Goal: Transaction & Acquisition: Purchase product/service

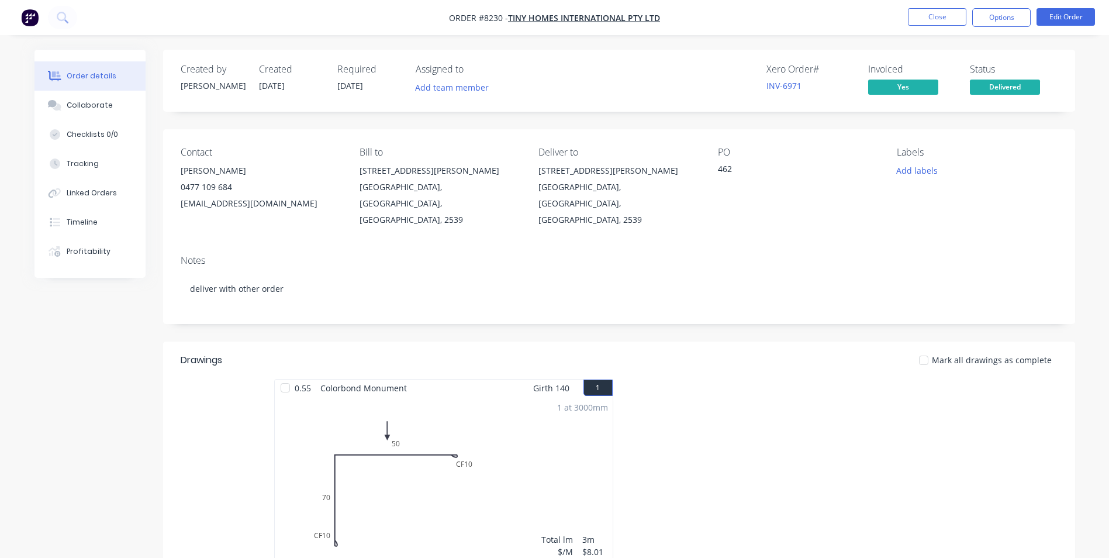
click at [34, 8] on button "button" at bounding box center [30, 17] width 25 height 19
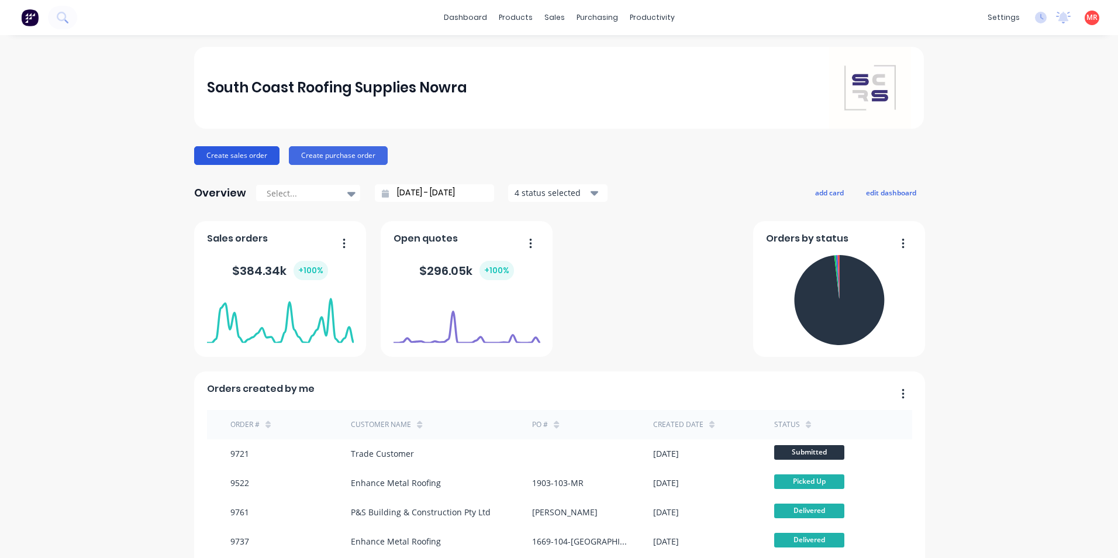
click at [247, 157] on button "Create sales order" at bounding box center [236, 155] width 85 height 19
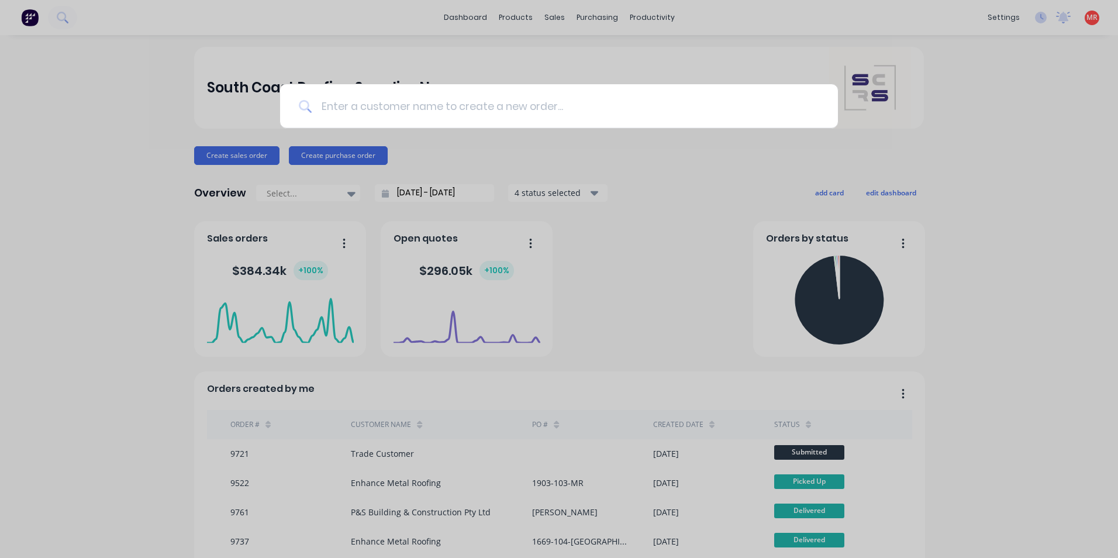
click at [436, 98] on input at bounding box center [565, 106] width 507 height 44
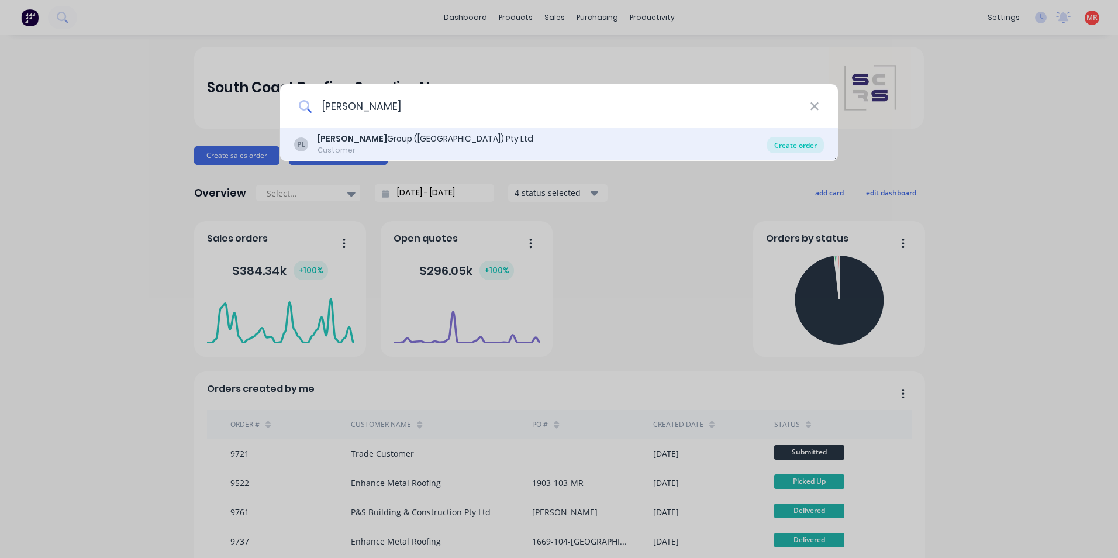
type input "[PERSON_NAME]"
click at [782, 143] on div "Create order" at bounding box center [795, 145] width 57 height 16
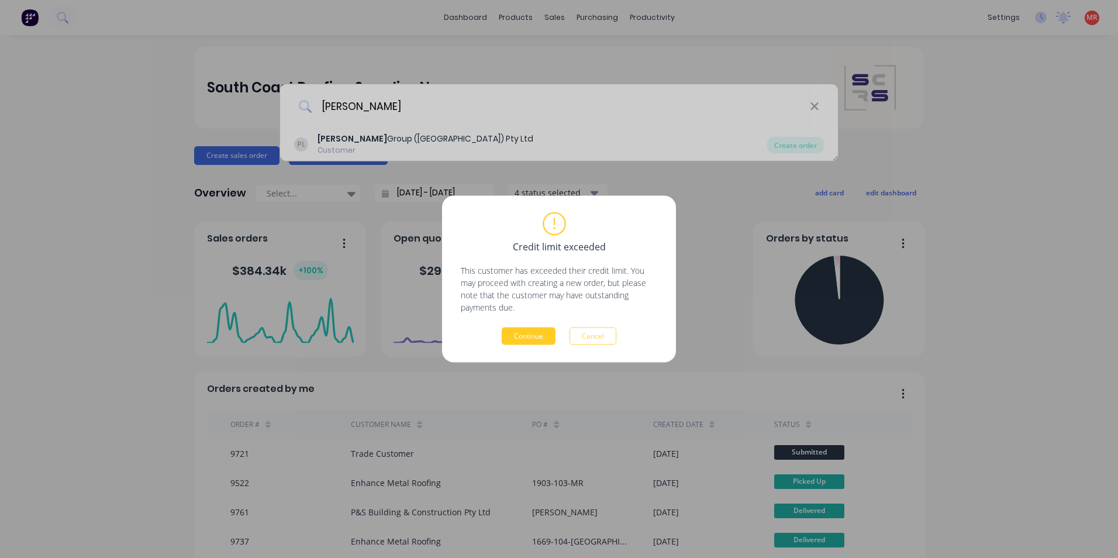
click at [527, 343] on button "Continue" at bounding box center [529, 336] width 54 height 18
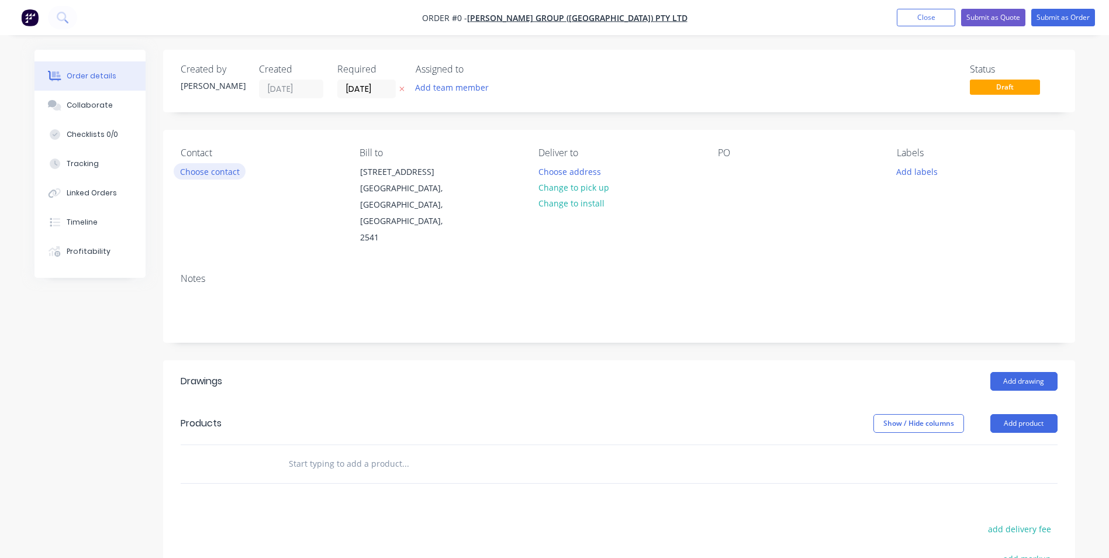
click at [219, 178] on button "Choose contact" at bounding box center [210, 171] width 72 height 16
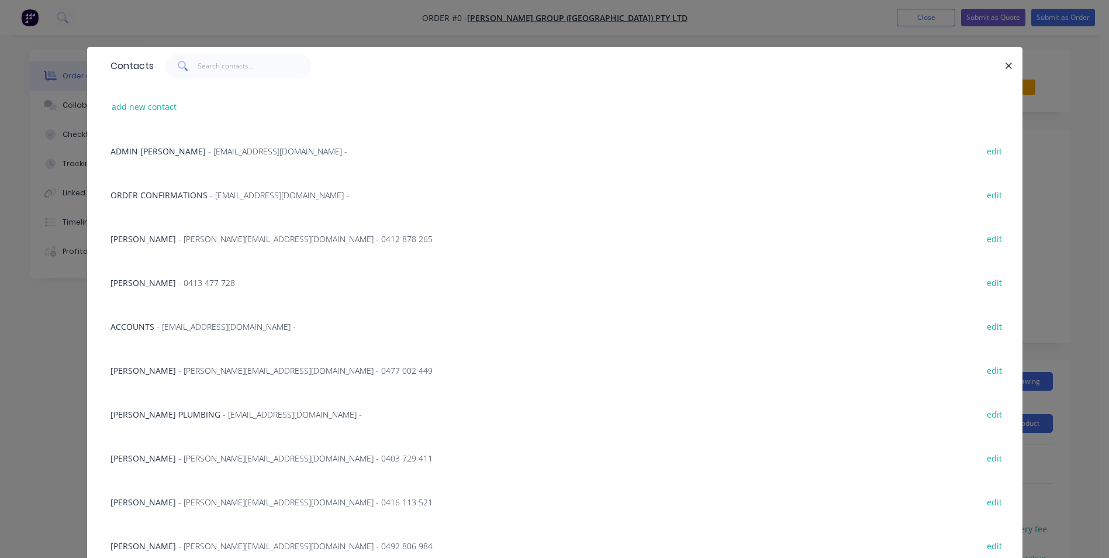
click at [195, 196] on span "ORDER CONFIRMATIONS" at bounding box center [158, 194] width 97 height 11
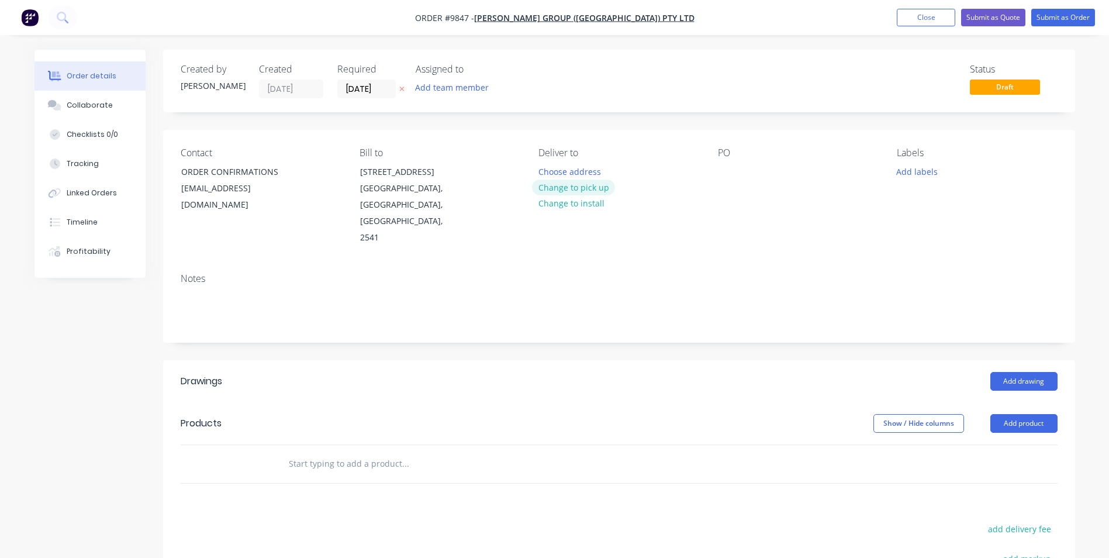
click at [578, 184] on button "Change to pick up" at bounding box center [573, 187] width 83 height 16
click at [731, 171] on div at bounding box center [727, 171] width 19 height 17
click at [322, 414] on div "Products" at bounding box center [274, 423] width 186 height 19
click at [359, 452] on input "text" at bounding box center [405, 463] width 234 height 23
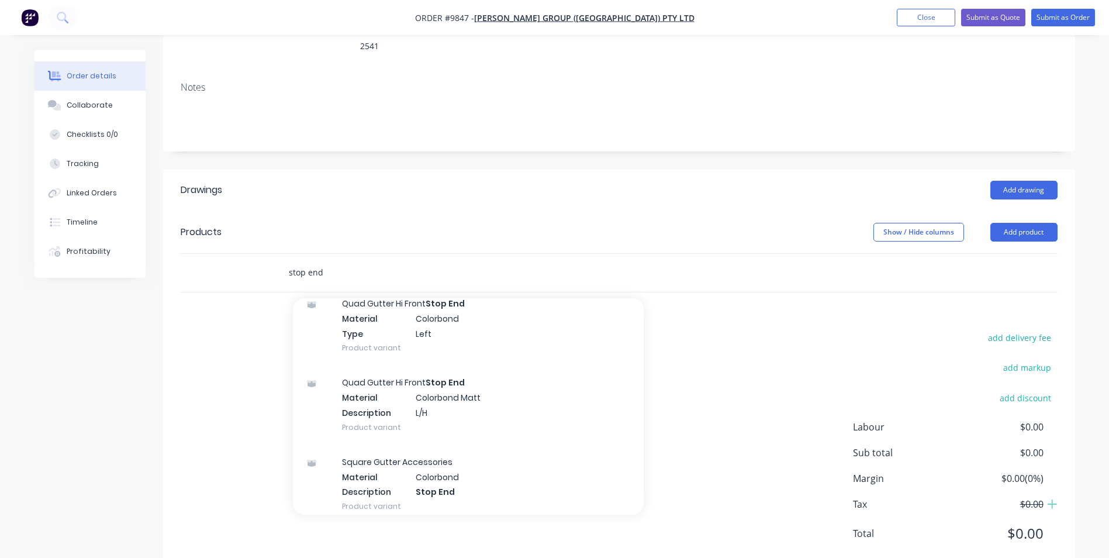
scroll to position [2806, 0]
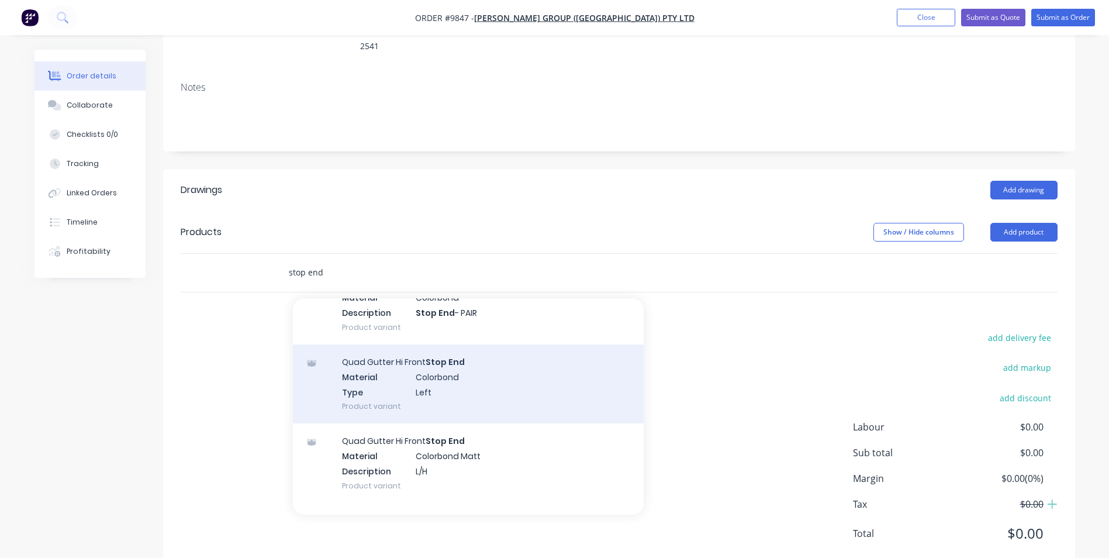
type input "stop end"
click at [433, 372] on div "Quad Gutter Hi Front Stop End Material Colorbond Type Left Product variant" at bounding box center [468, 383] width 351 height 79
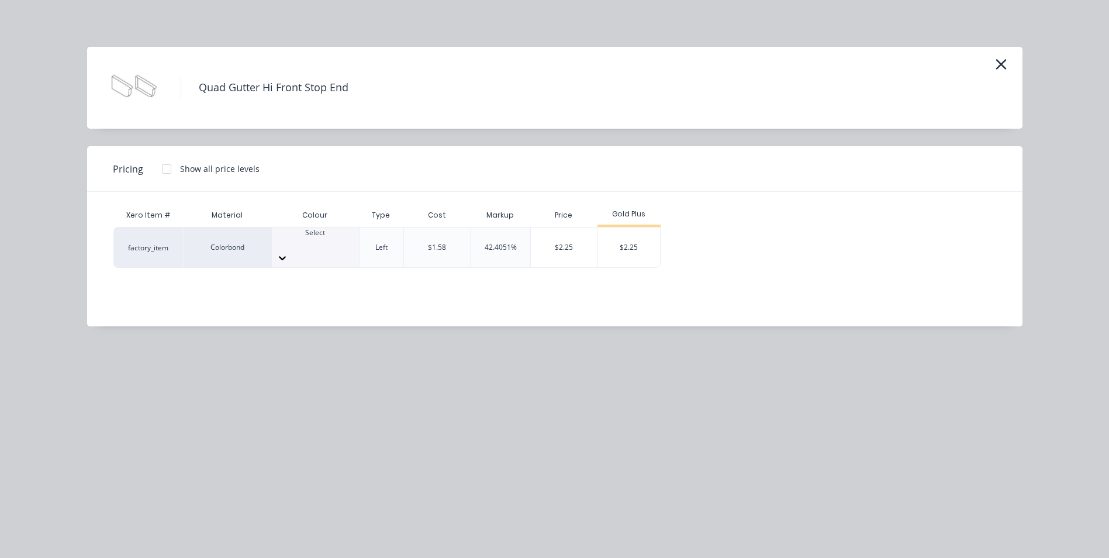
click at [334, 247] on div "Select" at bounding box center [315, 237] width 87 height 21
click at [638, 232] on div "$2.25" at bounding box center [629, 247] width 63 height 40
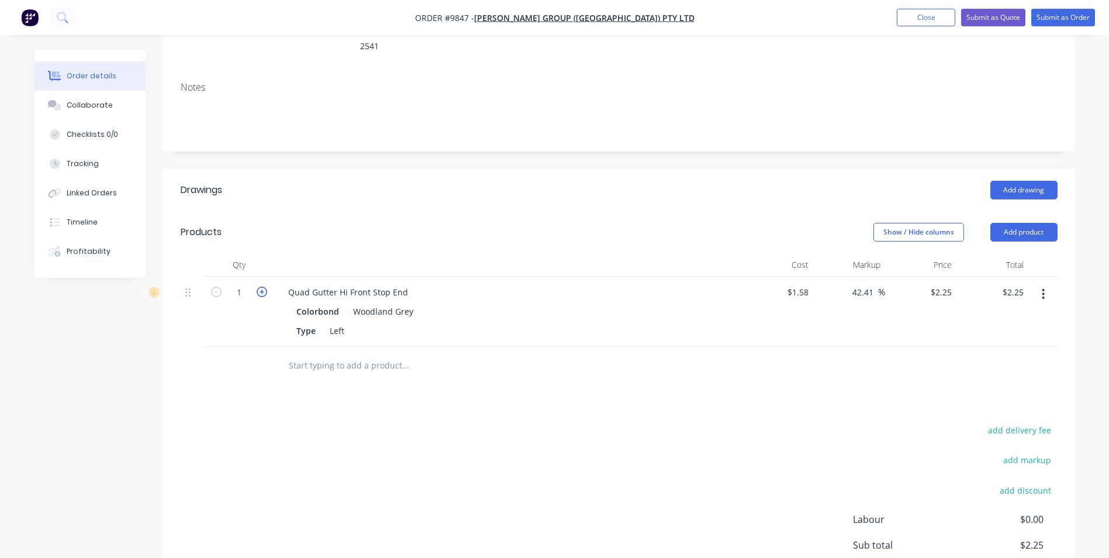
click at [260, 286] on icon "button" at bounding box center [262, 291] width 11 height 11
type input "2"
type input "$4.50"
click at [1044, 288] on icon "button" at bounding box center [1043, 294] width 3 height 13
click at [1005, 340] on div "Duplicate" at bounding box center [1002, 348] width 90 height 17
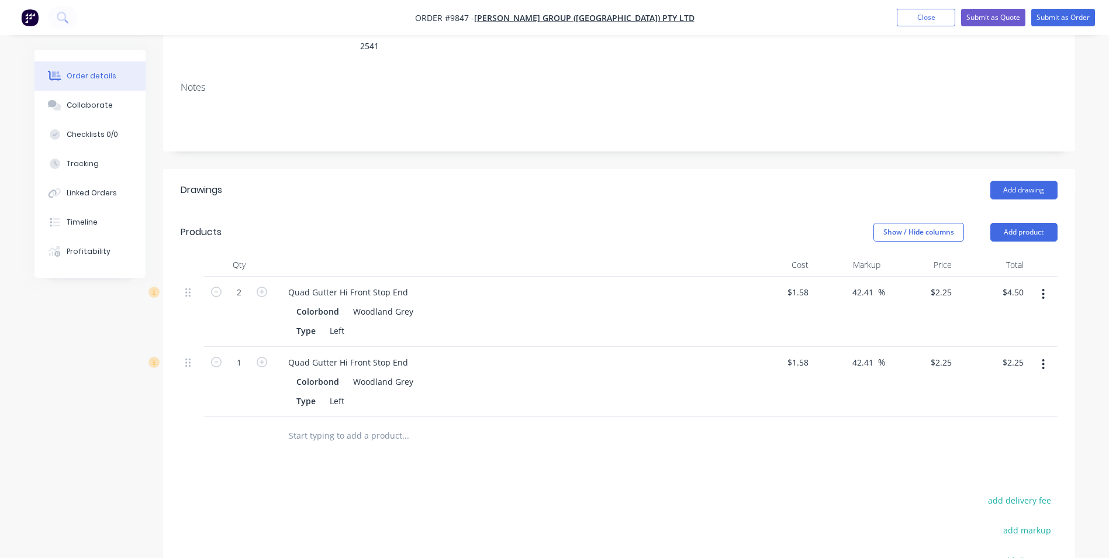
click at [1045, 354] on button "button" at bounding box center [1043, 364] width 27 height 21
click at [1002, 386] on div "Edit" at bounding box center [1002, 394] width 90 height 17
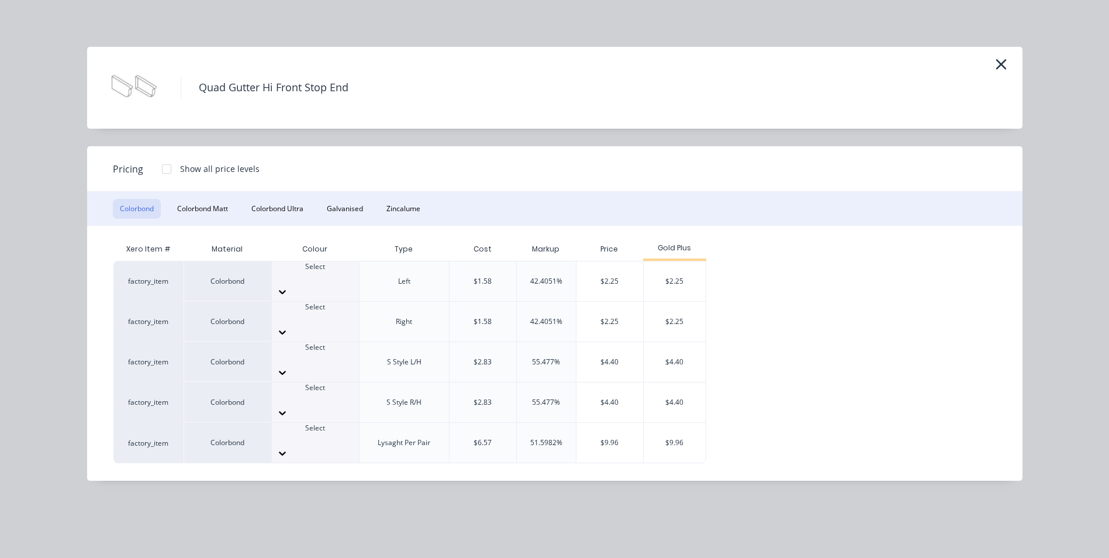
click at [318, 312] on div at bounding box center [315, 317] width 87 height 11
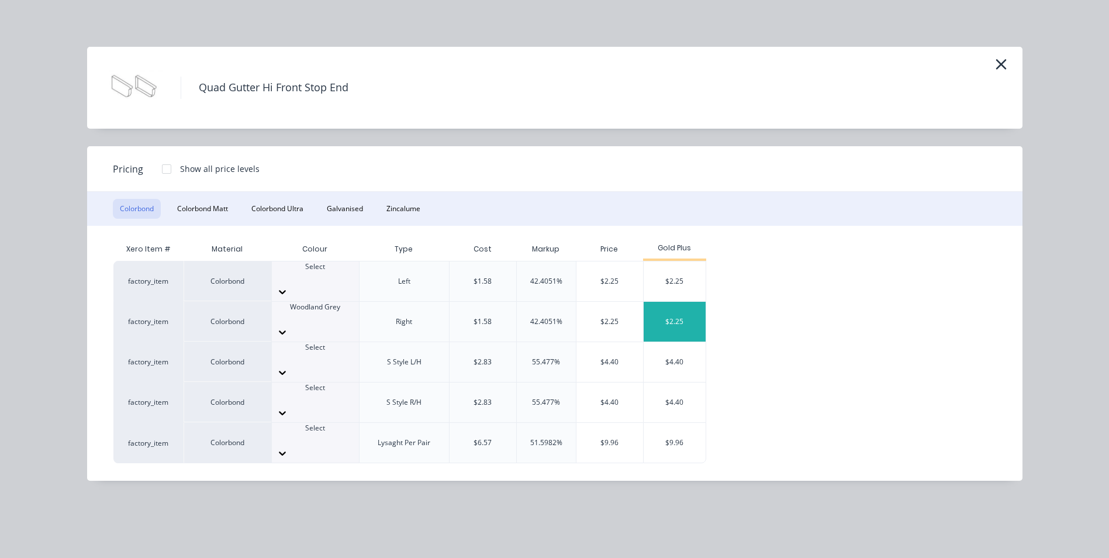
click at [673, 302] on div "$2.25" at bounding box center [675, 322] width 63 height 40
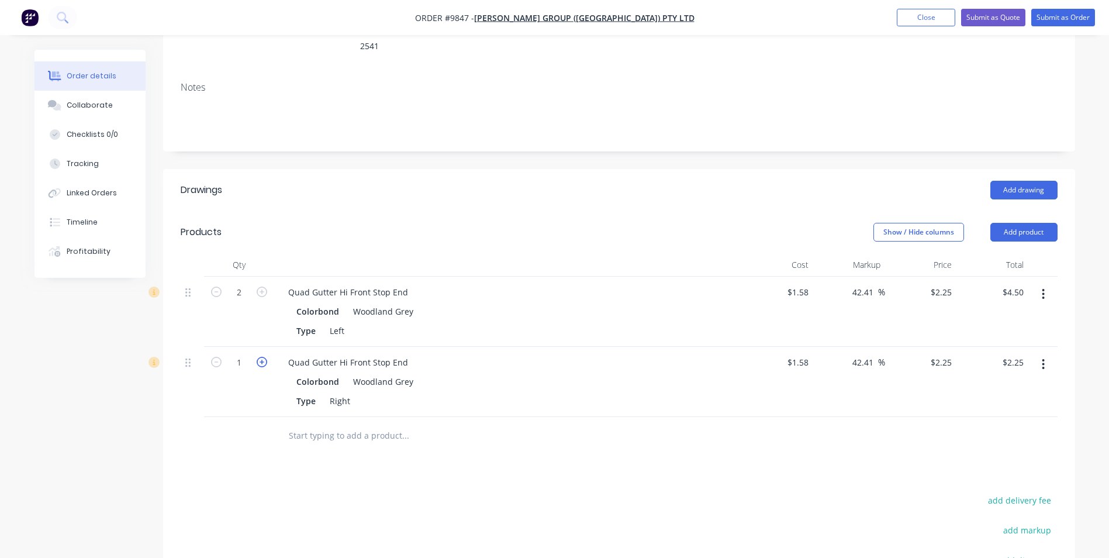
click at [261, 357] on icon "button" at bounding box center [262, 362] width 11 height 11
type input "2"
type input "$4.50"
click at [315, 424] on input "text" at bounding box center [405, 435] width 234 height 23
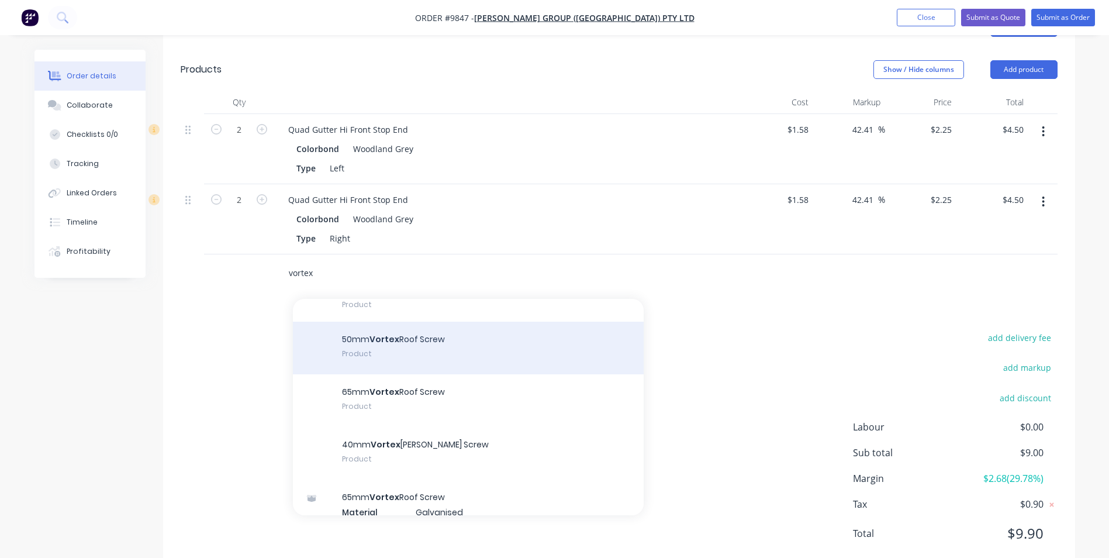
scroll to position [117, 0]
type input "vortex"
click at [429, 321] on div "50mm Vortex Roof Screw Product" at bounding box center [468, 346] width 351 height 53
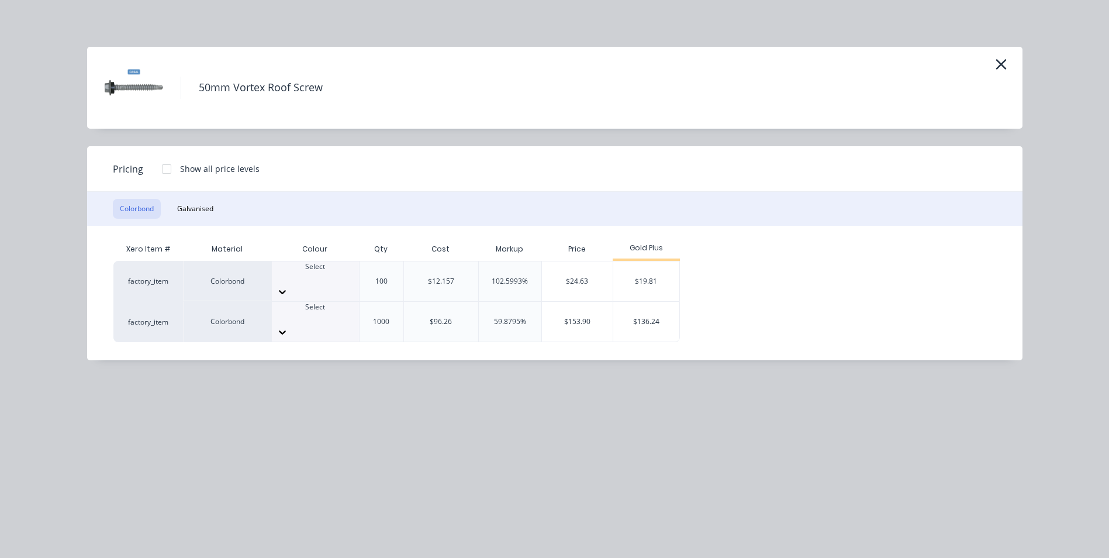
click at [303, 275] on div at bounding box center [315, 277] width 87 height 11
click at [633, 270] on div "$19.81" at bounding box center [646, 281] width 66 height 40
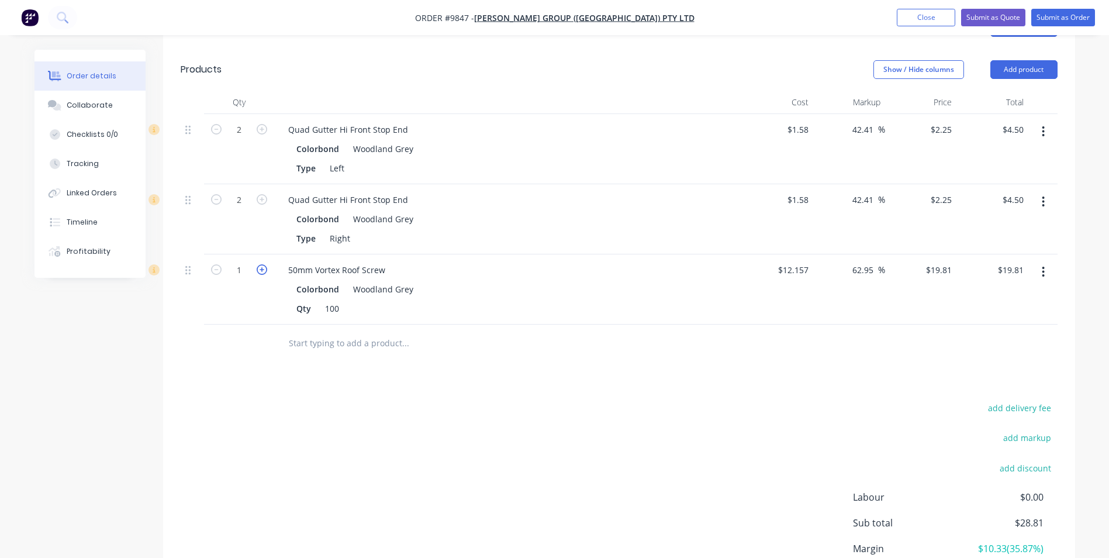
click at [261, 264] on icon "button" at bounding box center [262, 269] width 11 height 11
type input "2"
type input "$39.62"
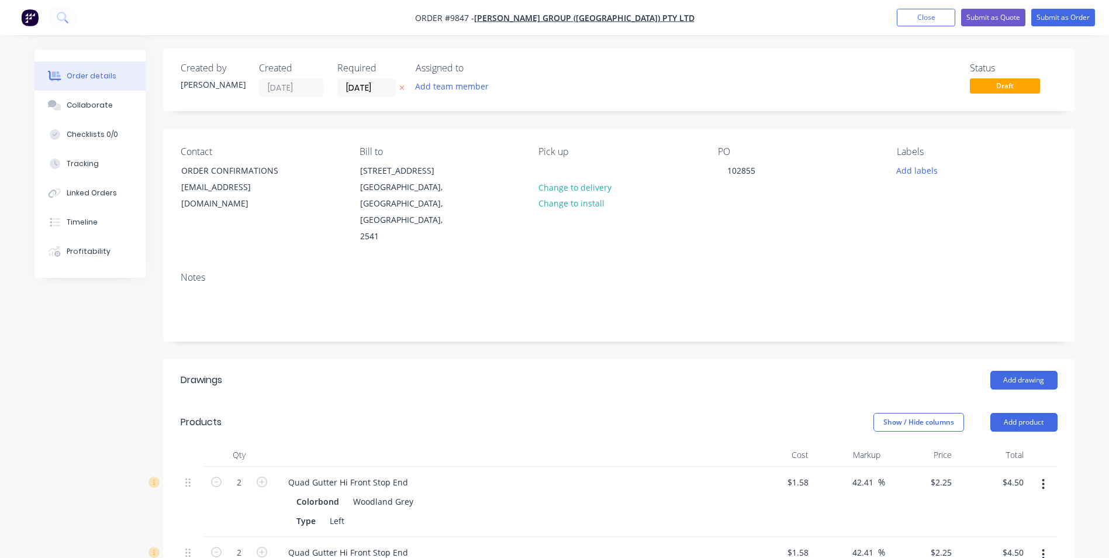
scroll to position [0, 0]
click at [1044, 22] on button "Submit as Order" at bounding box center [1063, 18] width 64 height 18
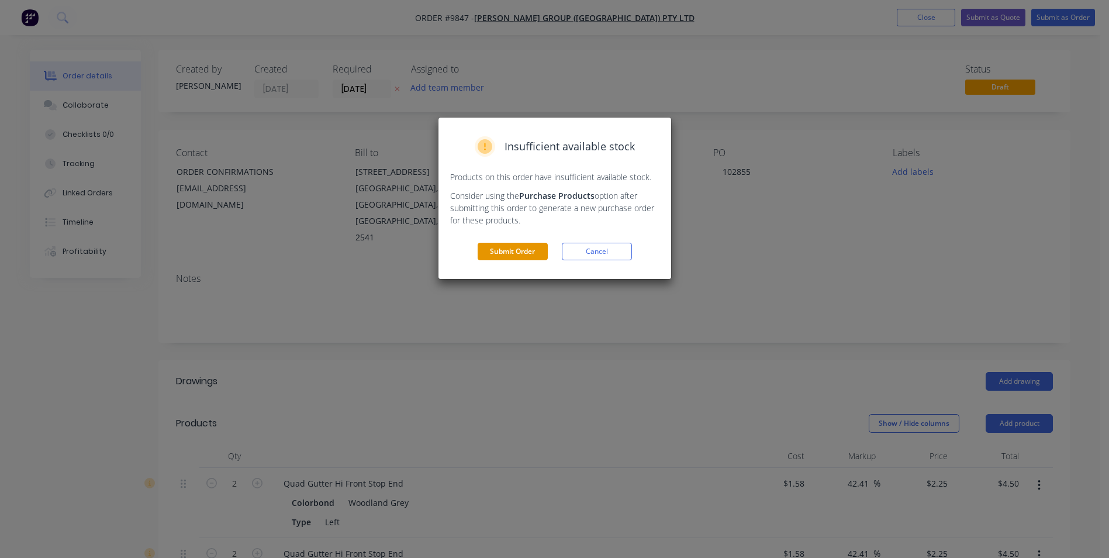
click at [539, 247] on button "Submit Order" at bounding box center [513, 252] width 70 height 18
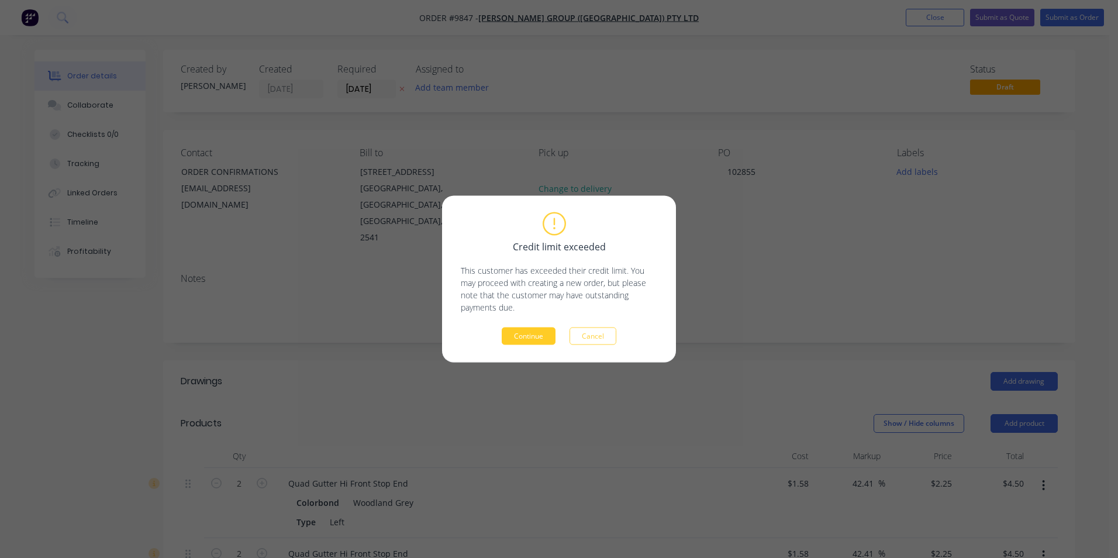
click at [534, 328] on button "Continue" at bounding box center [529, 336] width 54 height 18
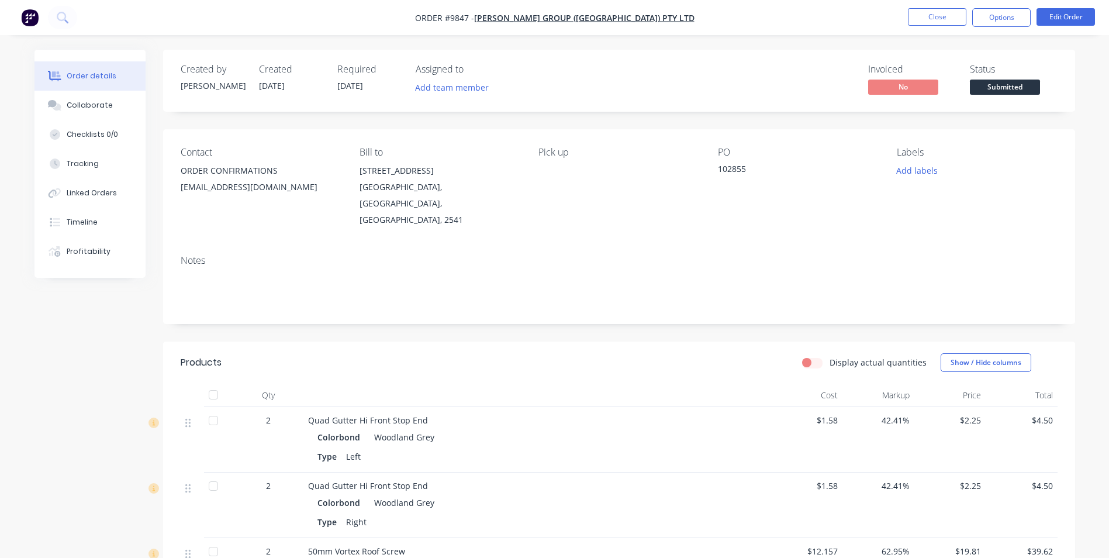
click at [982, 29] on nav "Order #9847 - Parrish Group (NSW) Pty Ltd Close Options Edit Order" at bounding box center [554, 17] width 1109 height 35
click at [983, 20] on button "Options" at bounding box center [1001, 17] width 58 height 19
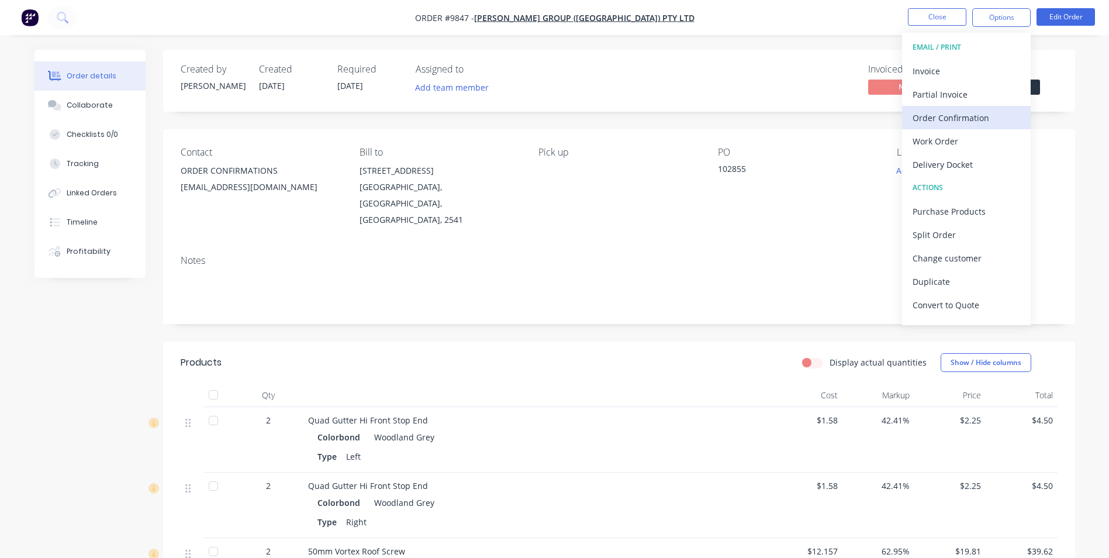
click at [938, 123] on div "Order Confirmation" at bounding box center [967, 117] width 108 height 17
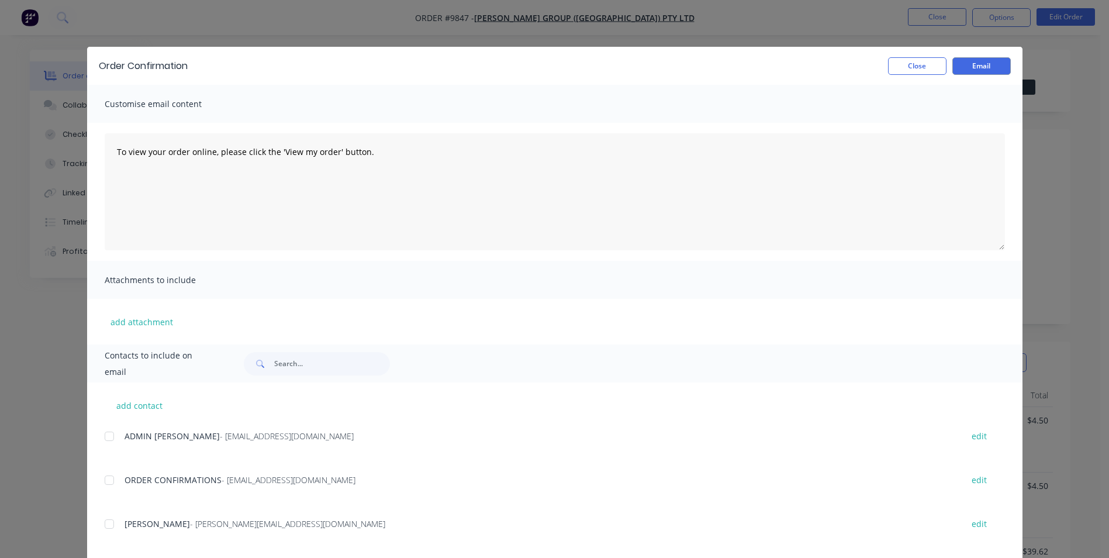
click at [102, 479] on div at bounding box center [109, 479] width 23 height 23
click at [980, 75] on div "Order Confirmation Close Email" at bounding box center [554, 66] width 935 height 38
click at [987, 65] on button "Email" at bounding box center [981, 66] width 58 height 18
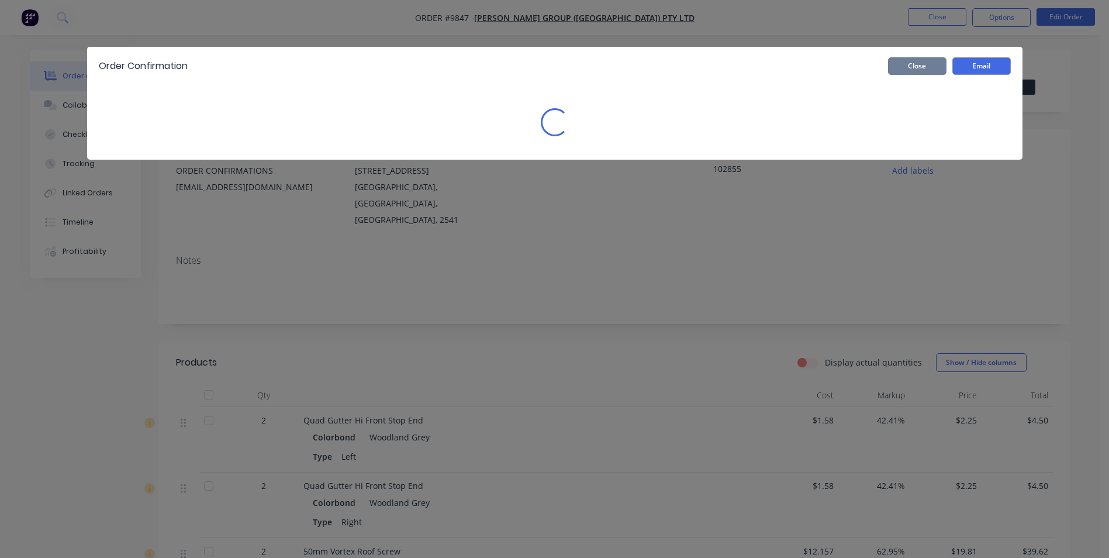
click at [929, 71] on button "Close" at bounding box center [917, 66] width 58 height 18
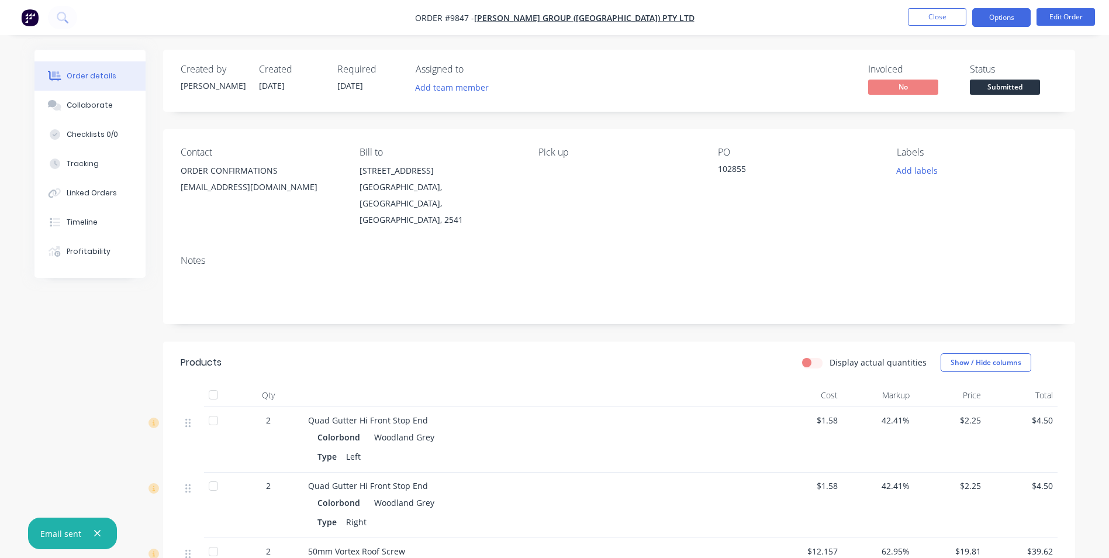
click at [990, 15] on button "Options" at bounding box center [1001, 17] width 58 height 19
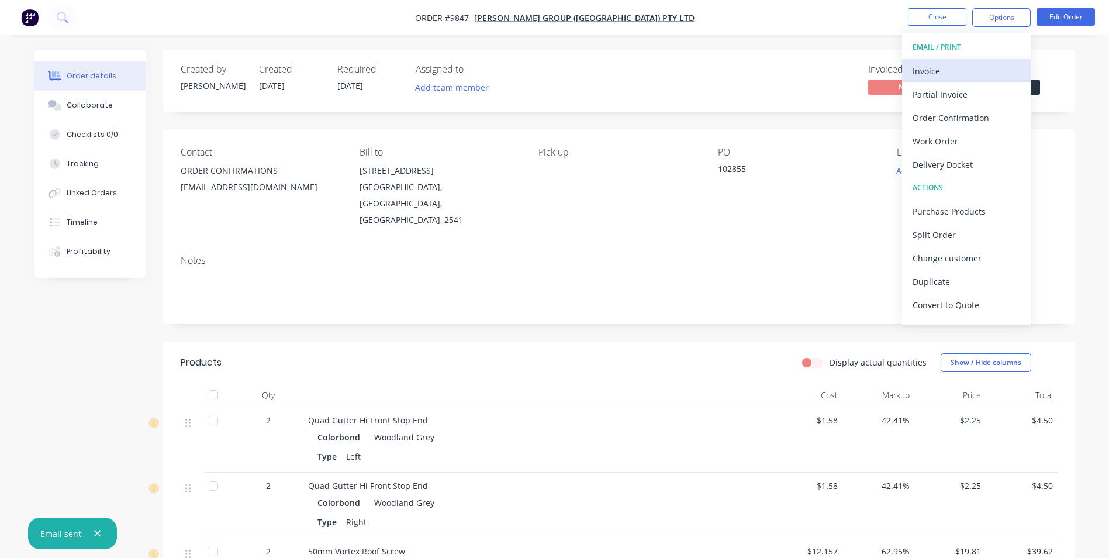
click at [960, 77] on div "Invoice" at bounding box center [967, 71] width 108 height 17
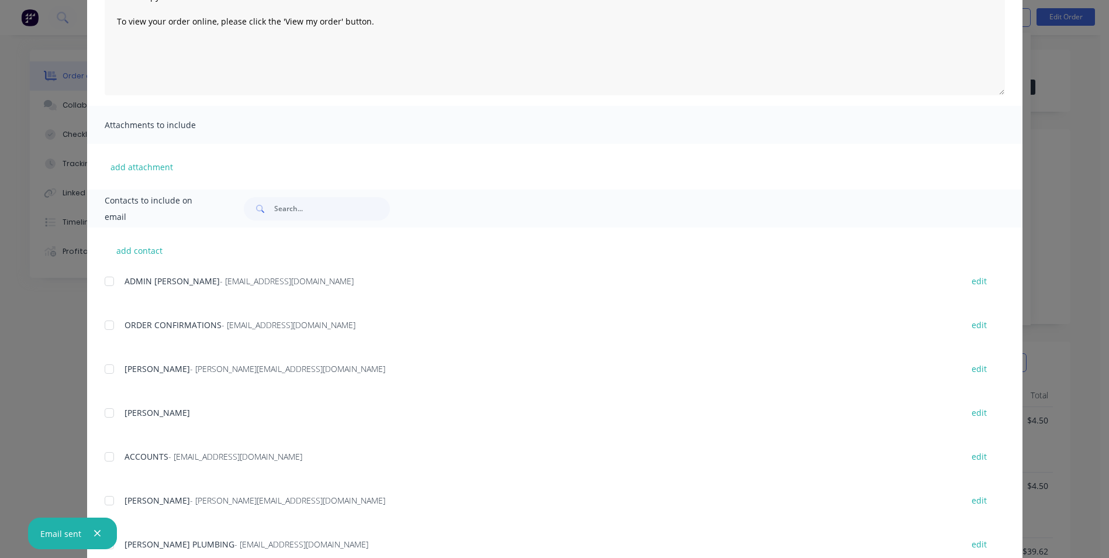
scroll to position [175, 0]
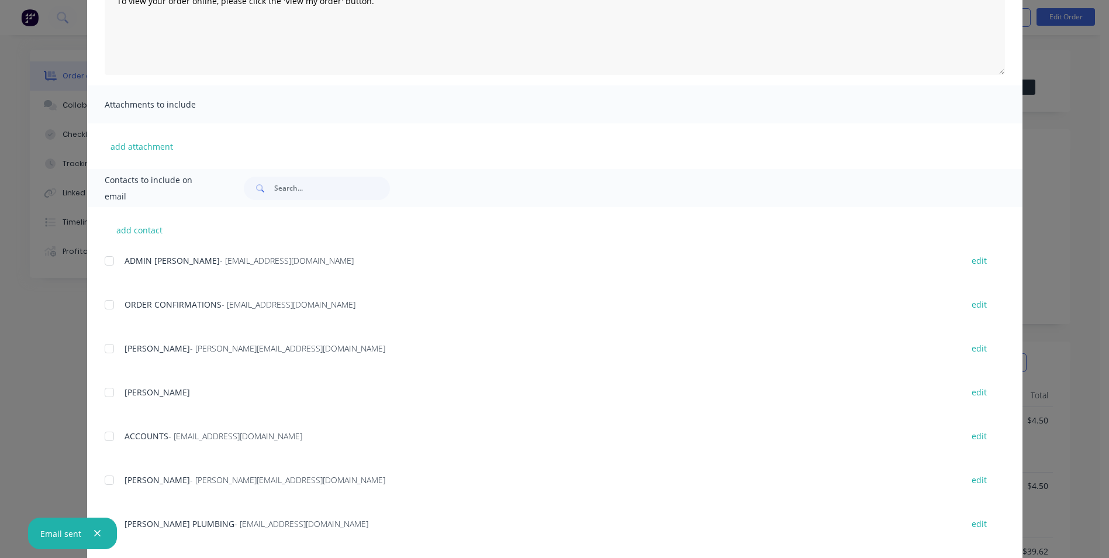
click at [105, 430] on div at bounding box center [109, 435] width 23 height 23
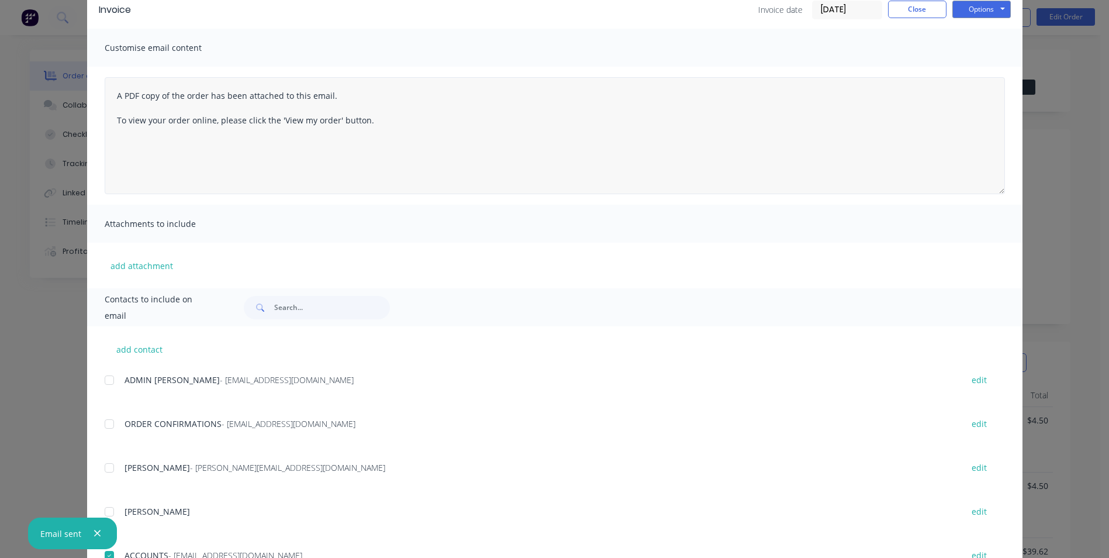
scroll to position [0, 0]
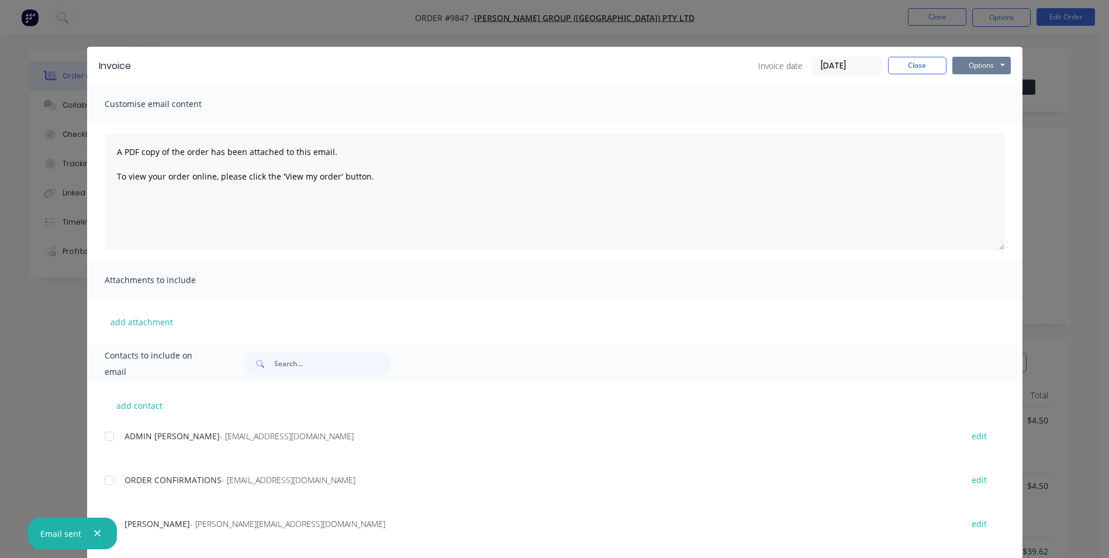
click at [980, 59] on button "Options" at bounding box center [981, 66] width 58 height 18
click at [962, 124] on button "Email" at bounding box center [989, 124] width 75 height 19
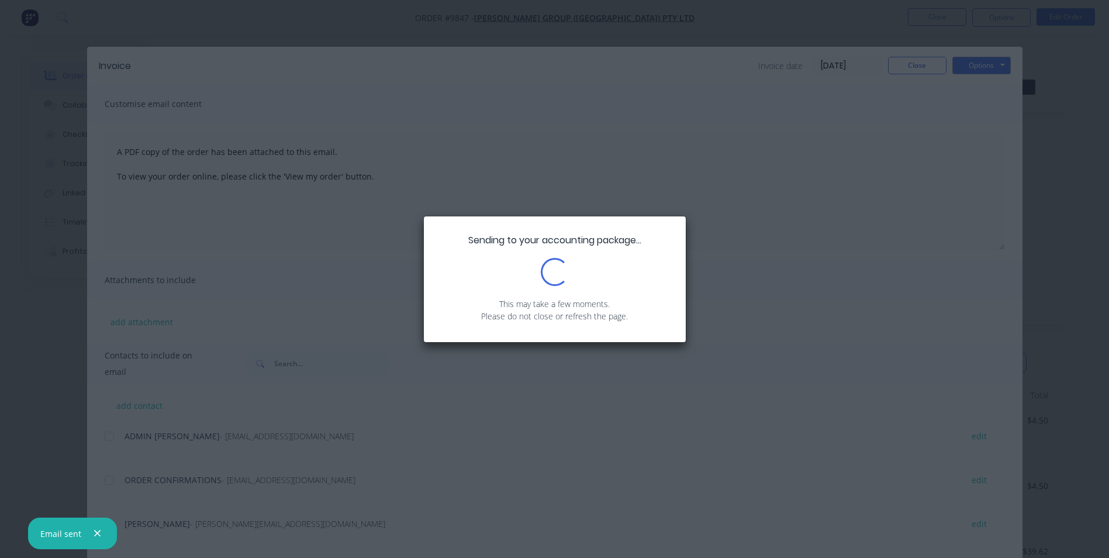
click at [927, 80] on div "Sending to your accounting package... Loading... This may take a few moments. P…" at bounding box center [554, 279] width 1109 height 558
click at [924, 71] on div "Sending to your accounting package... Loading... This may take a few moments. P…" at bounding box center [554, 279] width 1109 height 558
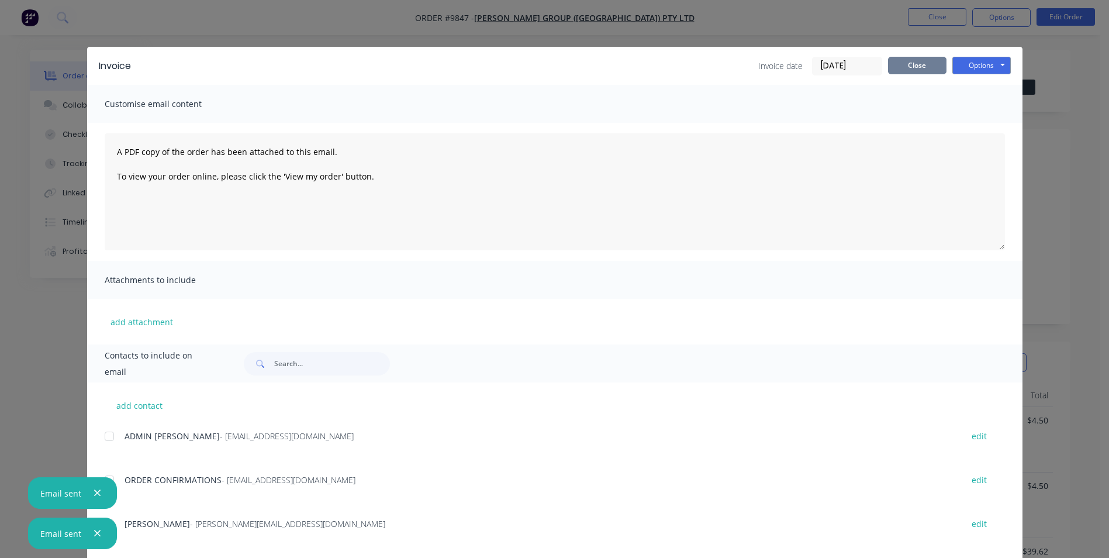
click at [921, 60] on button "Close" at bounding box center [917, 66] width 58 height 18
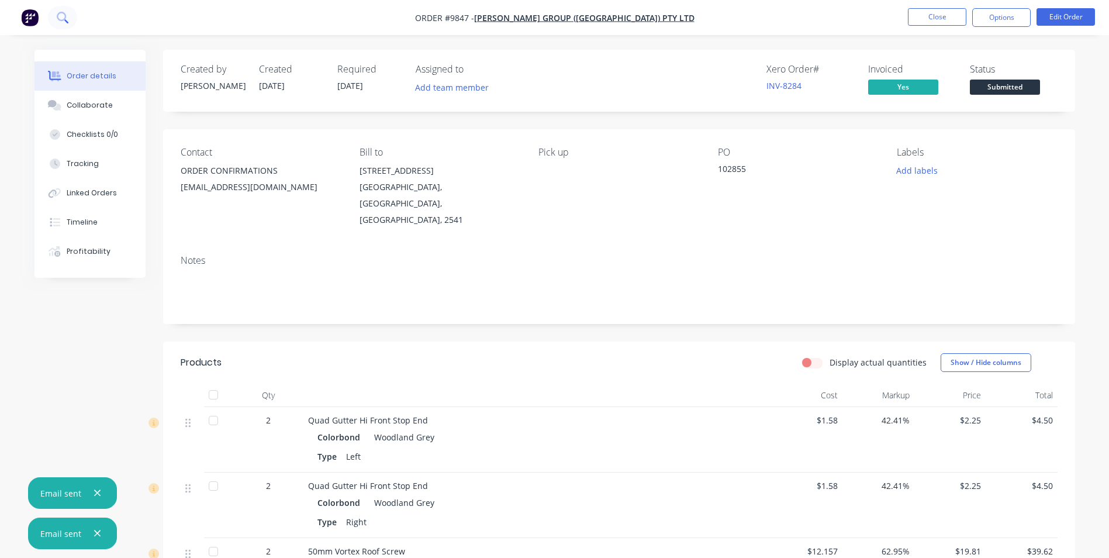
click at [70, 16] on button at bounding box center [62, 17] width 29 height 23
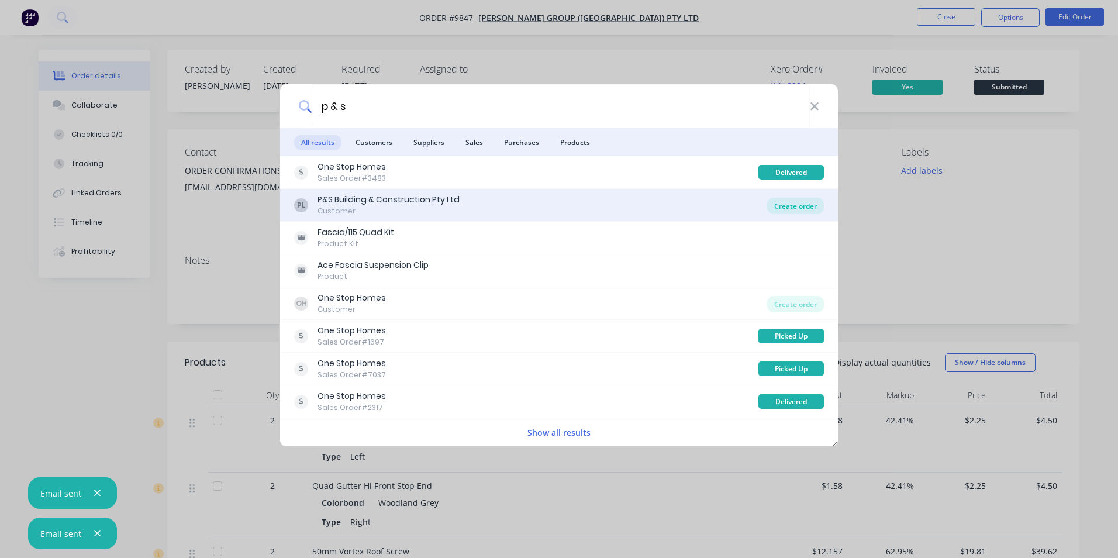
type input "p & s"
click at [790, 202] on div "Create order" at bounding box center [795, 206] width 57 height 16
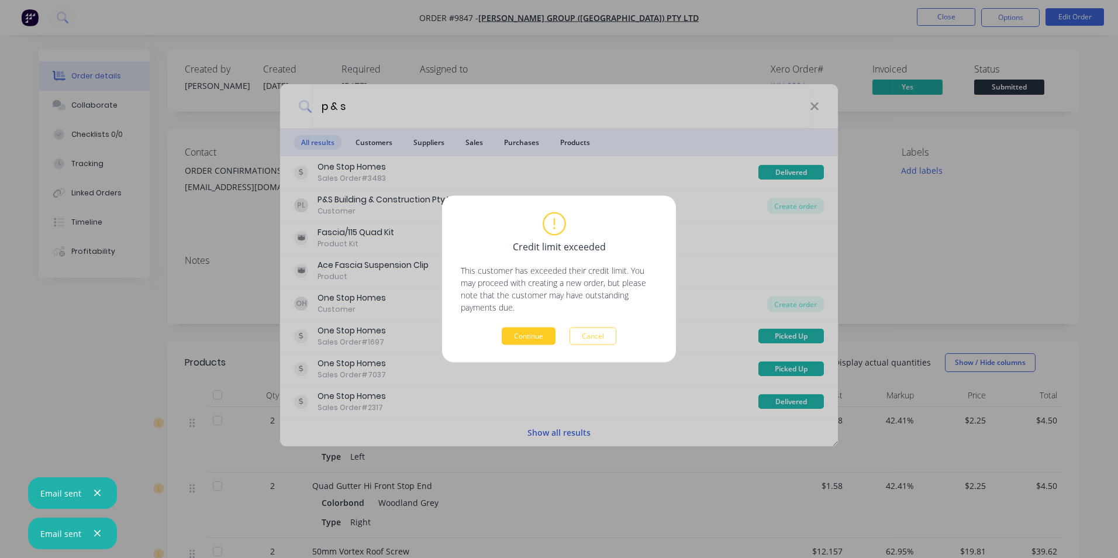
click at [509, 333] on button "Continue" at bounding box center [529, 336] width 54 height 18
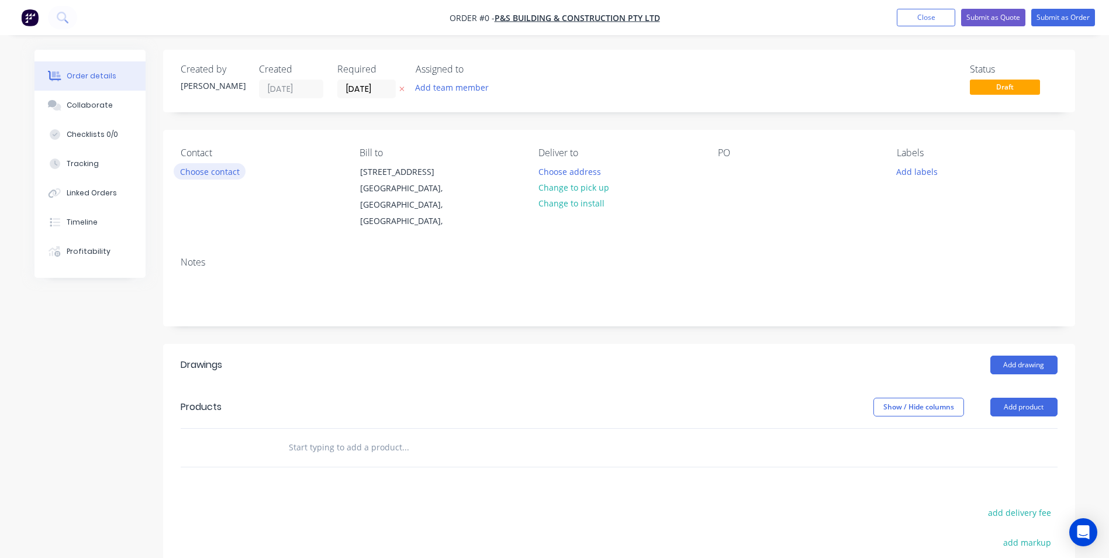
click at [210, 174] on button "Choose contact" at bounding box center [210, 171] width 72 height 16
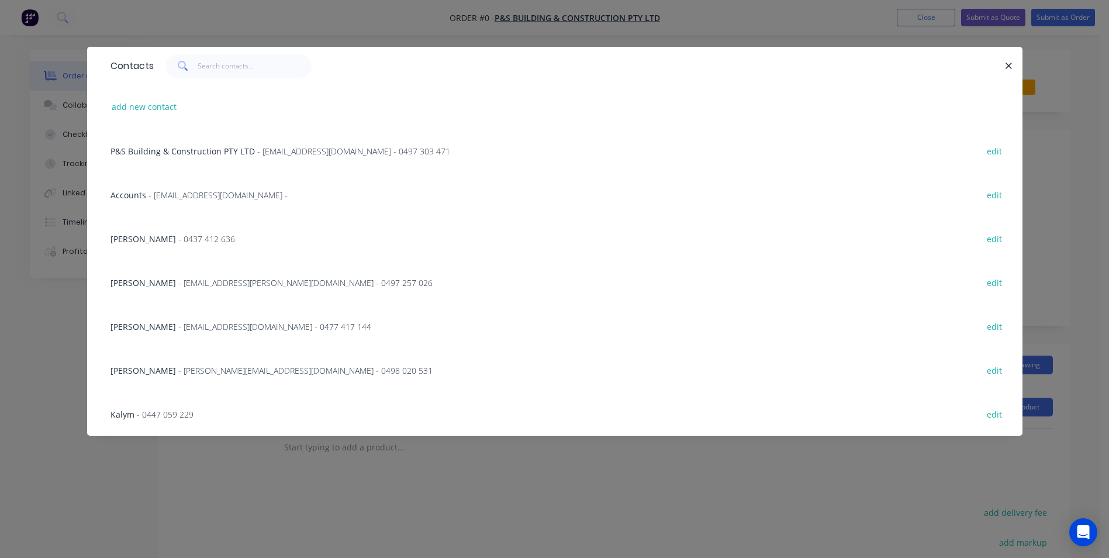
click at [178, 367] on span "- Kris@psbuilding.com.au - 0498 020 531" at bounding box center [305, 370] width 254 height 11
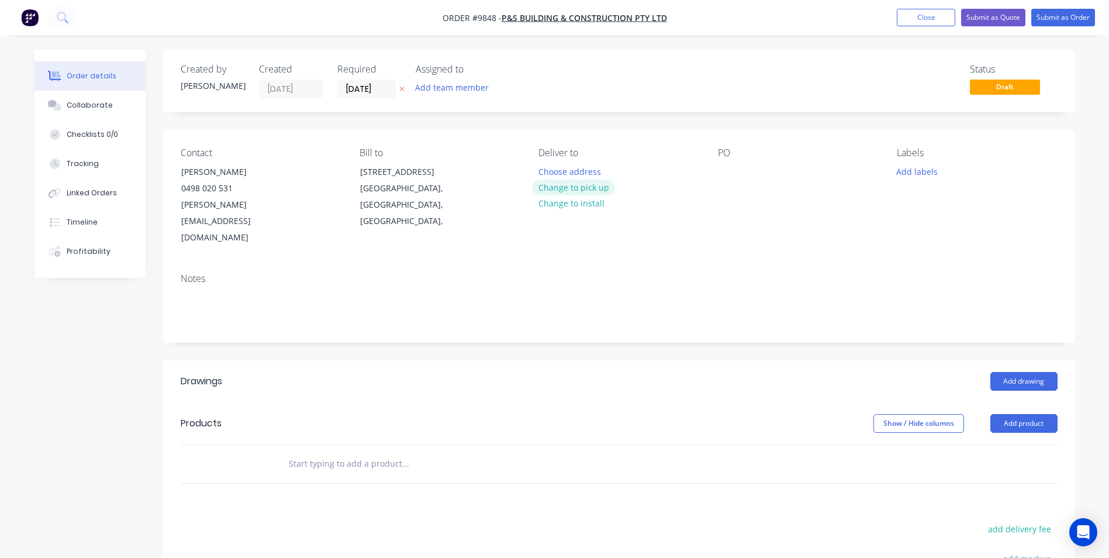
click at [568, 187] on button "Change to pick up" at bounding box center [573, 187] width 83 height 16
click at [357, 452] on input "text" at bounding box center [405, 463] width 234 height 23
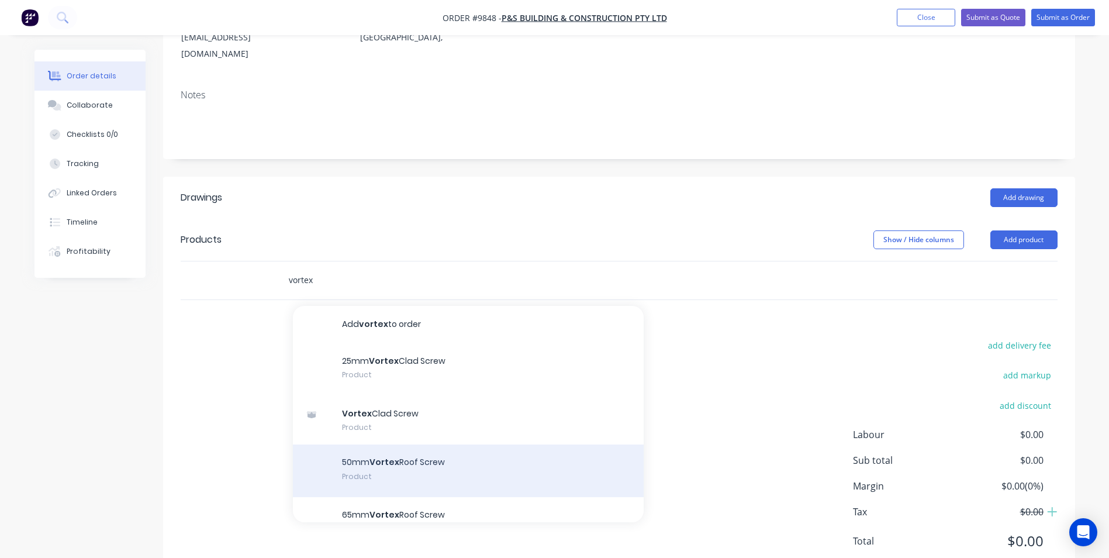
scroll to position [191, 0]
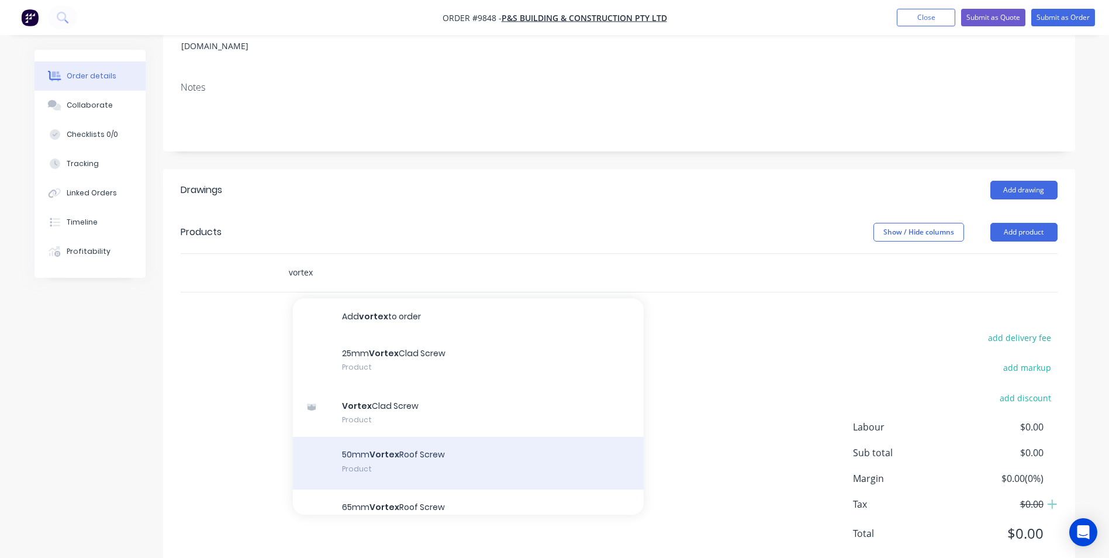
type input "vortex"
click at [358, 437] on div "50mm Vortex Roof Screw Product" at bounding box center [468, 463] width 351 height 53
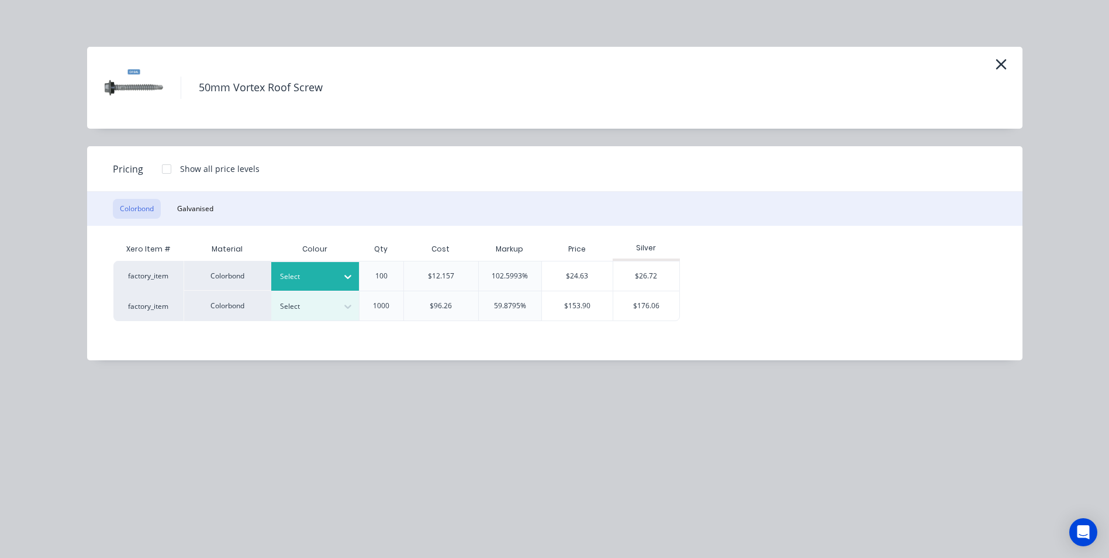
click at [344, 281] on icon at bounding box center [348, 277] width 12 height 12
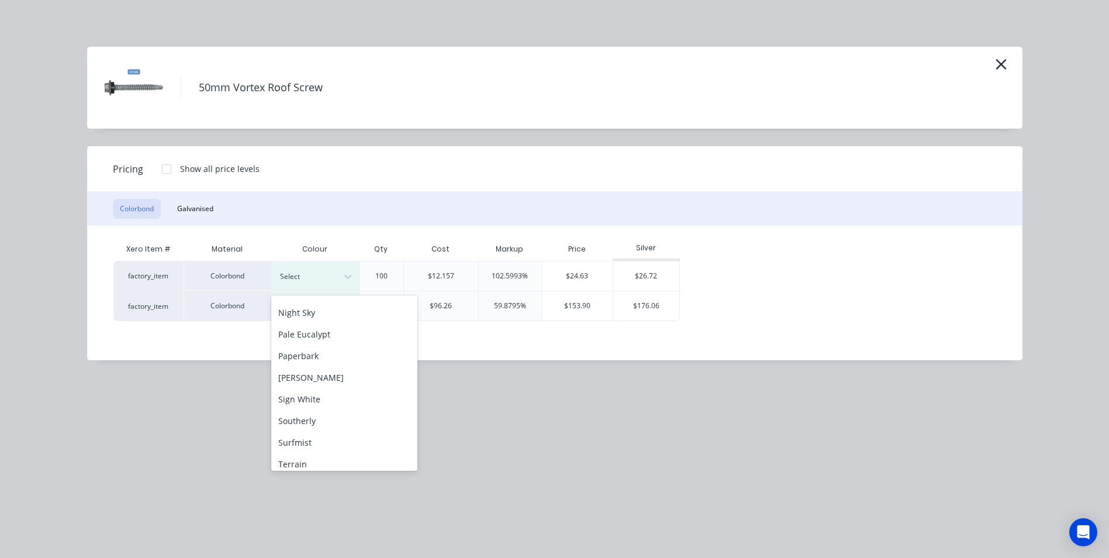
scroll to position [292, 0]
click at [323, 360] on div "Pale Eucalypt" at bounding box center [344, 362] width 146 height 22
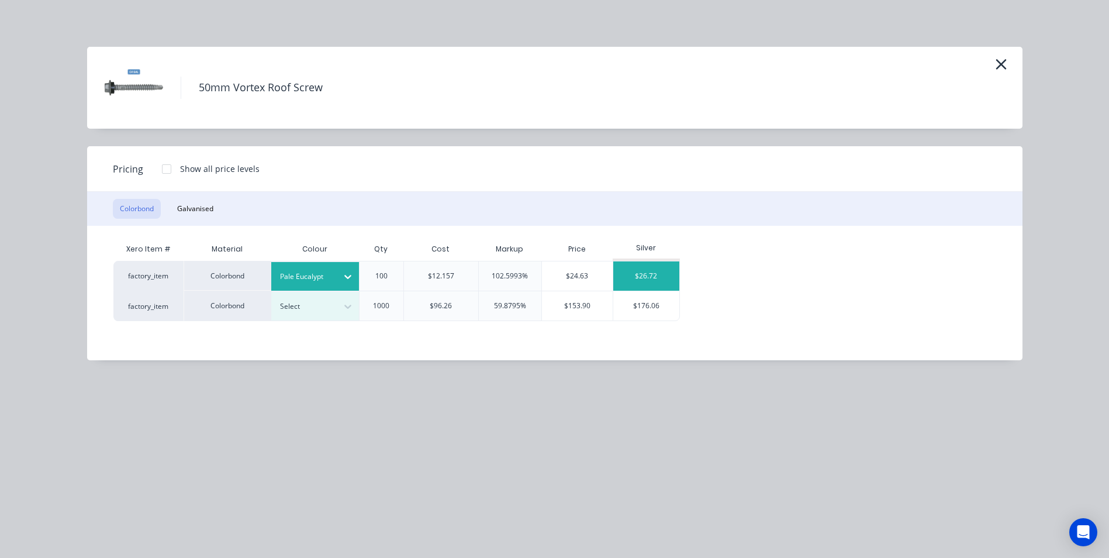
click at [639, 279] on div "$26.72" at bounding box center [646, 275] width 66 height 29
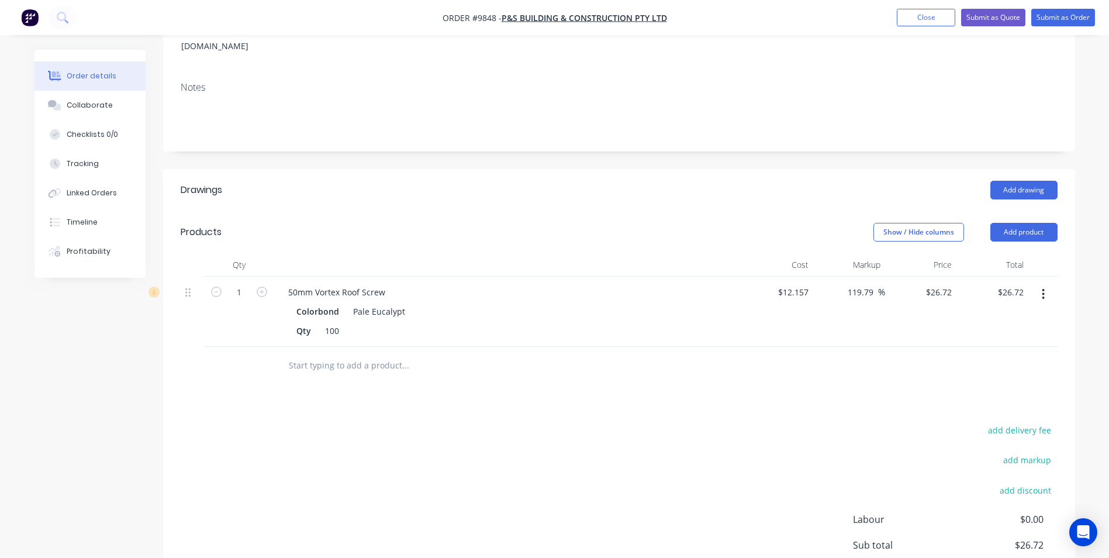
click at [306, 354] on input "text" at bounding box center [405, 365] width 234 height 23
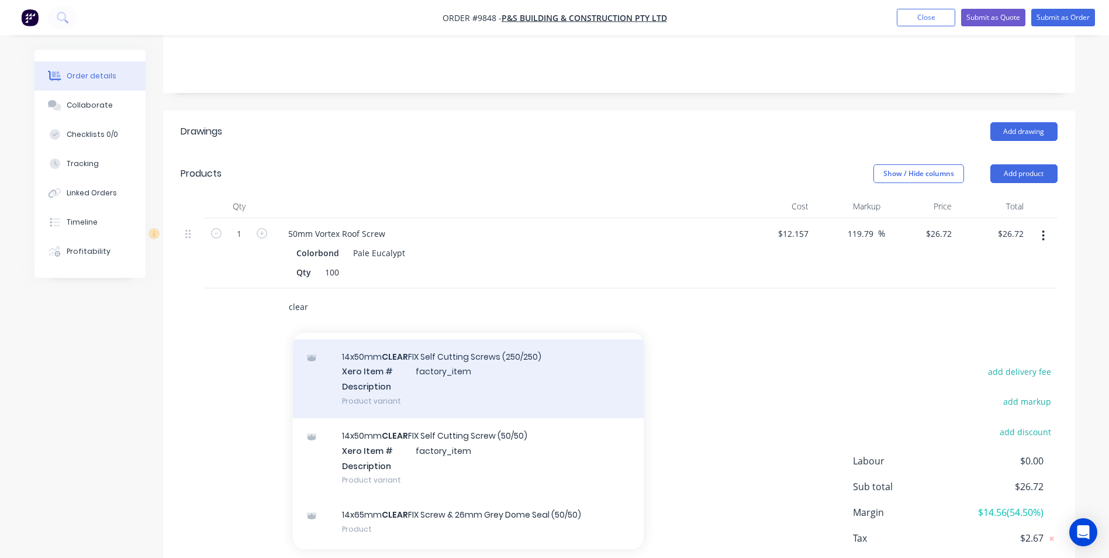
scroll to position [58, 0]
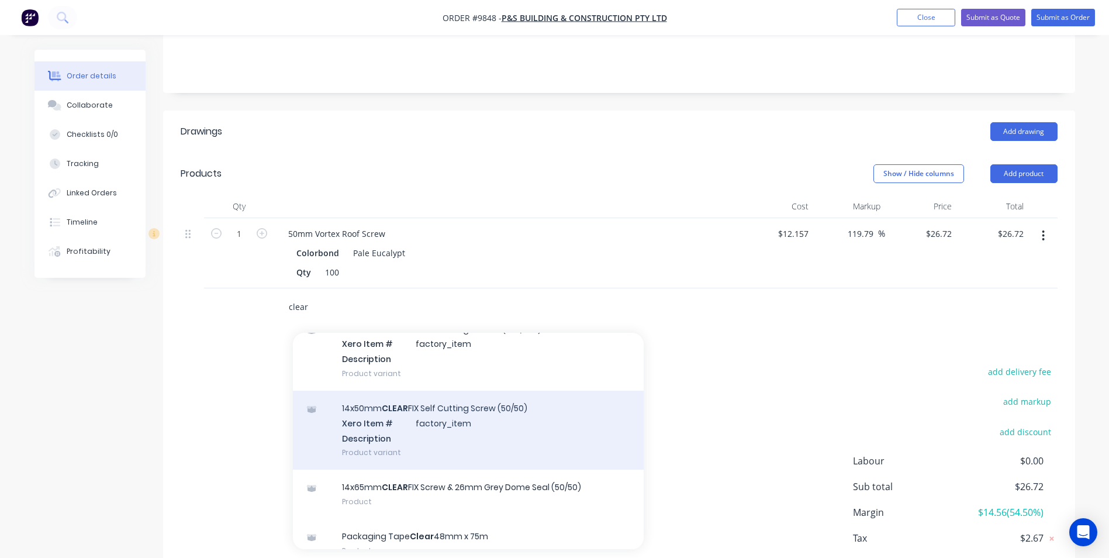
type input "clear"
click at [485, 400] on div "14x50mm CLEAR FIX Self Cutting Screw (50/50) Xero Item # factory_item Descripti…" at bounding box center [468, 430] width 351 height 79
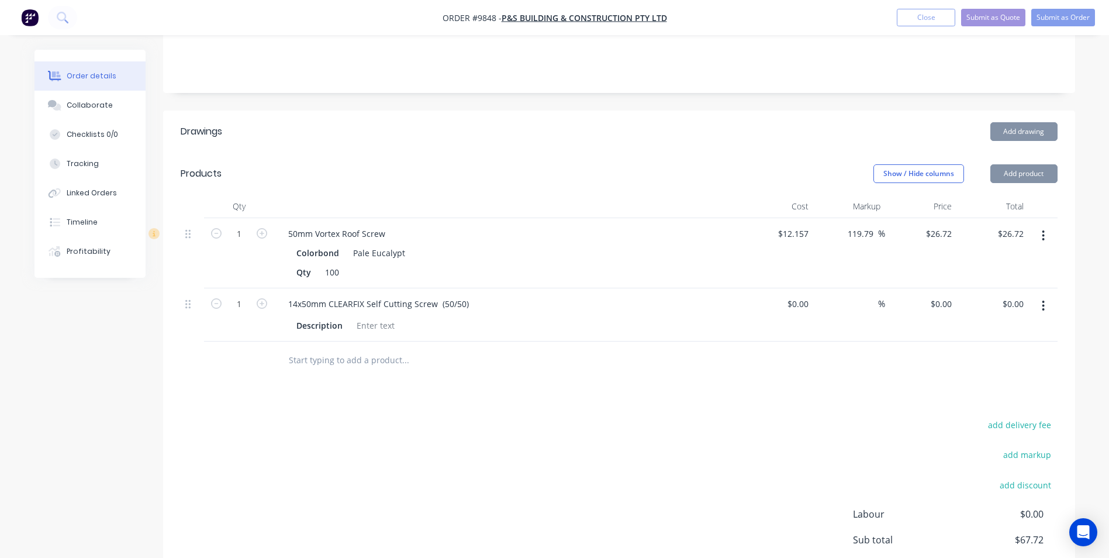
type input "$22.84"
type input "79.51"
type input "$41.00"
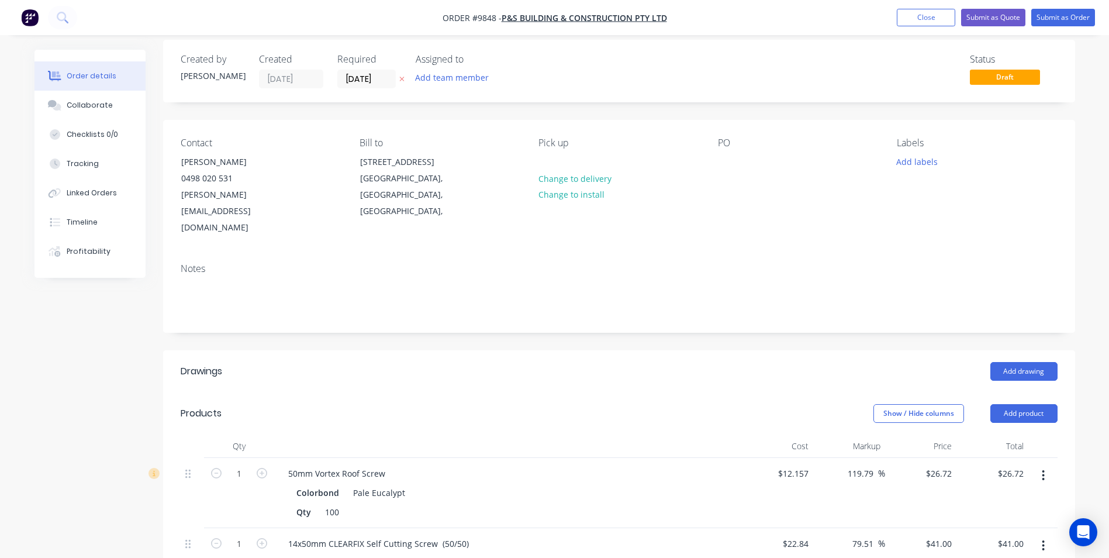
scroll to position [0, 0]
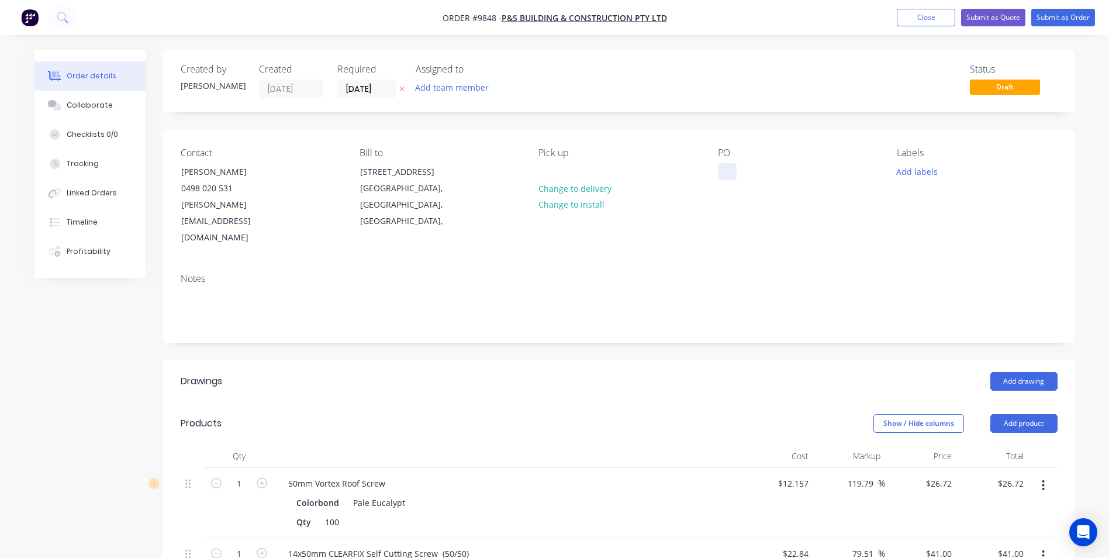
click at [726, 177] on div at bounding box center [727, 171] width 19 height 17
click at [566, 360] on header "Drawings Add drawing" at bounding box center [619, 381] width 912 height 42
click at [1052, 11] on button "Submit as Order" at bounding box center [1063, 18] width 64 height 18
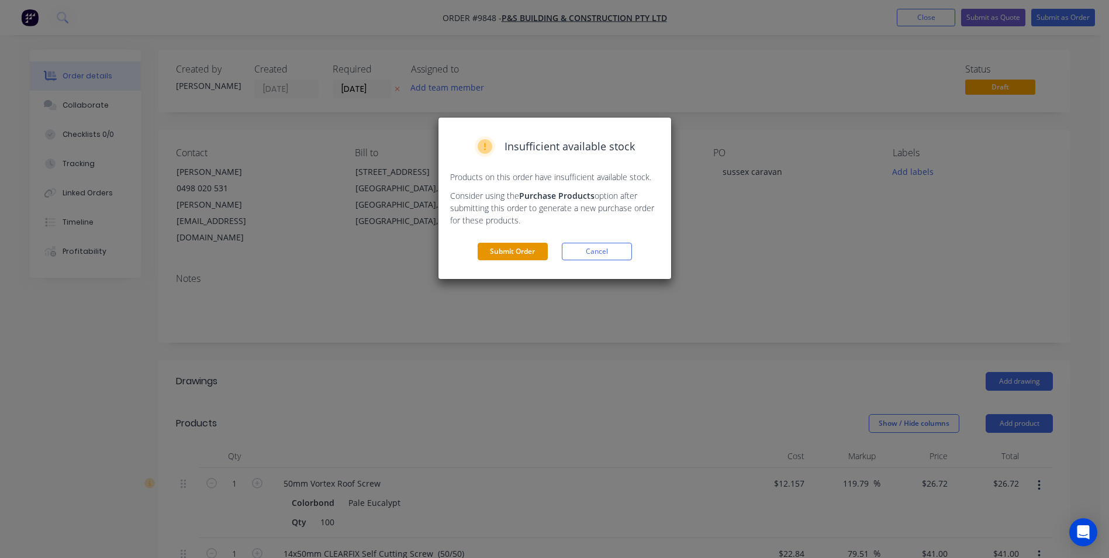
click at [510, 260] on button "Submit Order" at bounding box center [513, 252] width 70 height 18
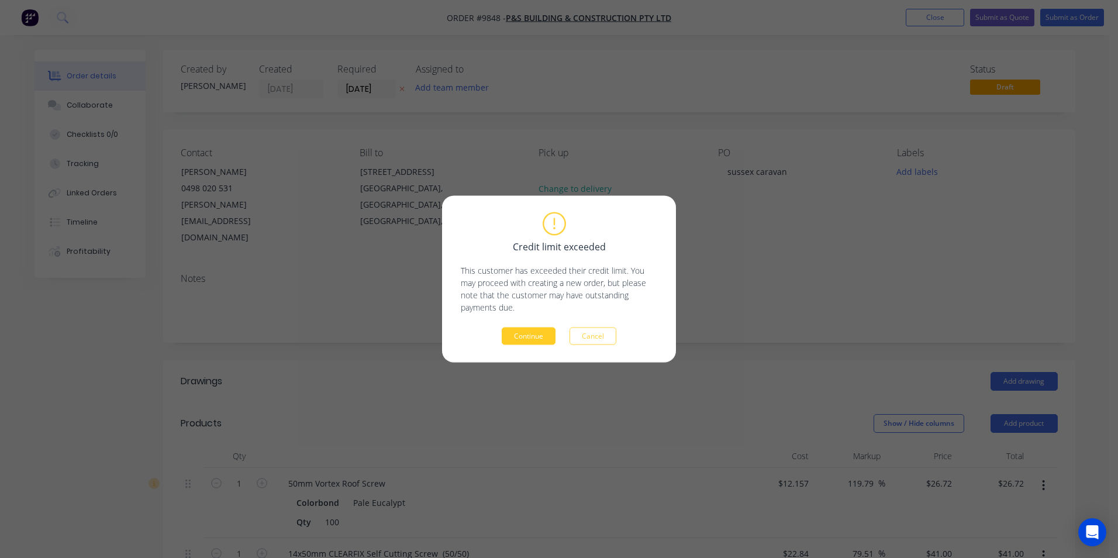
click at [527, 336] on button "Continue" at bounding box center [529, 336] width 54 height 18
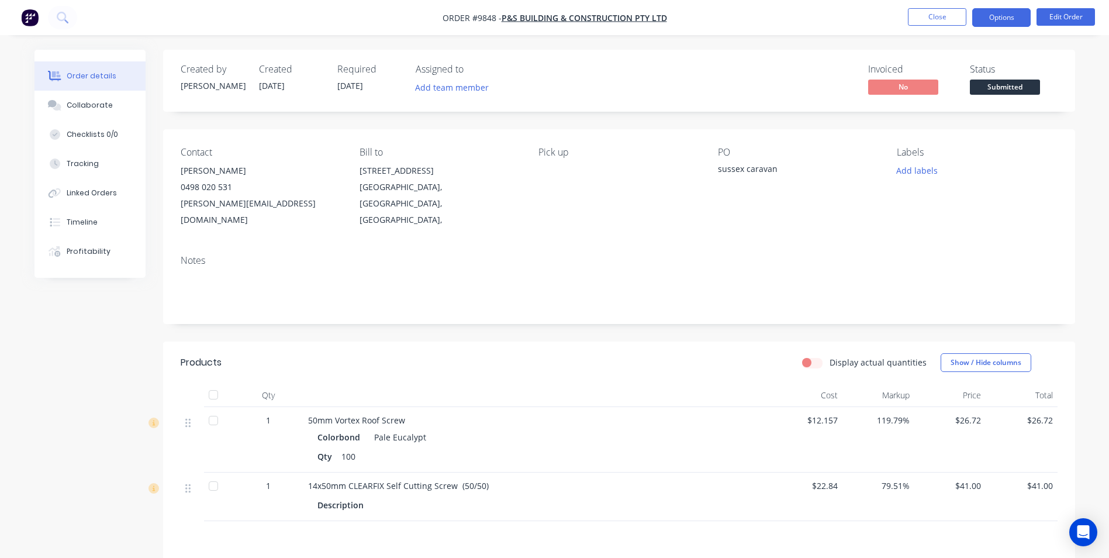
drag, startPoint x: 977, startPoint y: 14, endPoint x: 973, endPoint y: 19, distance: 6.7
click at [977, 13] on button "Options" at bounding box center [1001, 17] width 58 height 19
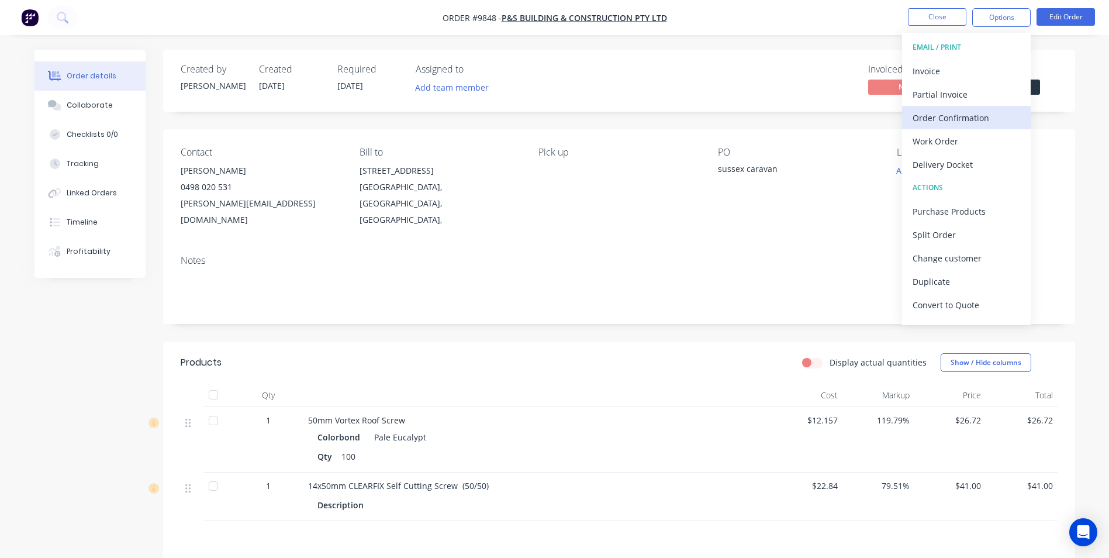
click at [943, 122] on div "Order Confirmation" at bounding box center [967, 117] width 108 height 17
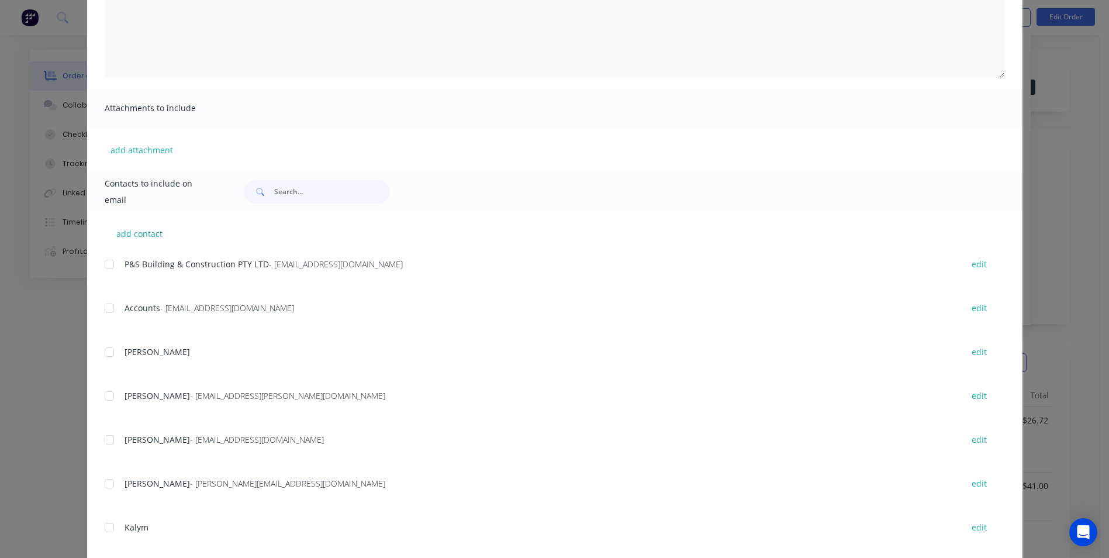
scroll to position [175, 0]
click at [108, 485] on div at bounding box center [109, 479] width 23 height 23
click at [107, 264] on div at bounding box center [109, 260] width 23 height 23
click at [103, 479] on div at bounding box center [109, 479] width 23 height 23
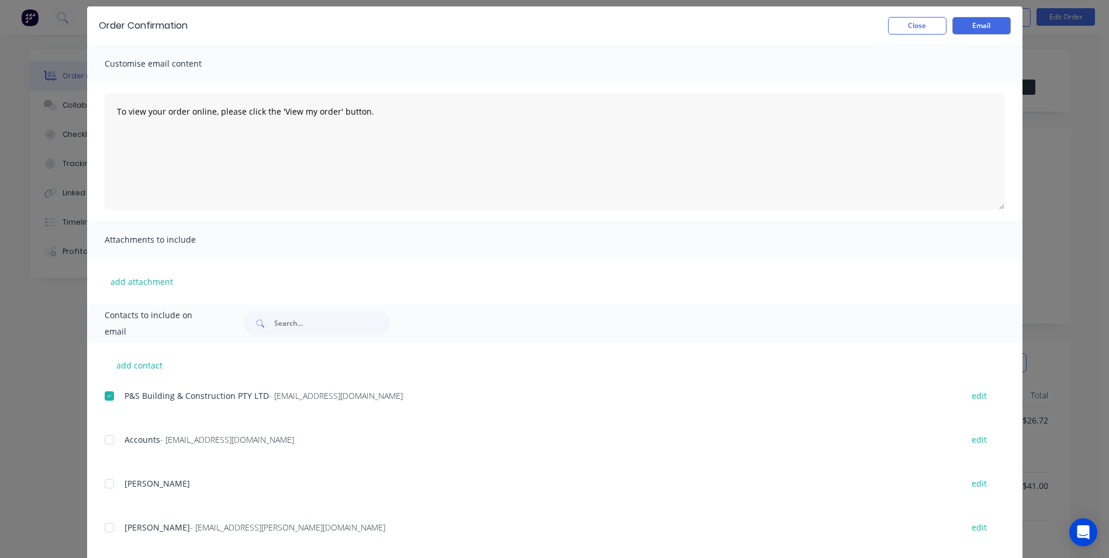
scroll to position [0, 0]
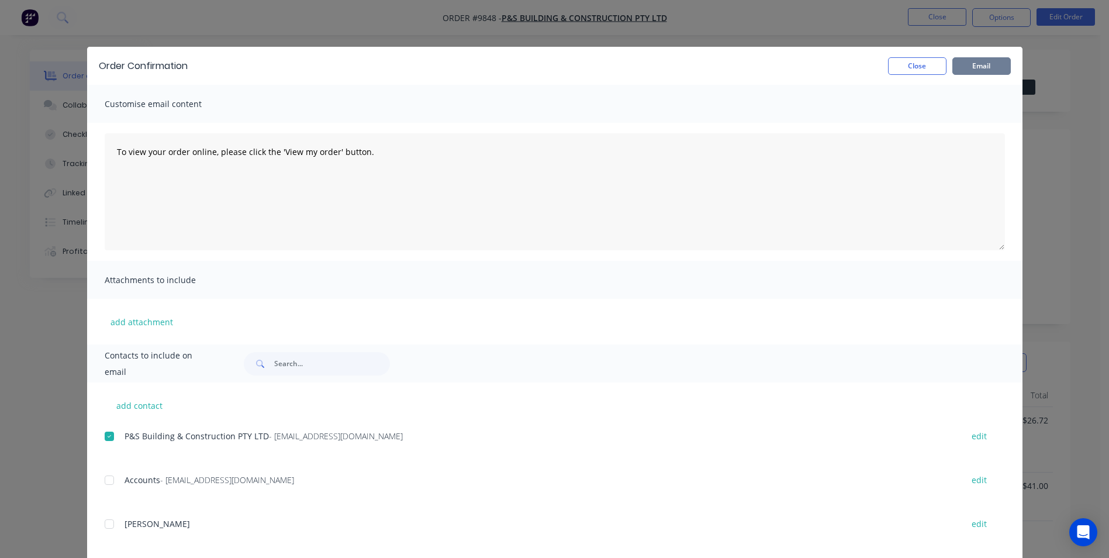
click at [964, 69] on button "Email" at bounding box center [981, 66] width 58 height 18
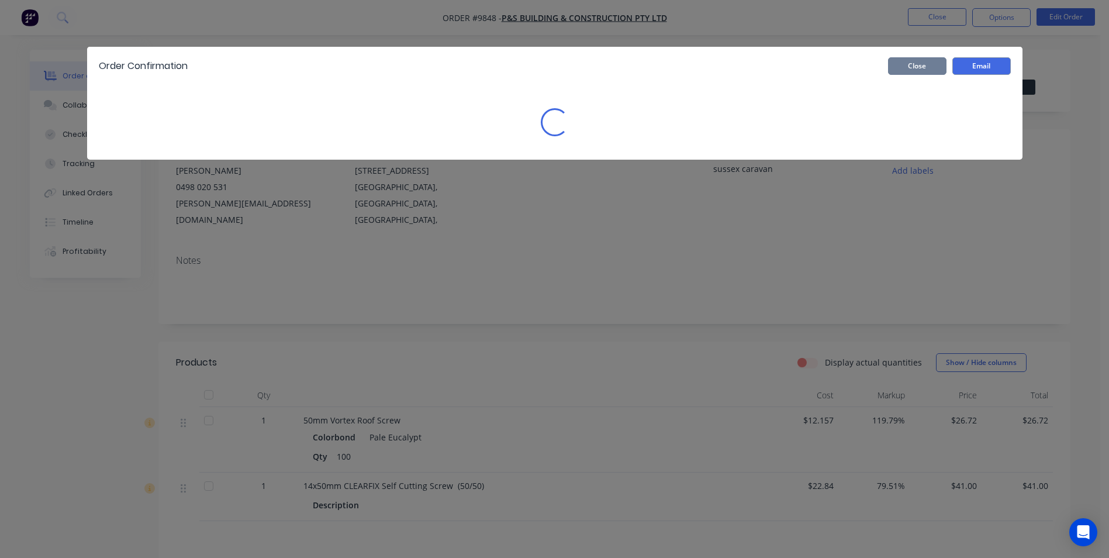
click at [937, 66] on button "Close" at bounding box center [917, 66] width 58 height 18
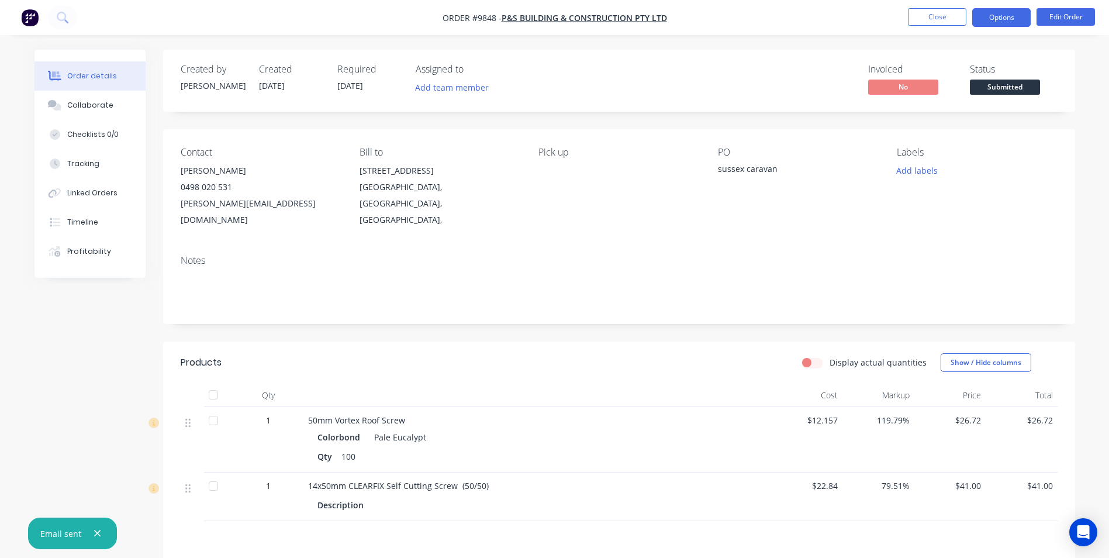
click at [980, 18] on button "Options" at bounding box center [1001, 17] width 58 height 19
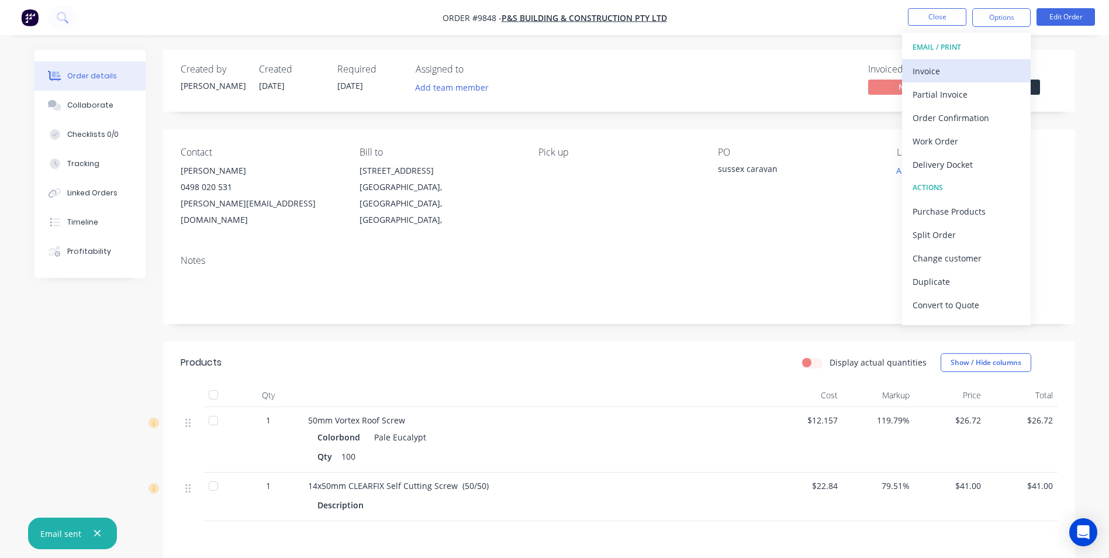
click at [952, 68] on div "Invoice" at bounding box center [967, 71] width 108 height 17
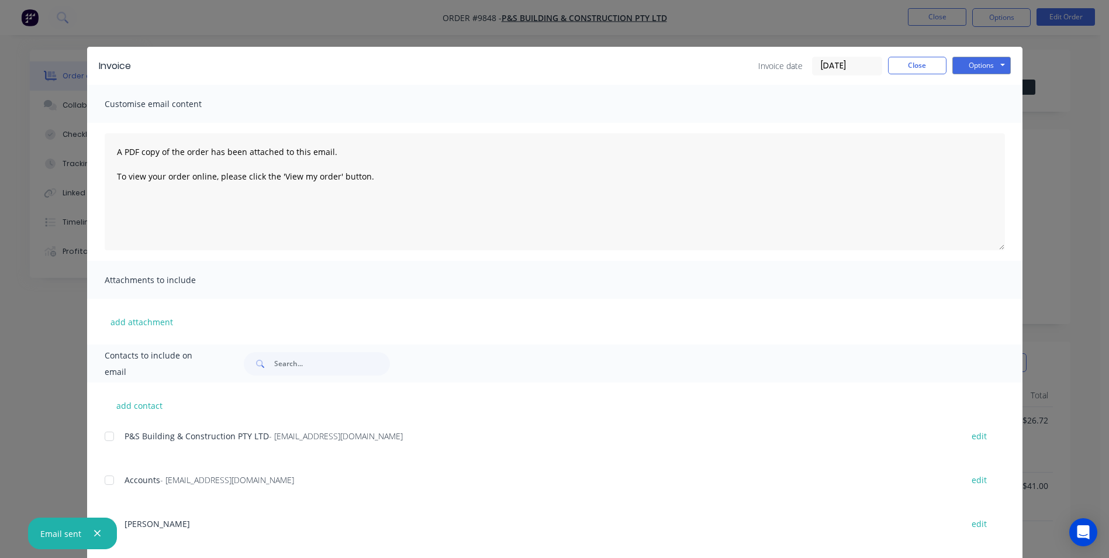
click at [104, 438] on div at bounding box center [109, 435] width 23 height 23
click at [97, 477] on div "add contact P&S Building & Construction PTY LTD - admin@psbuilding.com.au edit …" at bounding box center [554, 558] width 935 height 353
click at [107, 435] on div at bounding box center [109, 435] width 23 height 23
click at [106, 478] on div at bounding box center [109, 479] width 23 height 23
click at [976, 67] on button "Options" at bounding box center [981, 66] width 58 height 18
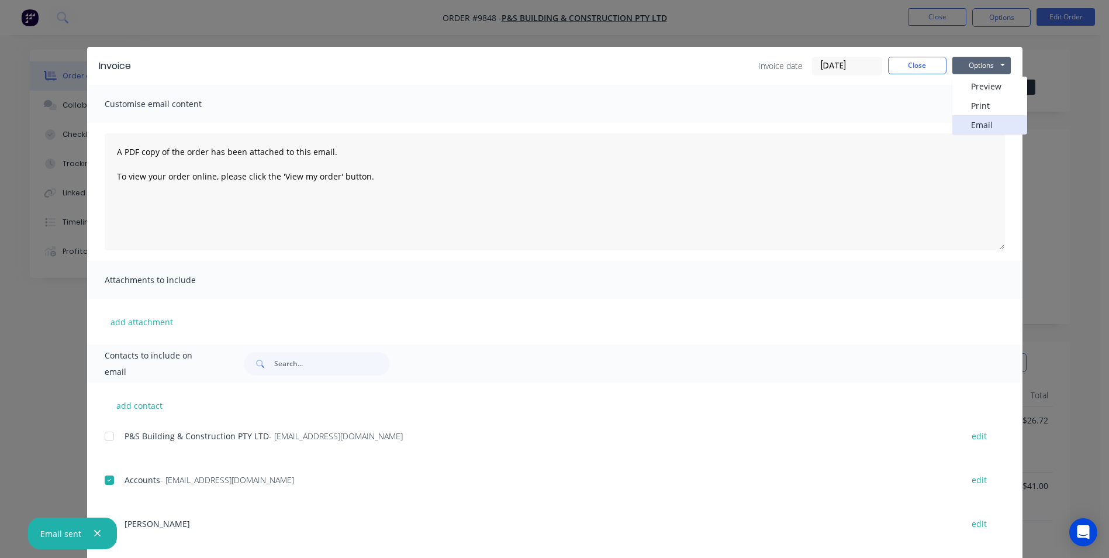
click at [970, 116] on button "Email" at bounding box center [989, 124] width 75 height 19
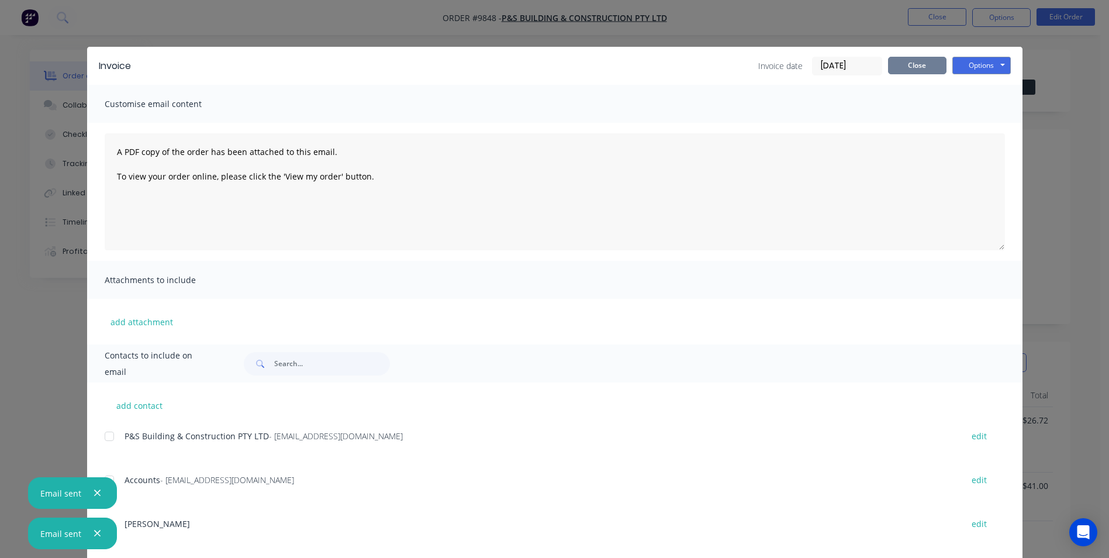
click at [891, 64] on button "Close" at bounding box center [917, 66] width 58 height 18
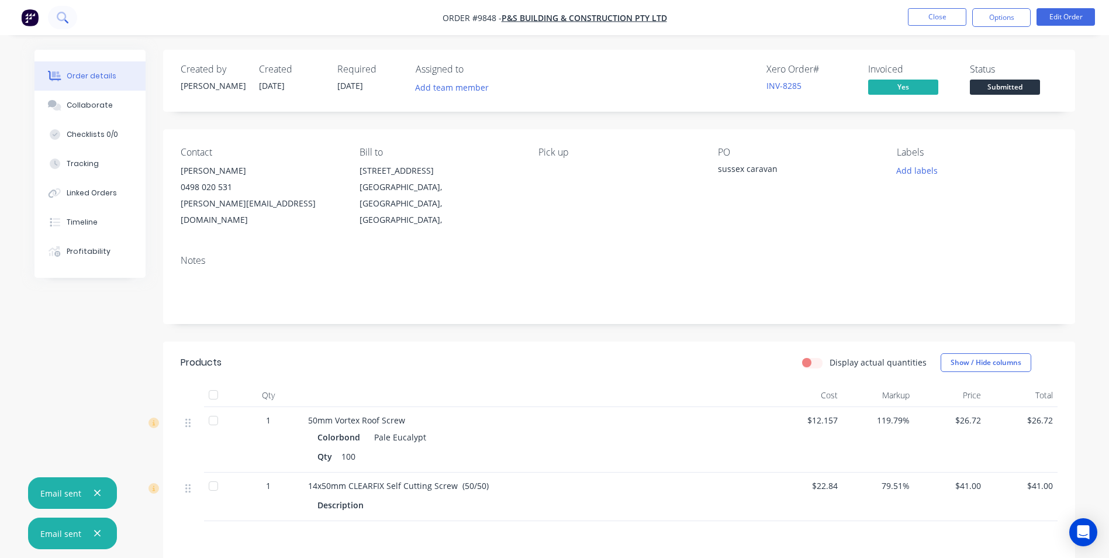
click at [65, 17] on icon at bounding box center [61, 16] width 9 height 9
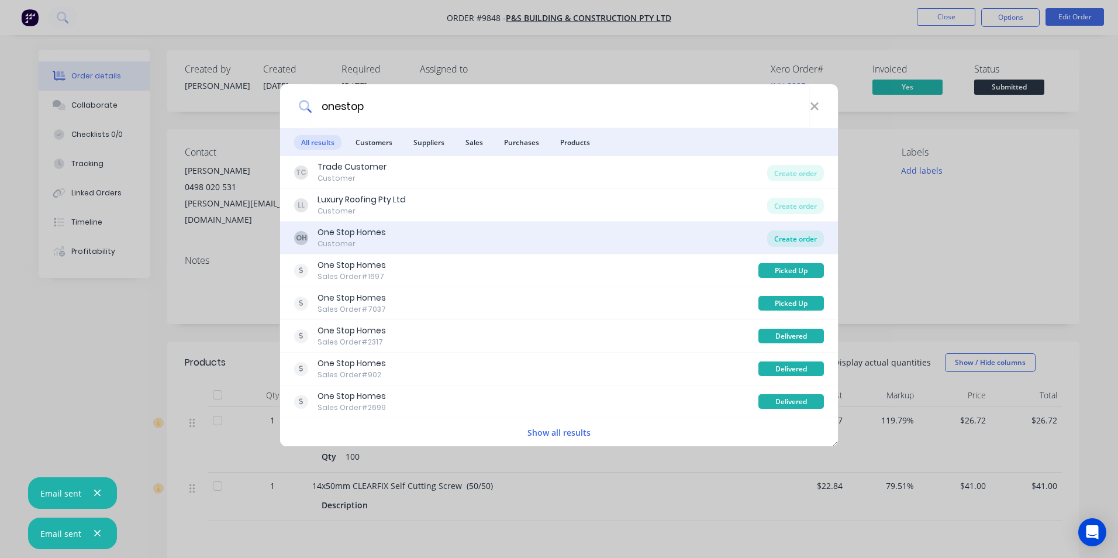
type input "onestop"
click at [789, 238] on div "Create order" at bounding box center [795, 238] width 57 height 16
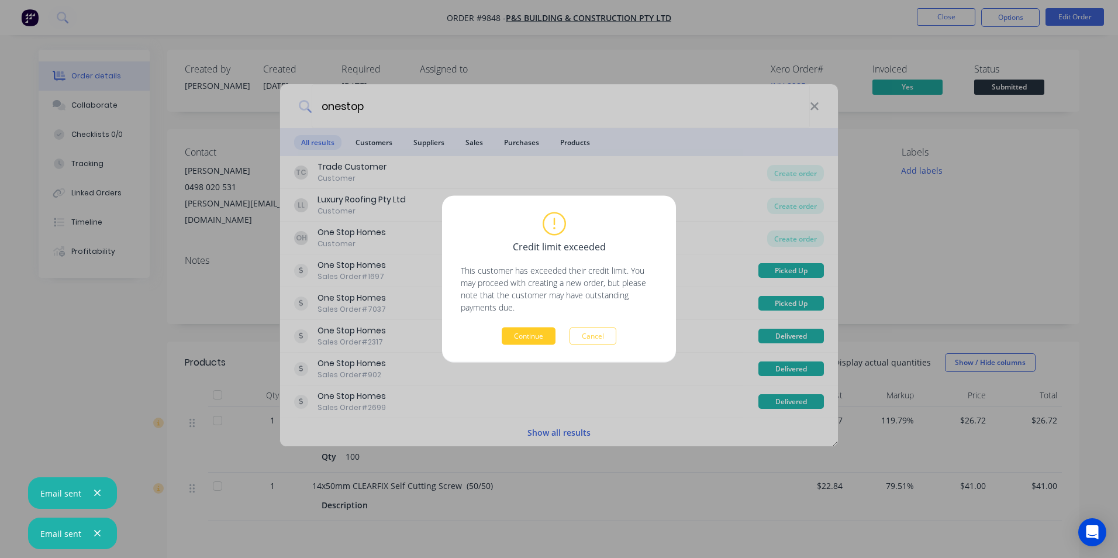
click at [546, 337] on button "Continue" at bounding box center [529, 336] width 54 height 18
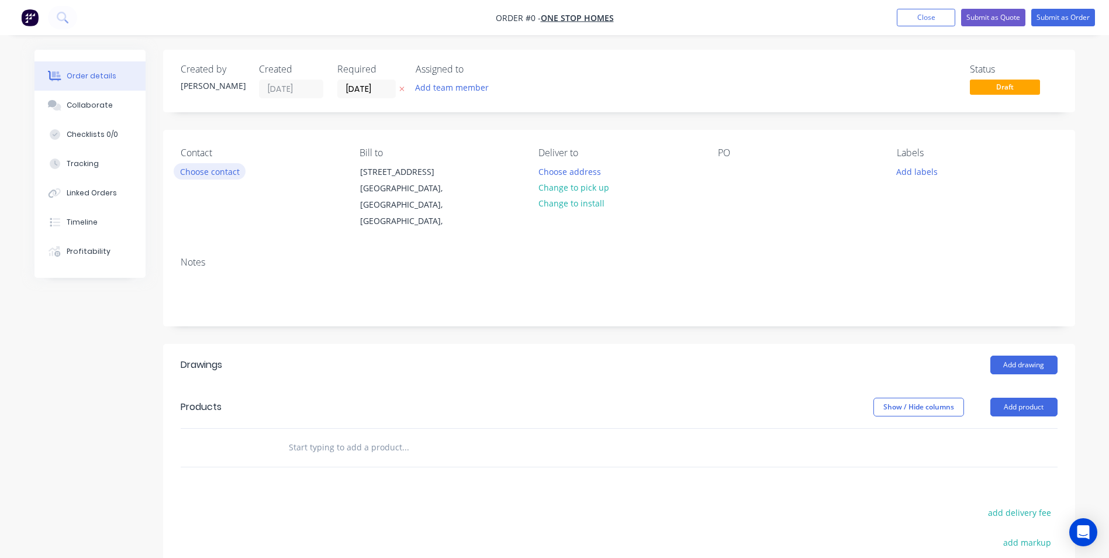
click at [212, 168] on button "Choose contact" at bounding box center [210, 171] width 72 height 16
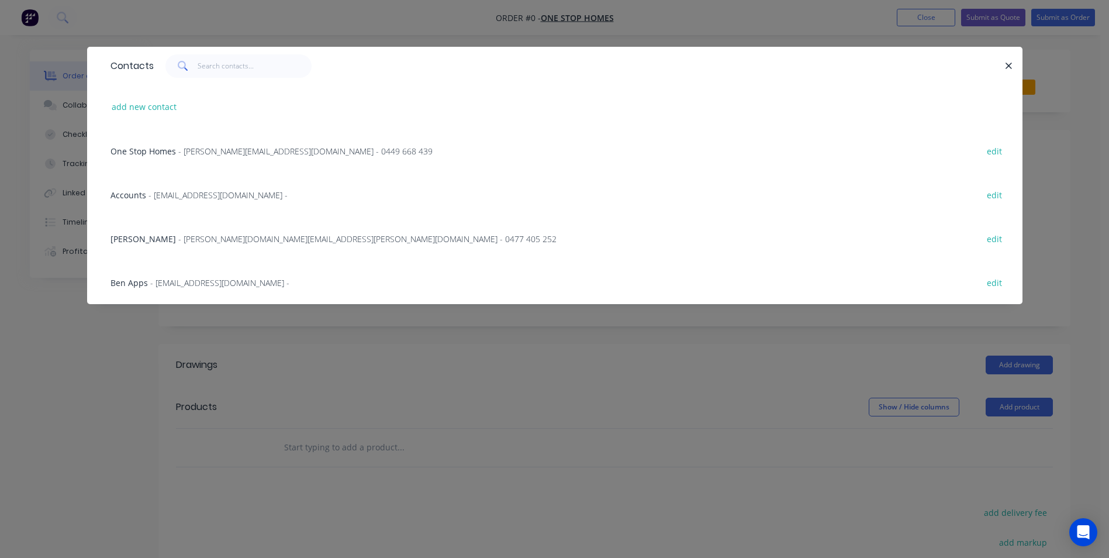
click at [183, 241] on span "- Colin.george@onestophomes.com.au - 0477 405 252" at bounding box center [367, 238] width 378 height 11
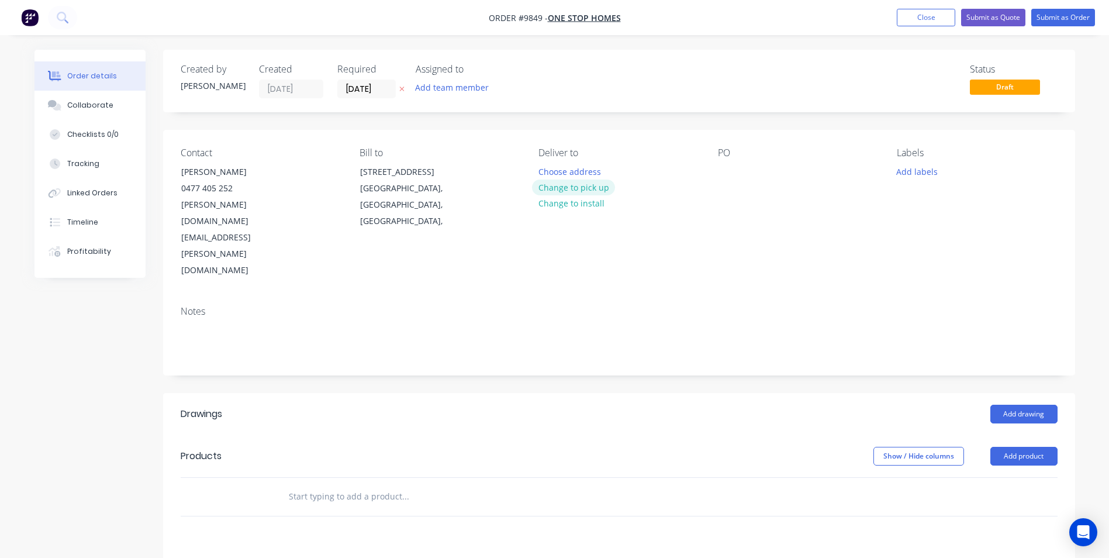
click at [597, 191] on button "Change to pick up" at bounding box center [573, 187] width 83 height 16
click at [314, 485] on input "text" at bounding box center [405, 496] width 234 height 23
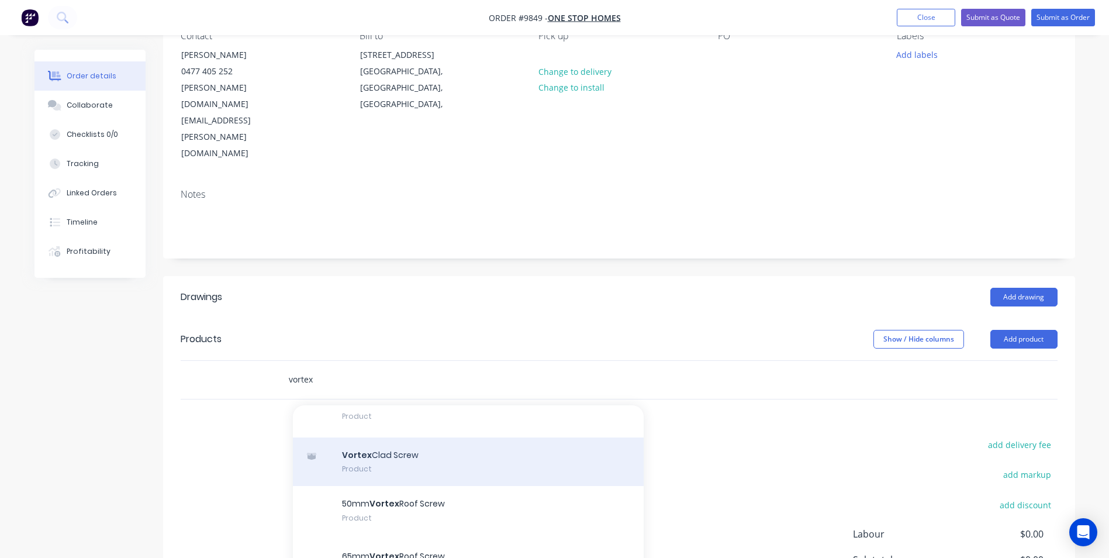
scroll to position [58, 0]
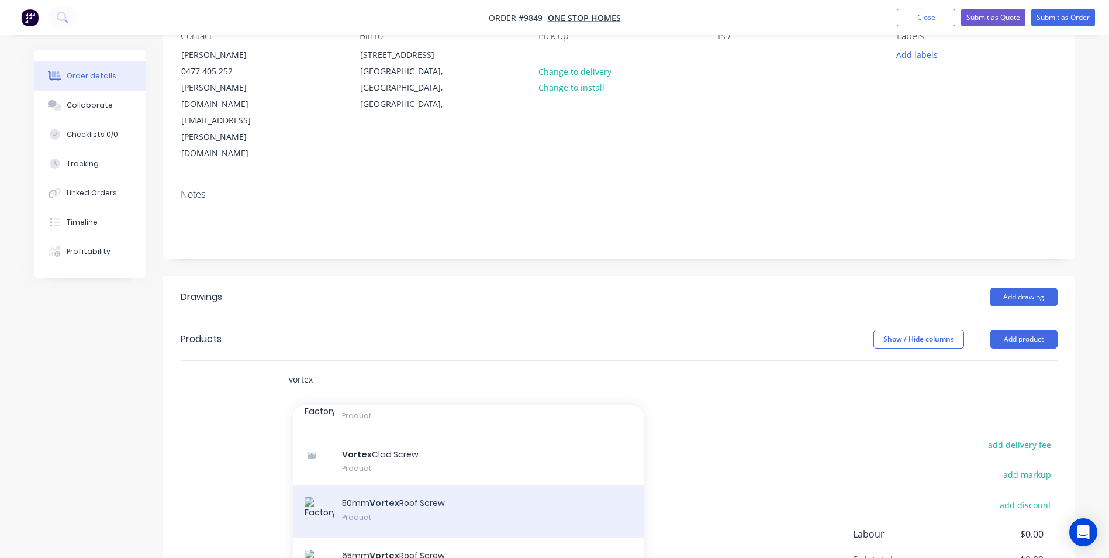
type input "vortex"
click at [390, 485] on div "50mm Vortex Roof Screw Product" at bounding box center [468, 511] width 351 height 53
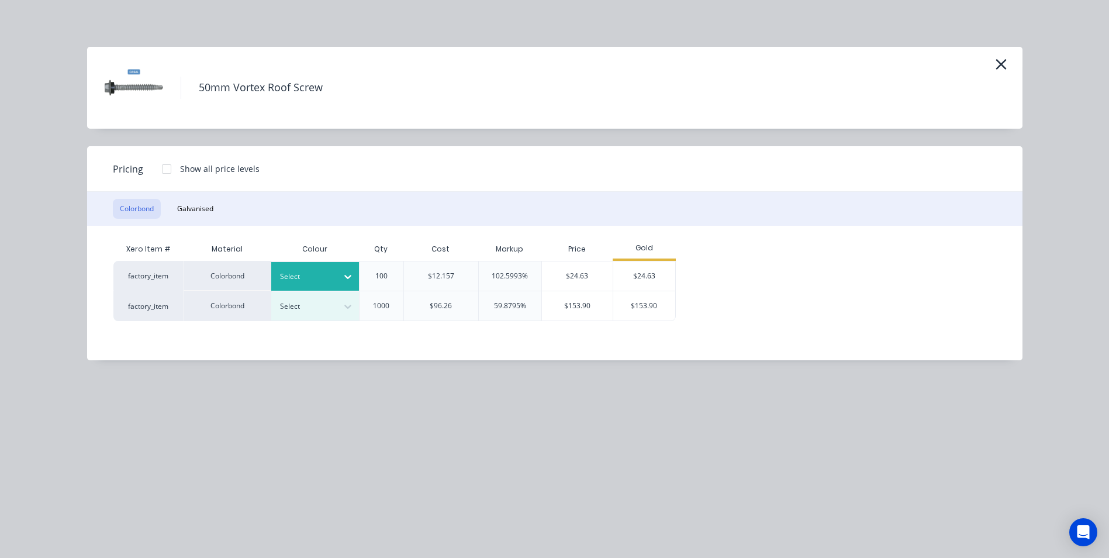
click at [335, 277] on div "Select" at bounding box center [304, 276] width 65 height 15
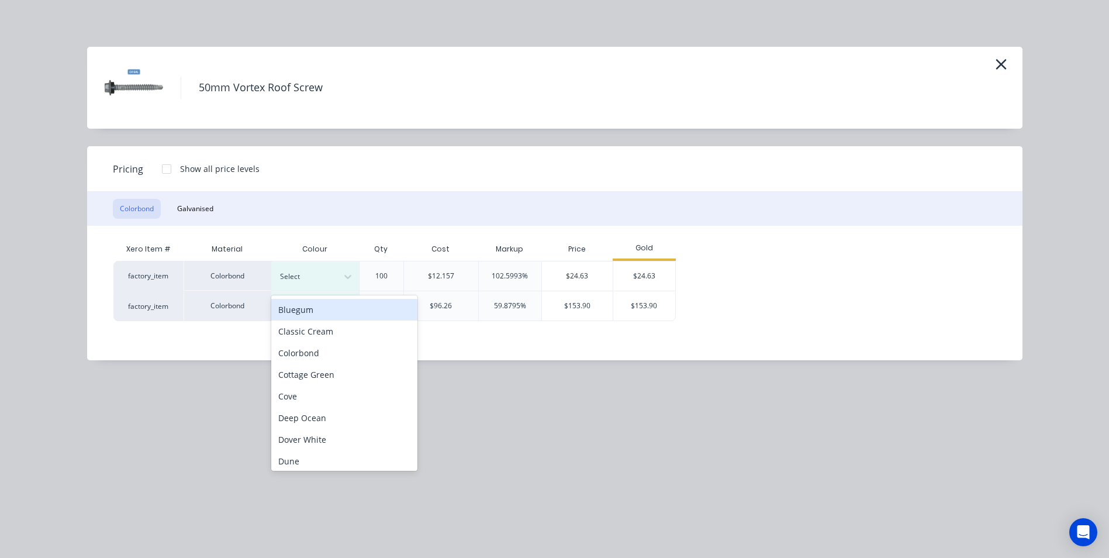
scroll to position [0, 0]
click at [312, 306] on div "Basalt" at bounding box center [344, 309] width 146 height 22
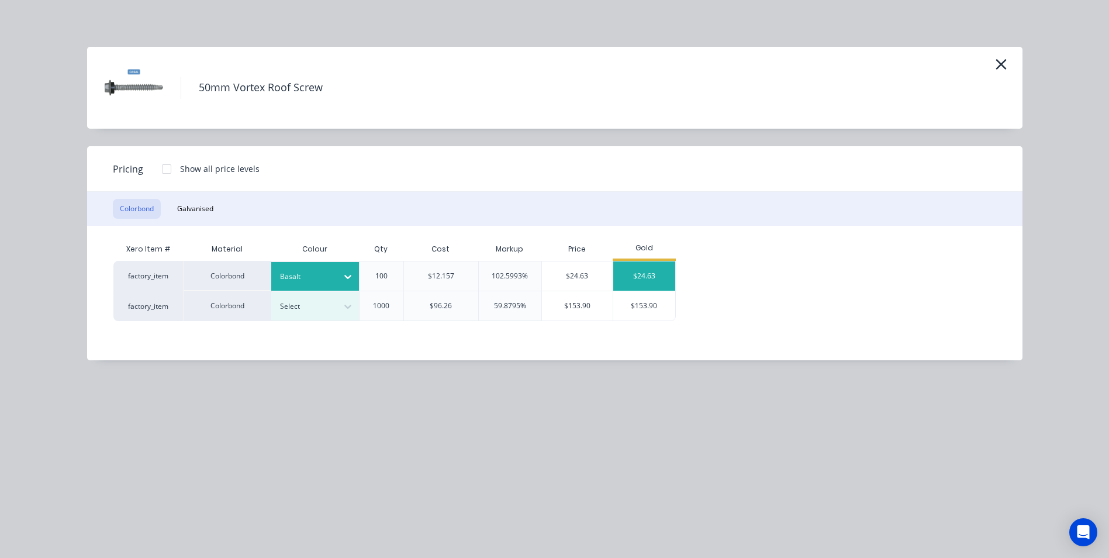
click at [658, 278] on div "$24.63" at bounding box center [644, 275] width 63 height 29
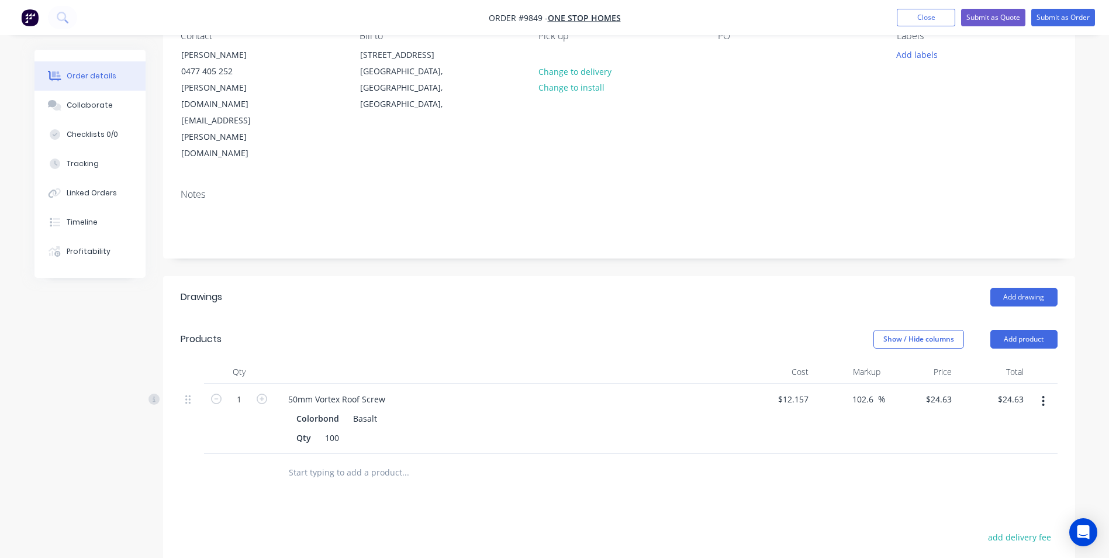
click at [319, 461] on input "text" at bounding box center [405, 472] width 234 height 23
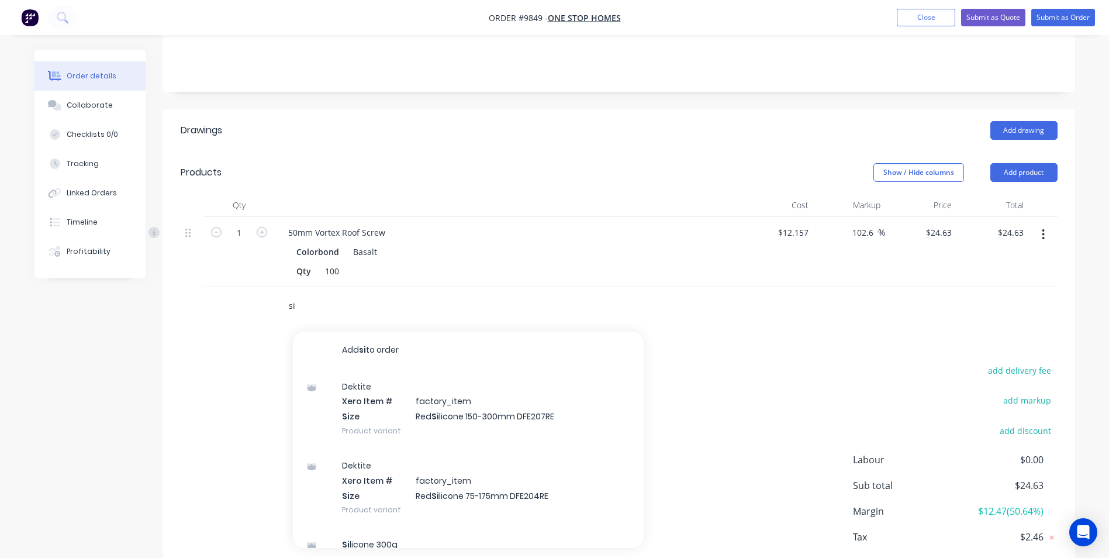
type input "s"
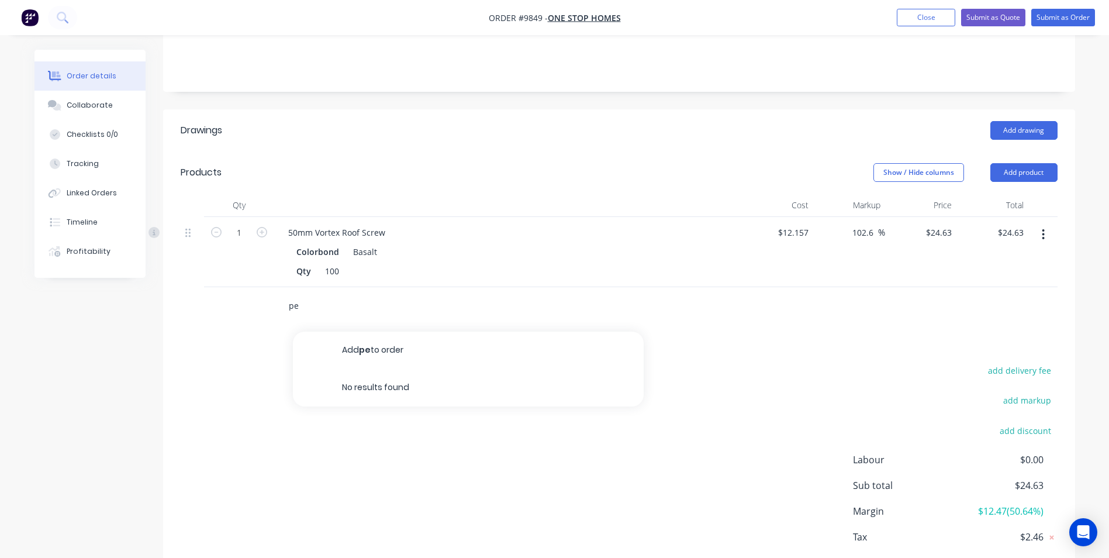
type input "p"
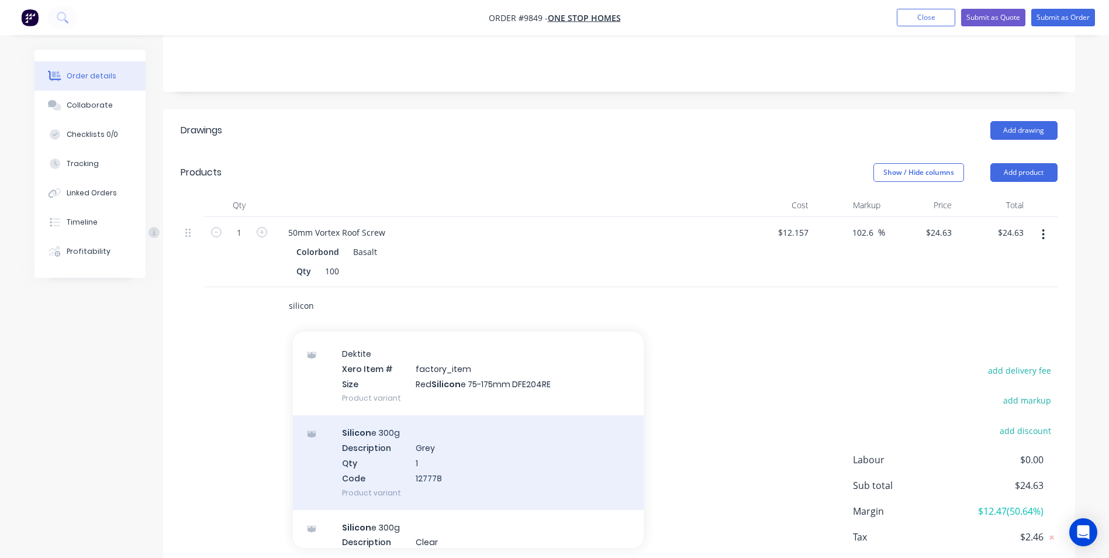
scroll to position [117, 0]
type input "silicon"
click at [439, 410] on div "Silicon e 300g Description Grey Qty 1 Code 127778 Product variant" at bounding box center [468, 457] width 351 height 94
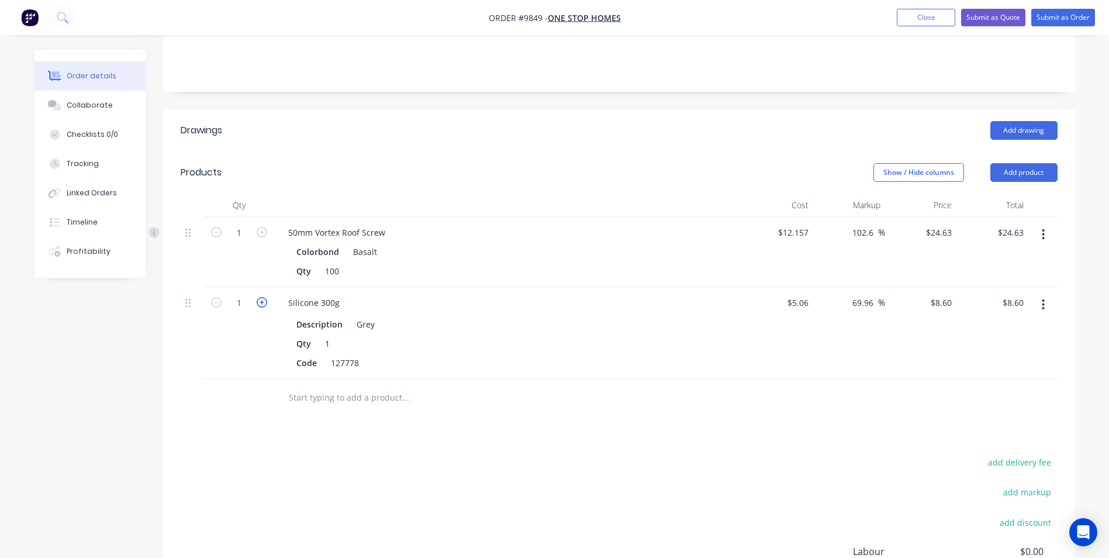
click at [262, 297] on icon "button" at bounding box center [262, 302] width 11 height 11
type input "2"
type input "$17.20"
click at [262, 297] on icon "button" at bounding box center [262, 302] width 11 height 11
type input "3"
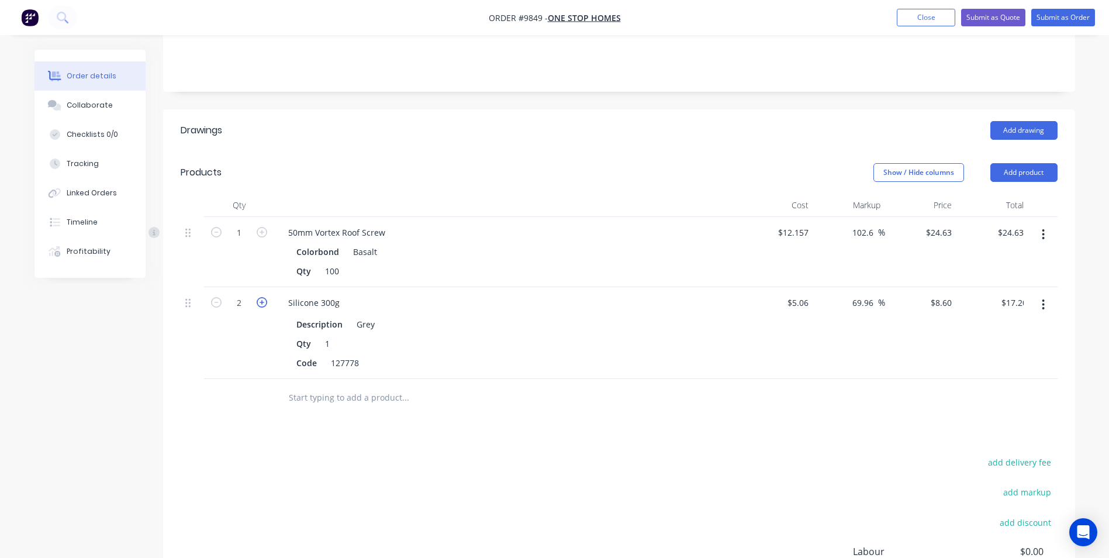
type input "$25.80"
click at [262, 297] on icon "button" at bounding box center [262, 302] width 11 height 11
type input "4"
type input "$34.40"
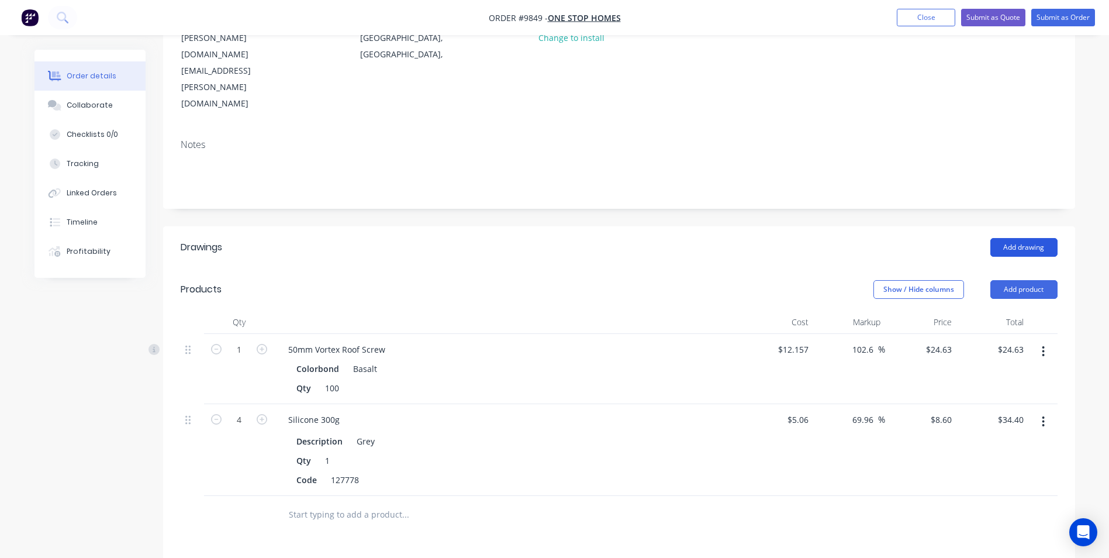
click at [1041, 238] on button "Add drawing" at bounding box center [1023, 247] width 67 height 19
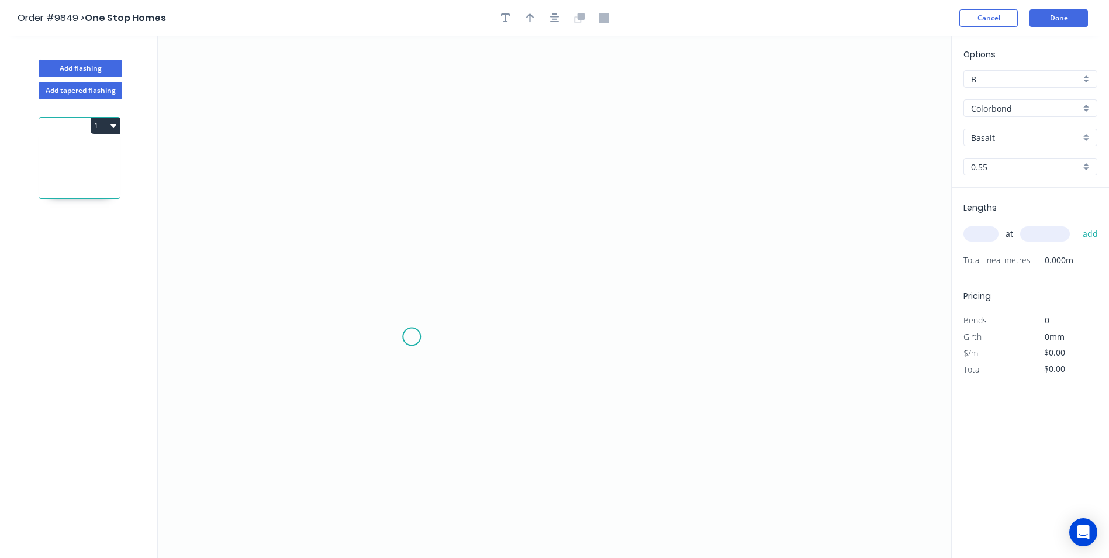
drag, startPoint x: 412, startPoint y: 337, endPoint x: 400, endPoint y: 250, distance: 87.8
click at [410, 324] on icon "0" at bounding box center [554, 296] width 793 height 521
click at [405, 194] on icon "0 ?" at bounding box center [554, 296] width 793 height 521
click at [588, 198] on icon "0 ? ? ? º" at bounding box center [554, 296] width 793 height 521
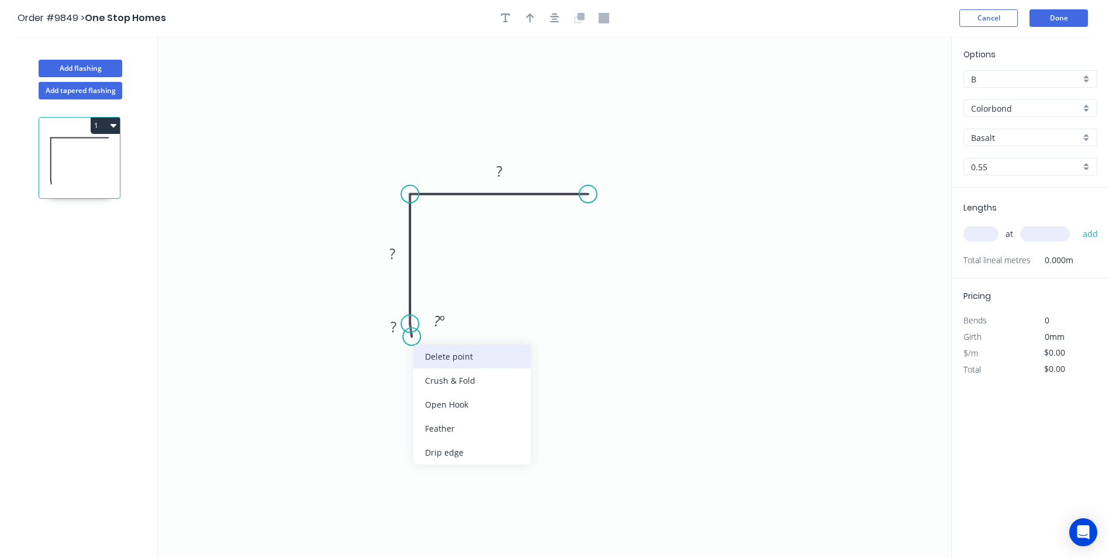
click at [441, 355] on div "Delete point" at bounding box center [472, 356] width 118 height 24
click at [396, 258] on rect at bounding box center [392, 254] width 23 height 16
click at [973, 236] on input "text" at bounding box center [980, 233] width 35 height 15
type input "$7.67"
type input "1"
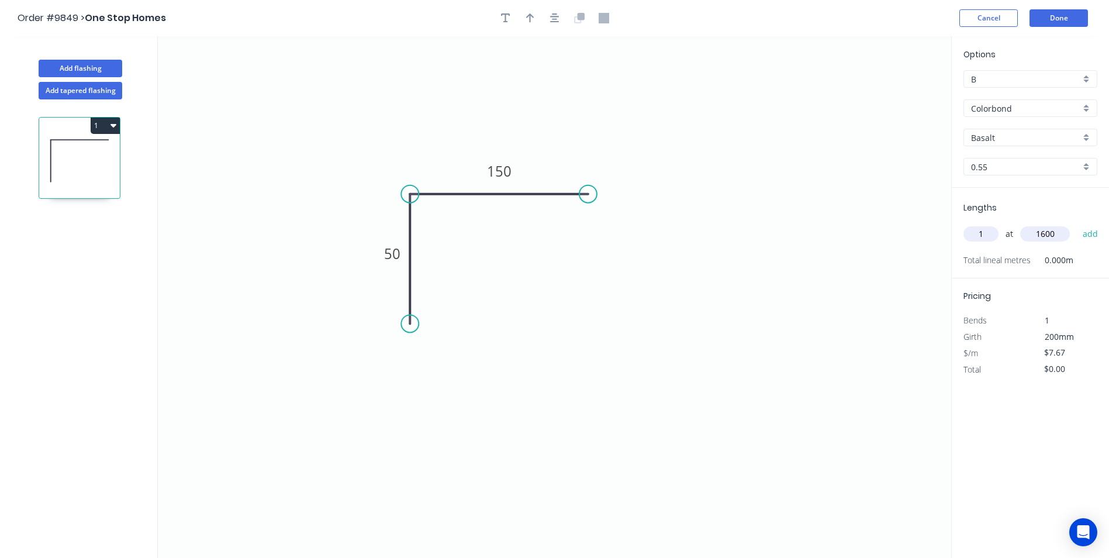
type input "1600"
click at [1077, 224] on button "add" at bounding box center [1090, 234] width 27 height 20
type input "$12.27"
click at [1052, 17] on button "Done" at bounding box center [1059, 18] width 58 height 18
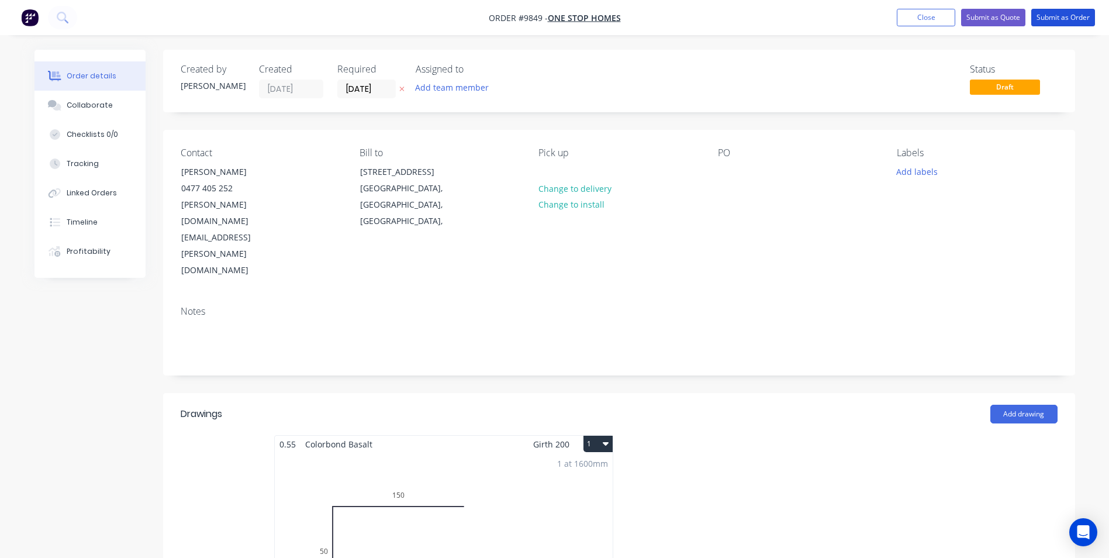
click at [1052, 17] on button "Submit as Order" at bounding box center [1063, 18] width 64 height 18
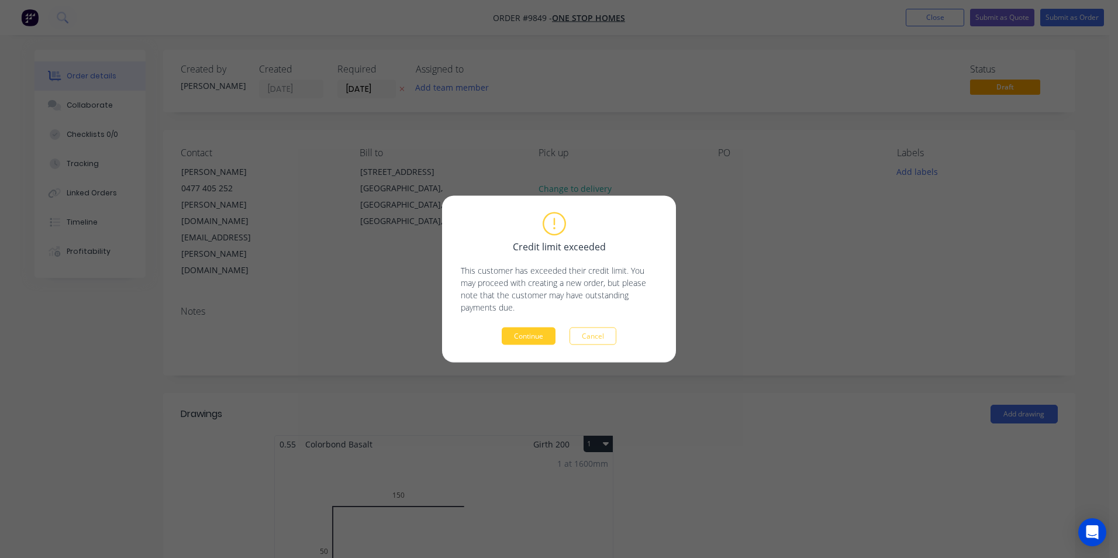
click at [547, 338] on button "Continue" at bounding box center [529, 336] width 54 height 18
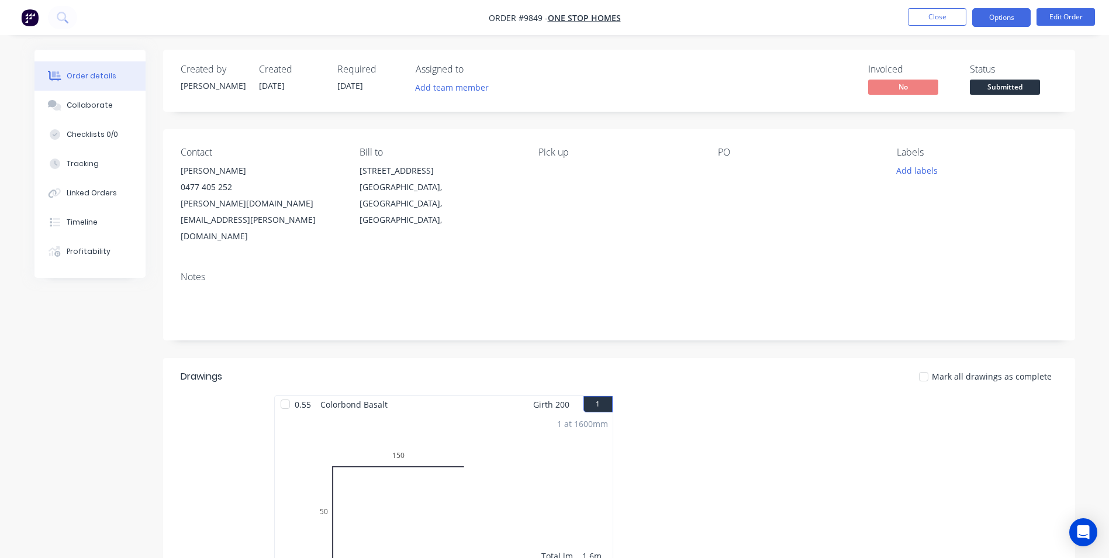
click at [1022, 15] on button "Options" at bounding box center [1001, 17] width 58 height 19
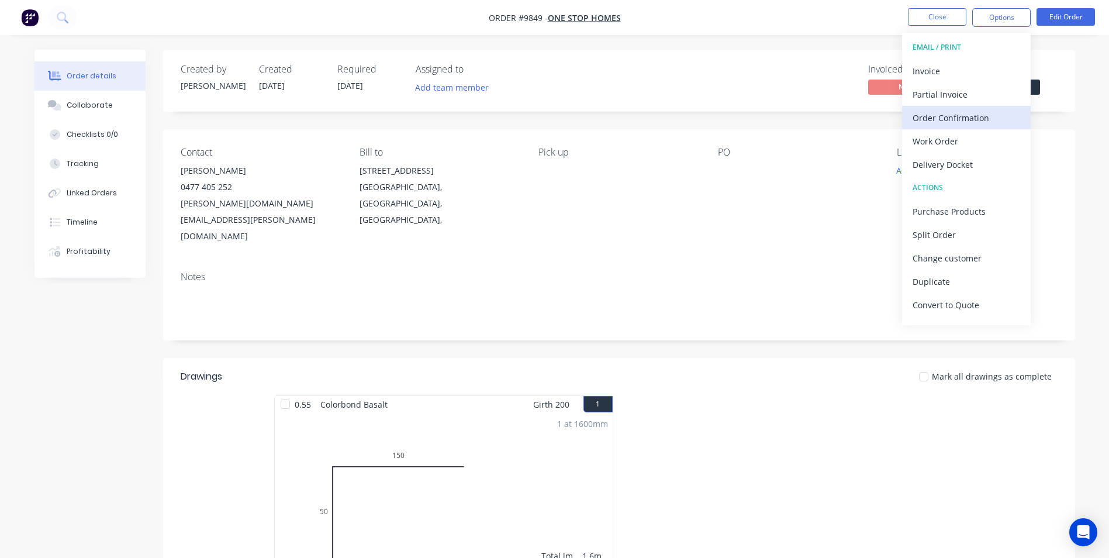
click at [949, 112] on div "Order Confirmation" at bounding box center [967, 117] width 108 height 17
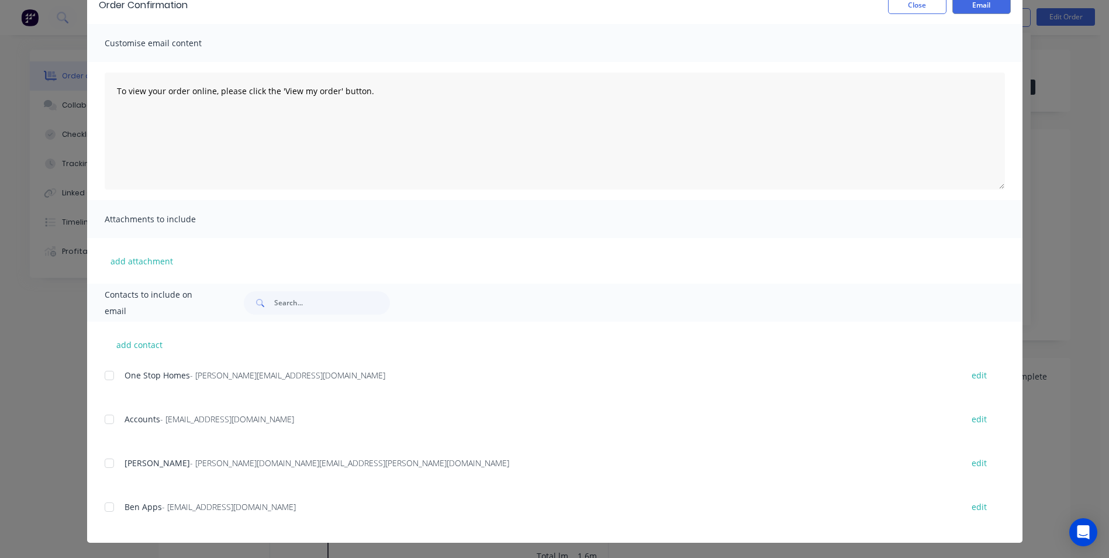
scroll to position [62, 0]
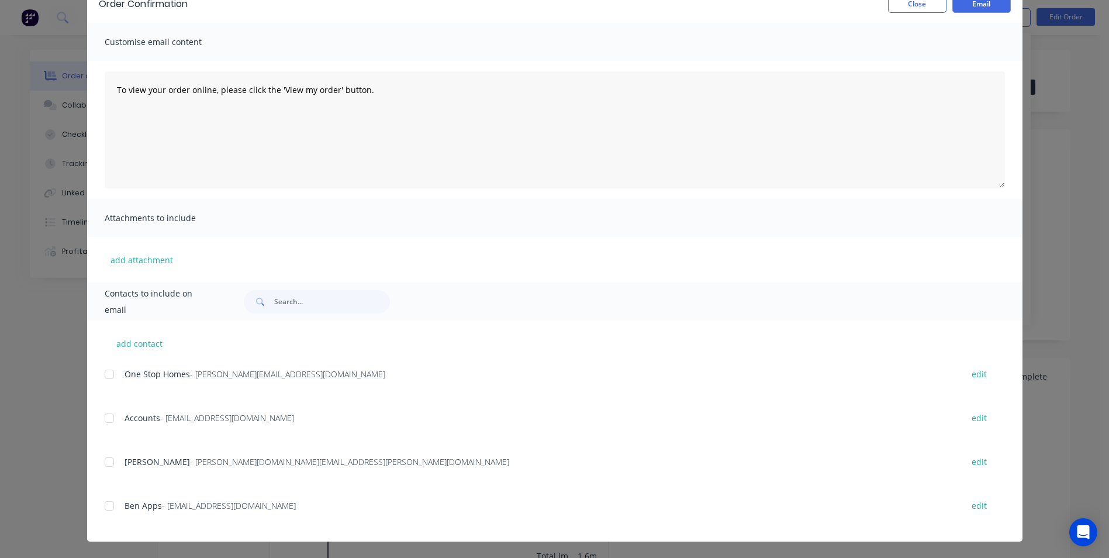
click at [105, 468] on div at bounding box center [109, 461] width 23 height 23
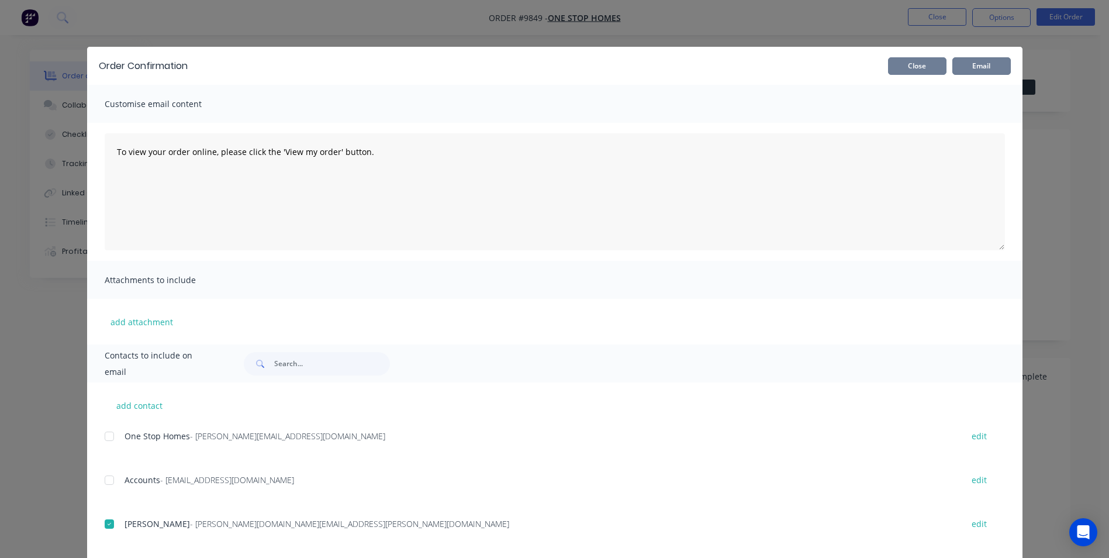
drag, startPoint x: 963, startPoint y: 67, endPoint x: 908, endPoint y: 67, distance: 55.0
click at [963, 67] on button "Email" at bounding box center [981, 66] width 58 height 18
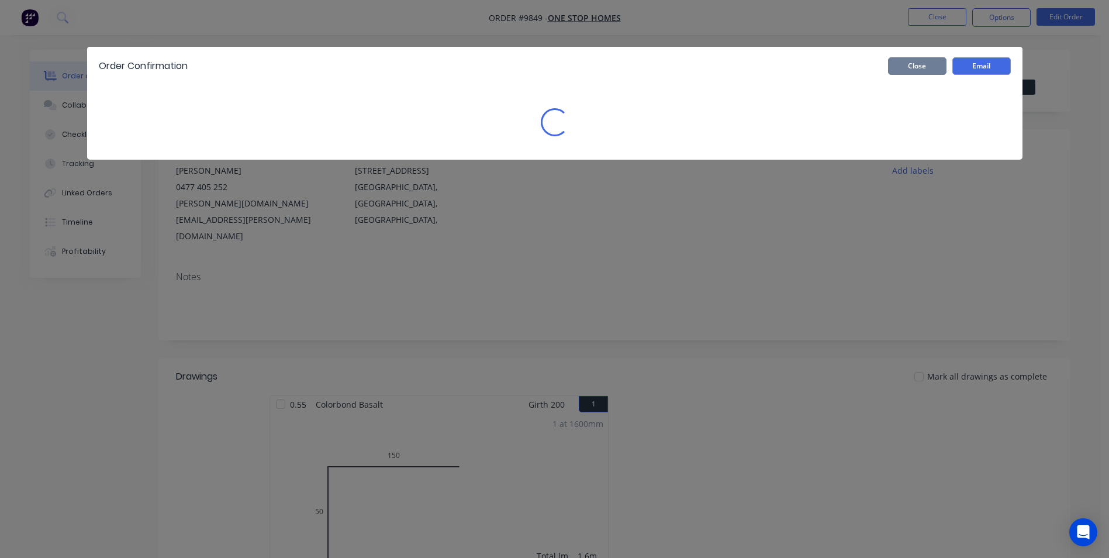
click at [908, 67] on button "Close" at bounding box center [917, 66] width 58 height 18
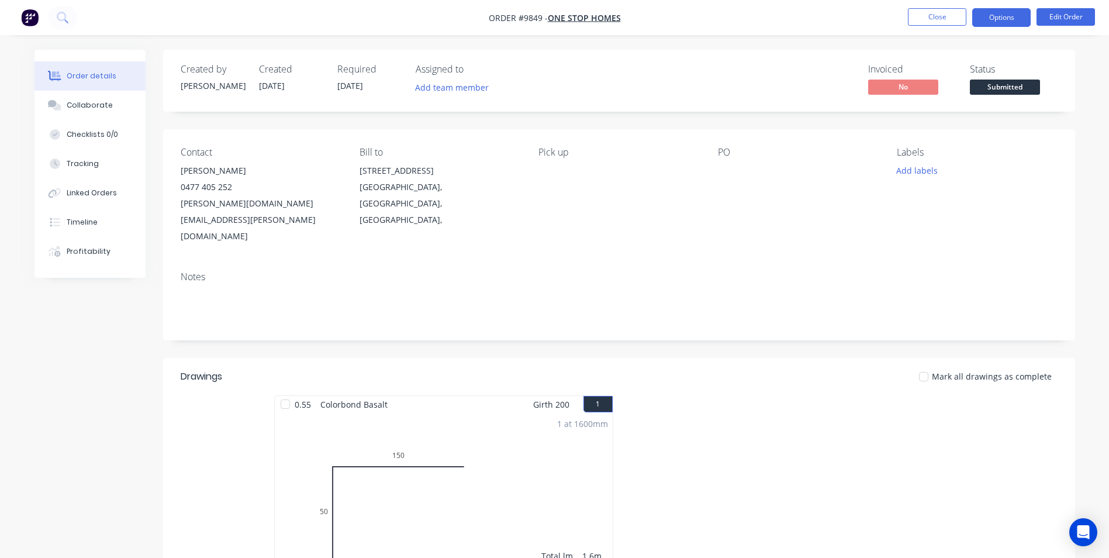
click at [997, 20] on button "Options" at bounding box center [1001, 17] width 58 height 19
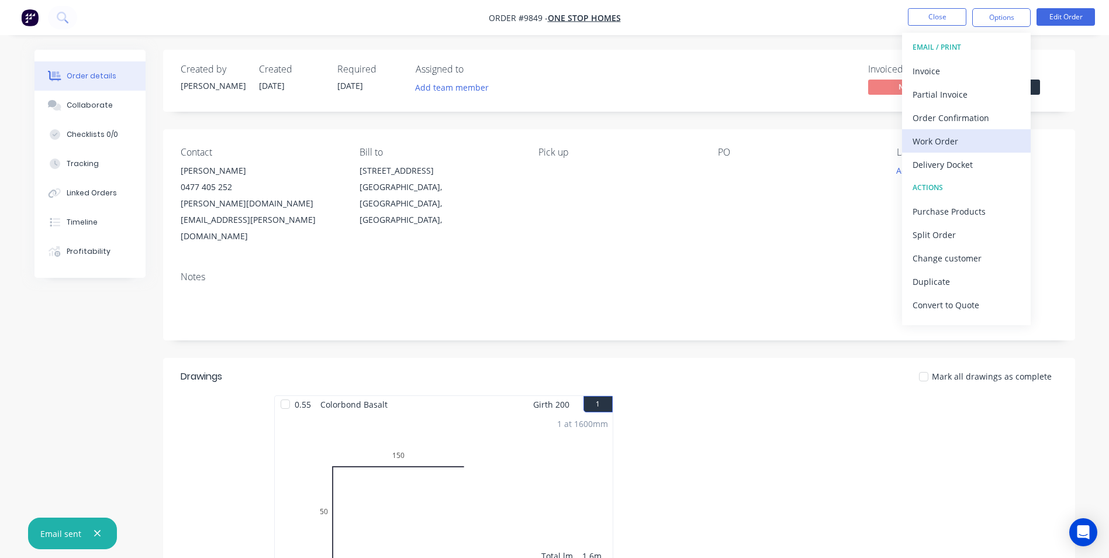
click at [952, 139] on div "Work Order" at bounding box center [967, 141] width 108 height 17
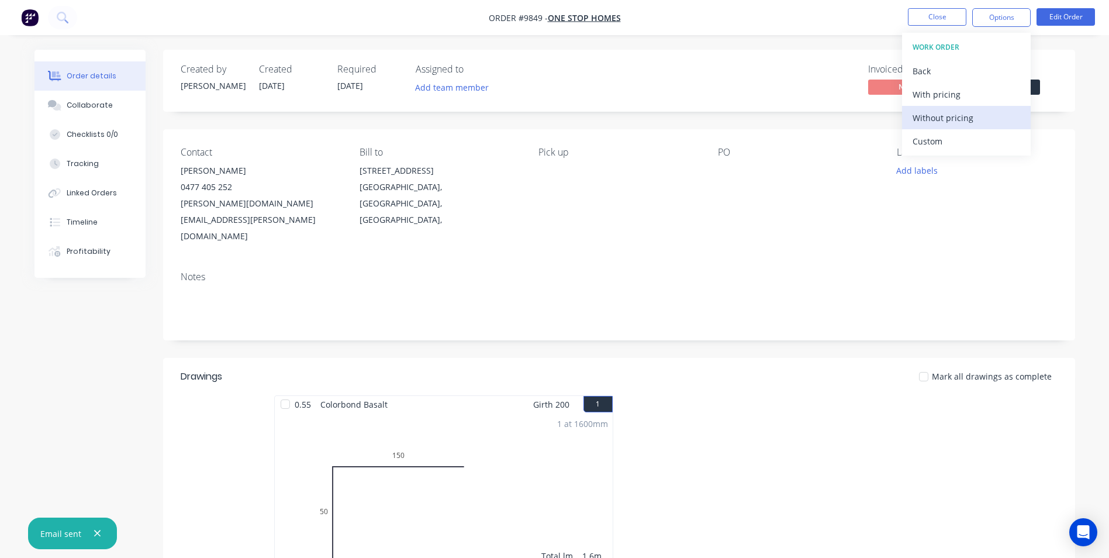
click at [946, 121] on div "Without pricing" at bounding box center [967, 117] width 108 height 17
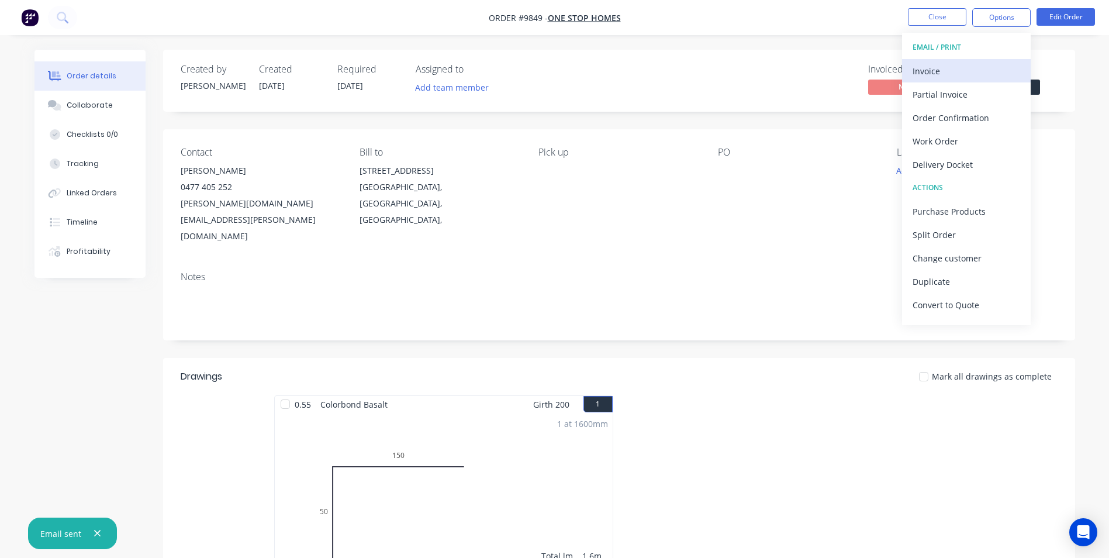
click at [989, 65] on div "Invoice" at bounding box center [967, 71] width 108 height 17
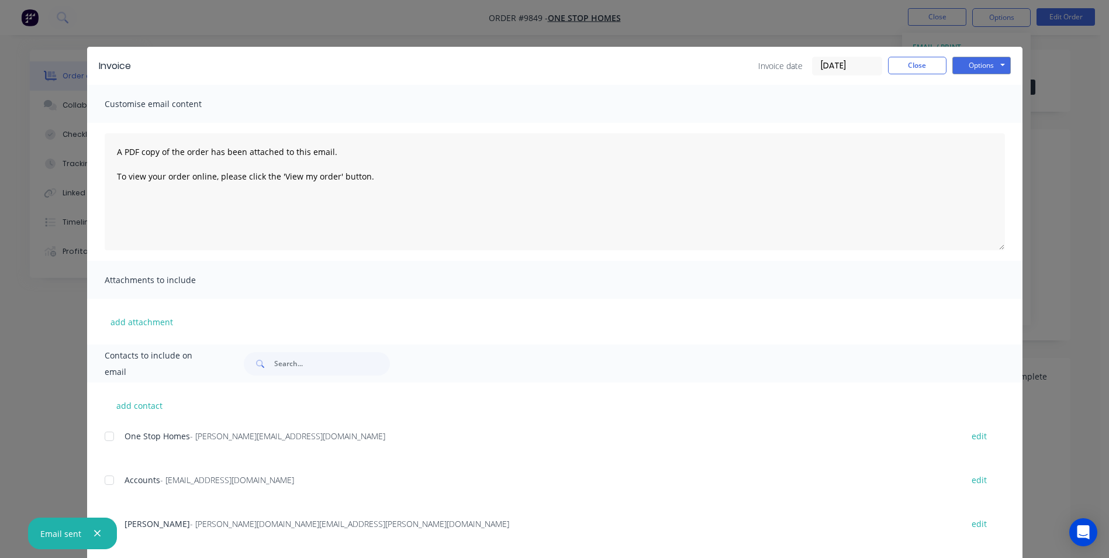
click at [109, 478] on div at bounding box center [109, 479] width 23 height 23
click at [973, 61] on button "Options" at bounding box center [981, 66] width 58 height 18
click at [964, 120] on button "Email" at bounding box center [989, 124] width 75 height 19
click at [932, 69] on button "Close" at bounding box center [917, 66] width 58 height 18
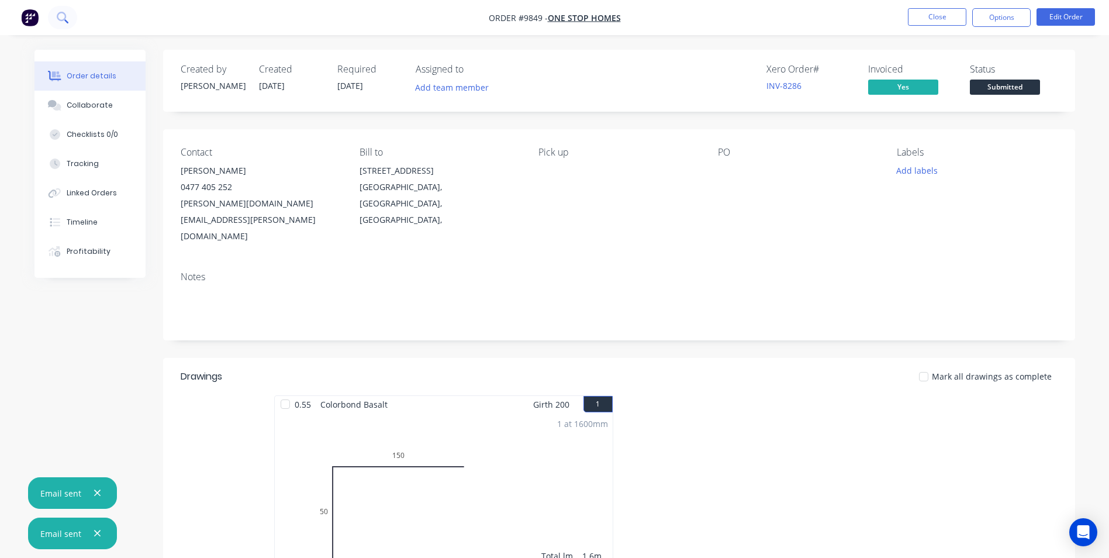
click at [57, 15] on icon at bounding box center [61, 16] width 9 height 9
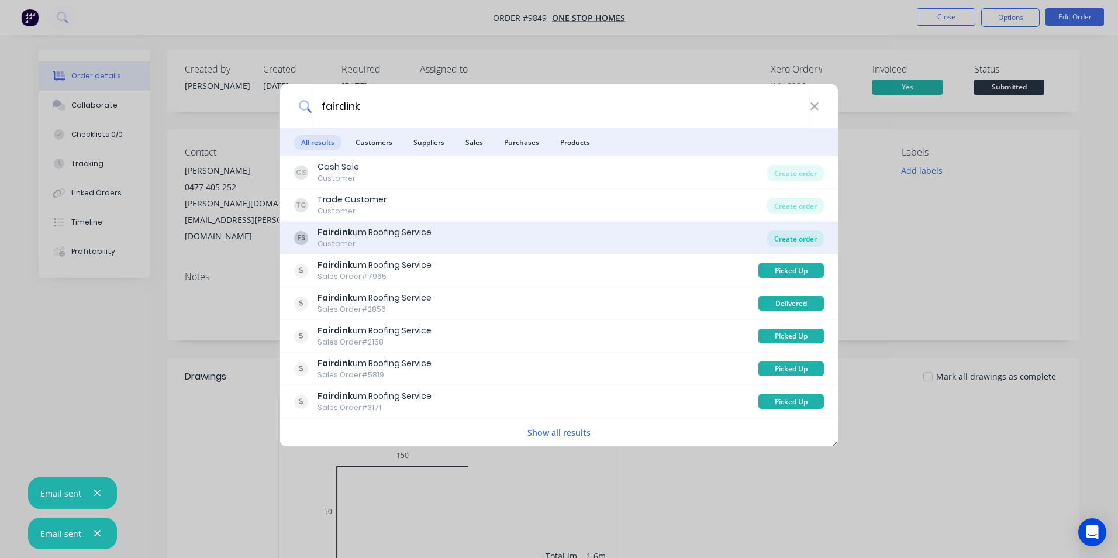
type input "fairdink"
click at [776, 235] on div "Create order" at bounding box center [795, 238] width 57 height 16
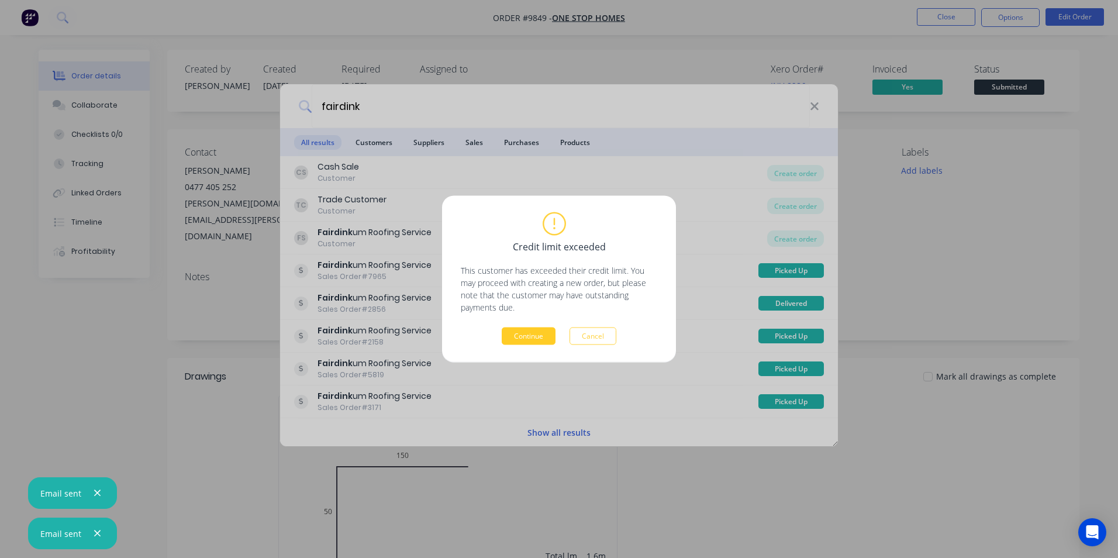
click at [530, 335] on button "Continue" at bounding box center [529, 336] width 54 height 18
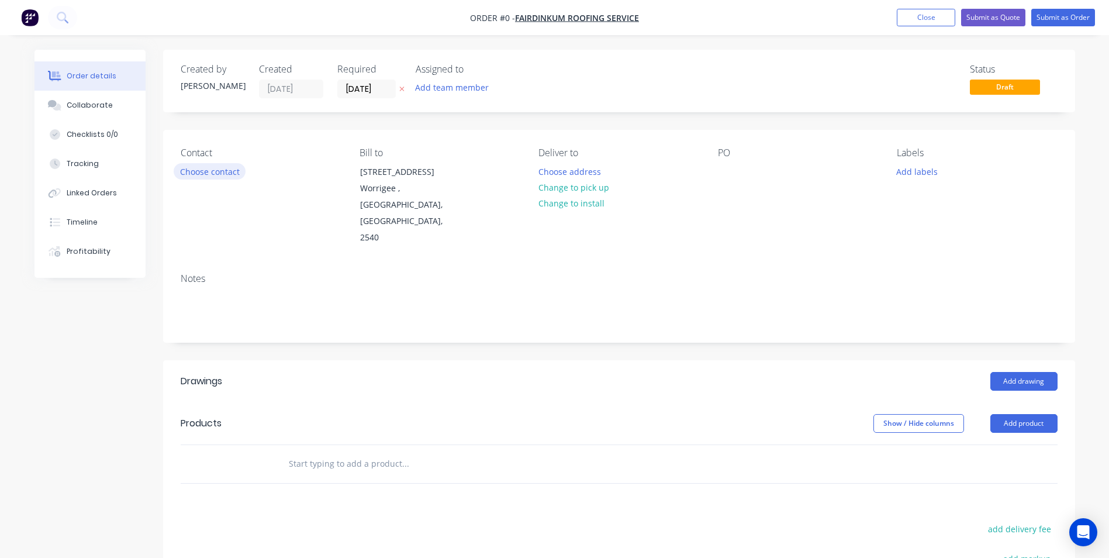
click at [215, 171] on button "Choose contact" at bounding box center [210, 171] width 72 height 16
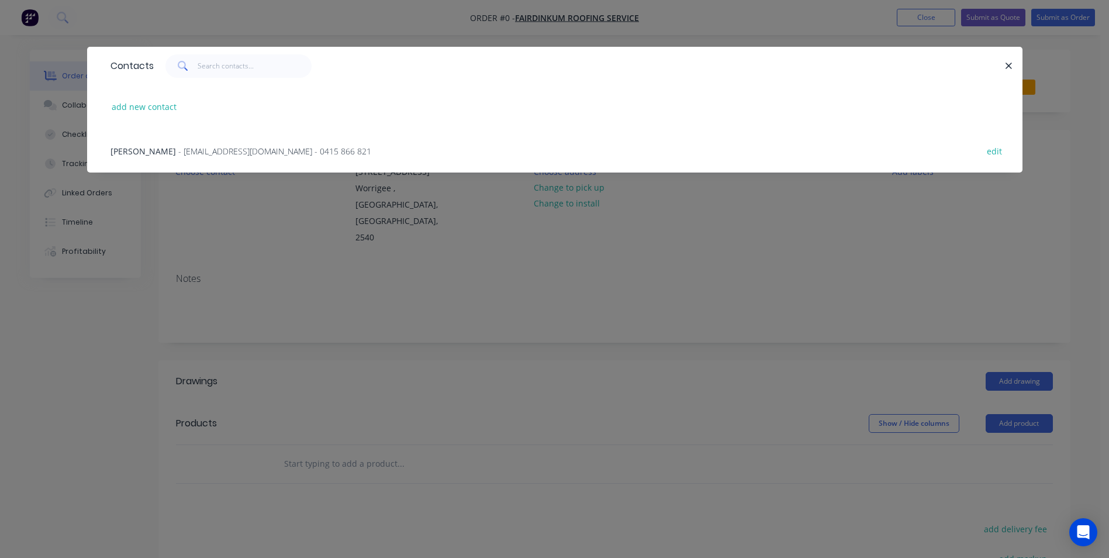
click at [213, 148] on span "- toddnwalton@gmail.com - 0415 866 821" at bounding box center [274, 151] width 193 height 11
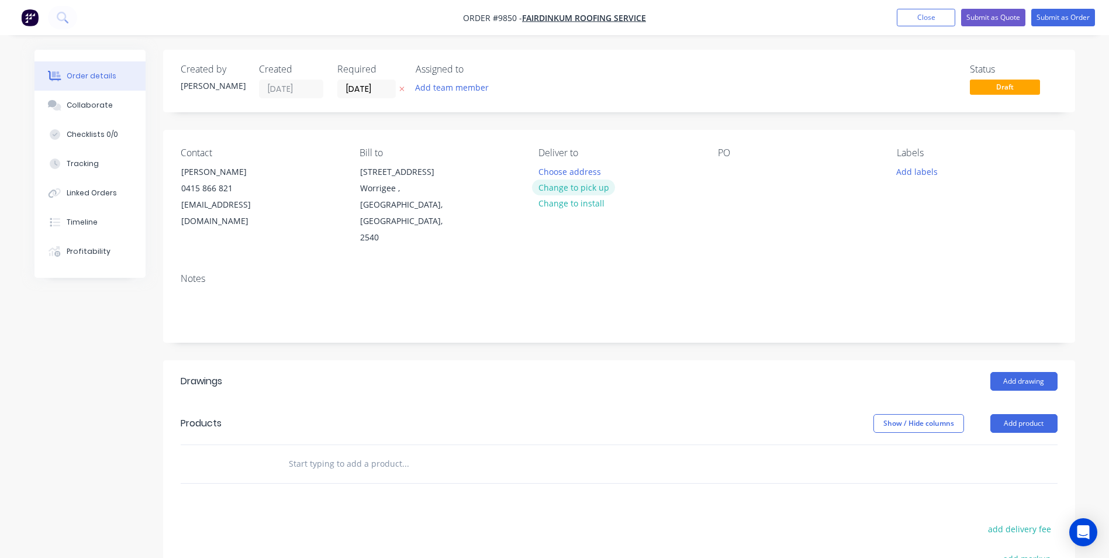
click at [597, 188] on button "Change to pick up" at bounding box center [573, 187] width 83 height 16
click at [727, 177] on div at bounding box center [727, 171] width 19 height 17
click at [339, 452] on input "text" at bounding box center [405, 463] width 234 height 23
click at [1032, 372] on button "Add drawing" at bounding box center [1023, 381] width 67 height 19
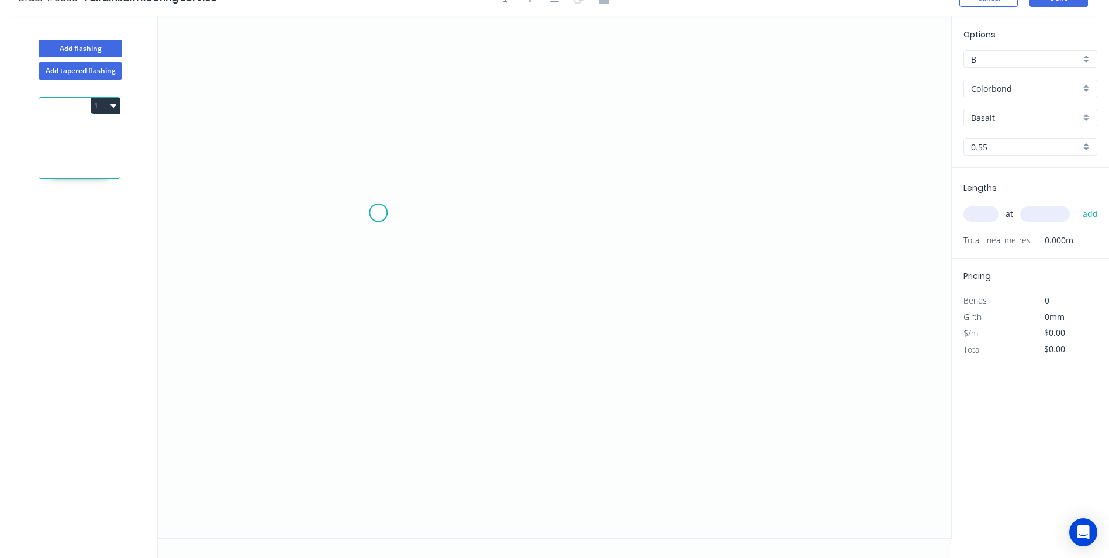
scroll to position [22, 0]
click at [332, 144] on icon "0" at bounding box center [554, 275] width 793 height 521
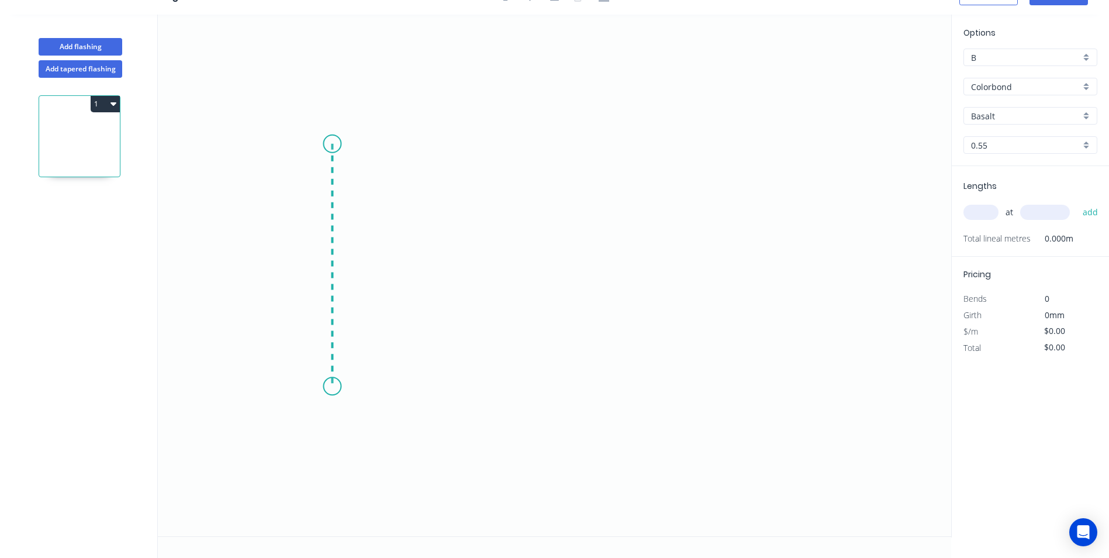
click at [323, 388] on icon "0" at bounding box center [554, 275] width 793 height 521
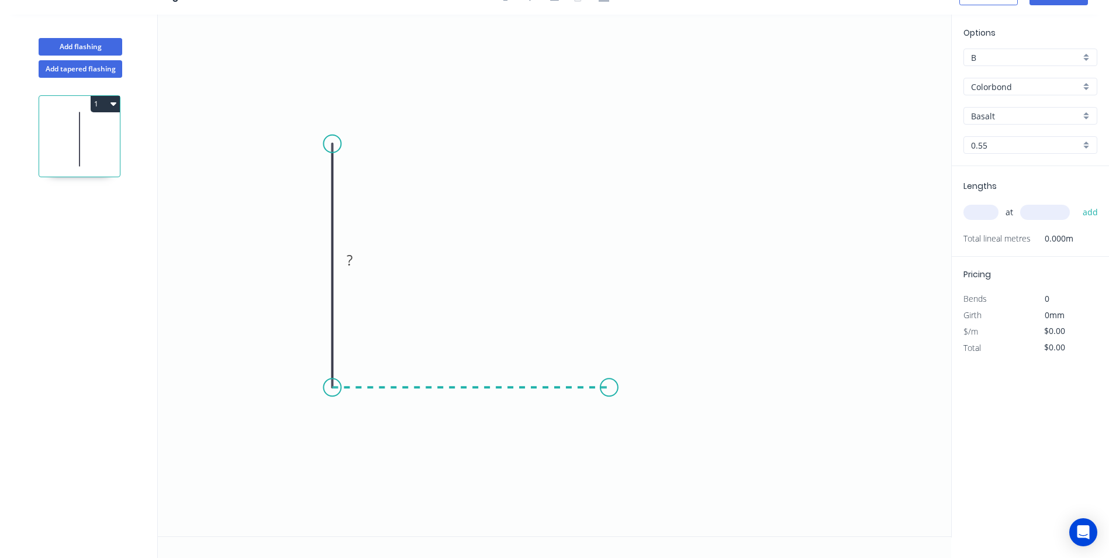
click at [609, 378] on icon "0 ?" at bounding box center [554, 275] width 793 height 521
click at [609, 287] on icon "0 ? ?" at bounding box center [554, 275] width 793 height 521
click at [609, 287] on circle at bounding box center [609, 287] width 18 height 18
click at [308, 255] on rect at bounding box center [314, 261] width 23 height 16
click at [548, 183] on icon "0 260 220 70" at bounding box center [554, 275] width 793 height 521
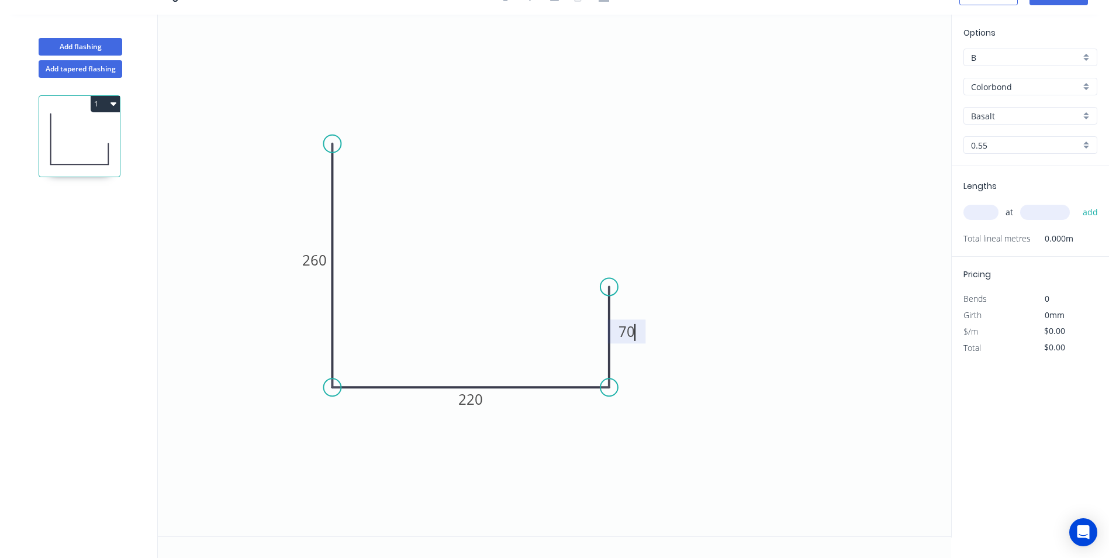
type input "$20.95"
click at [1088, 111] on div "Basalt" at bounding box center [1030, 116] width 134 height 18
click at [1010, 143] on div "Surfmist" at bounding box center [1030, 138] width 133 height 20
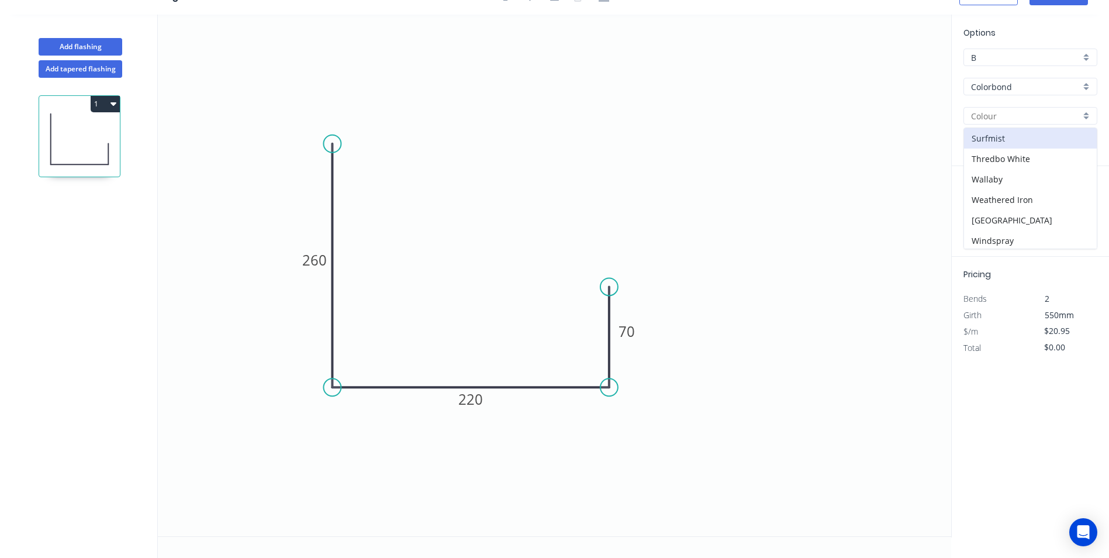
type input "Surfmist"
click at [980, 212] on input "text" at bounding box center [980, 212] width 35 height 15
type input "1"
type input "4000"
click at [1077, 202] on button "add" at bounding box center [1090, 212] width 27 height 20
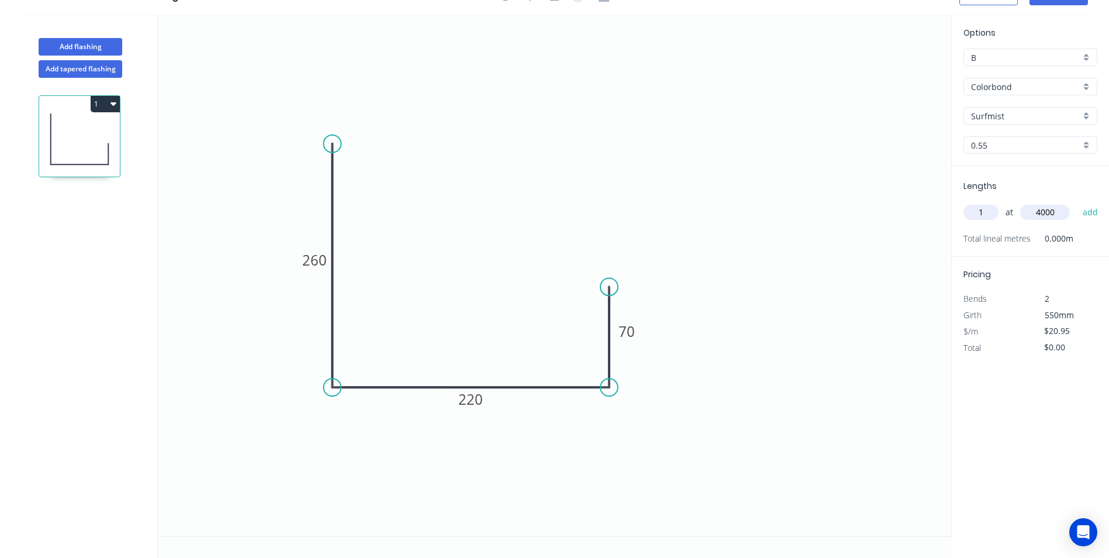
type input "$83.80"
type input "1"
type input "4500"
click at [1077, 202] on button "add" at bounding box center [1090, 212] width 27 height 20
click at [114, 103] on icon "button" at bounding box center [113, 104] width 6 height 4
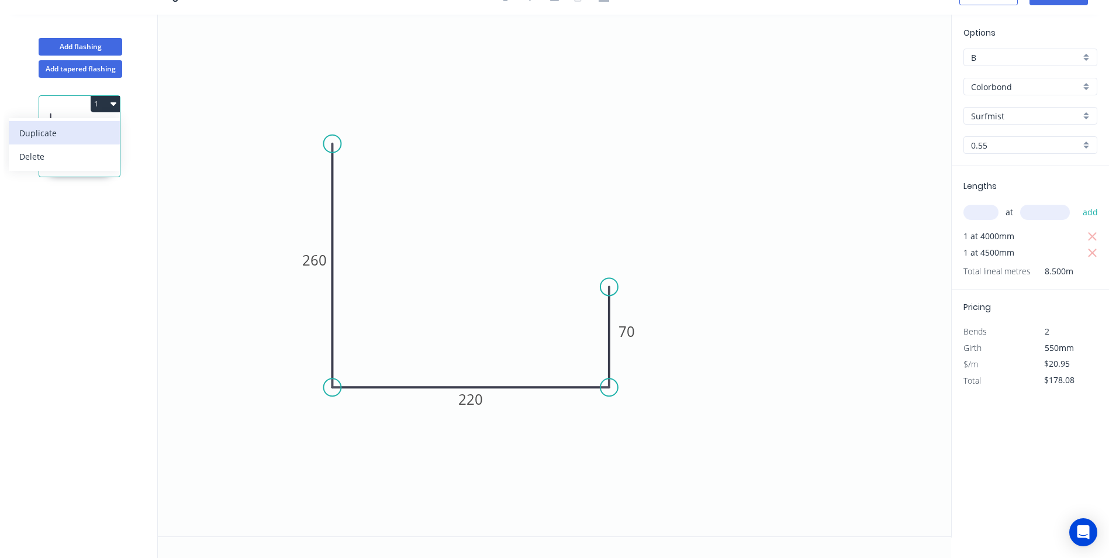
click at [103, 132] on div "Duplicate" at bounding box center [64, 133] width 90 height 17
type input "$0.00"
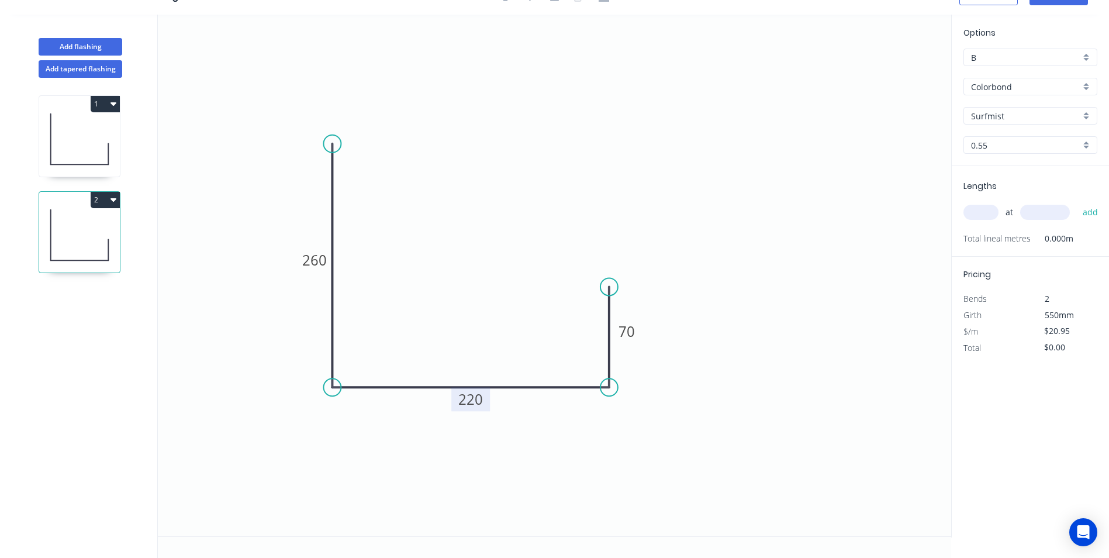
click at [476, 398] on tspan "220" at bounding box center [470, 398] width 25 height 19
click at [981, 213] on input "text" at bounding box center [980, 212] width 35 height 15
type input "$25.46"
type input "1"
type input "1800"
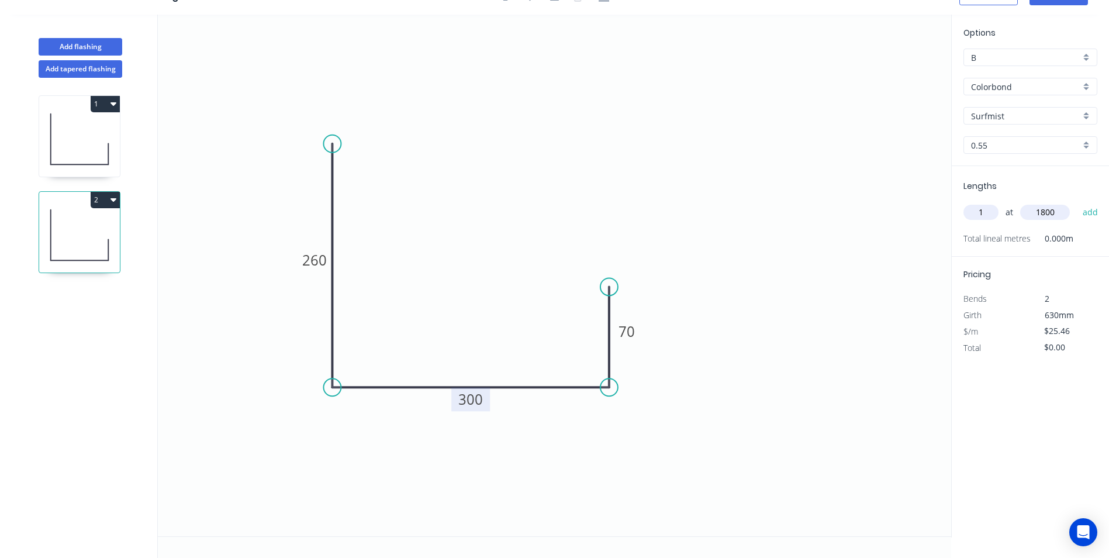
click at [1077, 202] on button "add" at bounding box center [1090, 212] width 27 height 20
click at [98, 202] on button "2" at bounding box center [105, 200] width 29 height 16
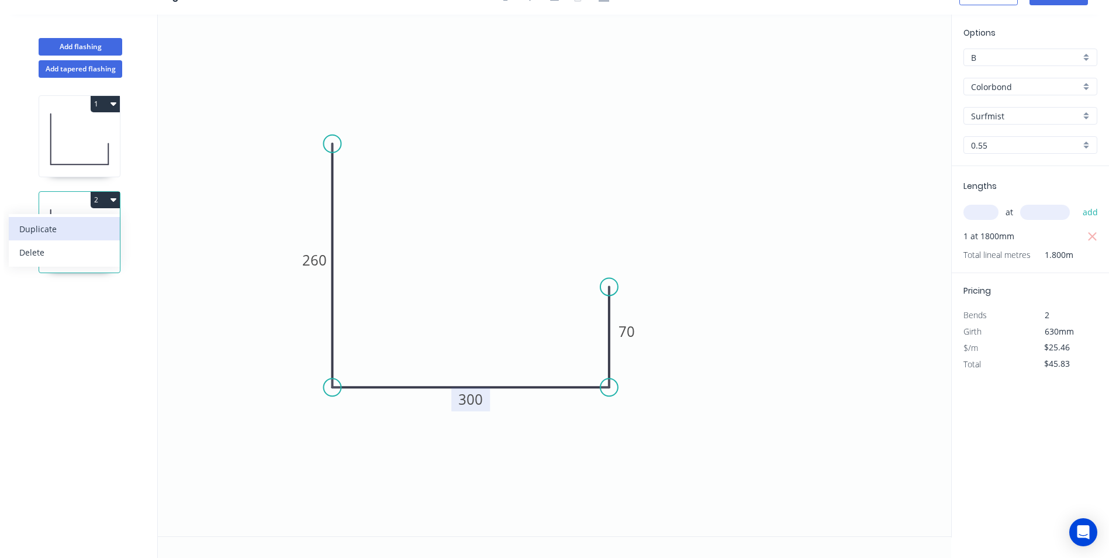
click at [84, 230] on div "Duplicate" at bounding box center [64, 228] width 90 height 17
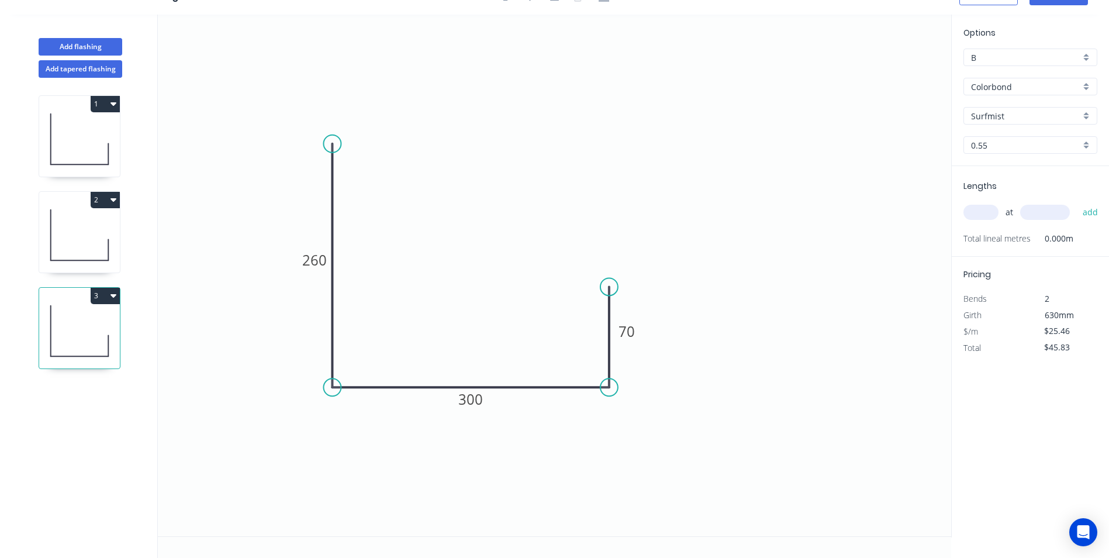
type input "$0.00"
click at [306, 263] on tspan "260" at bounding box center [314, 259] width 25 height 19
type input "$18.46"
click at [621, 199] on icon "0 120 300 70" at bounding box center [554, 275] width 793 height 521
click at [979, 212] on input "text" at bounding box center [980, 212] width 35 height 15
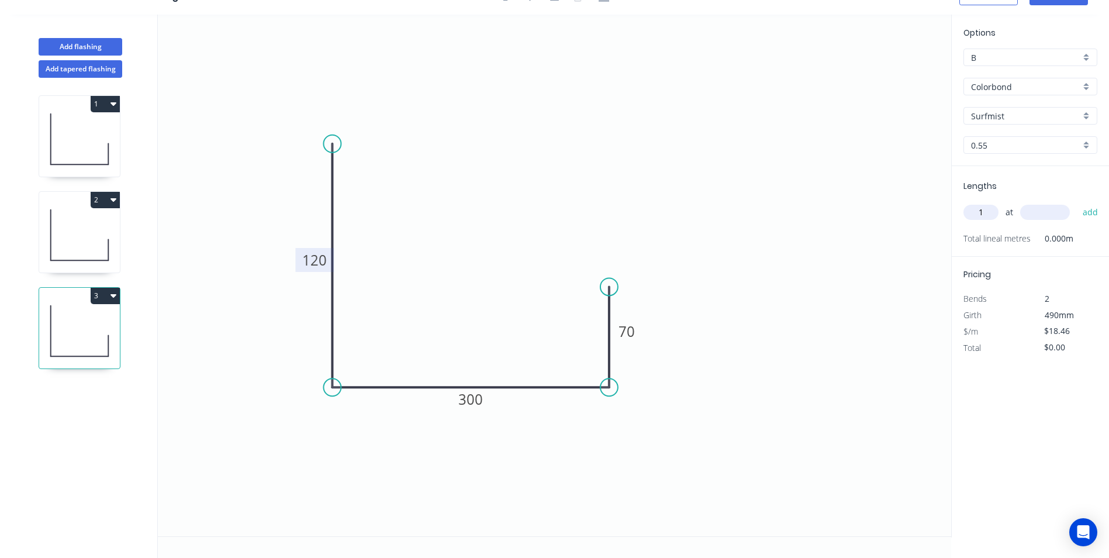
type input "1"
type input "4000"
click at [1077, 202] on button "add" at bounding box center [1090, 212] width 27 height 20
type input "$73.84"
type input "1"
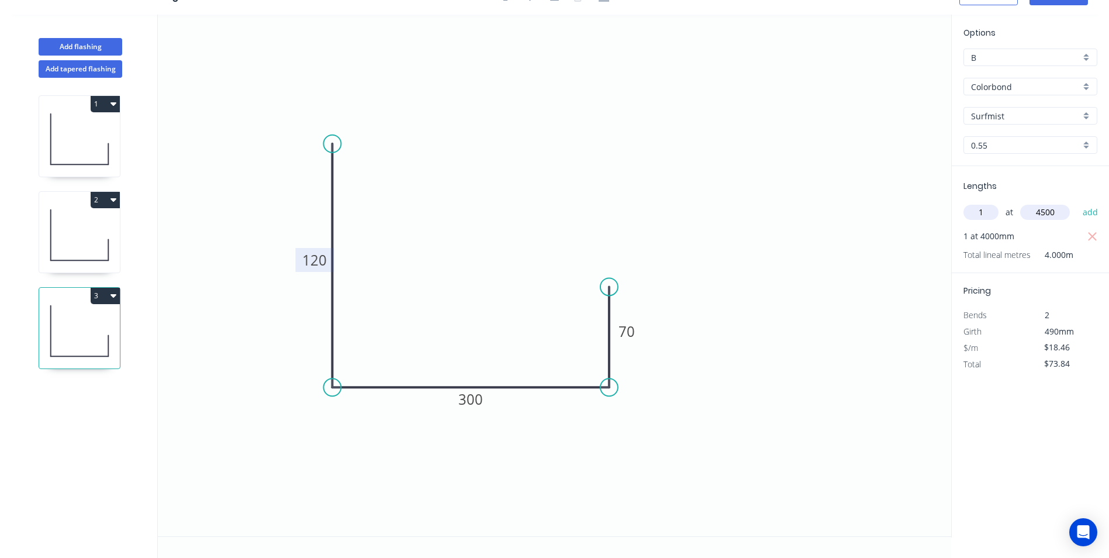
type input "4500"
click at [1077, 202] on button "add" at bounding box center [1090, 212] width 27 height 20
click at [101, 303] on button "3" at bounding box center [105, 296] width 29 height 16
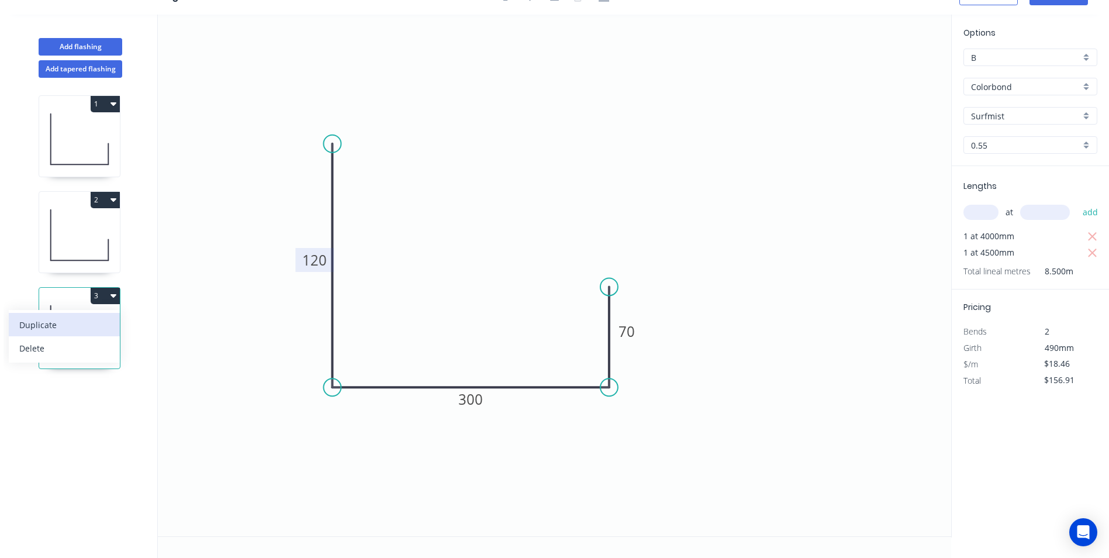
click at [82, 331] on div "Duplicate" at bounding box center [64, 324] width 90 height 17
type input "$0.00"
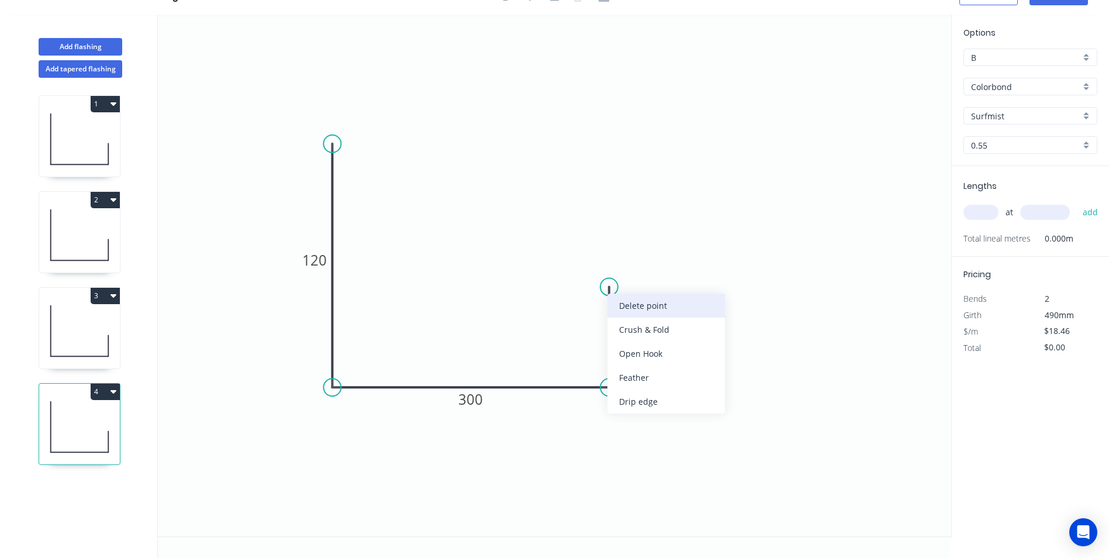
click at [657, 310] on div "Delete point" at bounding box center [666, 305] width 118 height 24
click at [312, 260] on tspan "120" at bounding box center [314, 259] width 25 height 19
click at [519, 270] on icon "0 400 300" at bounding box center [554, 275] width 793 height 521
type input "$23.98"
click at [984, 212] on input "text" at bounding box center [980, 212] width 35 height 15
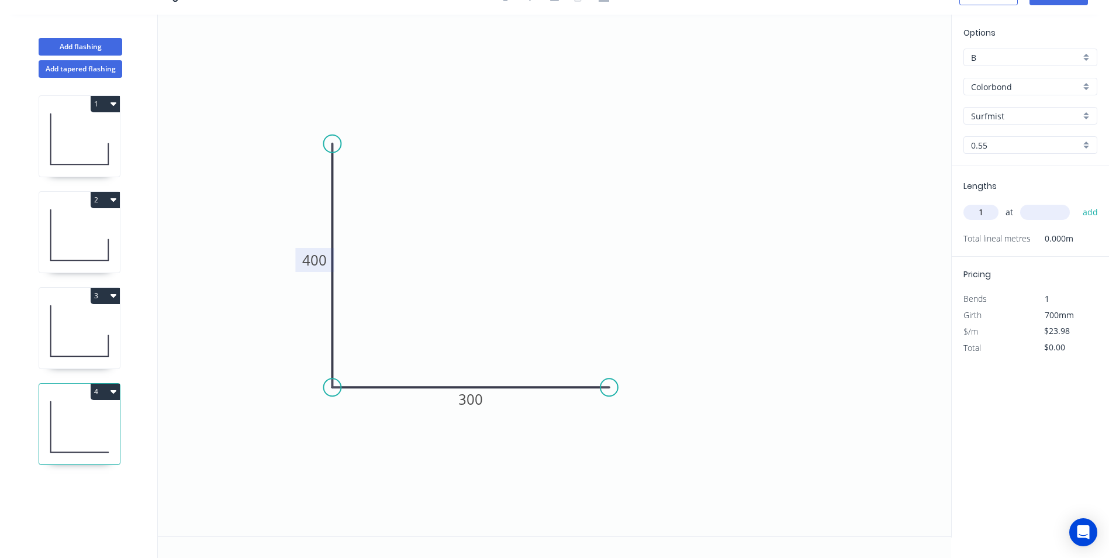
type input "1"
type input "5800"
click at [1077, 202] on button "add" at bounding box center [1090, 212] width 27 height 20
type input "$139.08"
click at [78, 51] on button "Add flashing" at bounding box center [81, 47] width 84 height 18
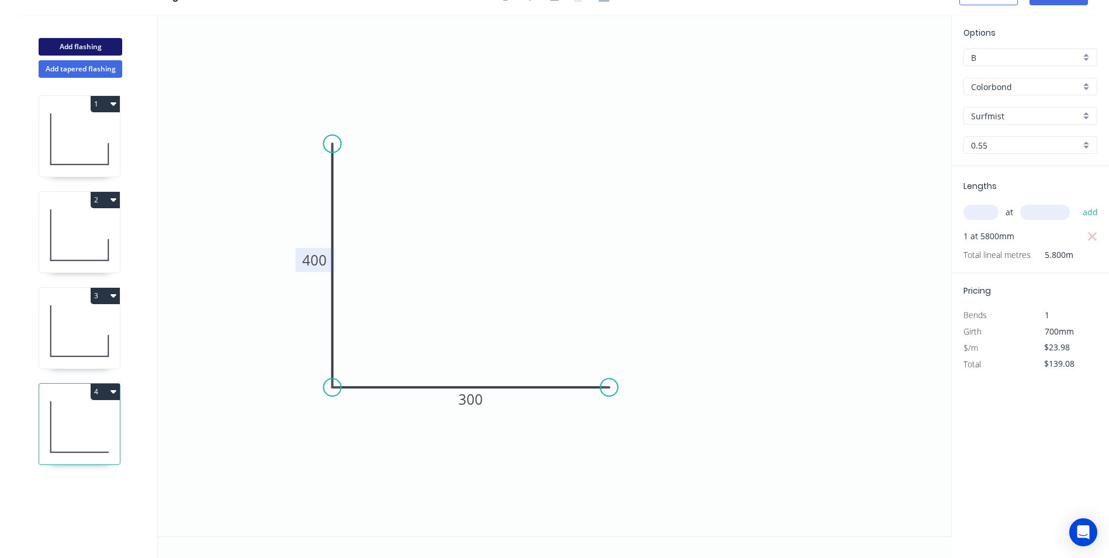
type input "$0.00"
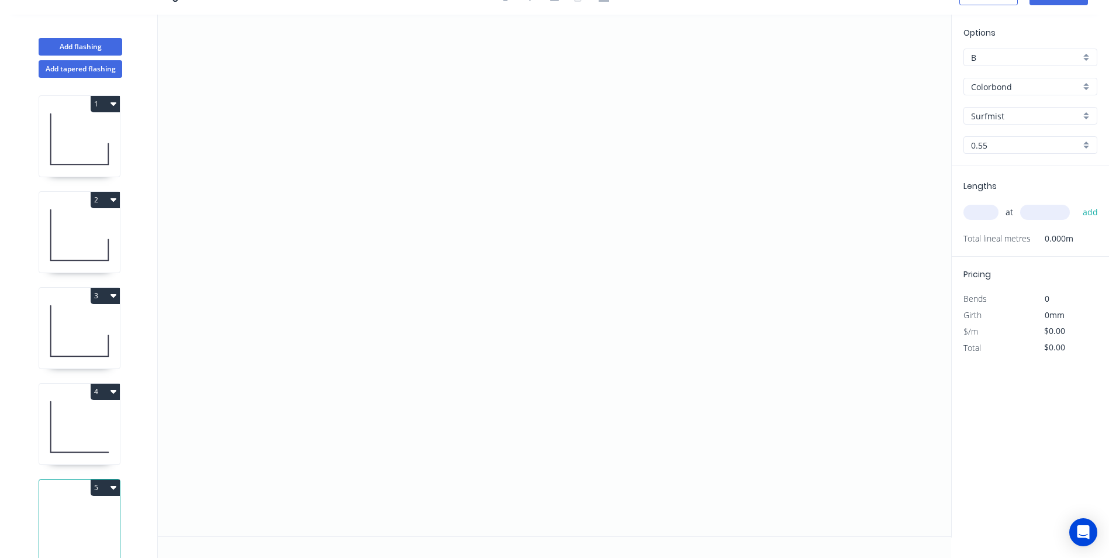
click at [1088, 113] on div "Surfmist" at bounding box center [1030, 116] width 134 height 18
click at [1089, 81] on div "Colorbond" at bounding box center [1030, 87] width 134 height 18
type input "Surfmist"
click at [1017, 192] on div "Zincalume" at bounding box center [1030, 191] width 133 height 20
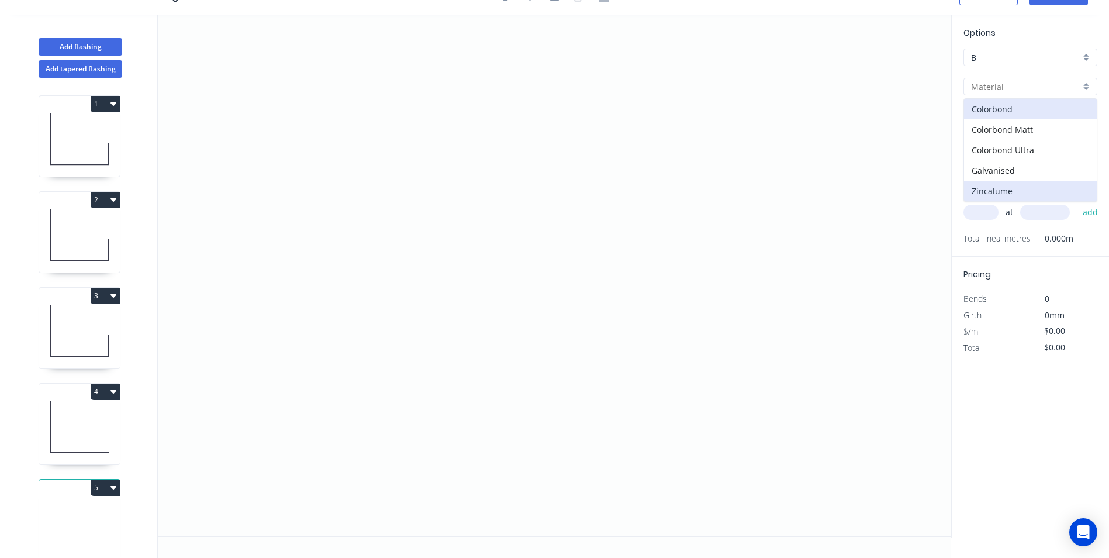
type input "Zincalume"
type input "Unpainted"
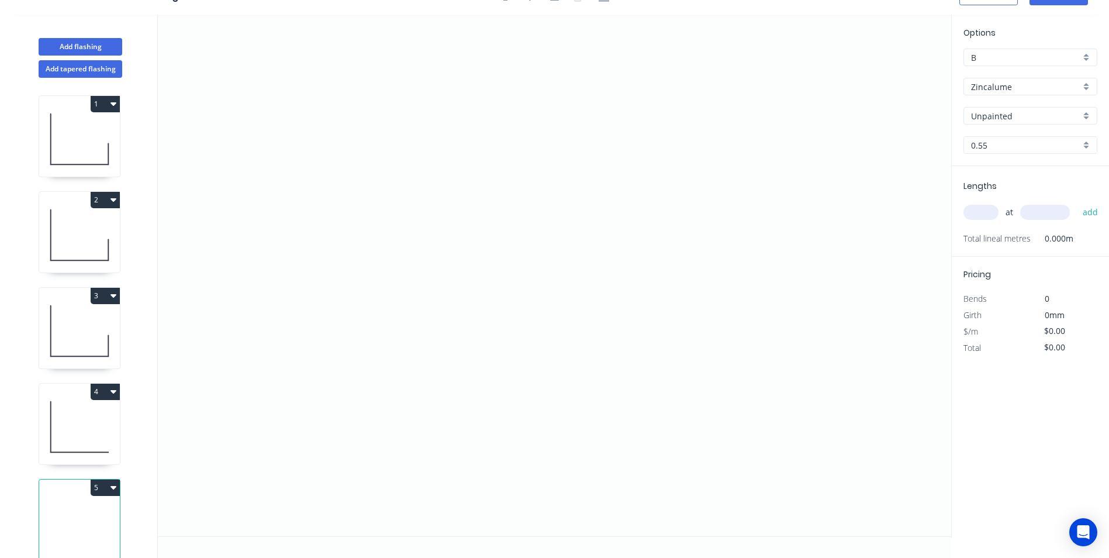
click at [973, 208] on input "text" at bounding box center [980, 212] width 35 height 15
click at [331, 150] on icon "0" at bounding box center [554, 275] width 793 height 521
drag, startPoint x: 334, startPoint y: 324, endPoint x: 544, endPoint y: 329, distance: 209.9
click at [334, 325] on icon "0" at bounding box center [554, 275] width 793 height 521
click at [608, 329] on icon "0 ?" at bounding box center [554, 275] width 793 height 521
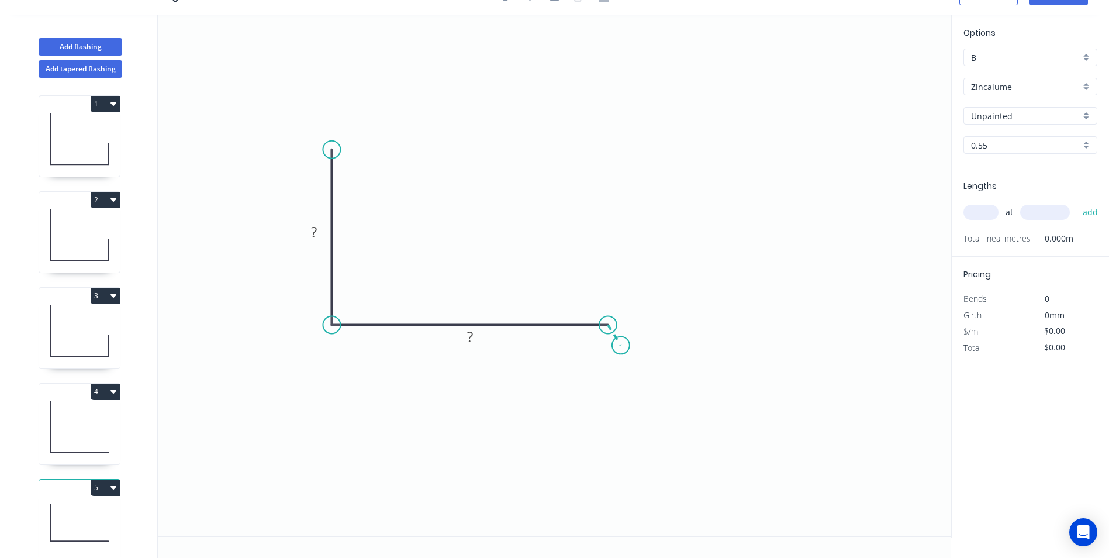
click at [621, 346] on icon "0 ? ?" at bounding box center [554, 275] width 793 height 521
click at [319, 227] on rect at bounding box center [313, 232] width 23 height 16
click at [985, 215] on input "text" at bounding box center [980, 212] width 35 height 15
type input "$9.59"
type input "1"
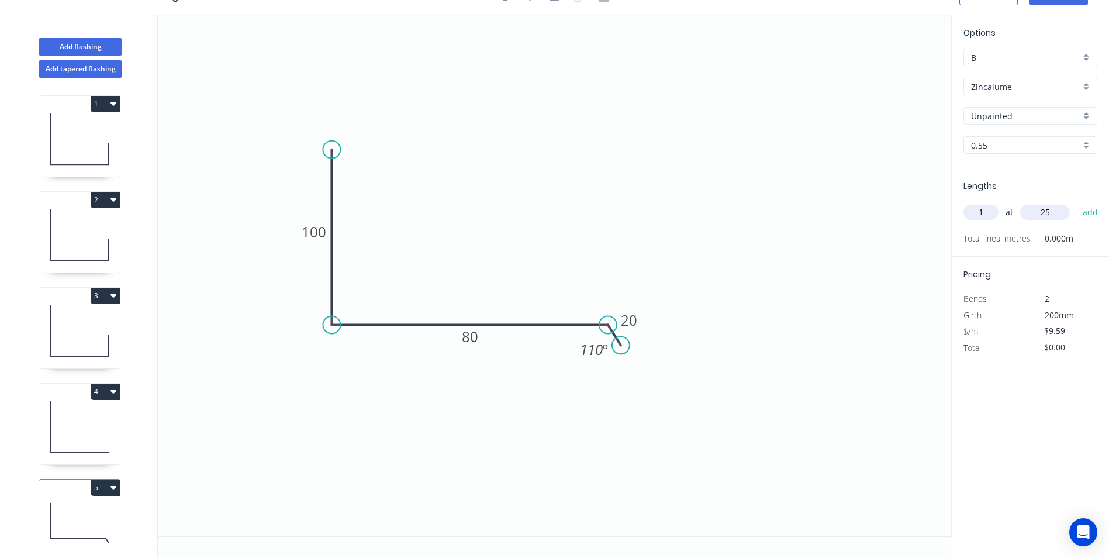
type input "2"
type input "5200"
click at [1077, 202] on button "add" at bounding box center [1090, 212] width 27 height 20
type input "$49.87"
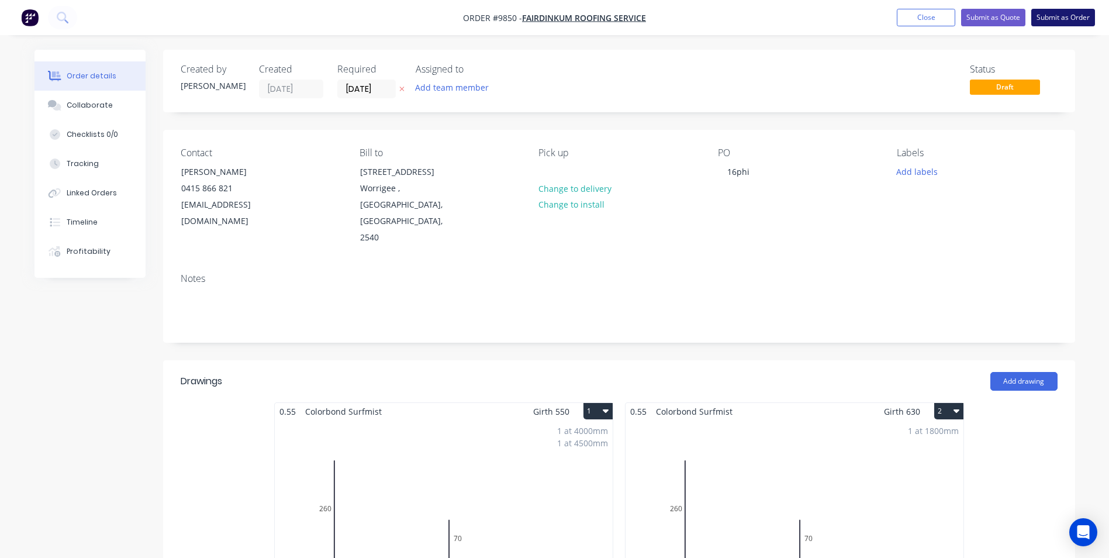
click at [1060, 15] on button "Submit as Order" at bounding box center [1063, 18] width 64 height 18
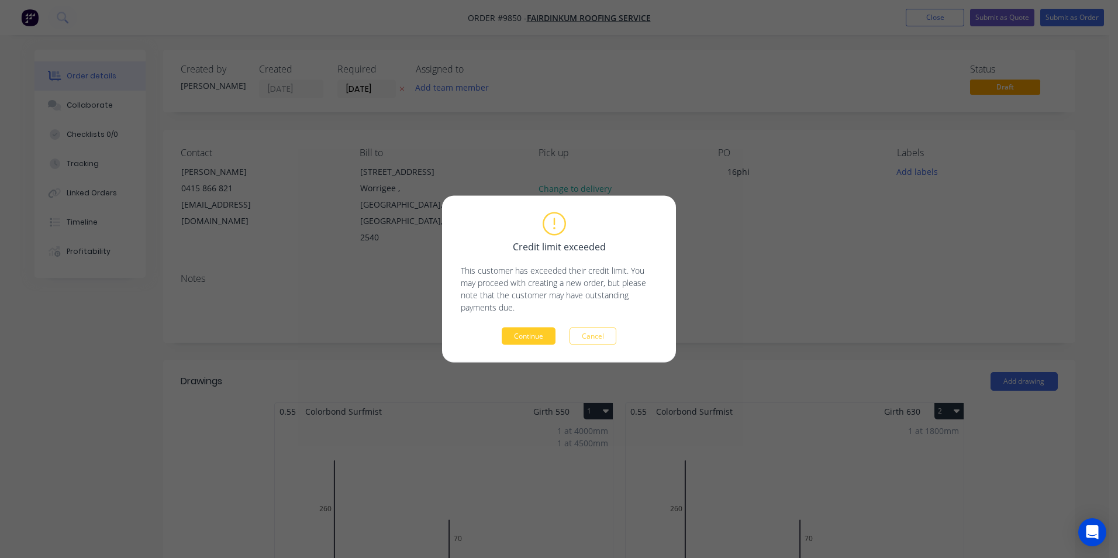
click at [516, 331] on button "Continue" at bounding box center [529, 336] width 54 height 18
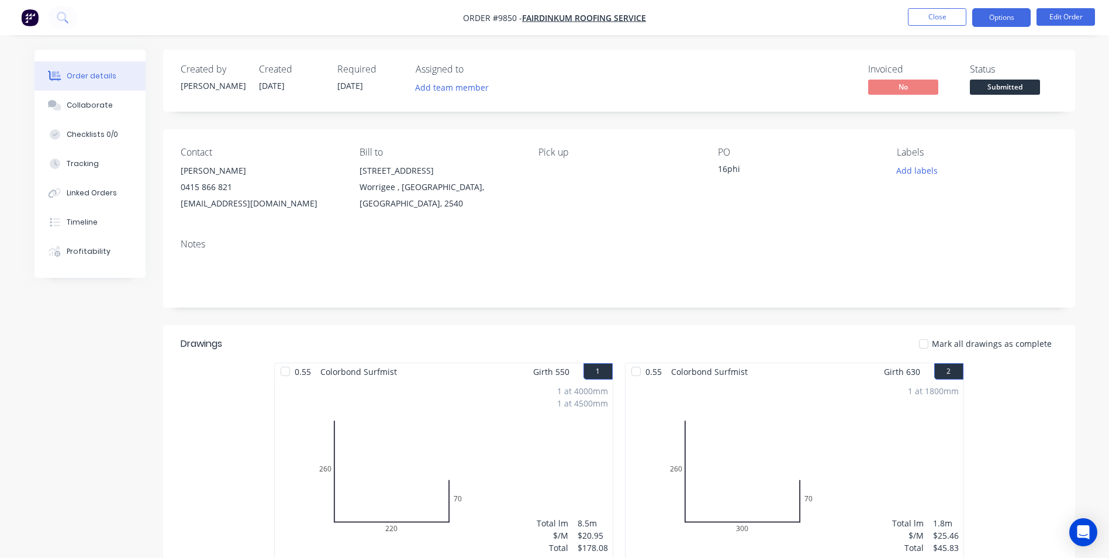
click at [1008, 25] on button "Options" at bounding box center [1001, 17] width 58 height 19
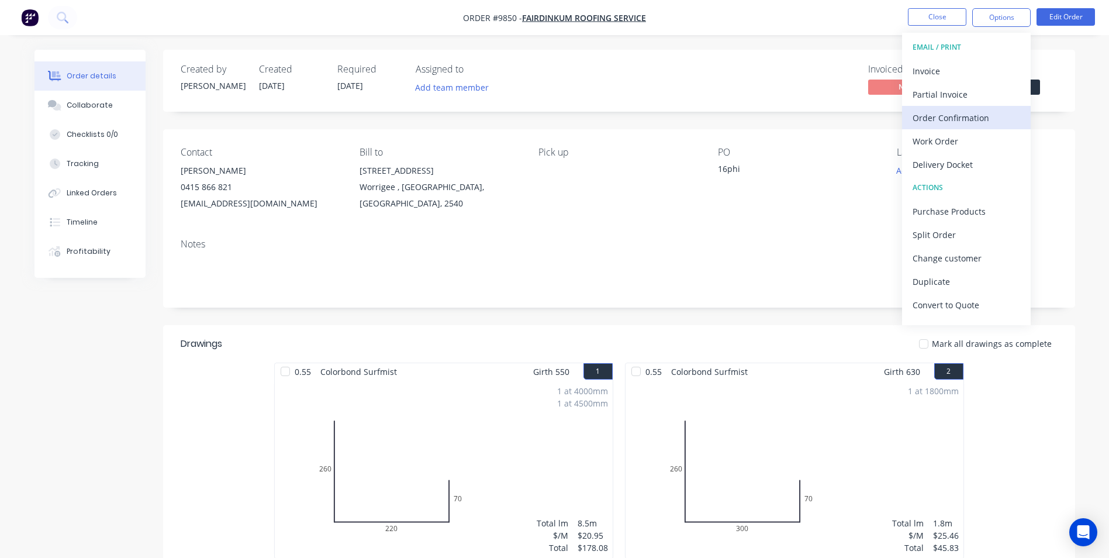
click at [956, 119] on div "Order Confirmation" at bounding box center [967, 117] width 108 height 17
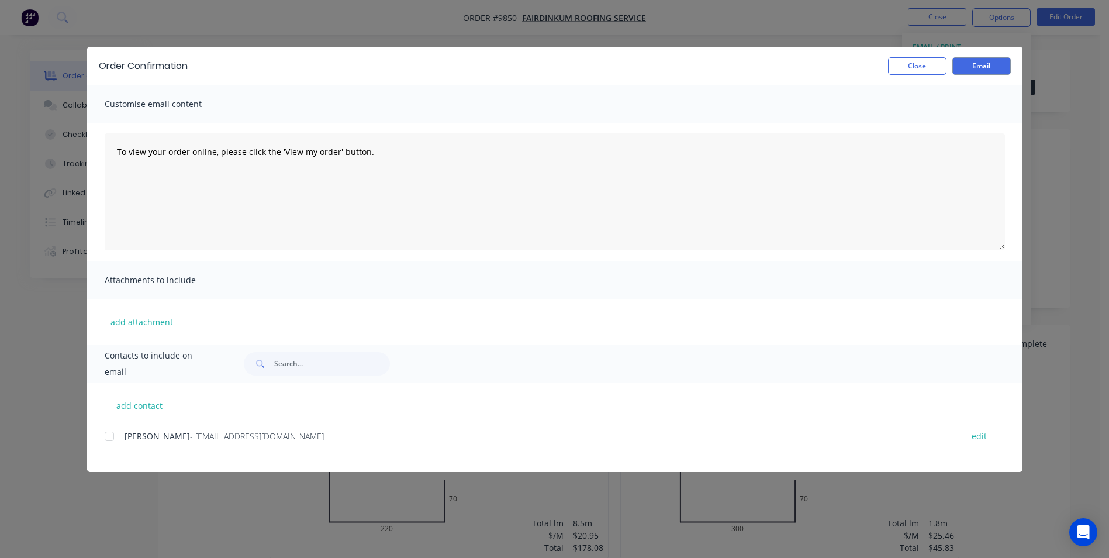
click at [113, 438] on div at bounding box center [109, 435] width 23 height 23
drag, startPoint x: 975, startPoint y: 65, endPoint x: 927, endPoint y: 66, distance: 48.0
click at [974, 65] on button "Email" at bounding box center [981, 66] width 58 height 18
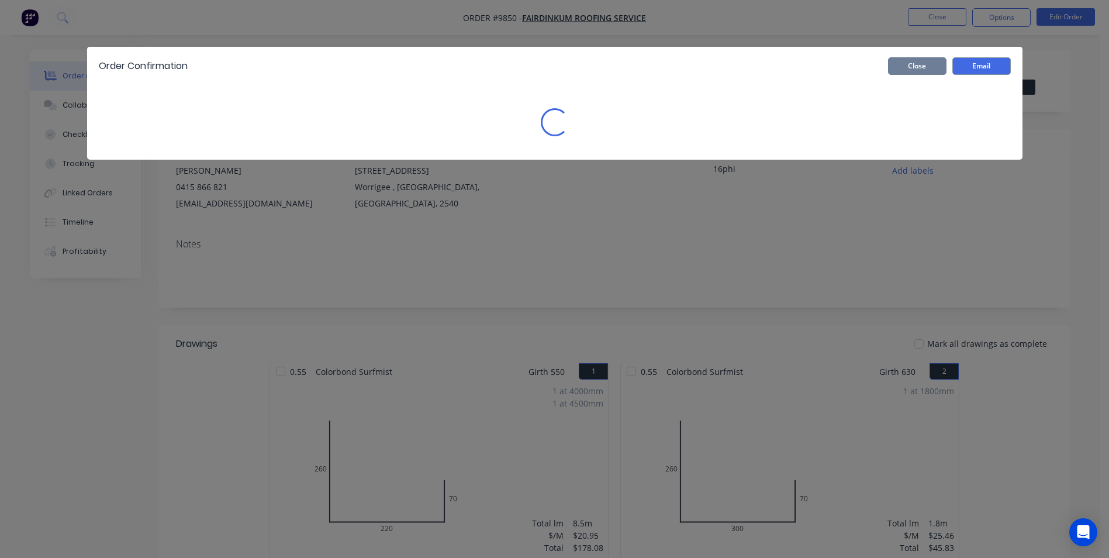
click at [927, 66] on button "Close" at bounding box center [917, 66] width 58 height 18
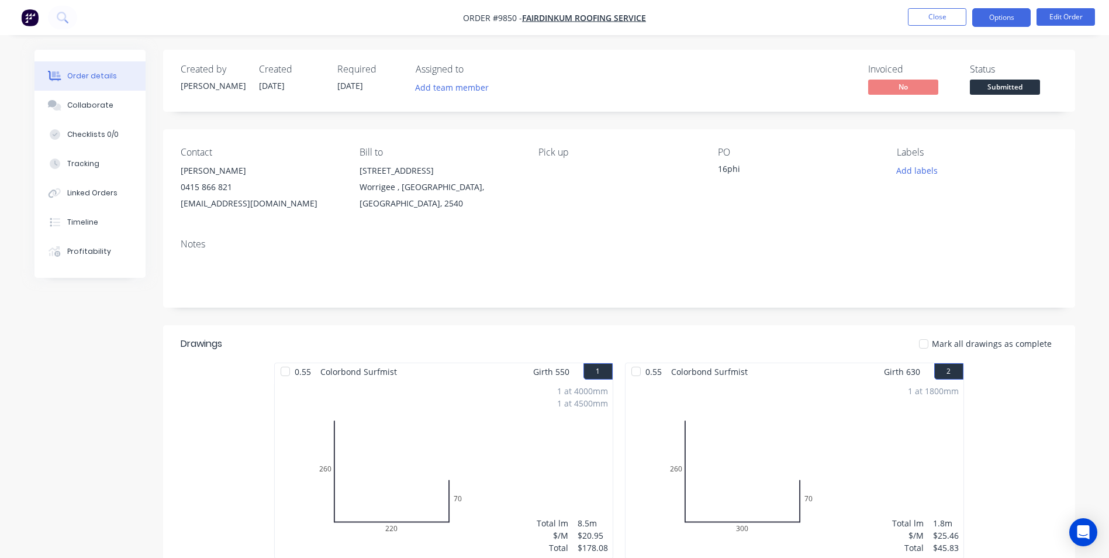
click at [994, 16] on button "Options" at bounding box center [1001, 17] width 58 height 19
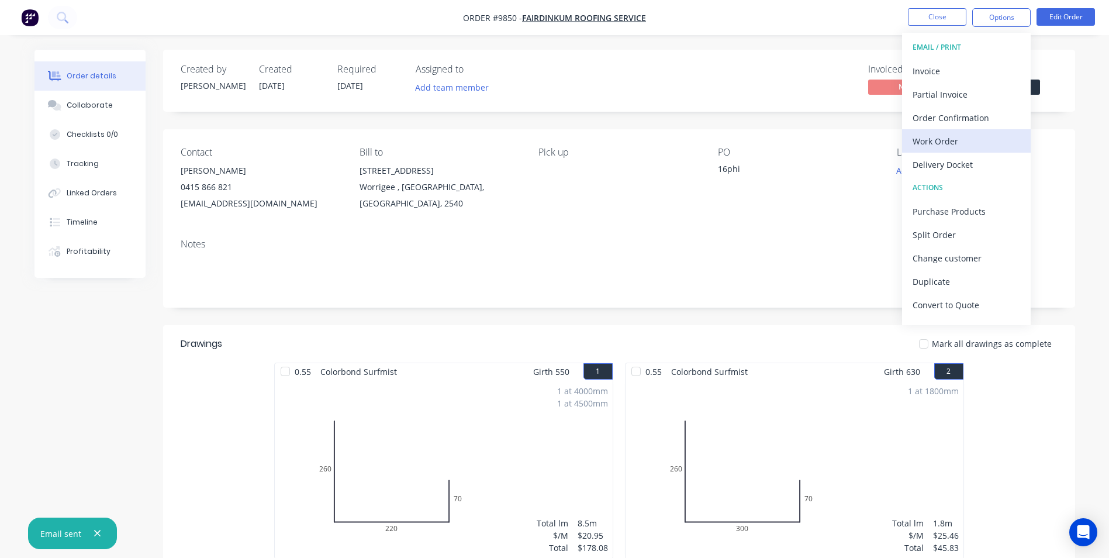
click at [949, 136] on div "Work Order" at bounding box center [967, 141] width 108 height 17
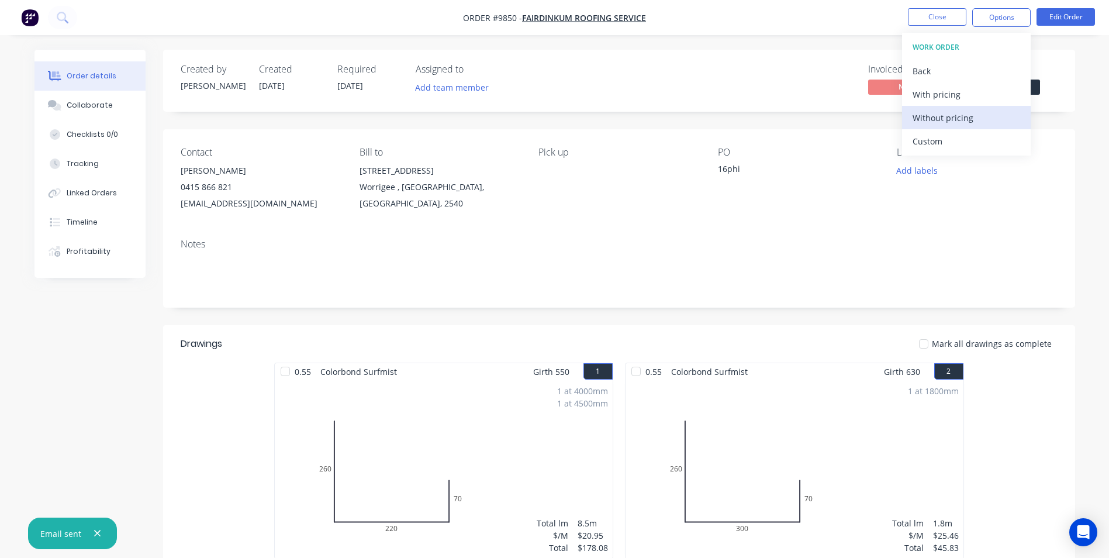
click at [953, 114] on div "Without pricing" at bounding box center [967, 117] width 108 height 17
click at [58, 16] on icon at bounding box center [61, 16] width 9 height 9
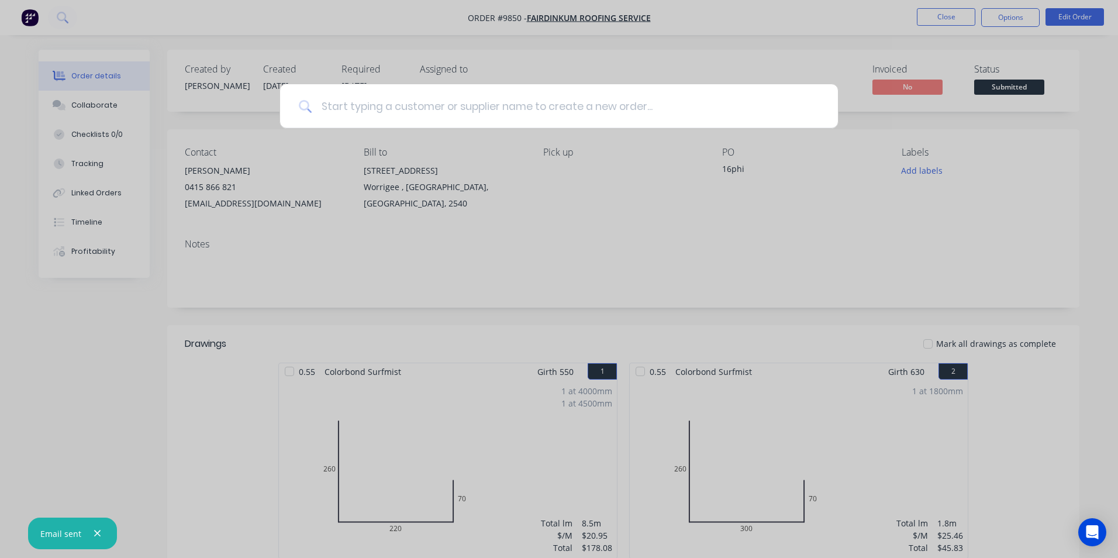
click at [437, 98] on input at bounding box center [565, 106] width 507 height 44
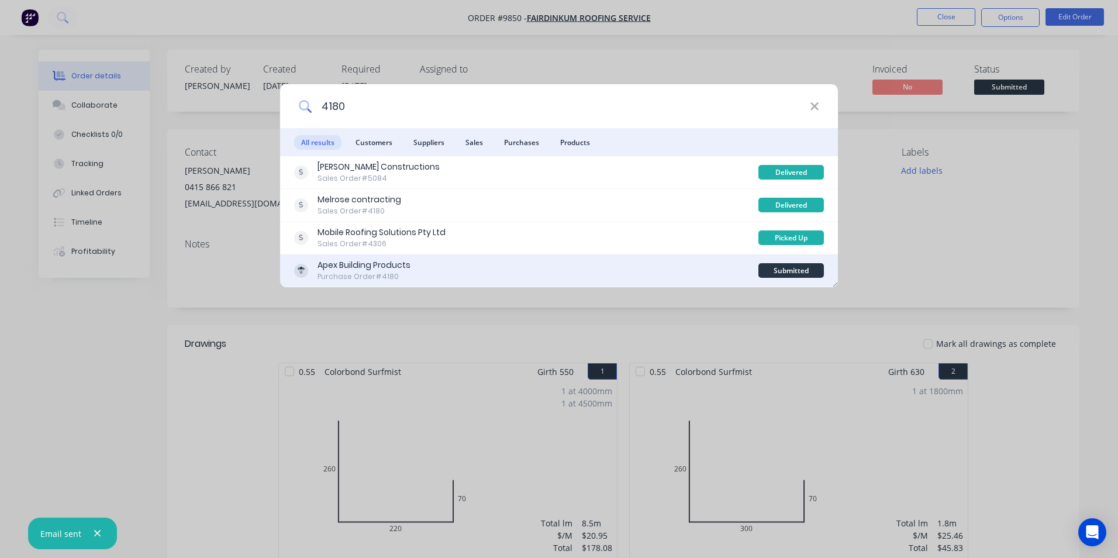
type input "4180"
click at [471, 260] on div "Apex Building Products Purchase Order #4180" at bounding box center [526, 270] width 464 height 23
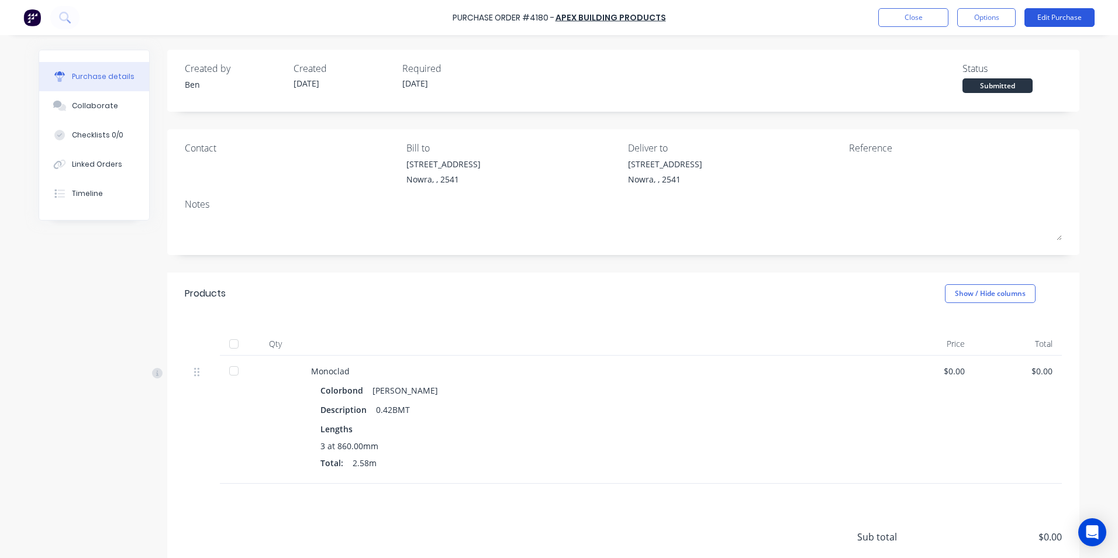
click at [1049, 19] on button "Edit Purchase" at bounding box center [1059, 17] width 70 height 19
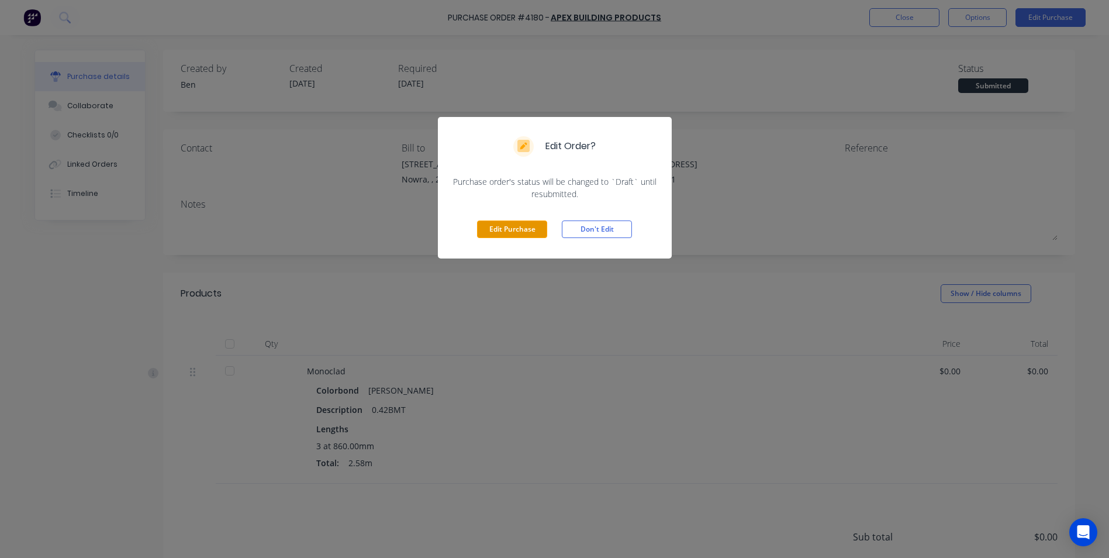
click at [518, 229] on button "Edit Purchase" at bounding box center [512, 229] width 70 height 18
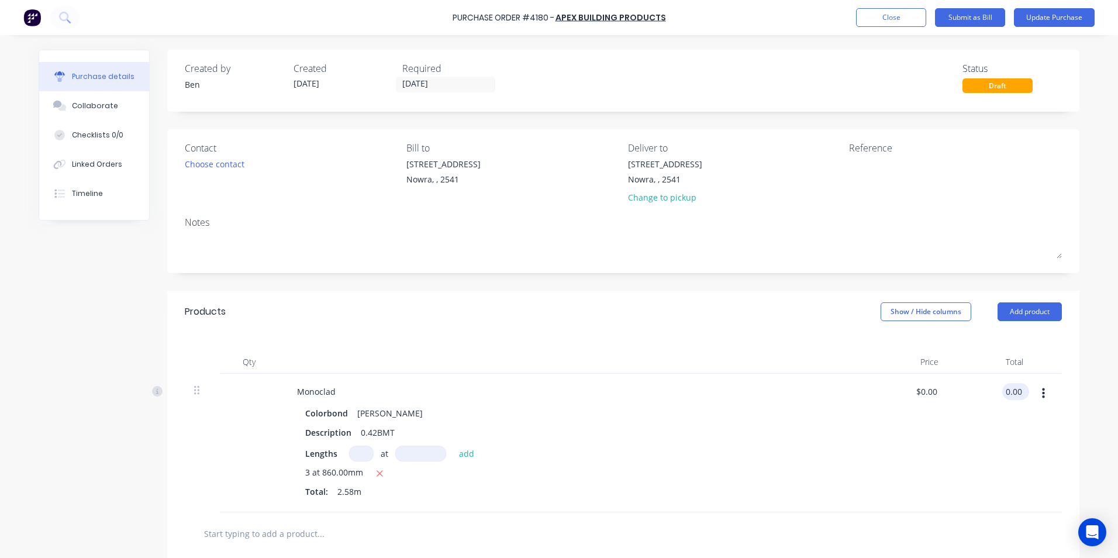
click at [1002, 389] on input "0.00" at bounding box center [1013, 391] width 22 height 17
type input "0"
type input "31.3"
type input "$12.1318"
type input "$31.30"
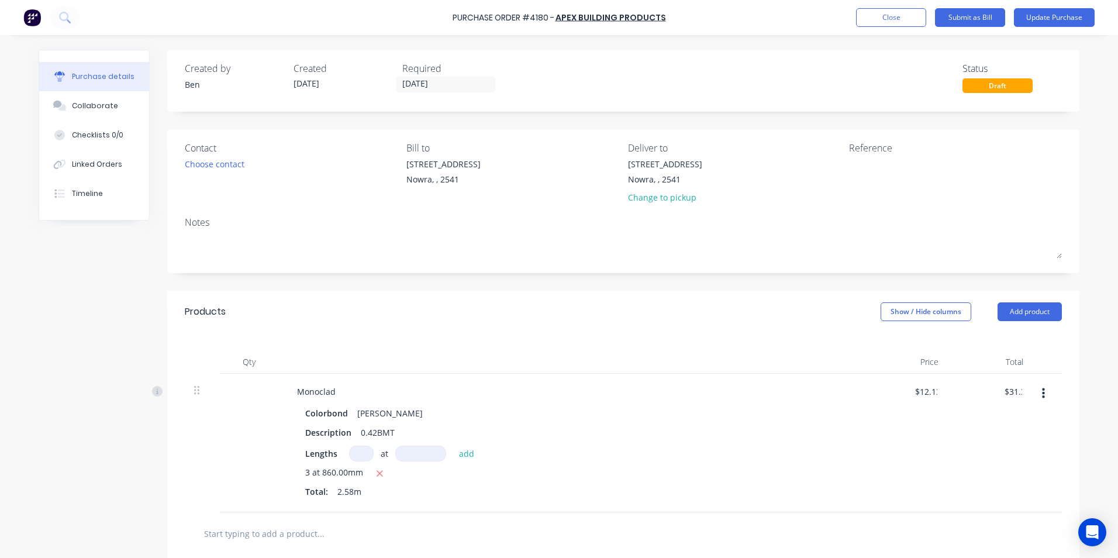
click at [776, 392] on div "Monoclad" at bounding box center [571, 391] width 566 height 17
click at [1031, 25] on button "Update Purchase" at bounding box center [1054, 17] width 81 height 19
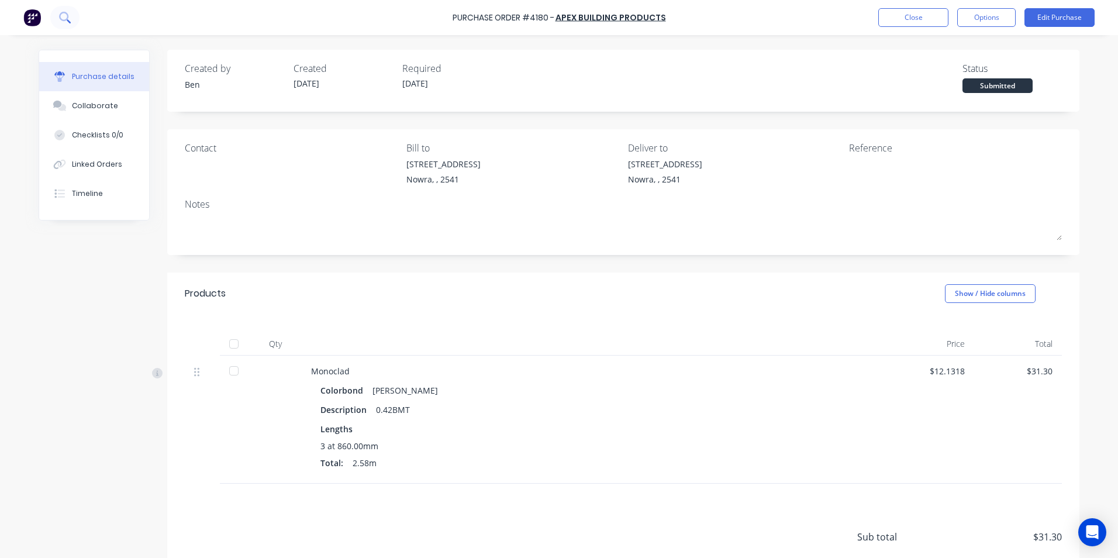
click at [64, 20] on icon at bounding box center [63, 16] width 9 height 9
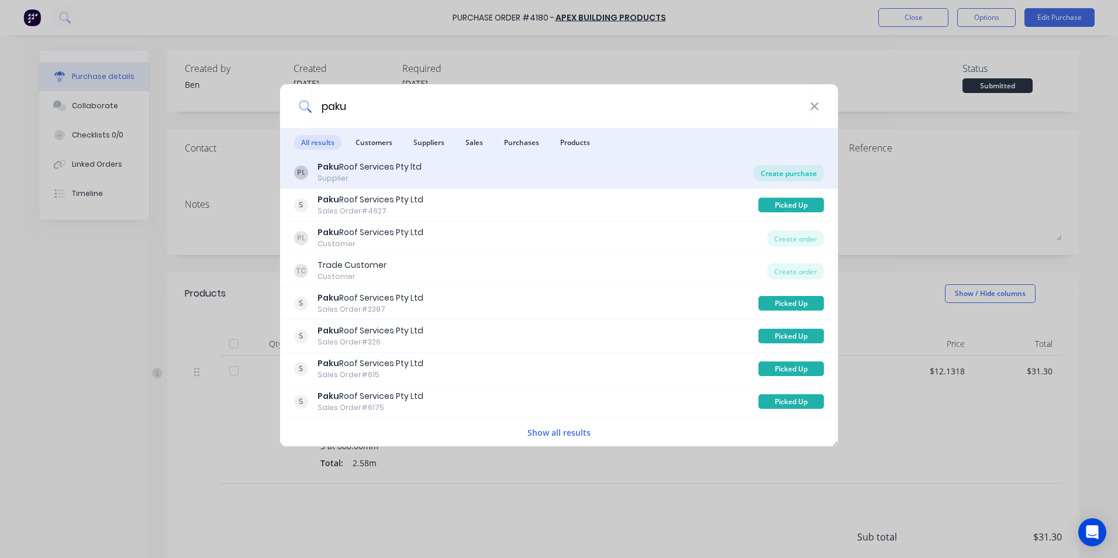
type input "paku"
click at [789, 174] on div "Create purchase" at bounding box center [789, 173] width 70 height 16
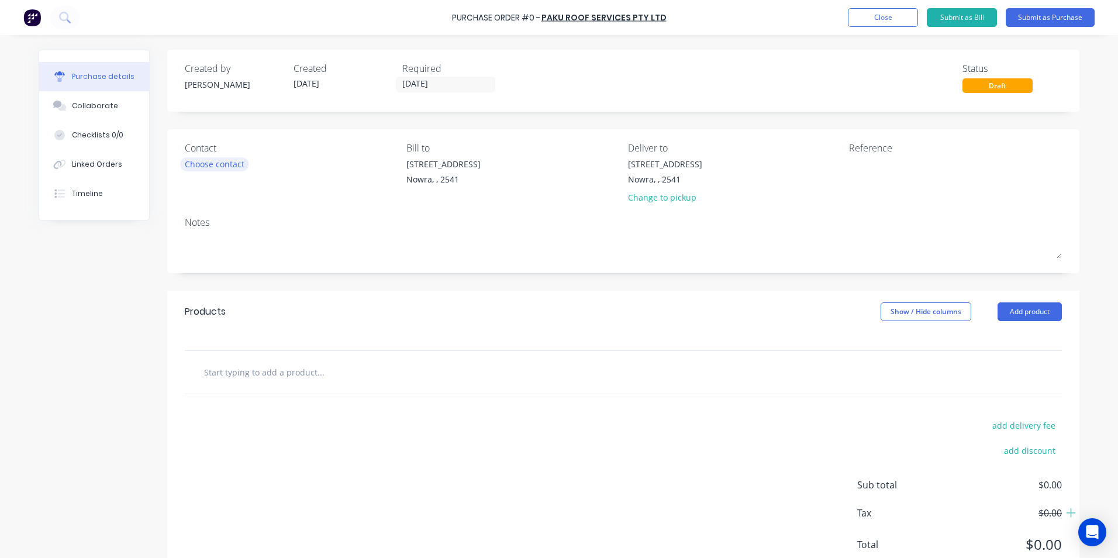
click at [196, 161] on div "Choose contact" at bounding box center [215, 164] width 60 height 12
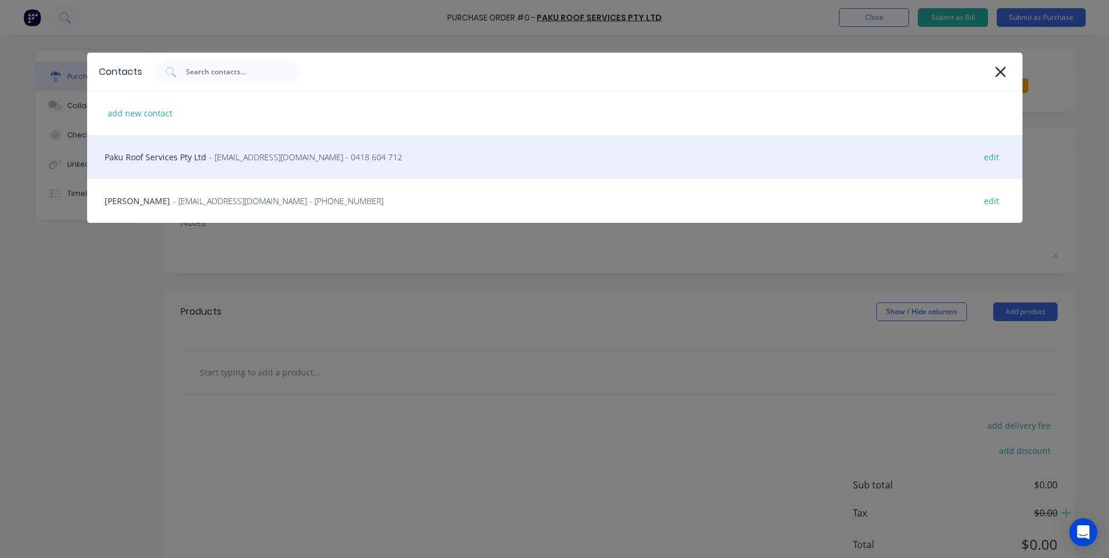
click at [201, 164] on div "Paku Roof Services Pty Ltd - info@pakuroofservices.com.au - 0418 604 712 edit" at bounding box center [554, 157] width 935 height 44
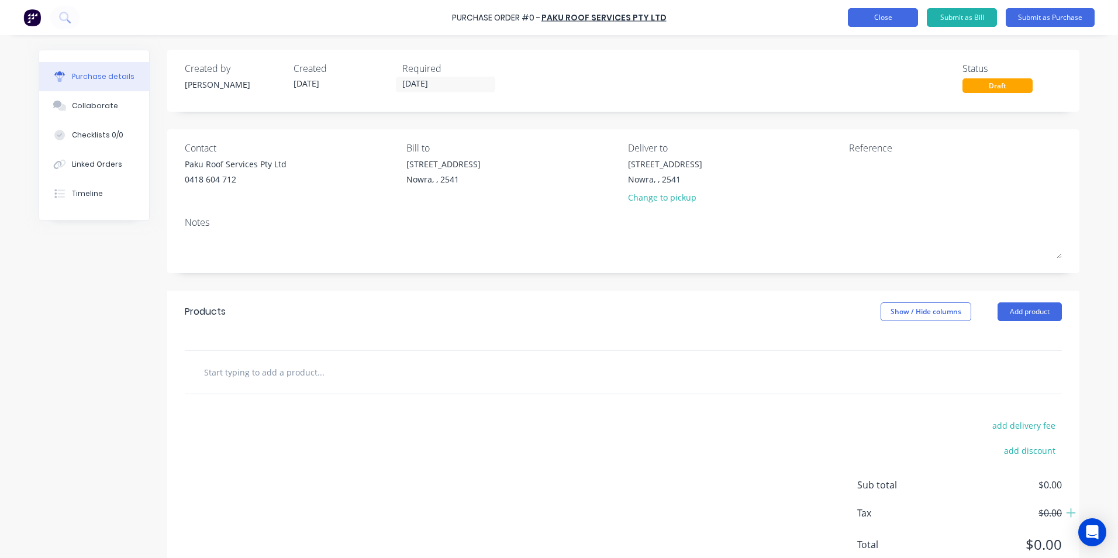
click at [876, 21] on button "Close" at bounding box center [883, 17] width 70 height 19
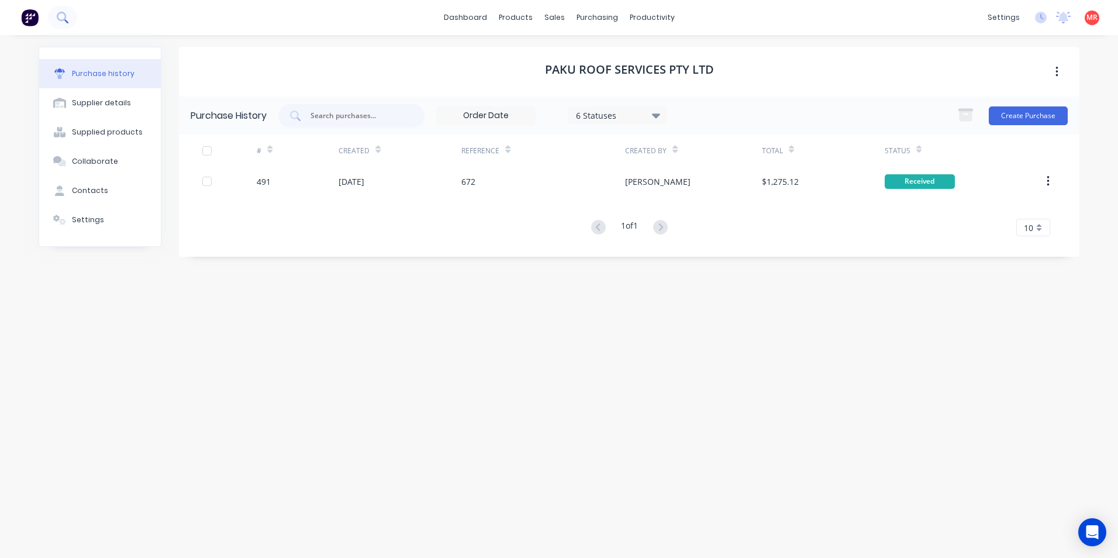
click at [60, 18] on icon at bounding box center [62, 17] width 11 height 11
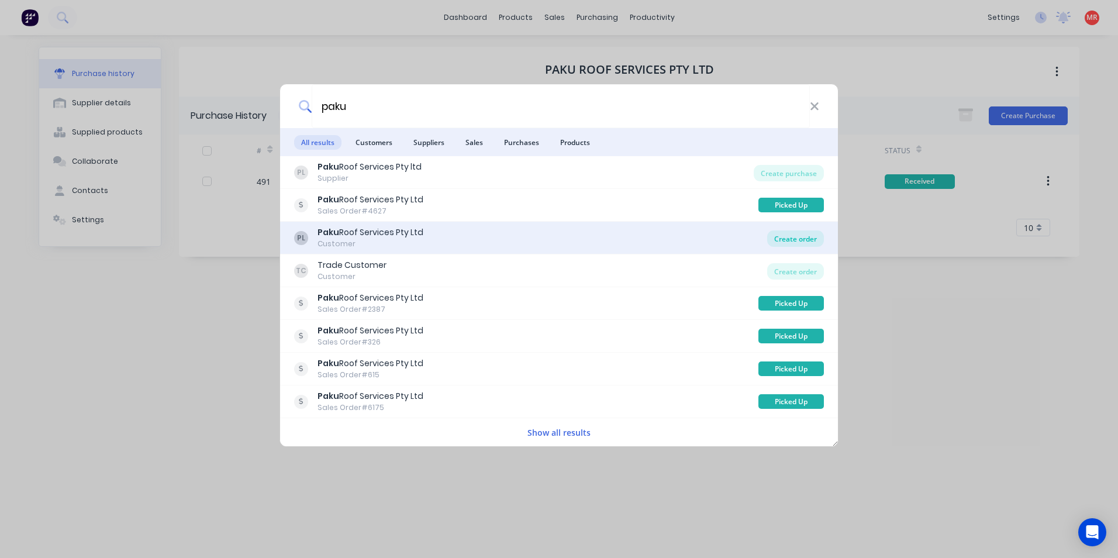
type input "paku"
click at [796, 237] on div "Create order" at bounding box center [795, 238] width 57 height 16
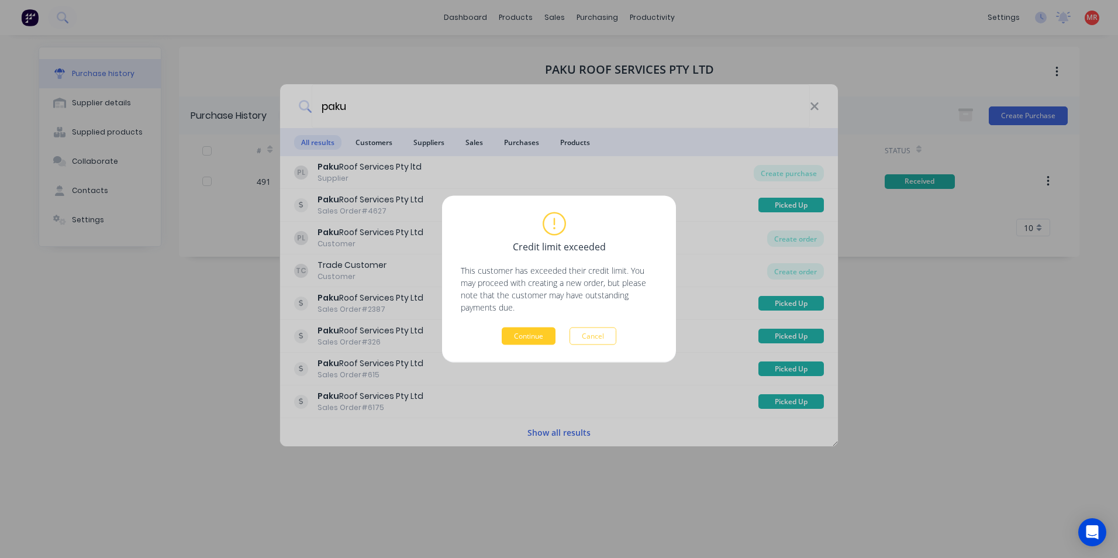
click at [527, 330] on button "Continue" at bounding box center [529, 336] width 54 height 18
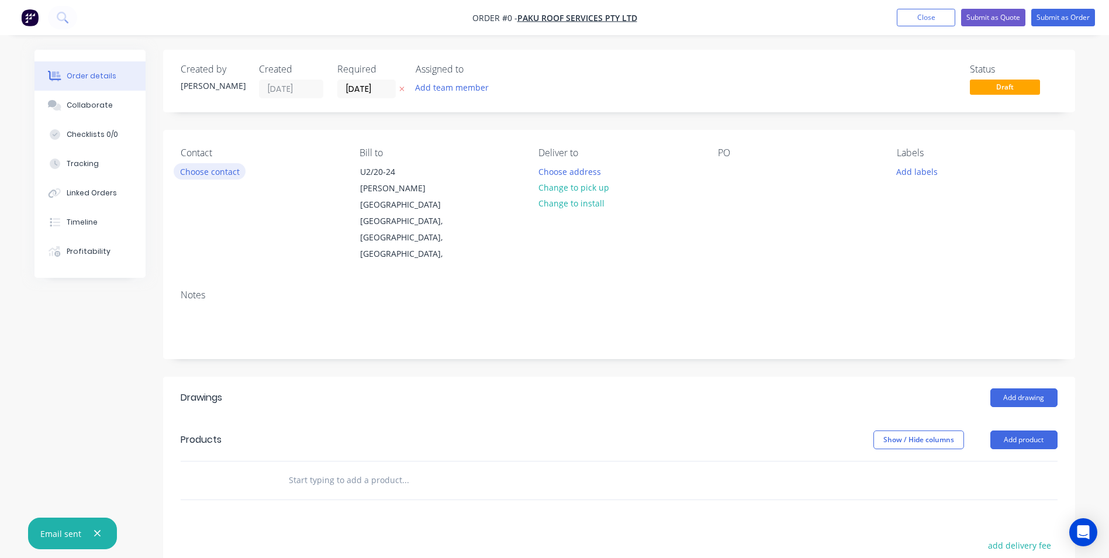
click at [216, 170] on button "Choose contact" at bounding box center [210, 171] width 72 height 16
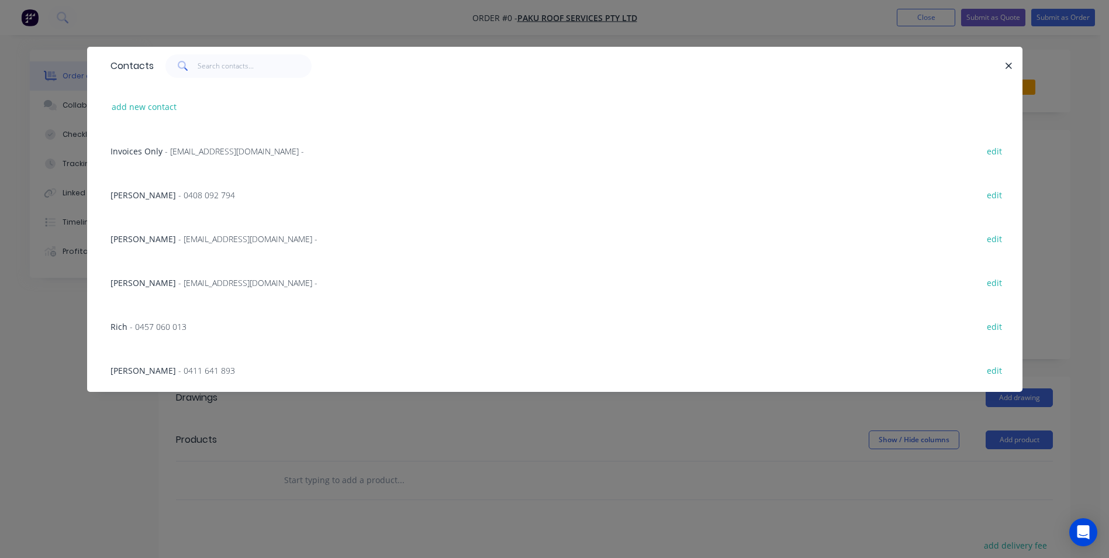
click at [178, 236] on span "- Info@pakuroofservices.com.au -" at bounding box center [247, 238] width 139 height 11
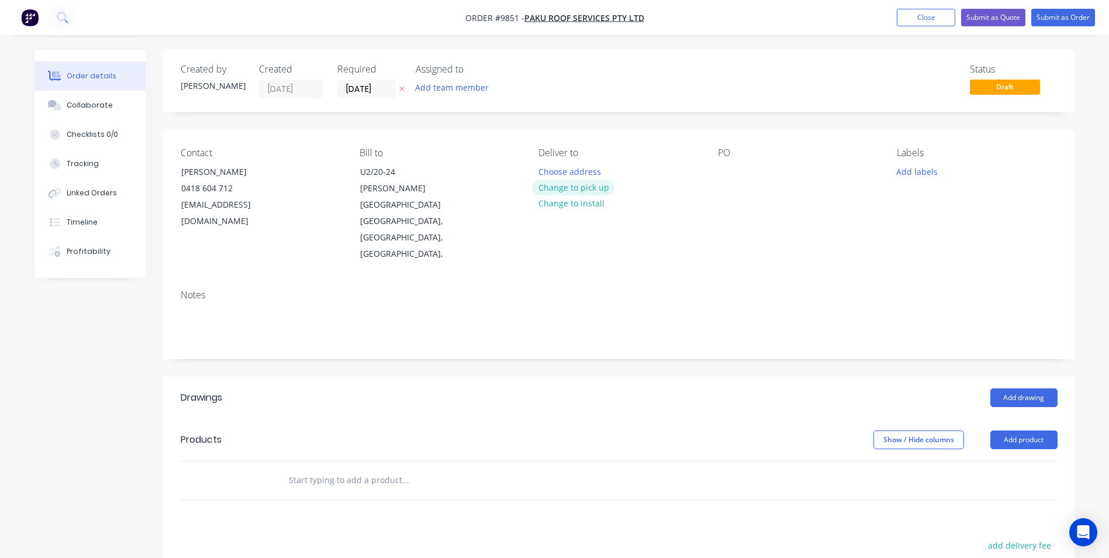
click at [599, 189] on button "Change to pick up" at bounding box center [573, 187] width 83 height 16
click at [728, 166] on div at bounding box center [727, 171] width 19 height 17
click at [1007, 388] on button "Add drawing" at bounding box center [1023, 397] width 67 height 19
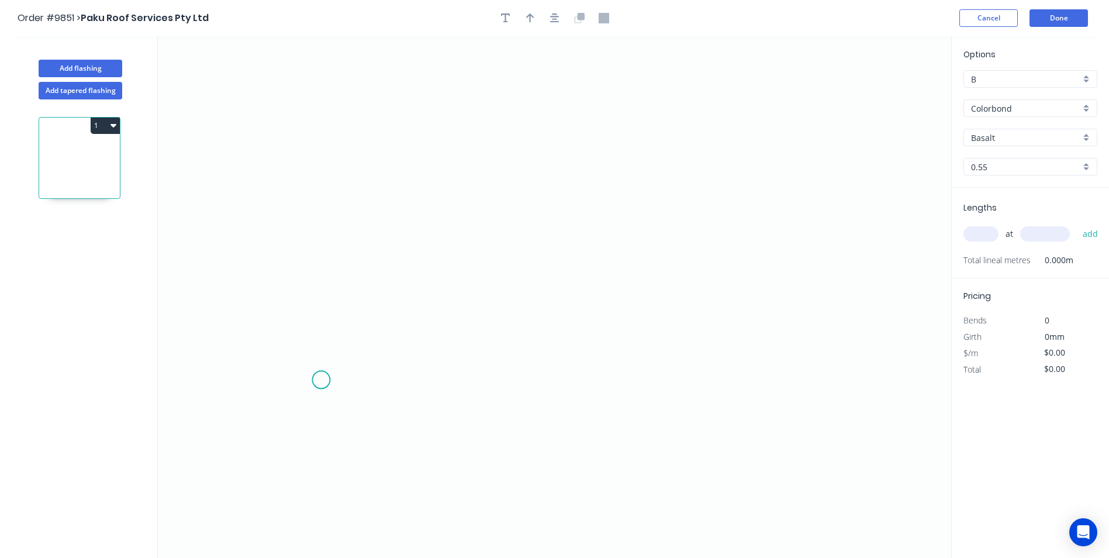
click at [321, 380] on icon "0" at bounding box center [554, 296] width 793 height 521
click at [321, 339] on icon at bounding box center [321, 358] width 0 height 41
click at [283, 338] on icon "0 ?" at bounding box center [554, 296] width 793 height 521
click at [286, 199] on icon "0 ? ?" at bounding box center [554, 296] width 793 height 521
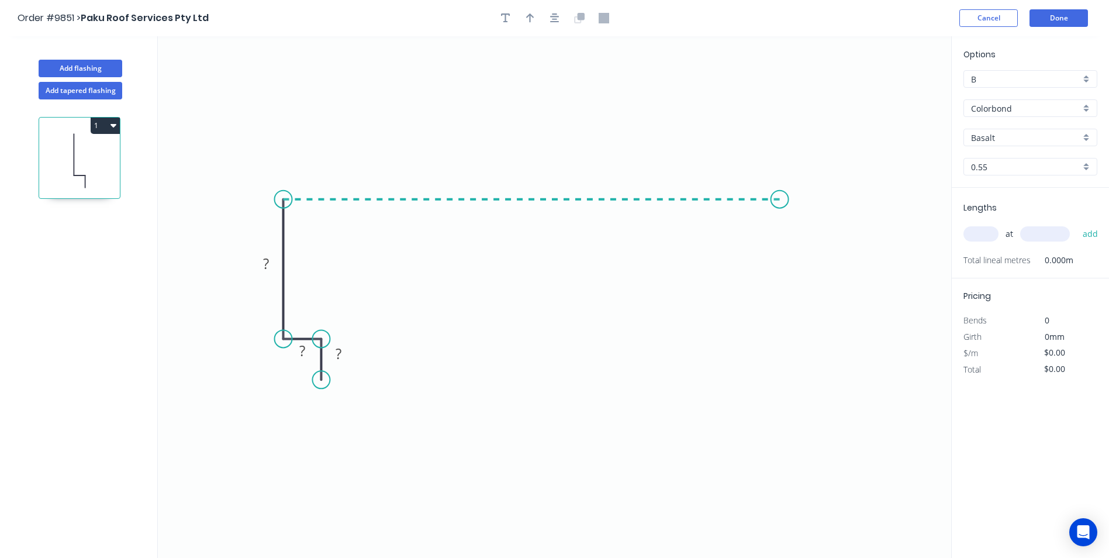
drag, startPoint x: 780, startPoint y: 189, endPoint x: 821, endPoint y: 206, distance: 44.8
click at [781, 189] on icon "0 ? ? ?" at bounding box center [554, 296] width 793 height 521
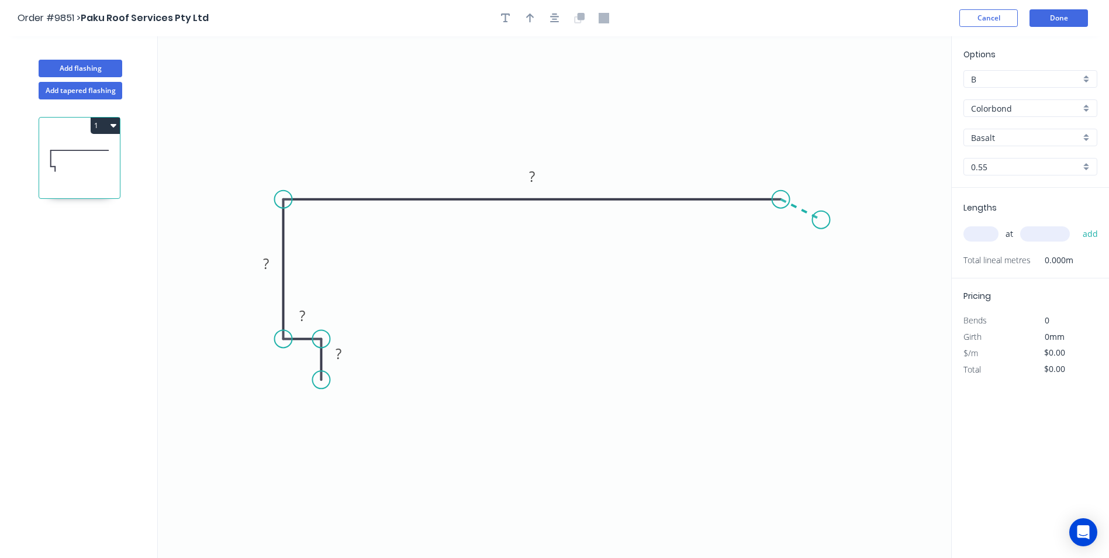
click at [821, 220] on icon "0 ? ? ? ?" at bounding box center [554, 296] width 793 height 521
click at [340, 358] on tspan "?" at bounding box center [339, 353] width 6 height 19
click at [793, 278] on icon "0 20 20 80 320 ? 120 º" at bounding box center [554, 296] width 793 height 521
click at [814, 195] on rect at bounding box center [808, 189] width 23 height 16
click at [717, 330] on icon "0 20 20 80 320 30 120 º" at bounding box center [554, 296] width 793 height 521
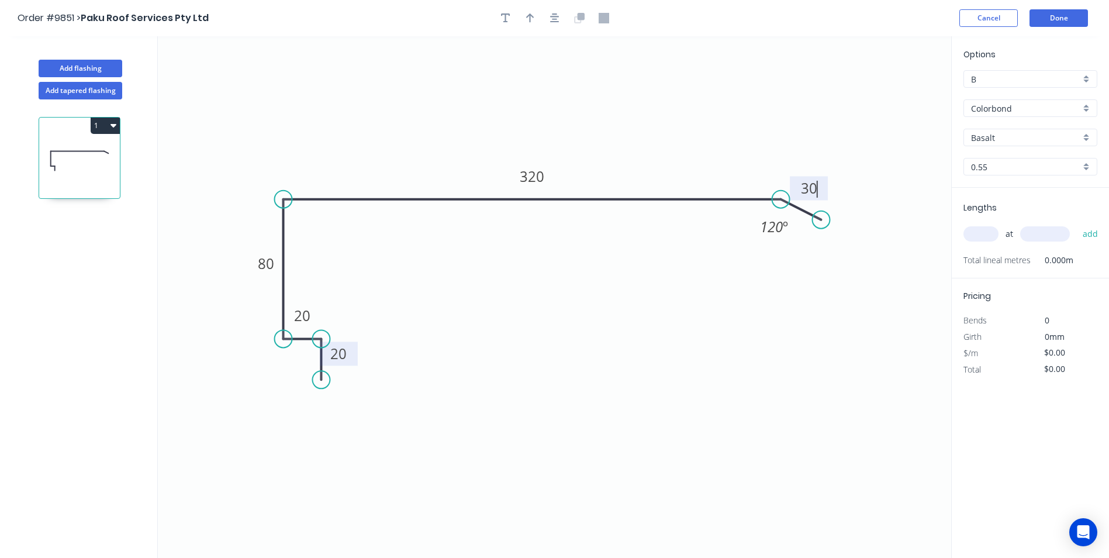
type input "$21.37"
click at [981, 232] on input "text" at bounding box center [980, 233] width 35 height 15
type input "1"
type input "2500"
click at [1077, 224] on button "add" at bounding box center [1090, 234] width 27 height 20
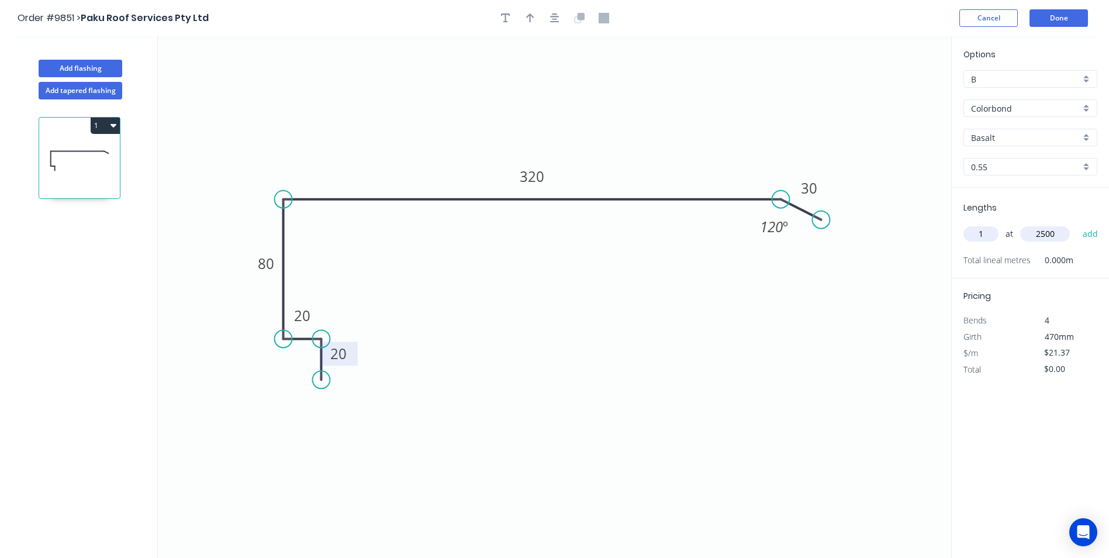
type input "$53.43"
click at [1090, 77] on div "B" at bounding box center [1030, 79] width 134 height 18
click at [1056, 103] on div "A" at bounding box center [1030, 101] width 133 height 20
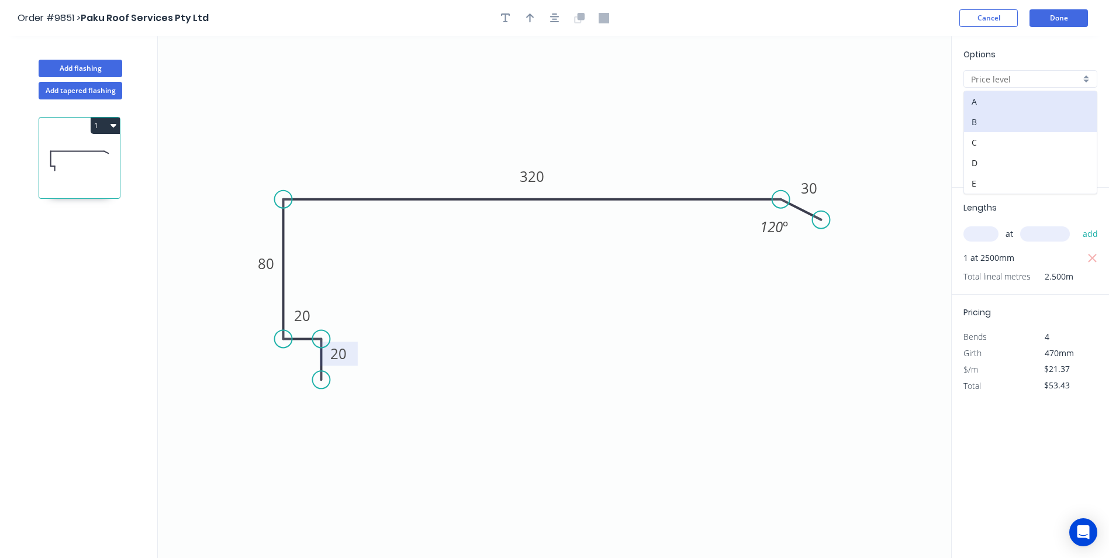
type input "A"
type input "$15.84"
type input "$39.60"
click at [1084, 80] on div "A" at bounding box center [1030, 79] width 134 height 18
click at [1051, 120] on div "B" at bounding box center [1030, 122] width 133 height 20
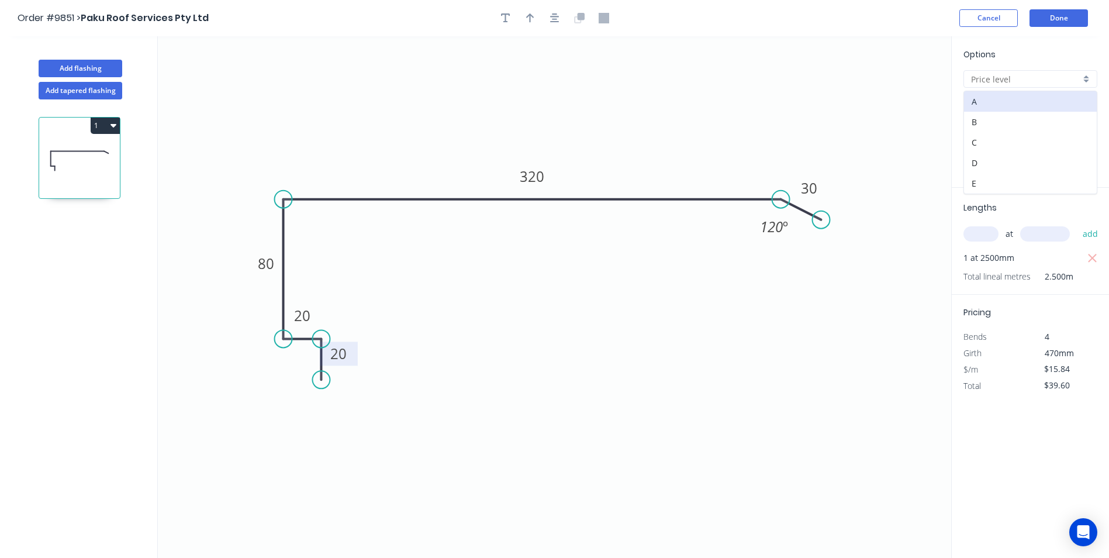
type input "B"
type input "$21.37"
type input "$53.43"
click at [1086, 138] on div "Basalt" at bounding box center [1030, 138] width 134 height 18
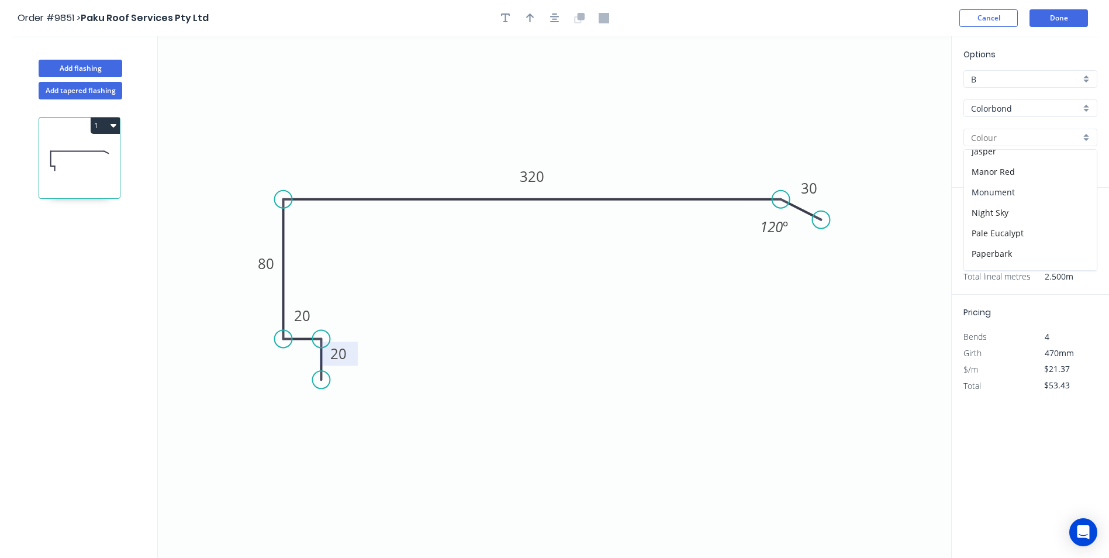
click at [1014, 195] on div "Monument" at bounding box center [1030, 192] width 133 height 20
type input "Monument"
click at [106, 122] on button "1" at bounding box center [105, 126] width 29 height 16
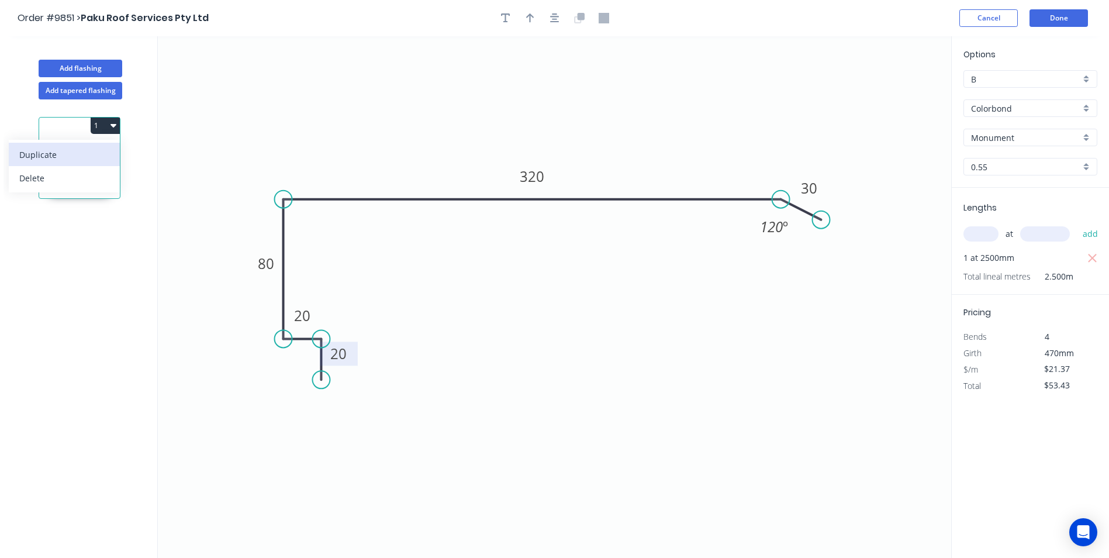
click at [82, 152] on div "Duplicate" at bounding box center [64, 154] width 90 height 17
type input "$0.00"
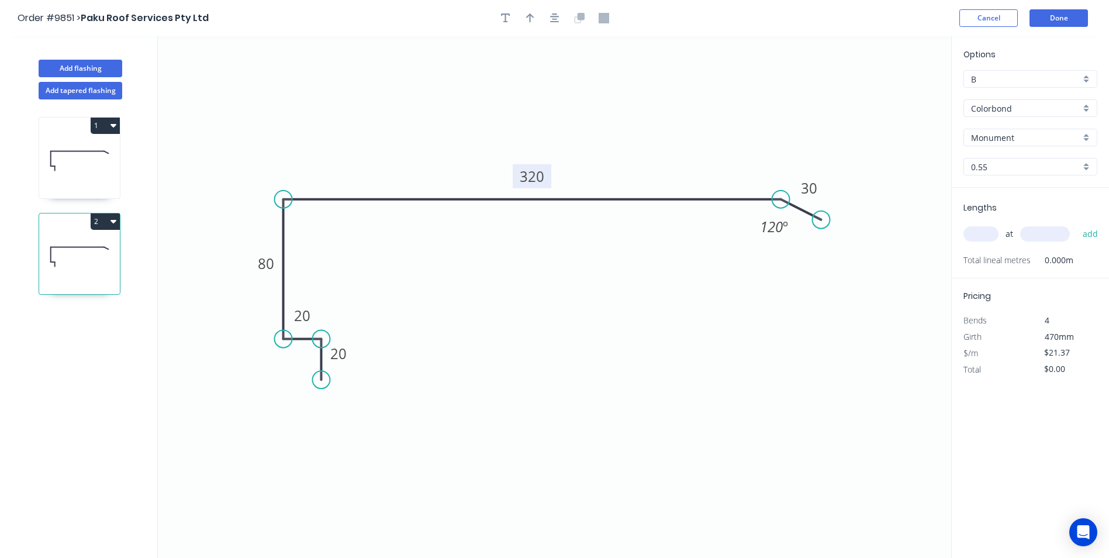
click at [529, 175] on tspan "320" at bounding box center [532, 176] width 25 height 19
type input "$0.00"
click at [978, 229] on input "text" at bounding box center [980, 233] width 35 height 15
type input "1"
type input "2500"
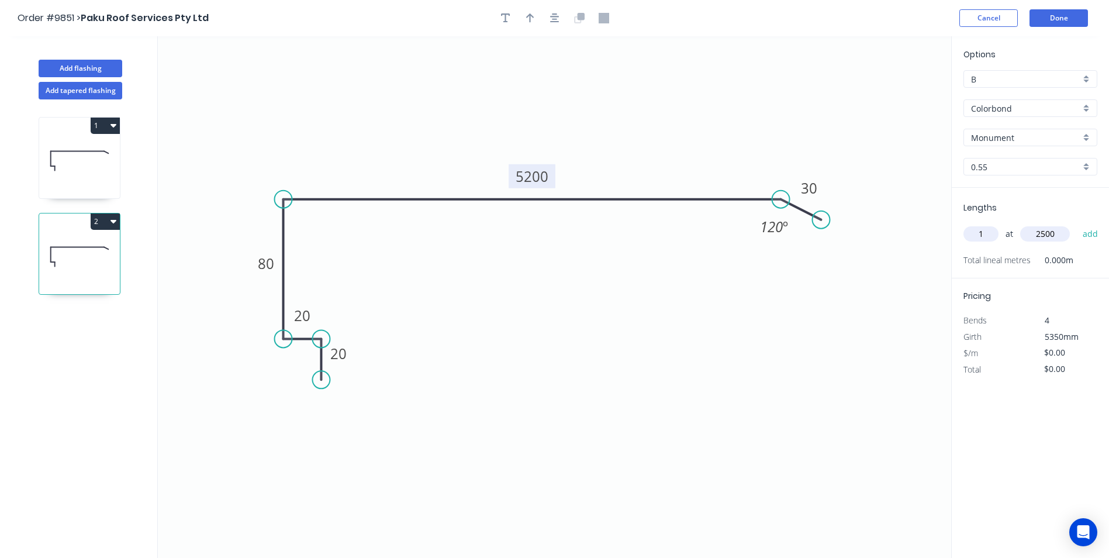
click at [1077, 224] on button "add" at bounding box center [1090, 234] width 27 height 20
click at [117, 224] on button "2" at bounding box center [105, 221] width 29 height 16
click at [101, 245] on div "Duplicate" at bounding box center [64, 250] width 90 height 17
click at [548, 179] on tspan "5200" at bounding box center [532, 176] width 33 height 19
drag, startPoint x: 561, startPoint y: 302, endPoint x: 581, endPoint y: 298, distance: 19.6
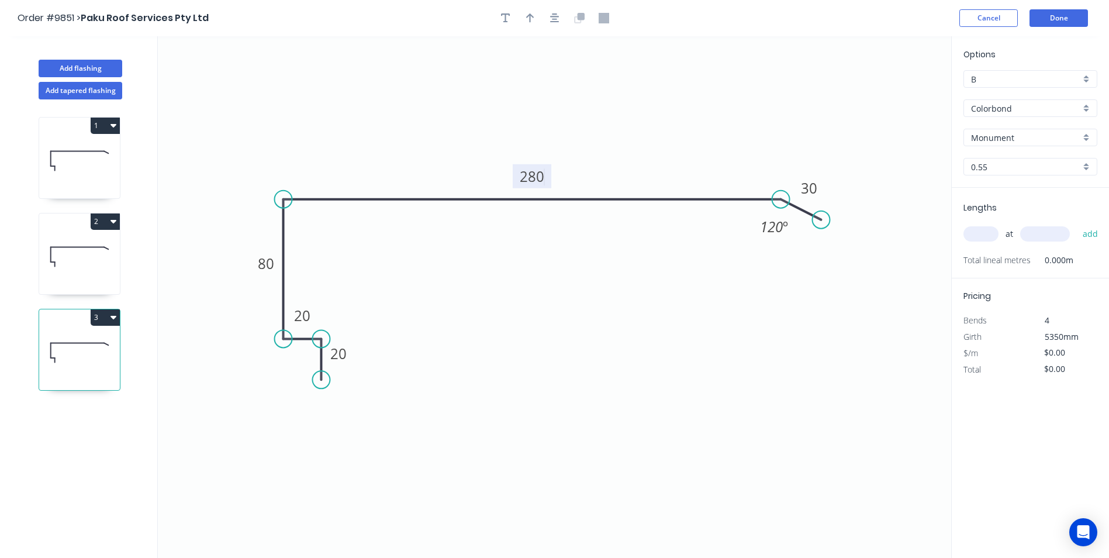
click at [561, 302] on icon "0 20 20 80 280 30 120 º" at bounding box center [554, 296] width 793 height 521
type input "$21.37"
click at [987, 230] on input "text" at bounding box center [980, 233] width 35 height 15
type input "1"
type input "1200"
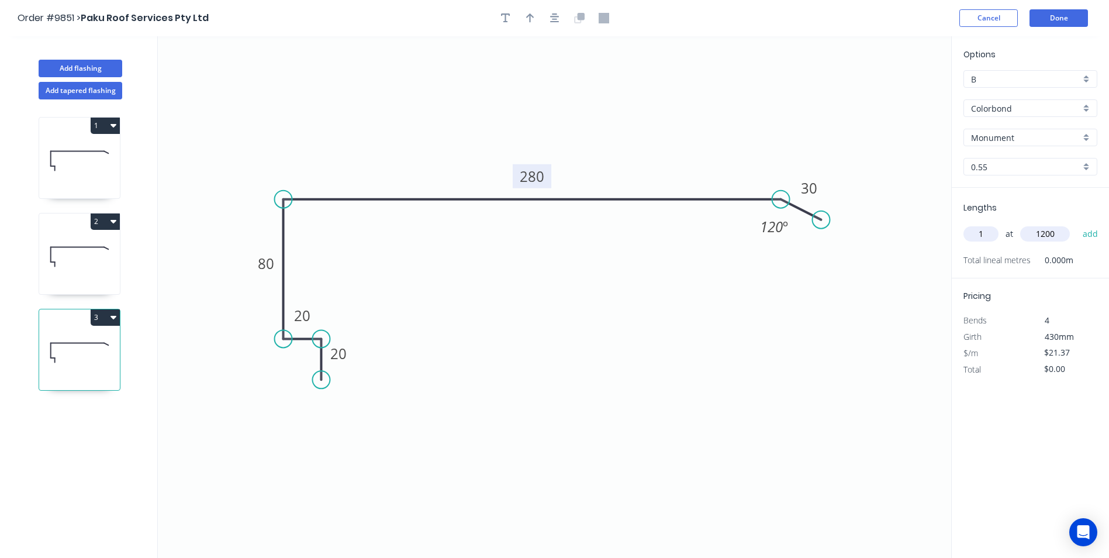
click at [1077, 224] on button "add" at bounding box center [1090, 234] width 27 height 20
type input "$25.64"
click at [55, 276] on icon at bounding box center [79, 256] width 81 height 75
type input "$0.00"
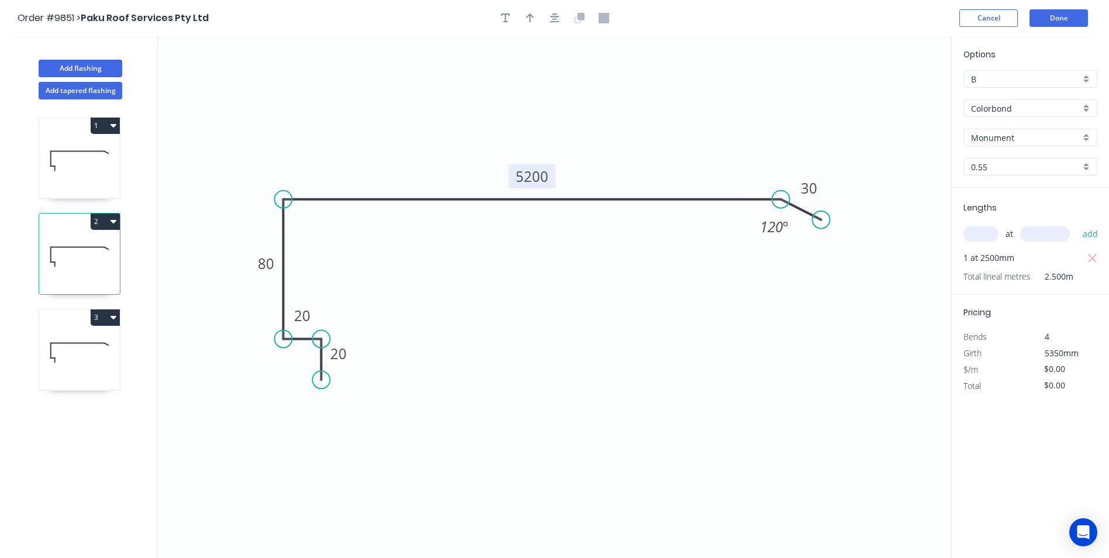
click at [526, 175] on tspan "5200" at bounding box center [532, 176] width 33 height 19
click at [482, 281] on icon "0 20 20 80 520 30 120 º" at bounding box center [554, 296] width 793 height 521
type input "$28.37"
type input "$70.93"
click at [1073, 21] on button "Done" at bounding box center [1059, 18] width 58 height 18
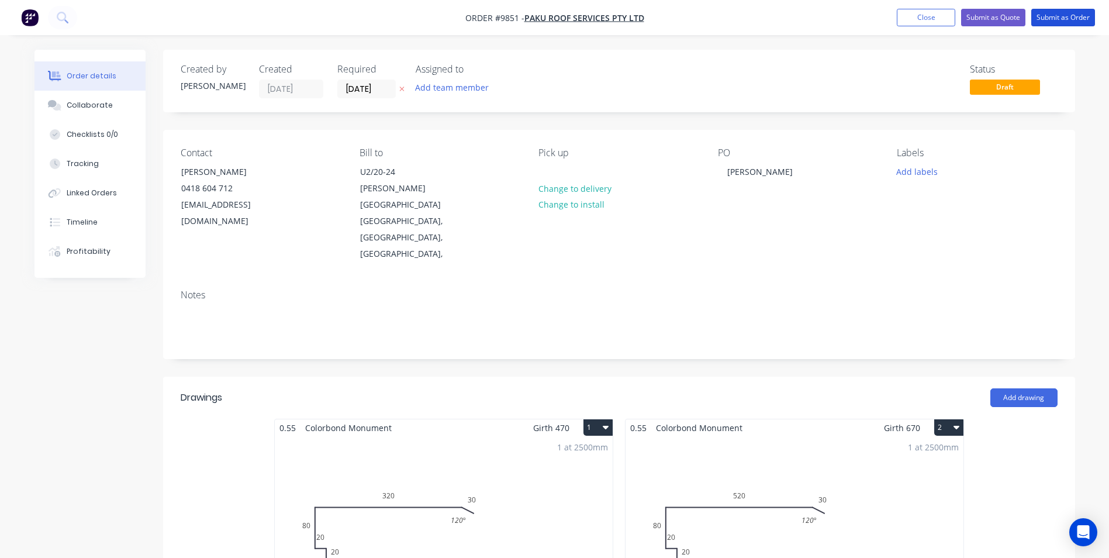
click at [1072, 21] on button "Submit as Order" at bounding box center [1063, 18] width 64 height 18
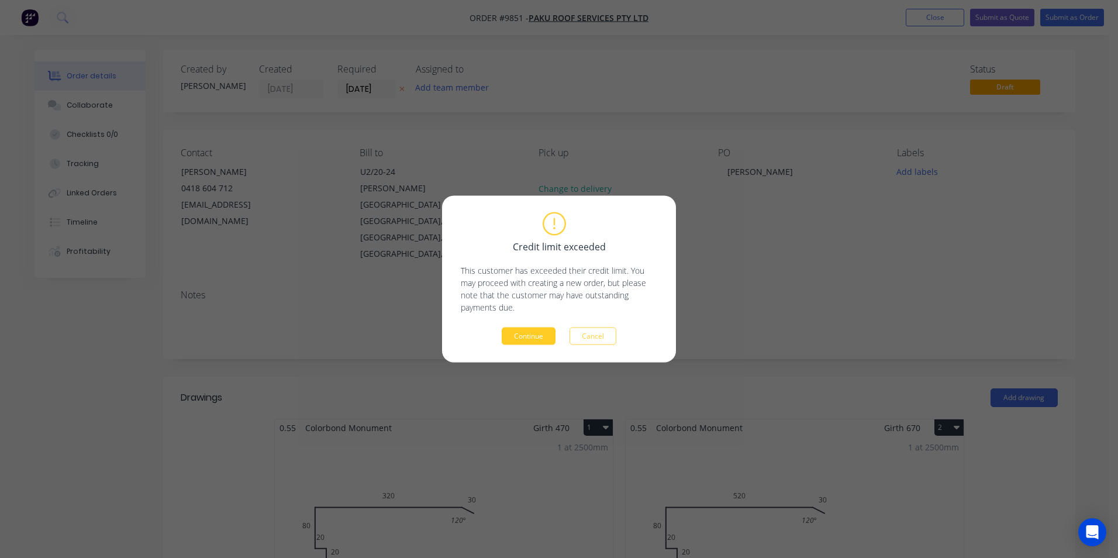
click at [540, 330] on button "Continue" at bounding box center [529, 336] width 54 height 18
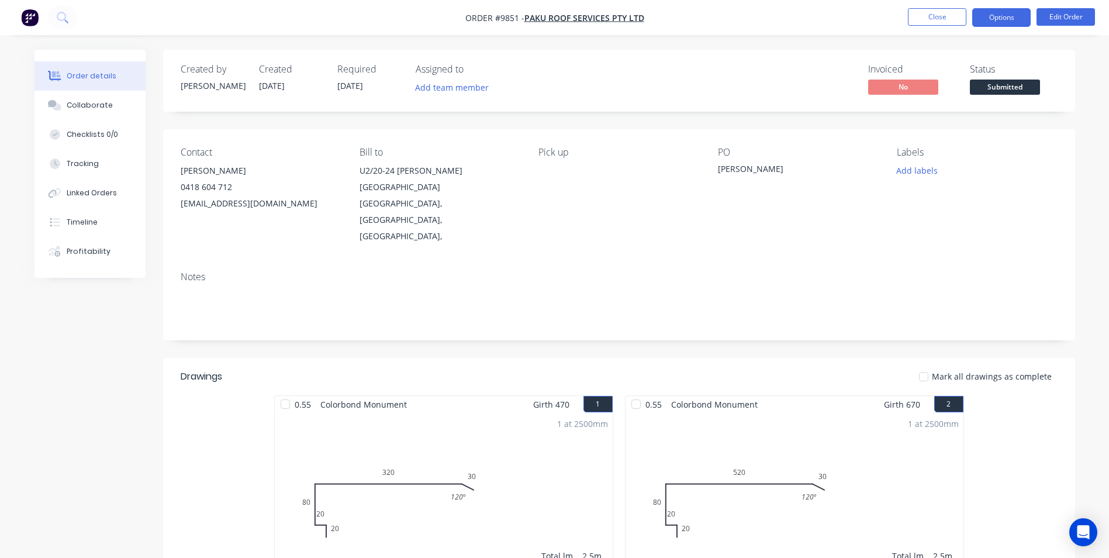
click at [997, 26] on button "Options" at bounding box center [1001, 17] width 58 height 19
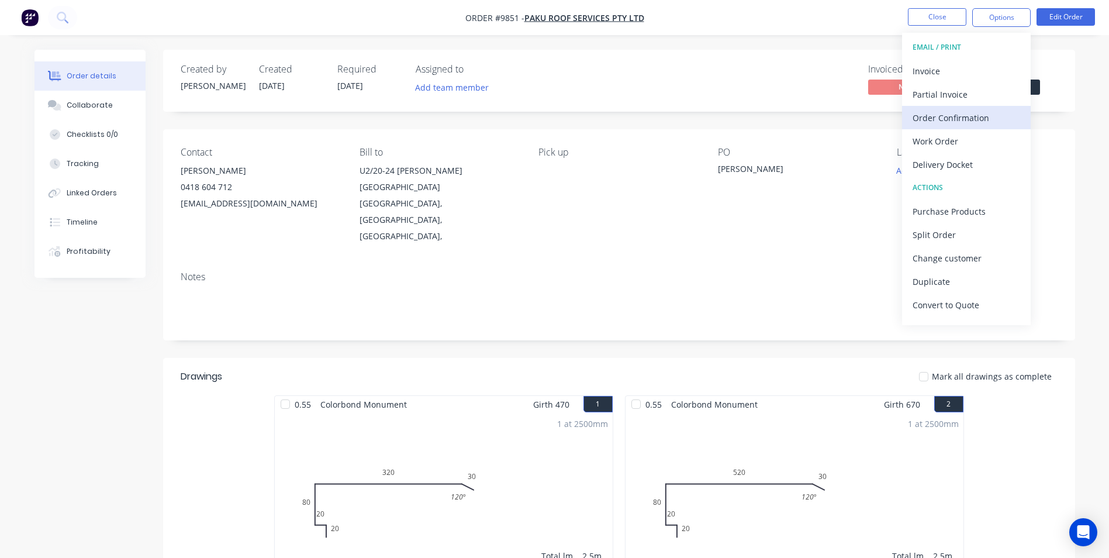
click at [959, 123] on div "Order Confirmation" at bounding box center [967, 117] width 108 height 17
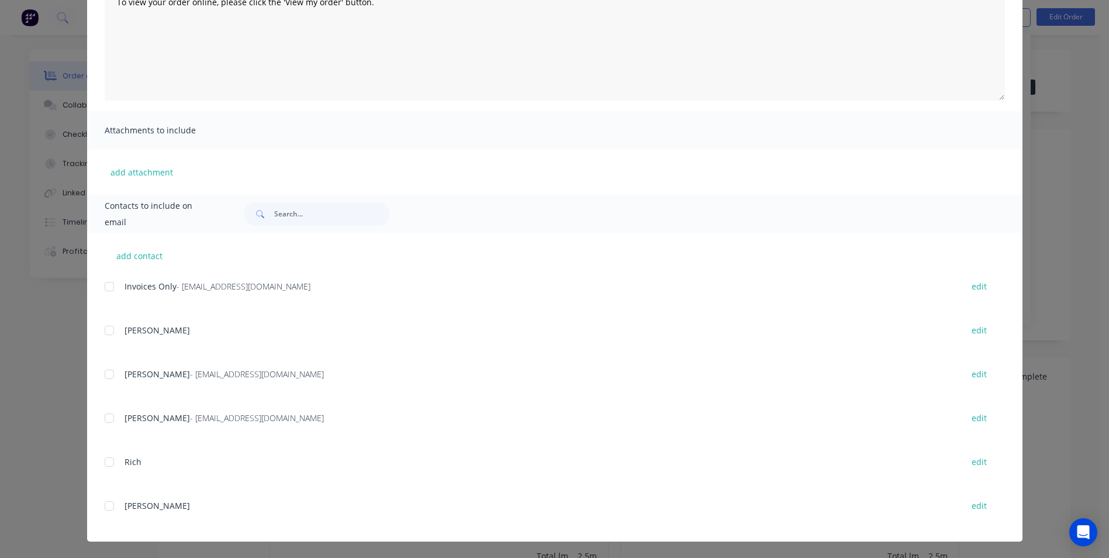
click at [103, 374] on div at bounding box center [109, 373] width 23 height 23
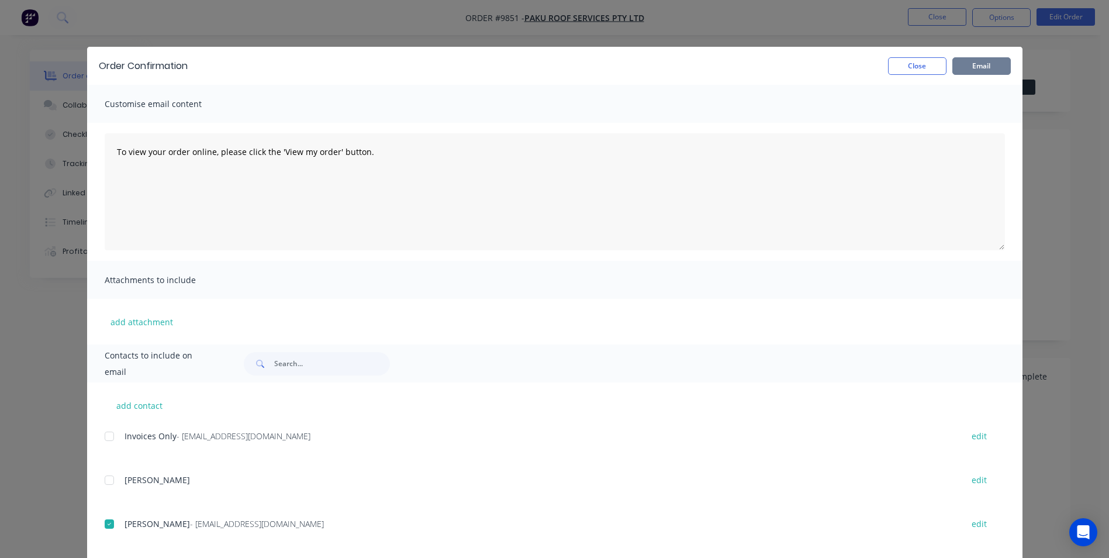
click at [962, 71] on button "Email" at bounding box center [981, 66] width 58 height 18
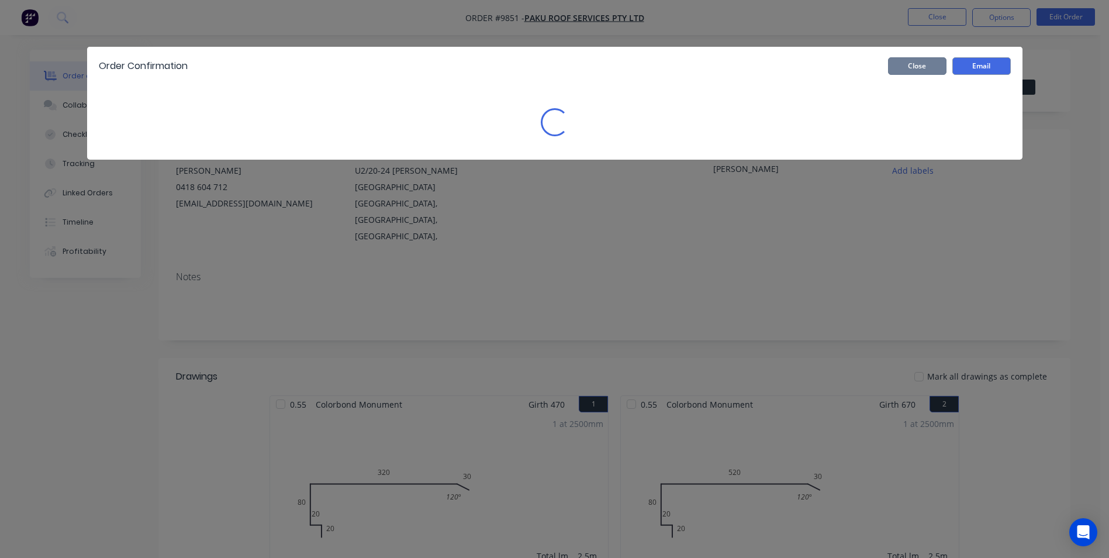
drag, startPoint x: 920, startPoint y: 71, endPoint x: 1025, endPoint y: 5, distance: 125.1
click at [921, 68] on button "Close" at bounding box center [917, 66] width 58 height 18
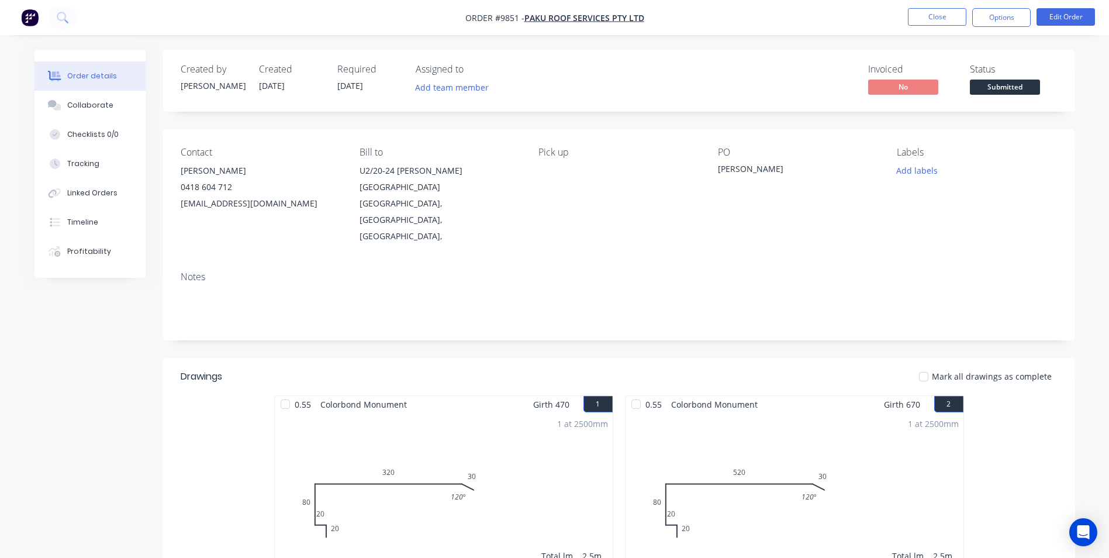
click at [1025, 5] on nav "Order #9851 - Paku Roof Services Pty Ltd Close Options Edit Order" at bounding box center [554, 17] width 1109 height 35
click at [1012, 20] on button "Options" at bounding box center [1001, 17] width 58 height 19
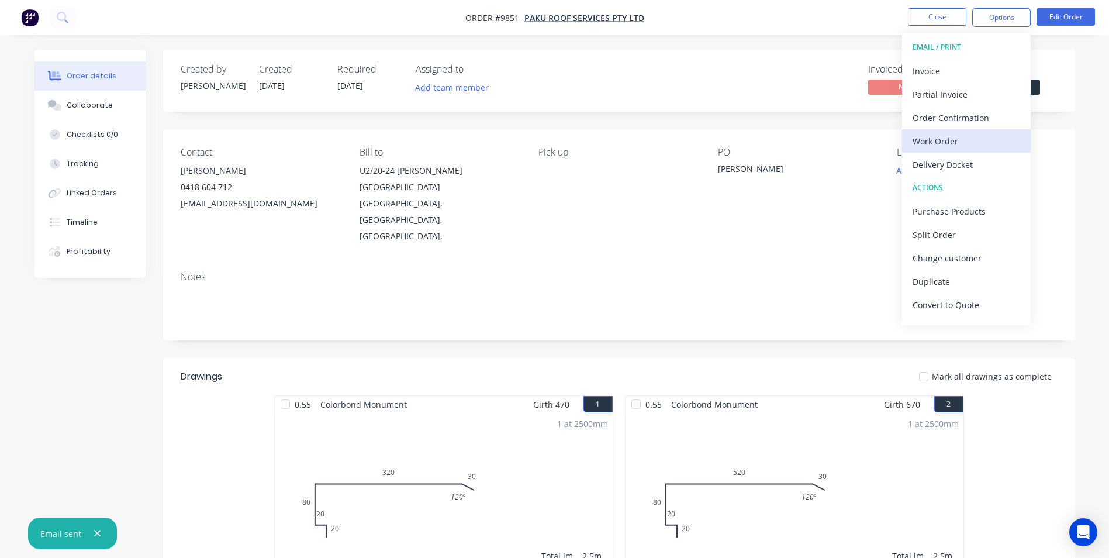
click at [930, 150] on button "Work Order" at bounding box center [966, 140] width 129 height 23
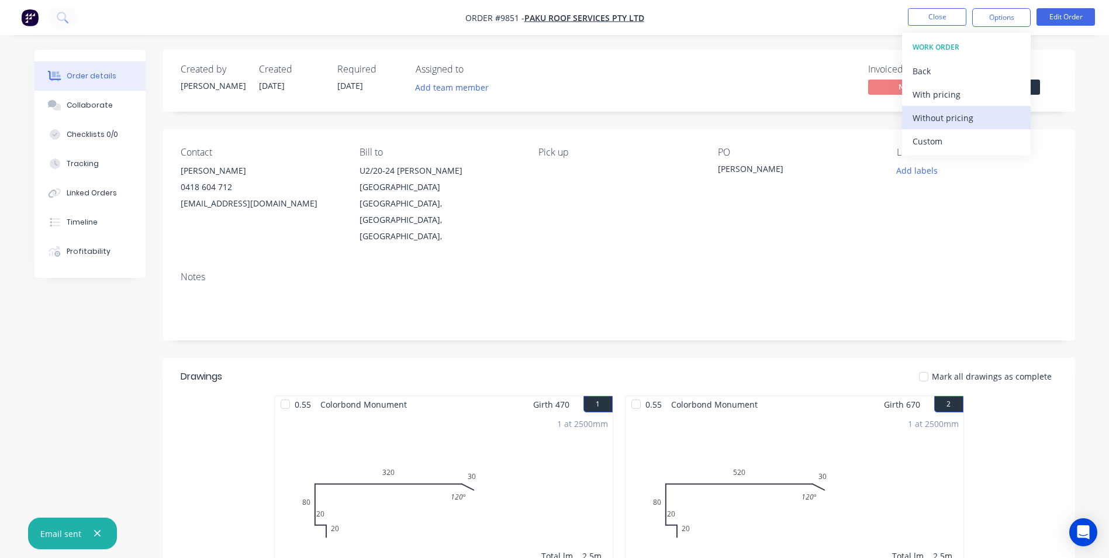
click at [938, 126] on div "Without pricing" at bounding box center [967, 117] width 108 height 17
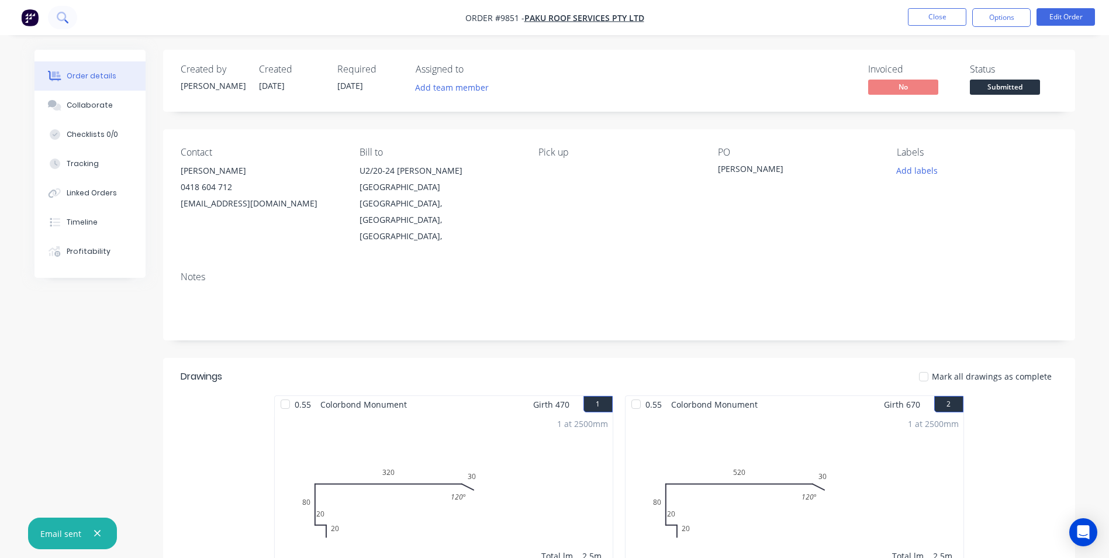
click at [63, 18] on icon at bounding box center [62, 17] width 11 height 11
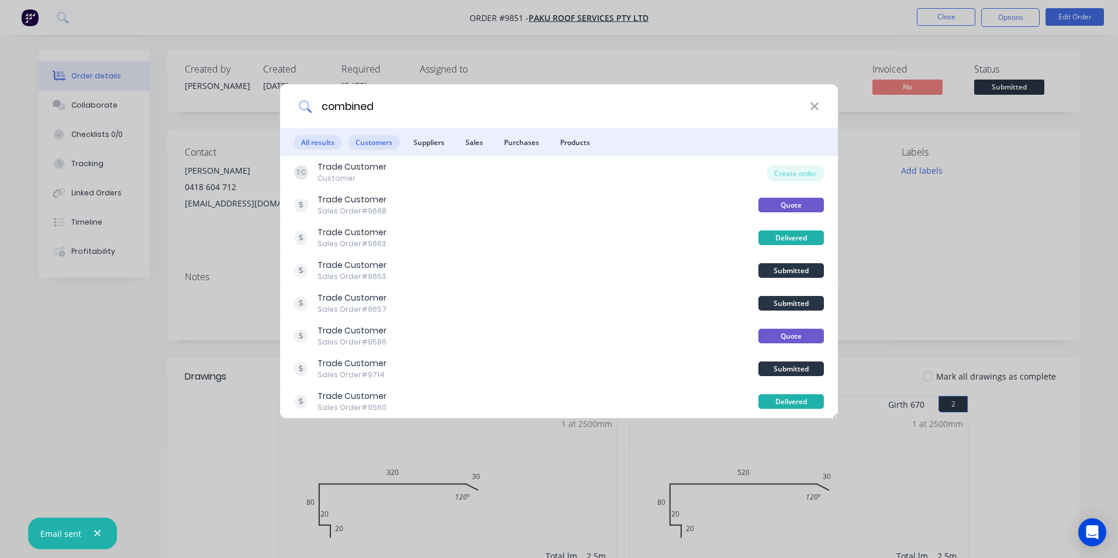
type input "combined"
click at [382, 147] on span "Customers" at bounding box center [373, 142] width 51 height 15
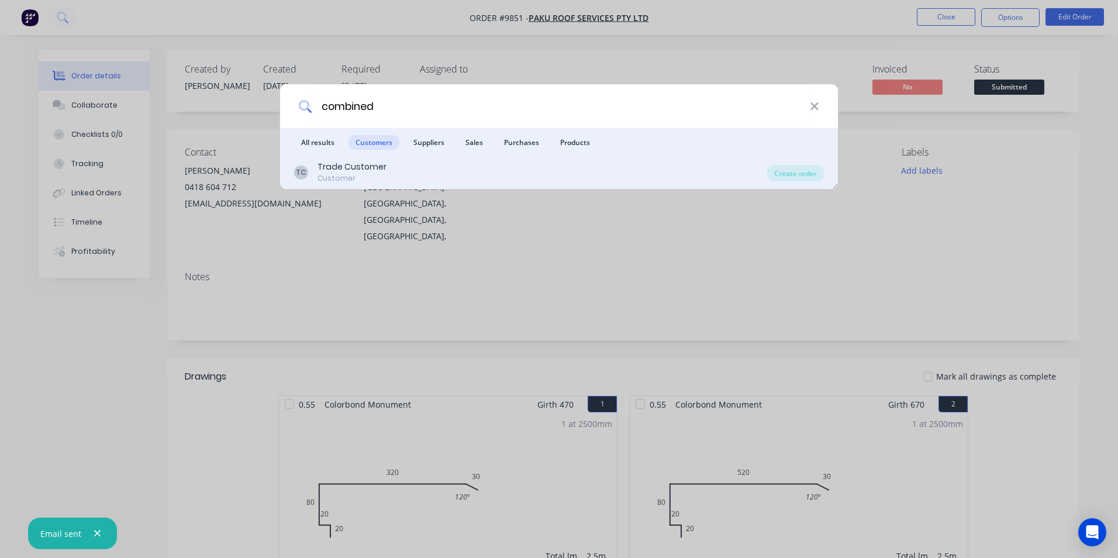
click at [420, 172] on div "TC Trade Customer Customer" at bounding box center [530, 172] width 473 height 23
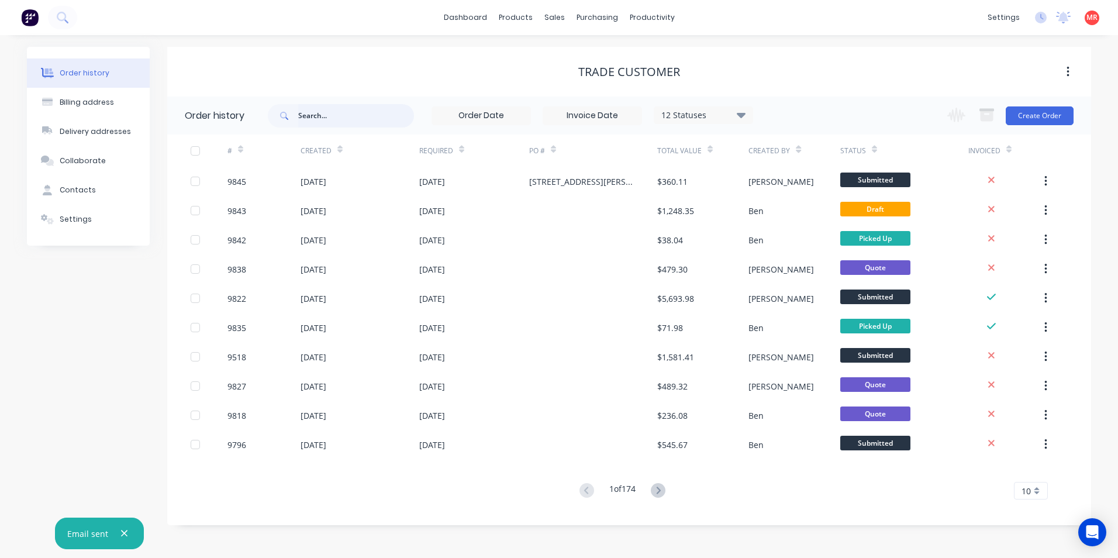
click at [332, 109] on input "text" at bounding box center [356, 115] width 116 height 23
type input "steve"
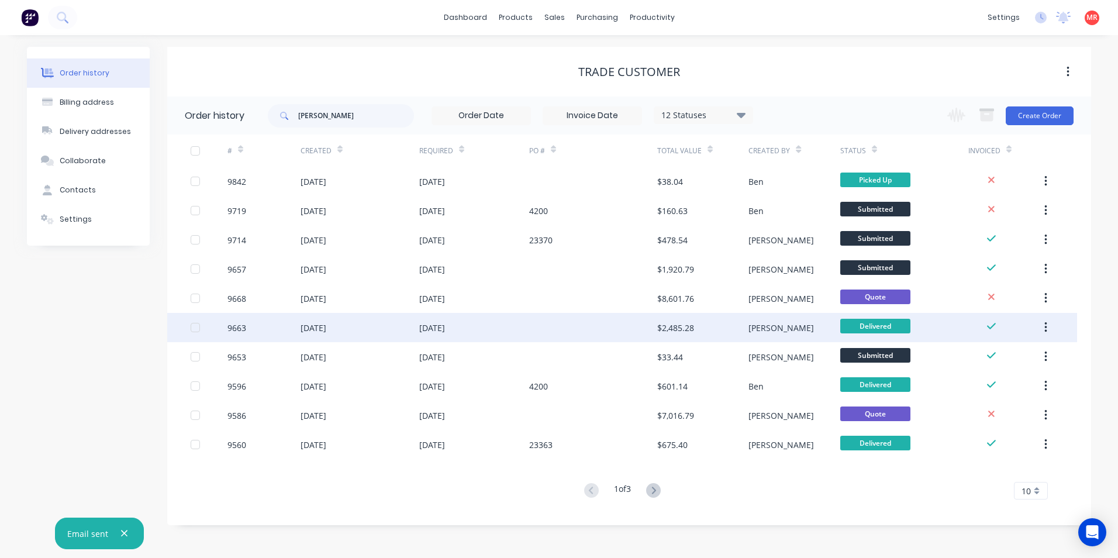
click at [489, 322] on div "[DATE]" at bounding box center [474, 327] width 110 height 29
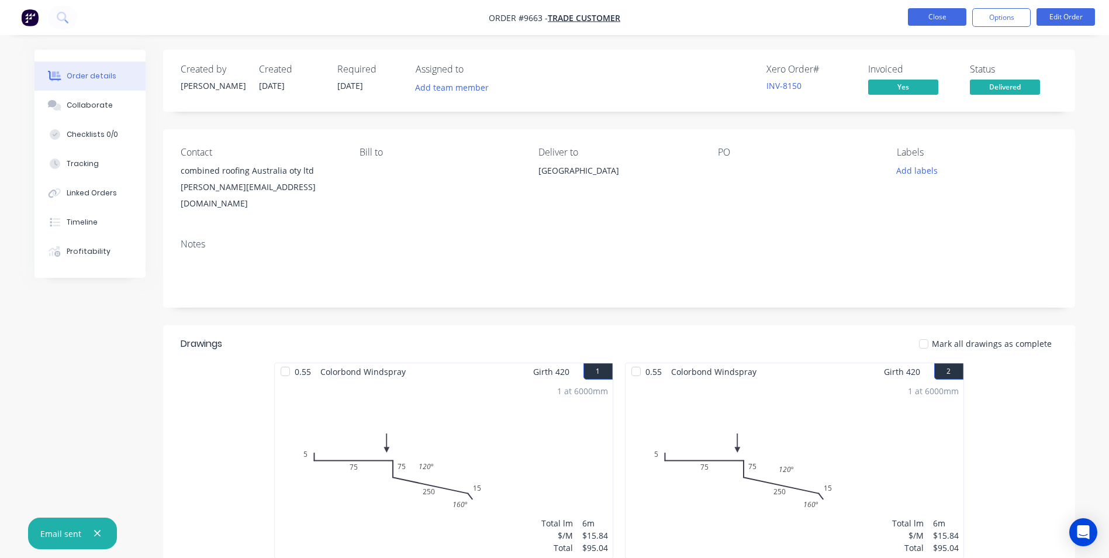
click at [915, 18] on button "Close" at bounding box center [937, 17] width 58 height 18
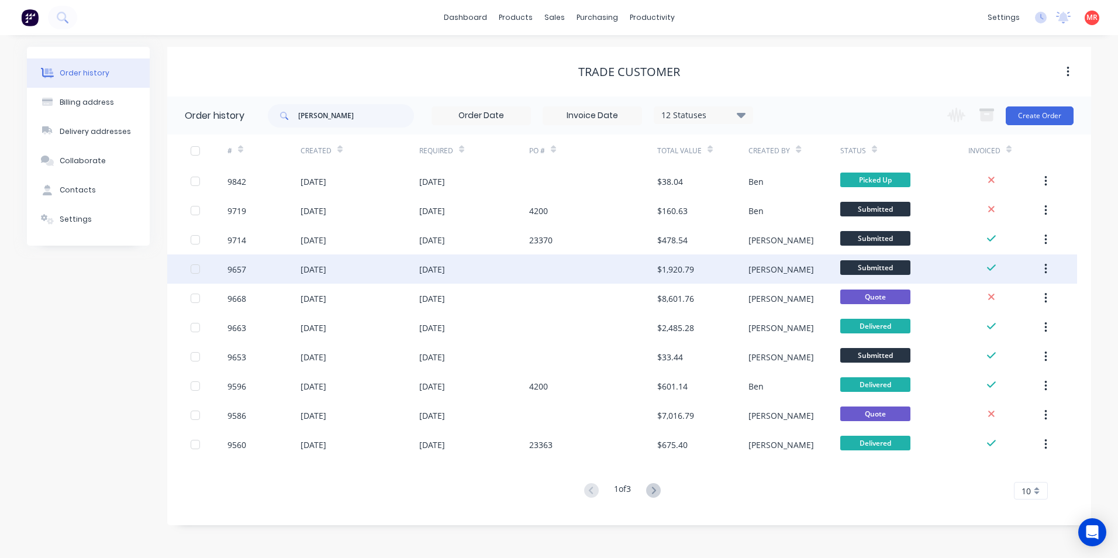
click at [485, 271] on div "09 Sep 2025" at bounding box center [474, 268] width 110 height 29
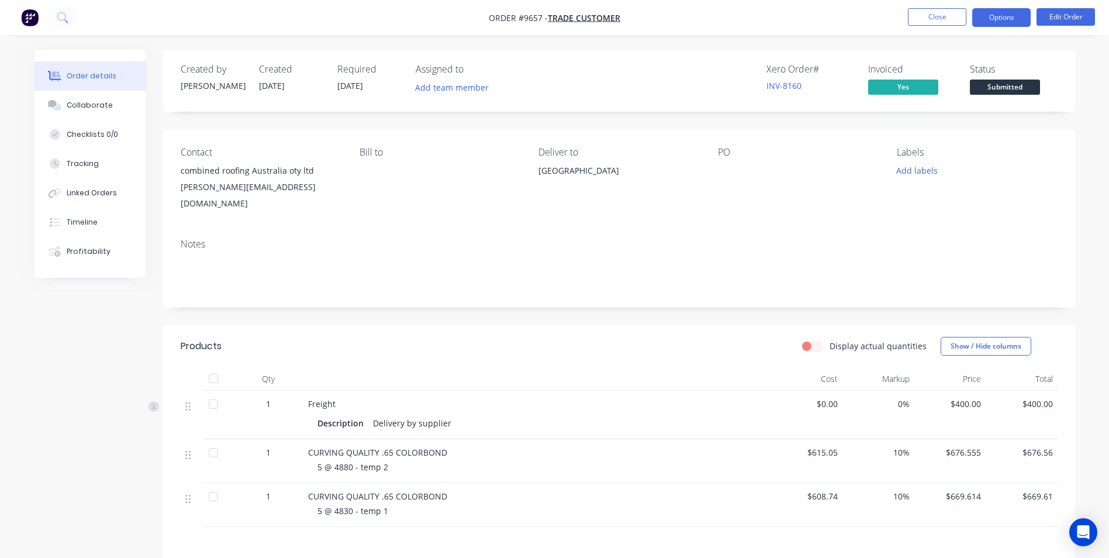
click at [1016, 13] on button "Options" at bounding box center [1001, 17] width 58 height 19
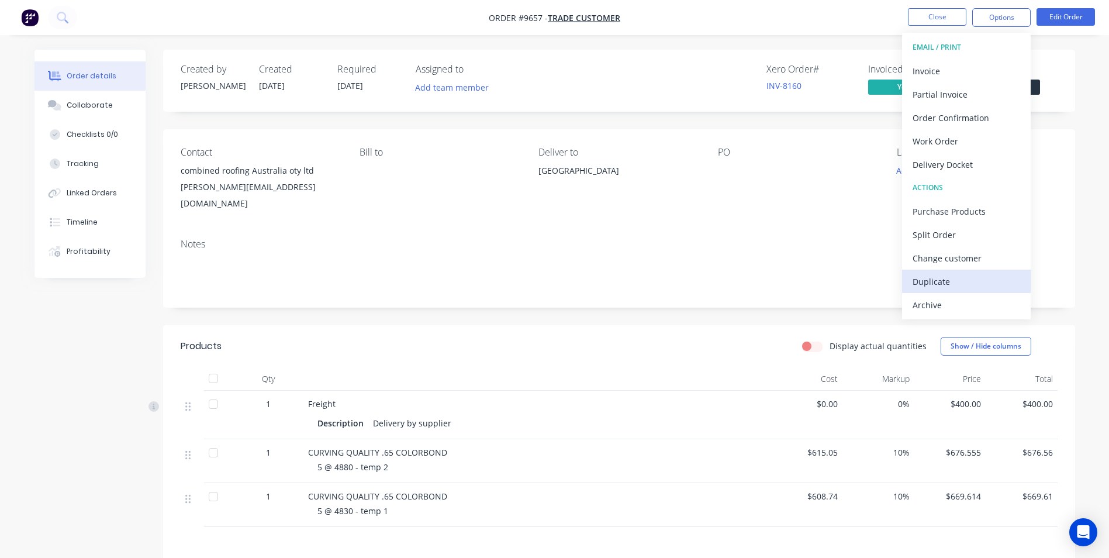
click at [937, 279] on div "Duplicate" at bounding box center [967, 281] width 108 height 17
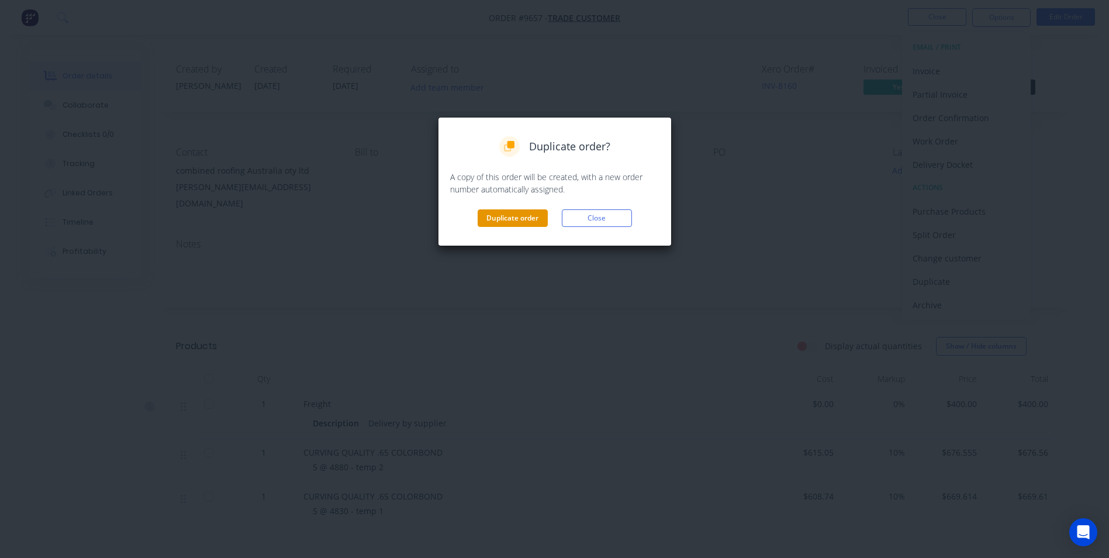
click at [519, 222] on button "Duplicate order" at bounding box center [513, 218] width 70 height 18
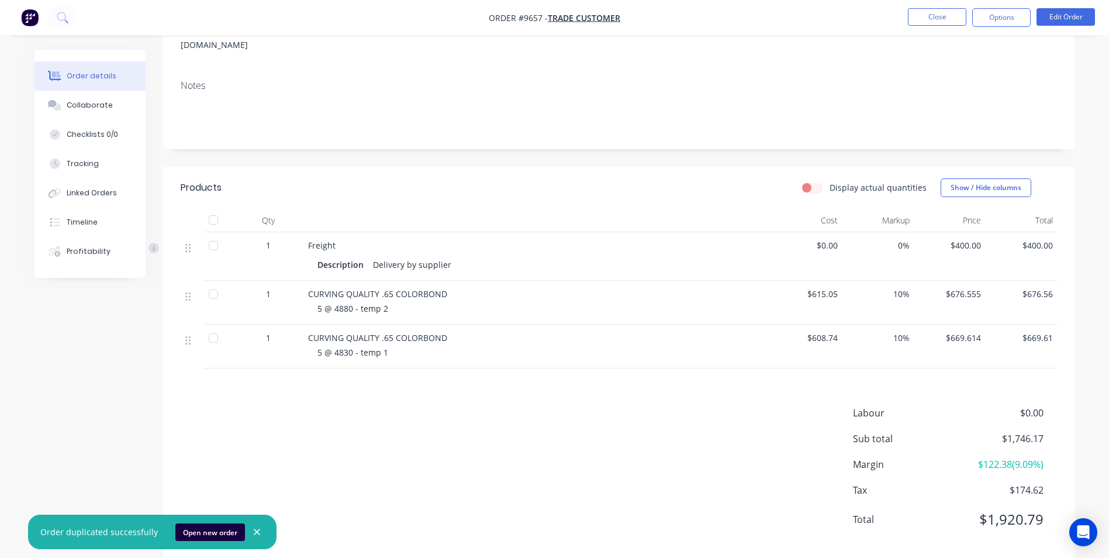
scroll to position [165, 0]
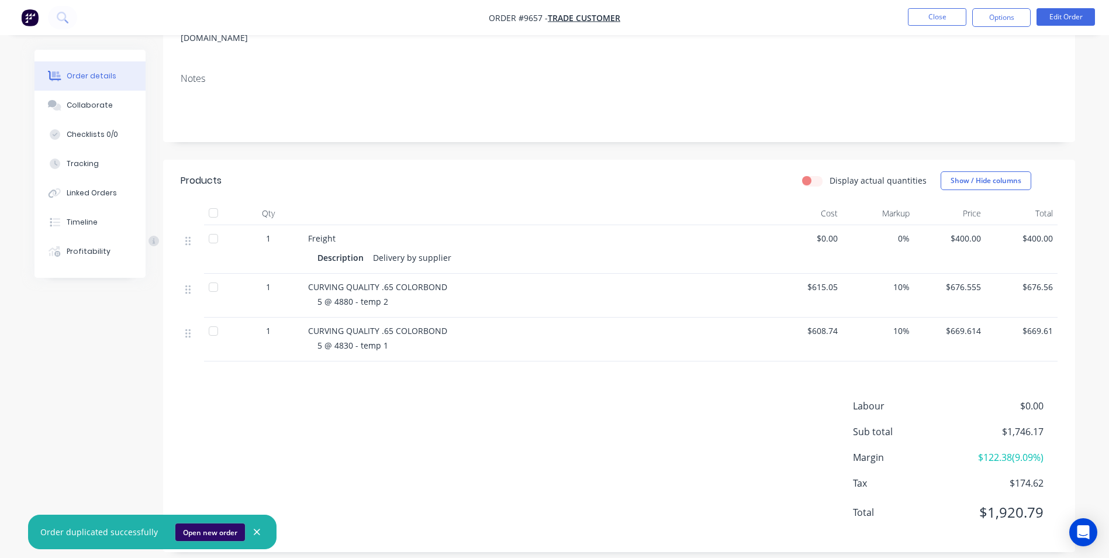
click at [226, 533] on button "Open new order" at bounding box center [210, 532] width 70 height 18
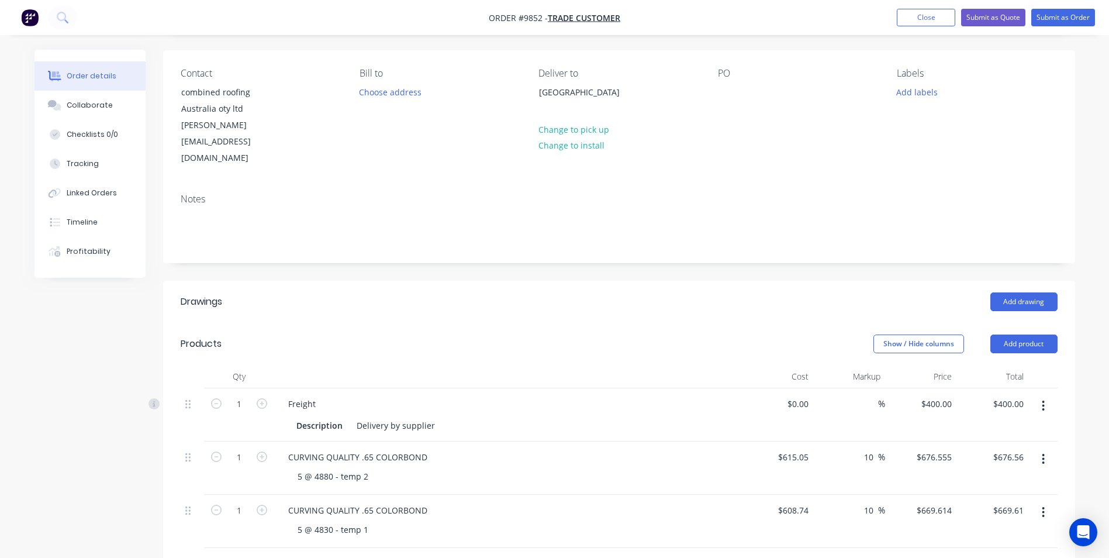
scroll to position [234, 0]
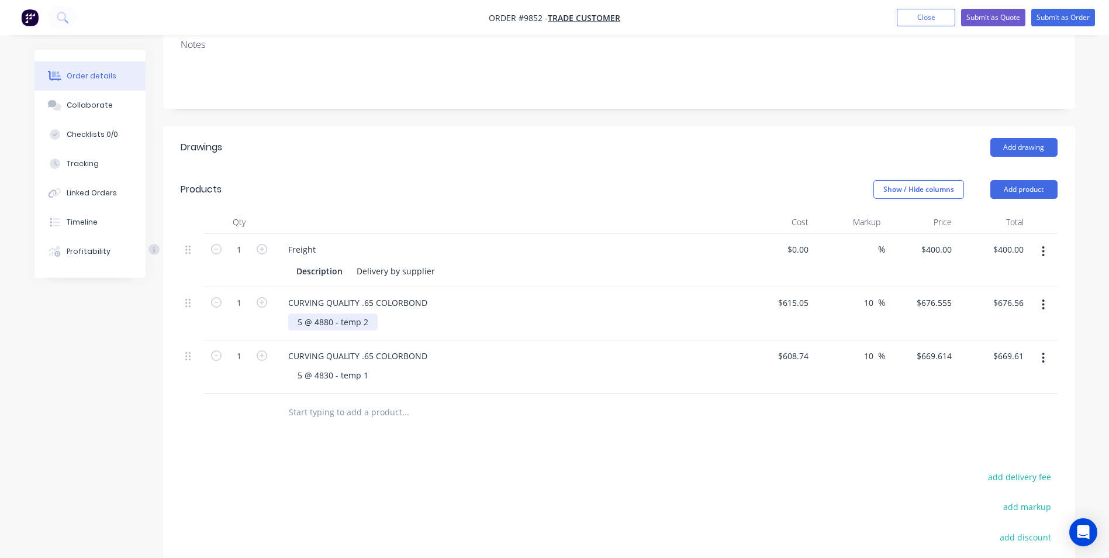
click at [367, 313] on div "5 @ 4880 - temp 2" at bounding box center [332, 321] width 89 height 17
click at [322, 313] on div "5 @ 4880 - temp" at bounding box center [329, 321] width 82 height 17
click at [364, 313] on div "5 @ 5810 - temp" at bounding box center [329, 321] width 82 height 17
click at [324, 367] on div "5 @ 4830 - temp 1" at bounding box center [332, 375] width 89 height 17
click at [442, 406] on div "Drawings Add drawing Products Show / Hide columns Add product Qty Cost Markup P…" at bounding box center [619, 419] width 912 height 586
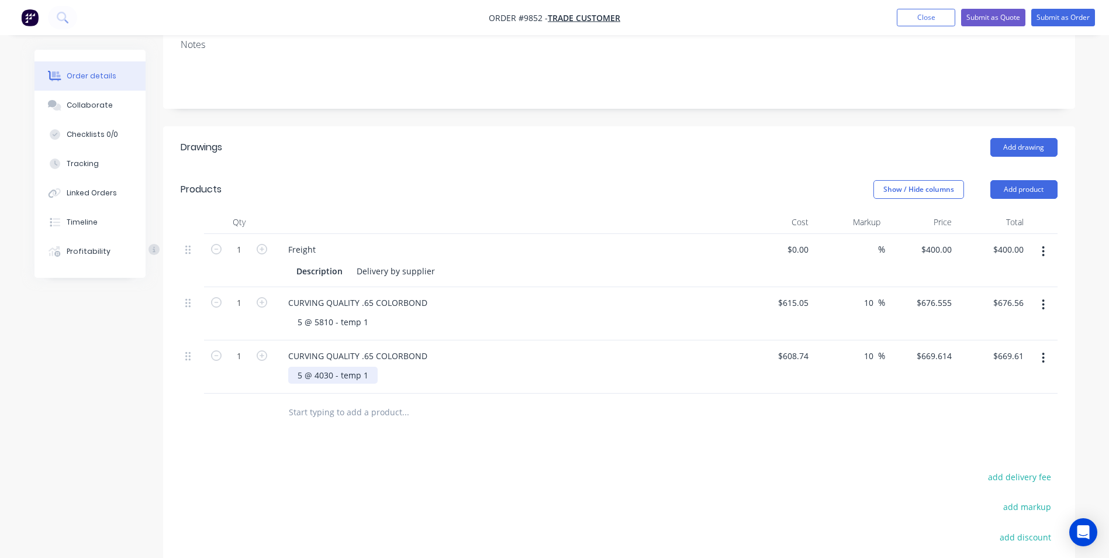
click at [300, 367] on div "5 @ 4030 - temp 1" at bounding box center [332, 375] width 89 height 17
click at [455, 430] on div "Drawings Add drawing Products Show / Hide columns Add product Qty Cost Markup P…" at bounding box center [619, 419] width 912 height 586
type input "669.61"
type input "676.56"
type input "-100"
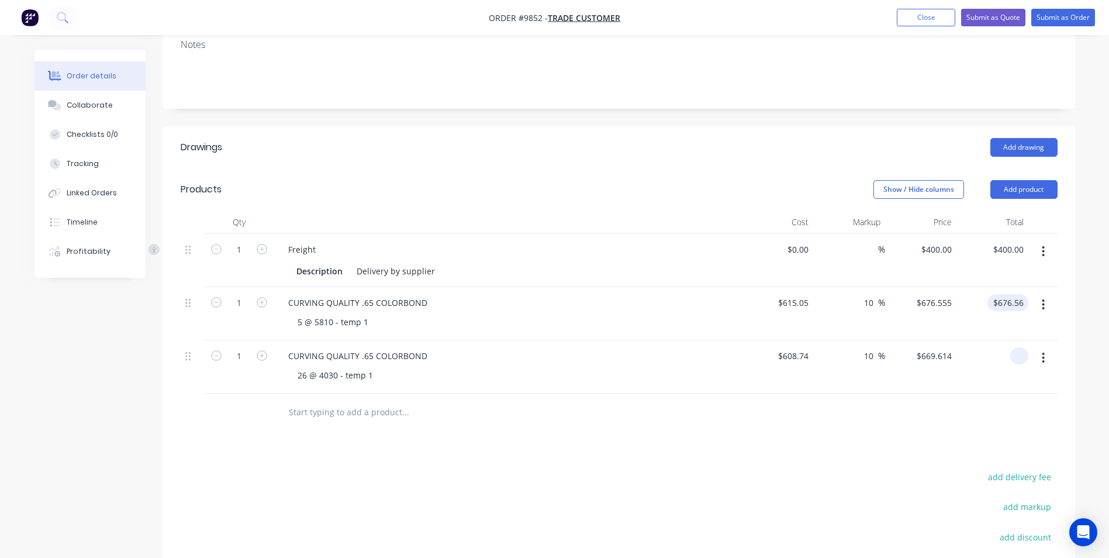
type input "$0.00"
type input "400.00"
type input "-100"
type input "$0.00"
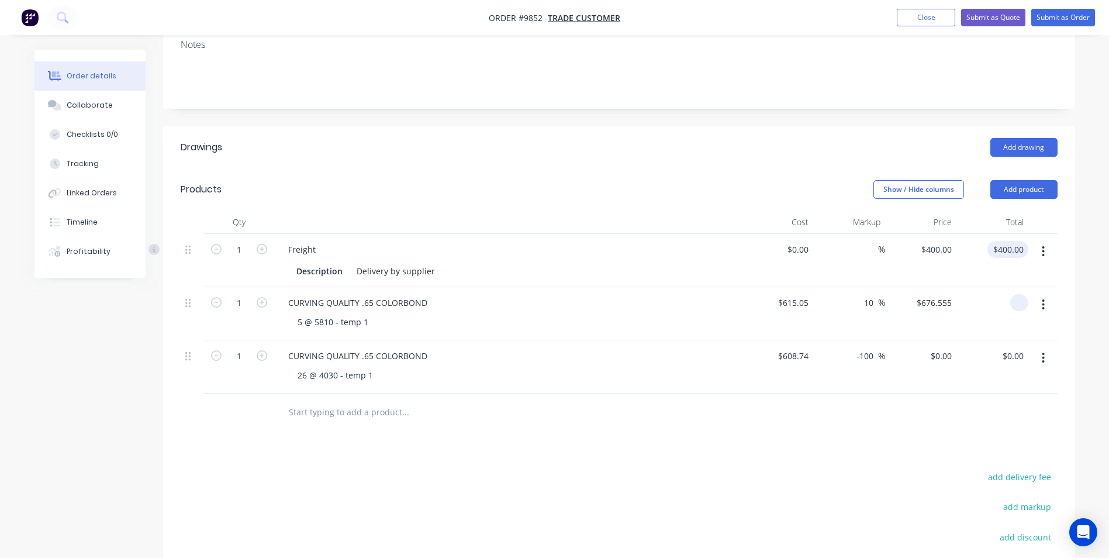
type input "$0.00"
type input "615.05"
type input "$0.00"
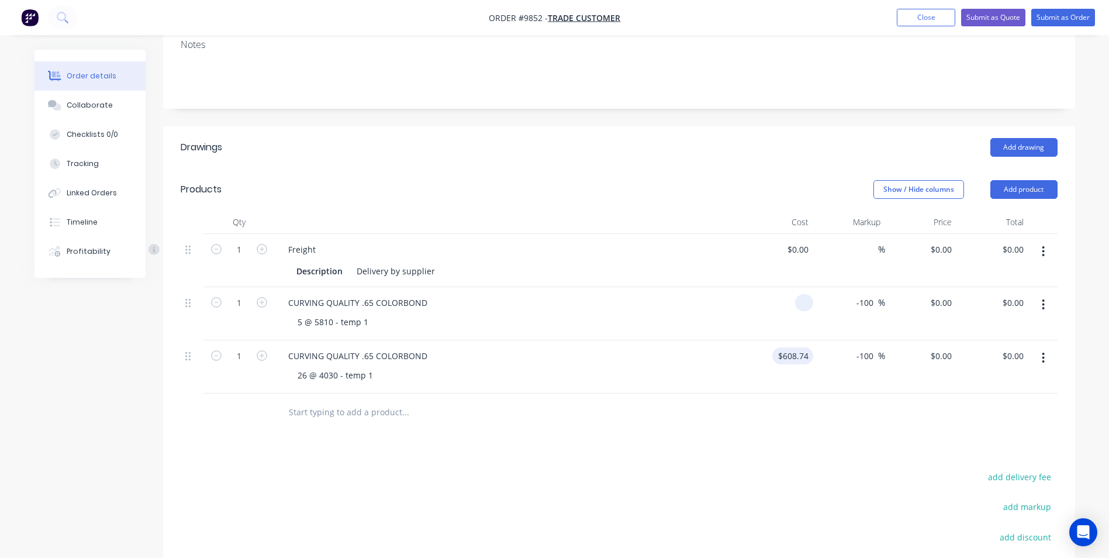
type input "608.74"
type input "$0.00"
click at [816, 393] on div at bounding box center [619, 412] width 877 height 38
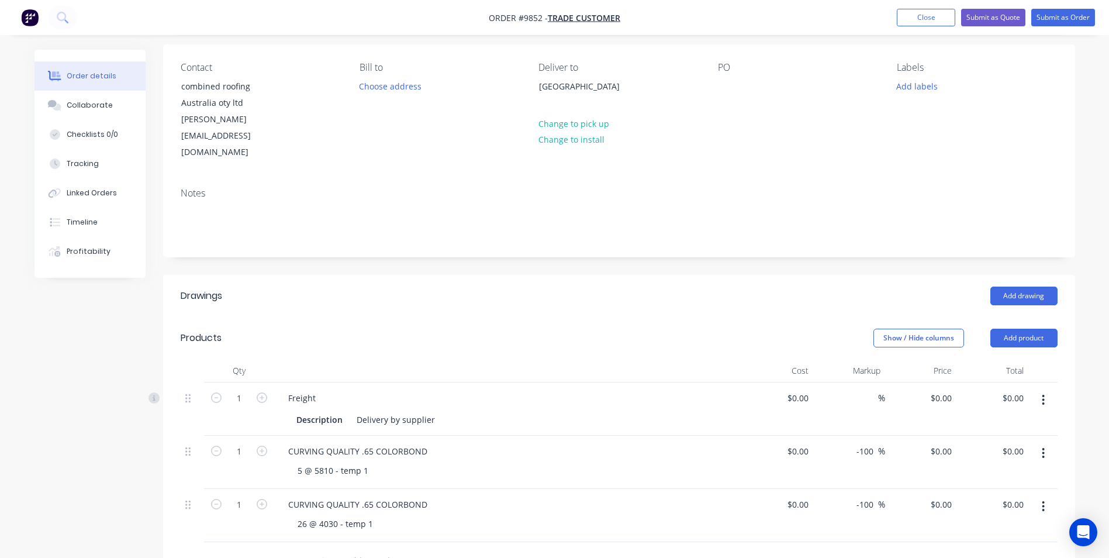
scroll to position [175, 0]
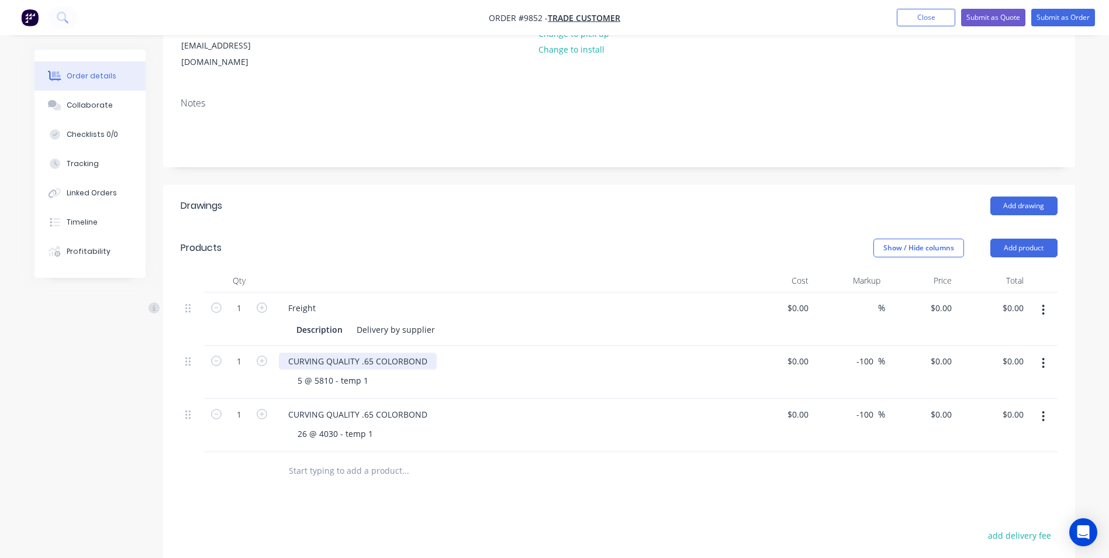
click at [427, 353] on div "CURVING QUALITY .65 COLORBOND" at bounding box center [358, 361] width 158 height 17
drag, startPoint x: 481, startPoint y: 329, endPoint x: 430, endPoint y: 327, distance: 50.9
click at [430, 353] on div "CURVING QUALITY .65 COLORBOND Woodland/Ultra" at bounding box center [390, 361] width 222 height 17
copy div "Woodland/Ultra"
click at [432, 406] on div "CURVING QUALITY .65 COLORBOND" at bounding box center [358, 414] width 158 height 17
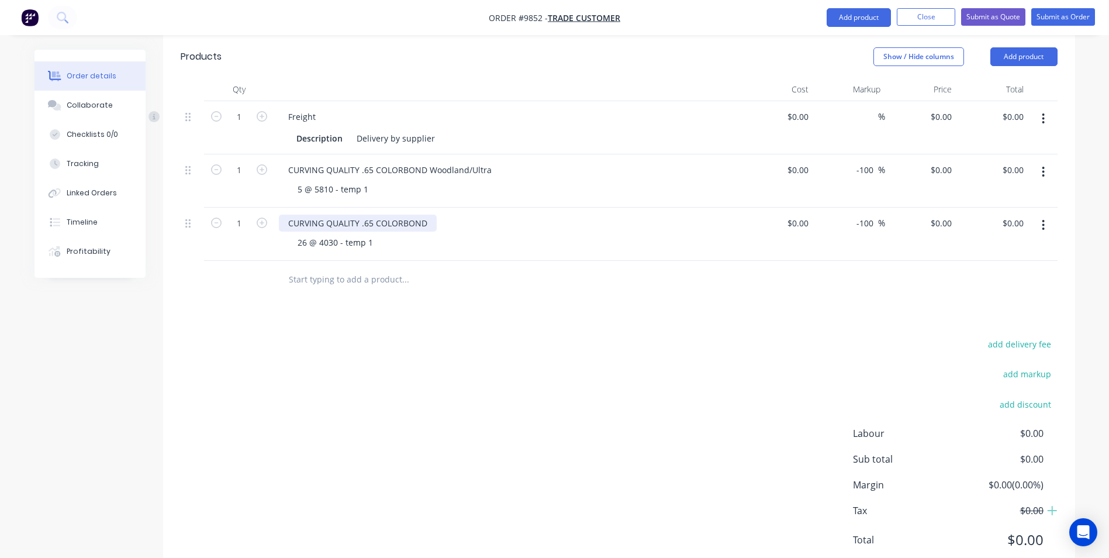
scroll to position [373, 0]
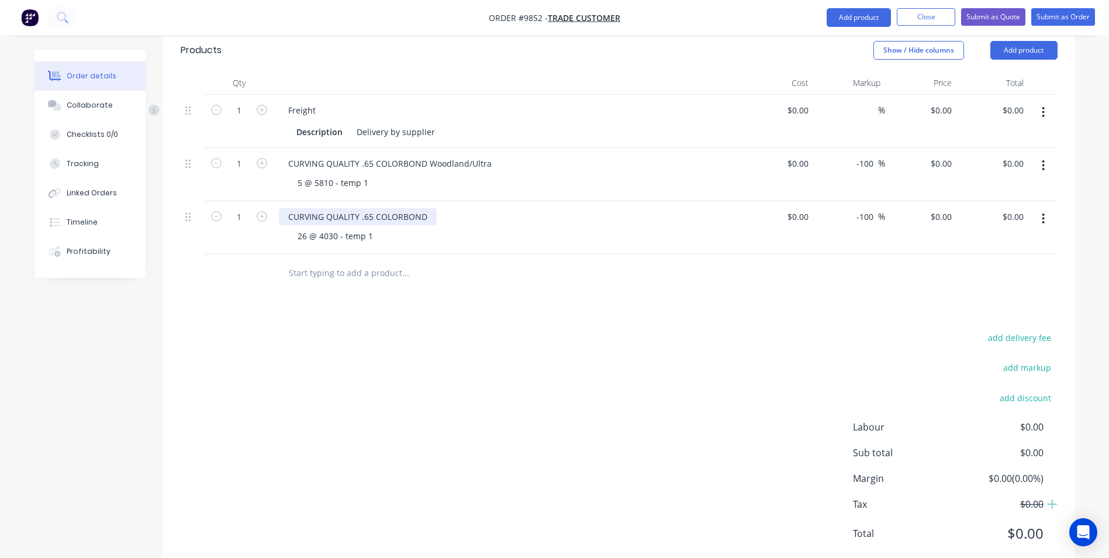
click at [430, 208] on div "CURVING QUALITY .65 COLORBOND" at bounding box center [358, 216] width 158 height 17
click at [489, 282] on div "Drawings Add drawing Products Show / Hide columns Add product Qty Cost Markup P…" at bounding box center [619, 280] width 912 height 586
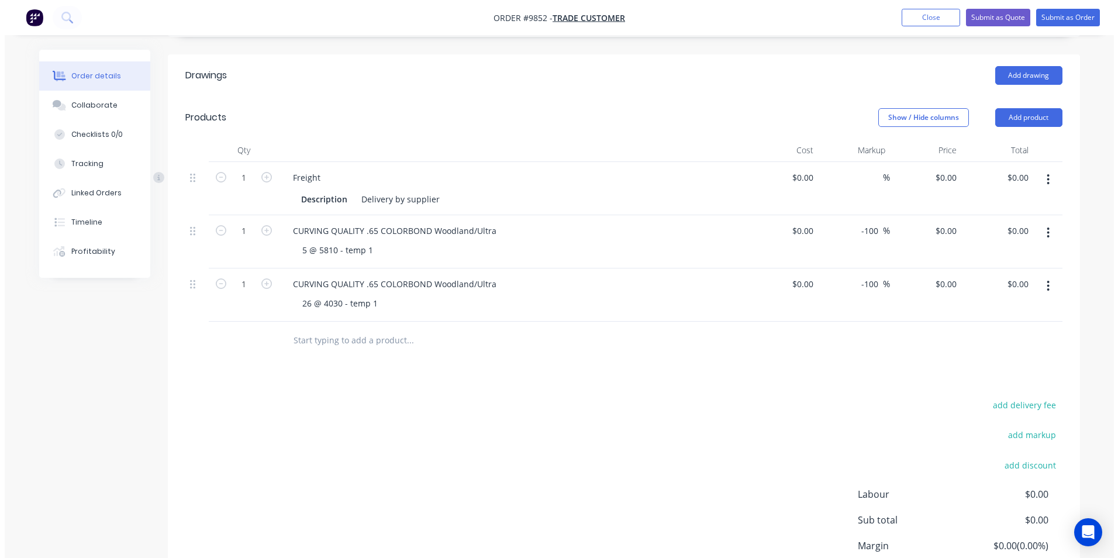
scroll to position [198, 0]
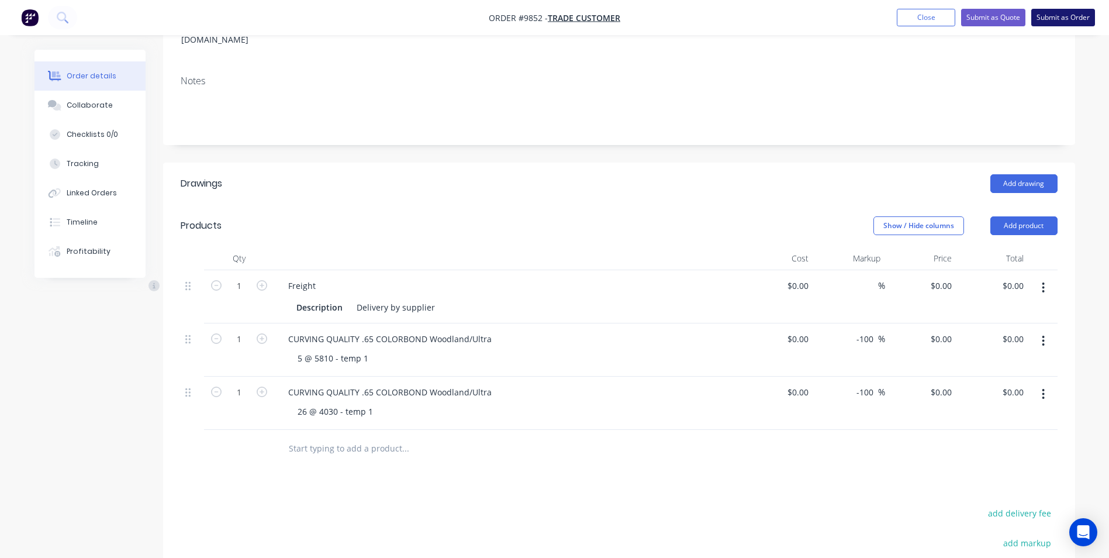
click at [1048, 17] on button "Submit as Order" at bounding box center [1063, 18] width 64 height 18
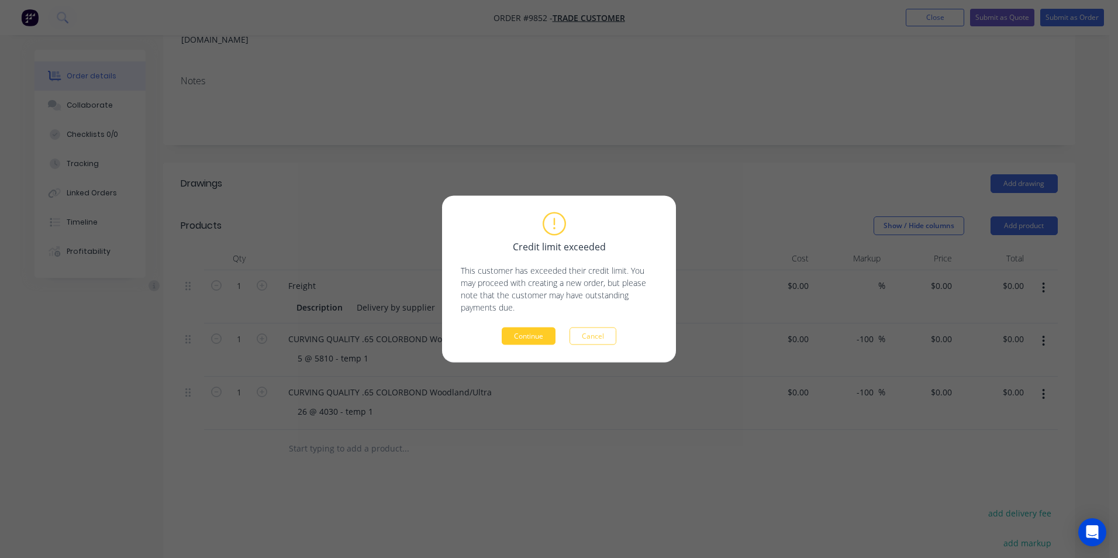
click at [516, 341] on button "Continue" at bounding box center [529, 336] width 54 height 18
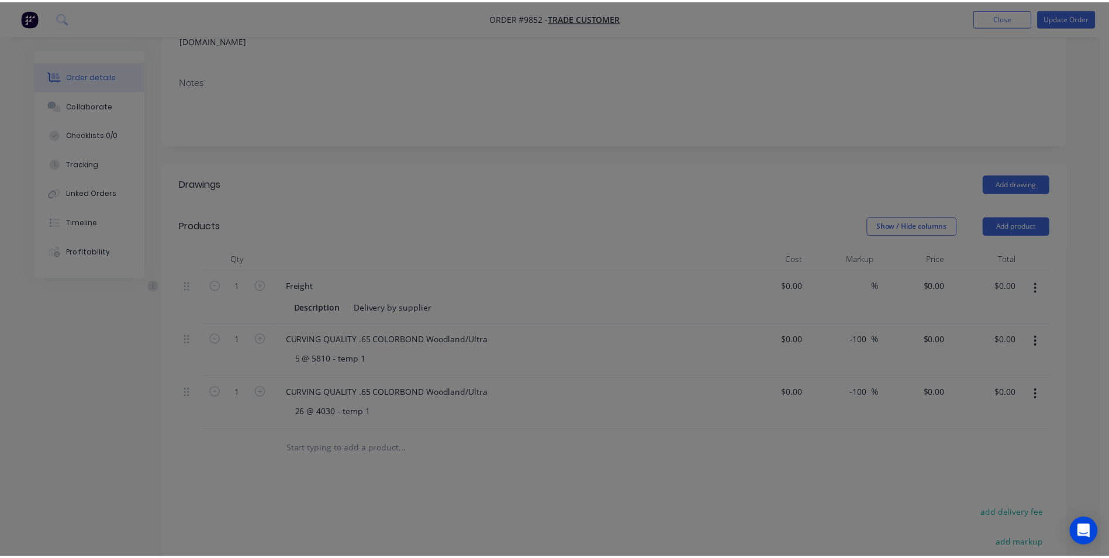
scroll to position [0, 0]
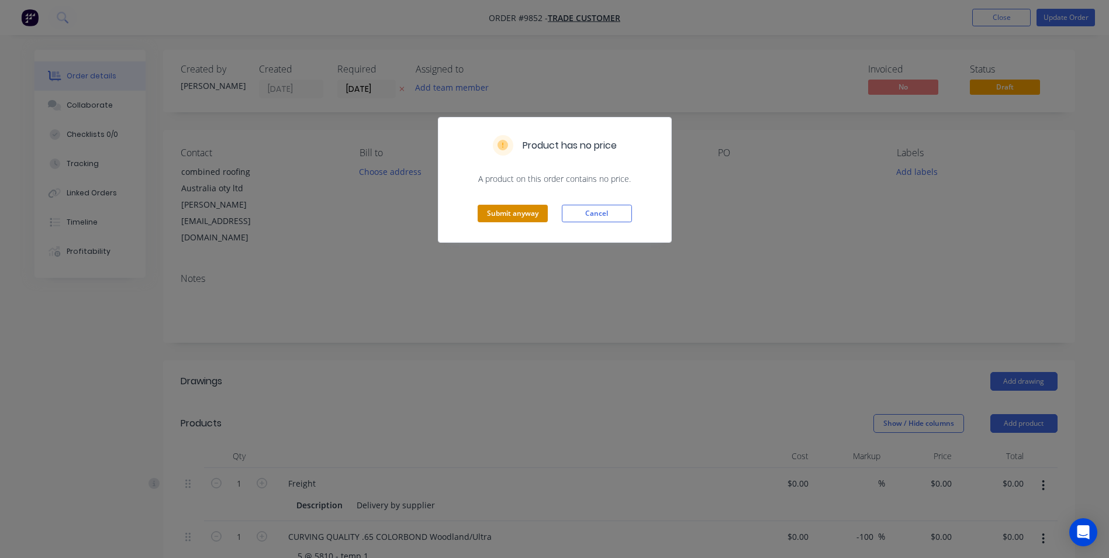
click at [499, 209] on button "Submit anyway" at bounding box center [513, 214] width 70 height 18
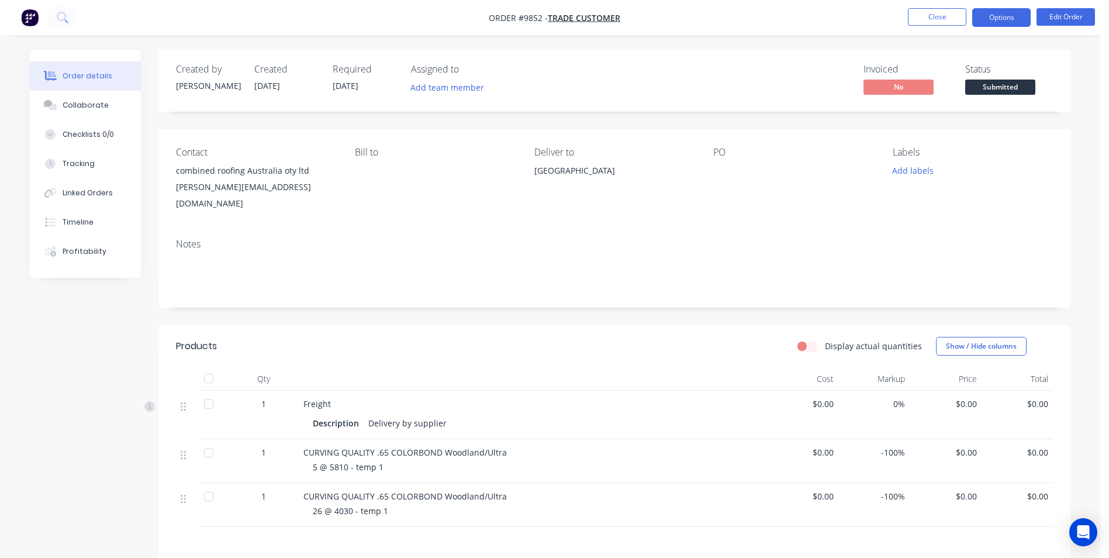
click at [990, 14] on button "Options" at bounding box center [1001, 17] width 58 height 19
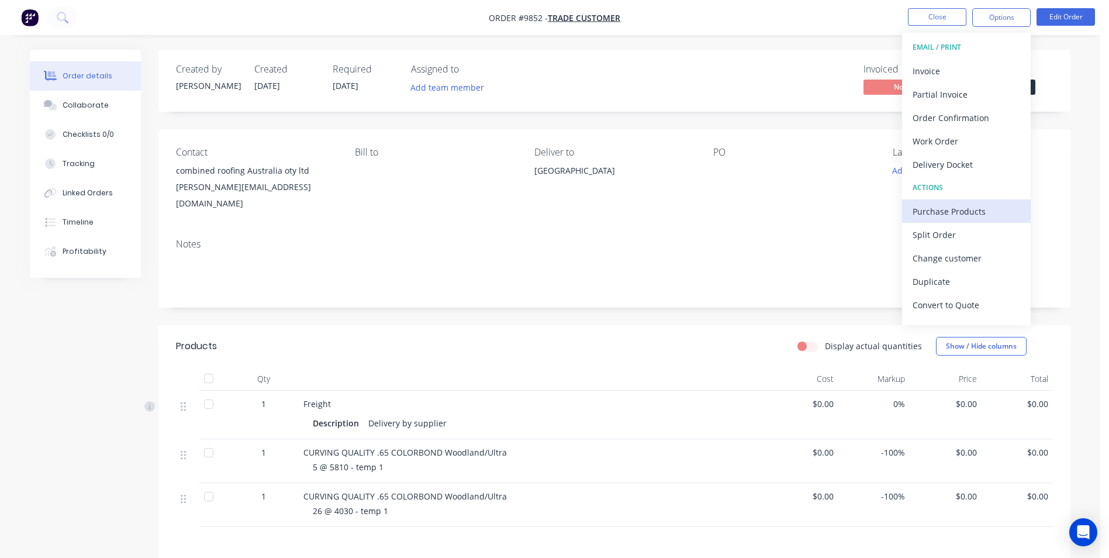
click at [961, 211] on div "Purchase Products" at bounding box center [967, 211] width 108 height 17
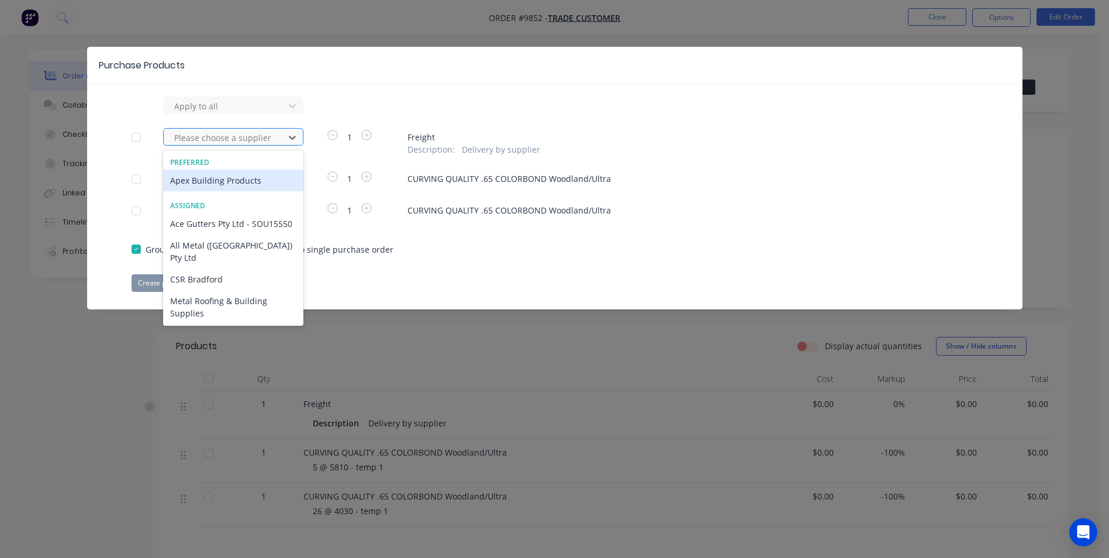
click at [262, 134] on div at bounding box center [225, 137] width 105 height 15
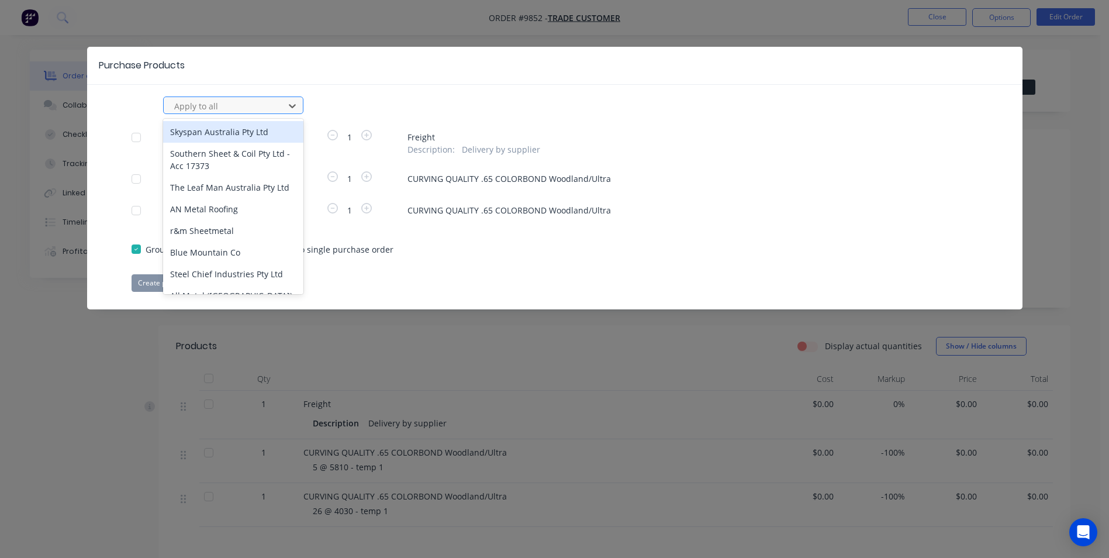
click at [253, 106] on div at bounding box center [225, 106] width 105 height 15
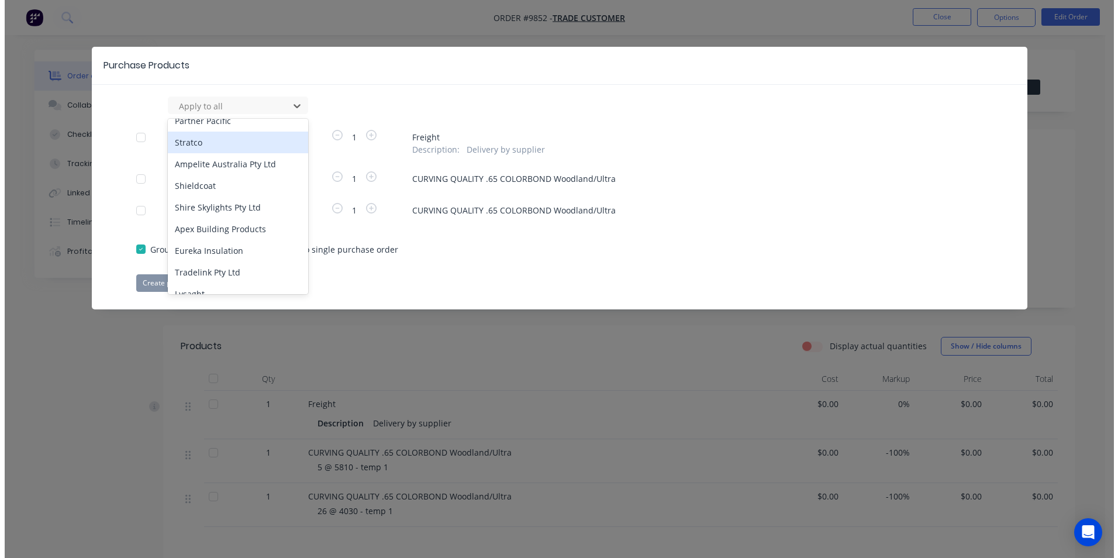
scroll to position [409, 0]
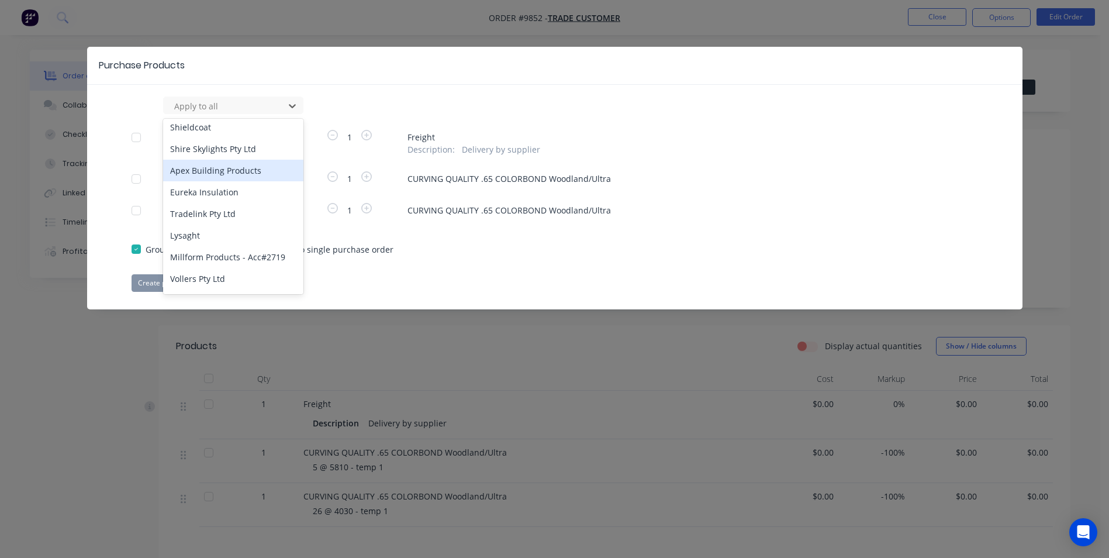
click at [223, 160] on div "Apex Building Products" at bounding box center [233, 171] width 140 height 22
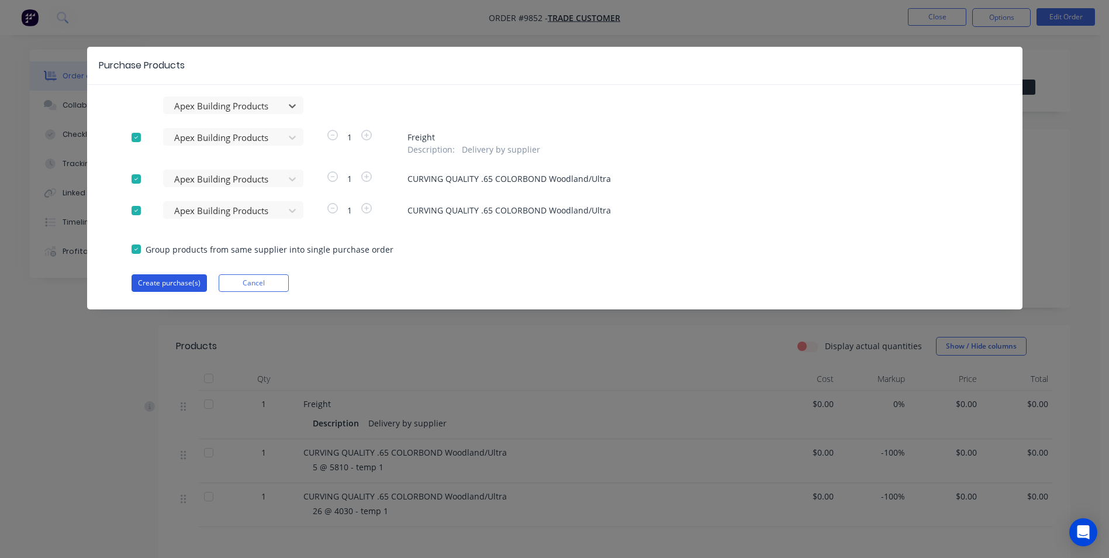
click at [181, 282] on button "Create purchase(s)" at bounding box center [169, 283] width 75 height 18
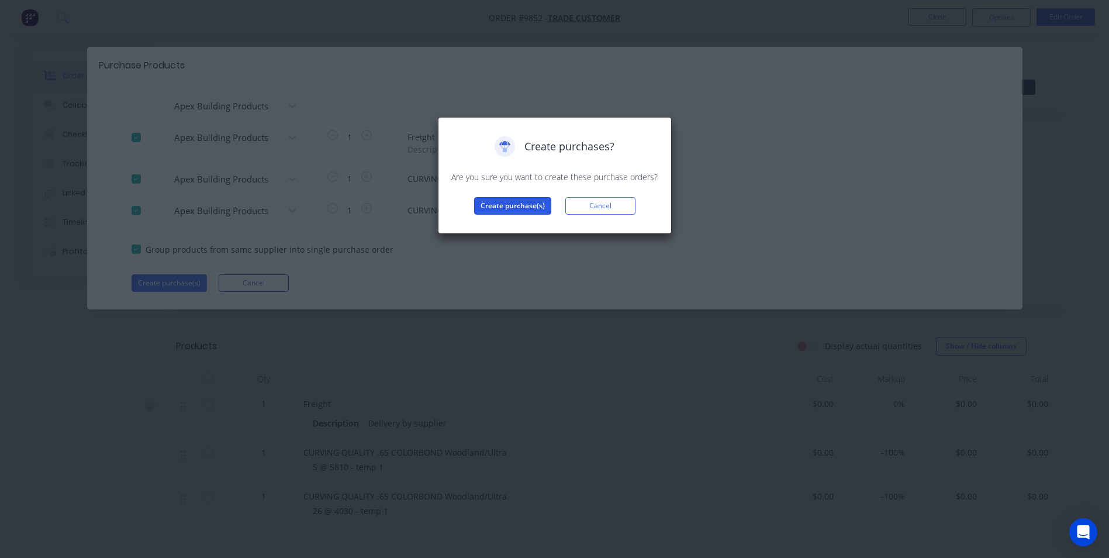
click at [498, 204] on button "Create purchase(s)" at bounding box center [512, 206] width 77 height 18
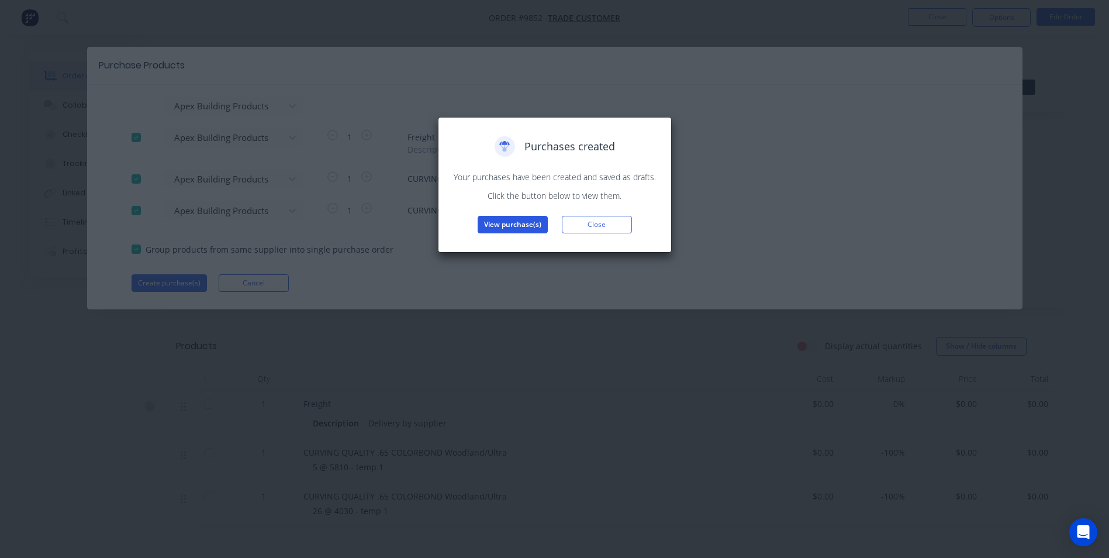
click at [509, 223] on button "View purchase(s)" at bounding box center [513, 225] width 70 height 18
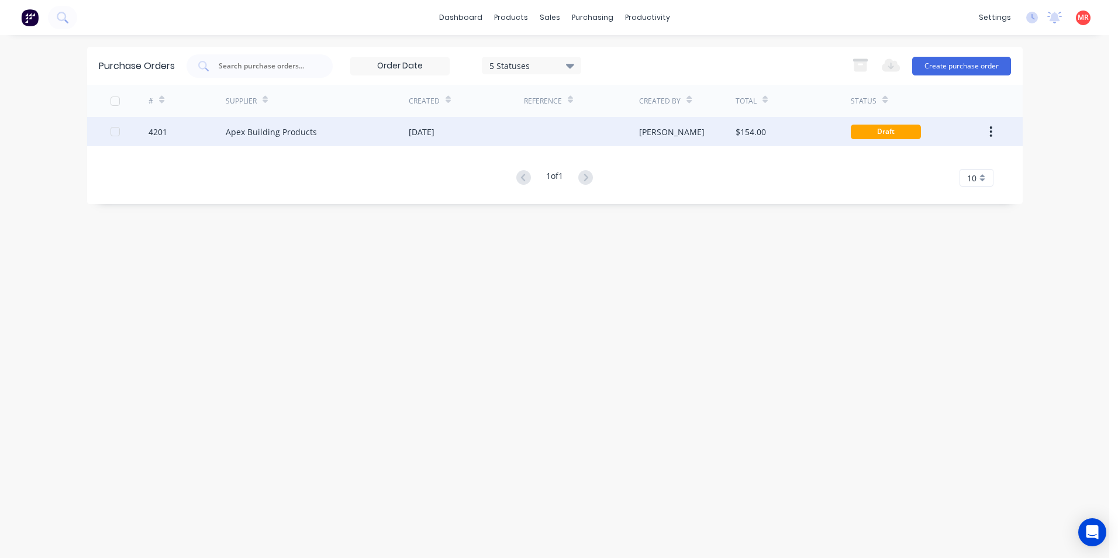
click at [532, 136] on div at bounding box center [581, 131] width 115 height 29
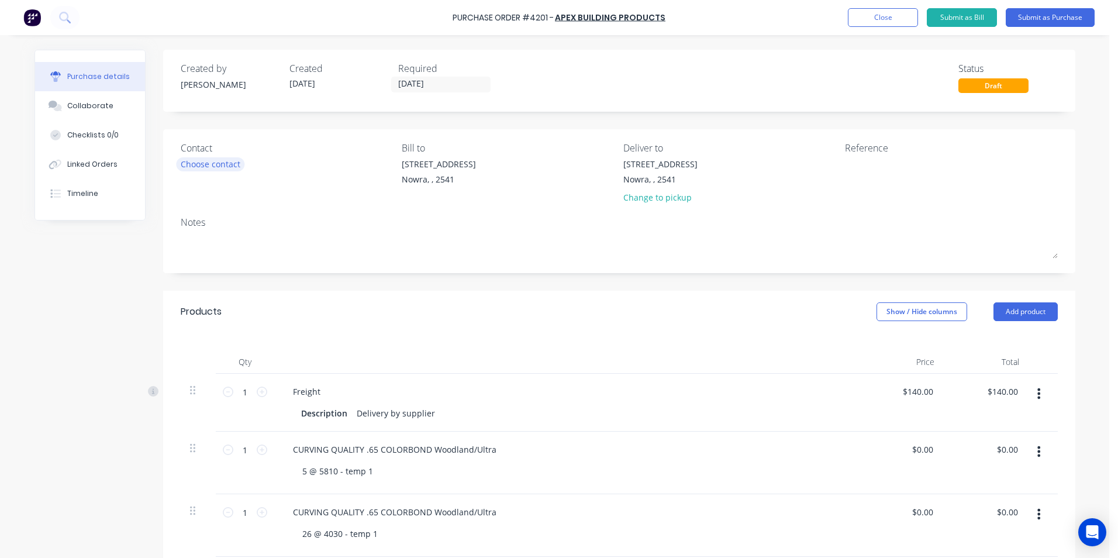
click at [199, 164] on div "Choose contact" at bounding box center [211, 164] width 60 height 12
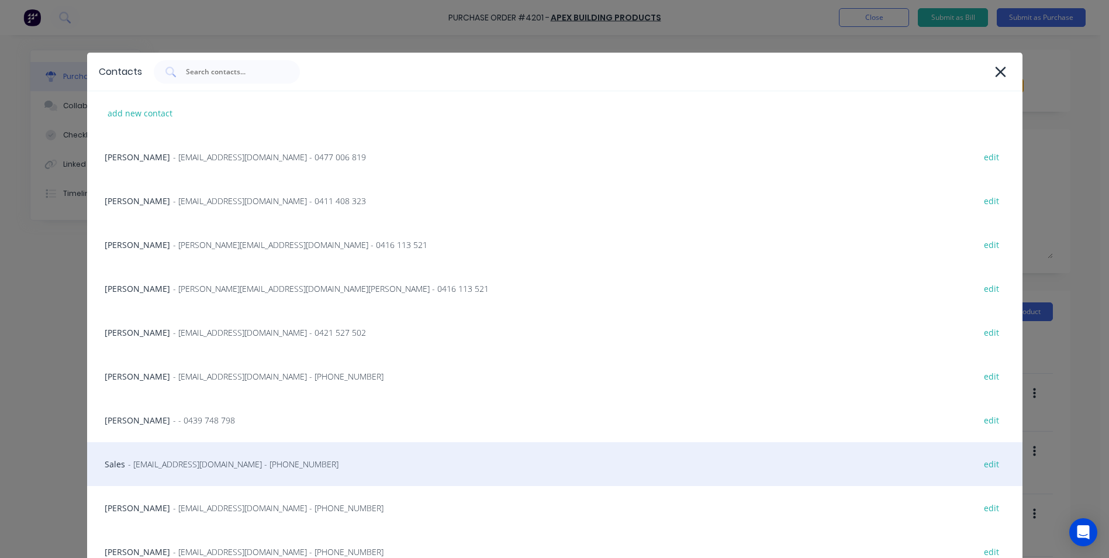
click at [194, 468] on span "- [EMAIL_ADDRESS][DOMAIN_NAME] - [PHONE_NUMBER]" at bounding box center [233, 464] width 210 height 12
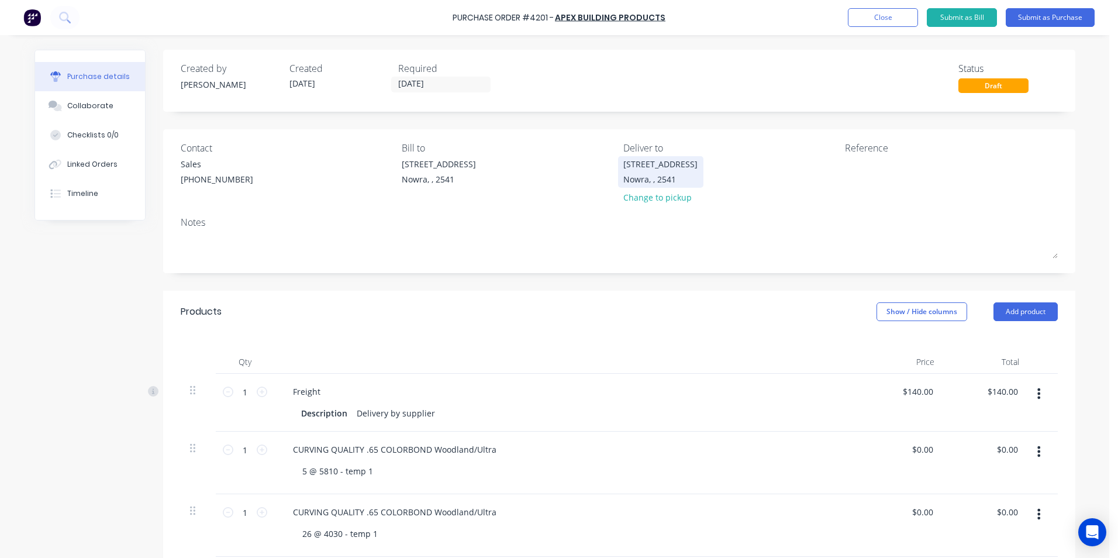
click at [661, 179] on div "Nowra, , 2541" at bounding box center [660, 179] width 74 height 12
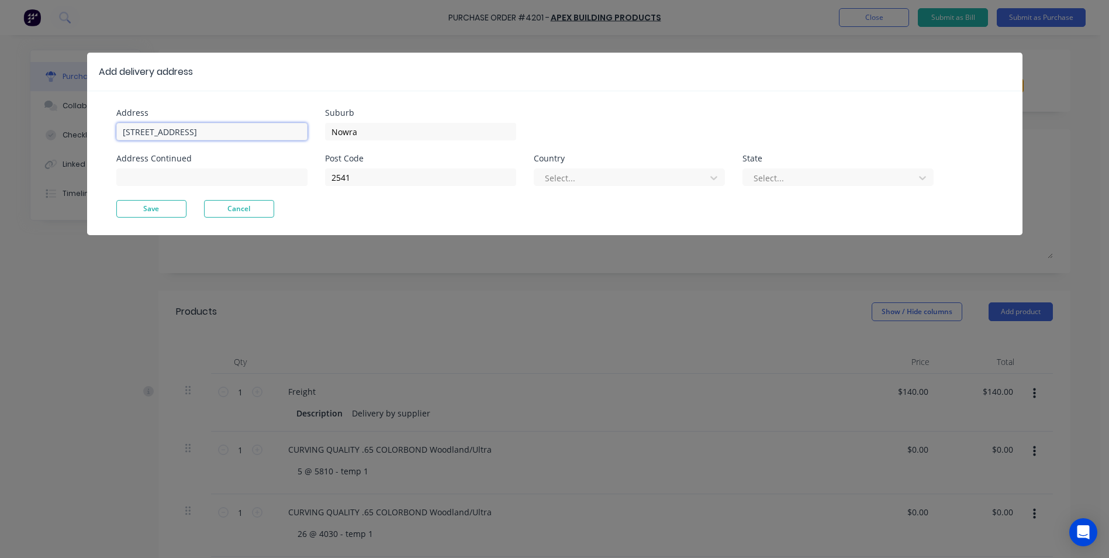
drag, startPoint x: 257, startPoint y: 130, endPoint x: 108, endPoint y: 131, distance: 149.1
click at [108, 131] on div "Address Unit 6/53 Albatross Road Address Continued Suburb Nowra Post Code 2541 …" at bounding box center [554, 163] width 935 height 144
click at [156, 134] on input "Nowra court House" at bounding box center [211, 132] width 191 height 18
type input "Nowra Nourt House"
click at [150, 217] on div "Address Nowra Nourt House Address Continued Suburb Nowra Post Code 2541 Country…" at bounding box center [554, 163] width 935 height 144
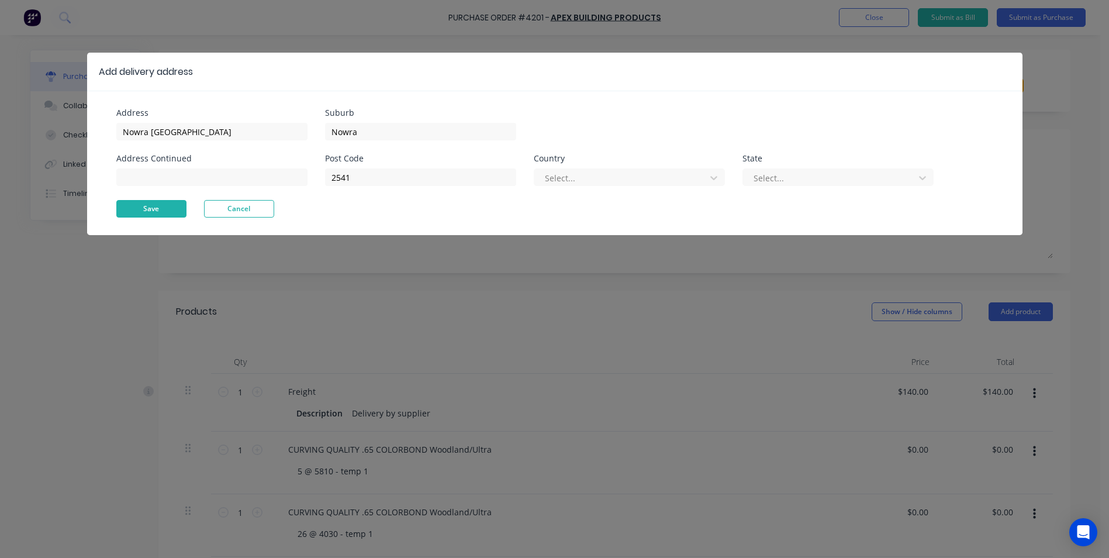
click at [154, 212] on button "Save" at bounding box center [151, 209] width 70 height 18
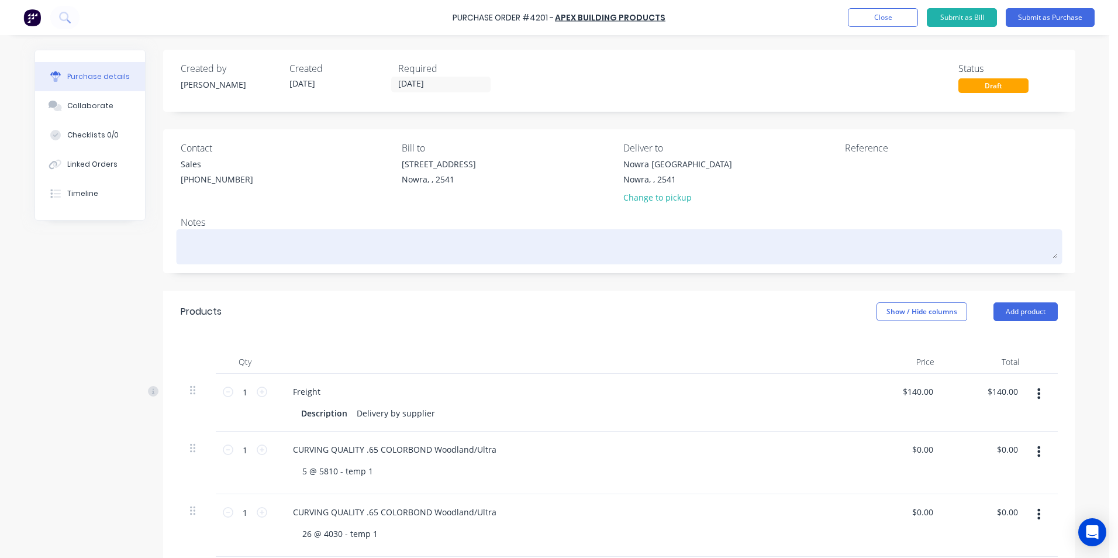
click at [217, 245] on textarea at bounding box center [619, 245] width 877 height 26
type textarea "x"
type textarea "P"
type textarea "x"
type textarea "PL"
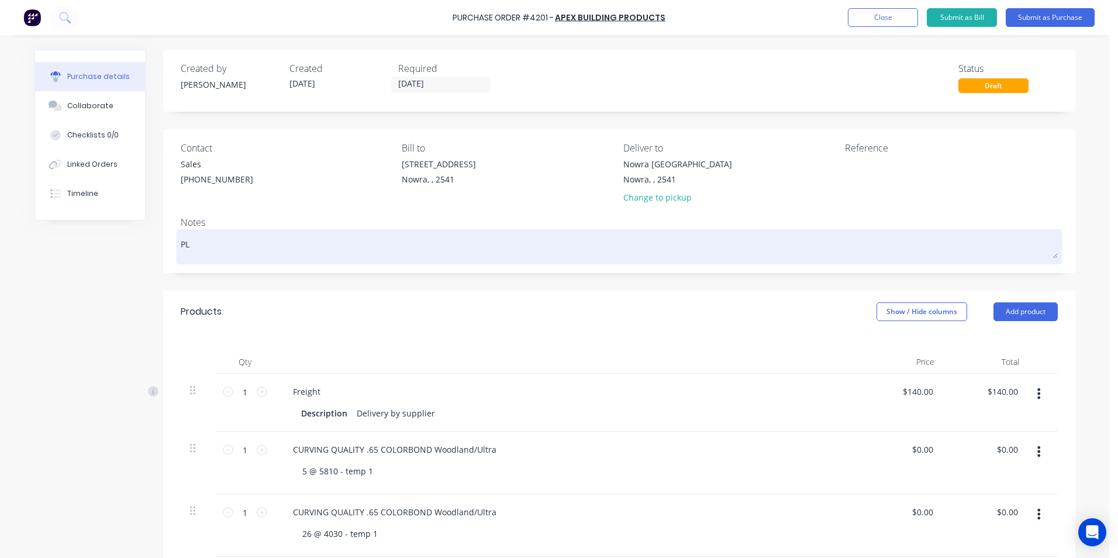
type textarea "x"
type textarea "PLe"
type textarea "x"
type textarea "PLea"
type textarea "x"
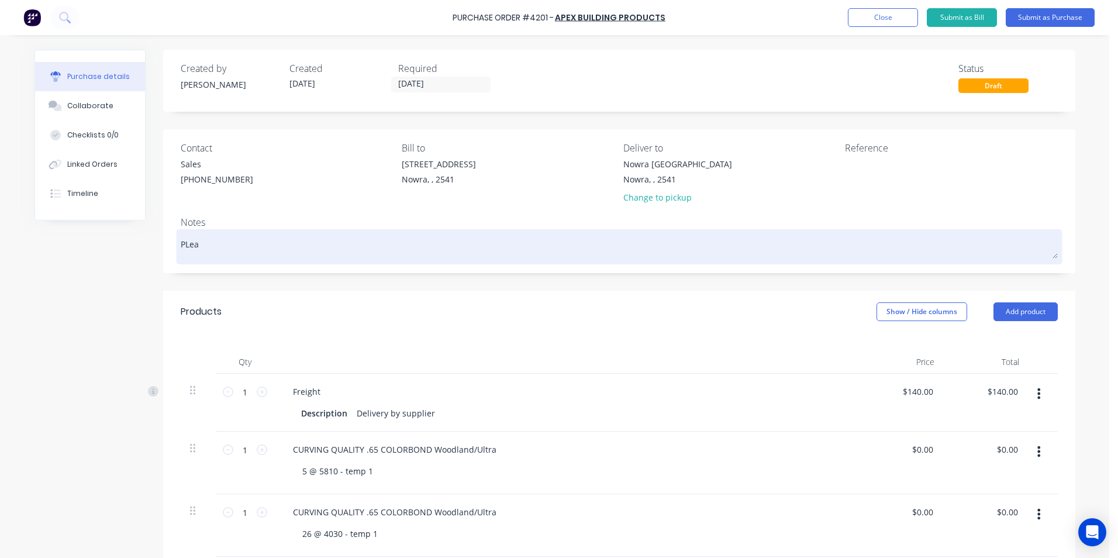
type textarea "PLeas"
type textarea "x"
type textarea "PLease"
type textarea "x"
type textarea "PLease"
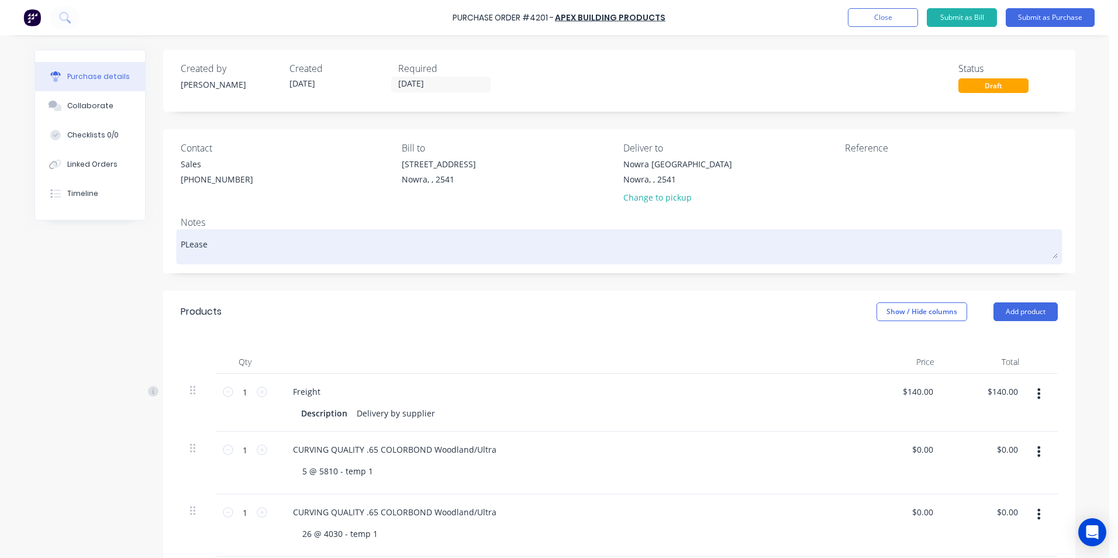
type textarea "x"
type textarea "PLease c"
type textarea "x"
type textarea "PLease co"
type textarea "x"
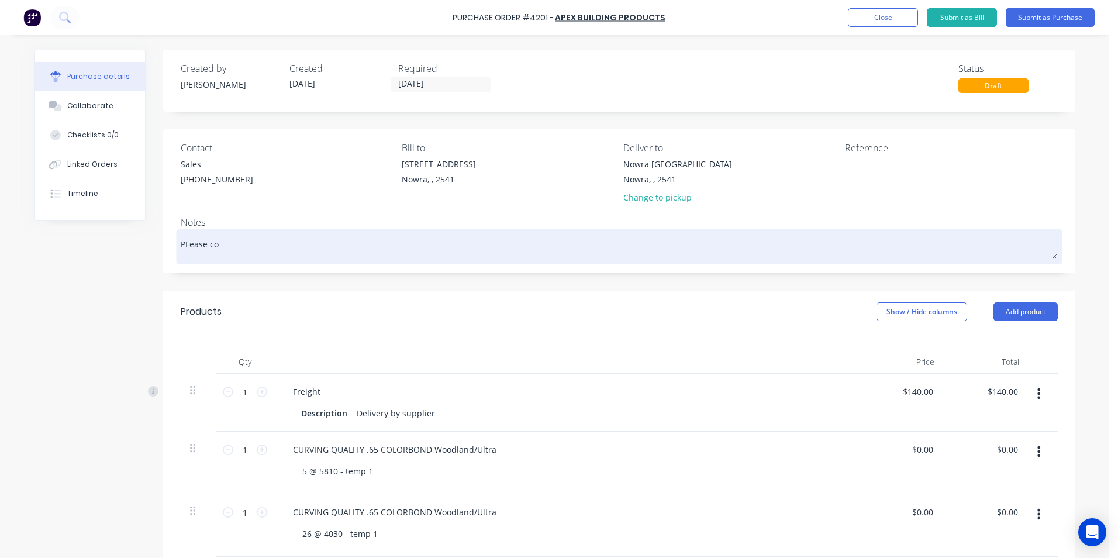
type textarea "PLease con"
type textarea "x"
type textarea "PLease conf"
type textarea "x"
type textarea "PLease confi"
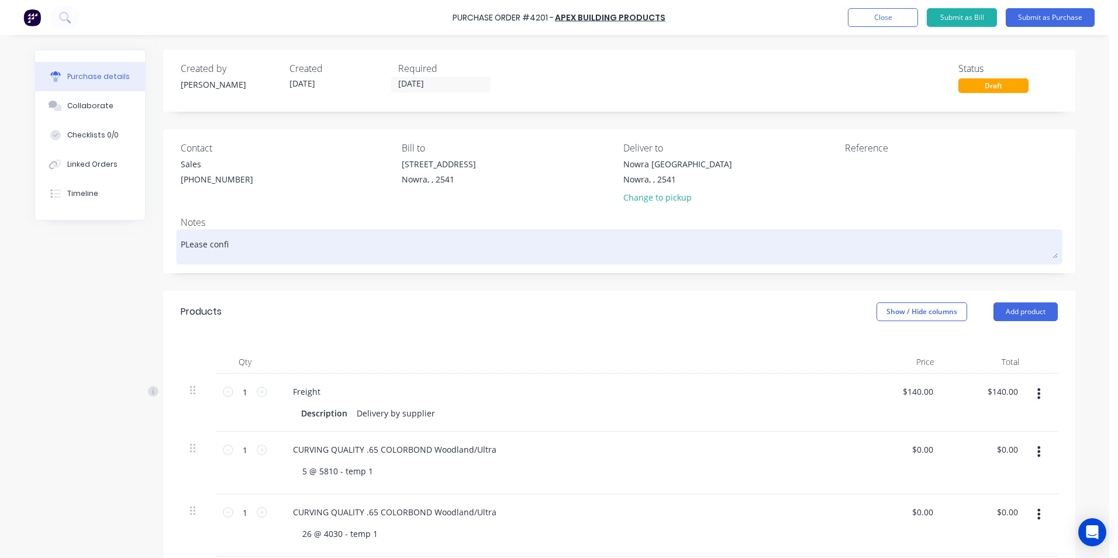
type textarea "x"
type textarea "PLease confir"
type textarea "x"
type textarea "PLease confirm"
type textarea "x"
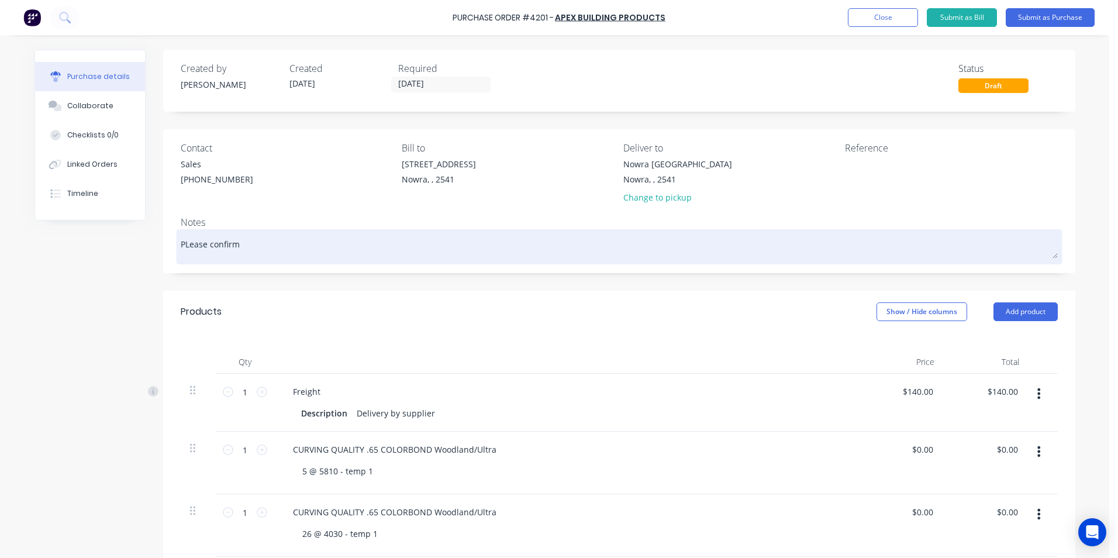
type textarea "PLease confirm"
type textarea "x"
type textarea "PLease confirm d"
type textarea "x"
type textarea "PLease confirm de"
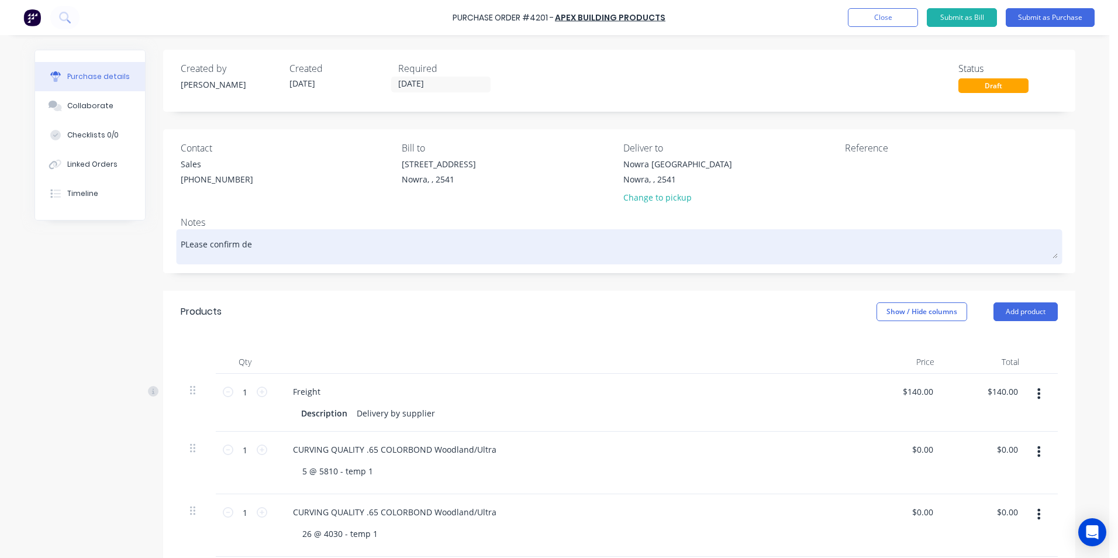
type textarea "x"
type textarea "PLease confirm del"
type textarea "x"
type textarea "PLease confirm deli"
type textarea "x"
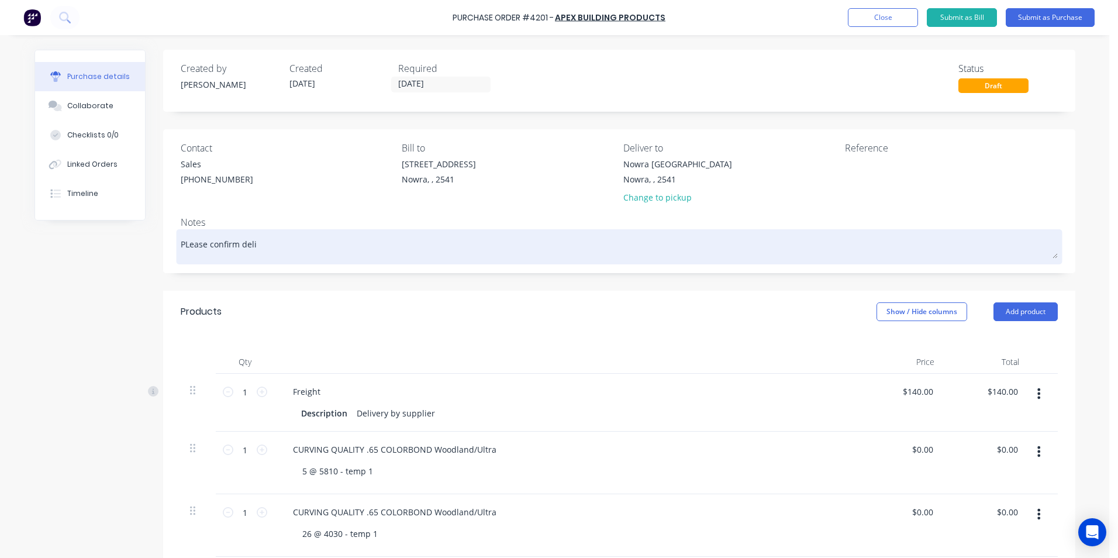
type textarea "PLease confirm deliv"
type textarea "x"
type textarea "PLease confirm delive"
type textarea "x"
type textarea "PLease confirm deliver"
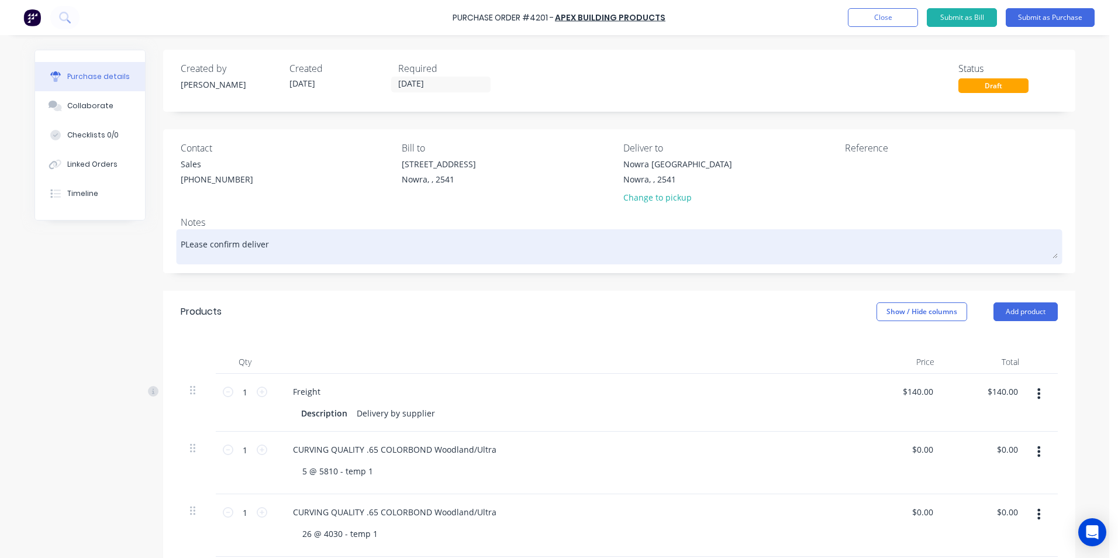
type textarea "x"
type textarea "PLease confirm delivert"
type textarea "x"
type textarea "PLease confirm deliverty"
type textarea "x"
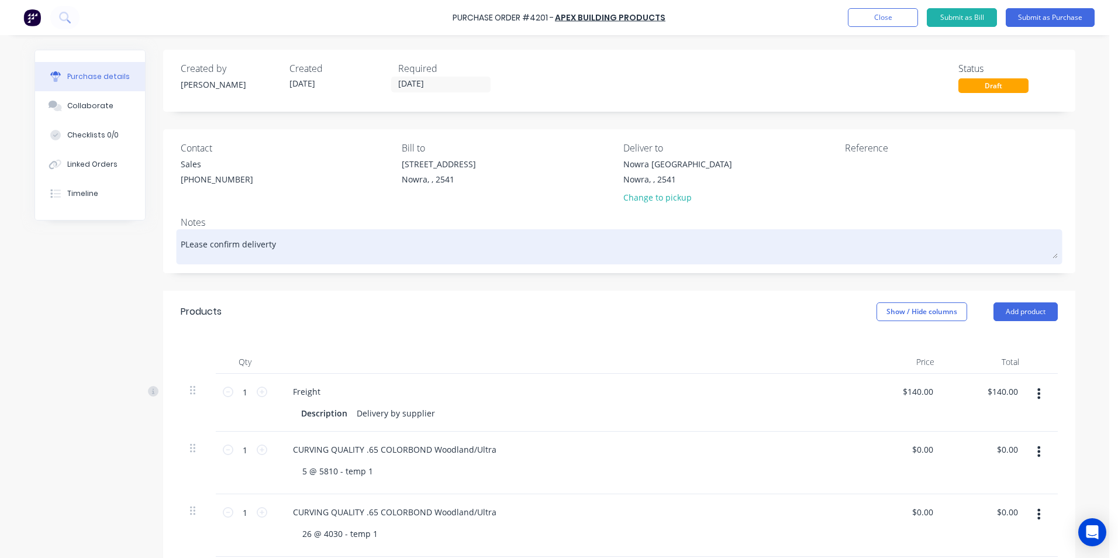
type textarea "PLease confirm deliverty"
type textarea "x"
type textarea "PLease confirm deliverty"
type textarea "x"
type textarea "PLease confirm delivert"
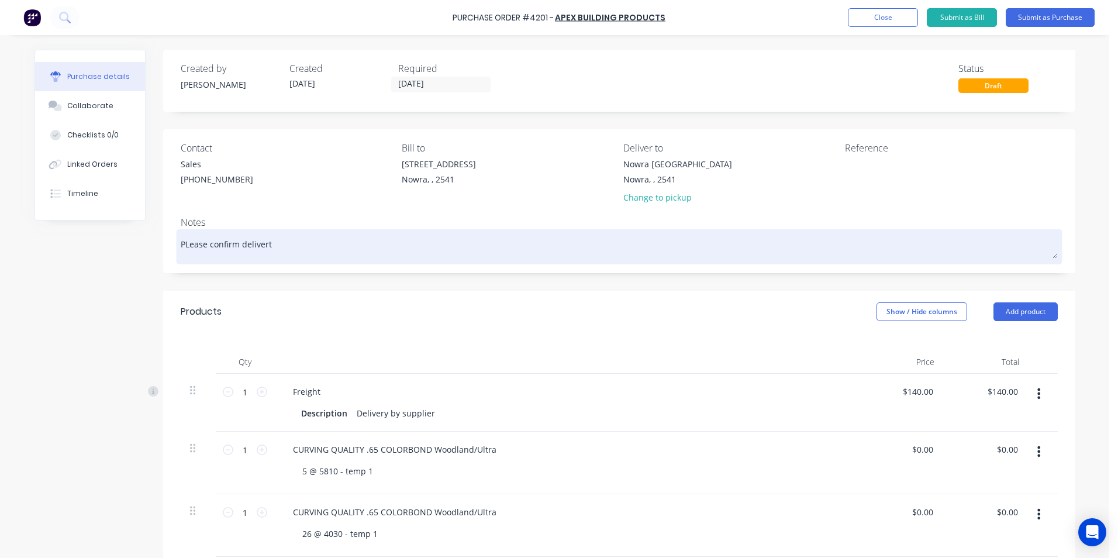
type textarea "x"
type textarea "PLease confirm deliver"
type textarea "x"
type textarea "PLease confirm delivery"
type textarea "x"
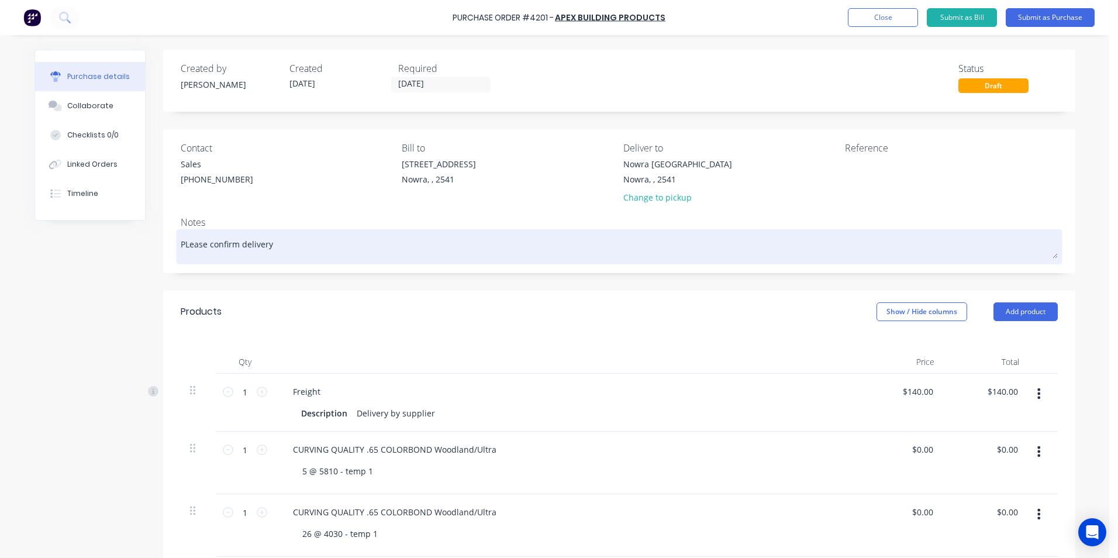
type textarea "PLease confirm delivery"
type textarea "x"
type textarea "PLease confirm delivery d"
type textarea "x"
type textarea "PLease confirm delivery da"
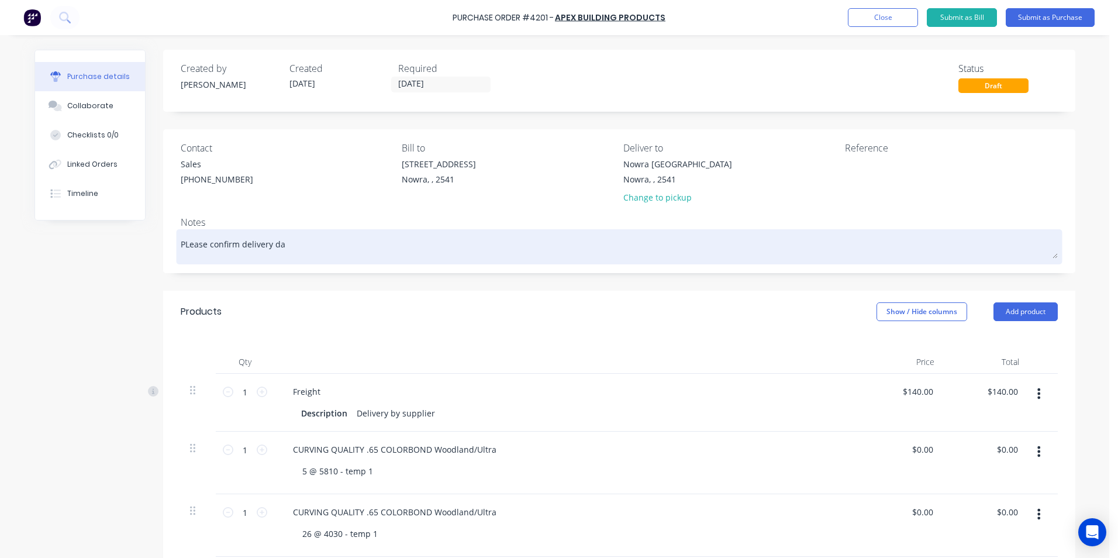
type textarea "x"
type textarea "PLease confirm delivery dat"
type textarea "x"
type textarea "PLease confirm delivery date"
type textarea "x"
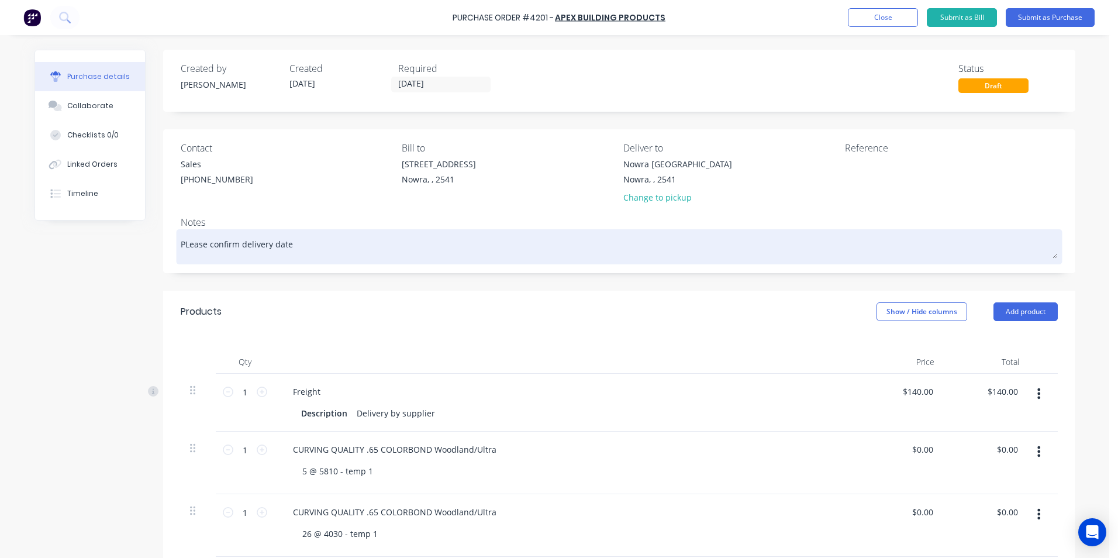
type textarea "PLease confirm delivery date,"
type textarea "x"
type textarea "PLease confirm delivery date,"
type textarea "x"
type textarea "PLease confirm delivery date, t"
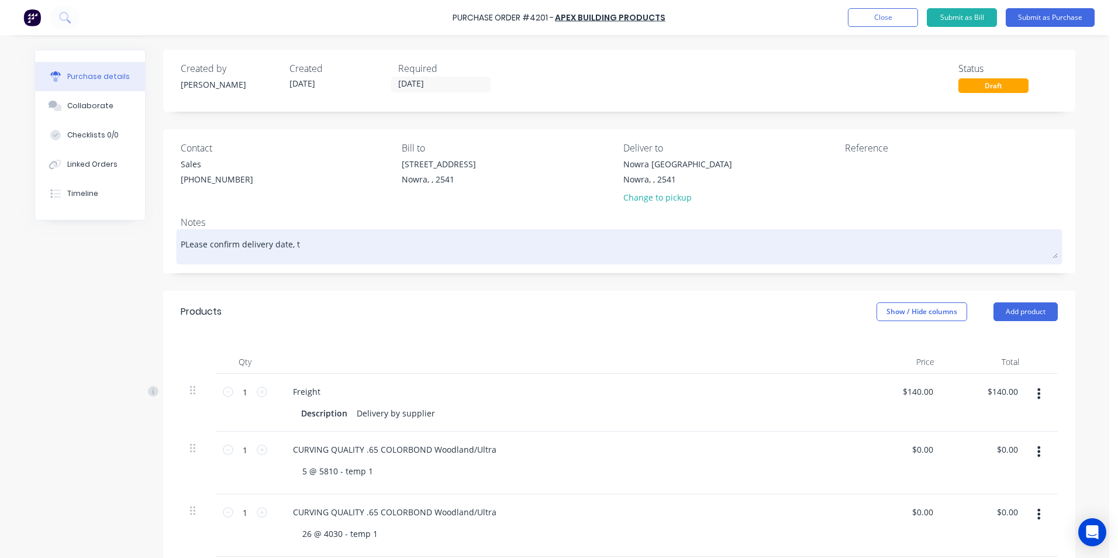
type textarea "x"
type textarea "PLease confirm delivery date, te"
type textarea "x"
type textarea "PLease confirm delivery date, tem"
type textarea "x"
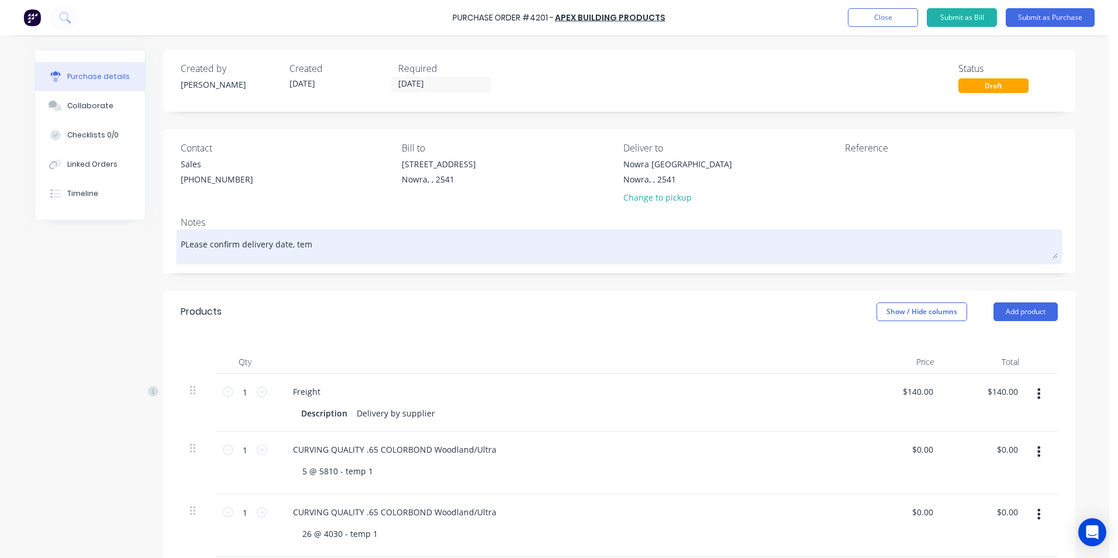
type textarea "PLease confirm delivery date, tem"
type textarea "x"
type textarea "PLease confirm delivery date, tem"
type textarea "x"
type textarea "PLease confirm delivery date, temp"
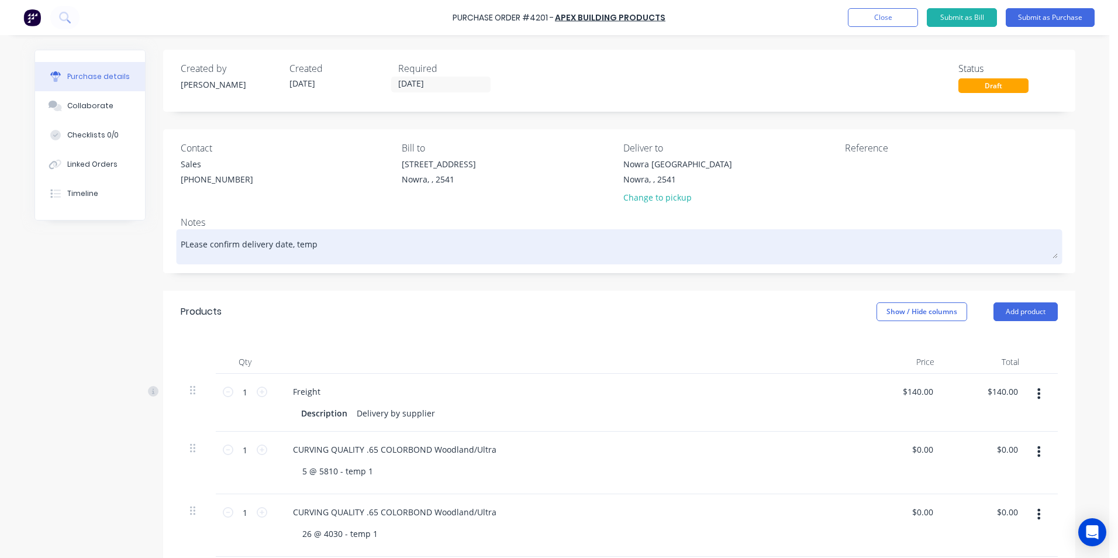
type textarea "x"
type textarea "PLease confirm delivery date, templ"
type textarea "x"
type textarea "PLease confirm delivery date, templa"
type textarea "x"
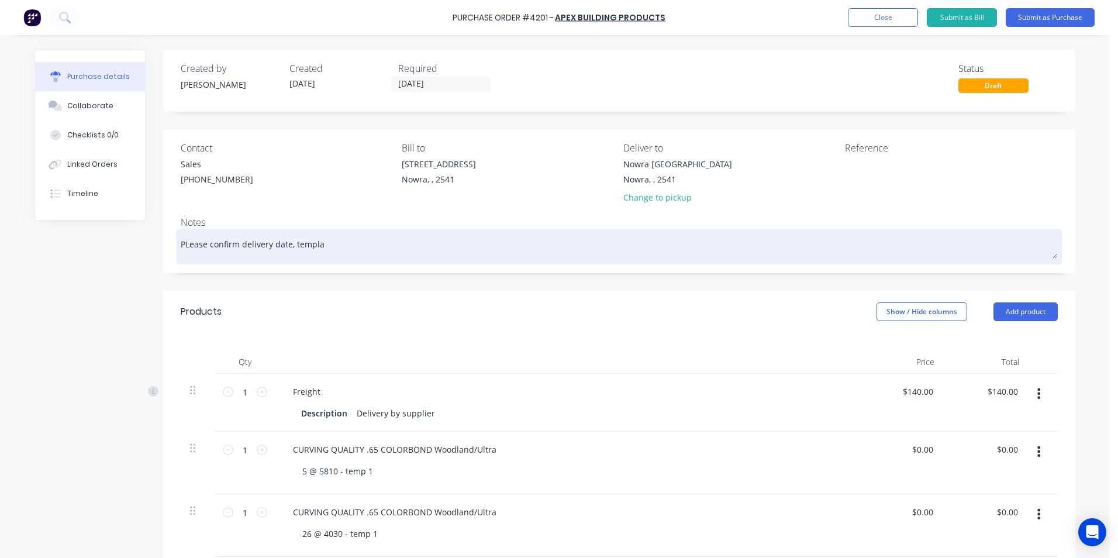
type textarea "PLease confirm delivery date, templat"
type textarea "x"
type textarea "PLease confirm delivery date, template"
type textarea "x"
type textarea "PLease confirm delivery date, template"
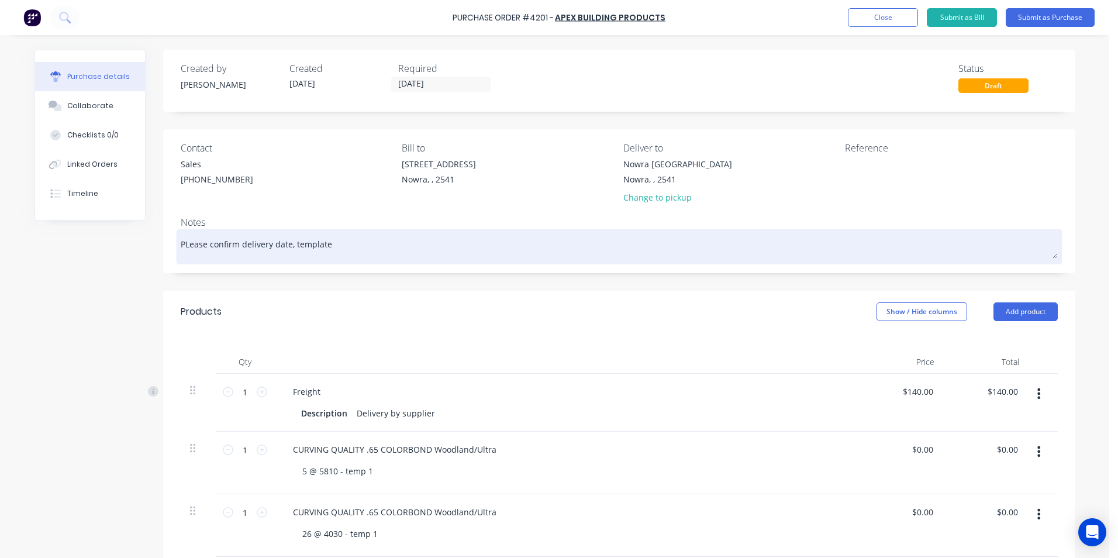
type textarea "x"
type textarea "PLease confirm delivery date, template c"
type textarea "x"
type textarea "PLease confirm delivery date, template co"
type textarea "x"
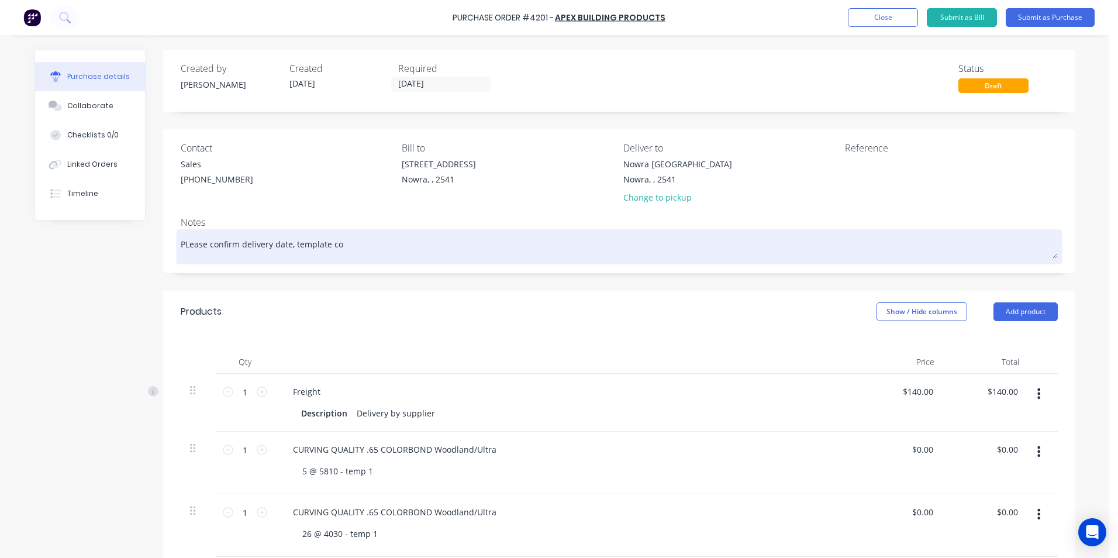
type textarea "PLease confirm delivery date, template col"
type textarea "x"
type textarea "PLease confirm delivery date, template coll"
type textarea "x"
type textarea "PLease confirm delivery date, template colle"
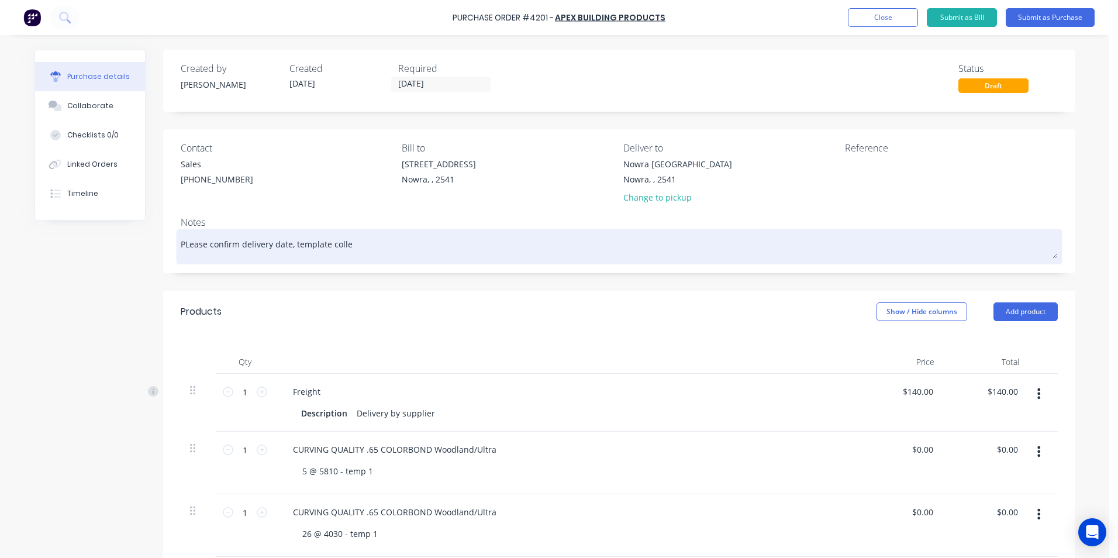
type textarea "x"
type textarea "PLease confirm delivery date, template collec"
type textarea "x"
type textarea "PLease confirm delivery date, template collect"
type textarea "x"
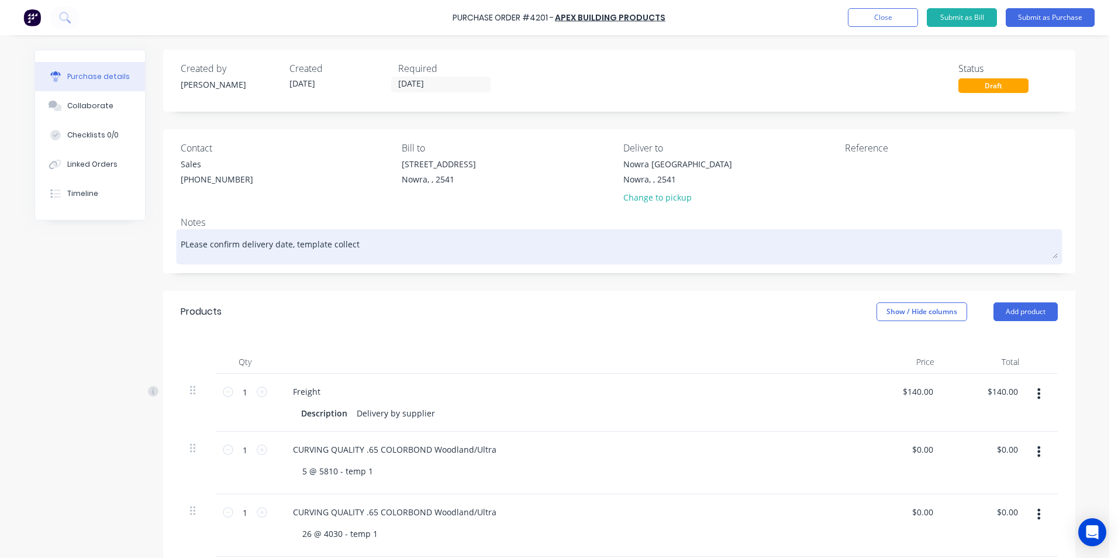
type textarea "PLease confirm delivery date, template collecte"
type textarea "x"
type textarea "PLease confirm delivery date, template collected"
type textarea "x"
type textarea "PLease confirm delivery date, template collected"
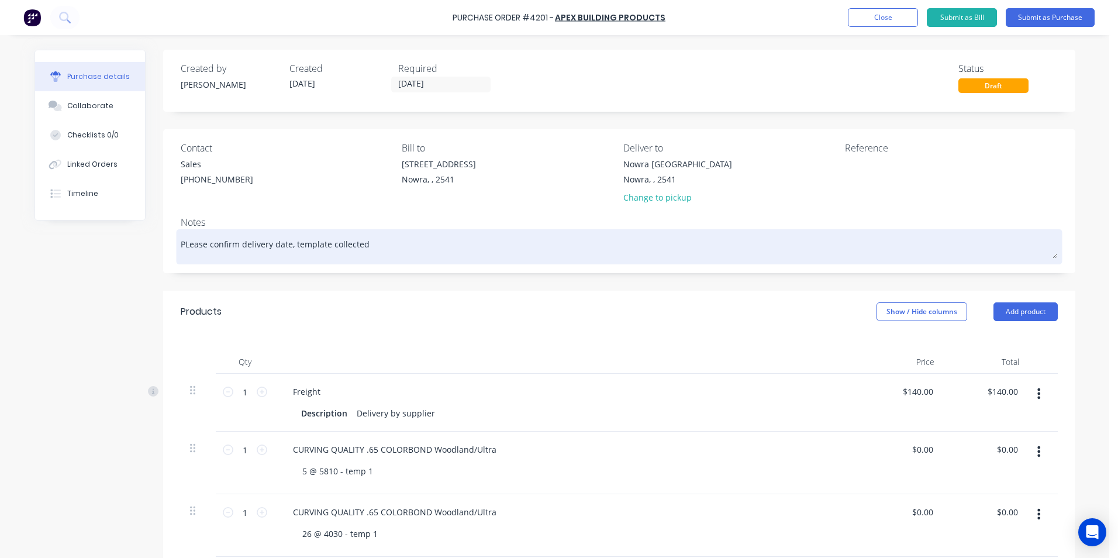
type textarea "x"
type textarea "PLease confirm delivery date, template collected 2"
type textarea "x"
type textarea "PLease confirm delivery date, template collected 23"
type textarea "x"
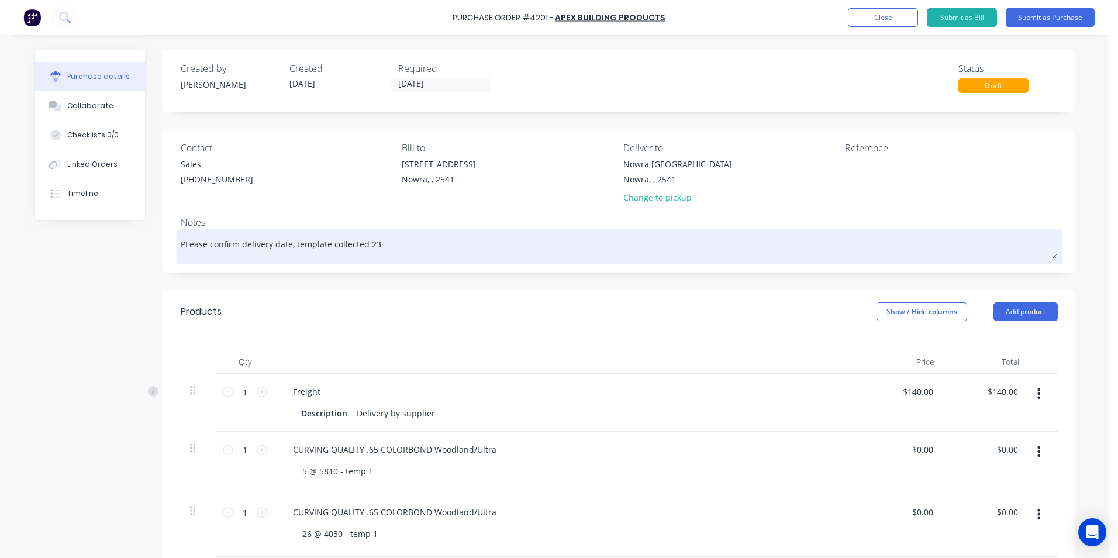
type textarea "PLease confirm delivery date, template collected 23/"
type textarea "x"
type textarea "PLease confirm delivery date, template collected 23/0"
type textarea "x"
type textarea "PLease confirm delivery date, template collected 23/09"
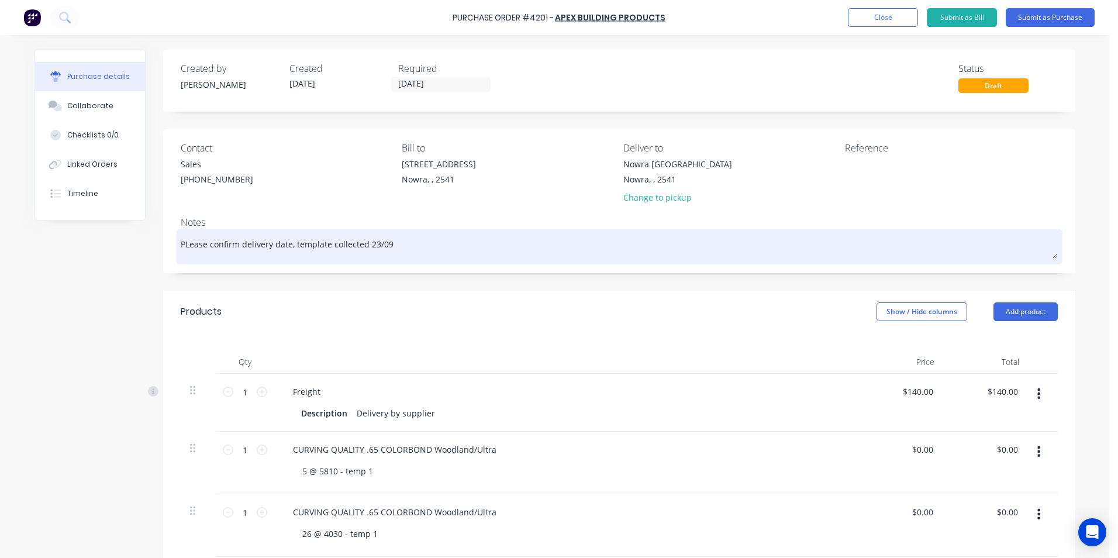
type textarea "x"
type textarea "PLease confirm delivery date, template collected 23/09"
type textarea "x"
type textarea "PLease confirm delivery date, template collected 23/09"
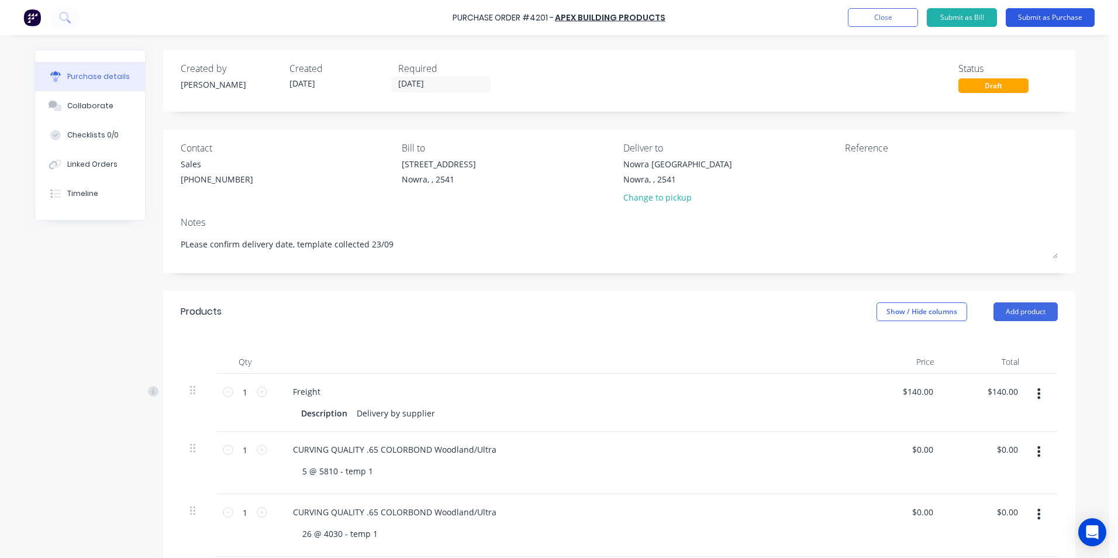
click at [1021, 19] on button "Submit as Purchase" at bounding box center [1050, 17] width 89 height 19
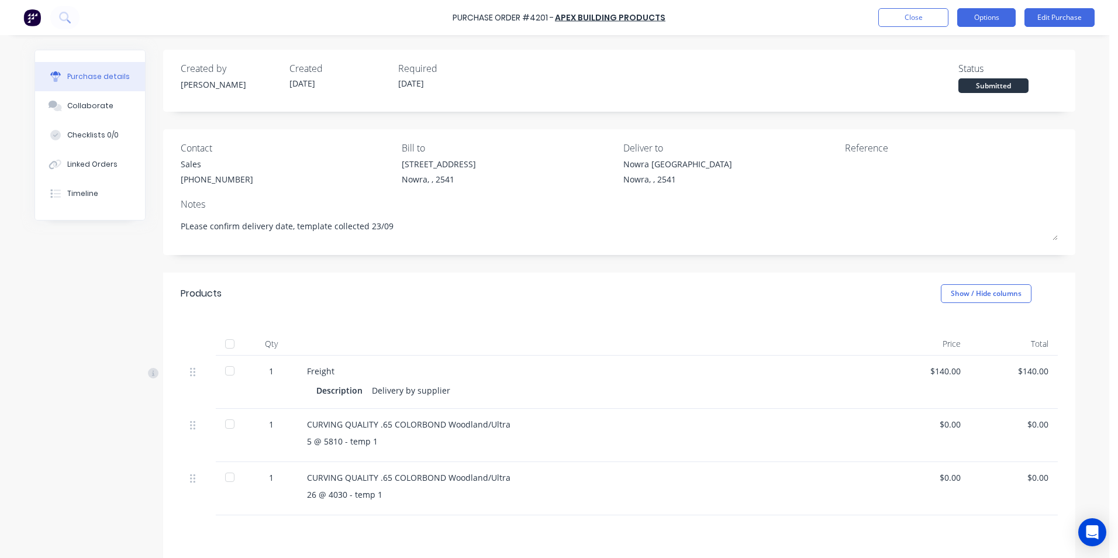
click at [969, 21] on button "Options" at bounding box center [986, 17] width 58 height 19
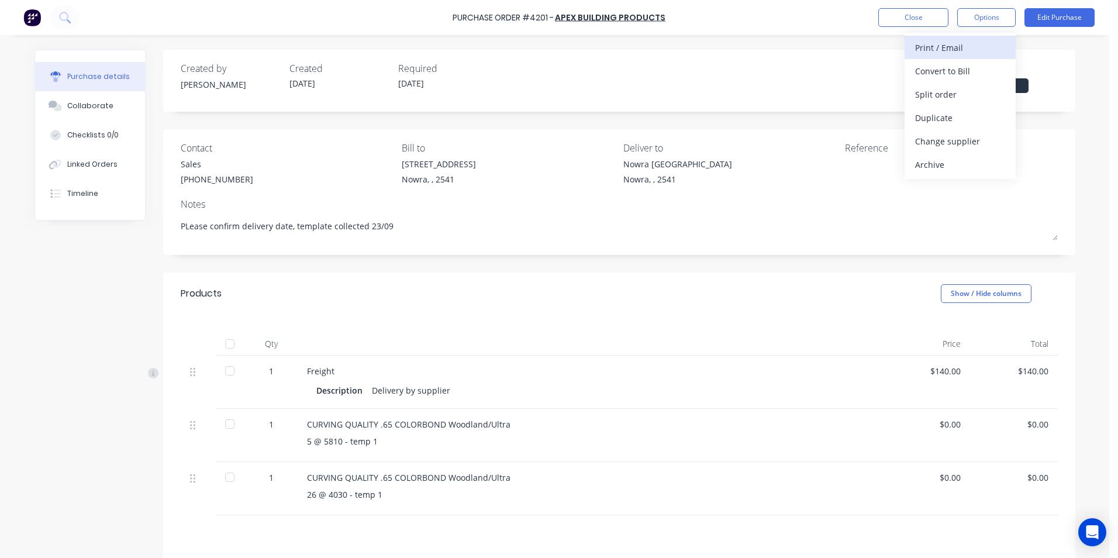
click at [937, 54] on div "Print / Email" at bounding box center [960, 47] width 90 height 17
click at [938, 73] on div "With pricing" at bounding box center [960, 71] width 90 height 17
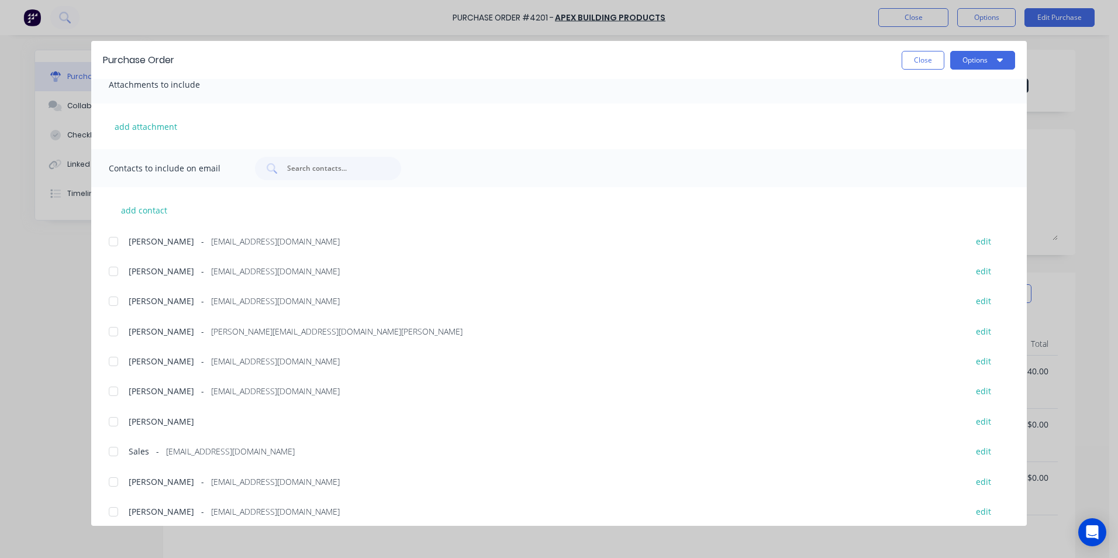
scroll to position [197, 0]
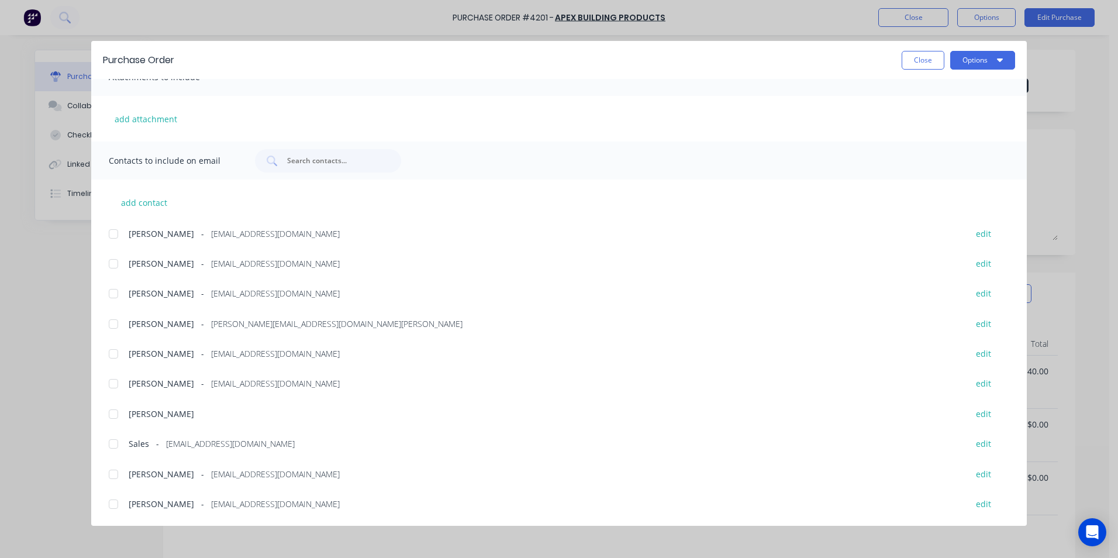
click at [112, 446] on div at bounding box center [113, 443] width 23 height 23
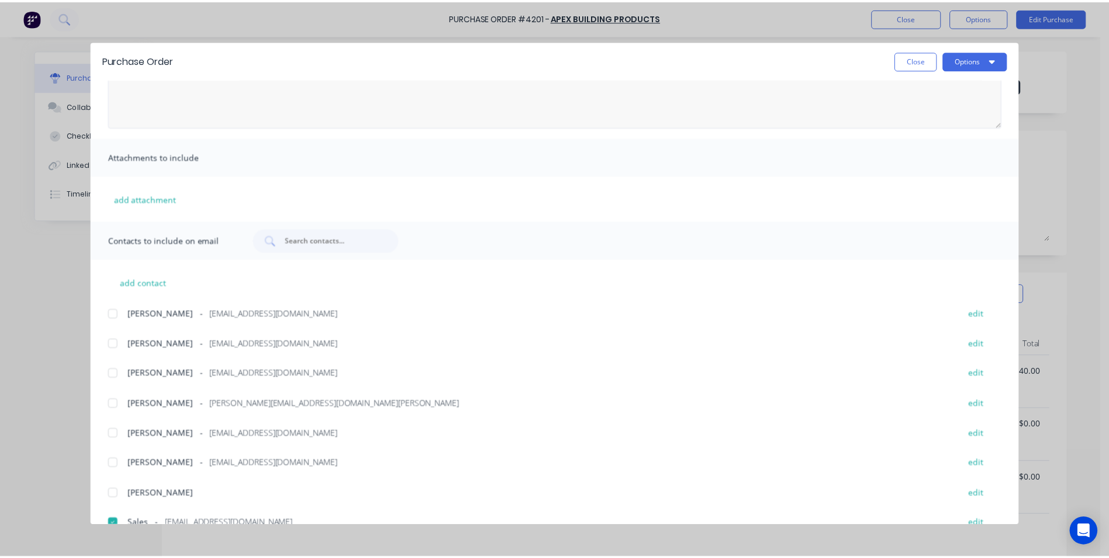
scroll to position [0, 0]
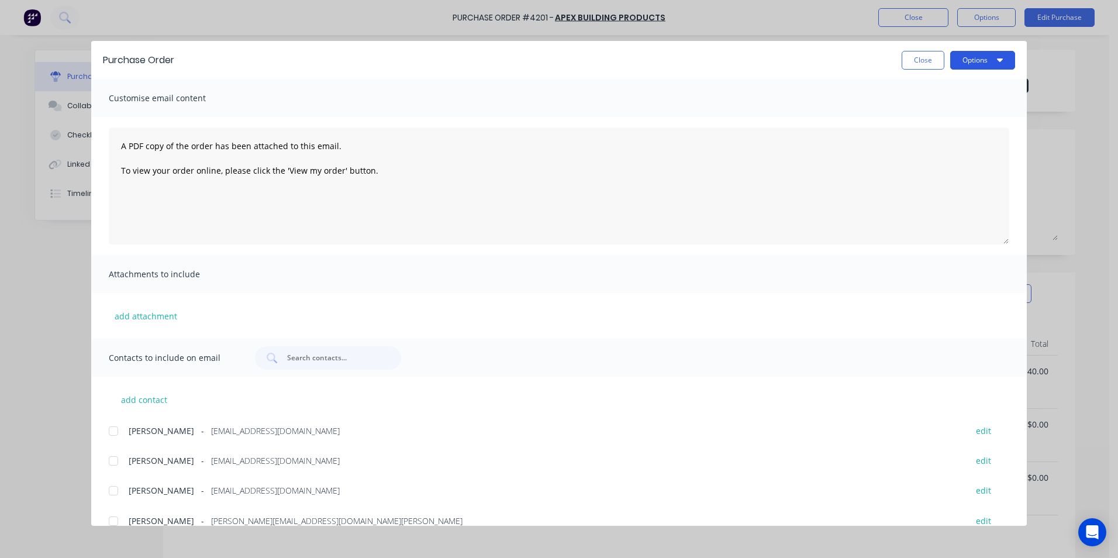
click at [967, 65] on button "Options" at bounding box center [982, 60] width 65 height 19
click at [958, 129] on div "Email" at bounding box center [959, 136] width 90 height 17
drag, startPoint x: 930, startPoint y: 56, endPoint x: 581, endPoint y: 72, distance: 349.4
click at [930, 56] on button "Close" at bounding box center [922, 60] width 43 height 19
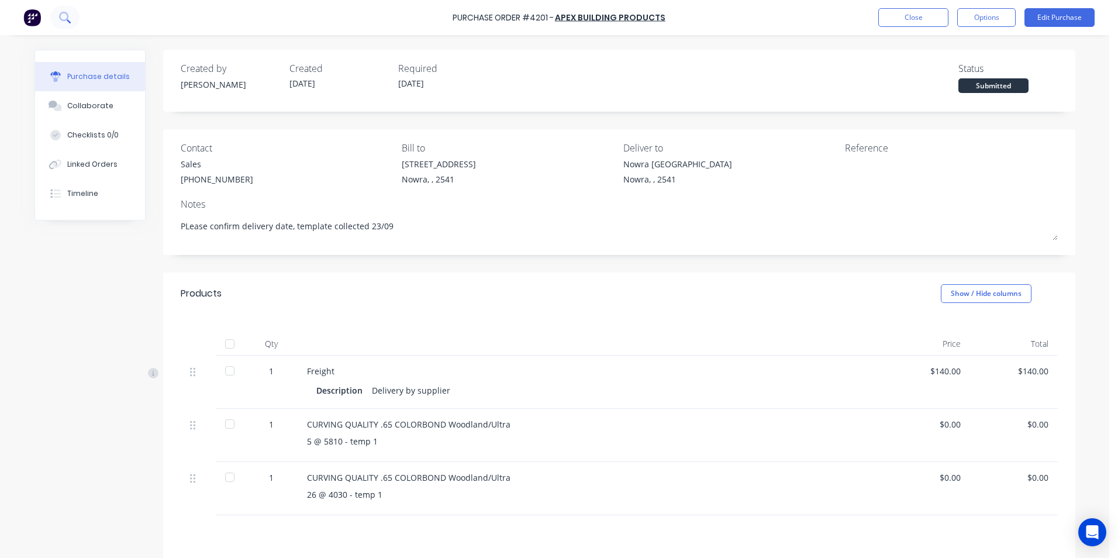
click at [68, 18] on icon at bounding box center [63, 16] width 9 height 9
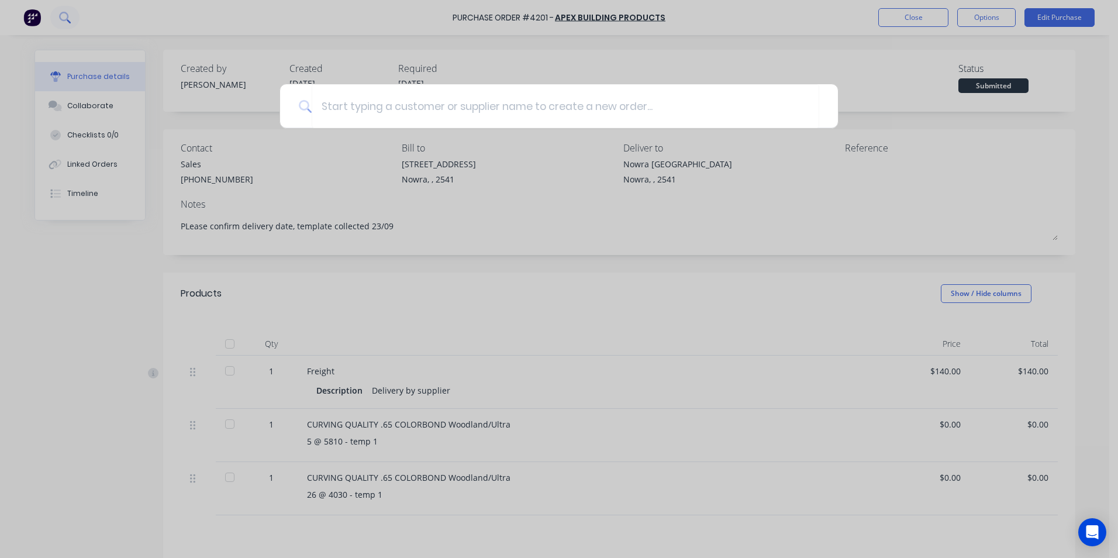
type textarea "x"
type input "9"
type textarea "x"
type input "98"
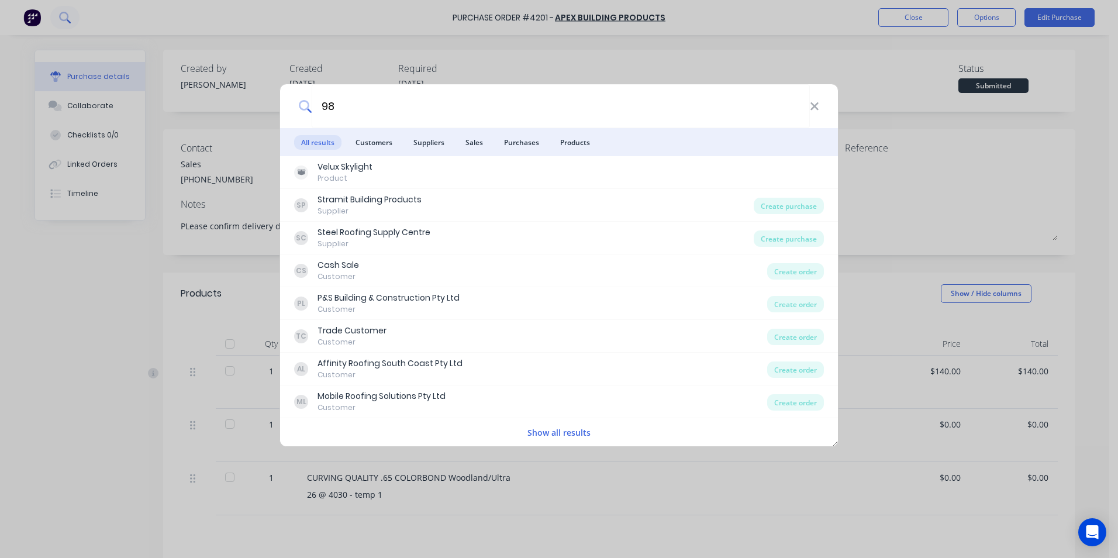
type textarea "x"
type input "983"
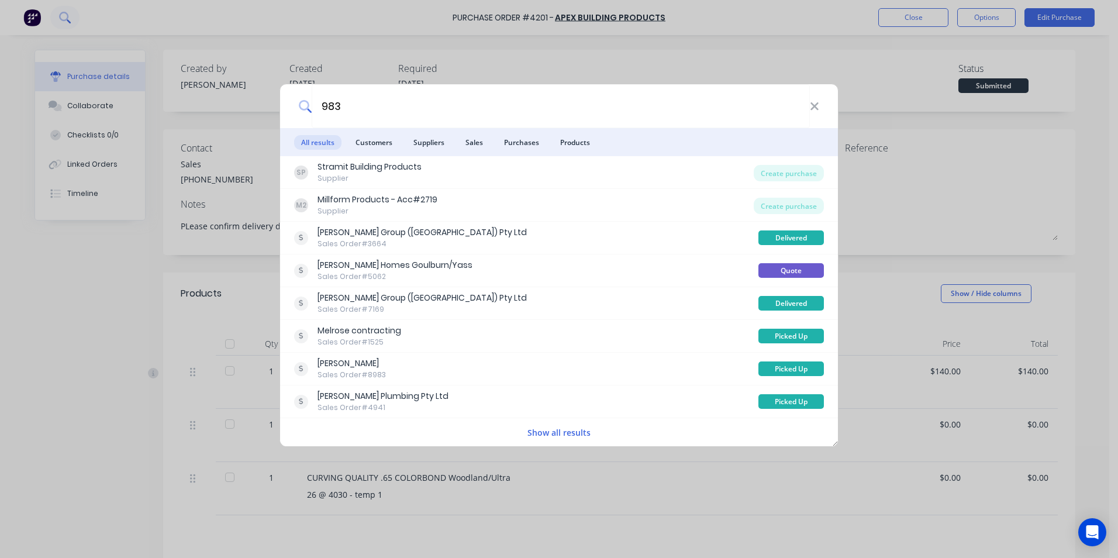
type textarea "x"
type input "98"
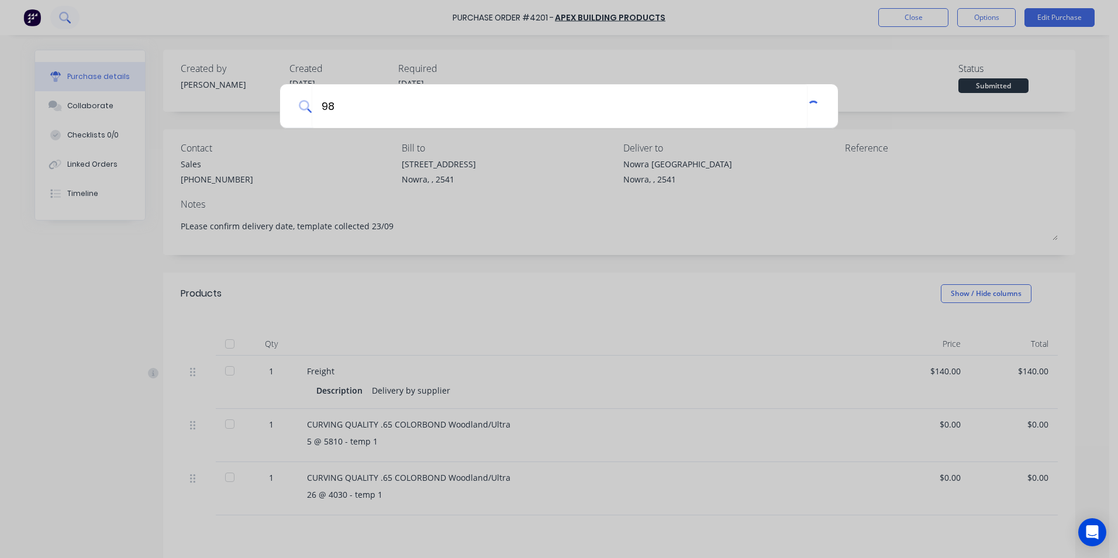
type textarea "x"
type input "984"
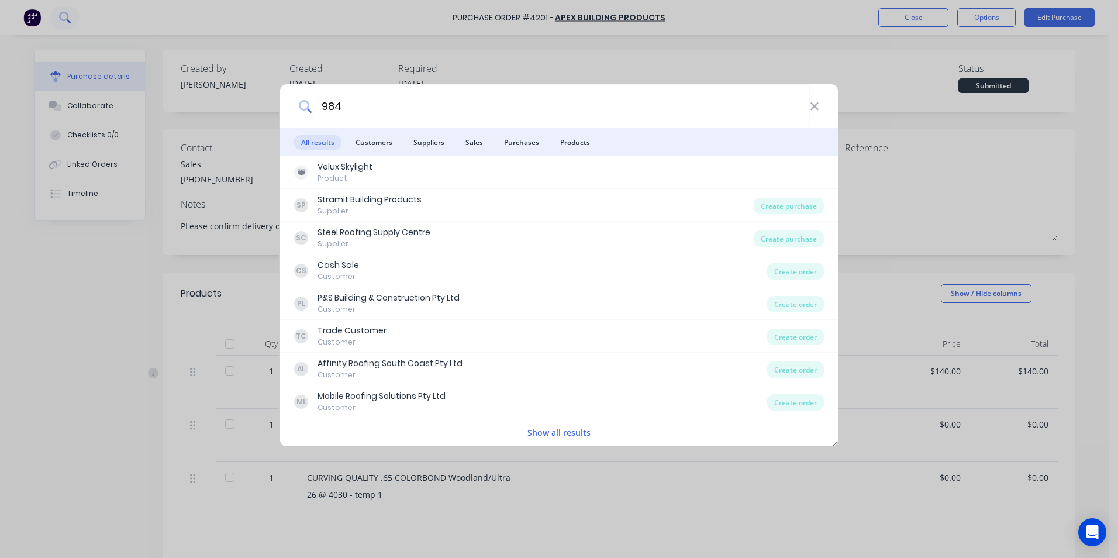
type textarea "x"
type input "9845"
type textarea "x"
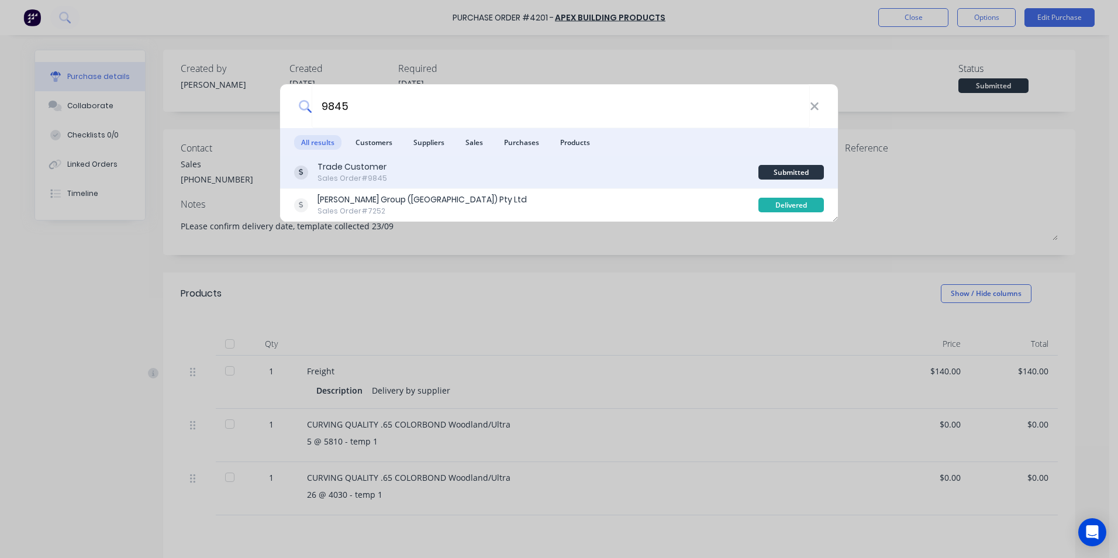
type input "9845"
click at [542, 173] on div "Trade Customer Sales Order #9845" at bounding box center [526, 172] width 464 height 23
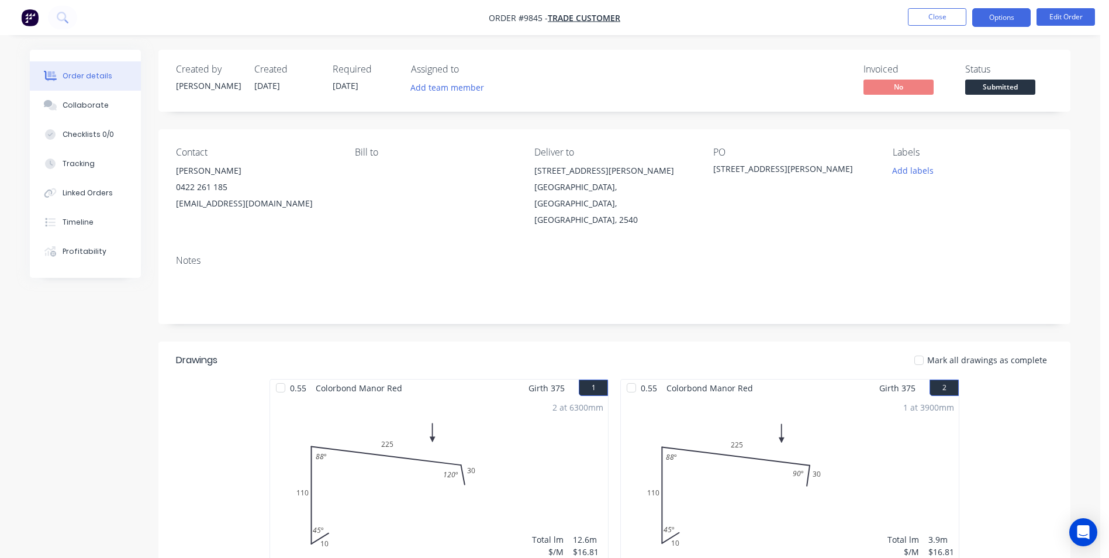
click at [993, 23] on button "Options" at bounding box center [1001, 17] width 58 height 19
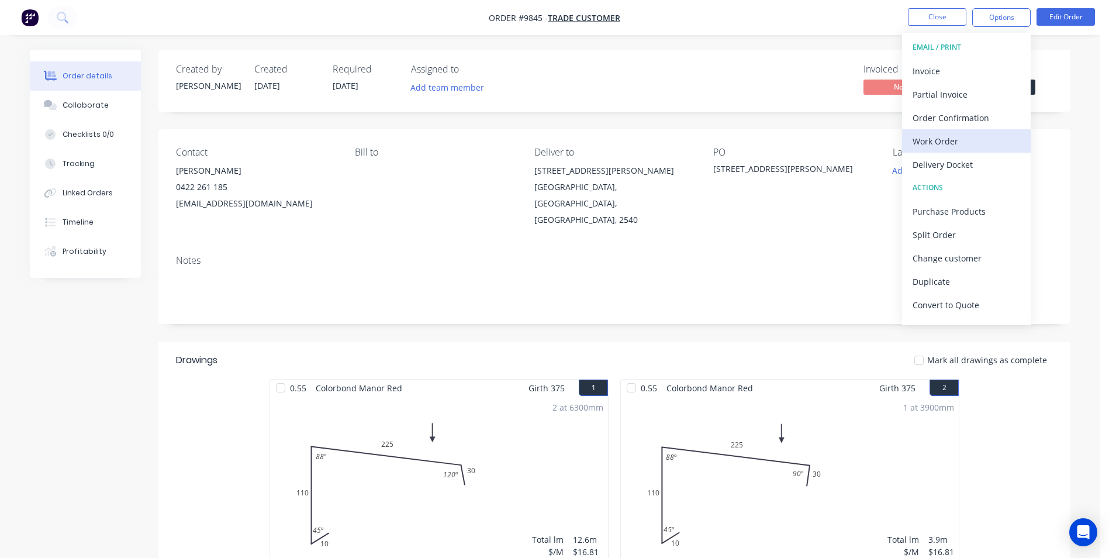
click at [937, 147] on div "Work Order" at bounding box center [967, 141] width 108 height 17
click at [942, 112] on div "Without pricing" at bounding box center [967, 117] width 108 height 17
click at [924, 159] on div "Delivery Docket" at bounding box center [967, 164] width 108 height 17
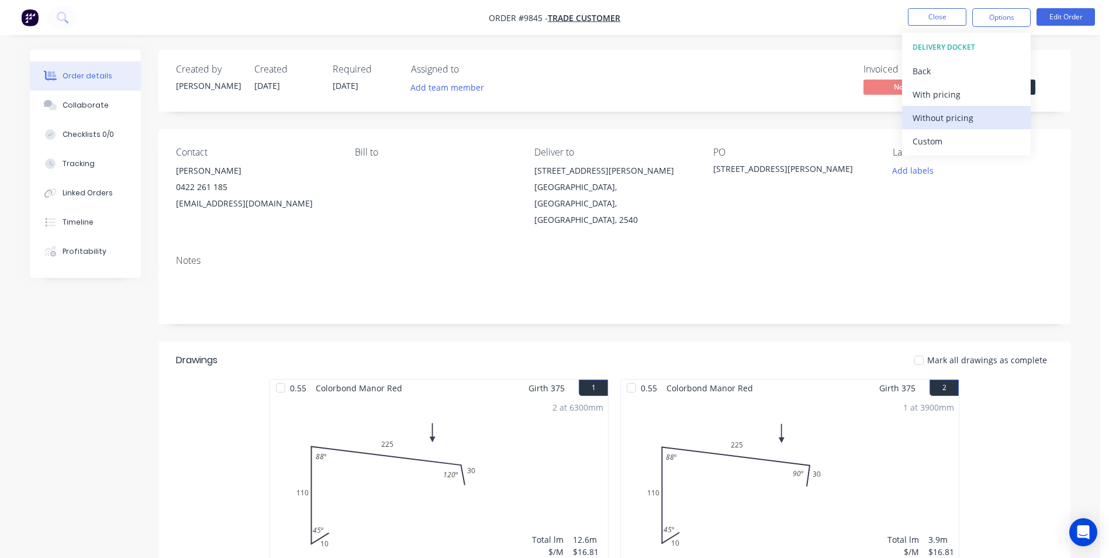
click at [932, 116] on div "Without pricing" at bounding box center [967, 117] width 108 height 17
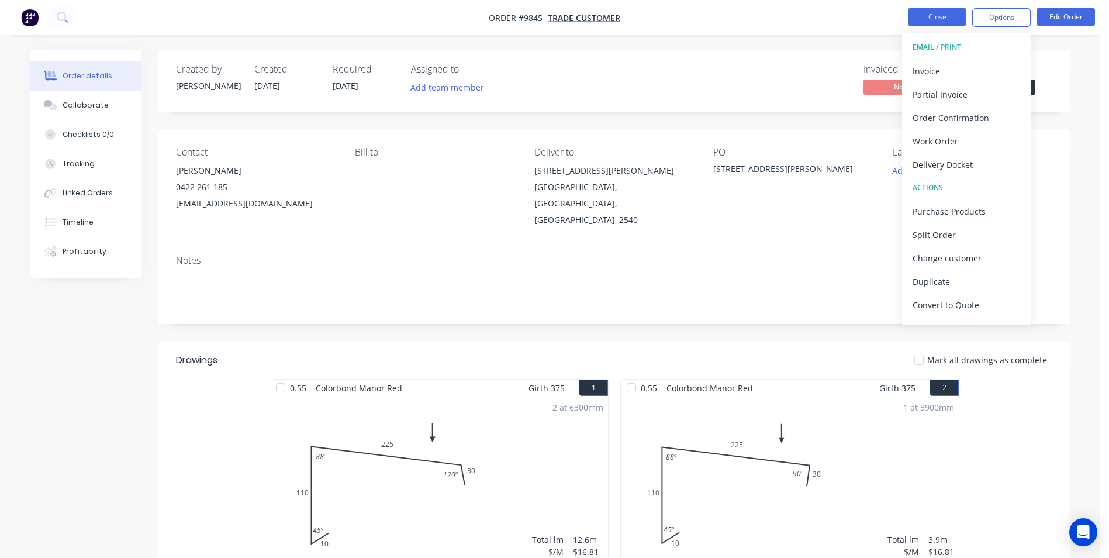
click at [945, 18] on button "Close" at bounding box center [937, 17] width 58 height 18
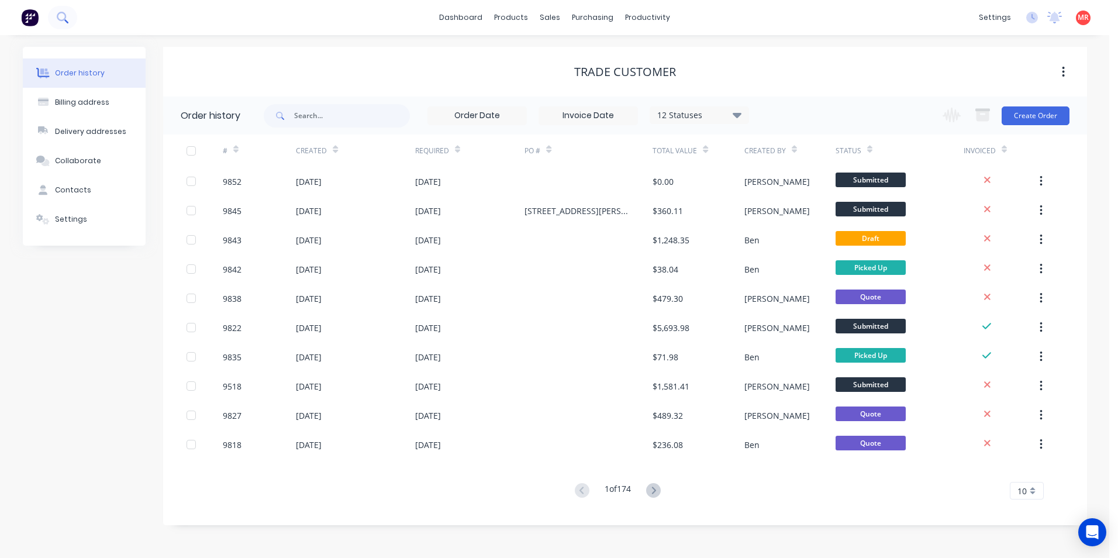
click at [60, 17] on icon at bounding box center [62, 17] width 11 height 11
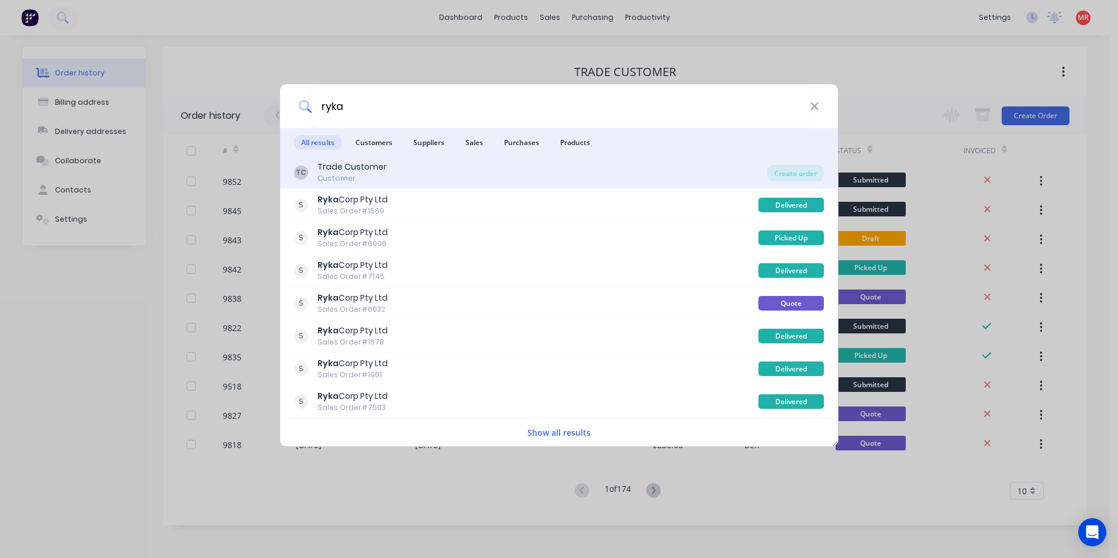
type input "ryka"
click at [416, 173] on div "TC Trade Customer Customer" at bounding box center [530, 172] width 473 height 23
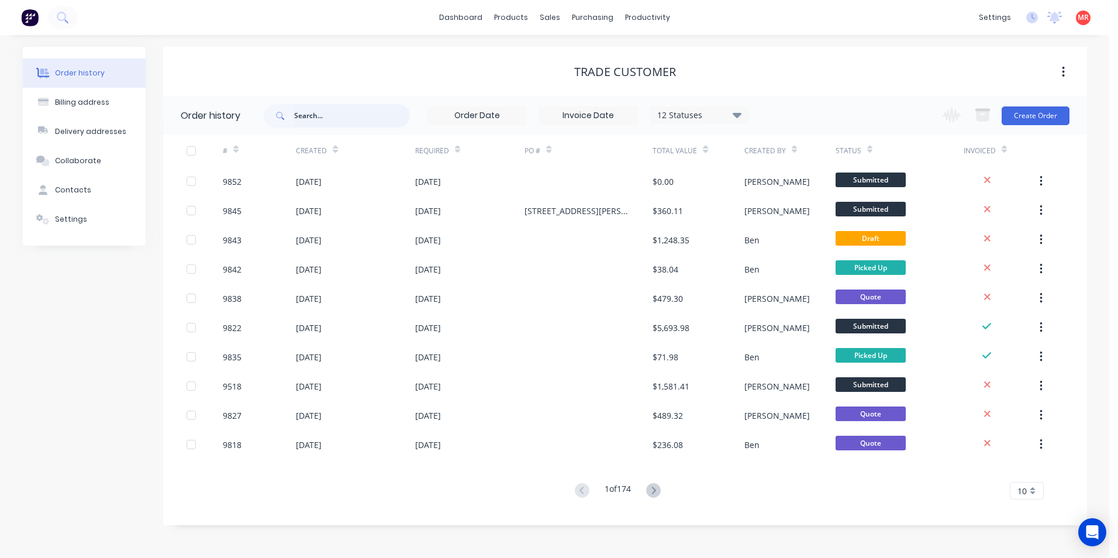
click at [337, 116] on input "text" at bounding box center [352, 115] width 116 height 23
type input "trent"
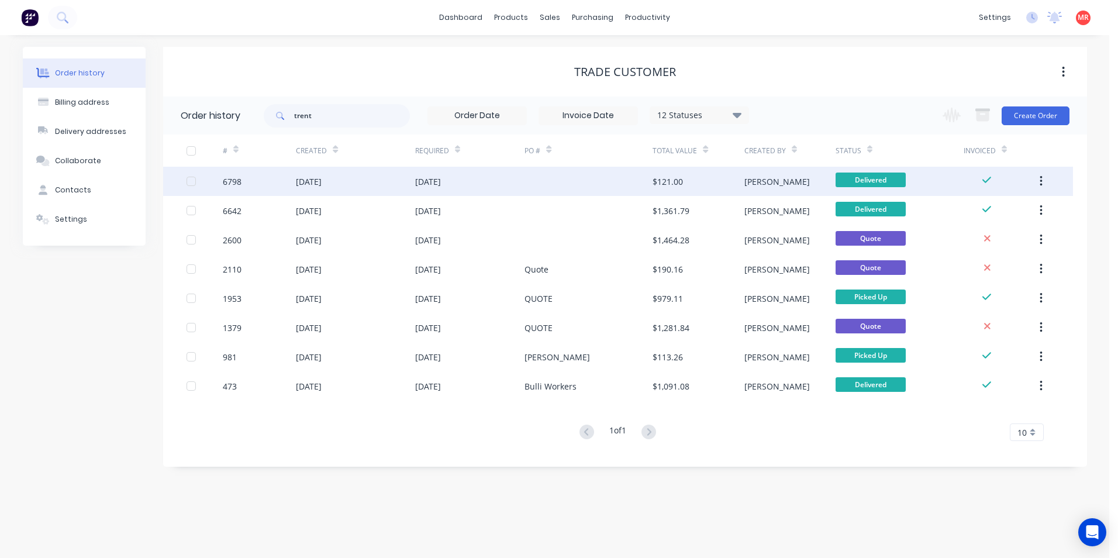
click at [540, 184] on div at bounding box center [588, 181] width 128 height 29
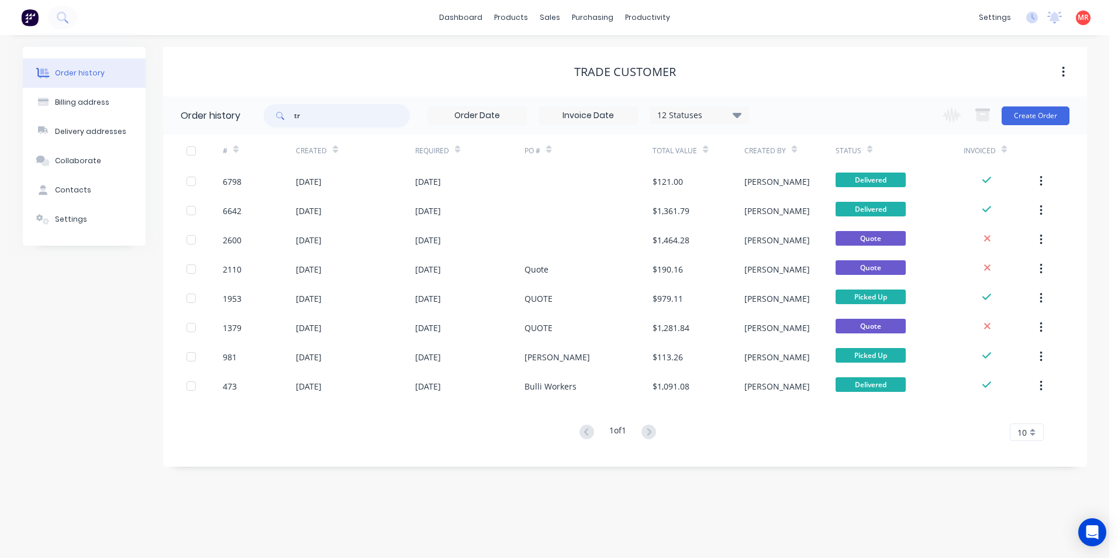
type input "t"
type input "ryka"
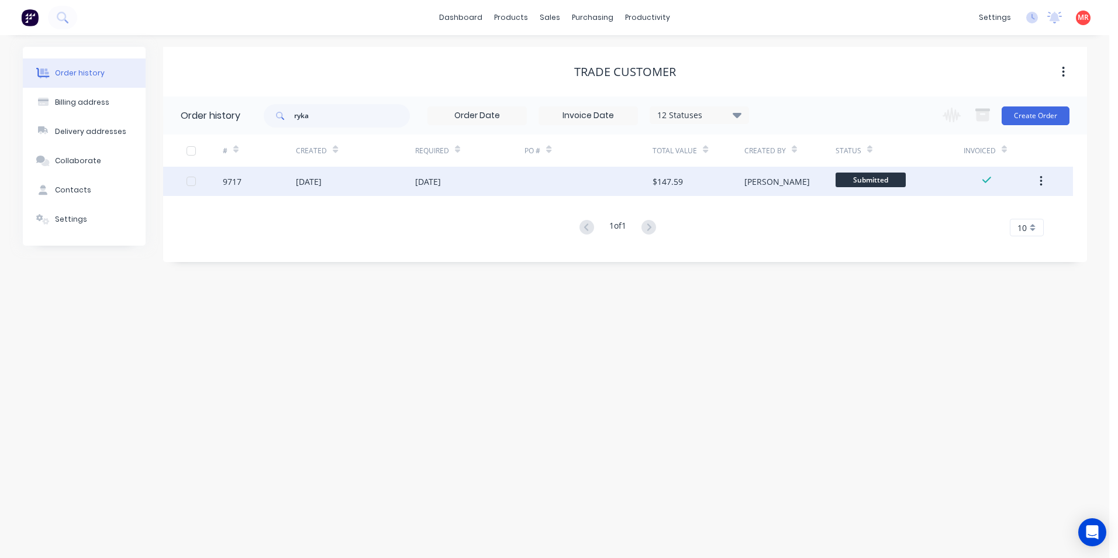
click at [384, 184] on div "12 Sep 2025" at bounding box center [355, 181] width 119 height 29
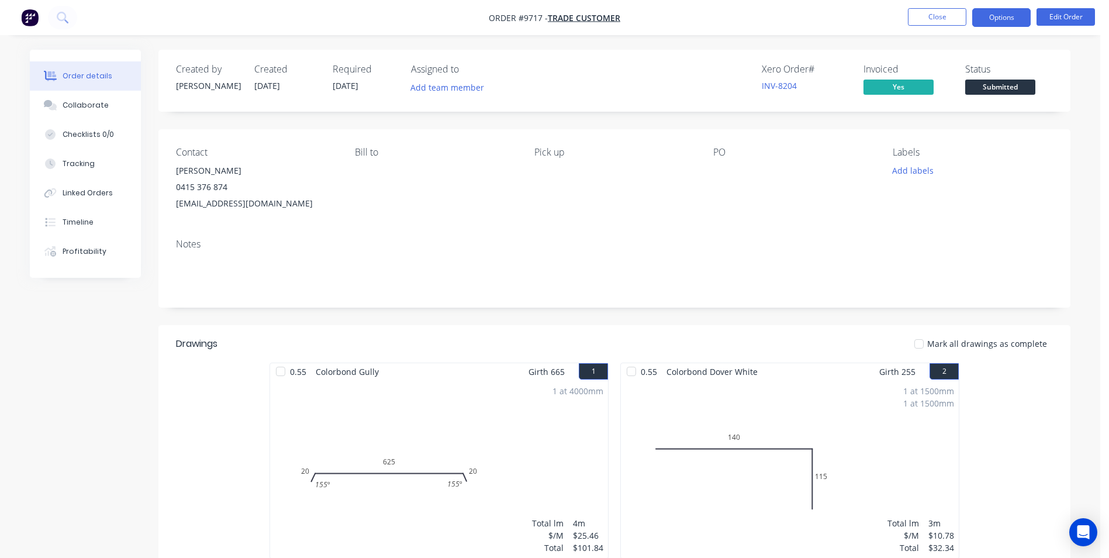
click at [1005, 19] on button "Options" at bounding box center [1001, 17] width 58 height 19
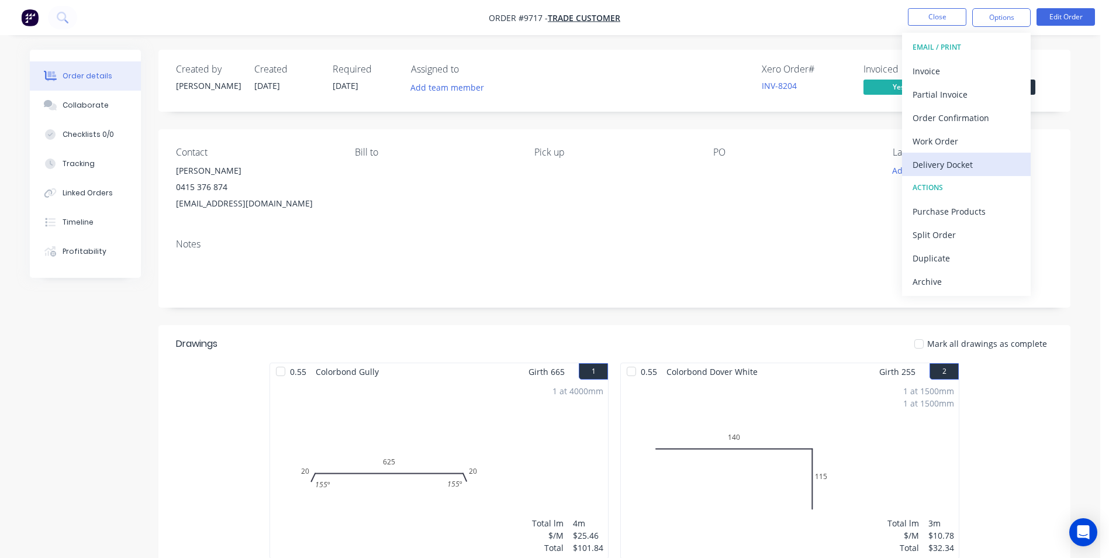
click at [962, 156] on div "Delivery Docket" at bounding box center [967, 164] width 108 height 17
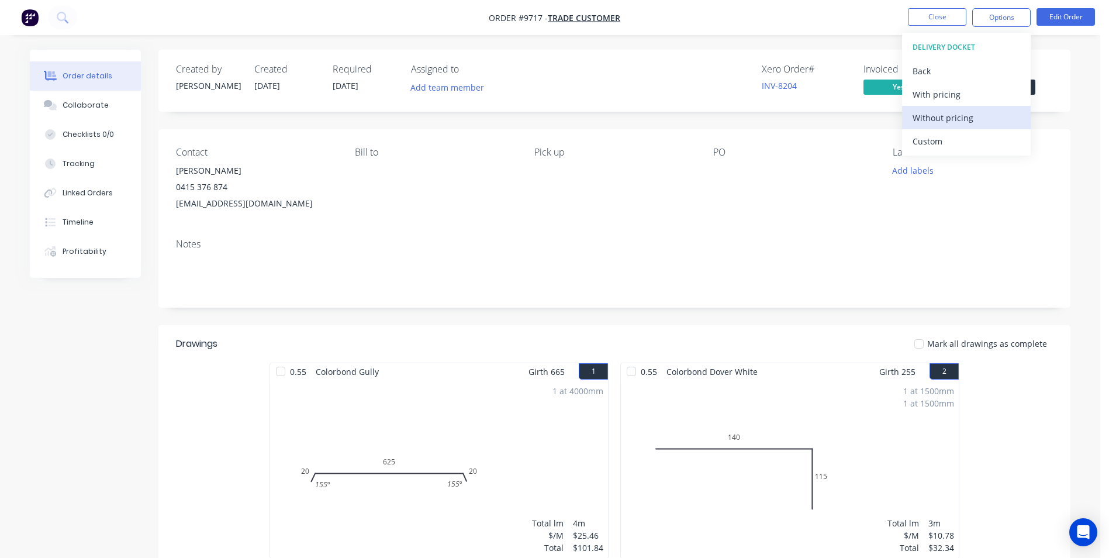
click at [957, 120] on div "Without pricing" at bounding box center [967, 117] width 108 height 17
click at [603, 113] on div "Created by Matt Created 12/09/25 Required 12/09/25 Assigned to Add team member …" at bounding box center [614, 405] width 912 height 711
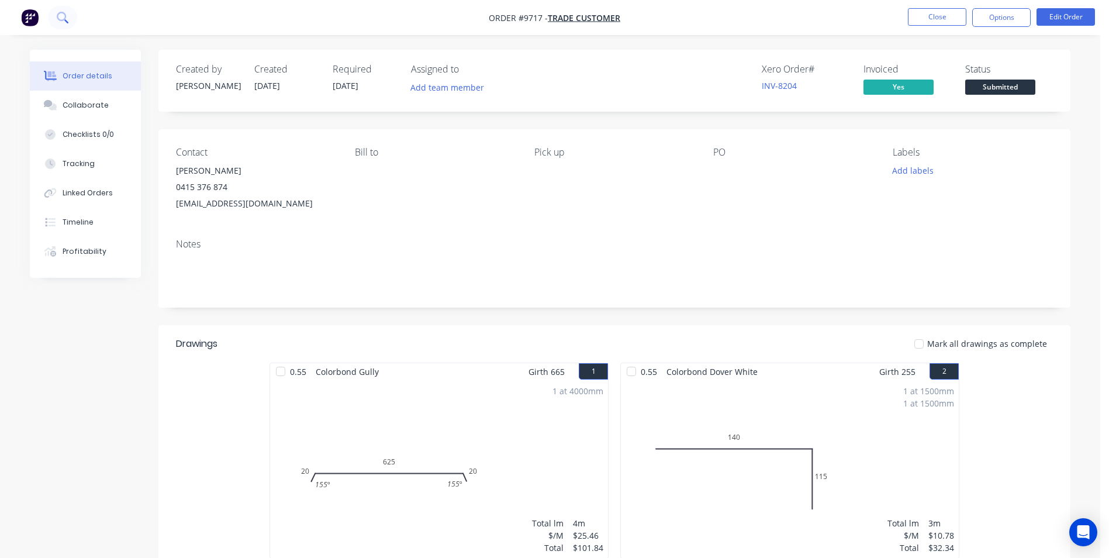
click at [67, 26] on button at bounding box center [62, 17] width 29 height 23
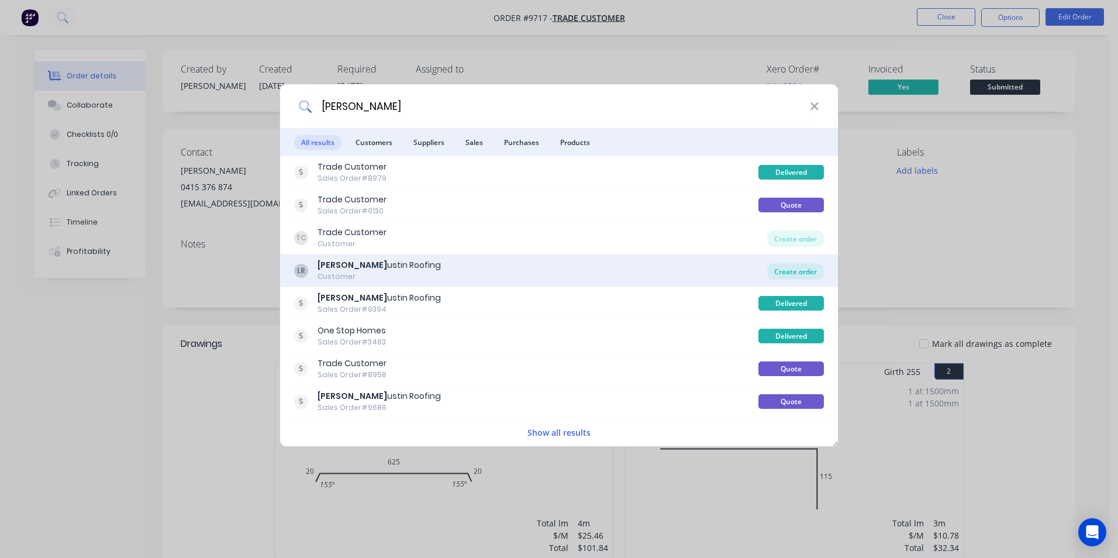
type input "luke a"
click at [785, 265] on div "Create order" at bounding box center [795, 271] width 57 height 16
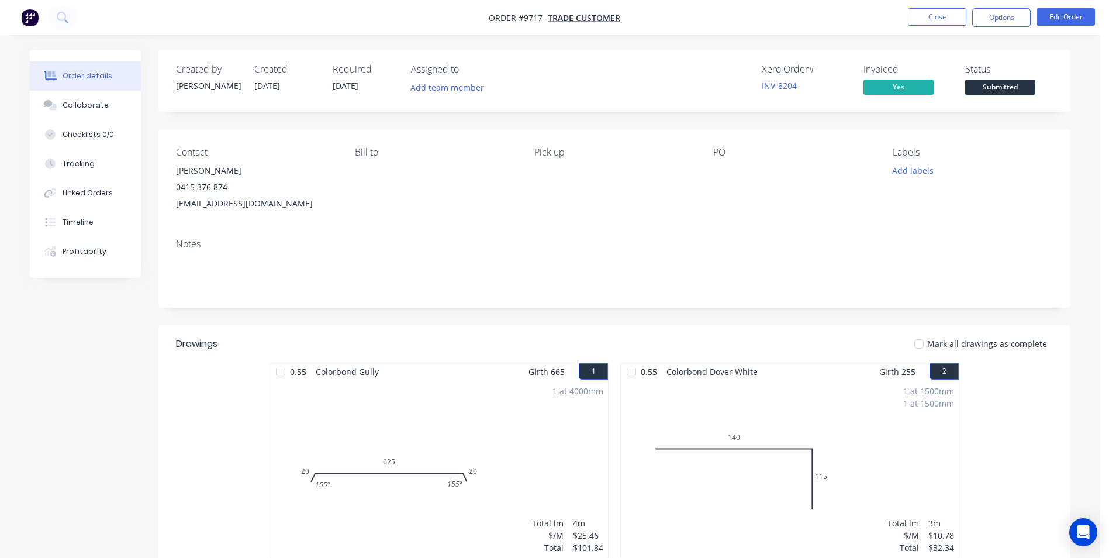
click at [631, 180] on div "Pick up" at bounding box center [614, 179] width 160 height 65
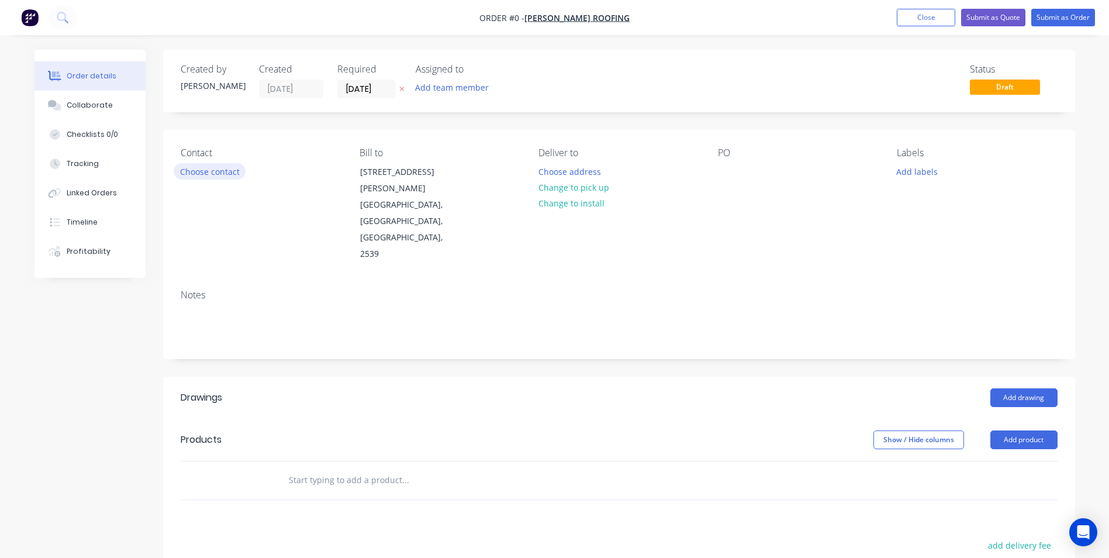
click at [226, 176] on button "Choose contact" at bounding box center [210, 171] width 72 height 16
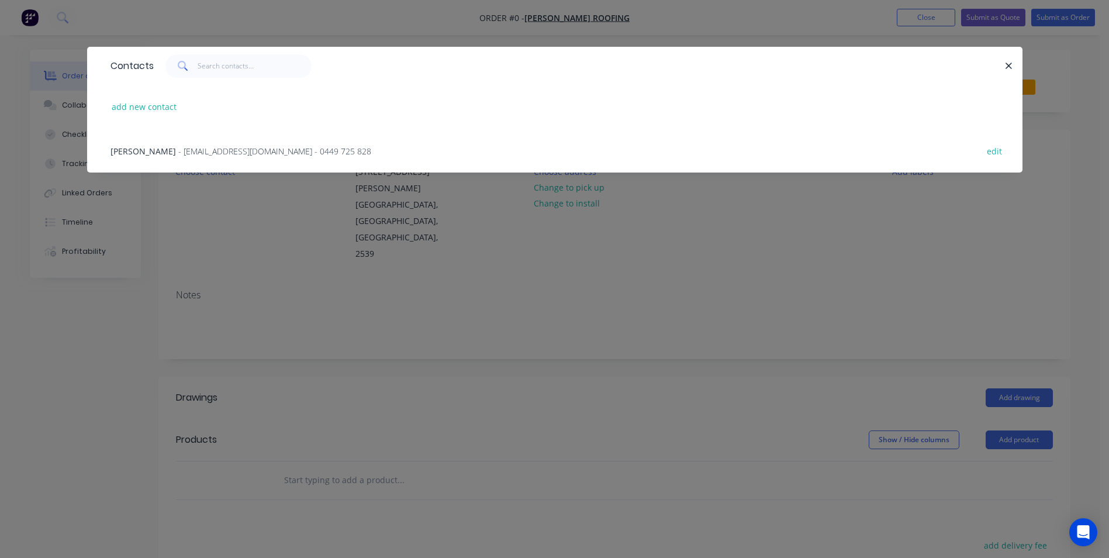
click at [215, 154] on span "- [EMAIL_ADDRESS][DOMAIN_NAME] - 0449 725 828" at bounding box center [274, 151] width 193 height 11
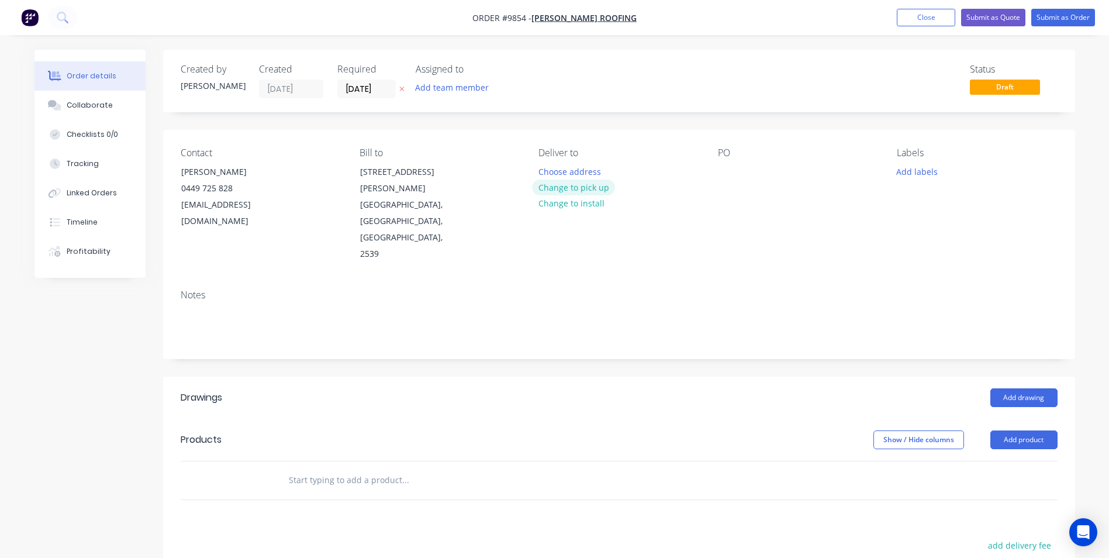
click at [549, 186] on button "Change to pick up" at bounding box center [573, 187] width 83 height 16
click at [320, 468] on input "text" at bounding box center [405, 479] width 234 height 23
drag, startPoint x: 313, startPoint y: 429, endPoint x: 868, endPoint y: 398, distance: 555.7
click at [745, 419] on header "Products Show / Hide columns Add product" at bounding box center [619, 440] width 912 height 42
click at [1003, 430] on button "Add product" at bounding box center [1023, 439] width 67 height 19
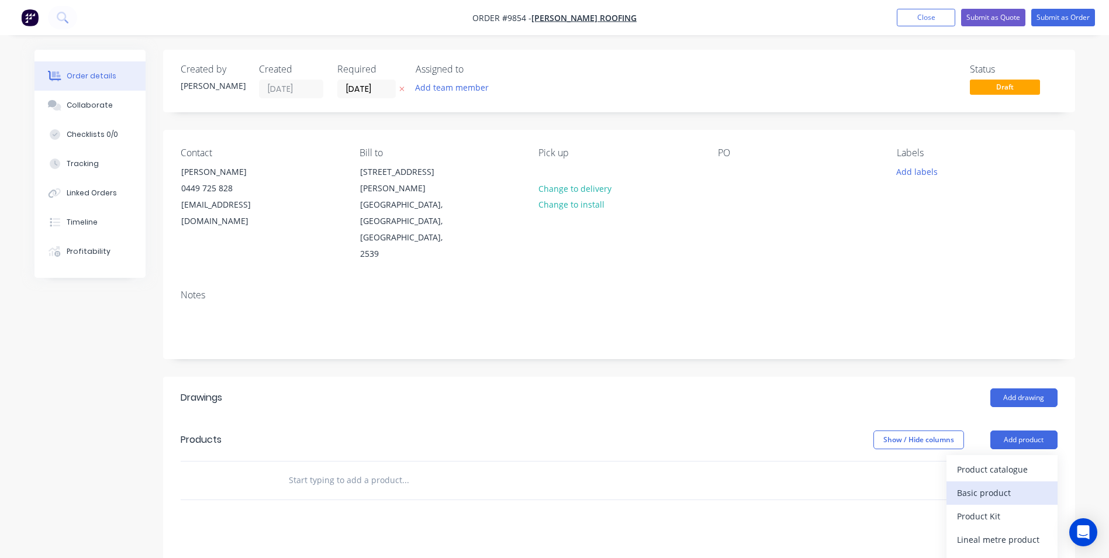
click at [975, 484] on div "Basic product" at bounding box center [1002, 492] width 90 height 17
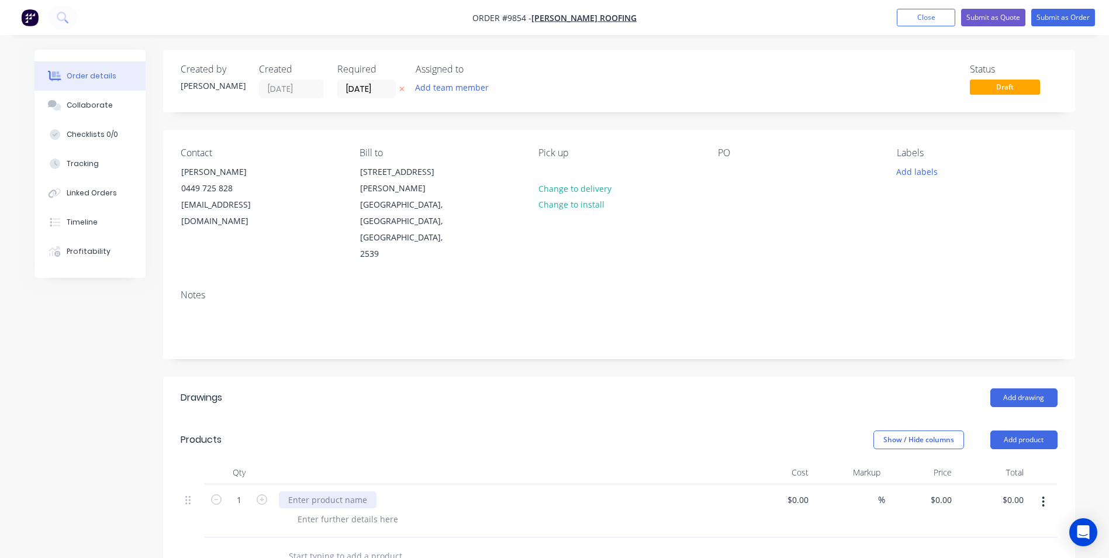
click at [320, 491] on div at bounding box center [328, 499] width 98 height 17
paste div
click at [298, 461] on div at bounding box center [508, 472] width 468 height 23
click at [324, 510] on div at bounding box center [347, 518] width 119 height 17
paste div
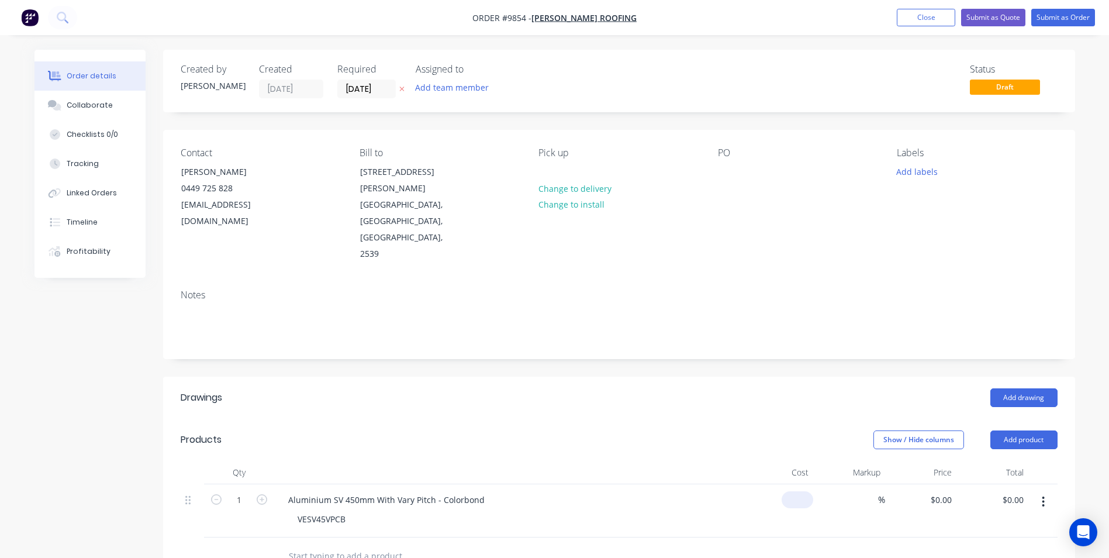
click at [802, 491] on input at bounding box center [799, 499] width 27 height 17
type input "$587.89"
type input "30"
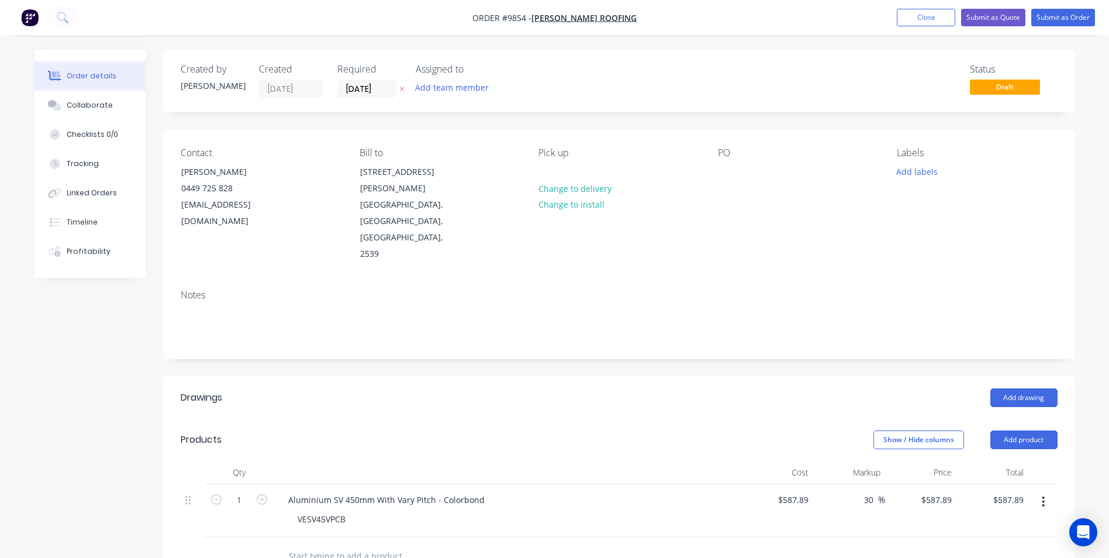
type input "$764.257"
type input "$764.26"
click at [671, 461] on div at bounding box center [508, 472] width 468 height 23
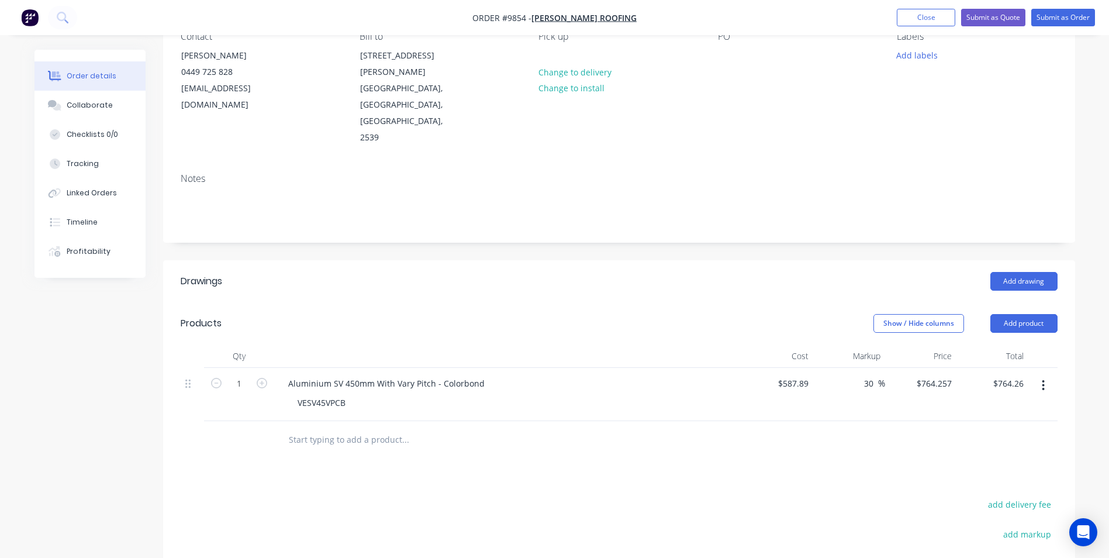
scroll to position [267, 0]
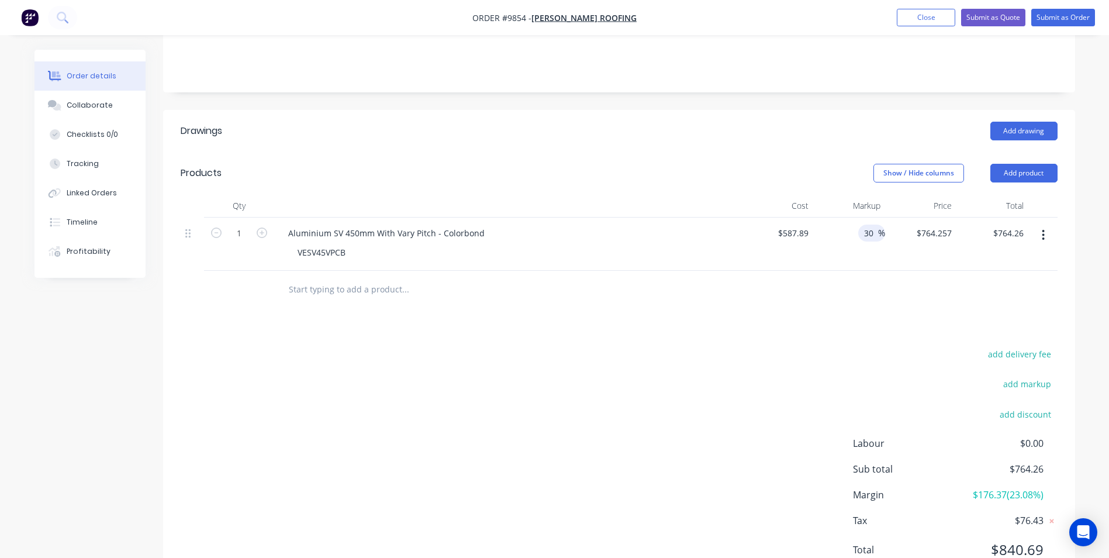
click at [869, 224] on input "30" at bounding box center [870, 232] width 15 height 17
type input "35"
type input "$793.6515"
type input "$793.65"
click at [756, 291] on div "Drawings Add drawing Products Show / Hide columns Add product Qty Cost Markup P…" at bounding box center [619, 349] width 912 height 479
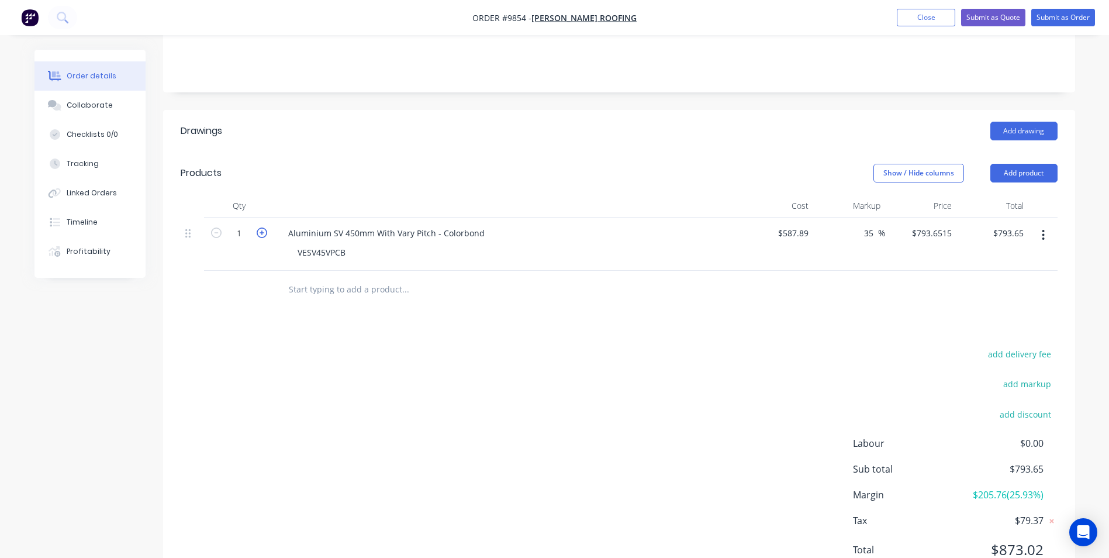
click at [261, 227] on icon "button" at bounding box center [262, 232] width 11 height 11
type input "2"
type input "$1,587.30"
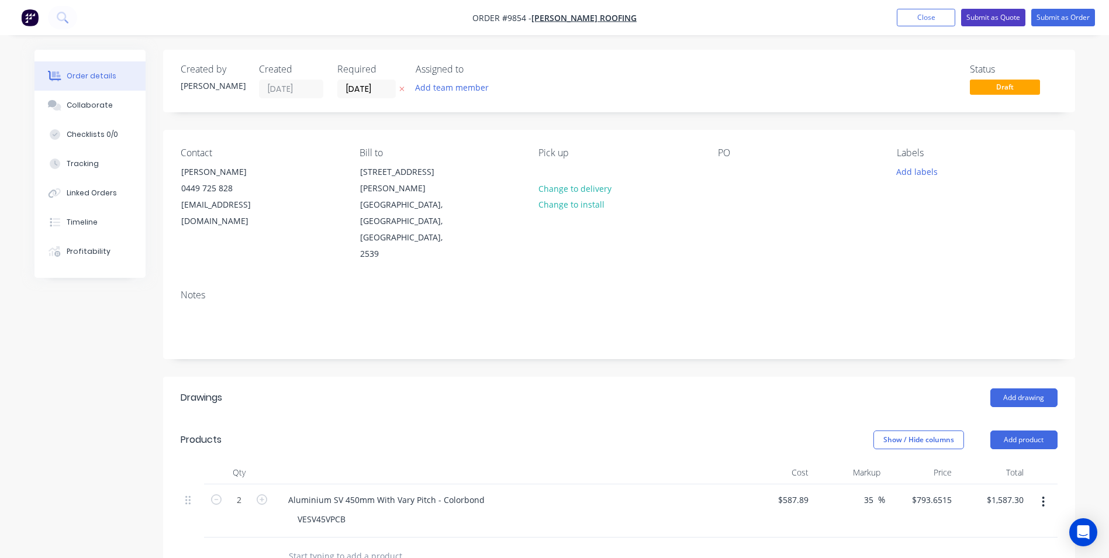
click at [999, 16] on button "Submit as Quote" at bounding box center [993, 18] width 64 height 18
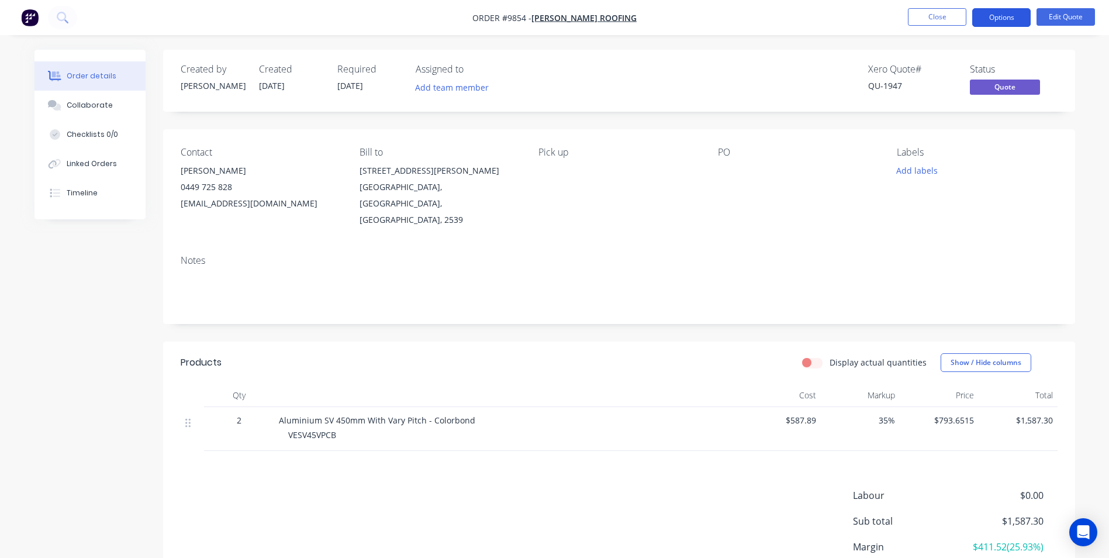
click at [986, 20] on button "Options" at bounding box center [1001, 17] width 58 height 19
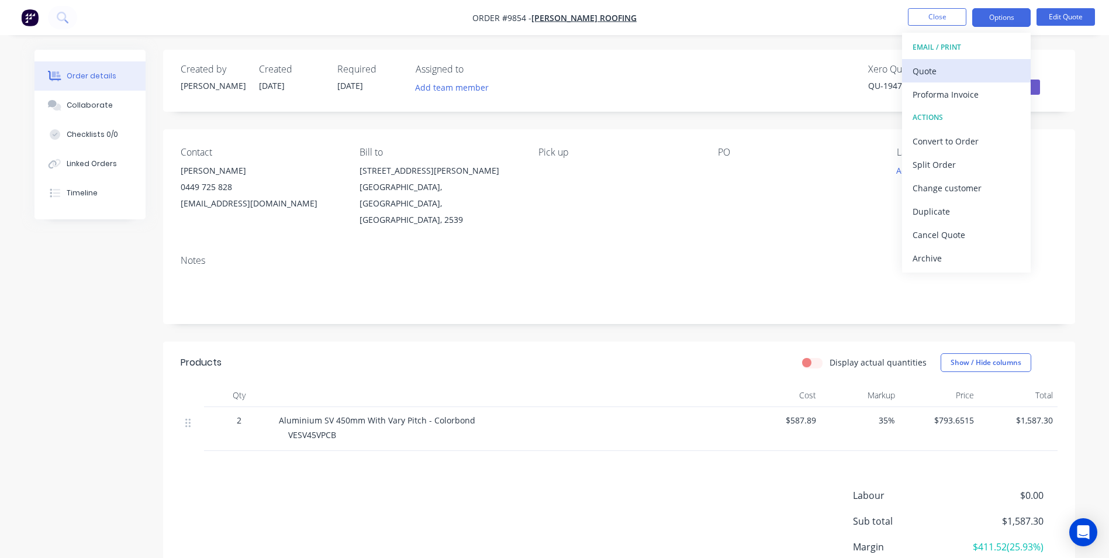
click at [937, 77] on div "Quote" at bounding box center [967, 71] width 108 height 17
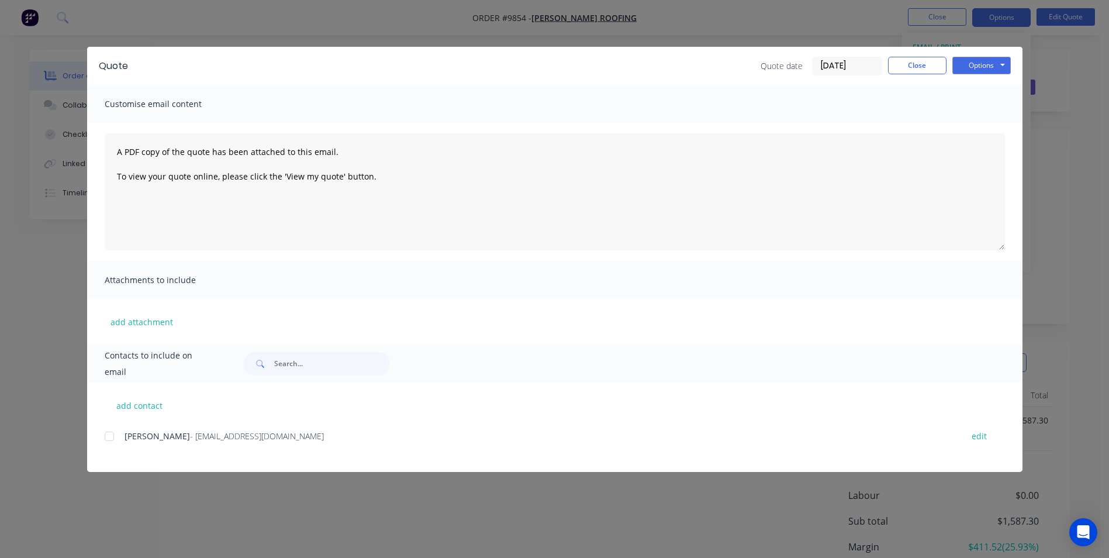
click at [111, 440] on div at bounding box center [109, 435] width 23 height 23
click at [973, 63] on button "Options" at bounding box center [981, 66] width 58 height 18
click at [970, 130] on button "Email" at bounding box center [989, 124] width 75 height 19
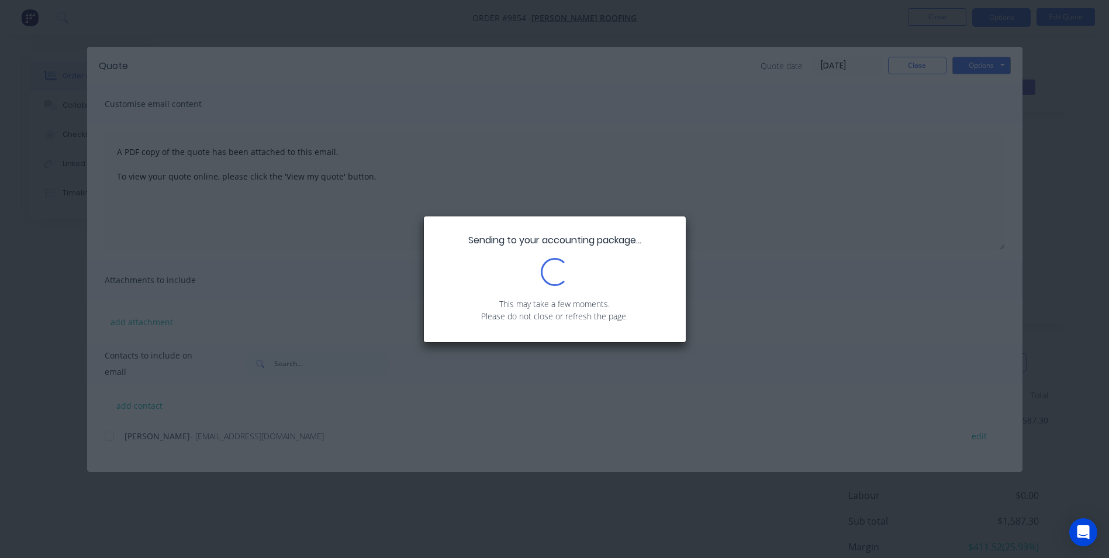
click at [927, 71] on div "Sending to your accounting package... Loading... This may take a few moments. P…" at bounding box center [554, 279] width 1109 height 558
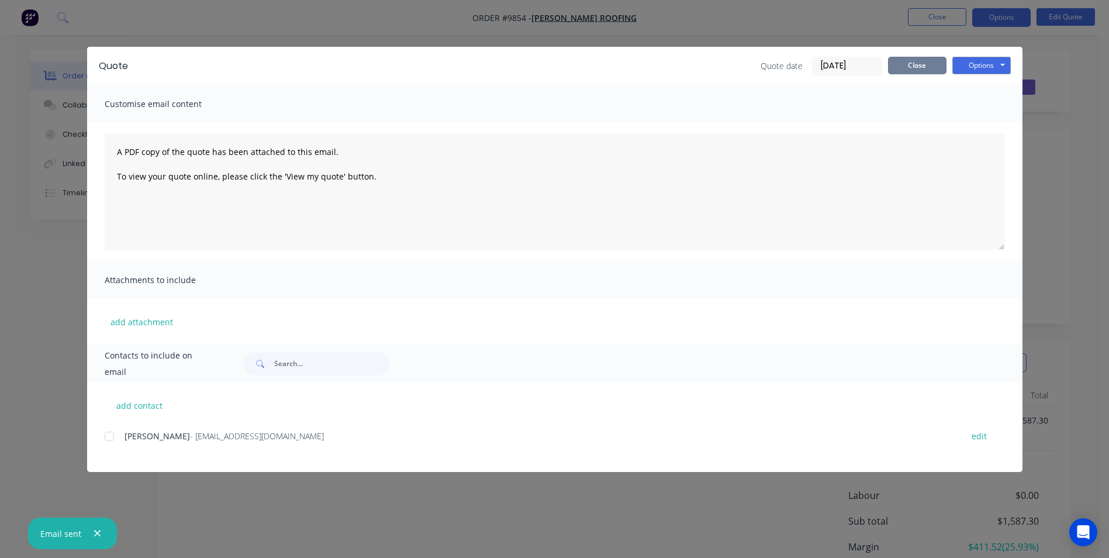
drag, startPoint x: 927, startPoint y: 67, endPoint x: 835, endPoint y: 68, distance: 91.8
click at [927, 67] on button "Close" at bounding box center [917, 66] width 58 height 18
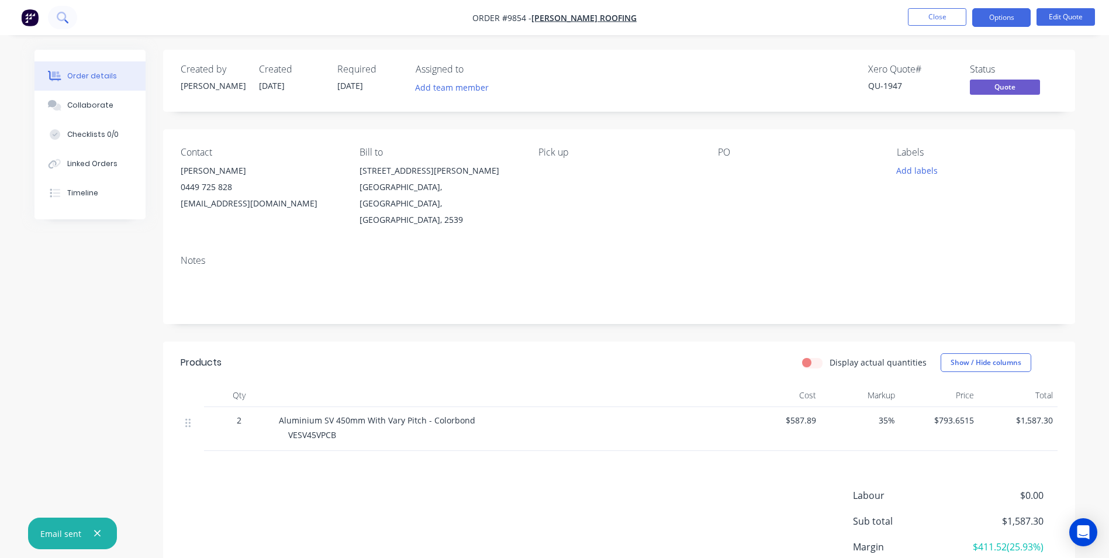
click at [58, 20] on icon at bounding box center [62, 17] width 11 height 11
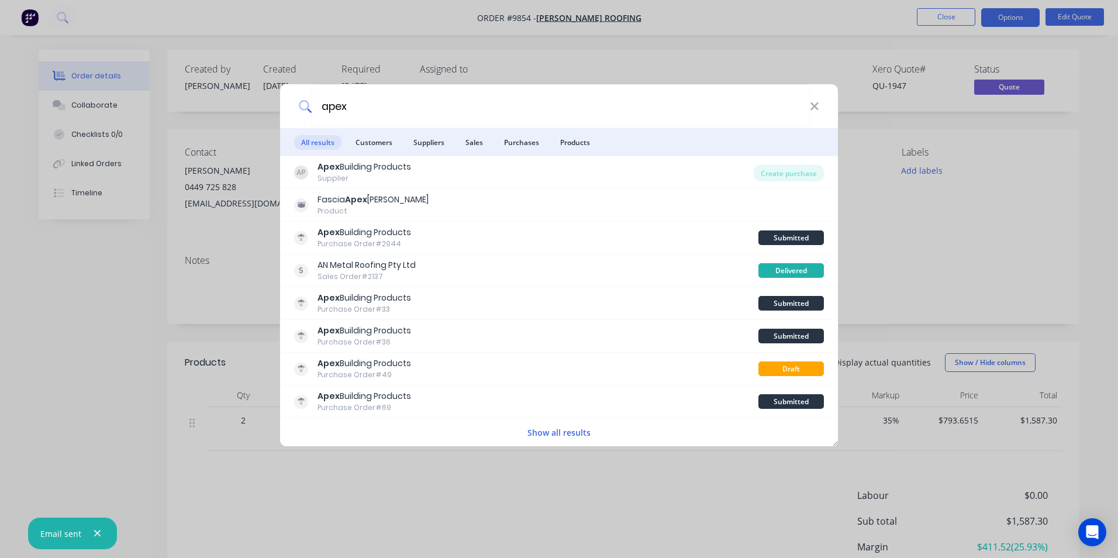
type input "apex"
click at [125, 275] on div "apex All results Customers Suppliers Sales Purchases Products AP Apex Building …" at bounding box center [559, 279] width 1118 height 558
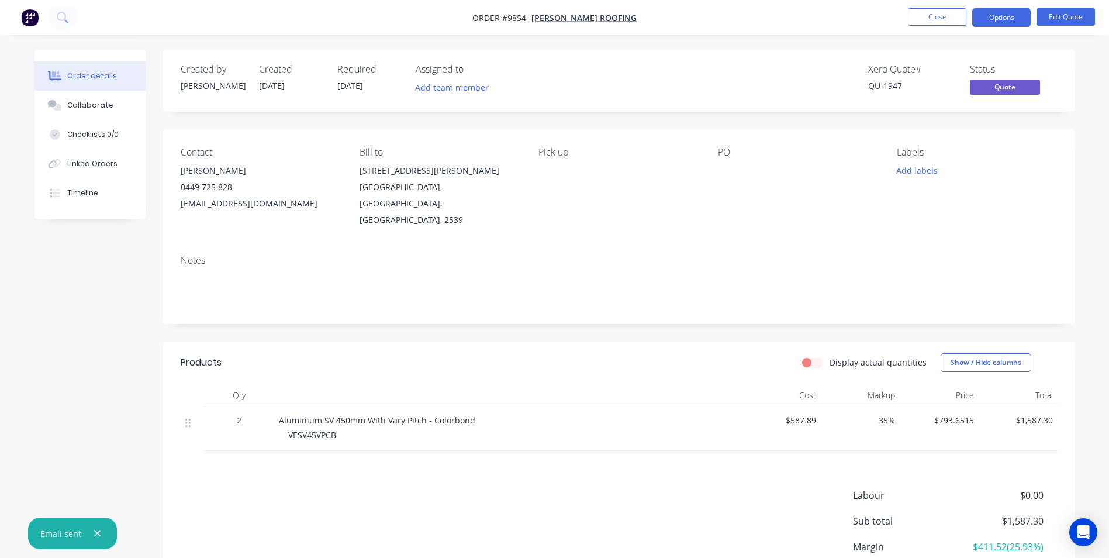
click at [31, 15] on img "button" at bounding box center [30, 18] width 18 height 18
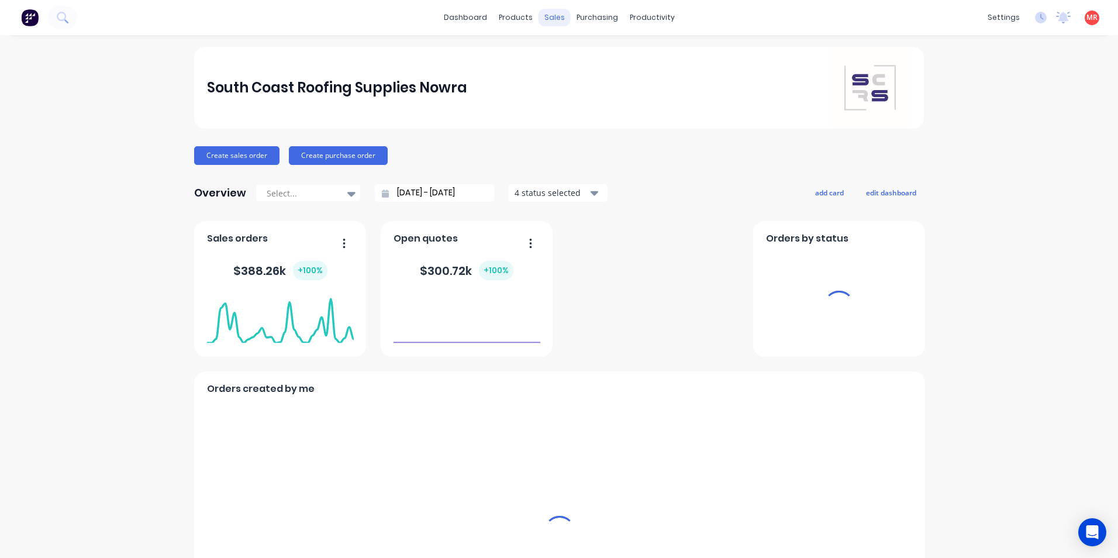
click at [545, 13] on div "sales" at bounding box center [554, 18] width 32 height 18
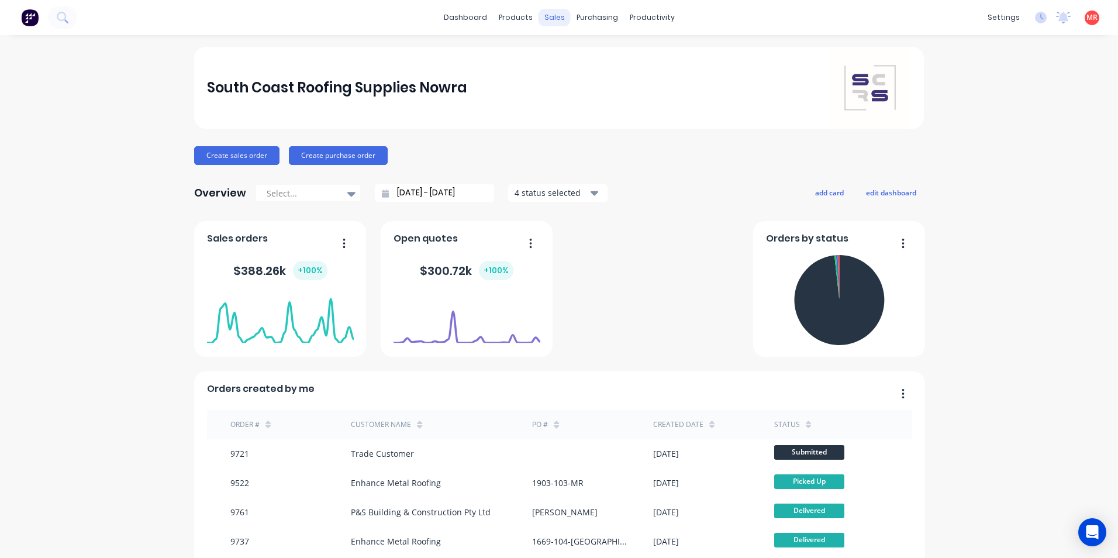
click at [550, 22] on div "sales" at bounding box center [554, 18] width 32 height 18
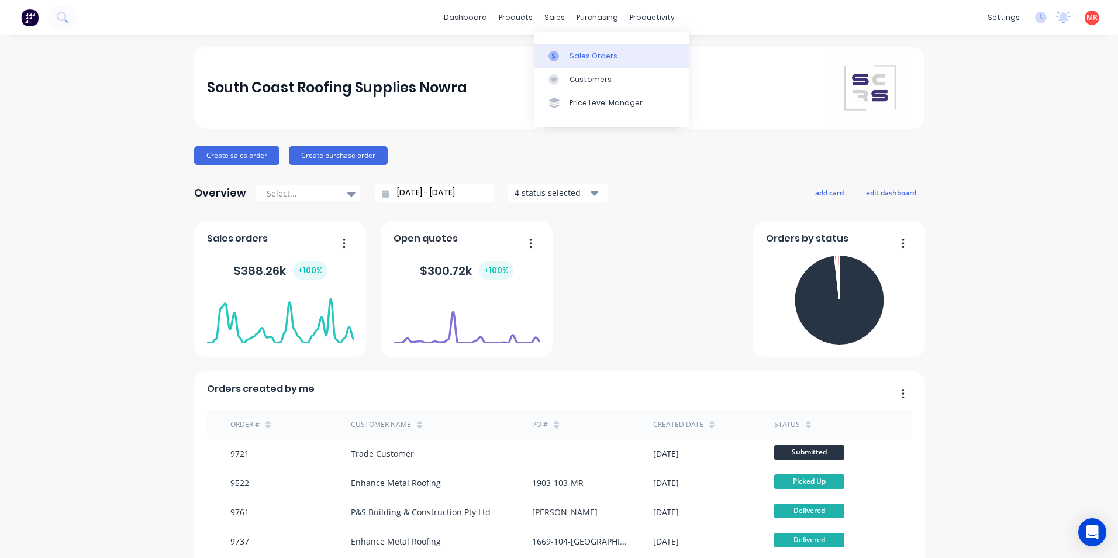
click at [558, 55] on icon at bounding box center [553, 56] width 11 height 11
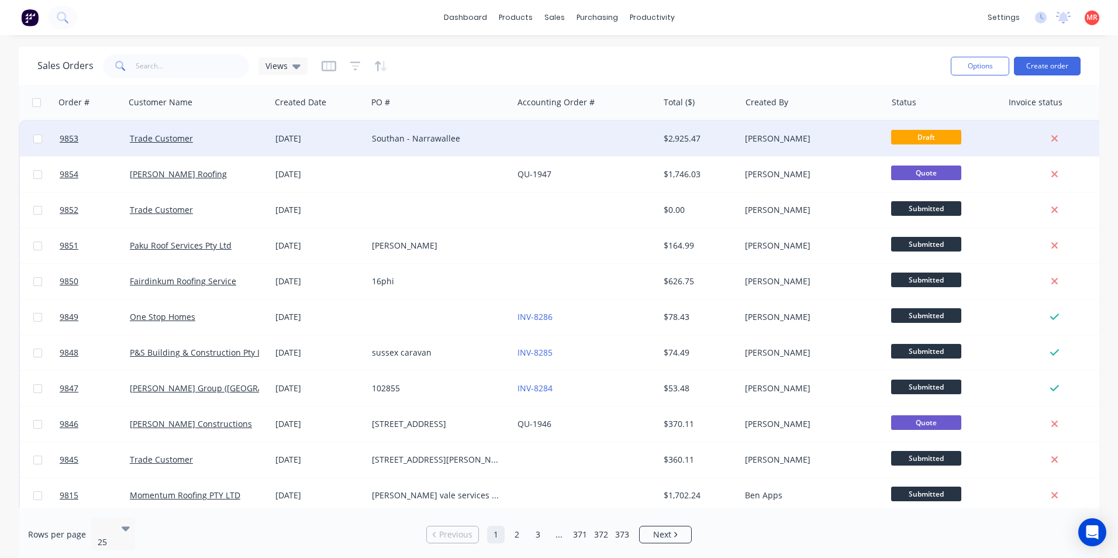
click at [510, 142] on div "Southan - Narrawallee" at bounding box center [440, 138] width 146 height 35
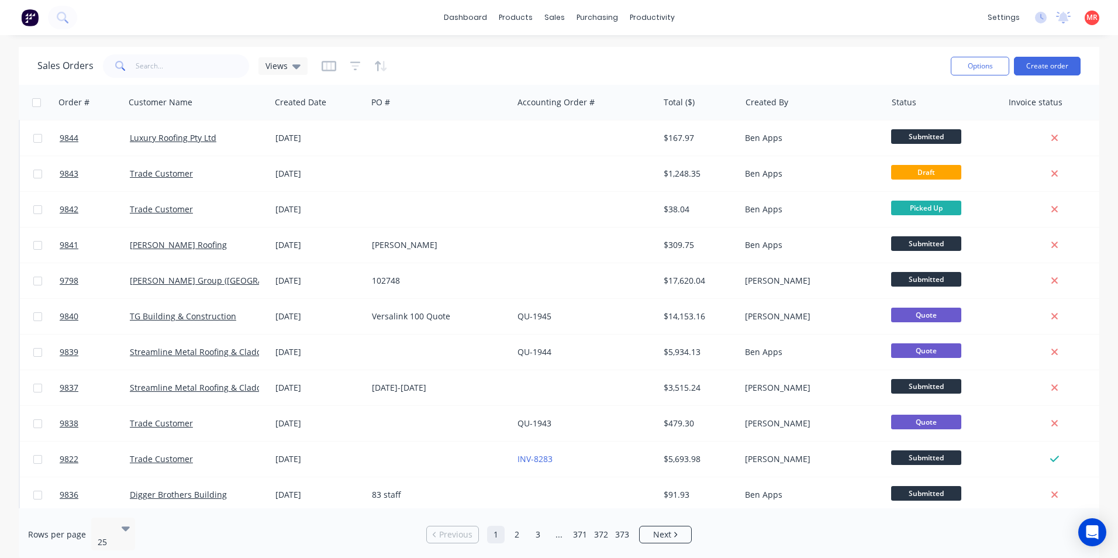
scroll to position [509, 0]
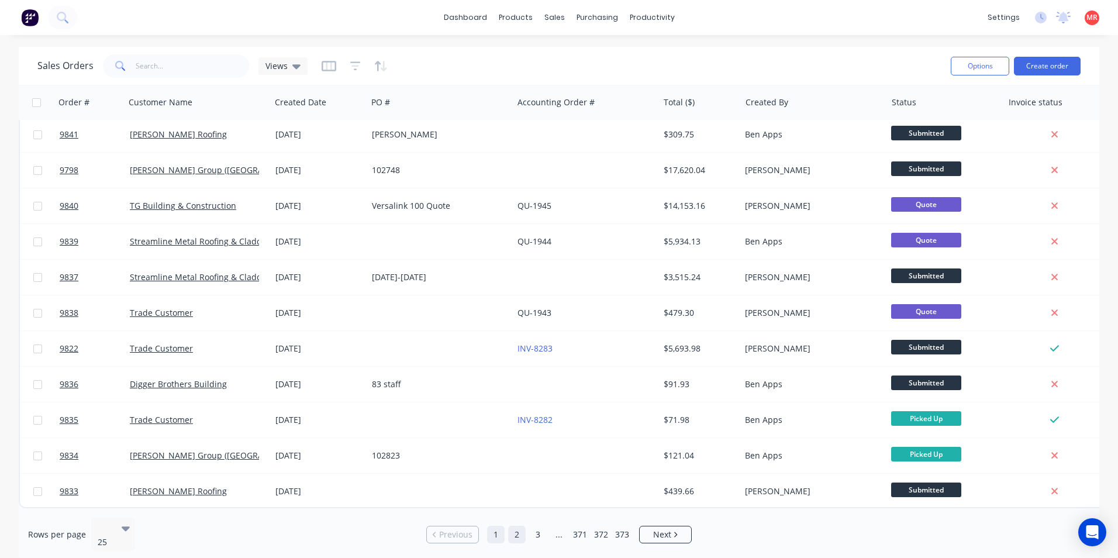
click at [516, 531] on link "2" at bounding box center [517, 535] width 18 height 18
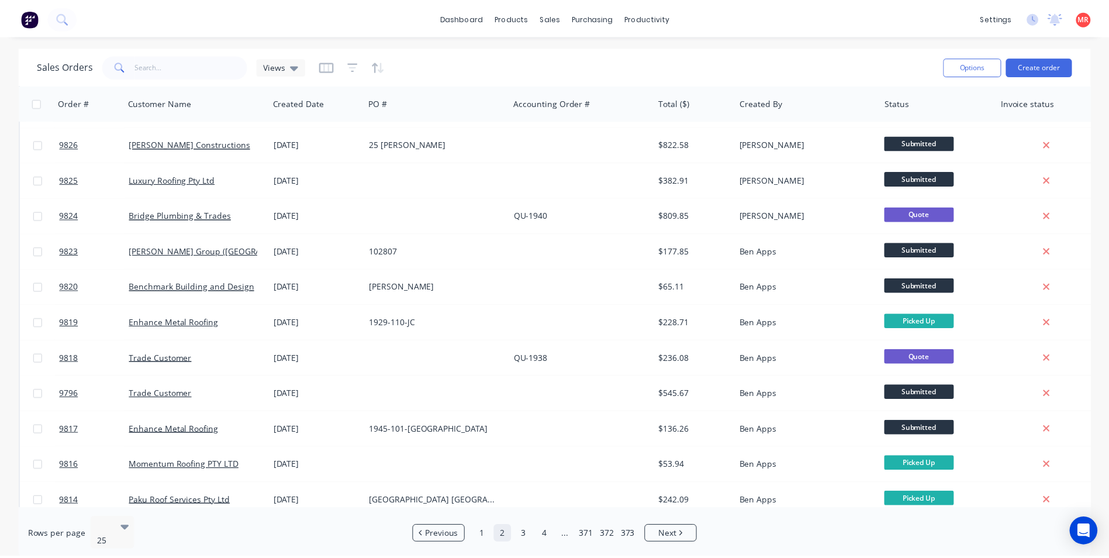
scroll to position [275, 0]
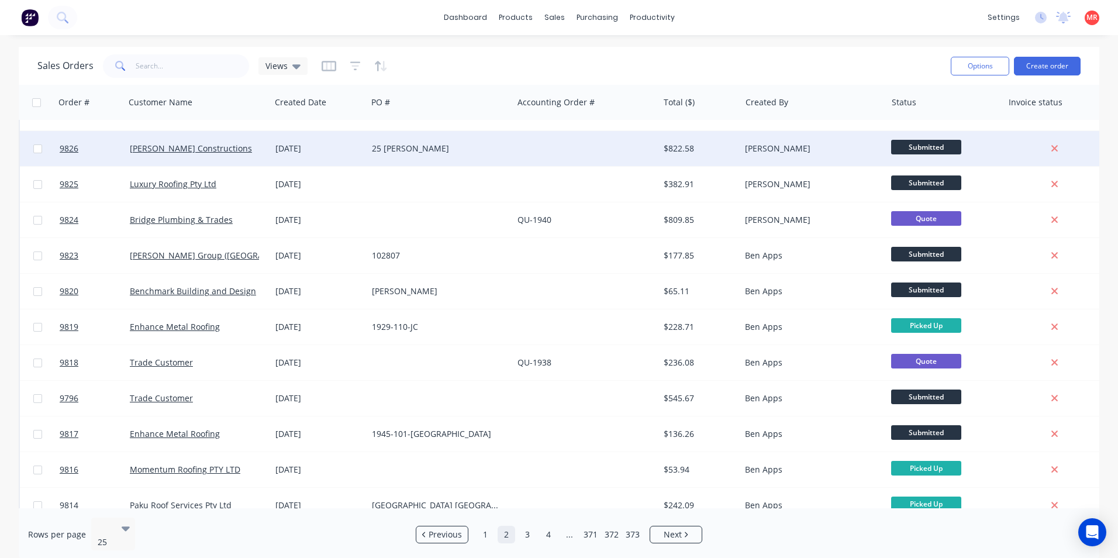
click at [476, 144] on div "25 [PERSON_NAME]" at bounding box center [437, 149] width 130 height 12
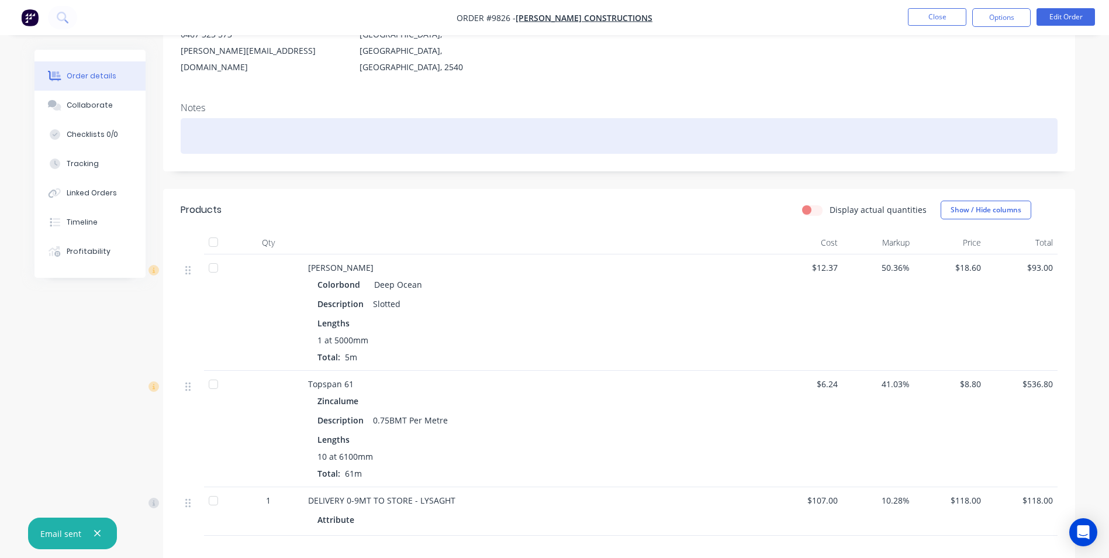
scroll to position [175, 0]
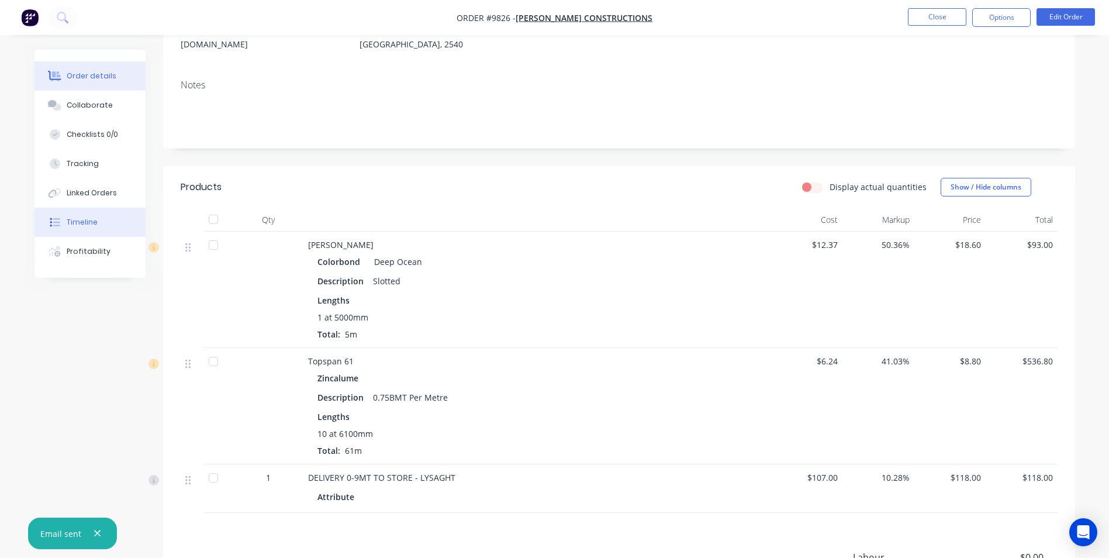
click at [134, 215] on button "Timeline" at bounding box center [89, 222] width 111 height 29
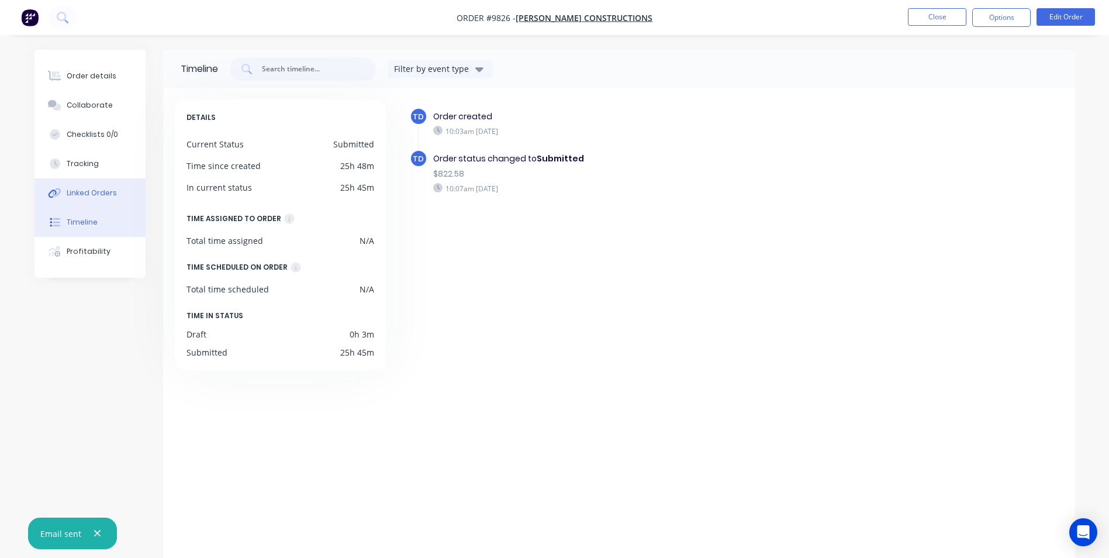
click at [101, 190] on div "Linked Orders" at bounding box center [92, 193] width 50 height 11
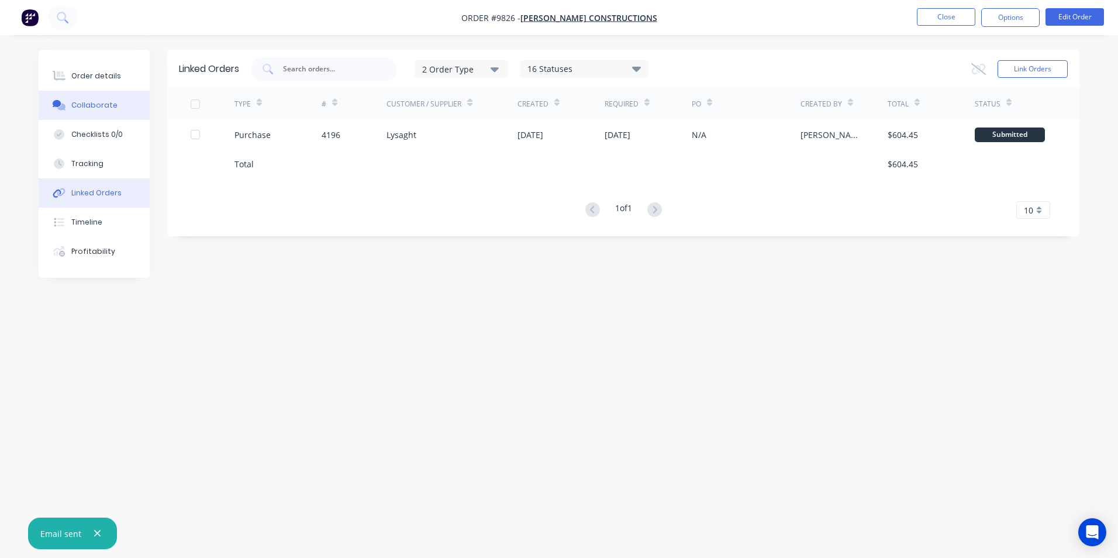
click at [98, 109] on div "Collaborate" at bounding box center [94, 105] width 46 height 11
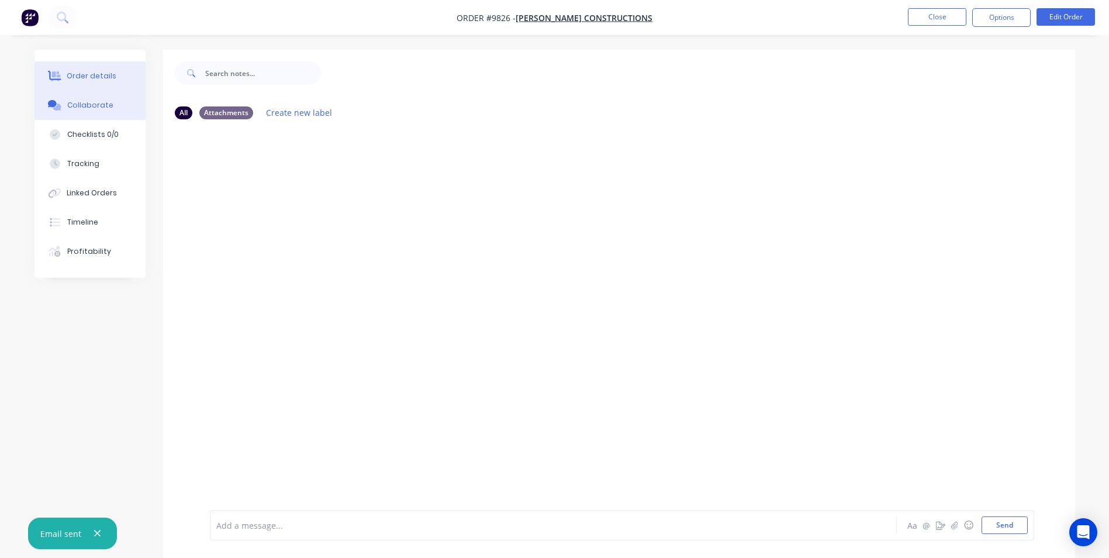
click at [100, 70] on button "Order details" at bounding box center [89, 75] width 111 height 29
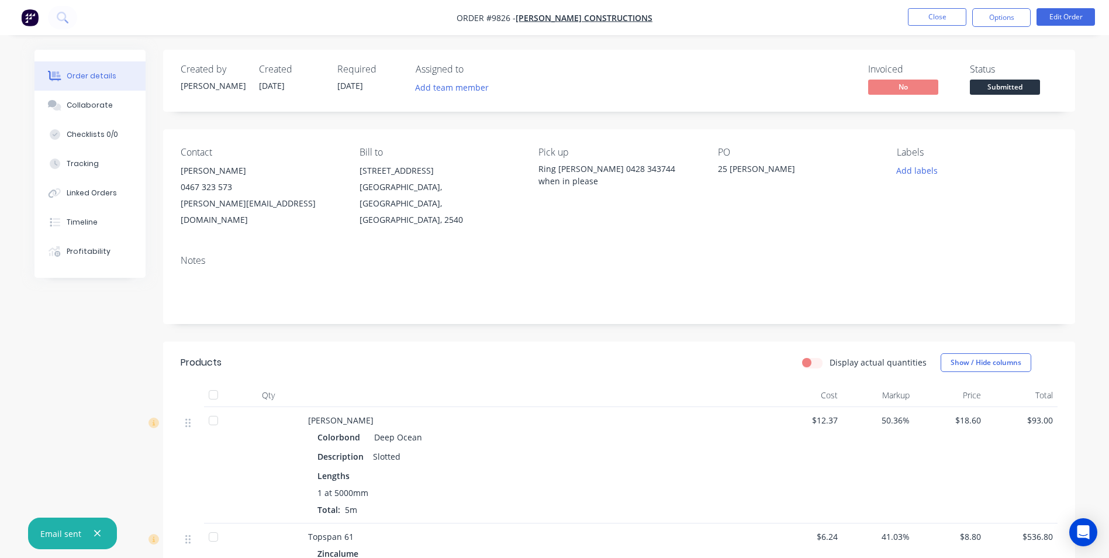
click at [36, 13] on img "button" at bounding box center [30, 18] width 18 height 18
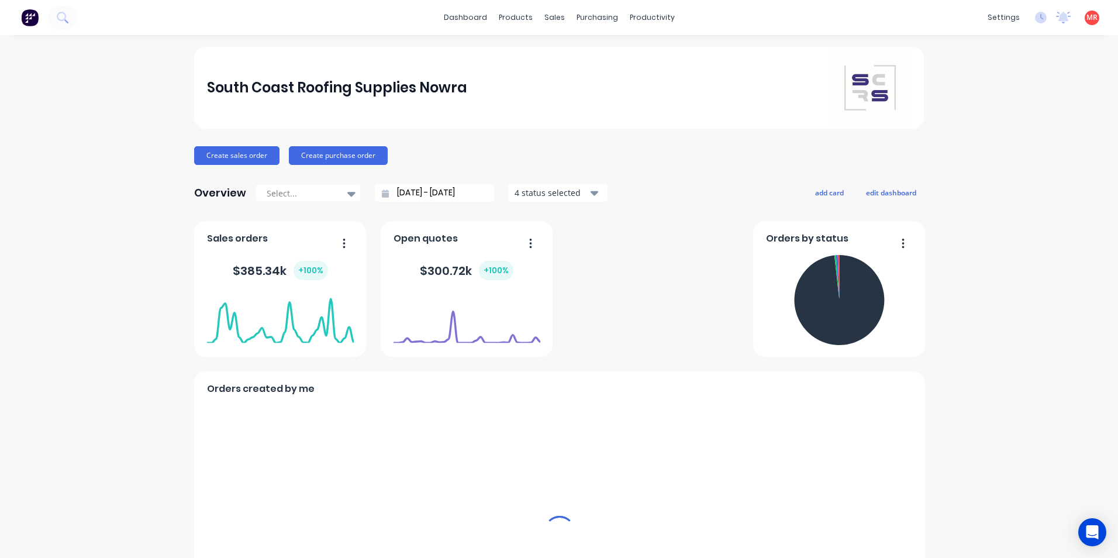
click at [550, 23] on div "sales" at bounding box center [554, 18] width 32 height 18
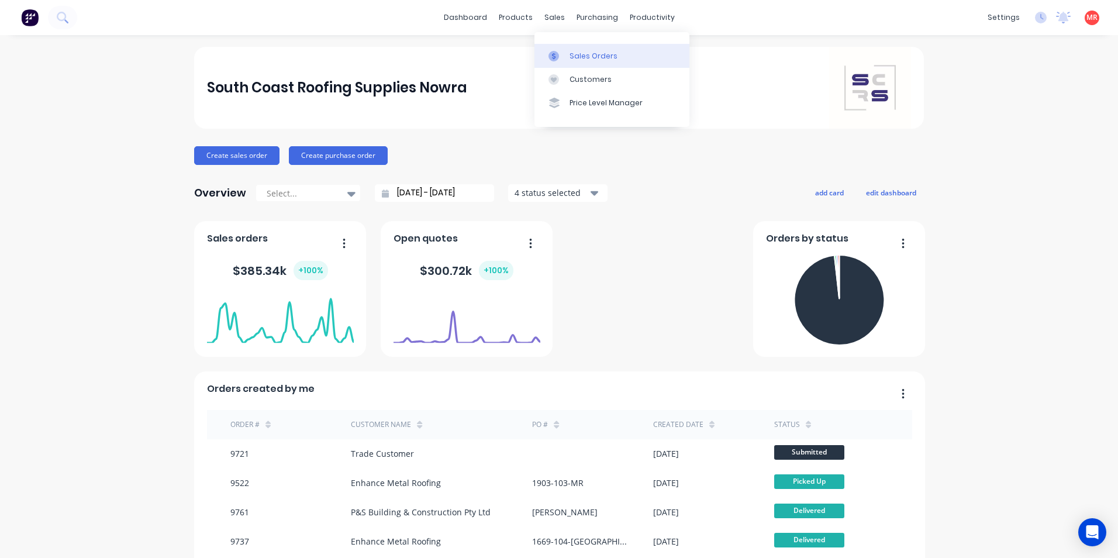
click at [562, 54] on div at bounding box center [557, 56] width 18 height 11
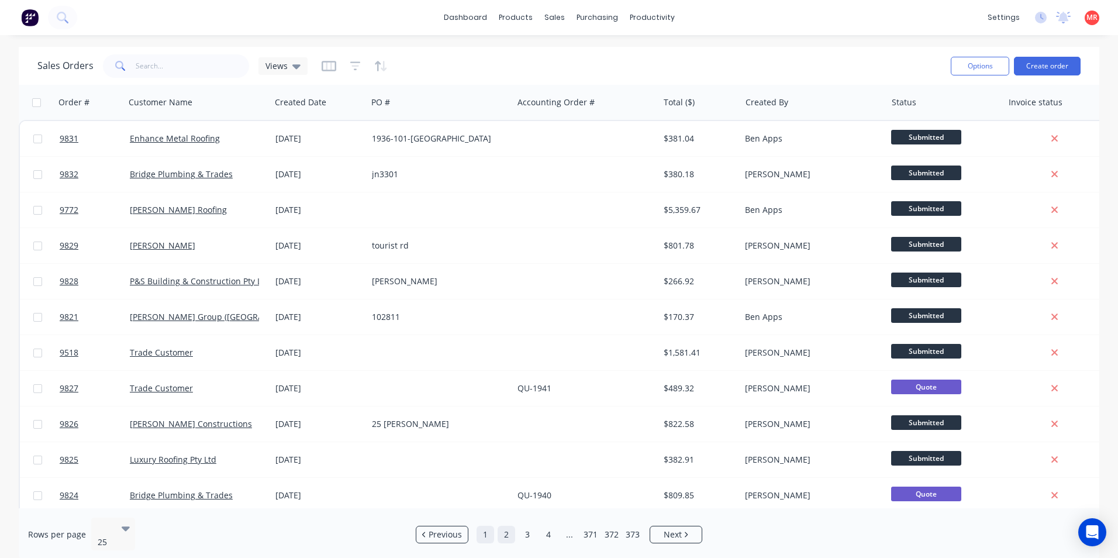
click at [486, 526] on link "1" at bounding box center [485, 535] width 18 height 18
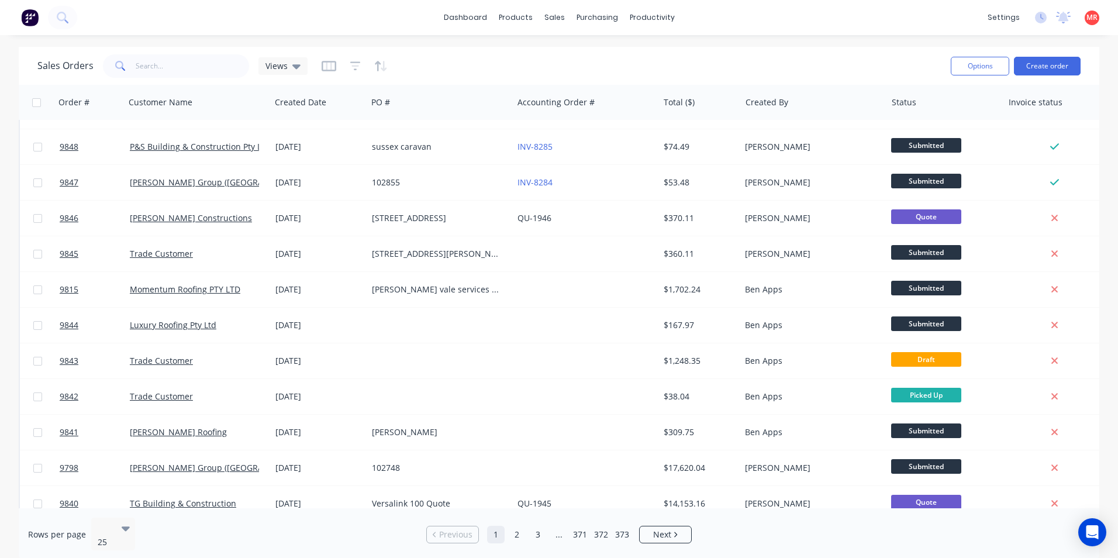
scroll to position [234, 0]
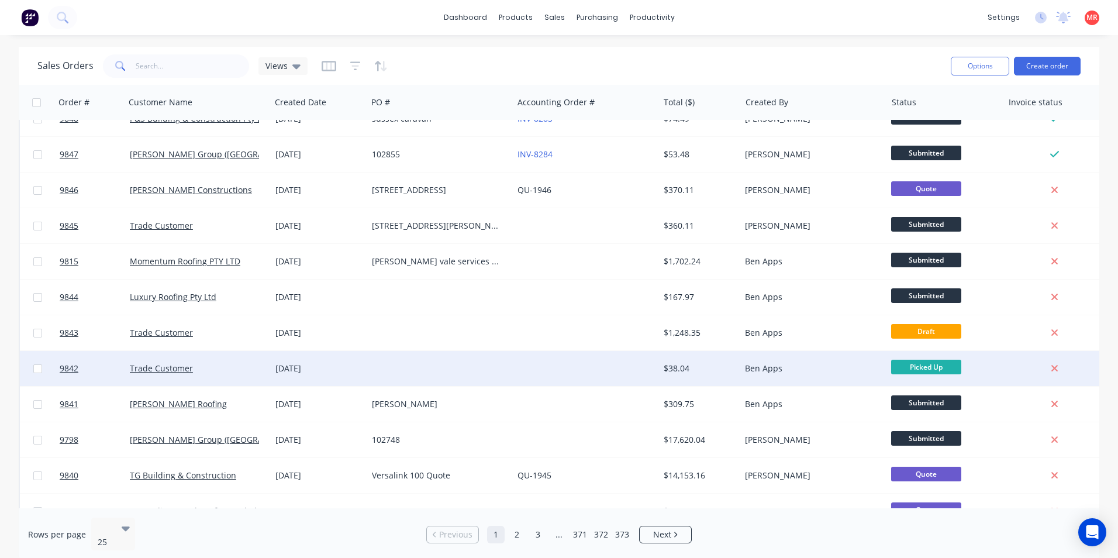
click at [500, 358] on div at bounding box center [440, 368] width 146 height 35
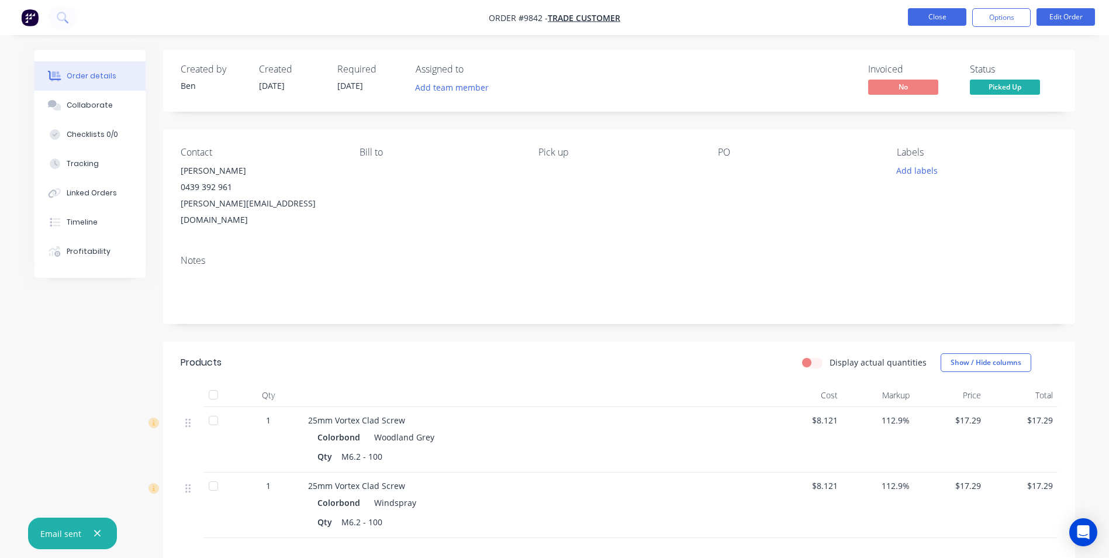
click at [933, 22] on button "Close" at bounding box center [937, 17] width 58 height 18
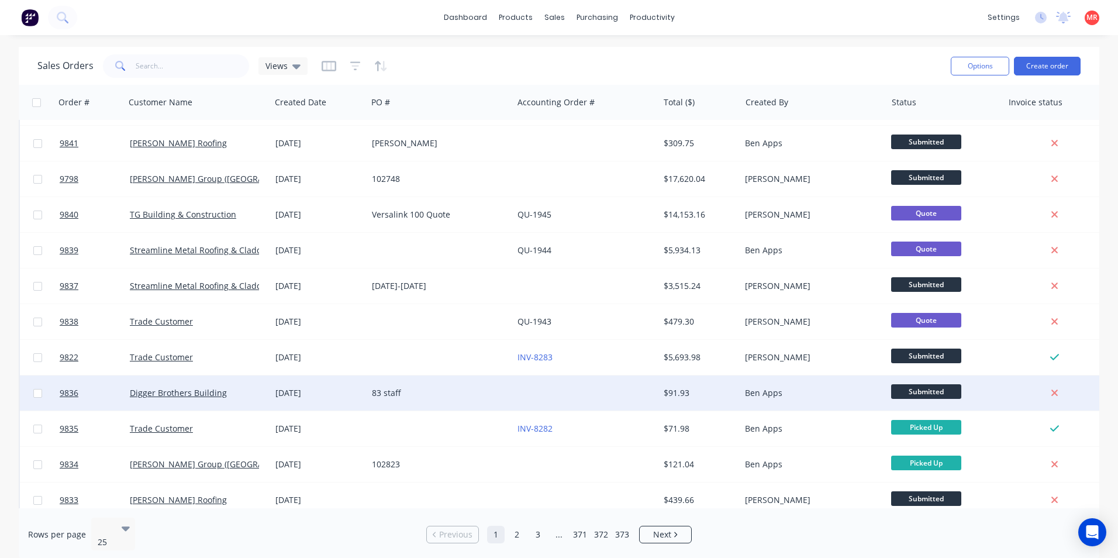
scroll to position [509, 0]
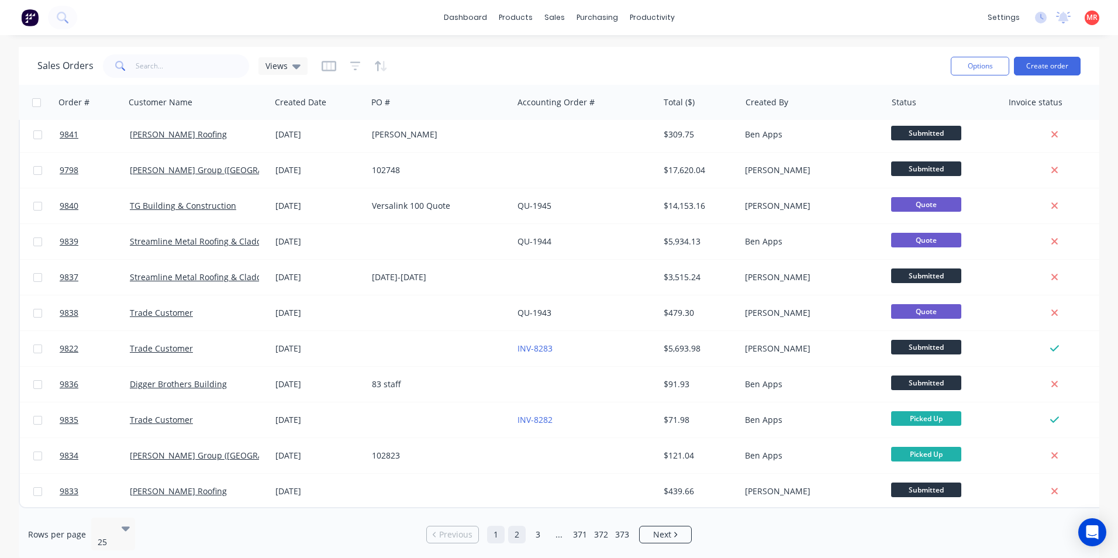
click at [519, 527] on link "2" at bounding box center [517, 535] width 18 height 18
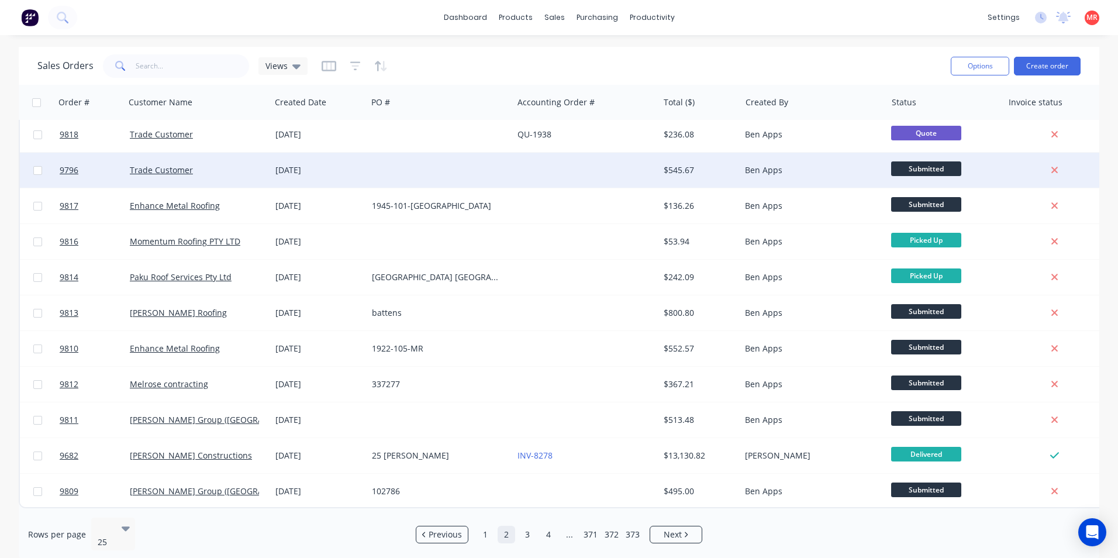
click at [538, 165] on div at bounding box center [586, 170] width 146 height 35
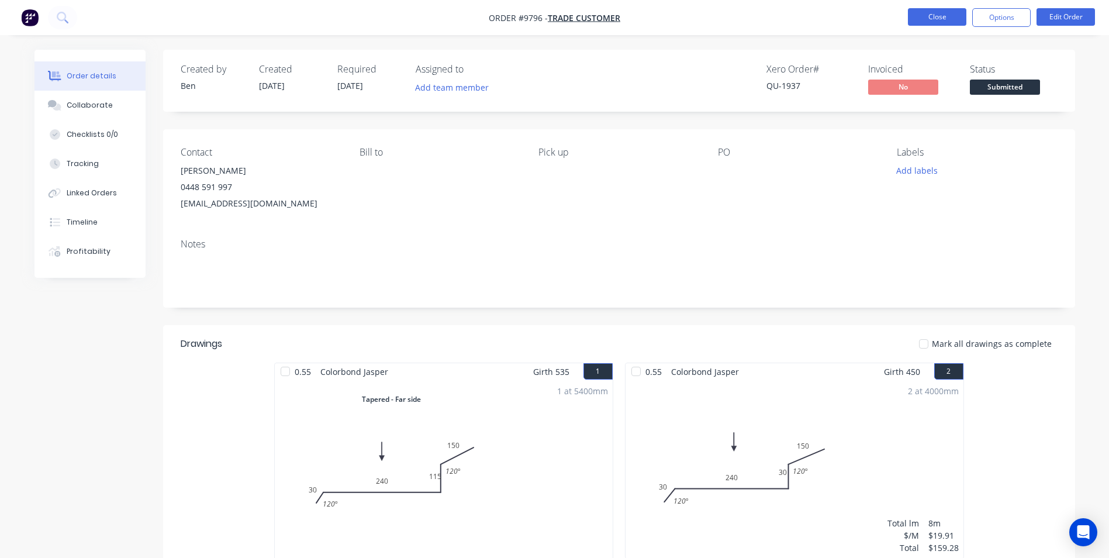
click at [930, 11] on button "Close" at bounding box center [937, 17] width 58 height 18
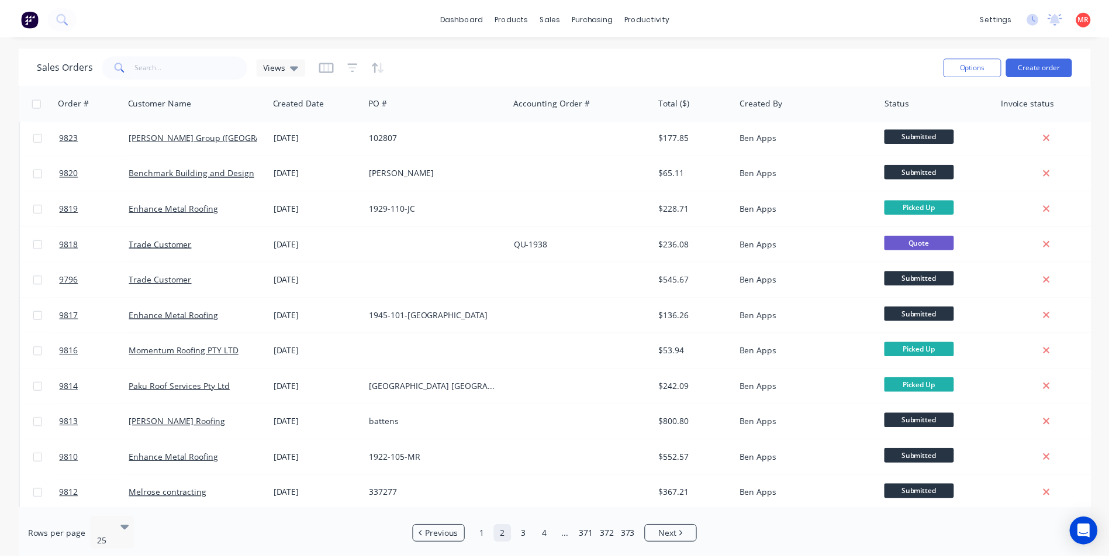
scroll to position [509, 0]
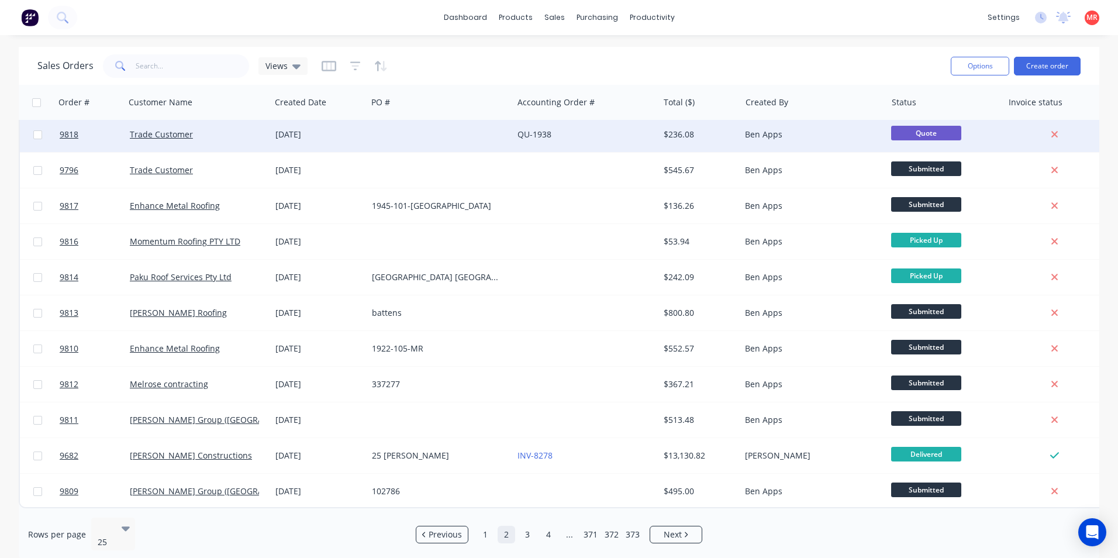
click at [486, 127] on div at bounding box center [440, 134] width 146 height 35
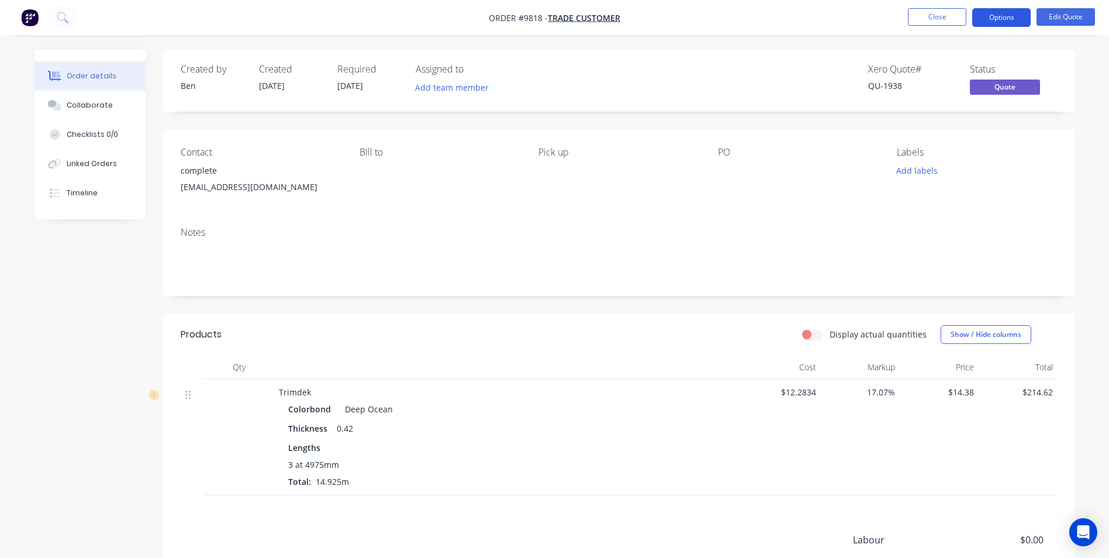
click at [1007, 19] on button "Options" at bounding box center [1001, 17] width 58 height 19
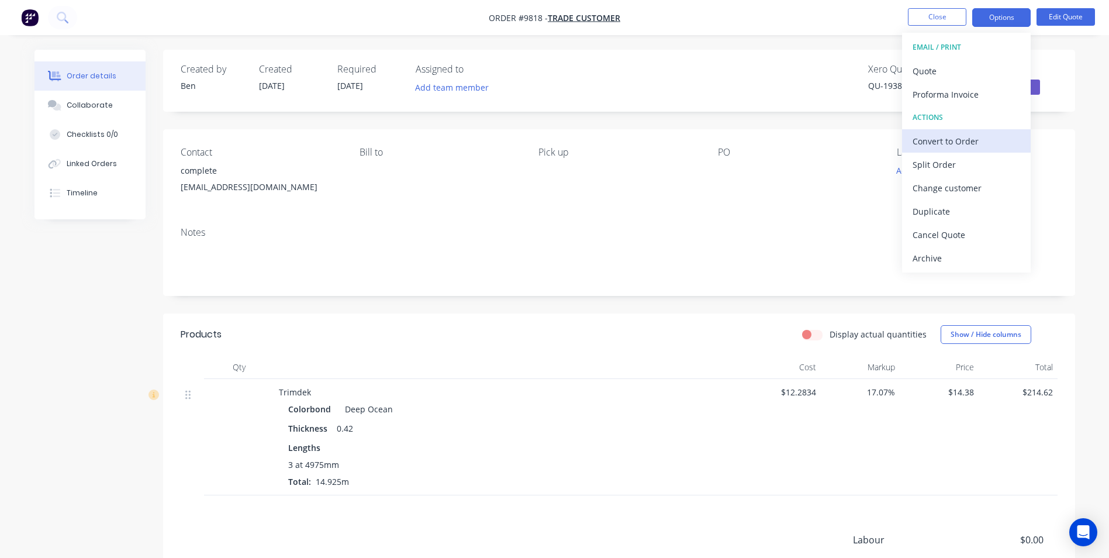
click at [938, 147] on div "Convert to Order" at bounding box center [967, 141] width 108 height 17
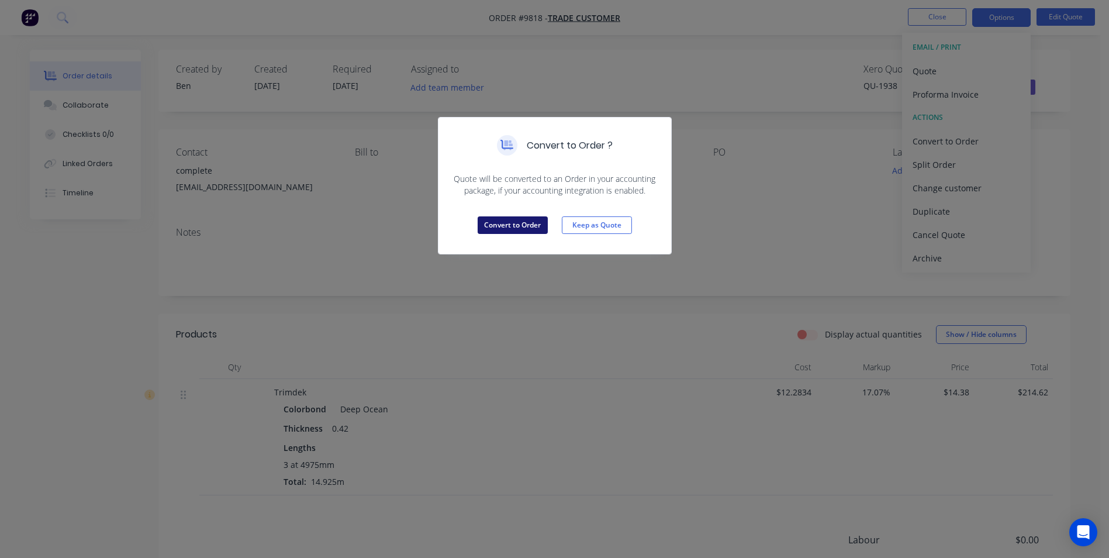
click at [496, 226] on button "Convert to Order" at bounding box center [513, 225] width 70 height 18
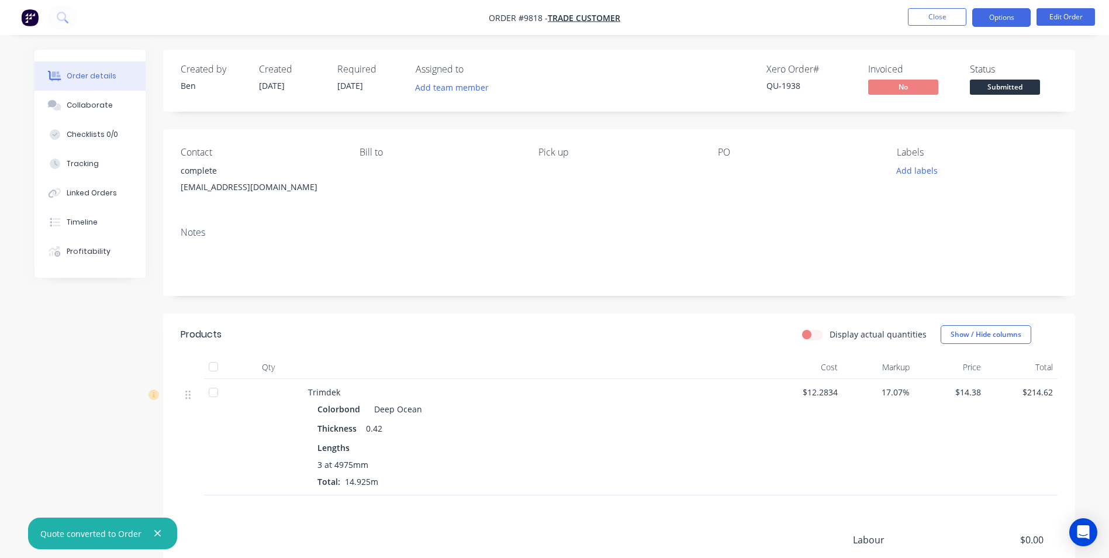
click at [981, 19] on button "Options" at bounding box center [1001, 17] width 58 height 19
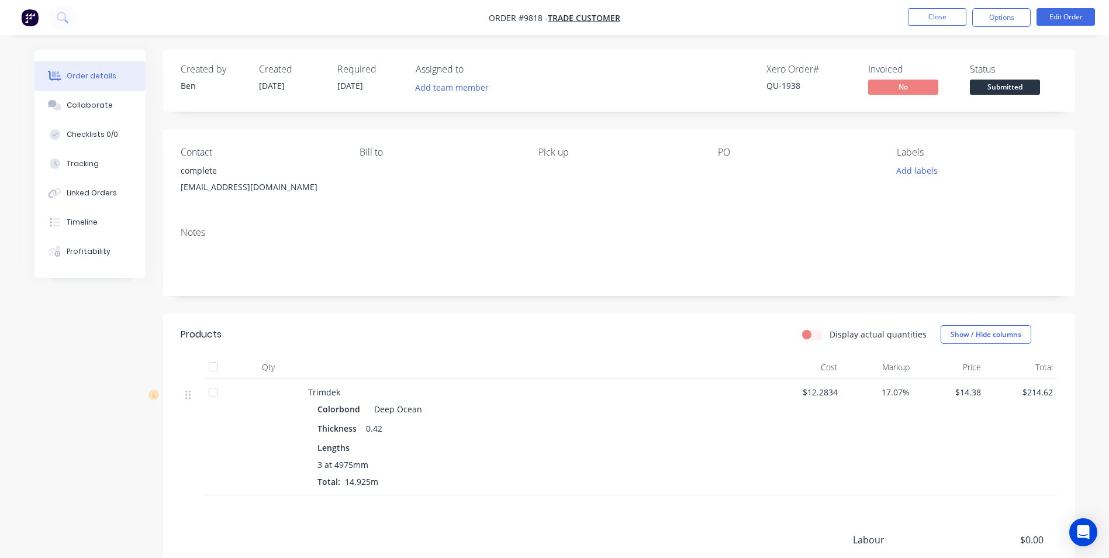
drag, startPoint x: 844, startPoint y: 199, endPoint x: 1095, endPoint y: 63, distance: 286.2
click at [847, 197] on div "PO" at bounding box center [798, 173] width 160 height 53
click at [1071, 25] on button "Edit Order" at bounding box center [1066, 17] width 58 height 18
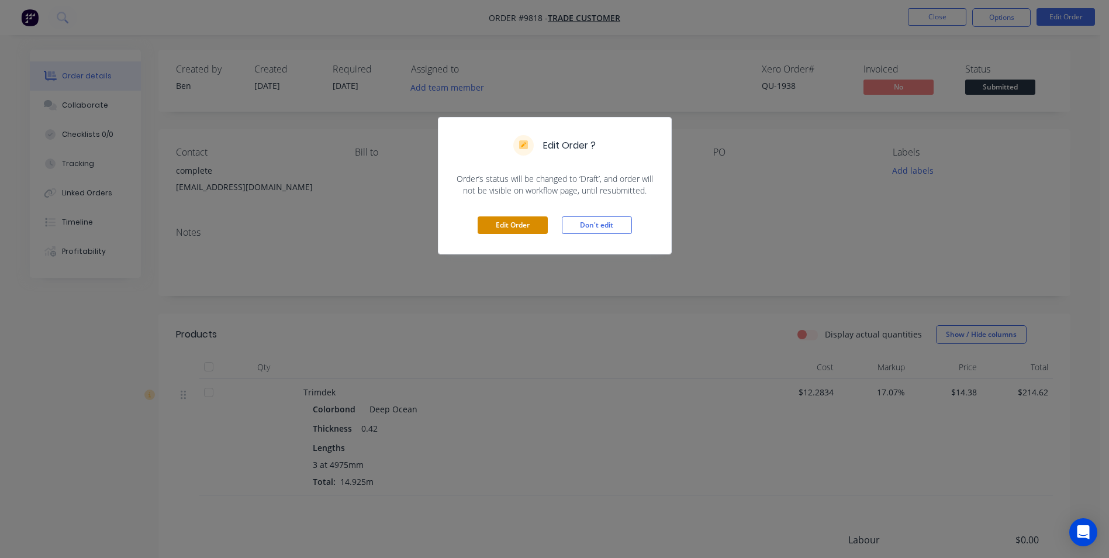
click at [526, 227] on button "Edit Order" at bounding box center [513, 225] width 70 height 18
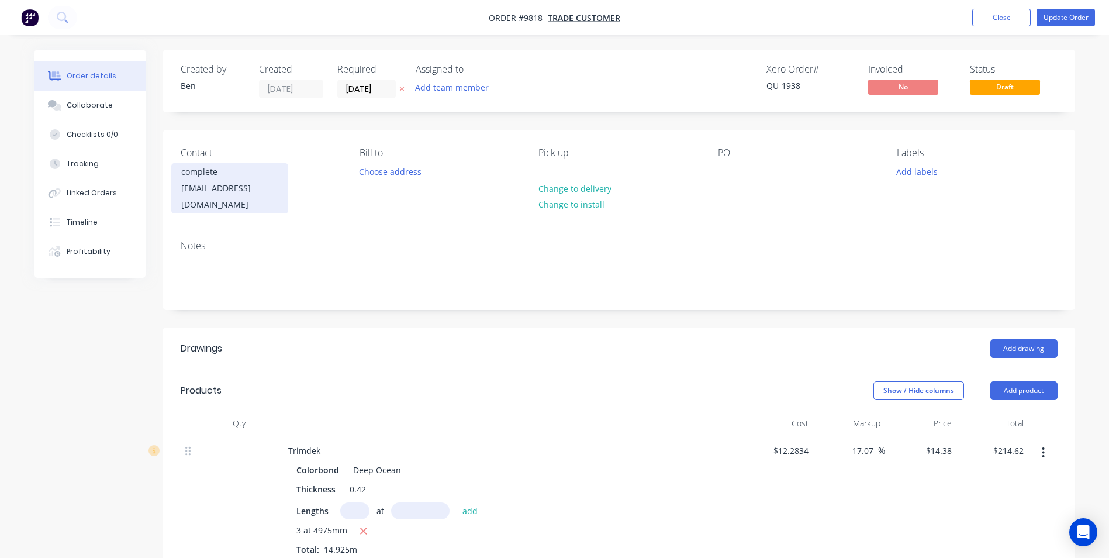
click at [225, 194] on div "accounts@completesheds.com.au" at bounding box center [229, 196] width 97 height 33
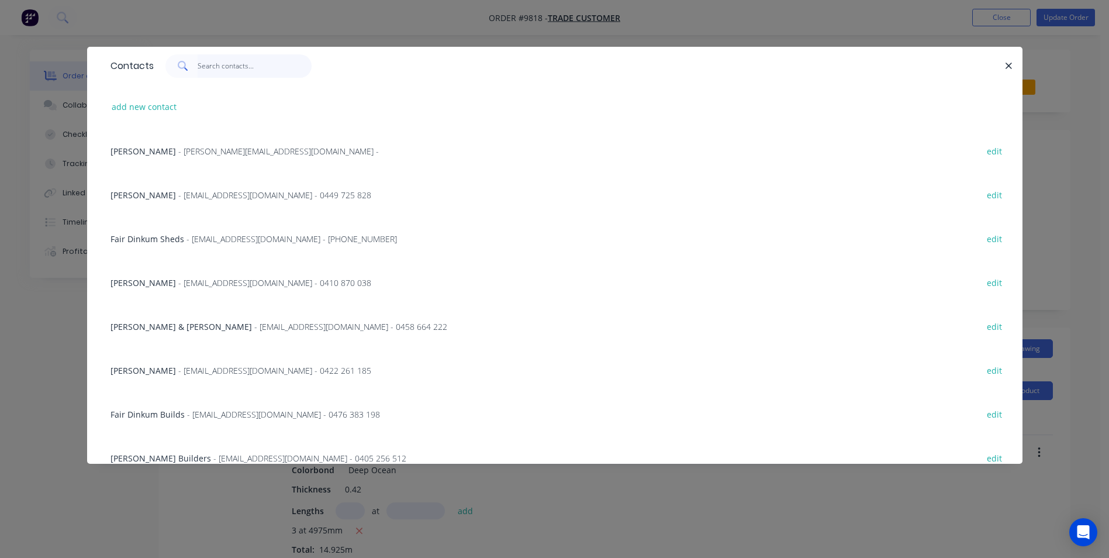
click at [257, 70] on input "text" at bounding box center [255, 65] width 114 height 23
type input "c"
click at [126, 105] on button "add new contact" at bounding box center [144, 107] width 77 height 16
select select "AU"
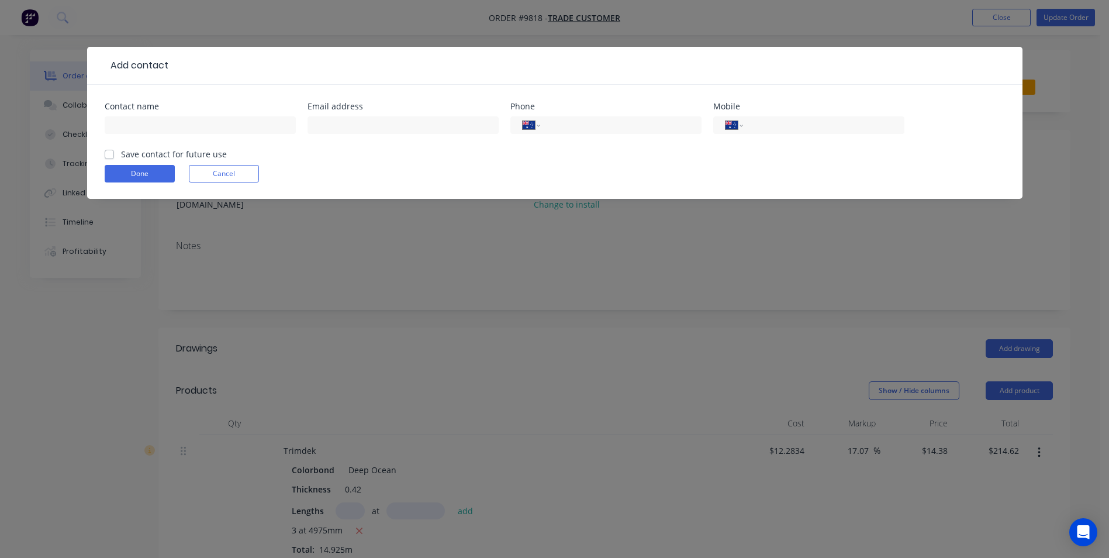
drag, startPoint x: 488, startPoint y: 72, endPoint x: 493, endPoint y: 85, distance: 13.9
click at [493, 85] on div "Add contact Contact name Email address Phone International Afghanistan Åland Is…" at bounding box center [554, 123] width 935 height 152
click at [241, 174] on button "Cancel" at bounding box center [224, 174] width 70 height 18
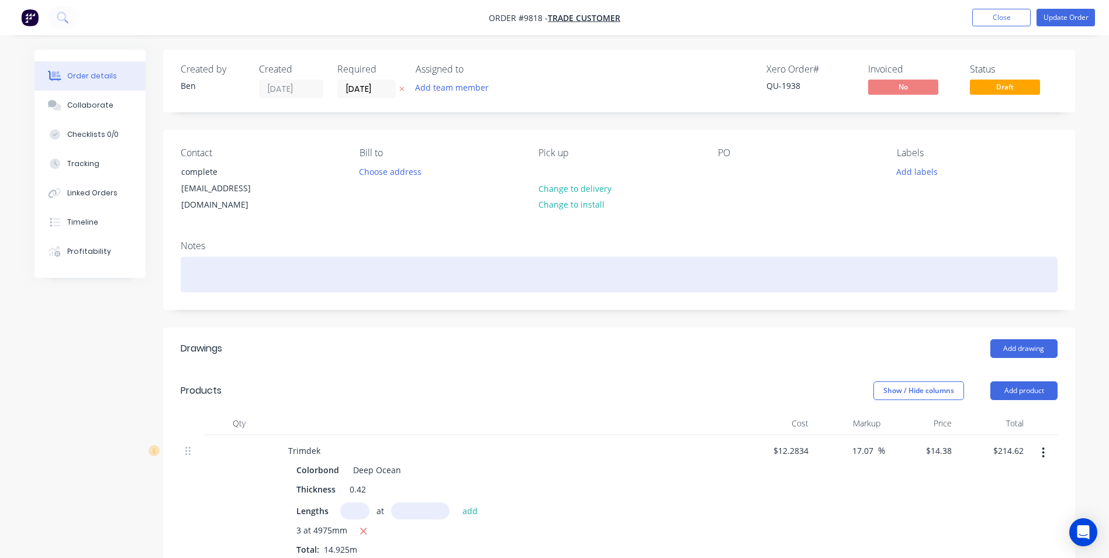
click at [222, 258] on div at bounding box center [619, 275] width 877 height 36
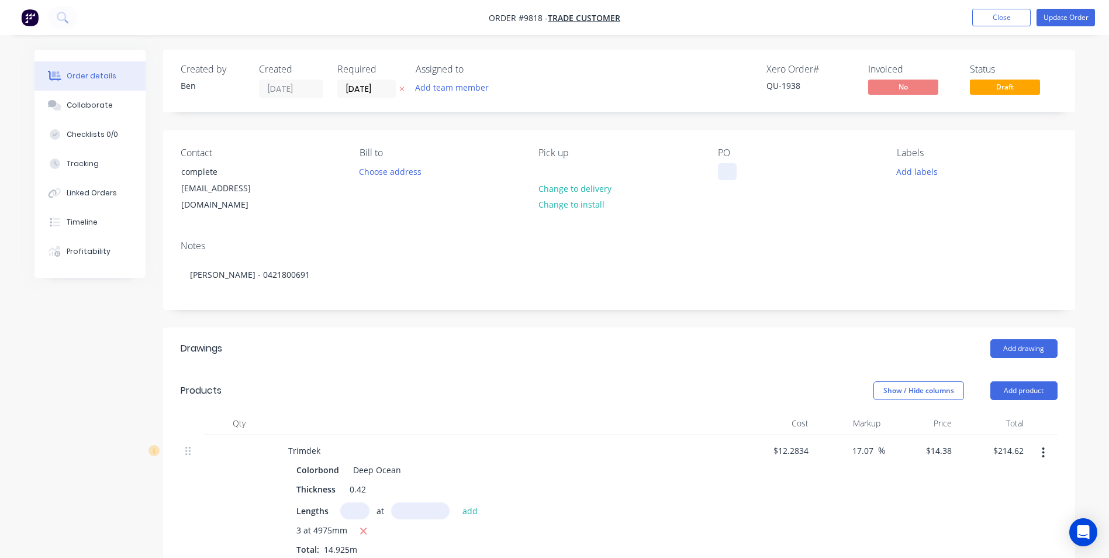
click at [724, 170] on div at bounding box center [727, 171] width 19 height 17
click at [278, 191] on div "accounts@completesheds.com.au" at bounding box center [229, 196] width 97 height 33
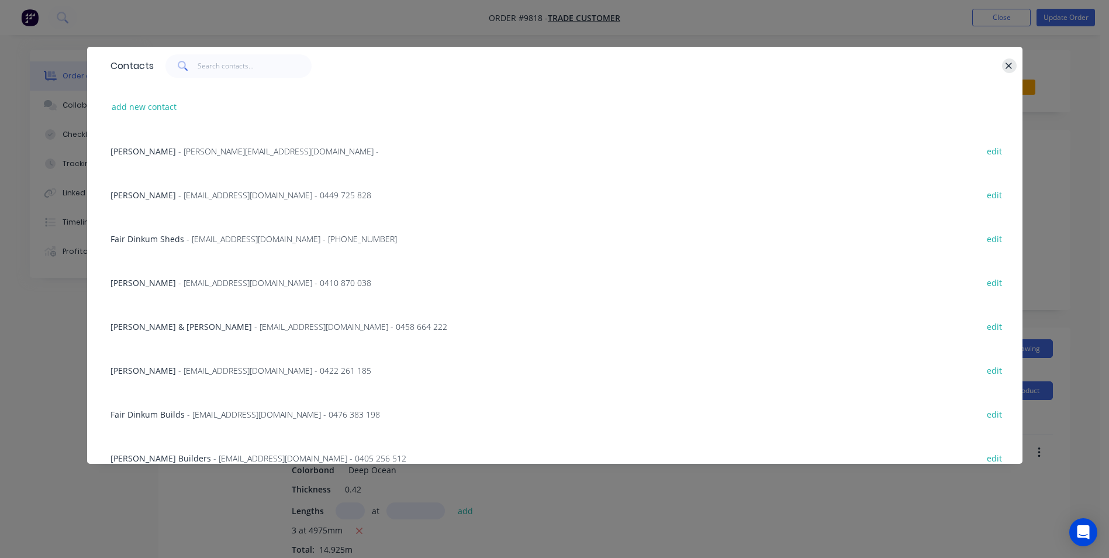
click at [1013, 65] on button "button" at bounding box center [1009, 65] width 15 height 15
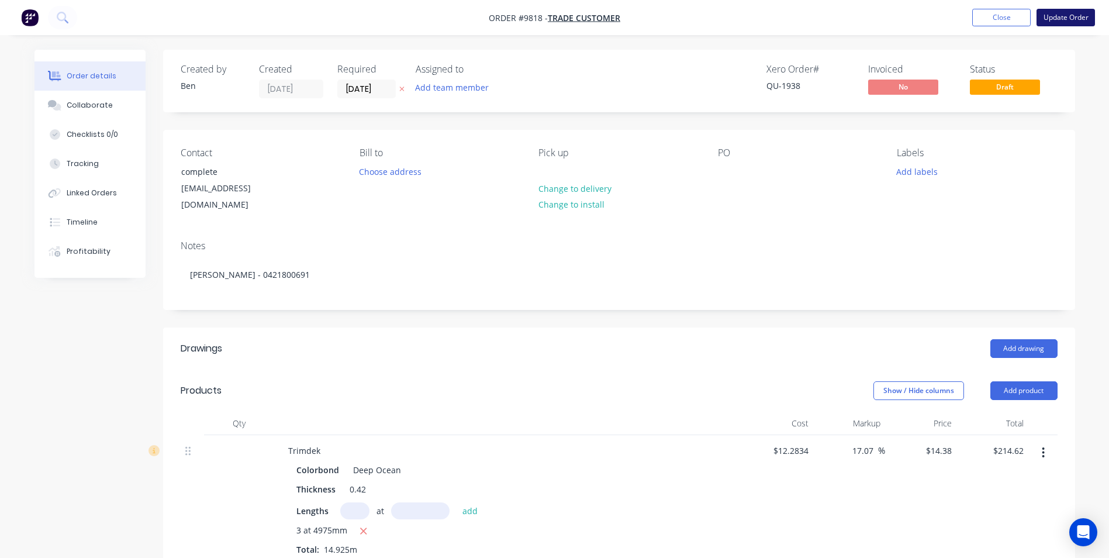
click at [1056, 18] on button "Update Order" at bounding box center [1066, 18] width 58 height 18
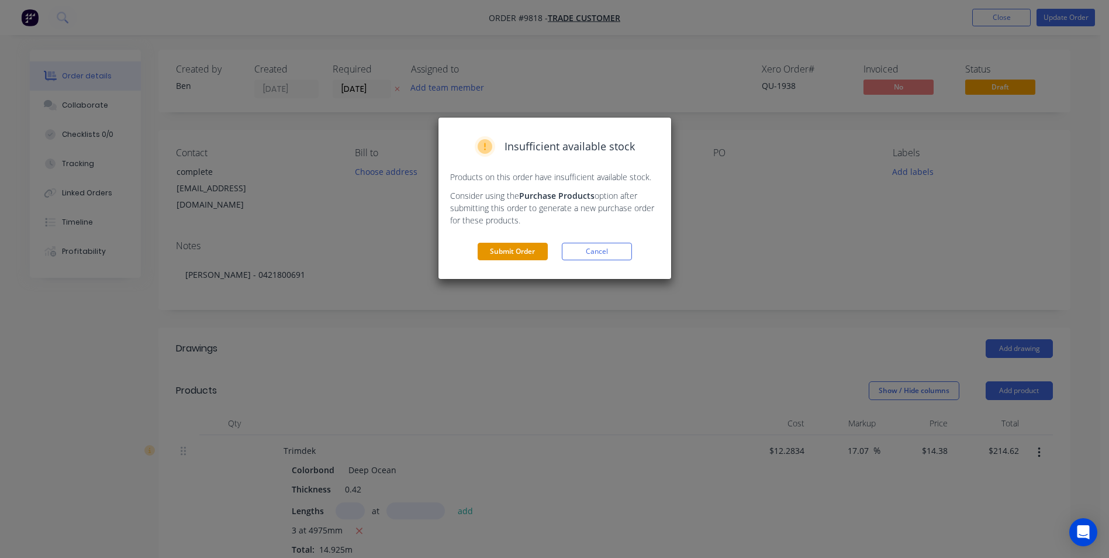
click at [510, 255] on button "Submit Order" at bounding box center [513, 252] width 70 height 18
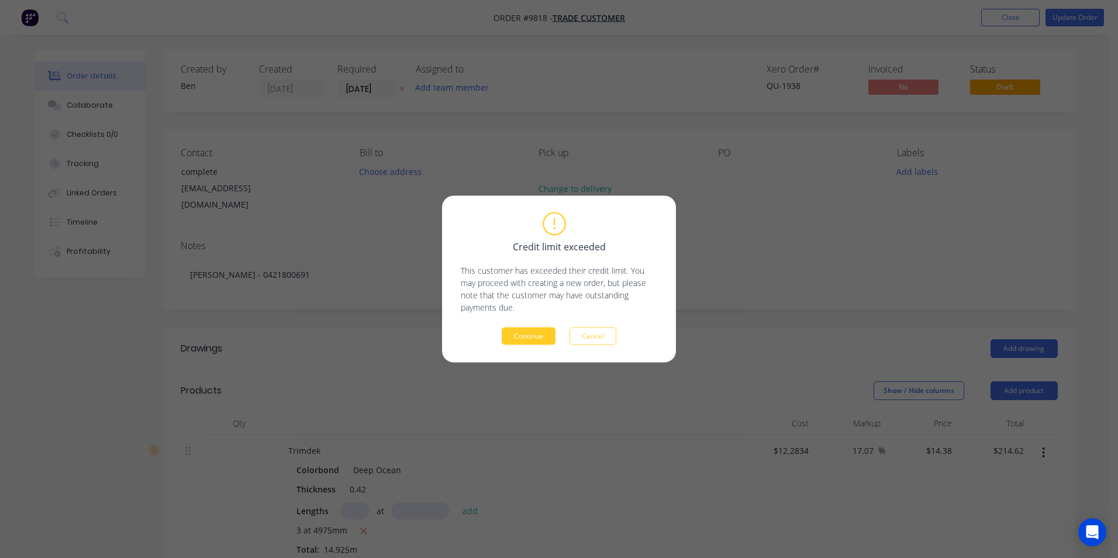
click at [518, 335] on button "Continue" at bounding box center [529, 336] width 54 height 18
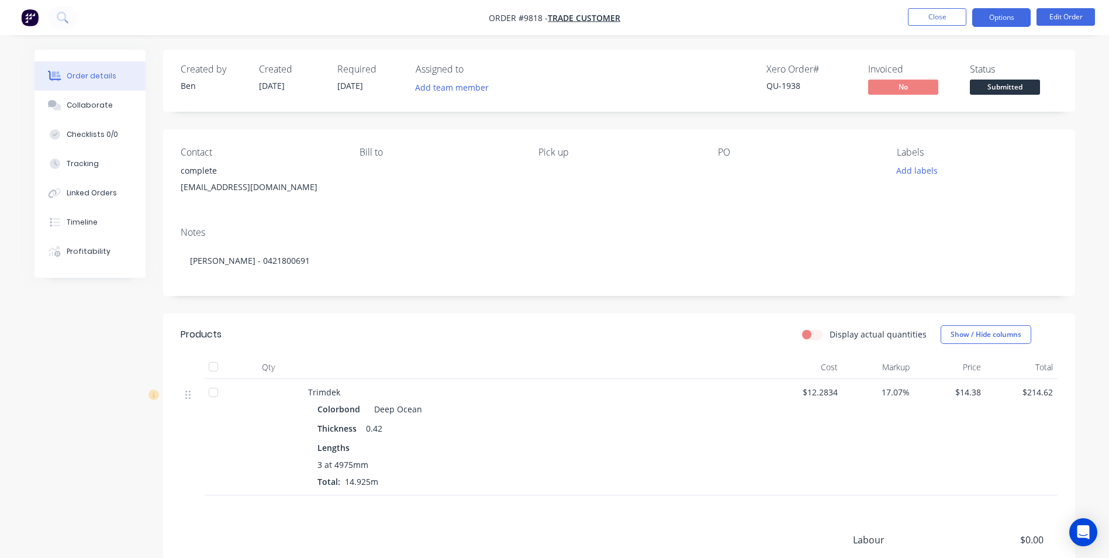
click at [992, 18] on button "Options" at bounding box center [1001, 17] width 58 height 19
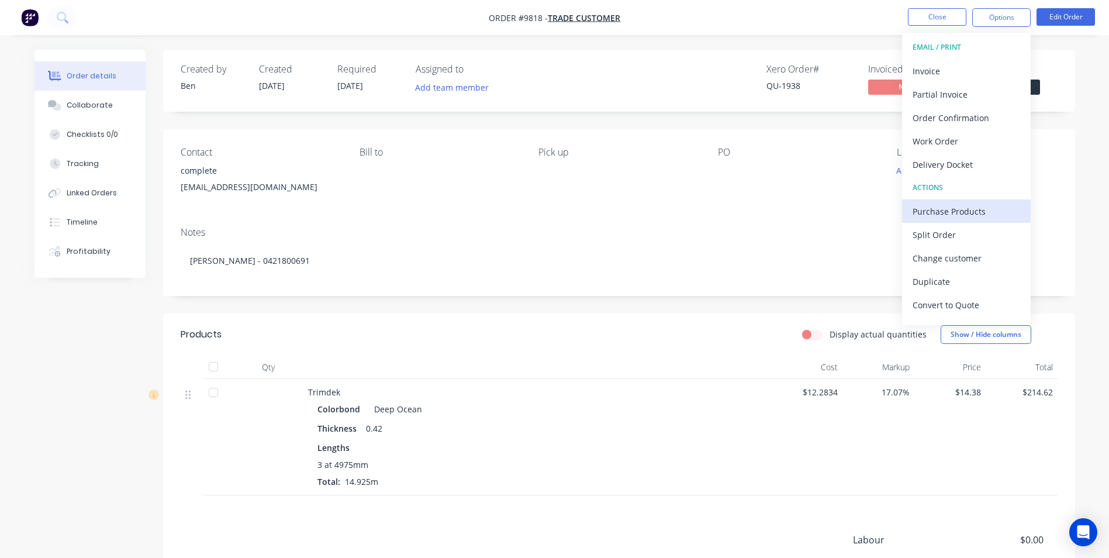
click at [954, 203] on div "Purchase Products" at bounding box center [967, 211] width 108 height 17
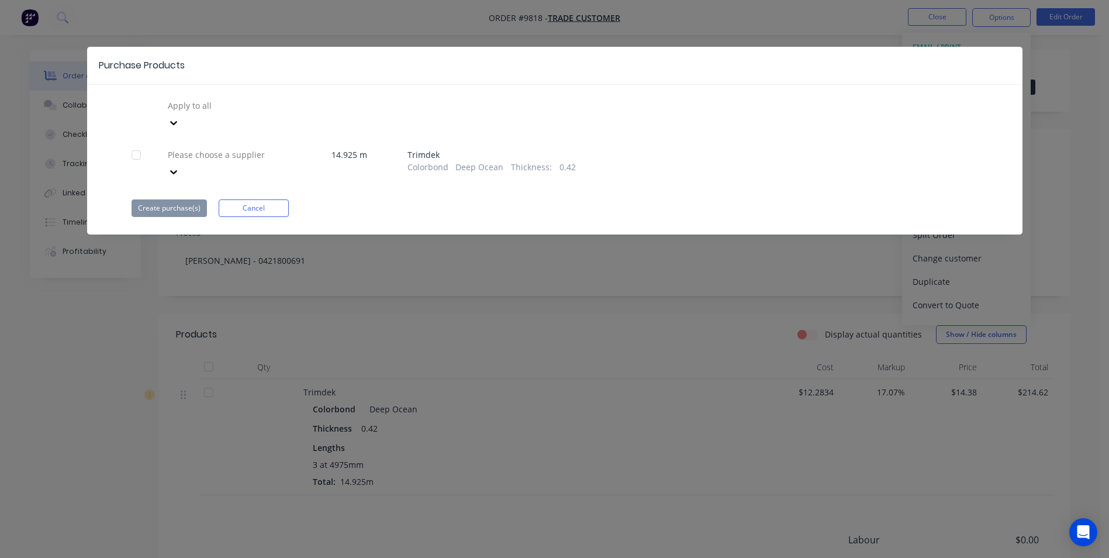
click at [219, 109] on div at bounding box center [251, 105] width 168 height 15
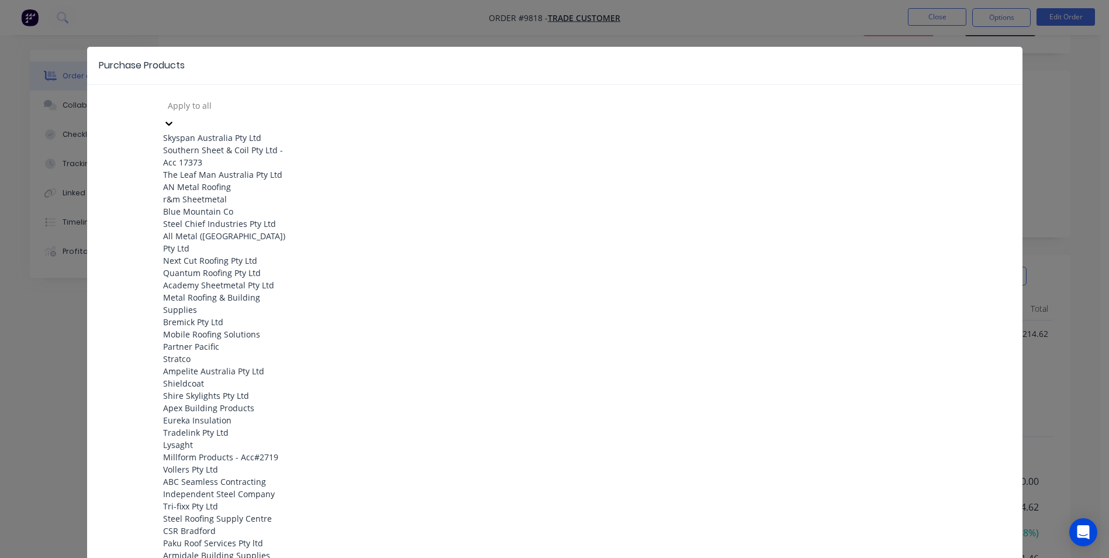
scroll to position [351, 0]
click at [206, 402] on div "Apex Building Products" at bounding box center [227, 408] width 129 height 12
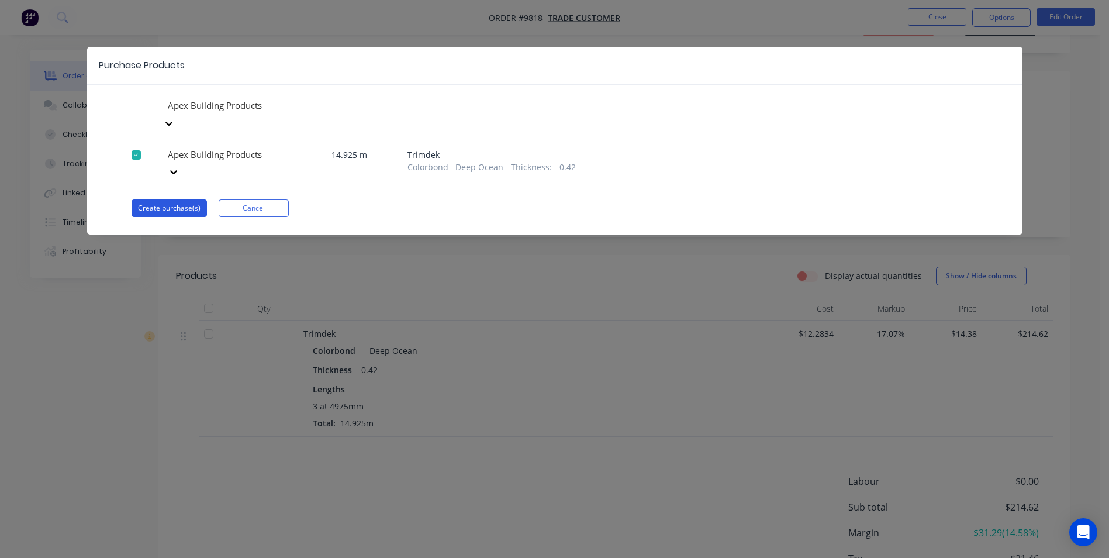
click at [179, 199] on button "Create purchase(s)" at bounding box center [169, 208] width 75 height 18
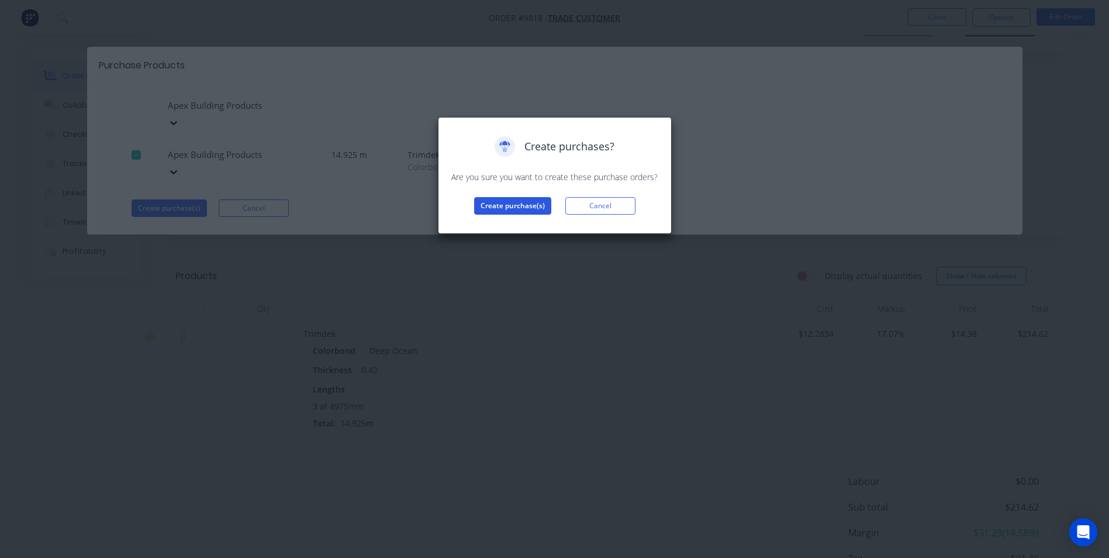
click at [528, 205] on button "Create purchase(s)" at bounding box center [512, 206] width 77 height 18
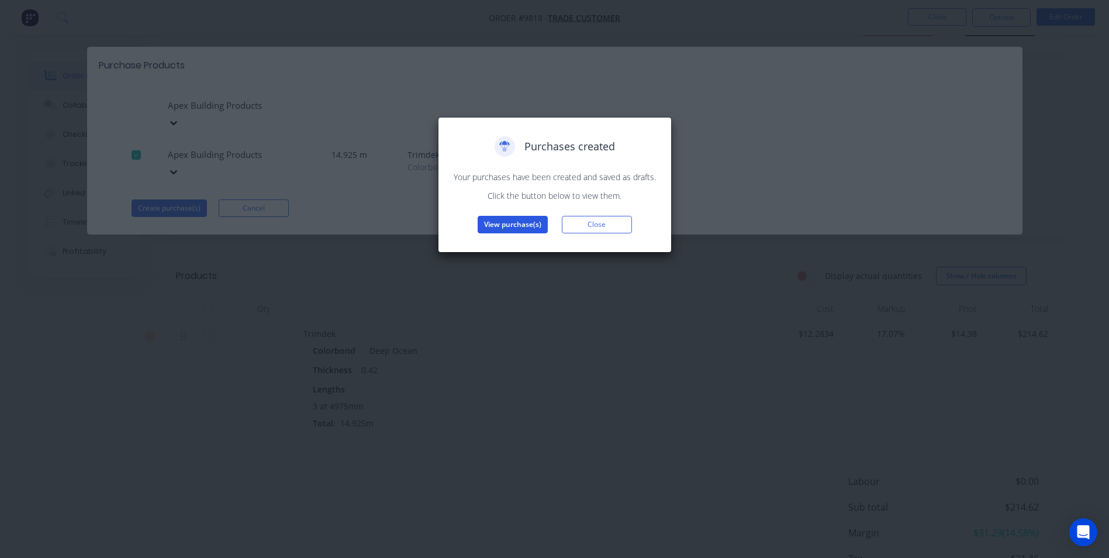
click at [535, 223] on button "View purchase(s)" at bounding box center [513, 225] width 70 height 18
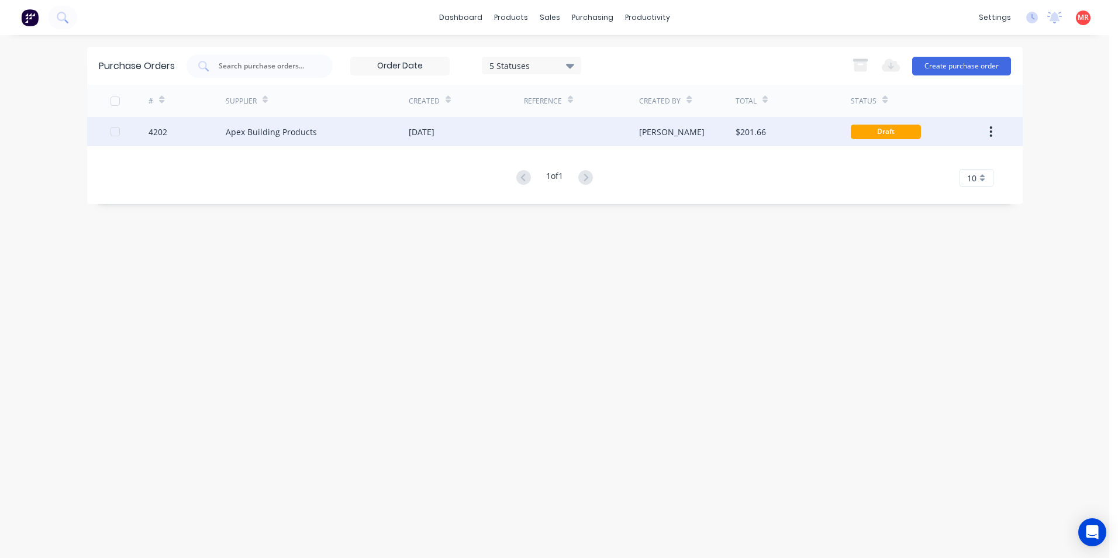
click at [403, 136] on div "Apex Building Products" at bounding box center [317, 131] width 183 height 29
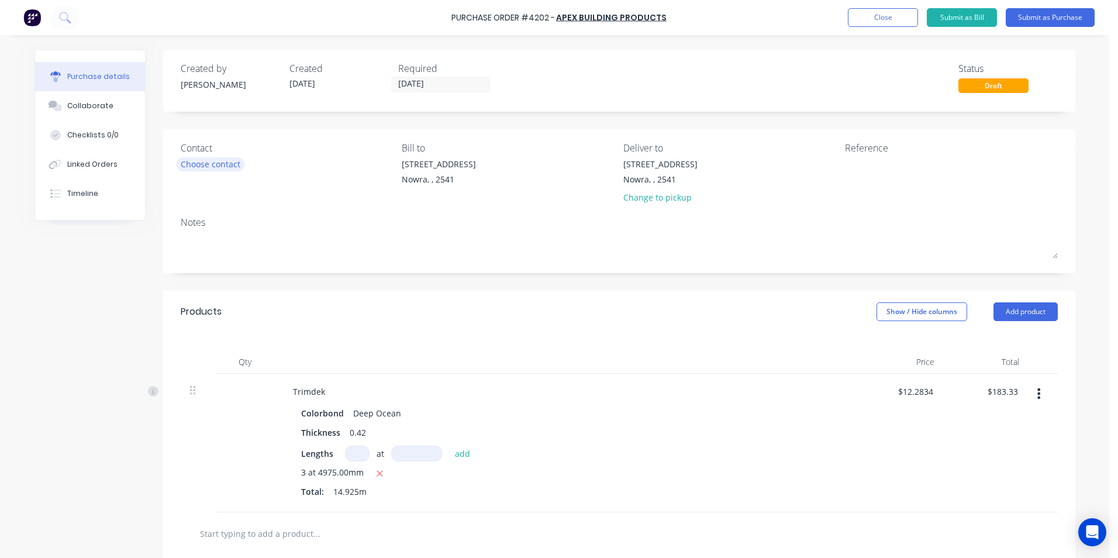
click at [208, 161] on div "Choose contact" at bounding box center [211, 164] width 60 height 12
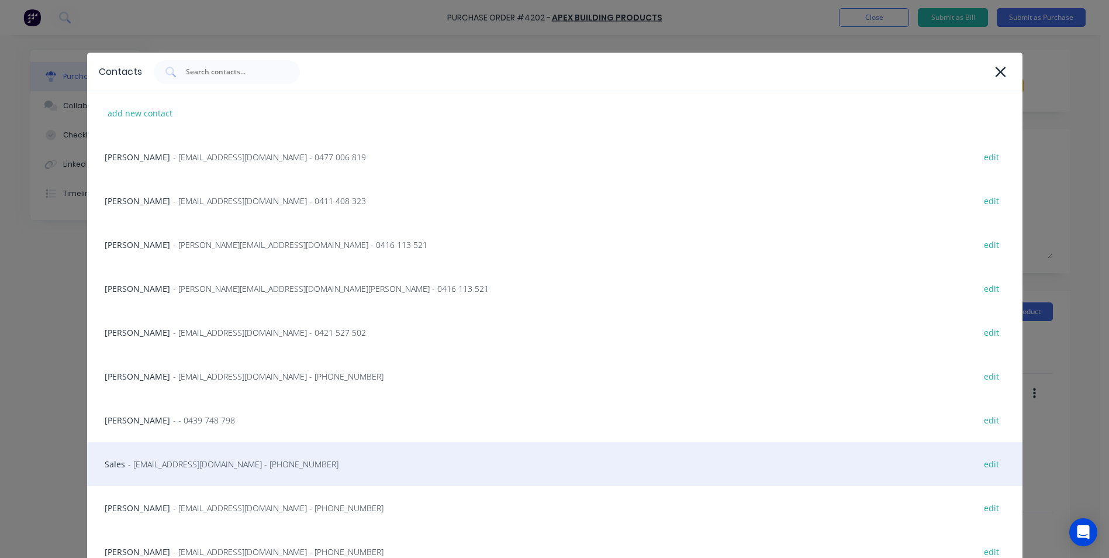
click at [186, 461] on span "- salesnsw@apexsteel.com.au - (02) 8796 0333" at bounding box center [233, 464] width 210 height 12
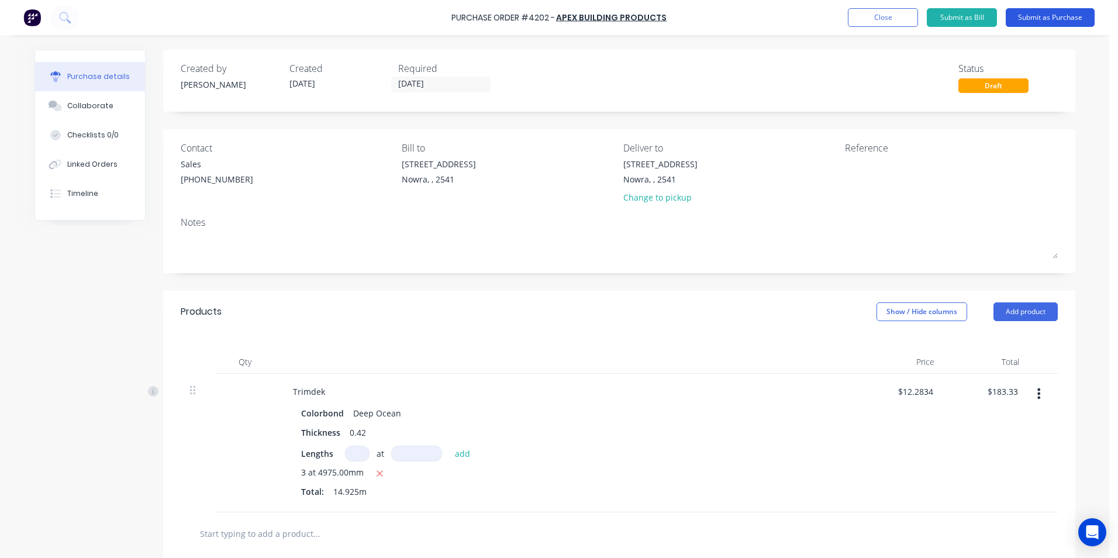
click at [1045, 16] on button "Submit as Purchase" at bounding box center [1050, 17] width 89 height 19
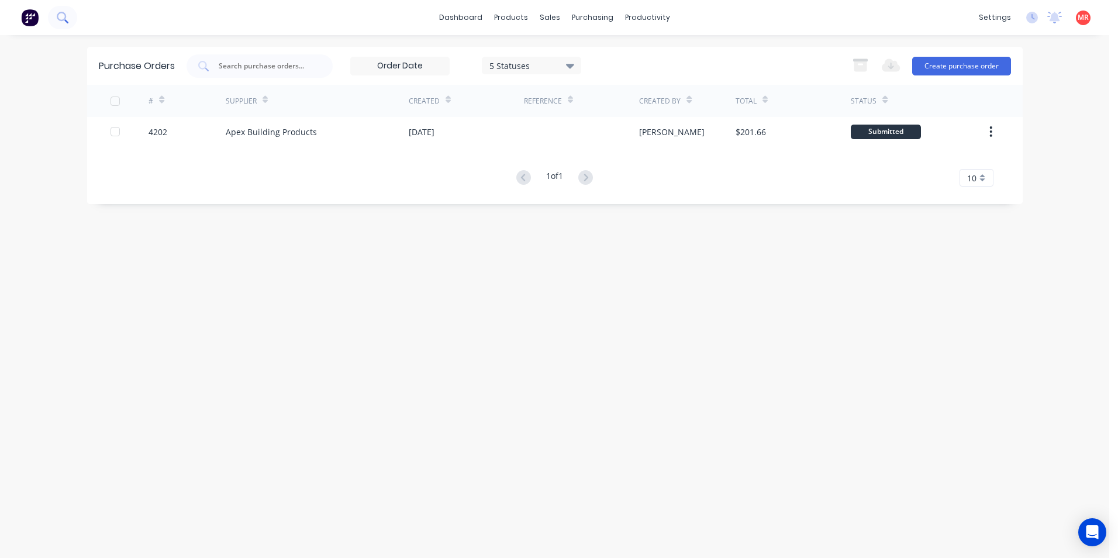
click at [71, 23] on button at bounding box center [62, 17] width 29 height 23
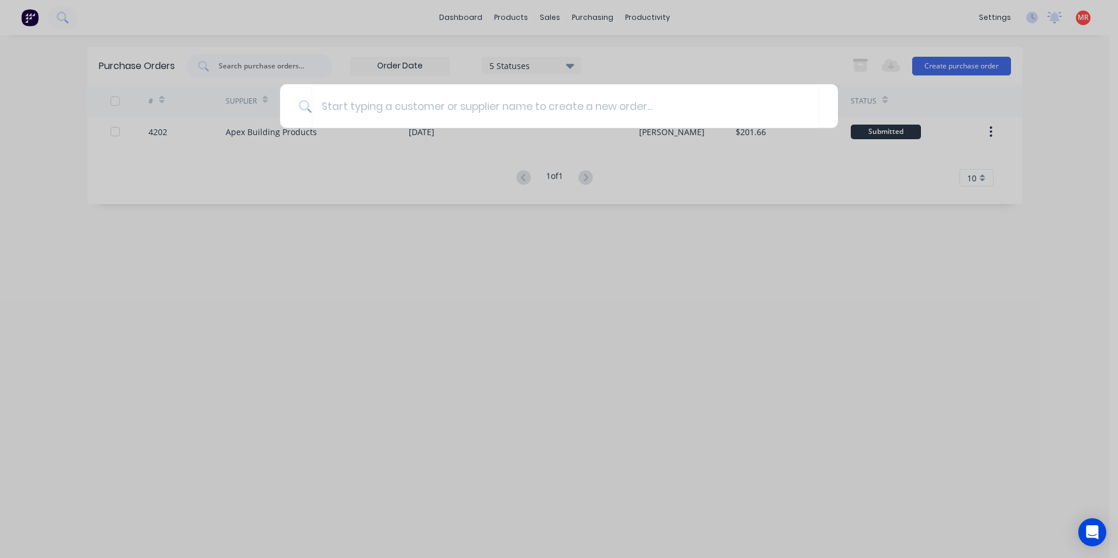
click at [547, 23] on div at bounding box center [559, 279] width 1118 height 558
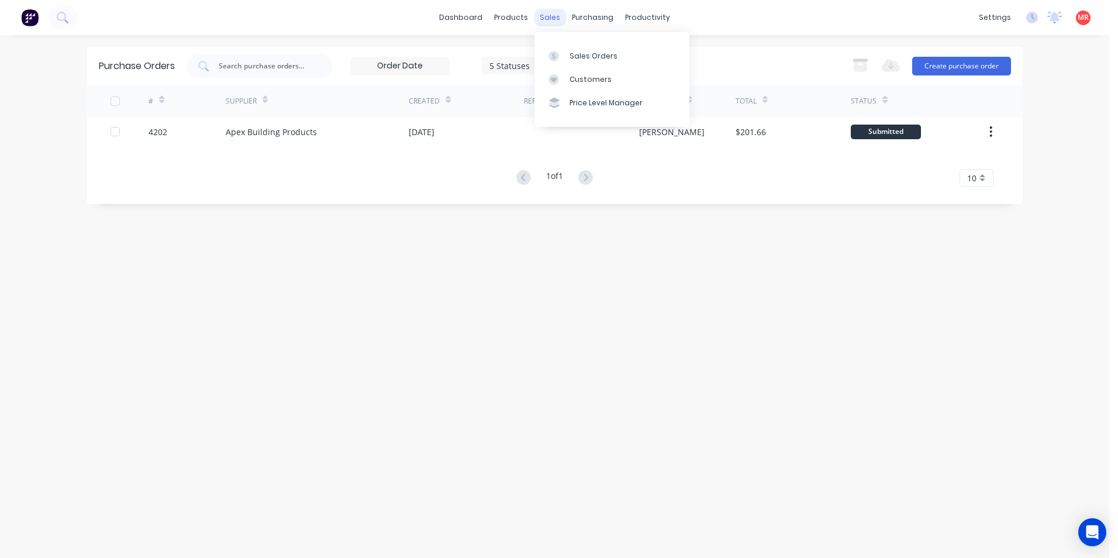
click at [547, 21] on div "sales" at bounding box center [550, 18] width 32 height 18
click at [572, 60] on div "Sales Orders" at bounding box center [593, 56] width 48 height 11
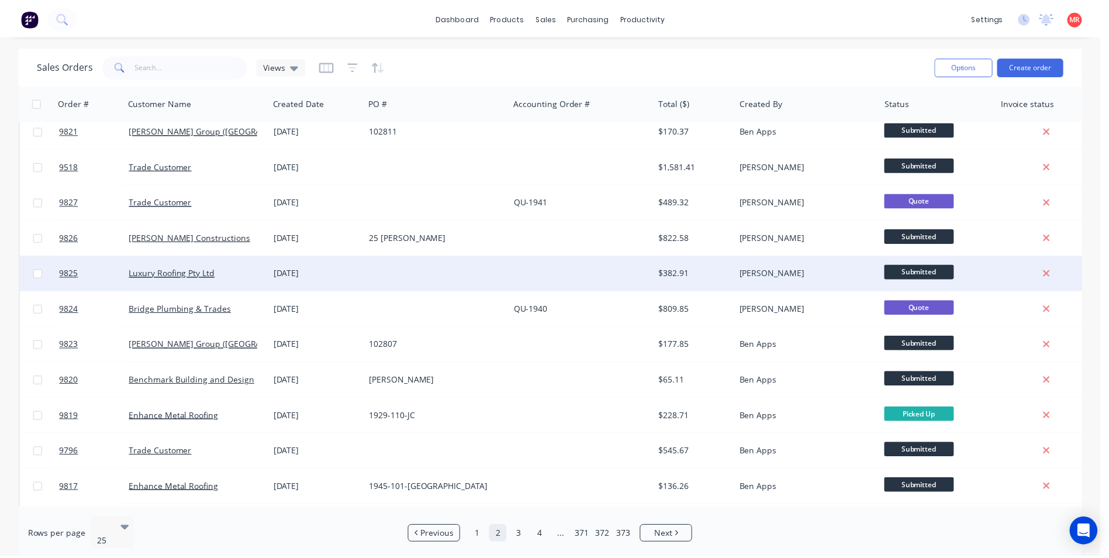
scroll to position [292, 0]
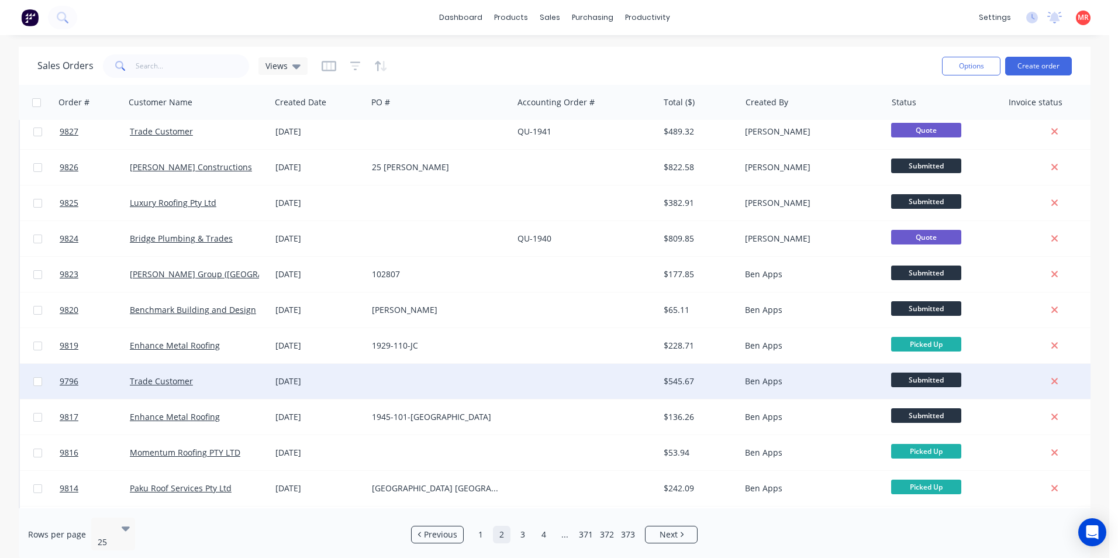
click at [829, 381] on div "Ben Apps" at bounding box center [810, 381] width 130 height 12
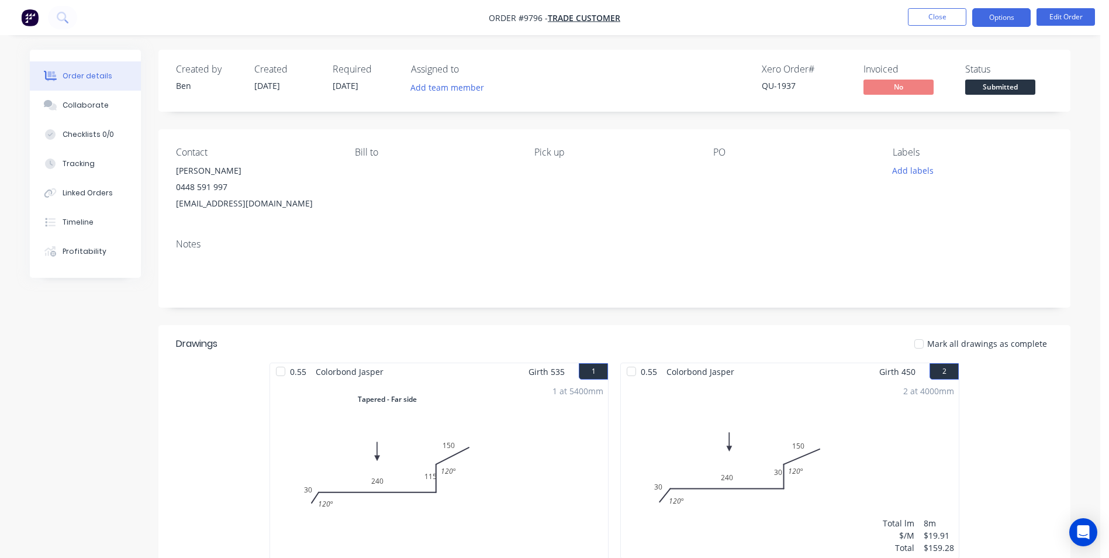
click at [1001, 19] on button "Options" at bounding box center [1001, 17] width 58 height 19
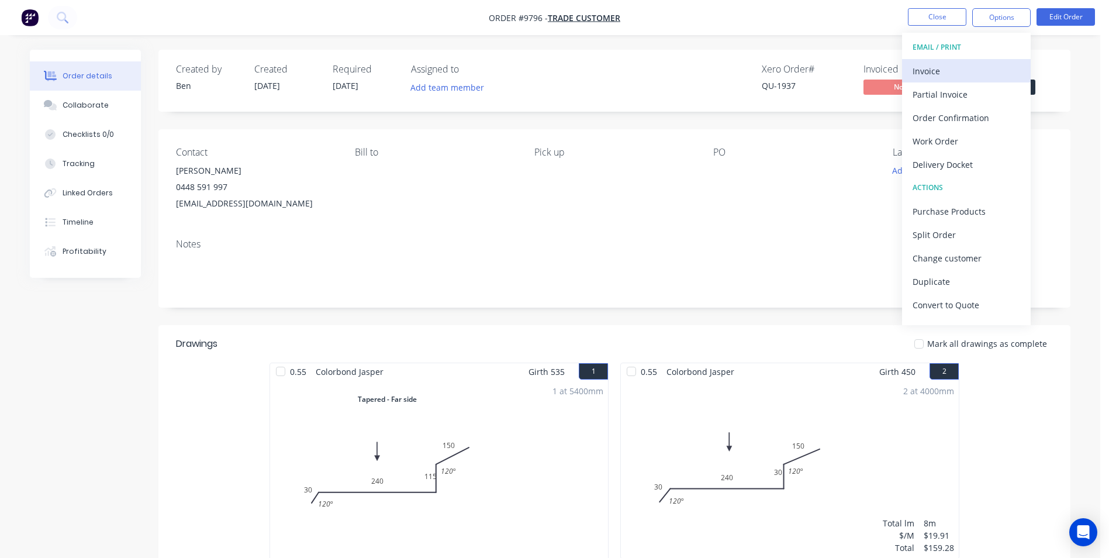
click at [942, 65] on div "Invoice" at bounding box center [967, 71] width 108 height 17
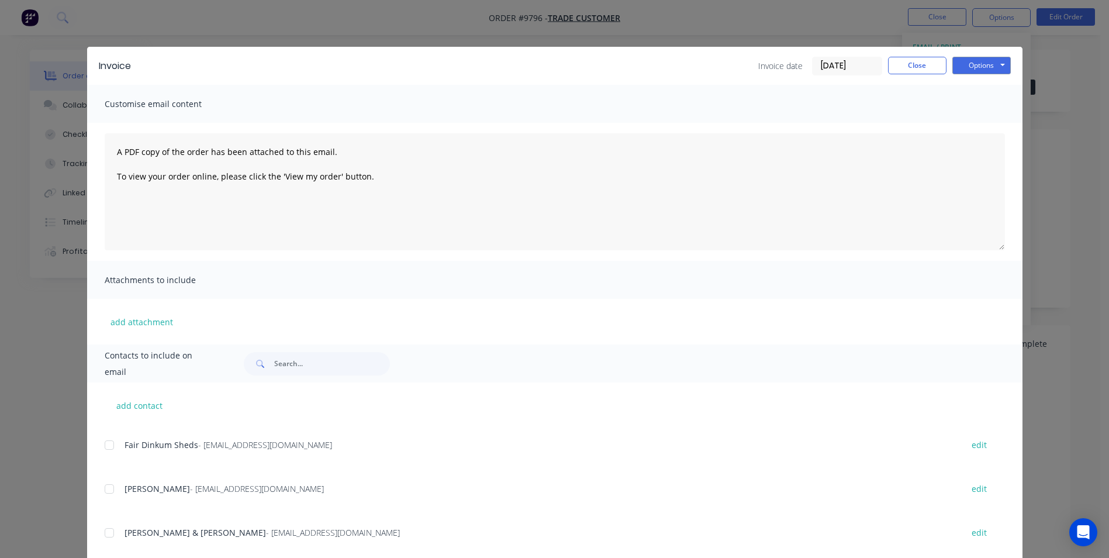
scroll to position [292, 0]
click at [296, 364] on input "text" at bounding box center [332, 363] width 116 height 23
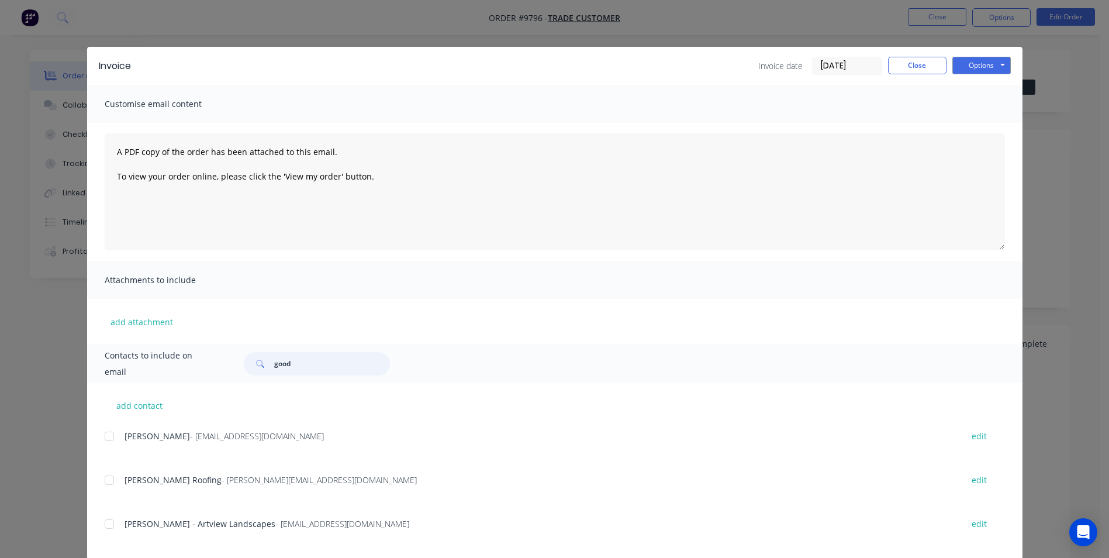
click at [104, 437] on div at bounding box center [109, 435] width 23 height 23
type input "good"
click at [977, 72] on button "Options" at bounding box center [981, 66] width 58 height 18
click at [975, 126] on button "Email" at bounding box center [989, 124] width 75 height 19
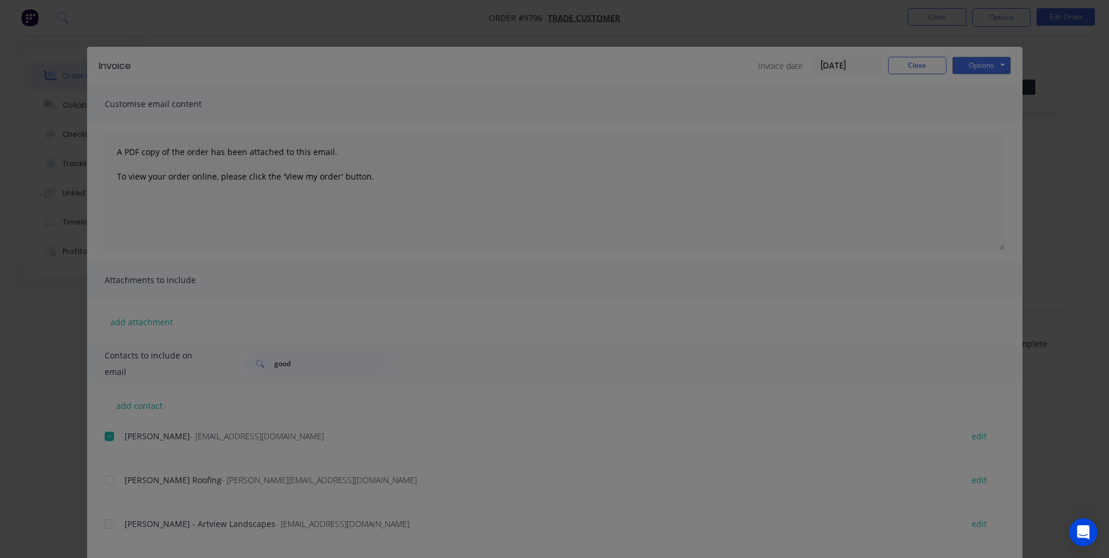
click at [918, 63] on div "Sending to your accounting package... Loading... This may take a few moments. P…" at bounding box center [554, 279] width 1109 height 558
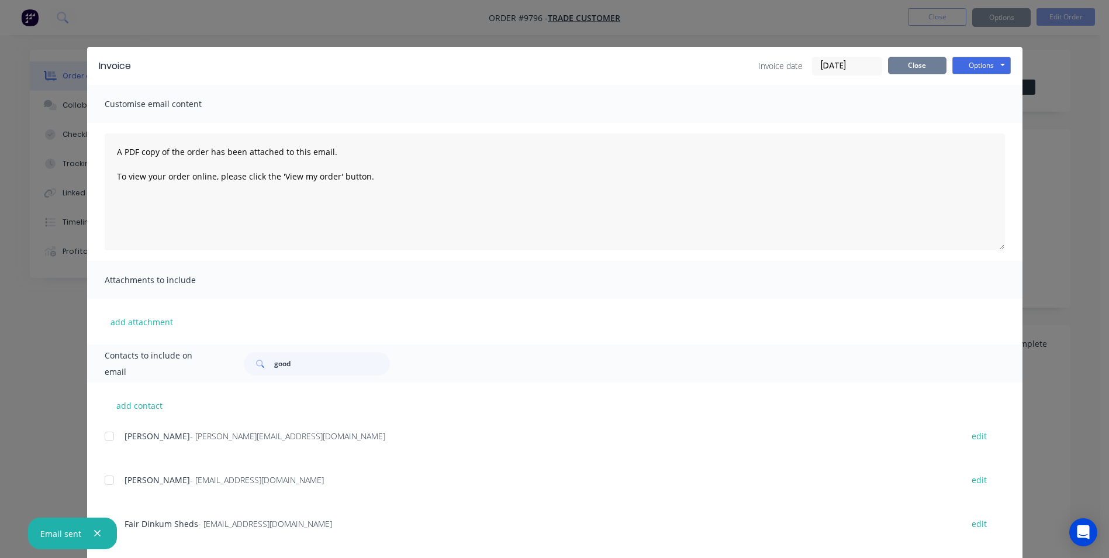
click at [925, 65] on button "Close" at bounding box center [917, 66] width 58 height 18
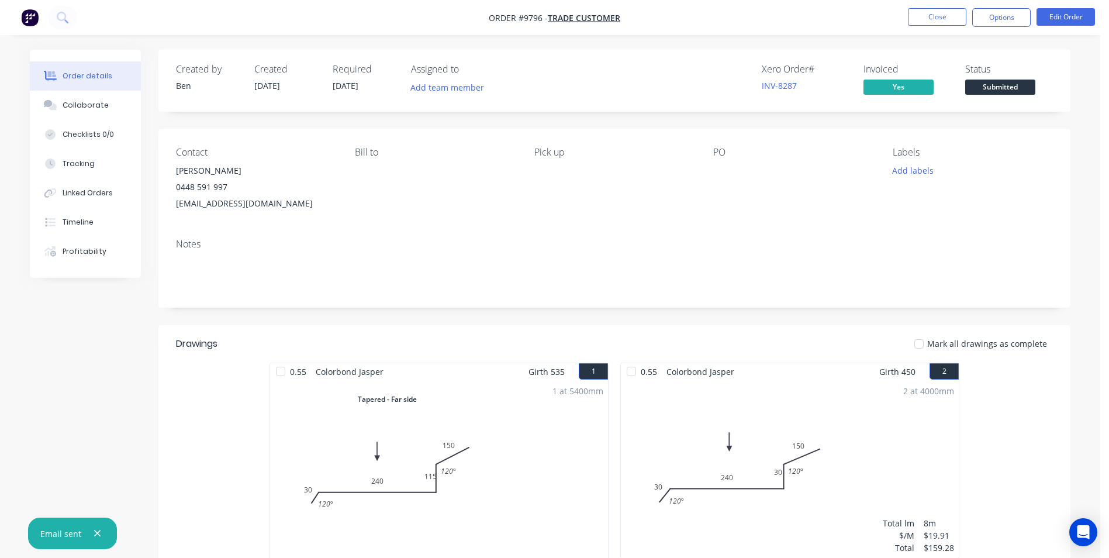
click at [26, 17] on img "button" at bounding box center [30, 18] width 18 height 18
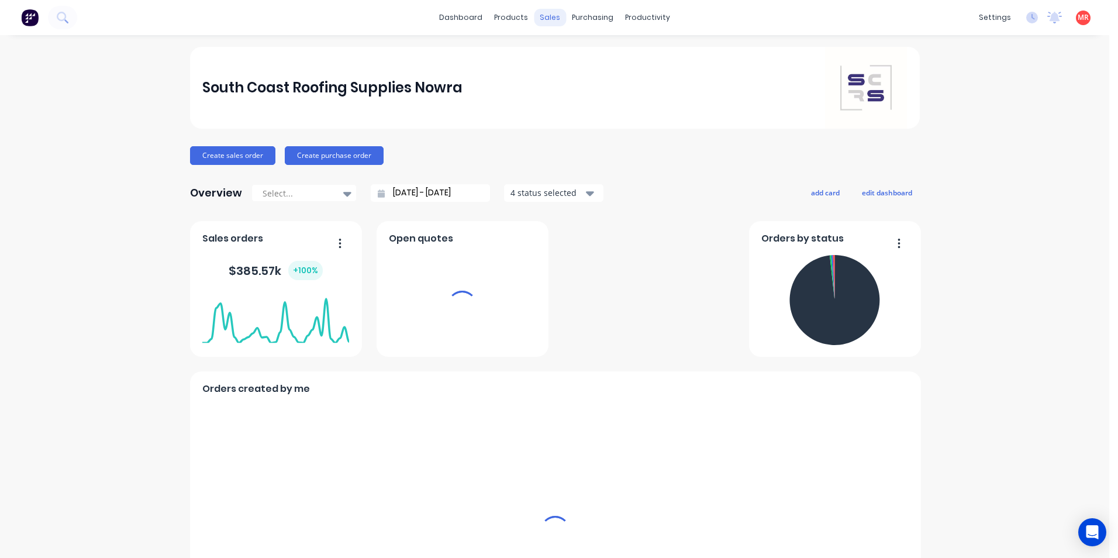
click at [554, 19] on div "sales" at bounding box center [550, 18] width 32 height 18
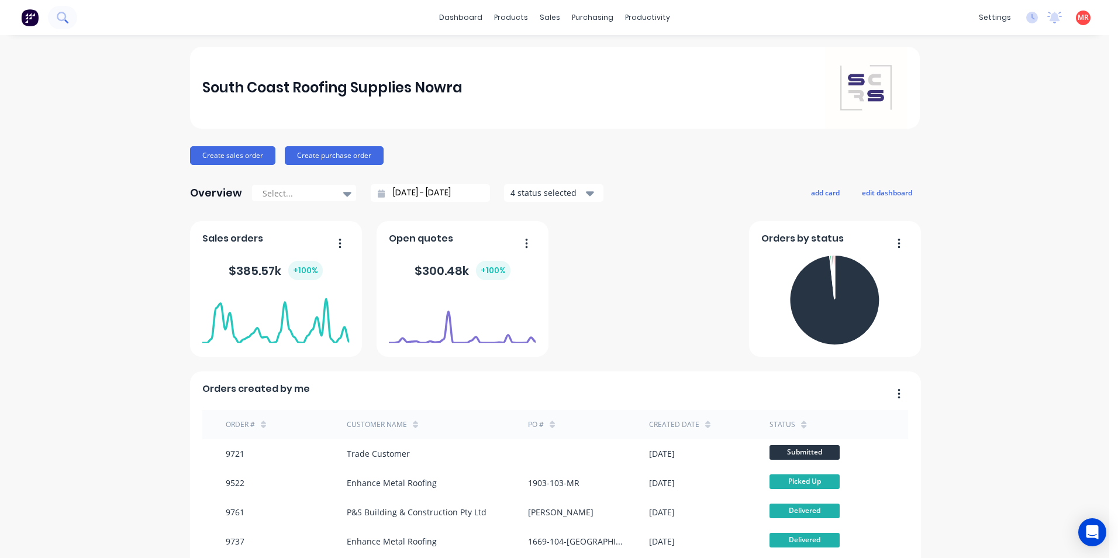
click at [61, 17] on icon at bounding box center [62, 17] width 11 height 11
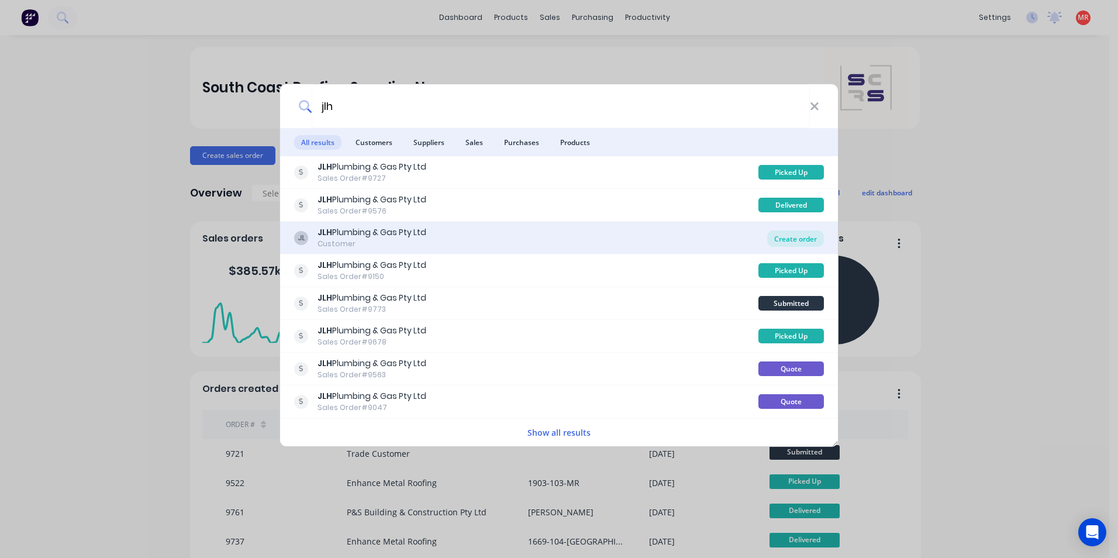
type input "jlh"
click at [776, 242] on div "Create order" at bounding box center [795, 238] width 57 height 16
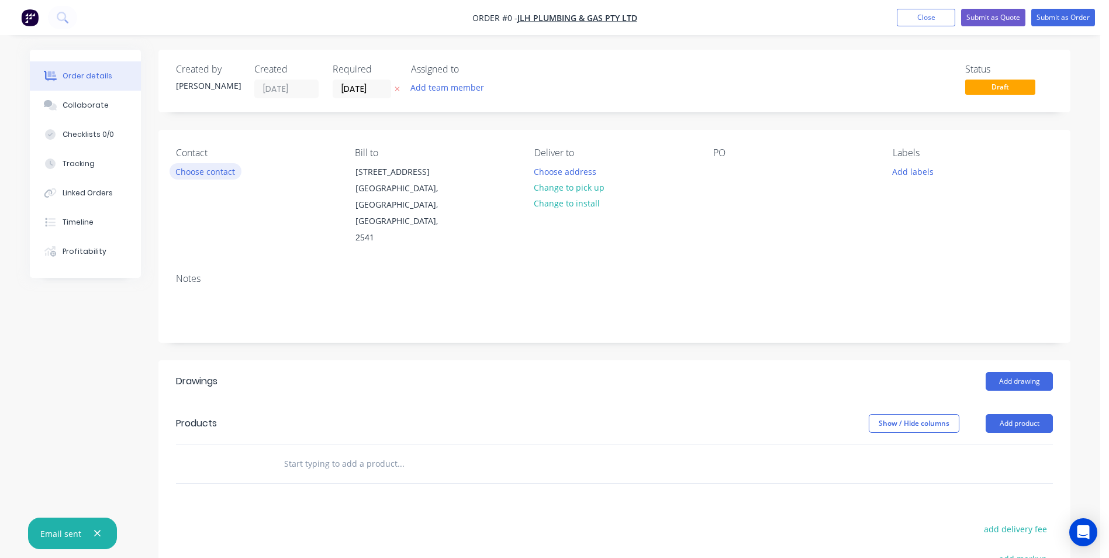
click at [230, 167] on button "Choose contact" at bounding box center [206, 171] width 72 height 16
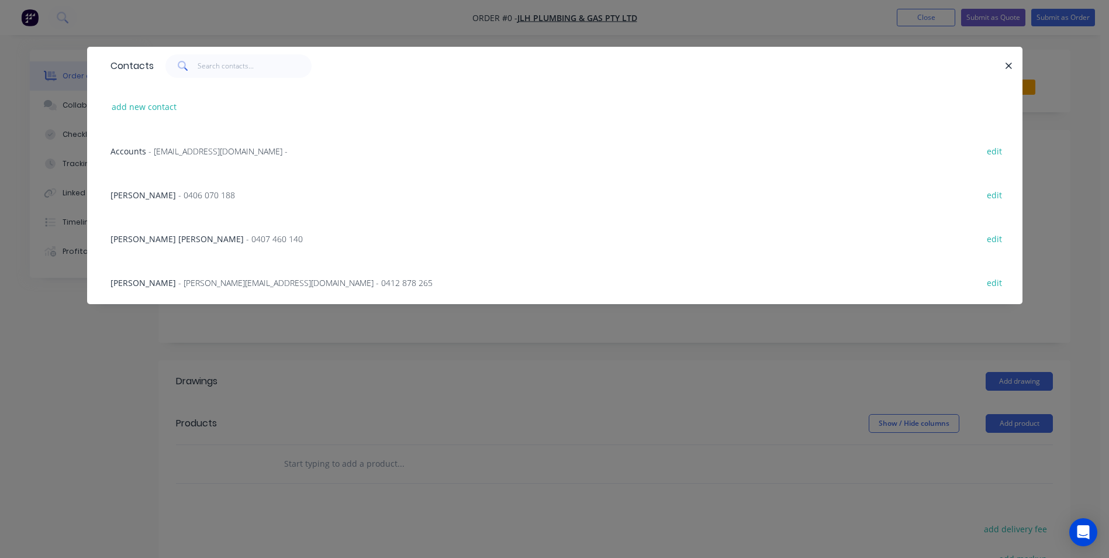
click at [199, 284] on span "- paul@jlhplumbinggas.com.au - 0412 878 265" at bounding box center [305, 282] width 254 height 11
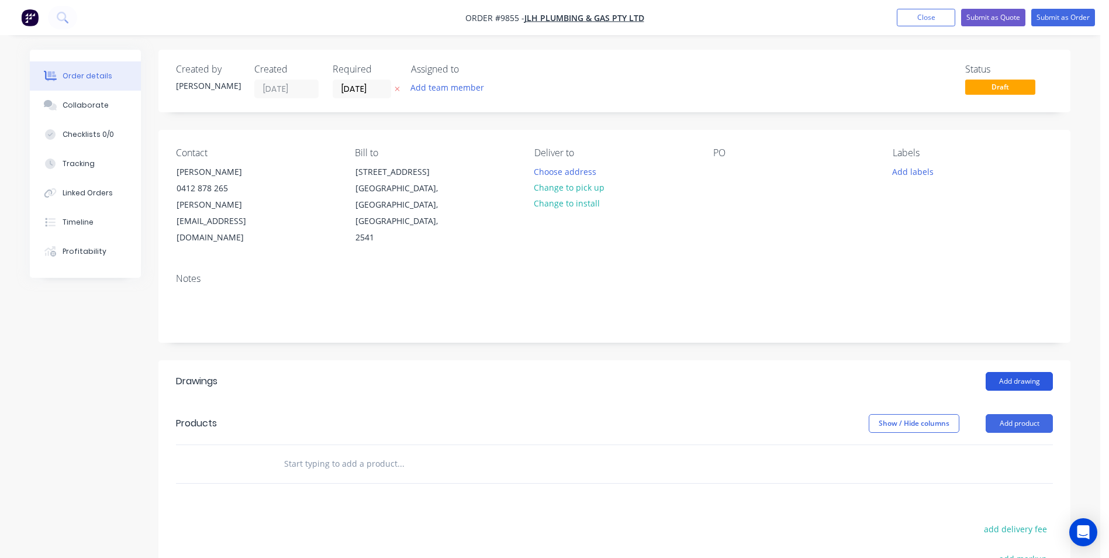
click at [1030, 372] on button "Add drawing" at bounding box center [1019, 381] width 67 height 19
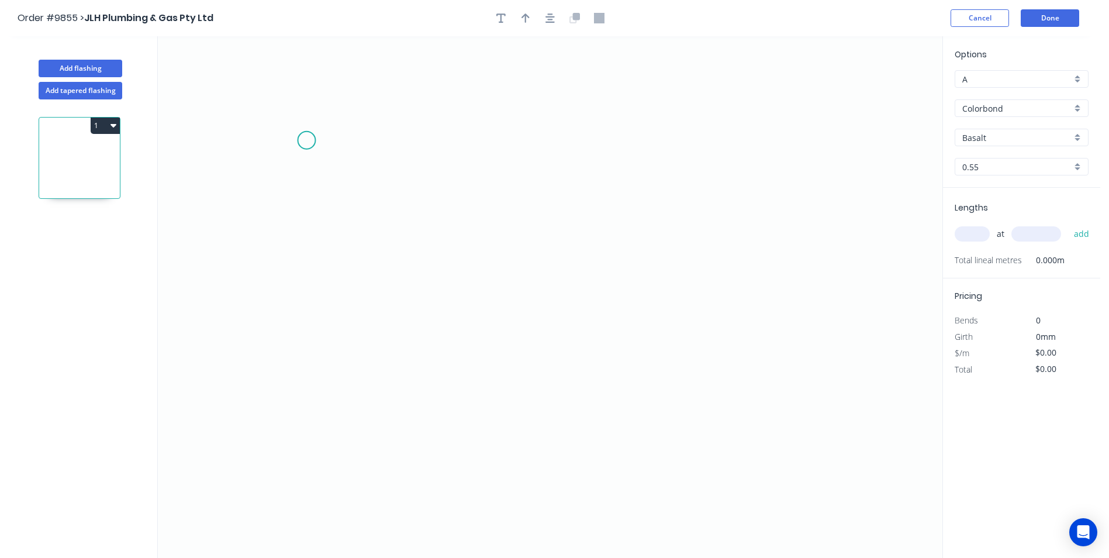
click at [307, 140] on icon "0" at bounding box center [550, 296] width 785 height 521
drag, startPoint x: 303, startPoint y: 361, endPoint x: 476, endPoint y: 358, distance: 173.1
click at [305, 361] on icon "0" at bounding box center [550, 296] width 785 height 521
drag, startPoint x: 462, startPoint y: 360, endPoint x: 461, endPoint y: 388, distance: 28.1
click at [461, 361] on icon at bounding box center [384, 361] width 155 height 0
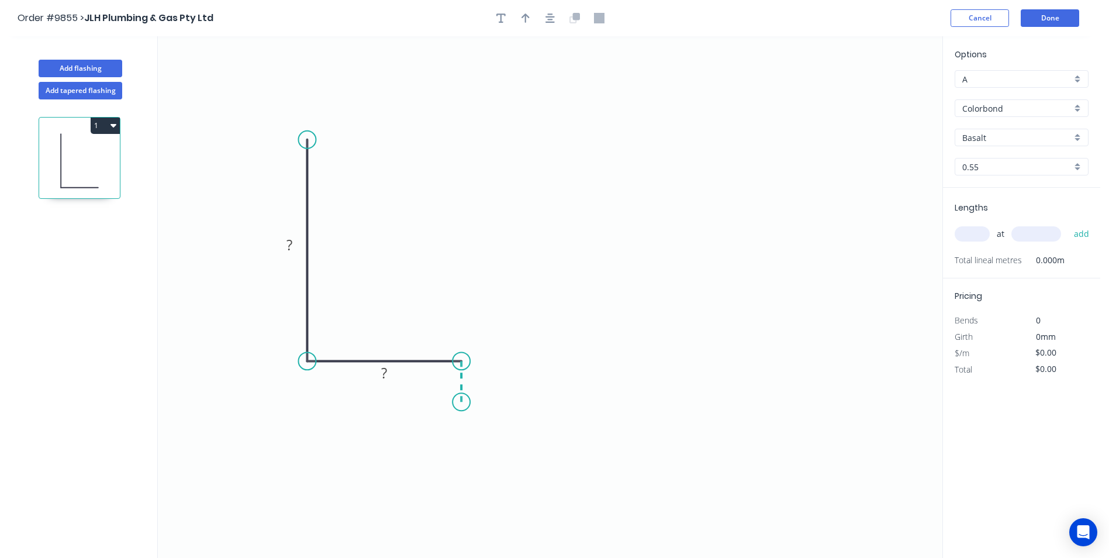
click at [460, 402] on icon "0 ? ?" at bounding box center [550, 296] width 785 height 521
click at [460, 402] on circle at bounding box center [461, 402] width 18 height 18
click at [290, 245] on tspan "?" at bounding box center [289, 244] width 6 height 19
click at [542, 137] on icon "0 450 60 45" at bounding box center [550, 296] width 785 height 521
type input "$15.52"
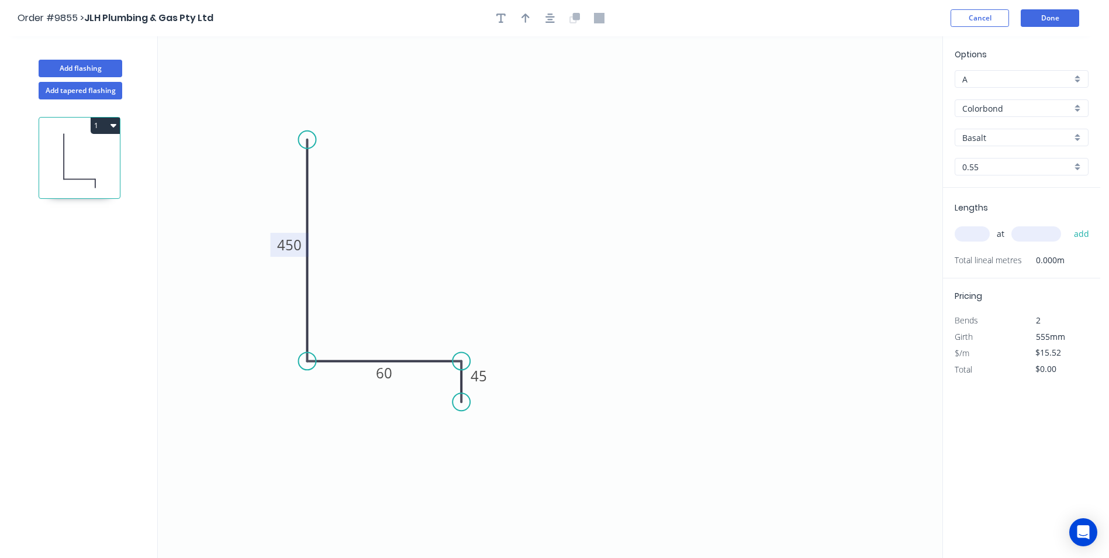
click at [1055, 134] on input "Basalt" at bounding box center [1016, 138] width 109 height 12
click at [1016, 239] on div "Windspray" at bounding box center [1021, 239] width 133 height 20
type input "Windspray"
click at [1075, 134] on div "Windspray" at bounding box center [1022, 138] width 134 height 18
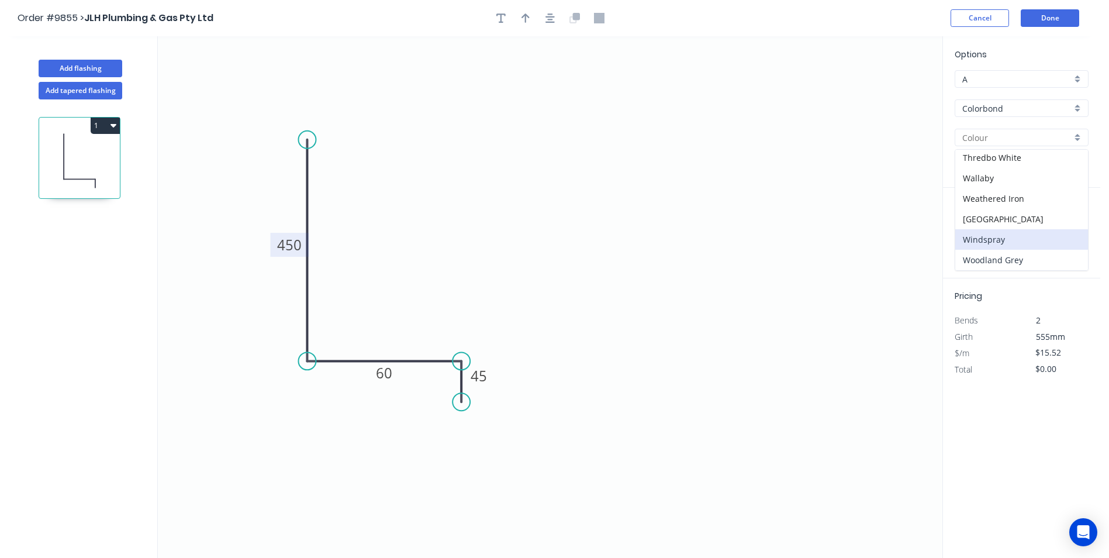
click at [1007, 254] on div "Woodland Grey" at bounding box center [1021, 260] width 133 height 20
type input "Woodland Grey"
click at [982, 237] on input "text" at bounding box center [972, 233] width 35 height 15
type input "1"
type input "1600"
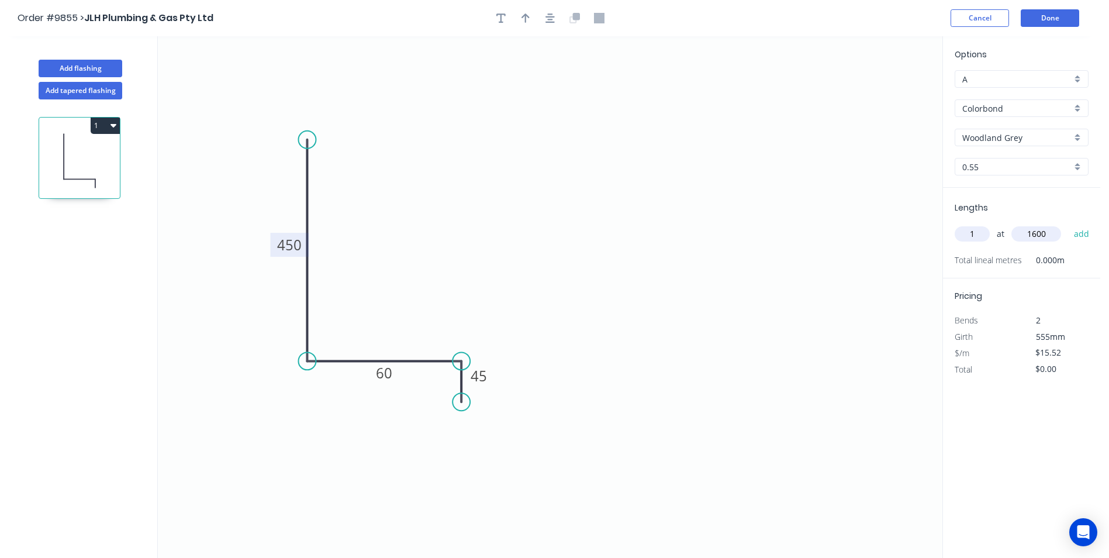
click at [1068, 224] on button "add" at bounding box center [1081, 234] width 27 height 20
click at [575, 19] on icon at bounding box center [576, 16] width 7 height 7
click at [555, 23] on button "button" at bounding box center [550, 18] width 18 height 18
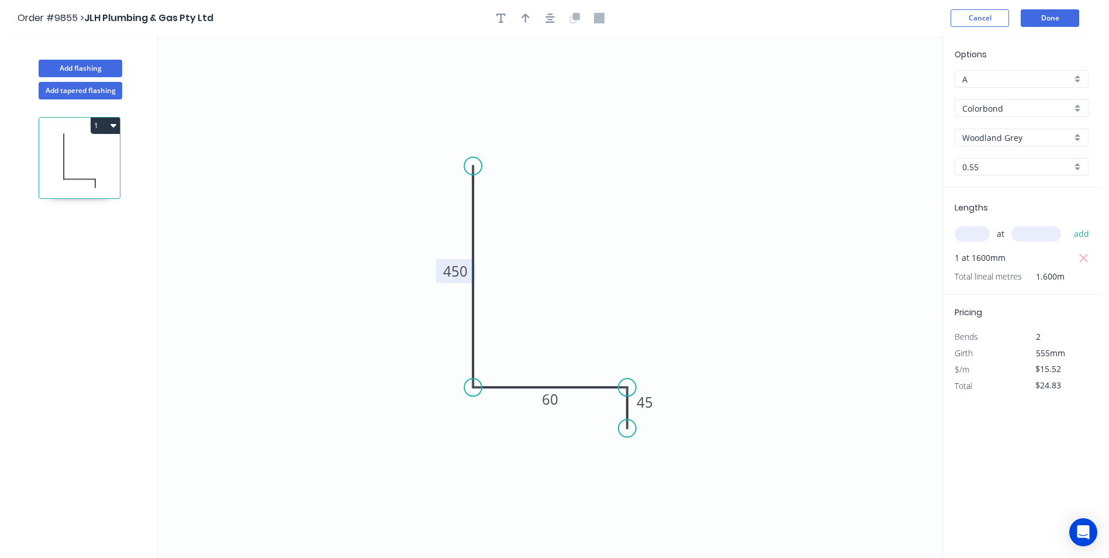
click at [535, 20] on div at bounding box center [550, 18] width 123 height 18
drag, startPoint x: 531, startPoint y: 20, endPoint x: 647, endPoint y: 97, distance: 139.6
click at [530, 20] on button "button" at bounding box center [526, 18] width 18 height 18
click at [882, 94] on icon at bounding box center [883, 81] width 11 height 37
drag, startPoint x: 882, startPoint y: 94, endPoint x: 582, endPoint y: 311, distance: 370.9
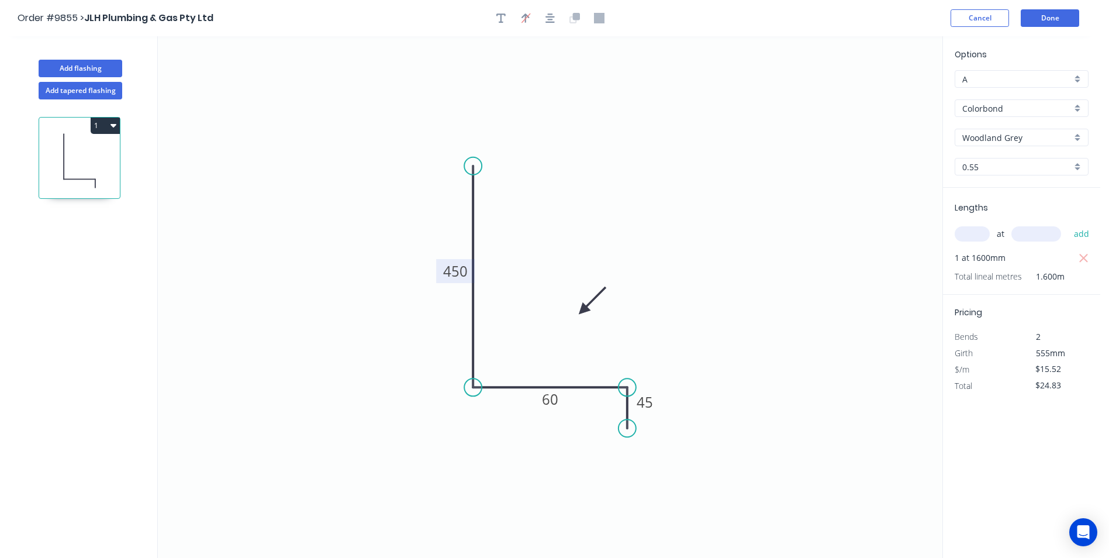
click at [582, 311] on icon at bounding box center [592, 301] width 34 height 34
click at [968, 232] on input "text" at bounding box center [972, 233] width 35 height 15
click at [114, 129] on icon "button" at bounding box center [113, 124] width 6 height 9
click at [95, 158] on div "Duplicate" at bounding box center [64, 154] width 90 height 17
type input "$0.00"
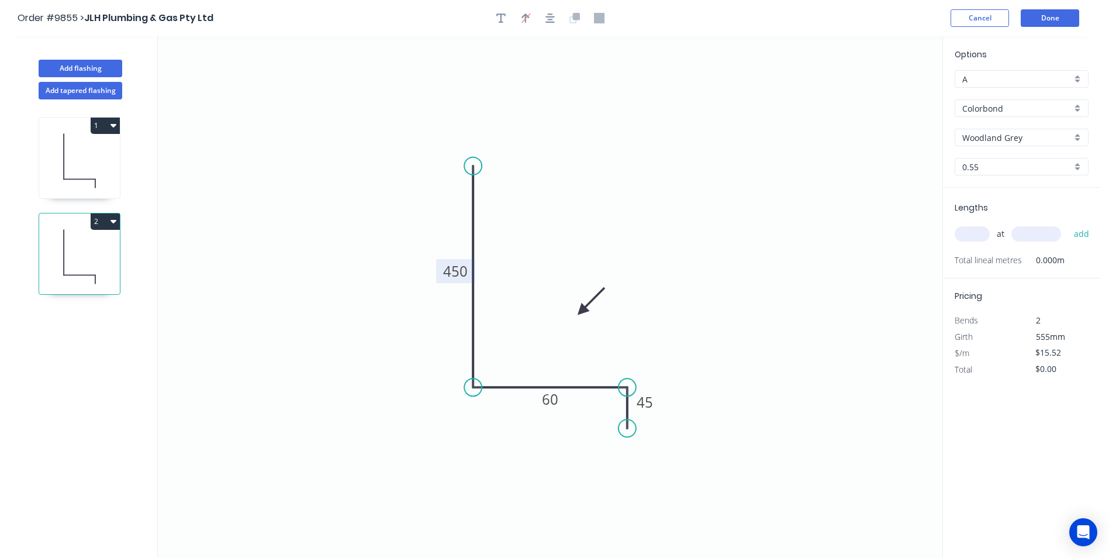
click at [465, 280] on tspan "450" at bounding box center [455, 270] width 25 height 19
type input "$13.67"
drag, startPoint x: 629, startPoint y: 429, endPoint x: 637, endPoint y: 427, distance: 7.8
click at [637, 427] on circle at bounding box center [637, 426] width 18 height 18
click at [613, 410] on tspan "º" at bounding box center [611, 409] width 5 height 19
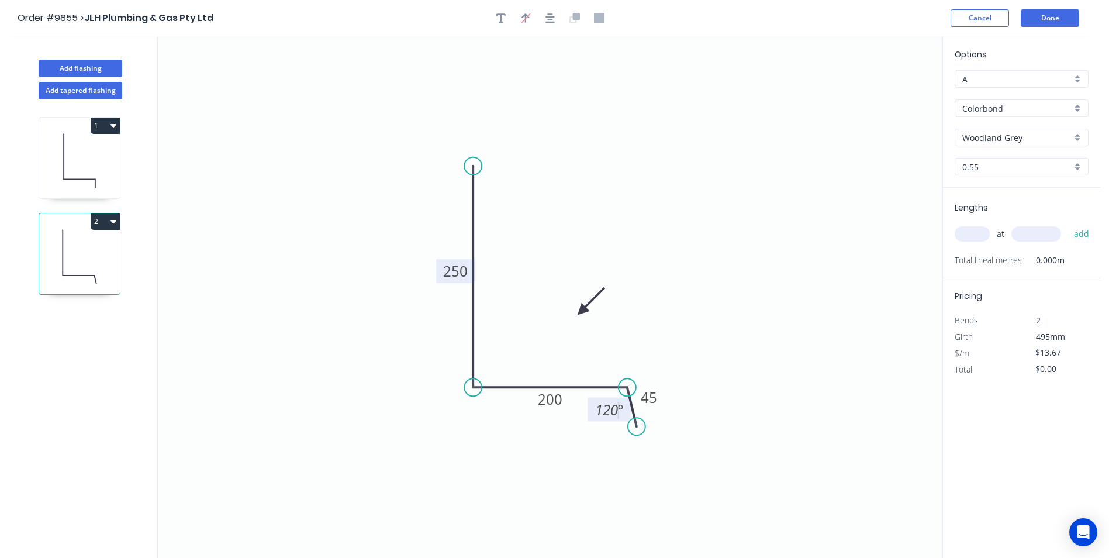
click at [696, 267] on icon "0 250 200 45 120 º" at bounding box center [550, 296] width 785 height 521
click at [653, 394] on tspan "45" at bounding box center [649, 397] width 16 height 19
click at [703, 271] on icon "0 250 200 30 120 º" at bounding box center [550, 296] width 785 height 521
click at [978, 239] on input "text" at bounding box center [972, 233] width 35 height 15
type input "1"
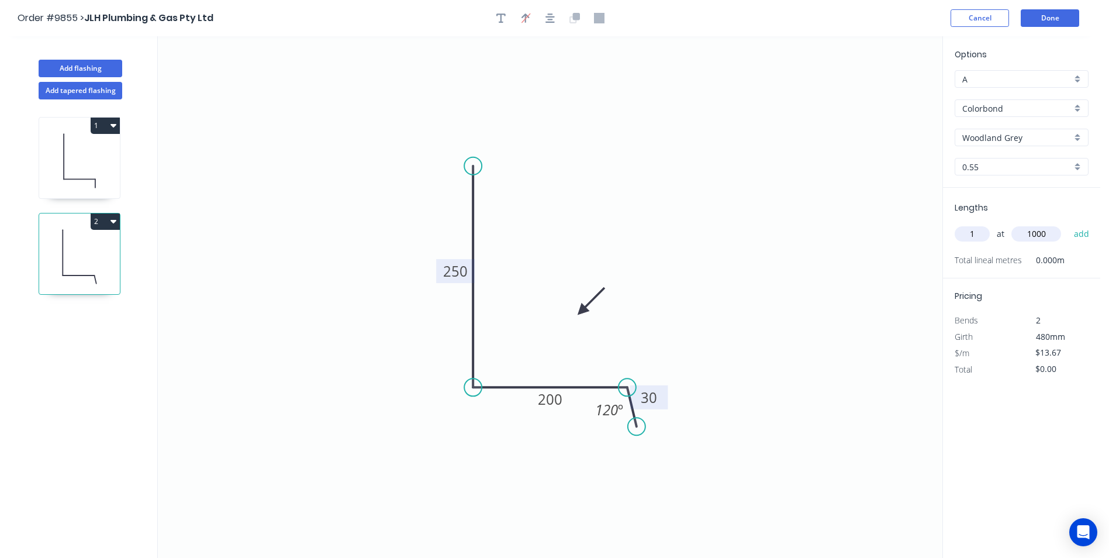
type input "1000"
click at [1068, 224] on button "add" at bounding box center [1081, 234] width 27 height 20
type input "$13.67"
click at [64, 68] on button "Add flashing" at bounding box center [81, 69] width 84 height 18
type input "$0.00"
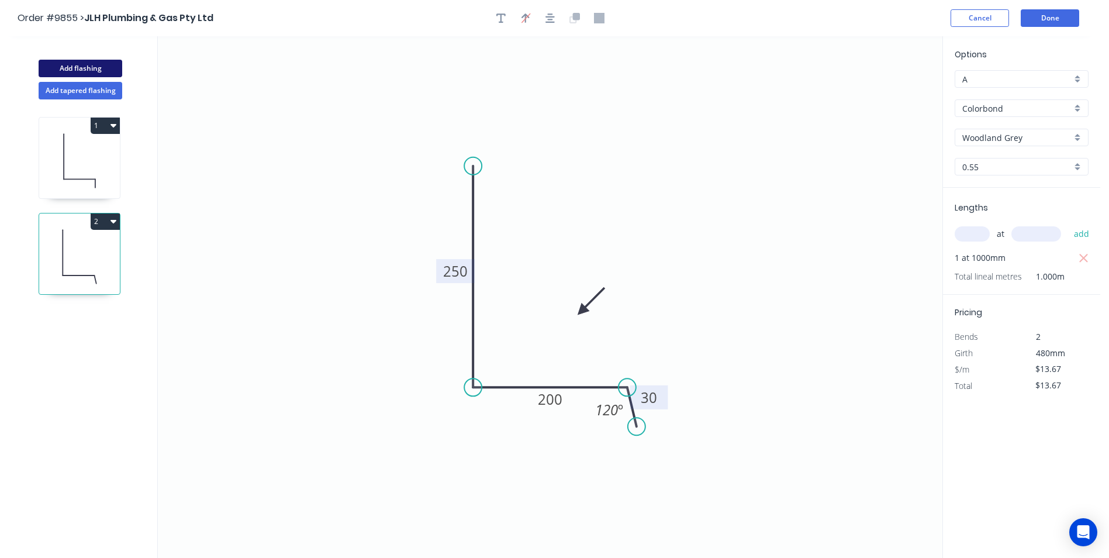
type input "$0.00"
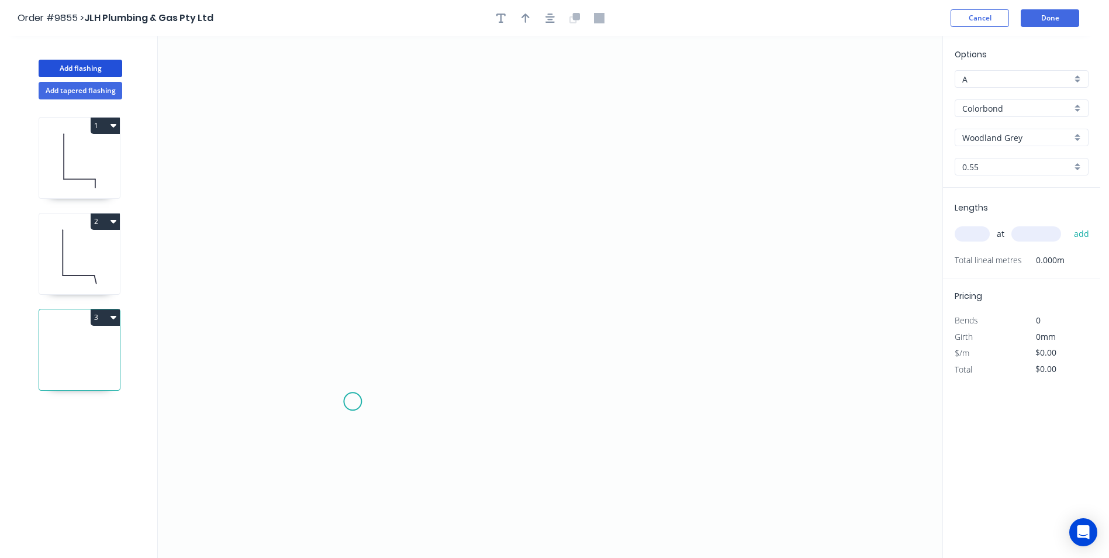
drag, startPoint x: 353, startPoint y: 402, endPoint x: 358, endPoint y: 347, distance: 55.2
click at [357, 366] on icon "0" at bounding box center [550, 296] width 785 height 521
click at [308, 365] on icon "0 ?" at bounding box center [550, 296] width 785 height 521
click at [310, 177] on icon "0 ? ? ? º" at bounding box center [550, 296] width 785 height 521
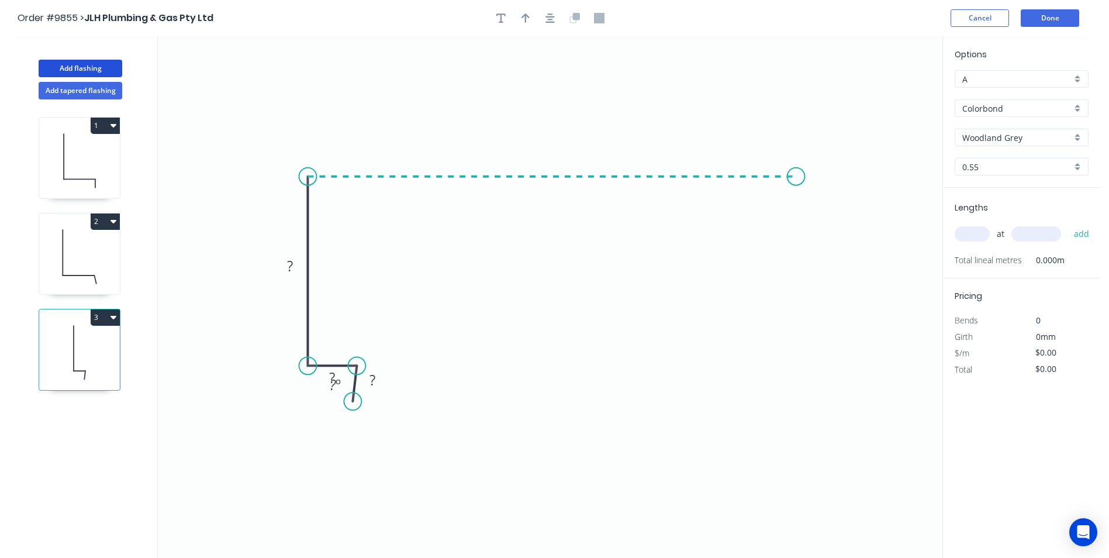
click at [797, 190] on icon "0 ? ? ? ? º" at bounding box center [550, 296] width 785 height 521
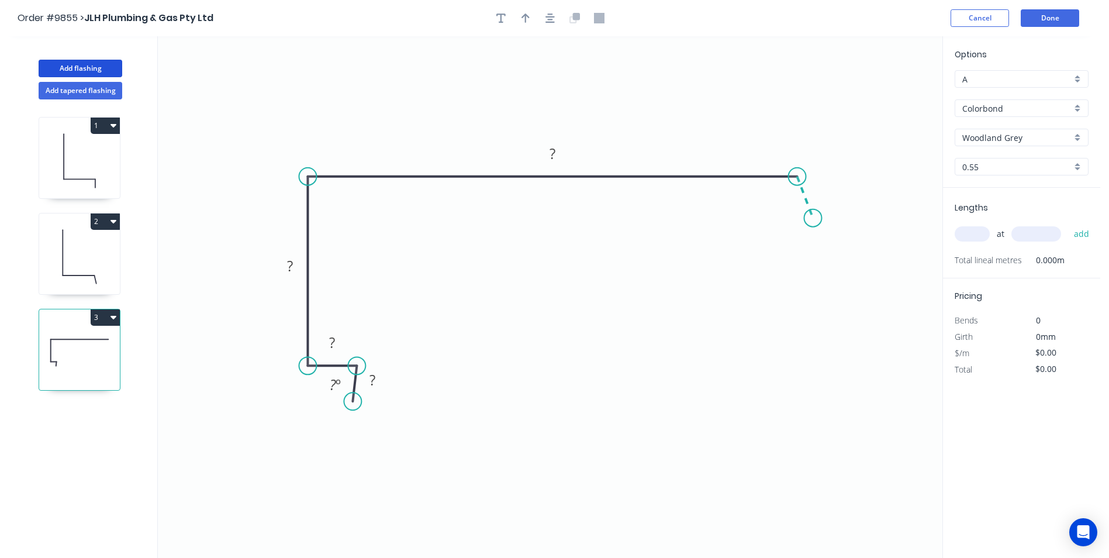
click at [813, 218] on icon "0 ? ? ? ? ? º" at bounding box center [550, 296] width 785 height 521
click at [813, 218] on circle at bounding box center [813, 218] width 18 height 18
drag, startPoint x: 349, startPoint y: 405, endPoint x: 353, endPoint y: 410, distance: 7.1
click at [353, 410] on circle at bounding box center [357, 410] width 18 height 18
click at [379, 384] on rect at bounding box center [373, 383] width 23 height 16
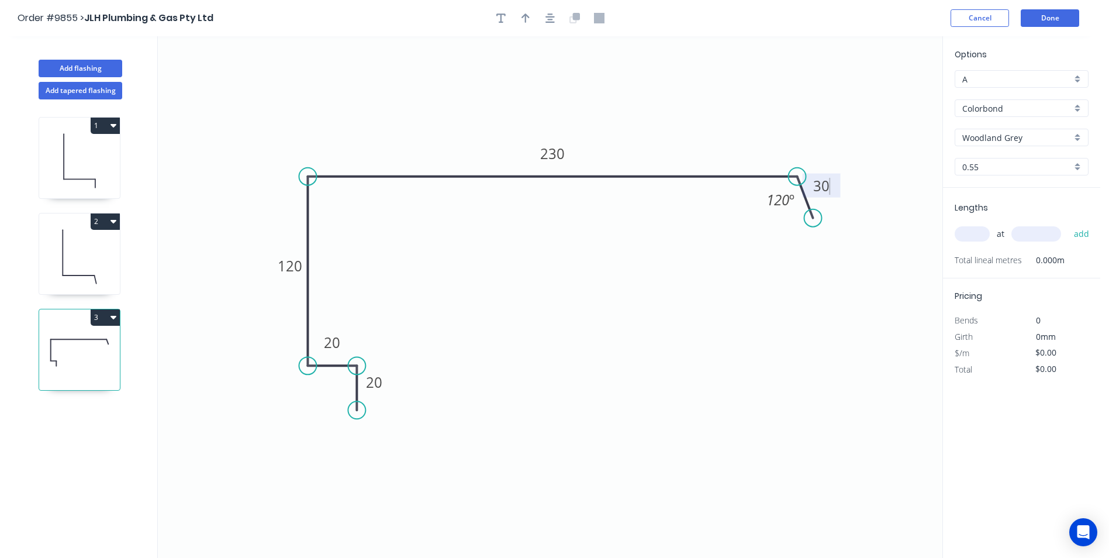
click at [548, 374] on icon "0 20 20 120 230 30 120 º" at bounding box center [550, 296] width 785 height 521
type input "$15.84"
click at [810, 214] on circle at bounding box center [811, 214] width 18 height 18
click at [980, 233] on input "text" at bounding box center [972, 233] width 35 height 15
type input "1"
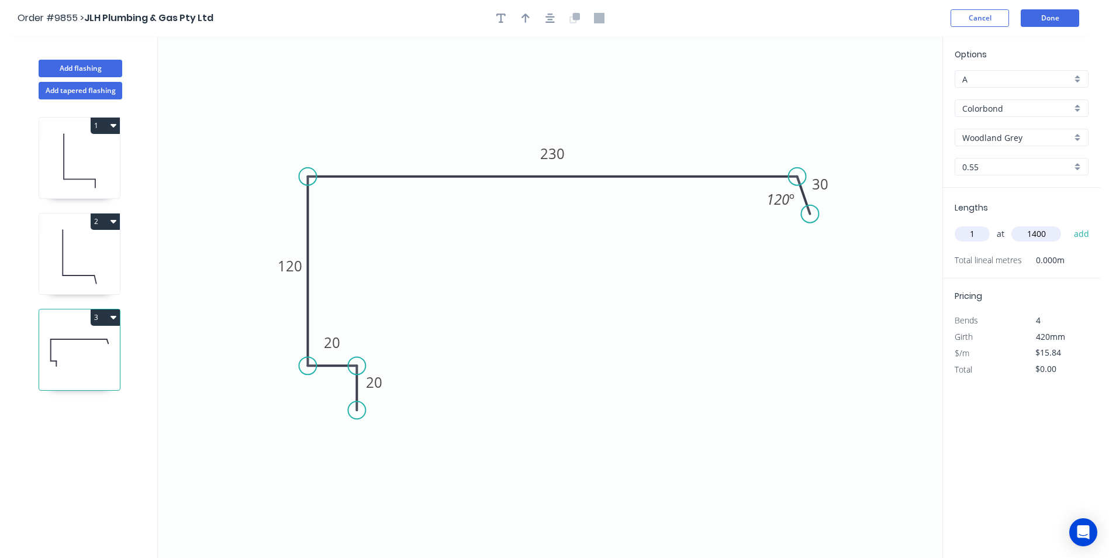
type input "1400"
click at [1068, 224] on button "add" at bounding box center [1081, 234] width 27 height 20
type input "$22.18"
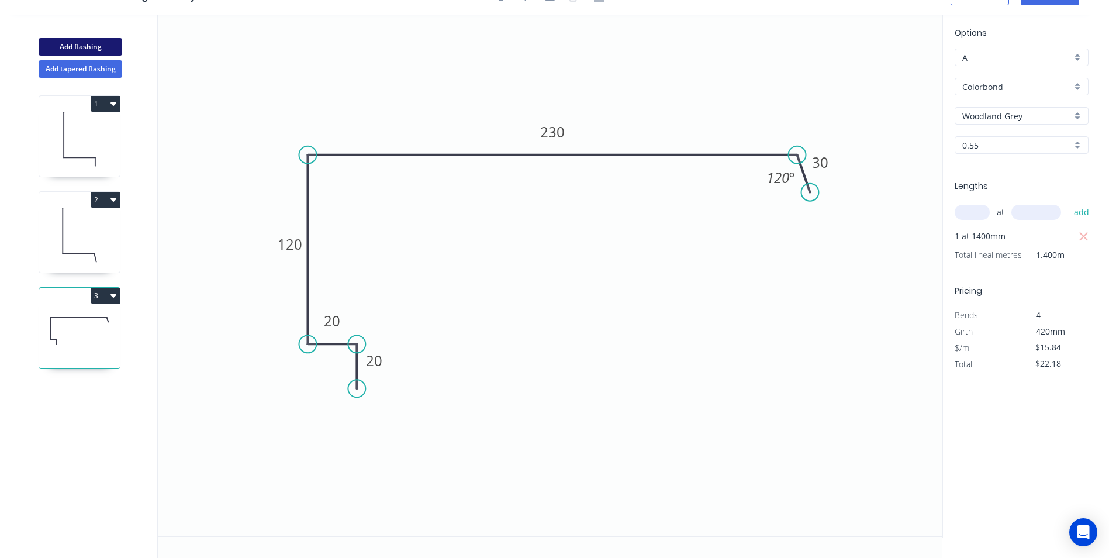
click at [80, 48] on button "Add flashing" at bounding box center [81, 47] width 84 height 18
type input "$0.00"
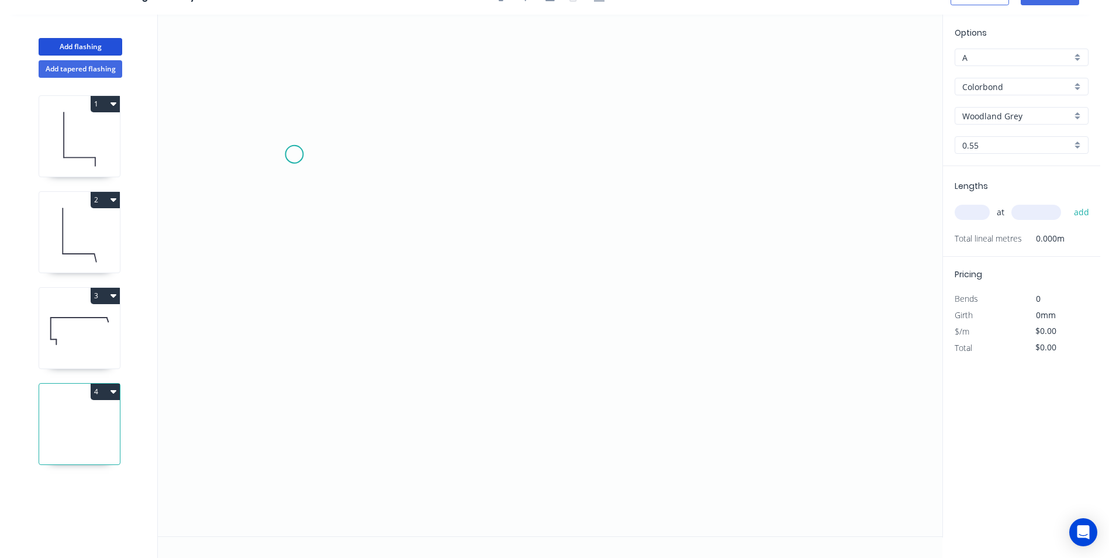
click at [294, 154] on icon "0" at bounding box center [550, 275] width 785 height 521
click at [281, 182] on icon "0" at bounding box center [550, 275] width 785 height 521
click at [277, 344] on icon "0 ?" at bounding box center [550, 275] width 785 height 521
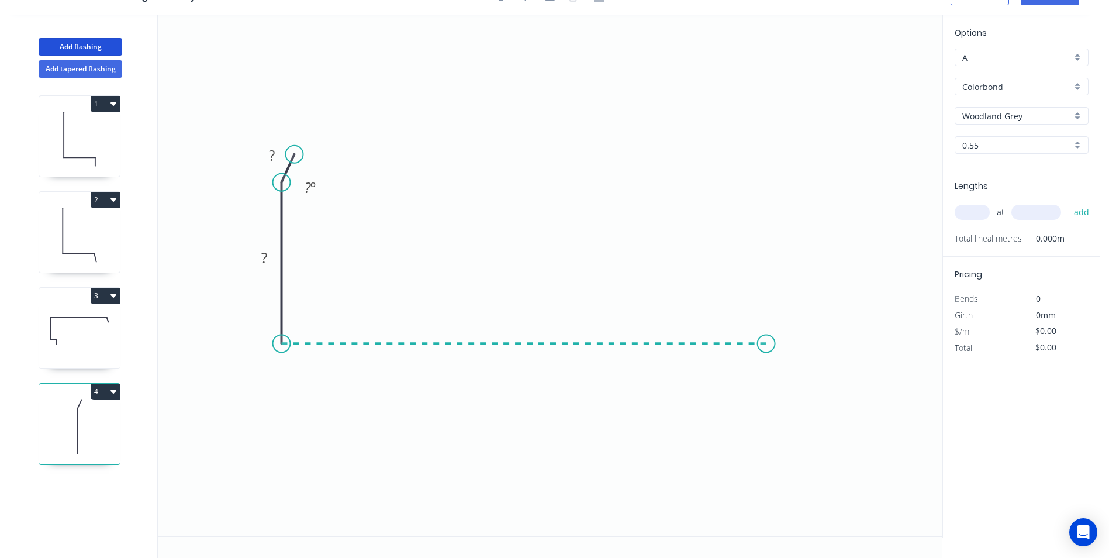
click at [766, 384] on icon "0 ? ? ? º" at bounding box center [550, 275] width 785 height 521
click at [781, 378] on icon "0 ? ? ? ? º" at bounding box center [550, 275] width 785 height 521
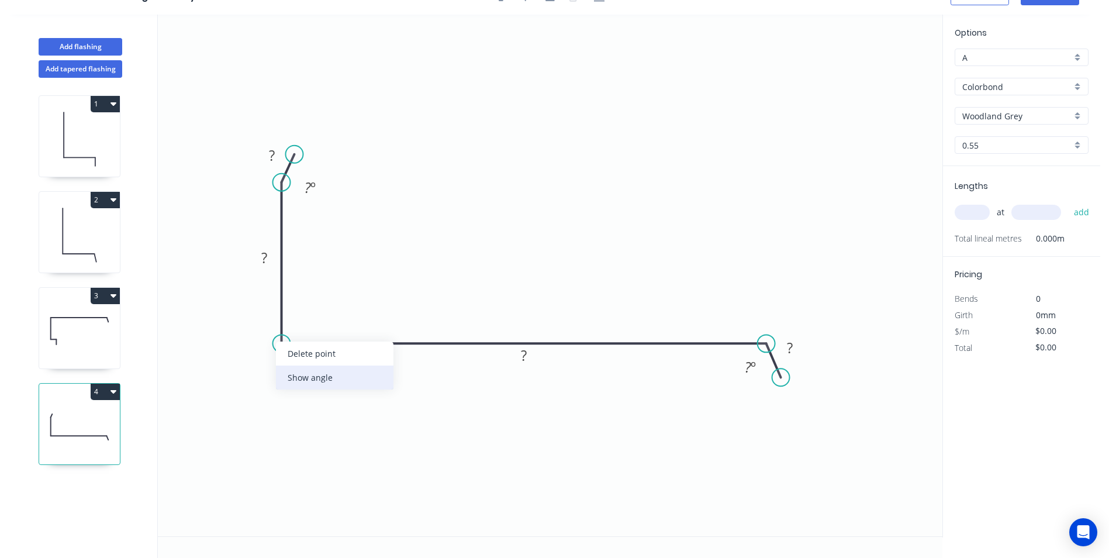
click at [302, 372] on div "Show angle" at bounding box center [335, 377] width 118 height 24
click at [274, 150] on tspan "?" at bounding box center [272, 155] width 6 height 19
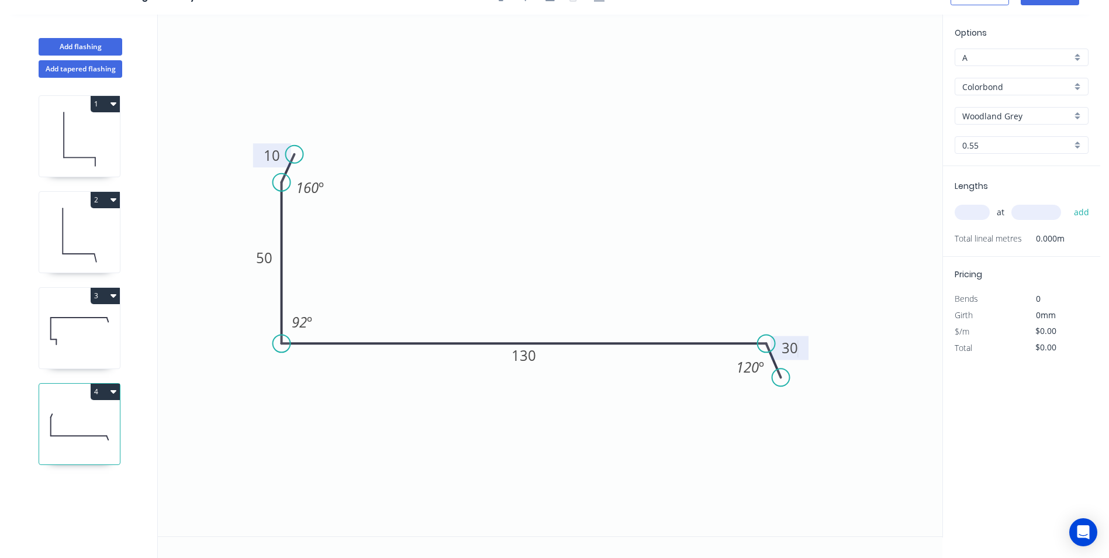
click at [496, 178] on icon "0 10 50 130 30 160 º 92 º 120 º" at bounding box center [550, 275] width 785 height 521
type input "$8.77"
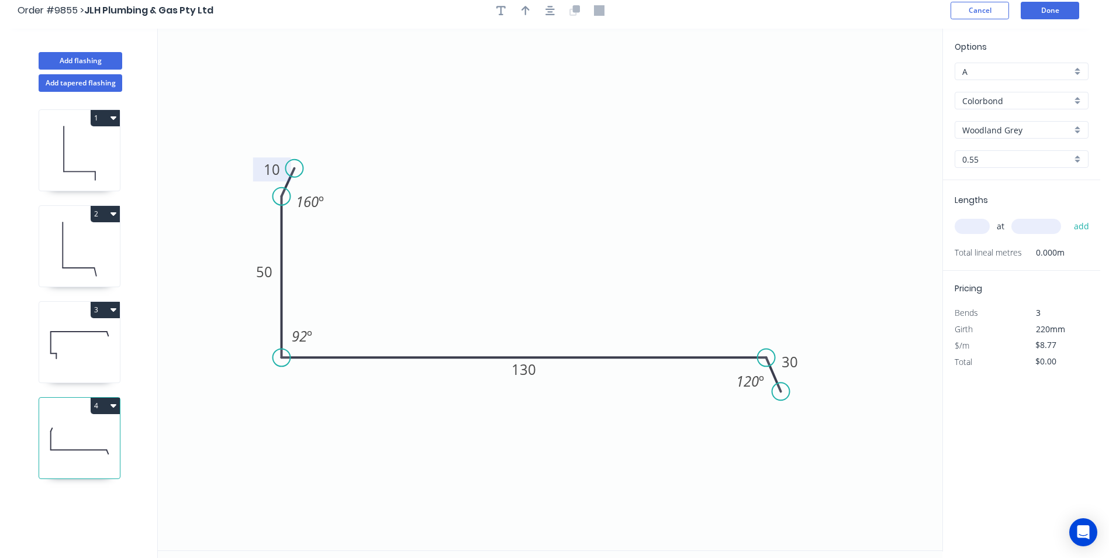
scroll to position [0, 0]
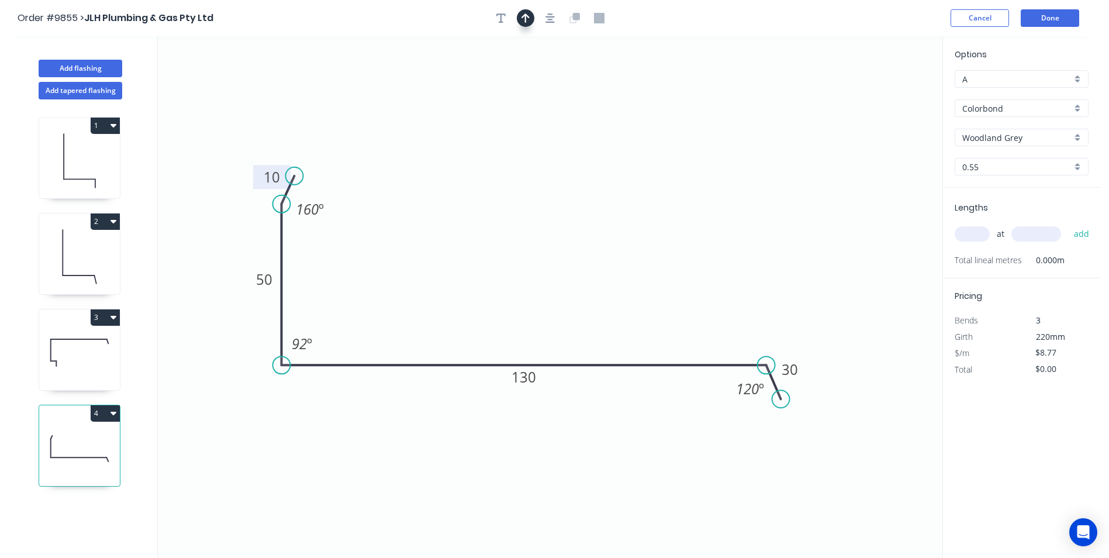
click at [532, 17] on button "button" at bounding box center [526, 18] width 18 height 18
click at [883, 94] on icon at bounding box center [883, 81] width 11 height 37
drag, startPoint x: 883, startPoint y: 94, endPoint x: 564, endPoint y: 242, distance: 352.0
click at [564, 242] on icon at bounding box center [575, 230] width 34 height 34
click at [971, 227] on input "text" at bounding box center [972, 233] width 35 height 15
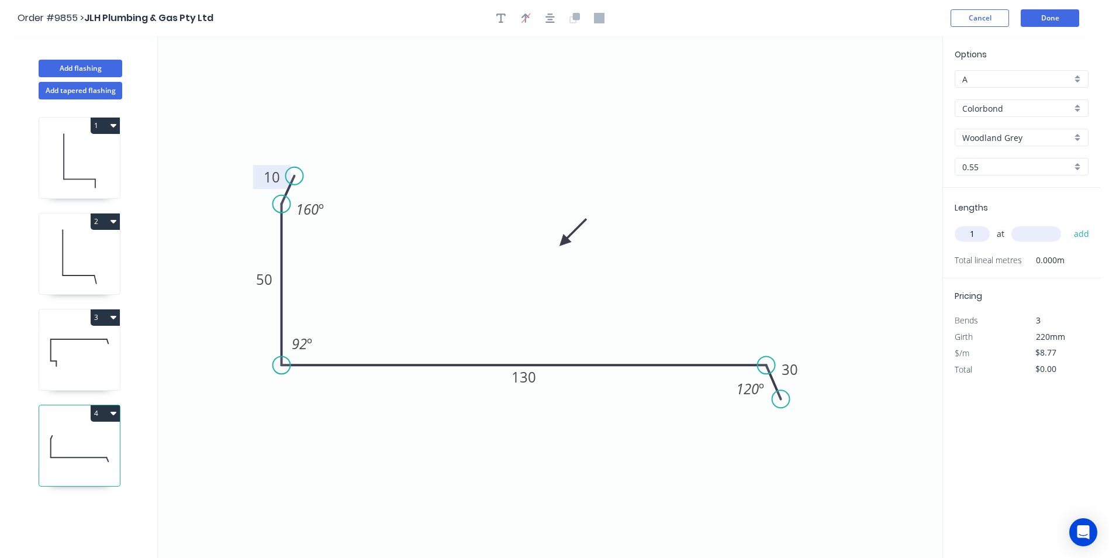
type input "1"
type input "1700"
click at [1068, 224] on button "add" at bounding box center [1081, 234] width 27 height 20
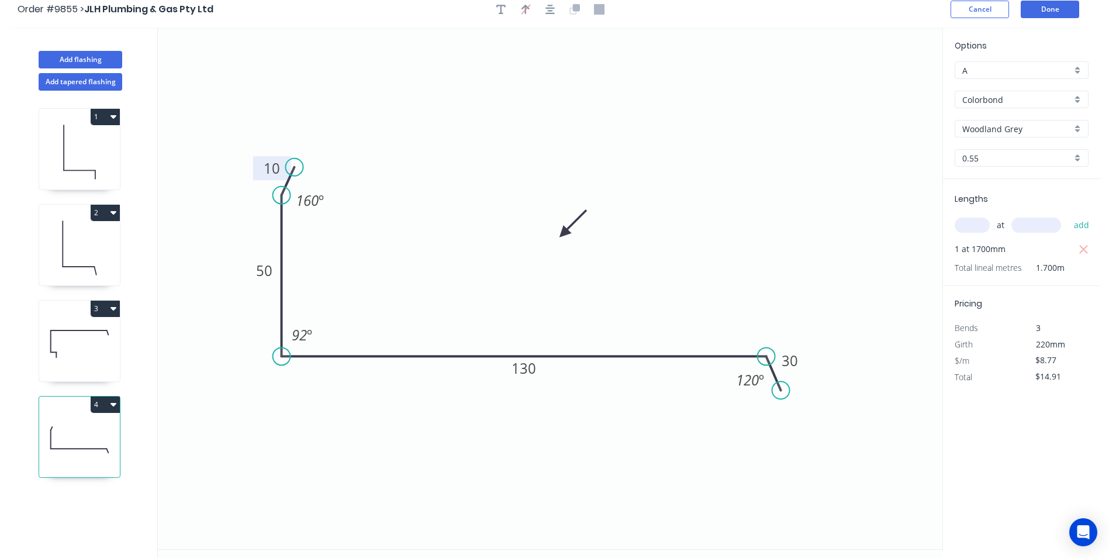
scroll to position [22, 0]
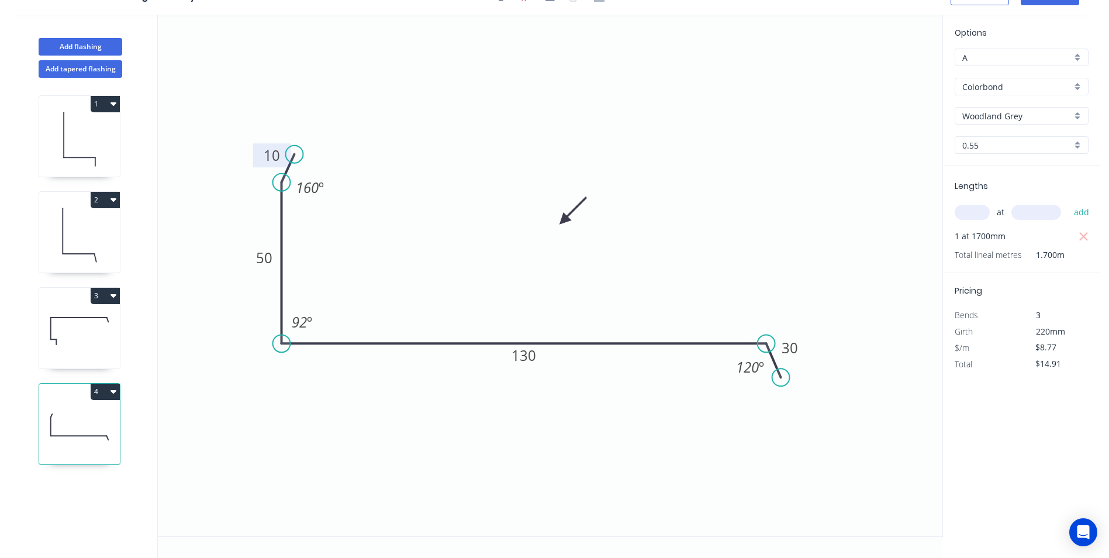
click at [105, 398] on button "4" at bounding box center [105, 392] width 29 height 16
click at [96, 414] on div "Duplicate" at bounding box center [64, 420] width 90 height 17
type input "$0.00"
click at [279, 155] on tspan "10" at bounding box center [272, 155] width 16 height 19
type input "$12.45"
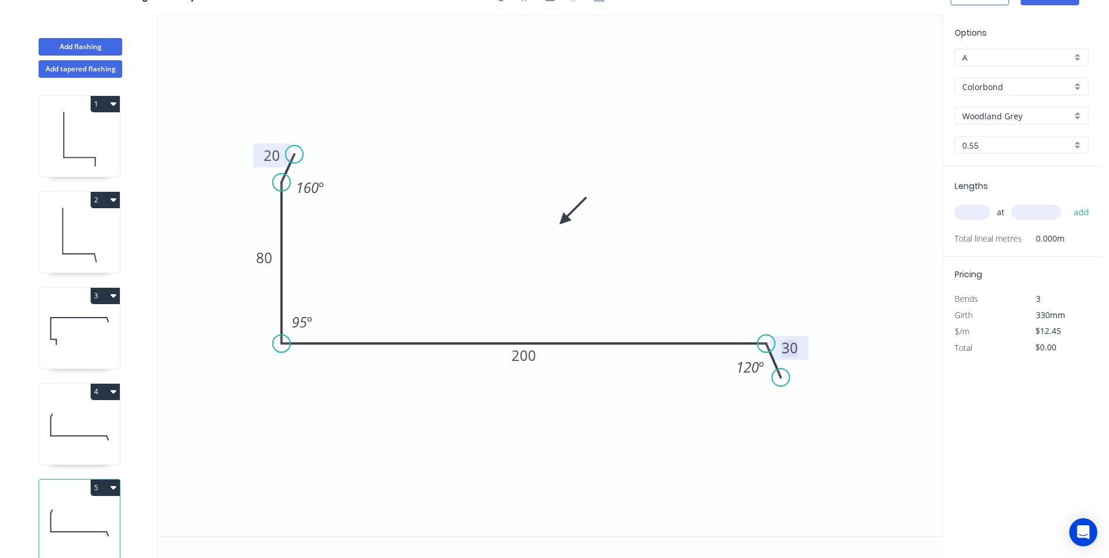
click at [781, 126] on icon "0 20 80 200 30 160 º 95 º 120 º" at bounding box center [550, 275] width 785 height 521
click at [975, 213] on input "text" at bounding box center [972, 212] width 35 height 15
type input "1"
type input "500"
click at [1068, 202] on button "add" at bounding box center [1081, 212] width 27 height 20
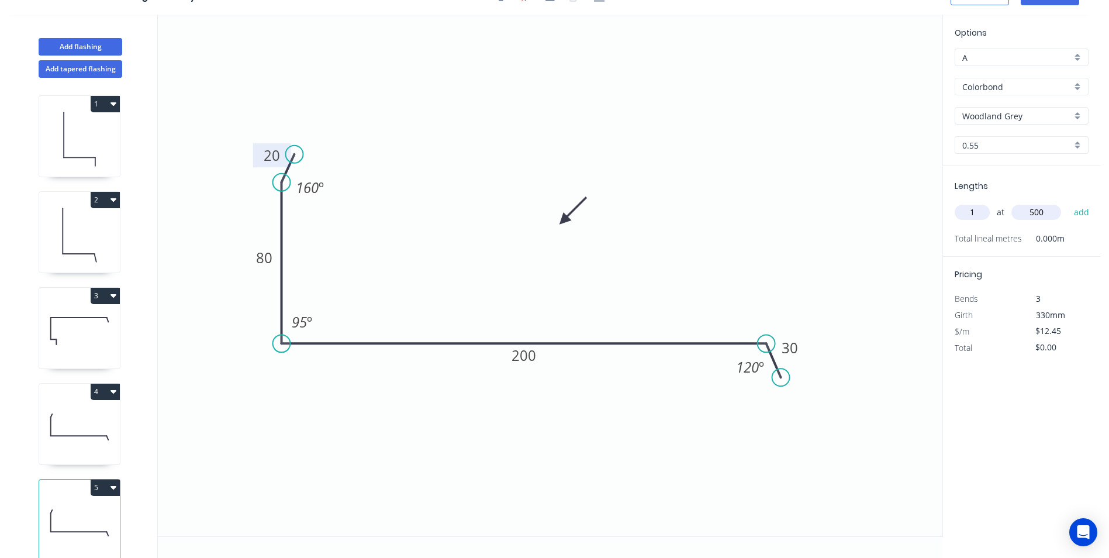
type input "$12.45"
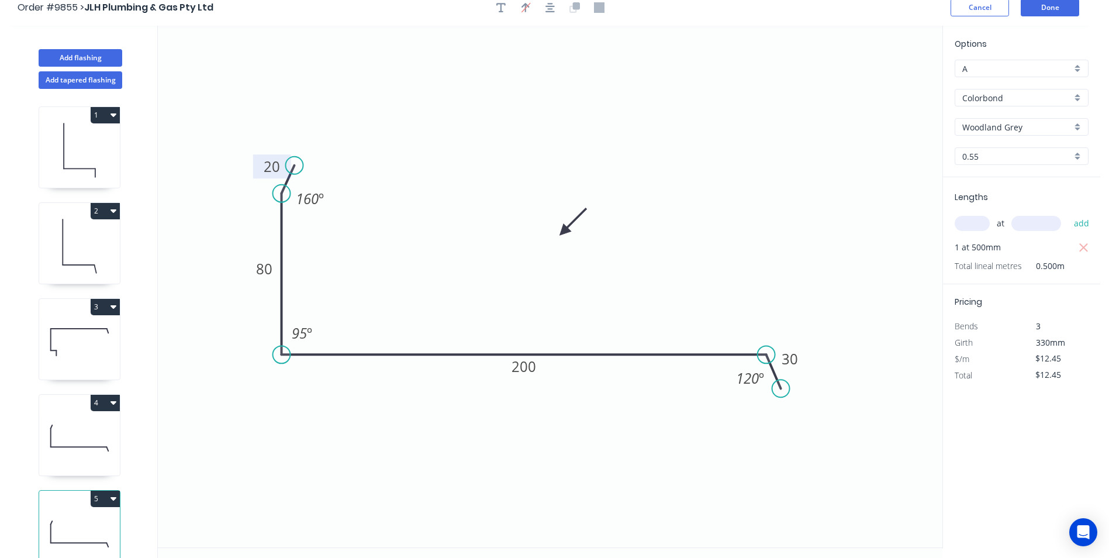
scroll to position [0, 0]
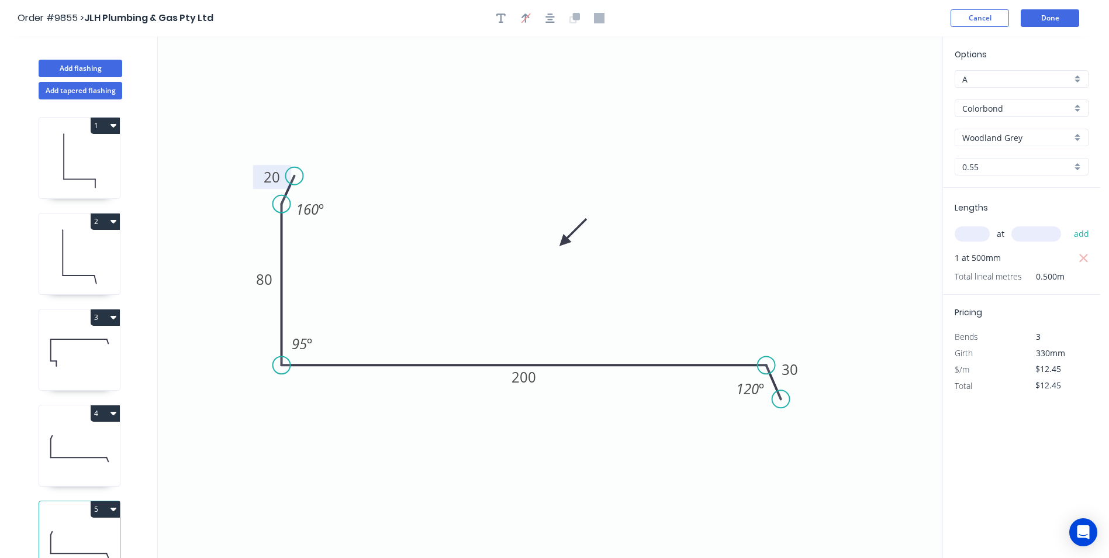
click at [1056, 4] on header "Order #9855 > JLH Plumbing & Gas Pty Ltd Cancel Done" at bounding box center [550, 18] width 1100 height 36
click at [1052, 21] on button "Done" at bounding box center [1050, 18] width 58 height 18
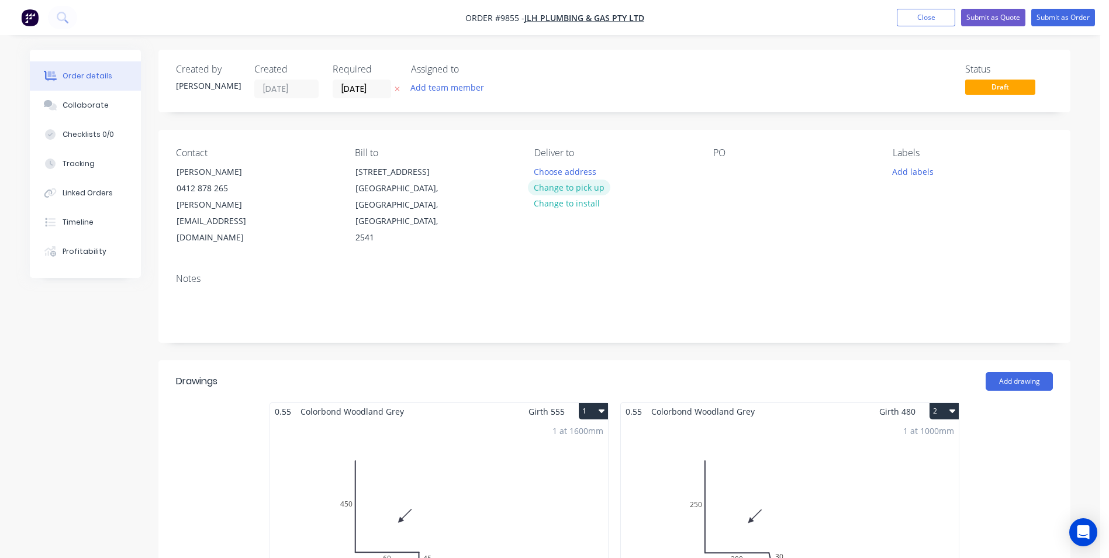
click at [575, 188] on button "Change to pick up" at bounding box center [569, 187] width 83 height 16
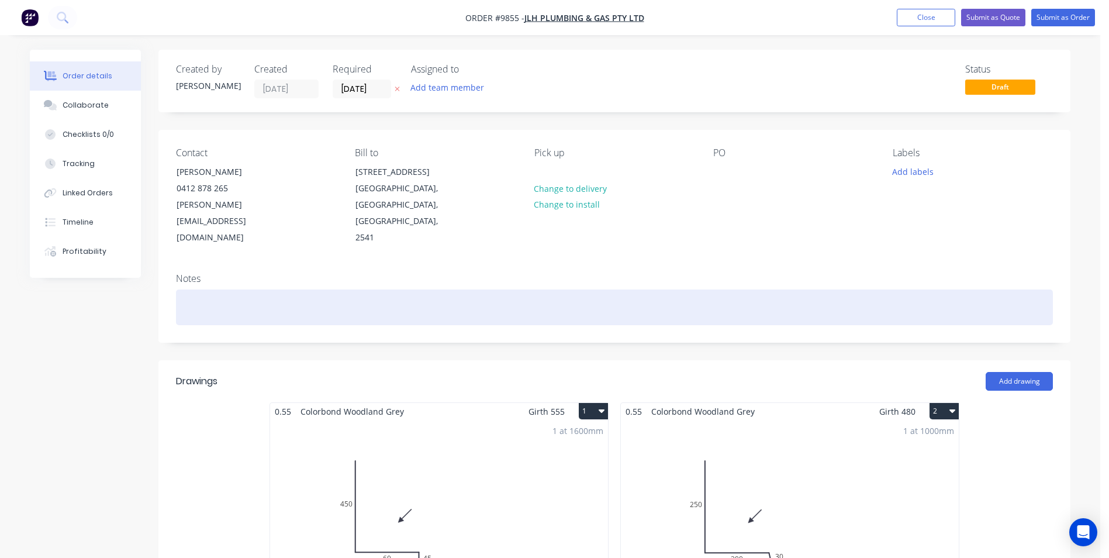
click at [232, 289] on div at bounding box center [614, 307] width 877 height 36
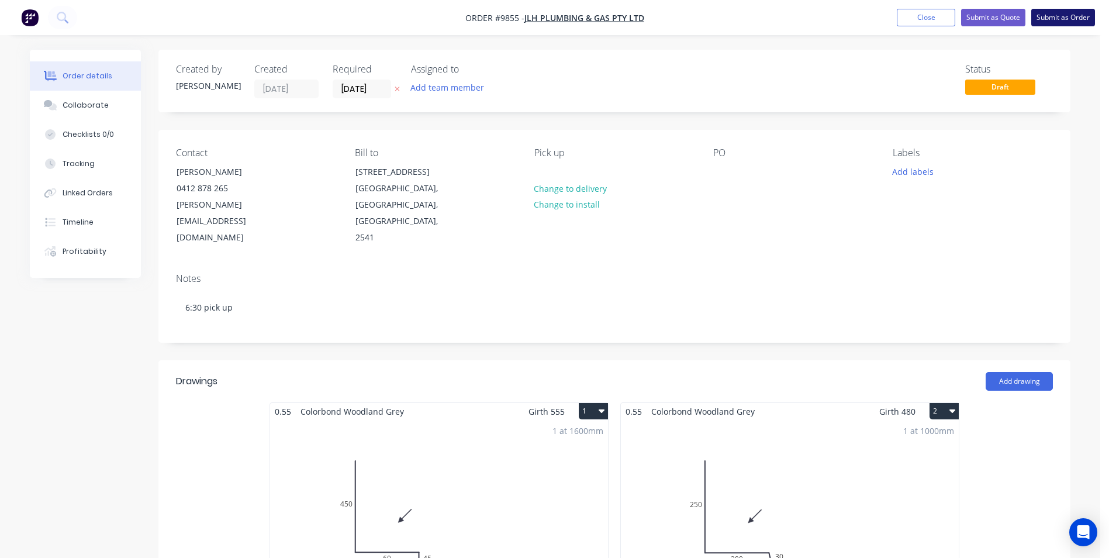
click at [1051, 25] on button "Submit as Order" at bounding box center [1063, 18] width 64 height 18
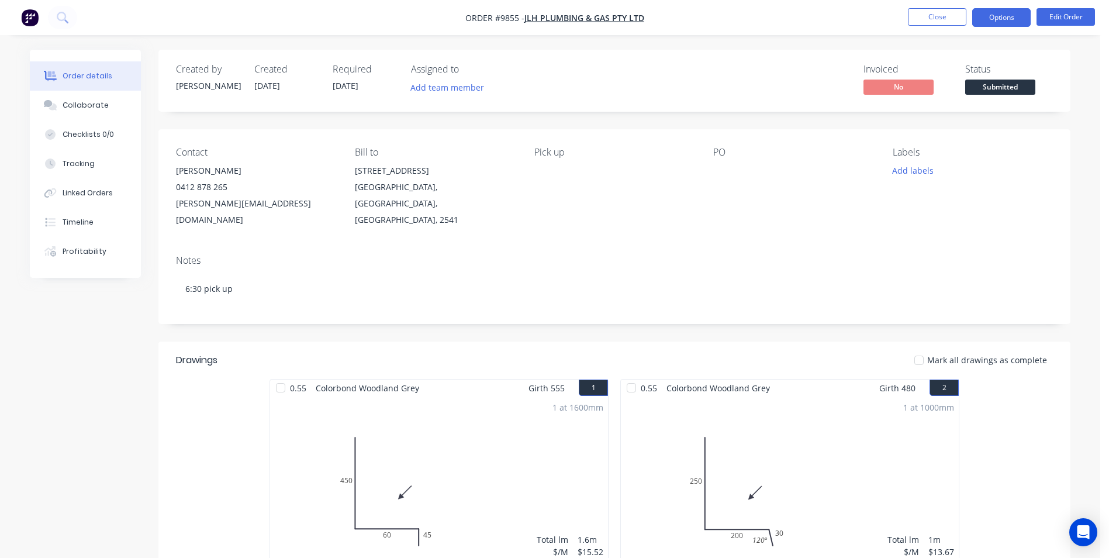
click at [1009, 25] on button "Options" at bounding box center [1001, 17] width 58 height 19
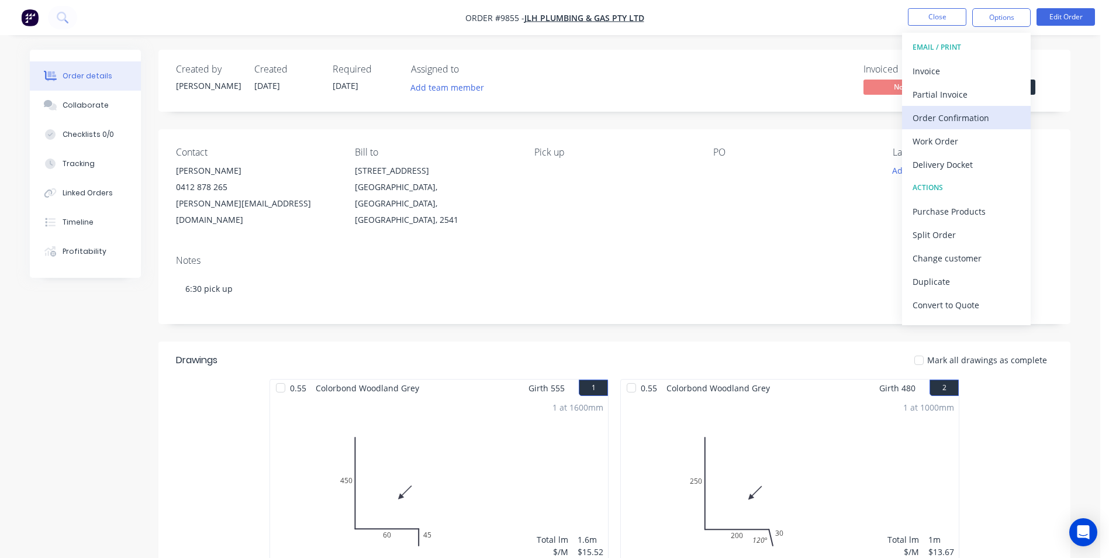
click at [952, 112] on div "Order Confirmation" at bounding box center [967, 117] width 108 height 17
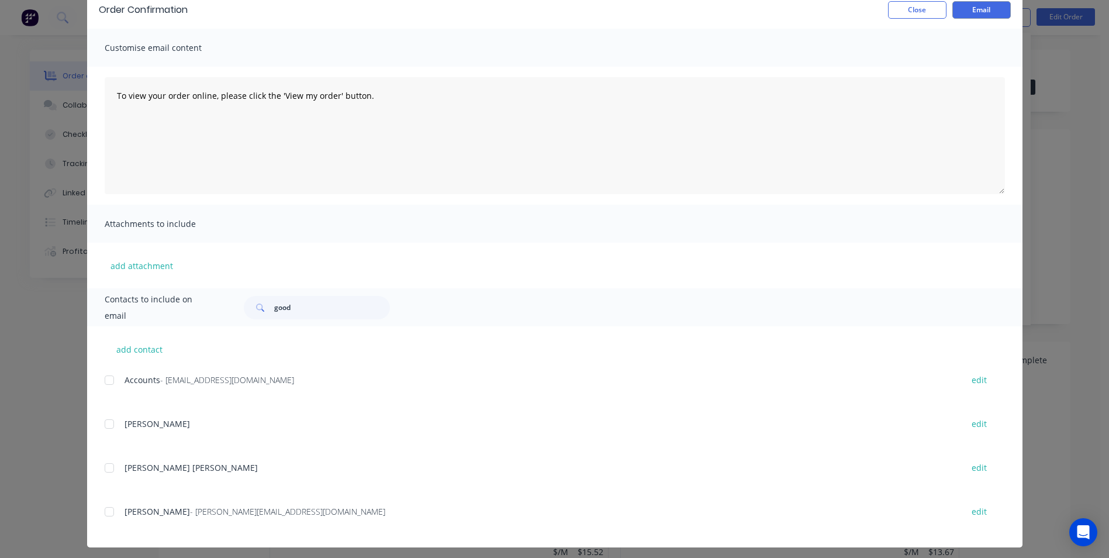
scroll to position [62, 0]
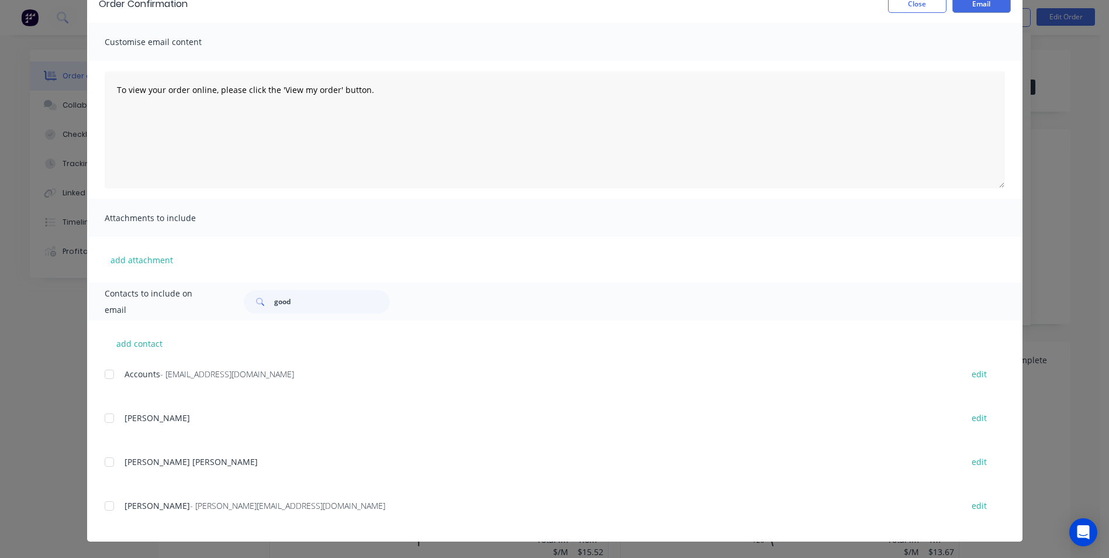
click at [106, 509] on div at bounding box center [109, 505] width 23 height 23
click at [979, 6] on button "Email" at bounding box center [981, 4] width 58 height 18
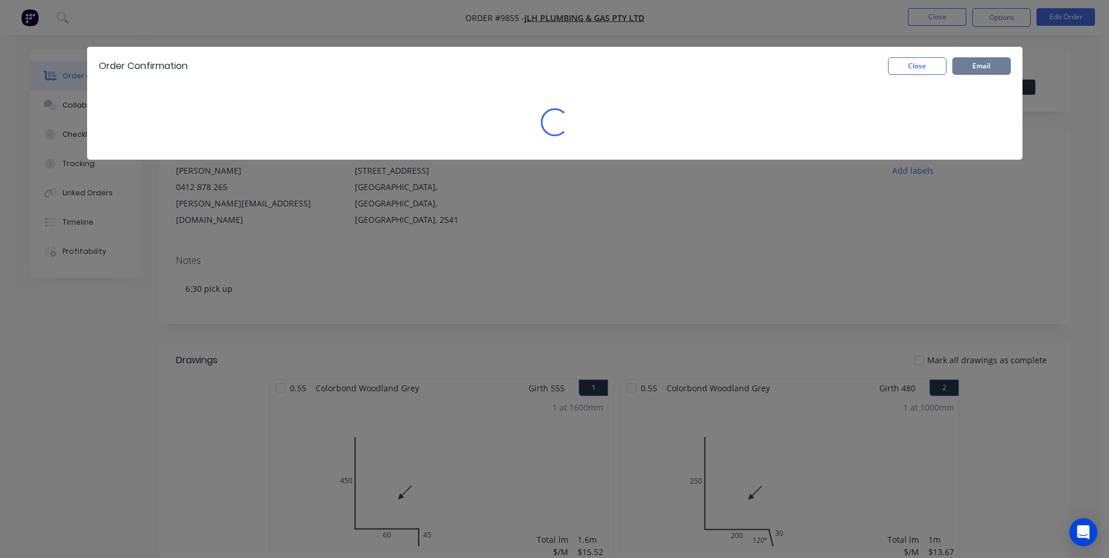
scroll to position [0, 0]
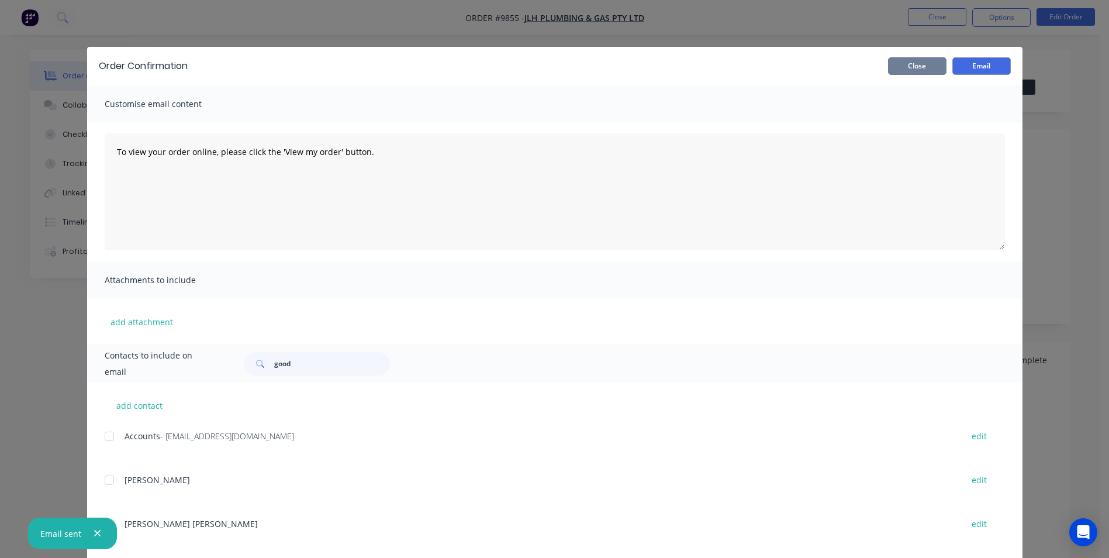
click at [922, 70] on button "Close" at bounding box center [917, 66] width 58 height 18
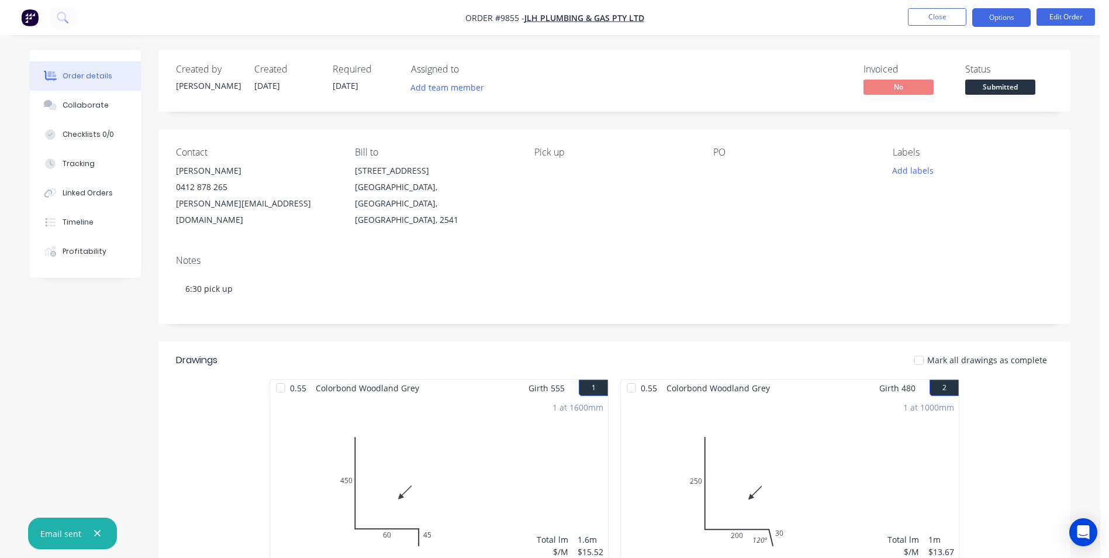
click at [993, 23] on button "Options" at bounding box center [1001, 17] width 58 height 19
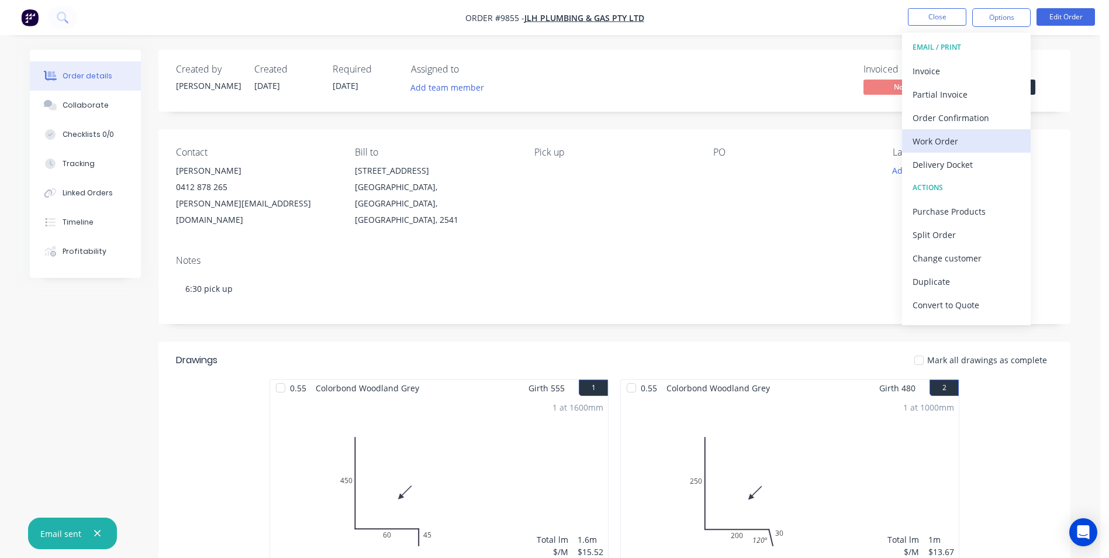
click at [953, 147] on div "Work Order" at bounding box center [967, 141] width 108 height 17
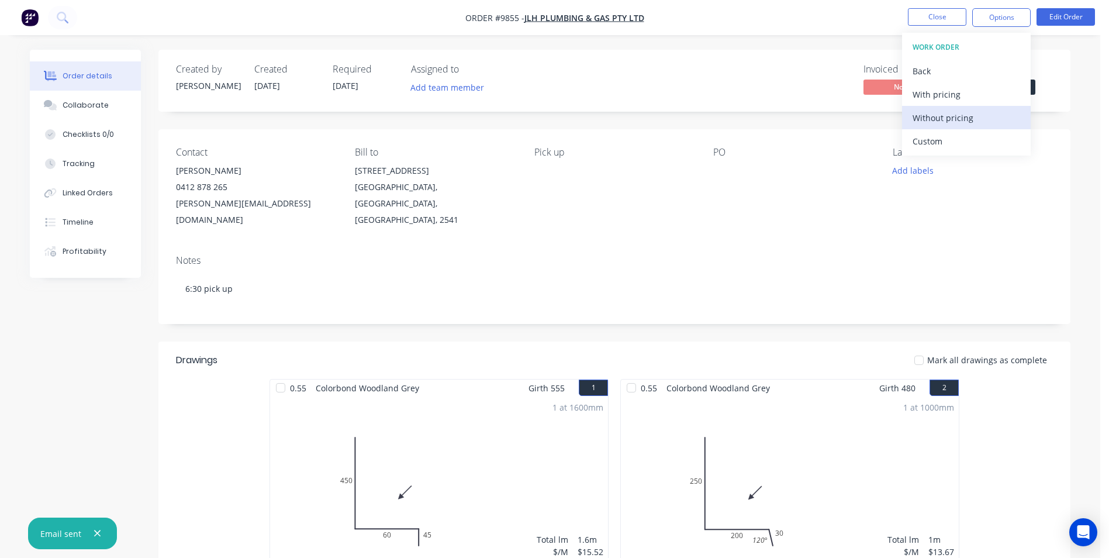
click at [954, 123] on div "Without pricing" at bounding box center [967, 117] width 108 height 17
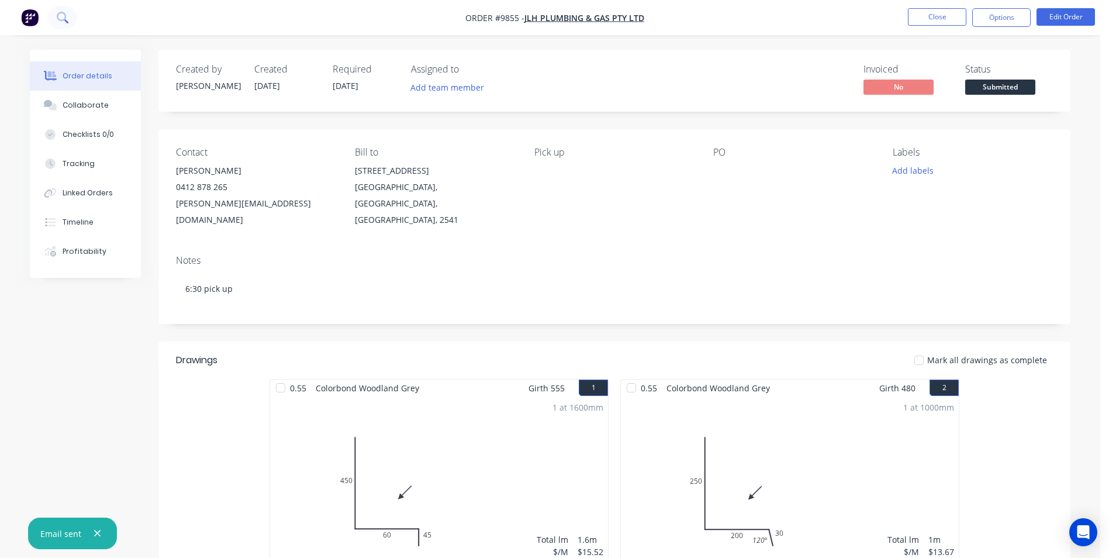
click at [68, 22] on button at bounding box center [62, 17] width 29 height 23
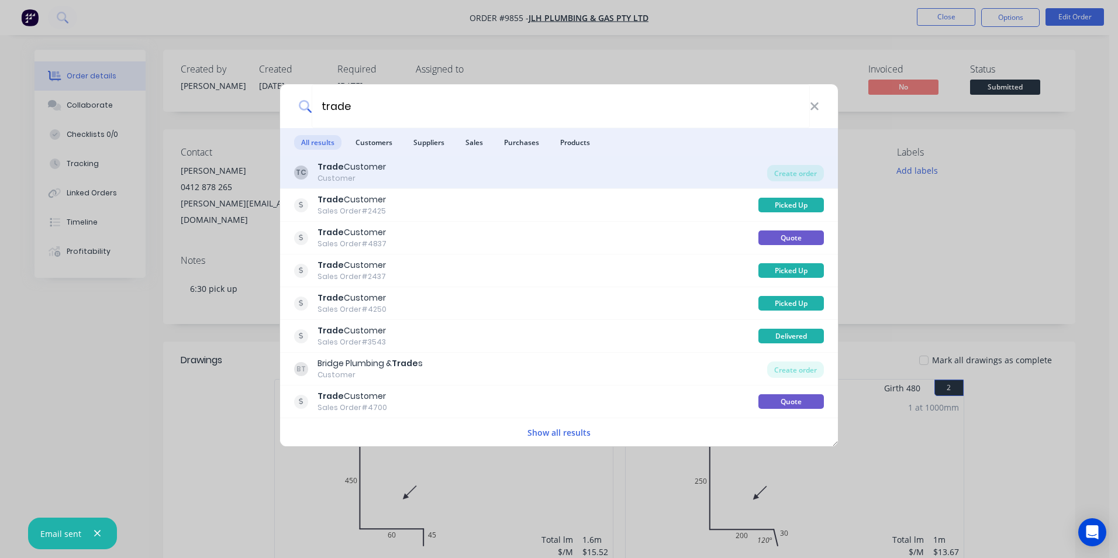
type input "trade"
click at [531, 167] on div "TC Trade Customer Customer" at bounding box center [530, 172] width 473 height 23
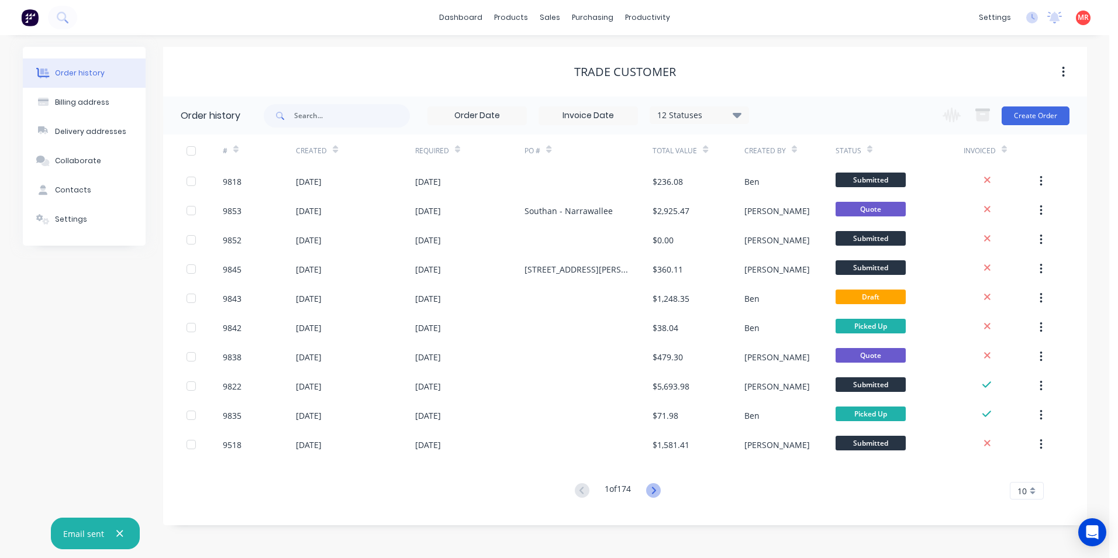
click at [651, 490] on icon at bounding box center [653, 490] width 15 height 15
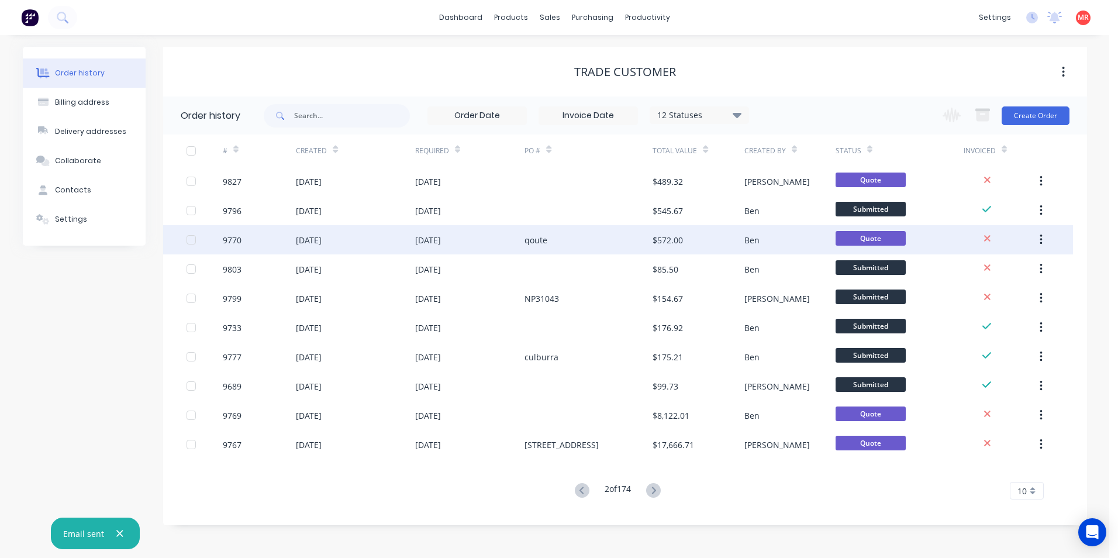
click at [550, 238] on div "qoute" at bounding box center [588, 239] width 128 height 29
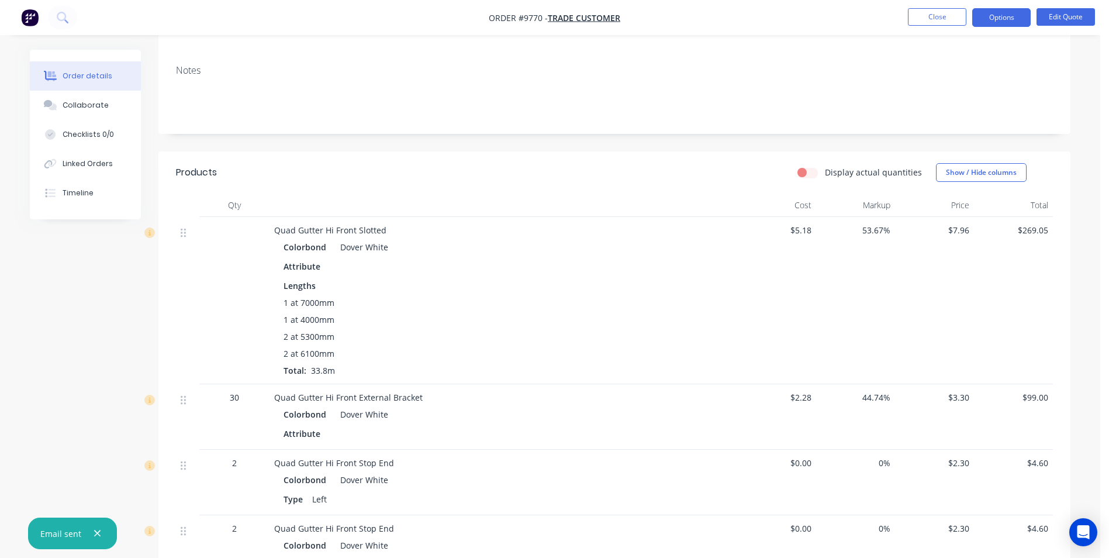
scroll to position [175, 0]
click at [960, 12] on button "Close" at bounding box center [937, 17] width 58 height 18
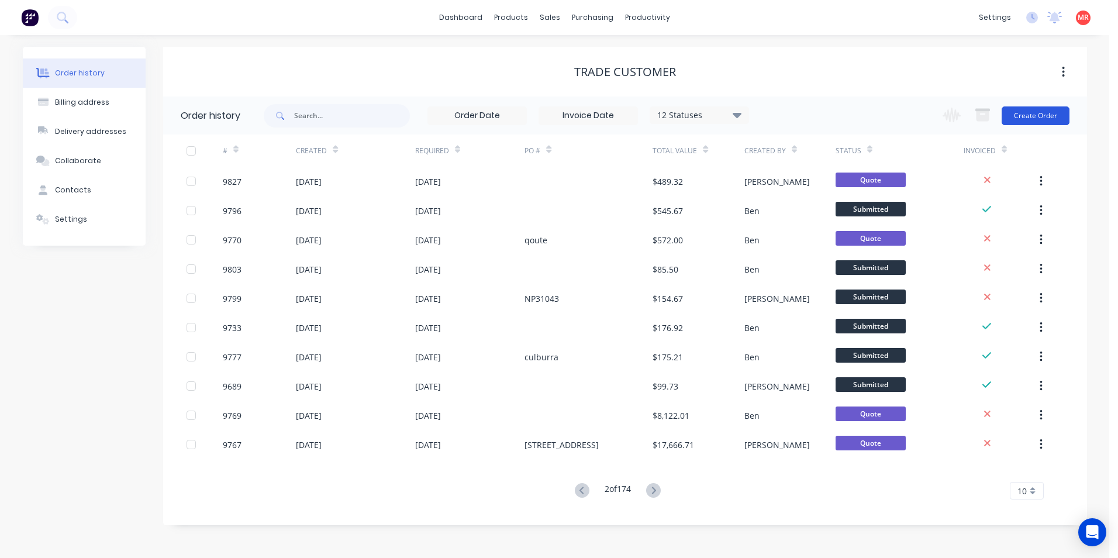
click at [1054, 117] on button "Create Order" at bounding box center [1035, 115] width 68 height 19
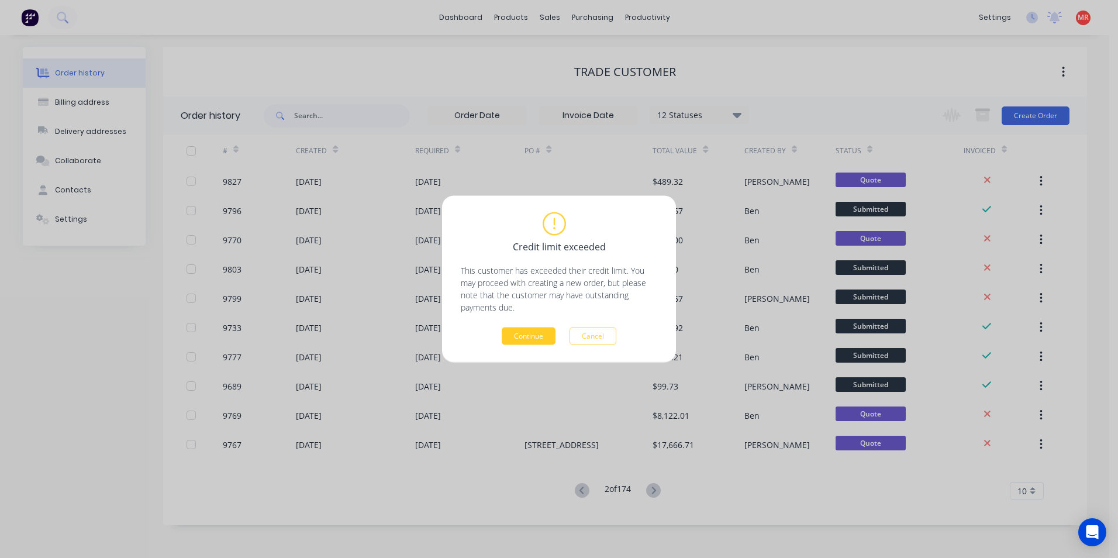
click at [529, 333] on button "Continue" at bounding box center [529, 336] width 54 height 18
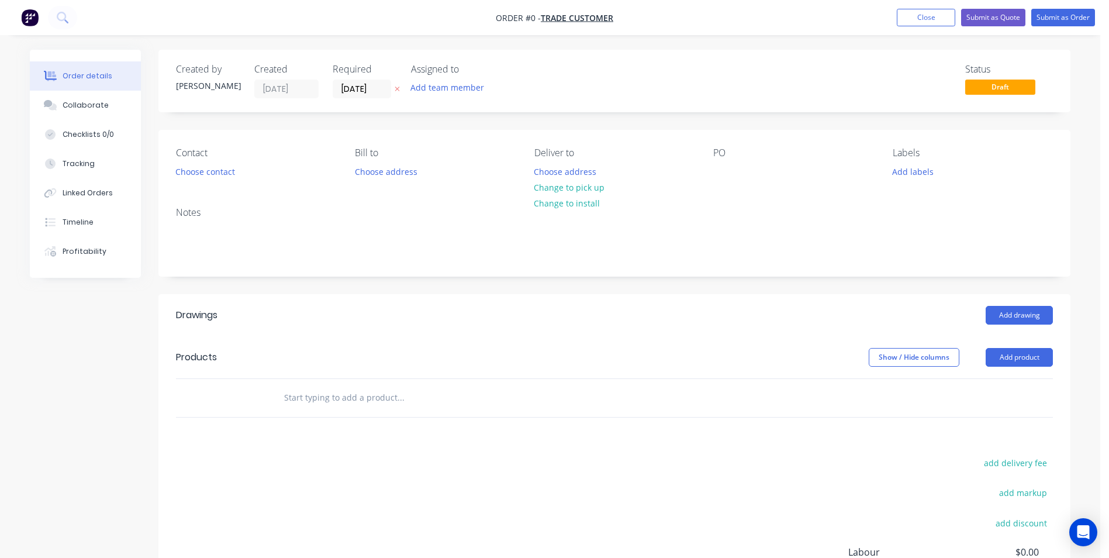
click at [296, 388] on input "text" at bounding box center [401, 397] width 234 height 23
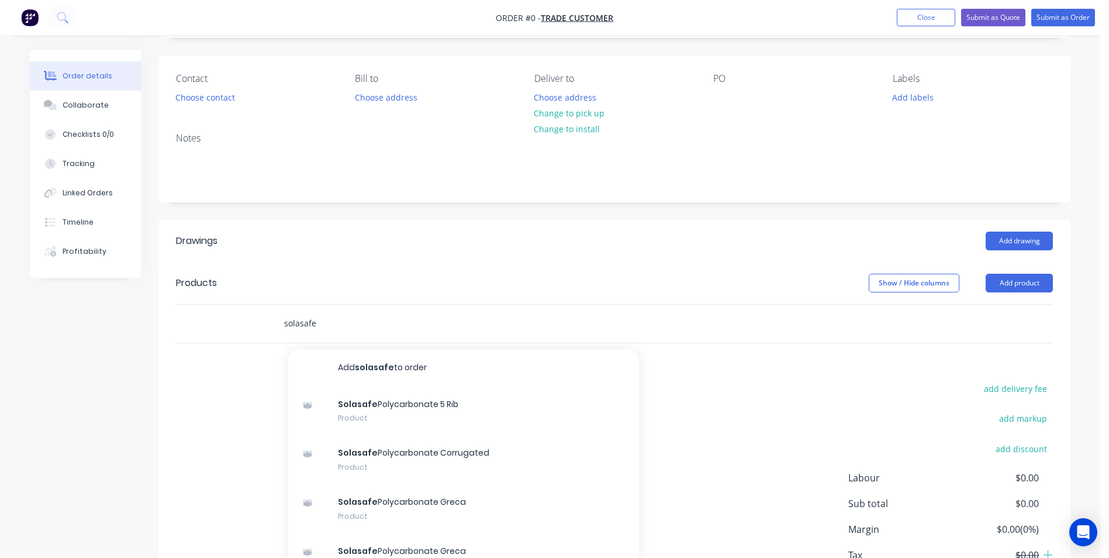
scroll to position [158, 0]
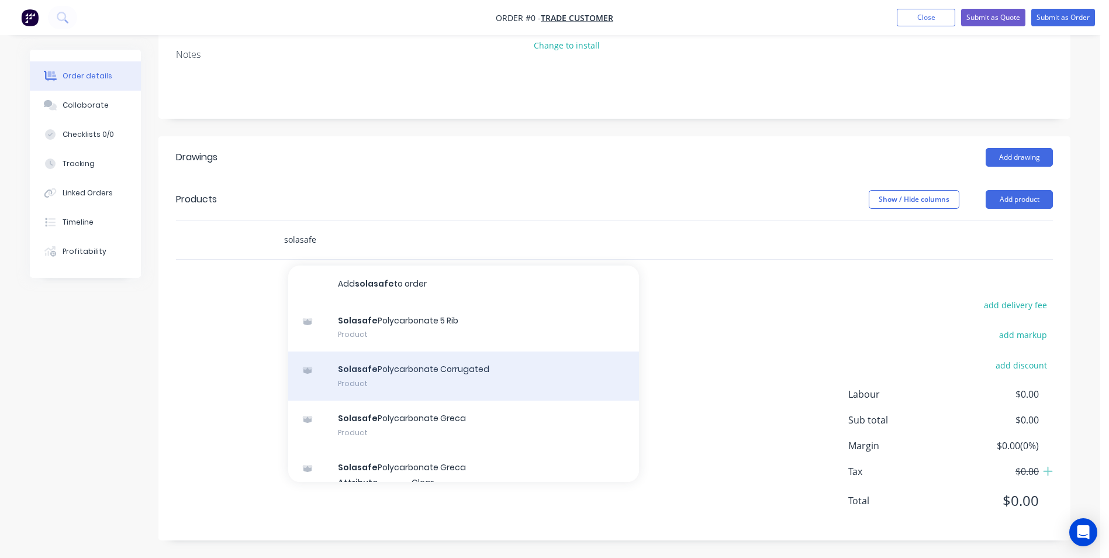
type input "solasafe"
click at [458, 369] on div "Solasafe Polycarbonate Corrugated Product" at bounding box center [463, 375] width 351 height 49
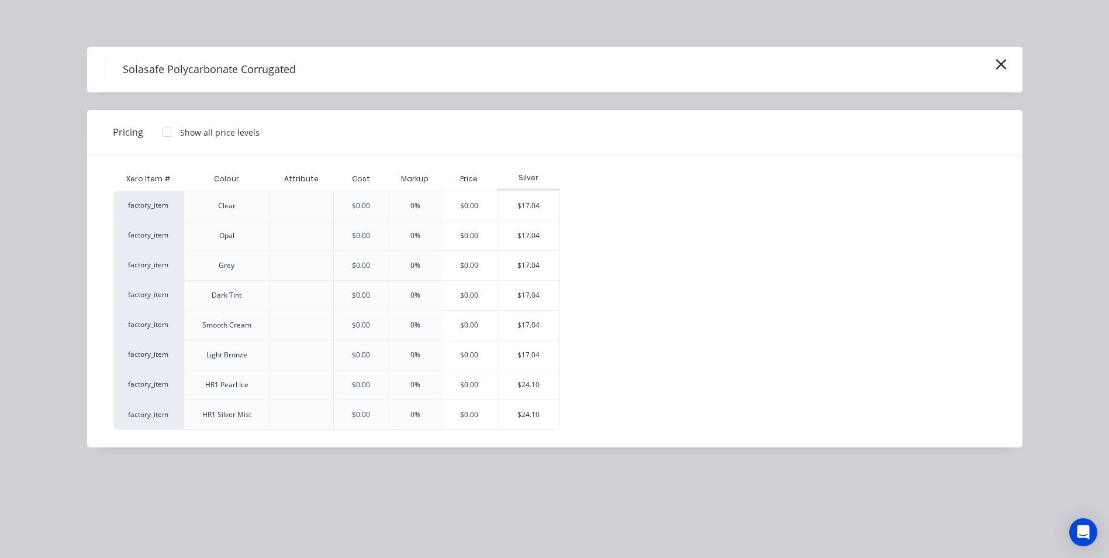
click at [169, 132] on div at bounding box center [166, 131] width 23 height 23
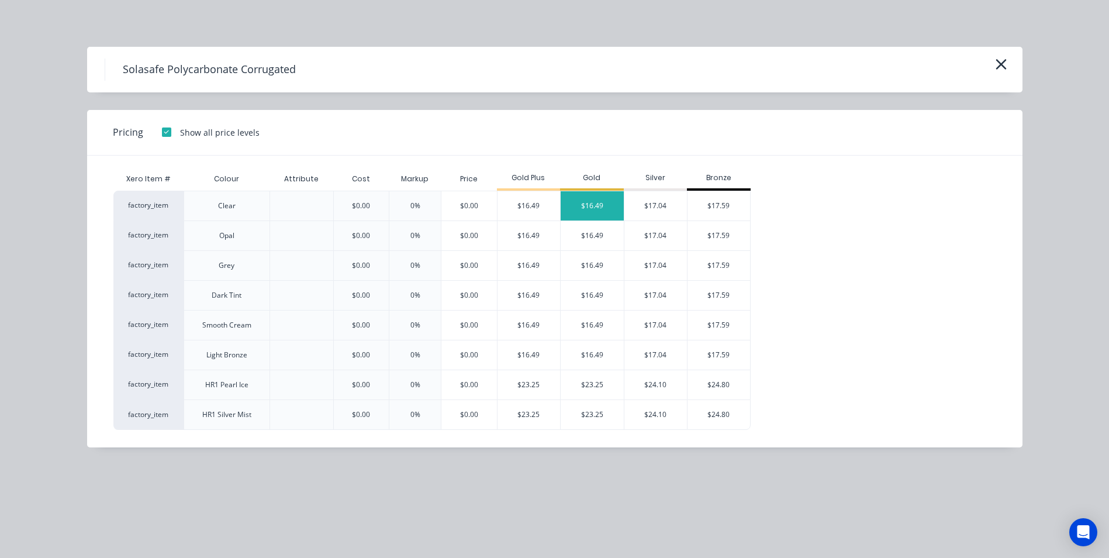
click at [617, 209] on div "$16.49" at bounding box center [592, 205] width 63 height 29
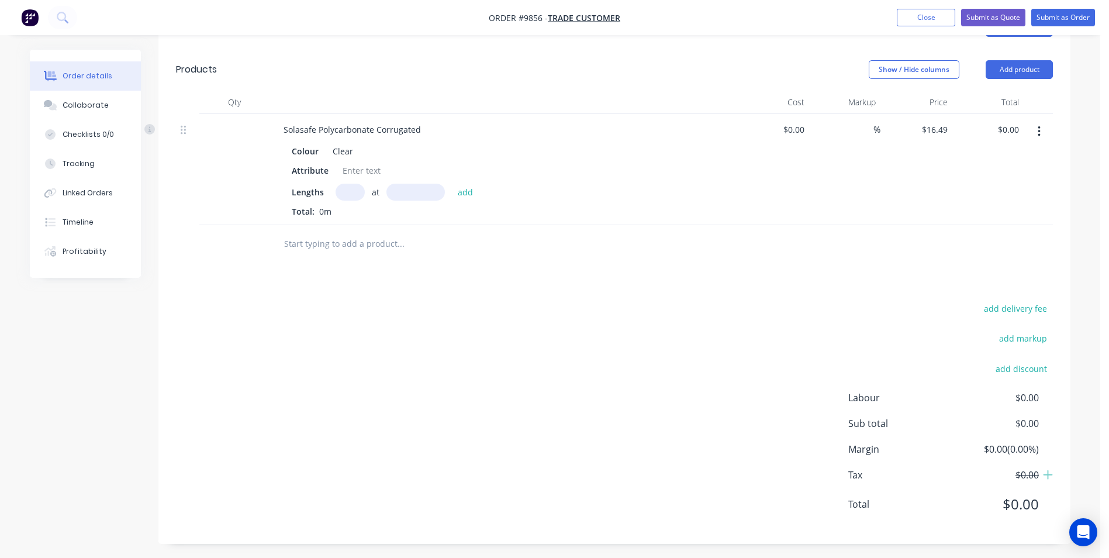
scroll to position [291, 0]
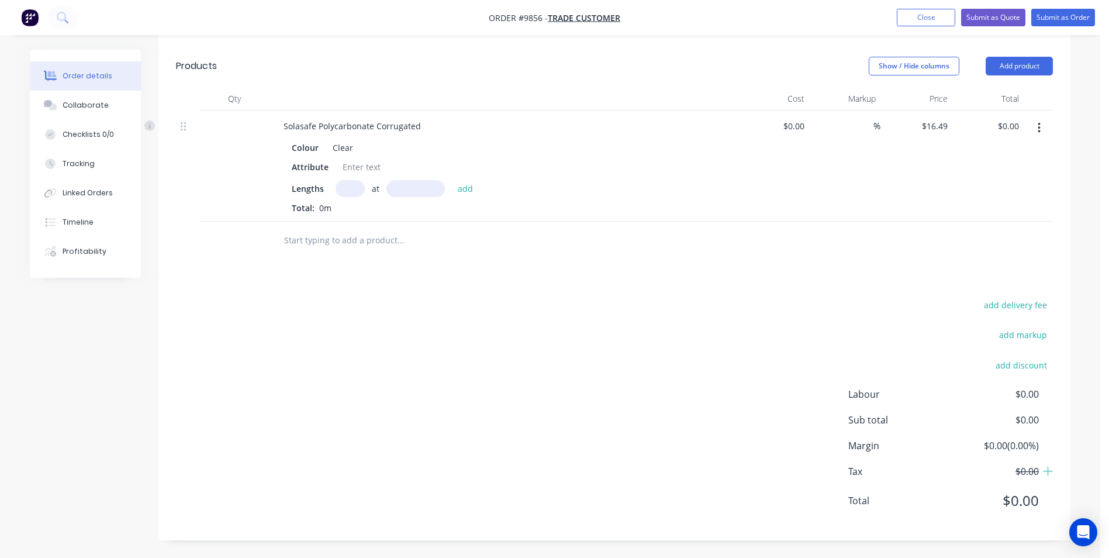
click at [353, 190] on input "text" at bounding box center [350, 188] width 29 height 17
type input "1"
type input "1000"
click at [452, 180] on button "add" at bounding box center [465, 188] width 27 height 16
type input "$16.49"
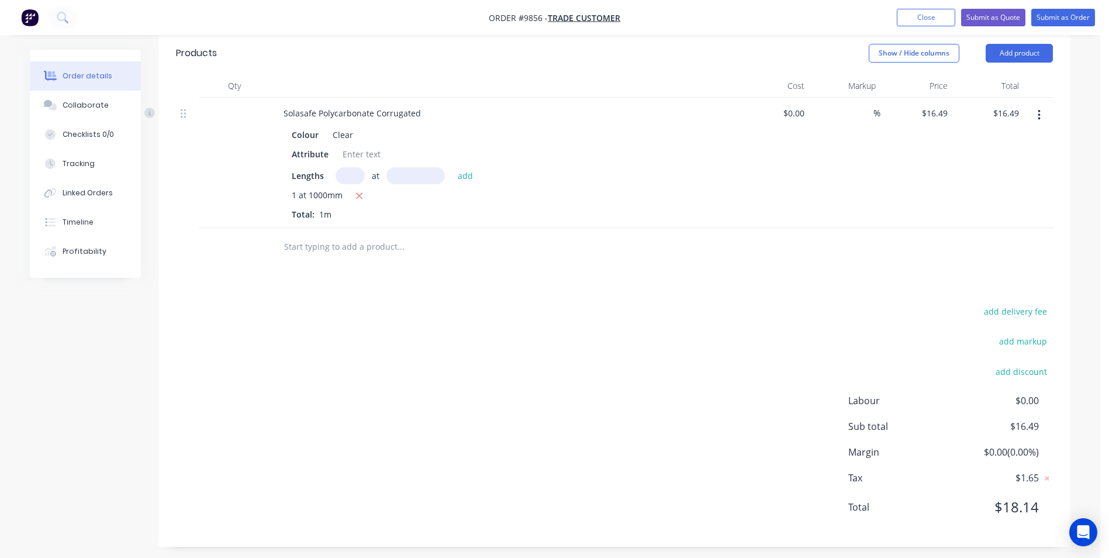
scroll to position [310, 0]
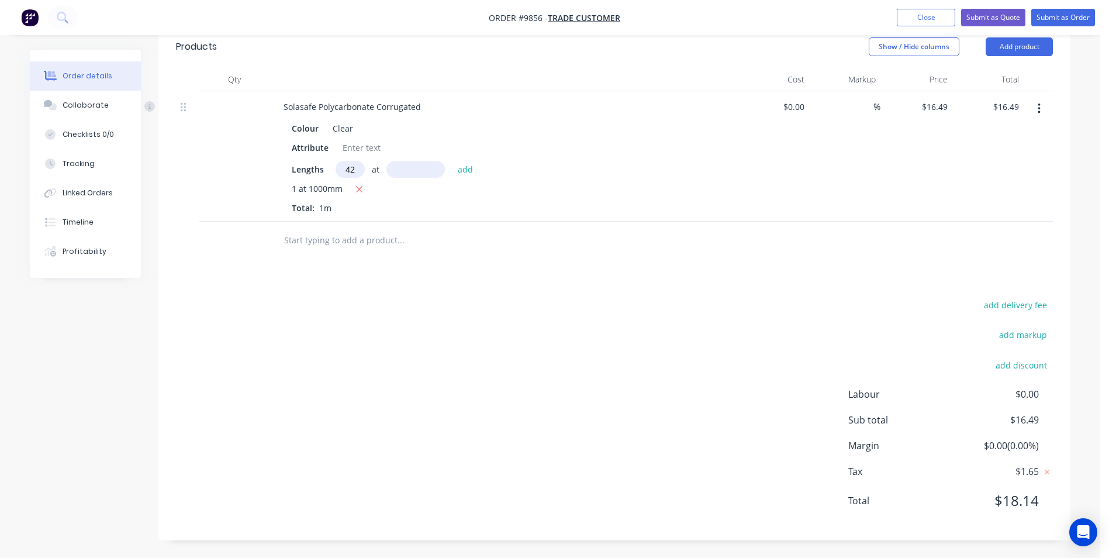
type input "4"
type input "1"
type input "5"
type input "4200"
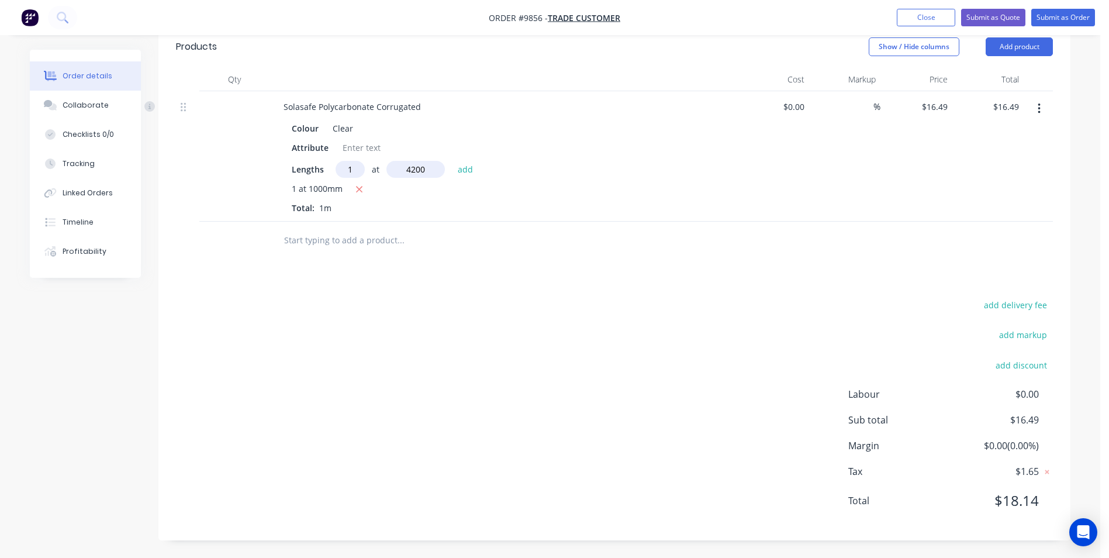
click at [452, 161] on button "add" at bounding box center [465, 169] width 27 height 16
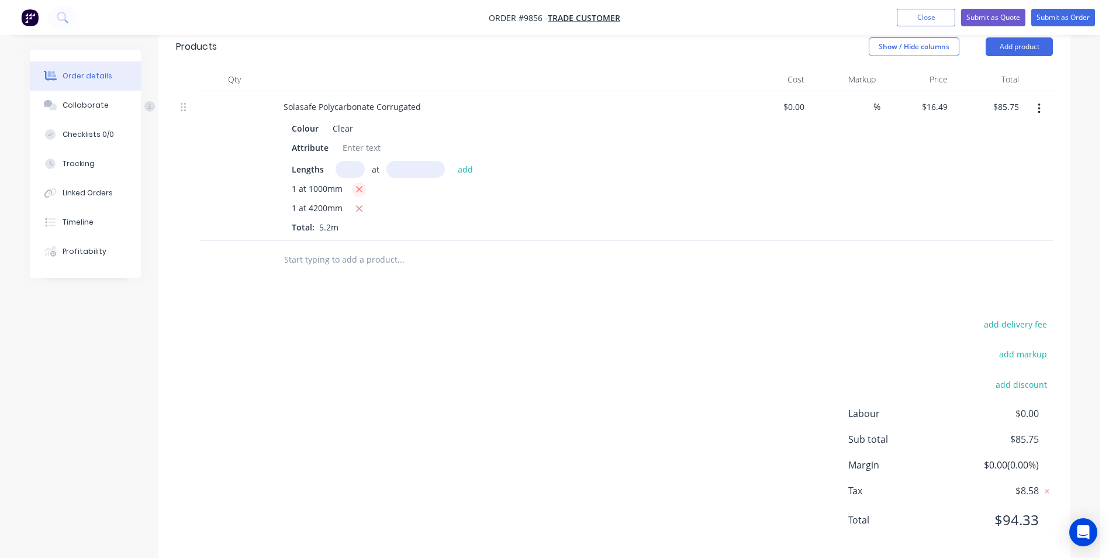
click at [353, 185] on button "button" at bounding box center [359, 189] width 15 height 15
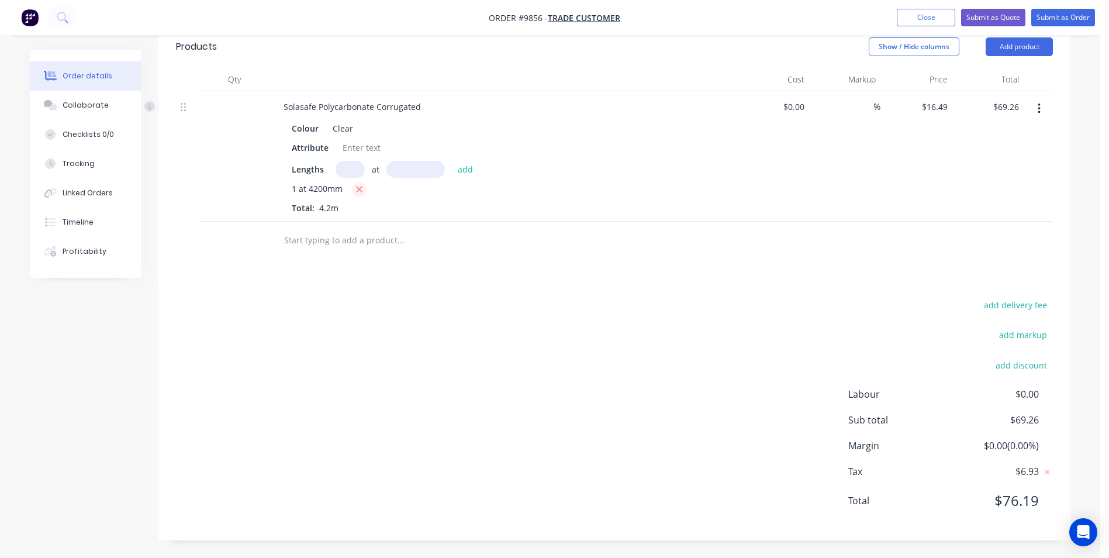
click at [356, 185] on icon "button" at bounding box center [359, 189] width 8 height 11
type input "$0.00"
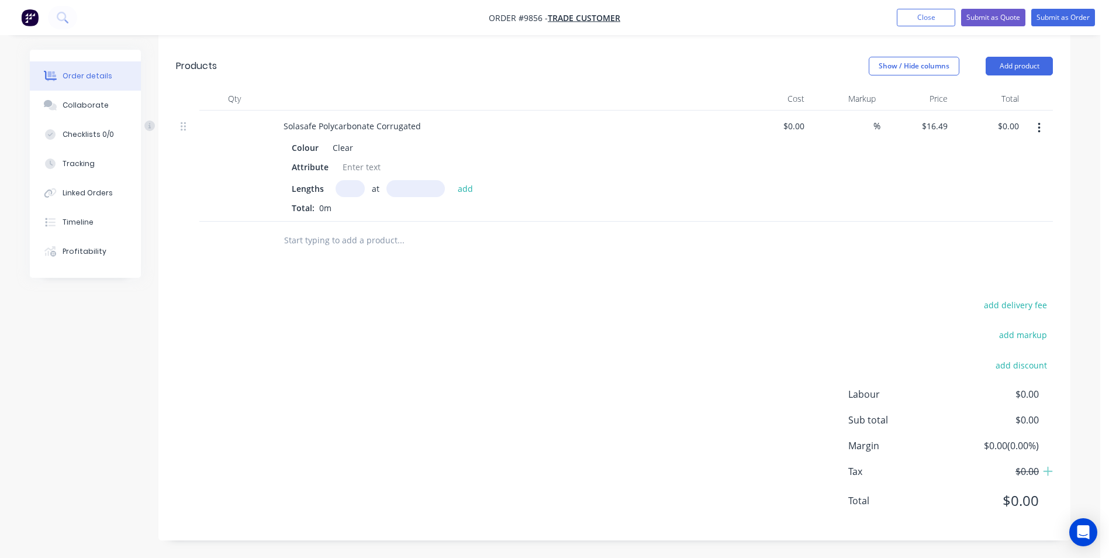
click at [343, 188] on input "text" at bounding box center [350, 188] width 29 height 17
type input "1"
type input "4200"
click at [452, 180] on button "add" at bounding box center [465, 188] width 27 height 16
type input "$69.26"
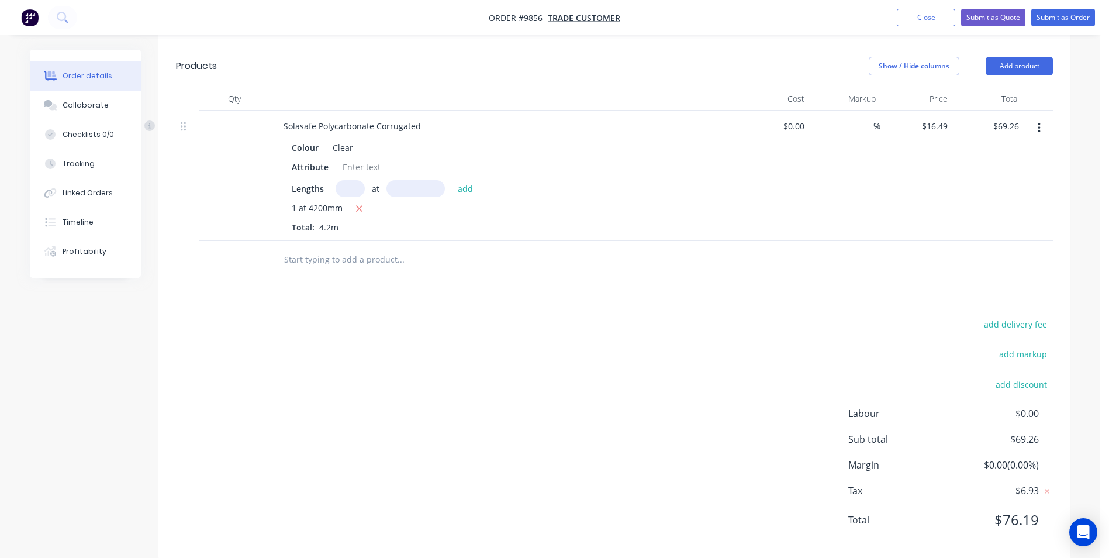
click at [30, 13] on img "button" at bounding box center [30, 18] width 18 height 18
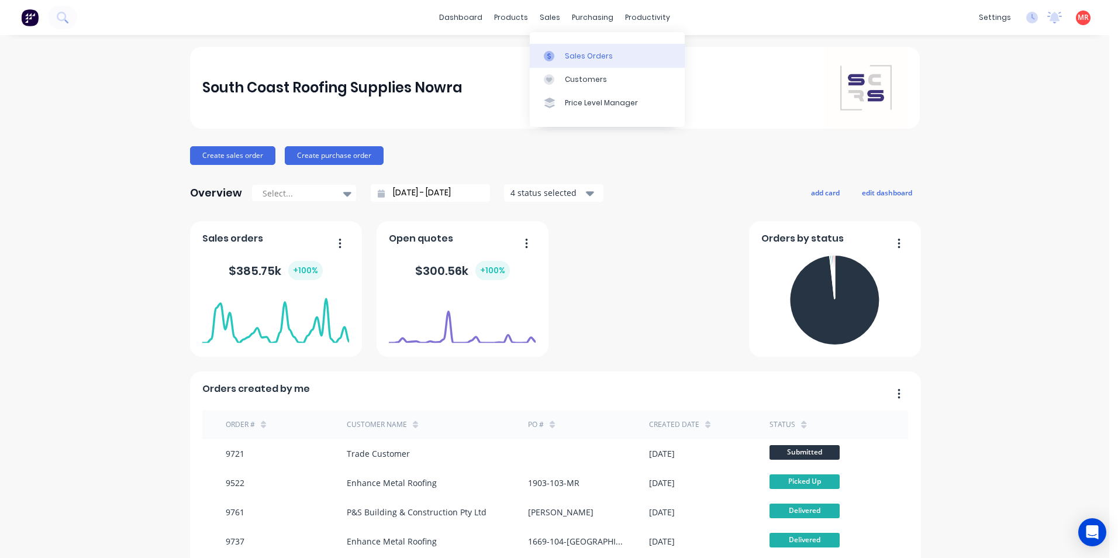
click at [558, 52] on div at bounding box center [553, 56] width 18 height 11
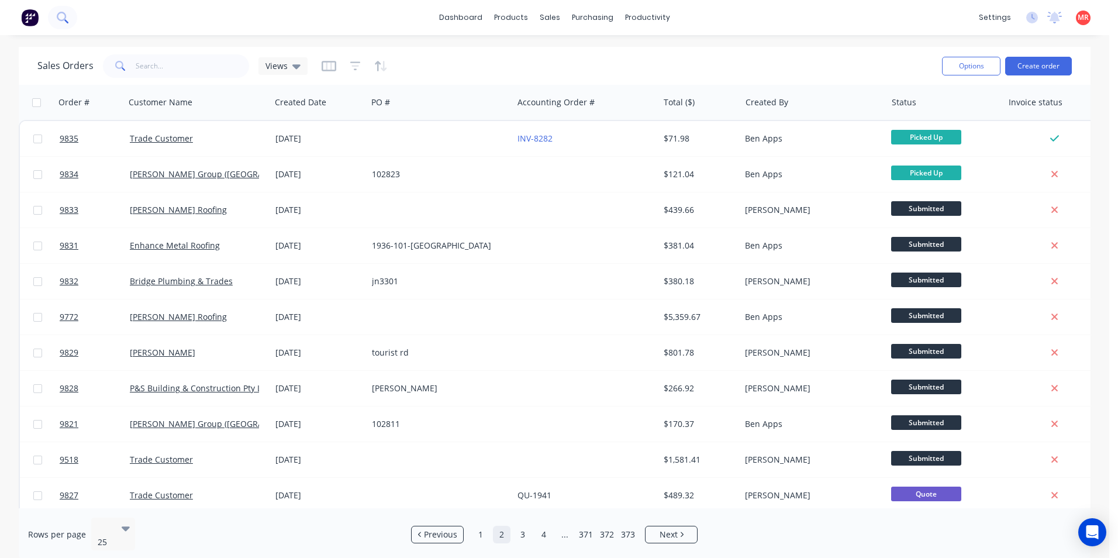
click at [67, 22] on icon at bounding box center [66, 21] width 4 height 4
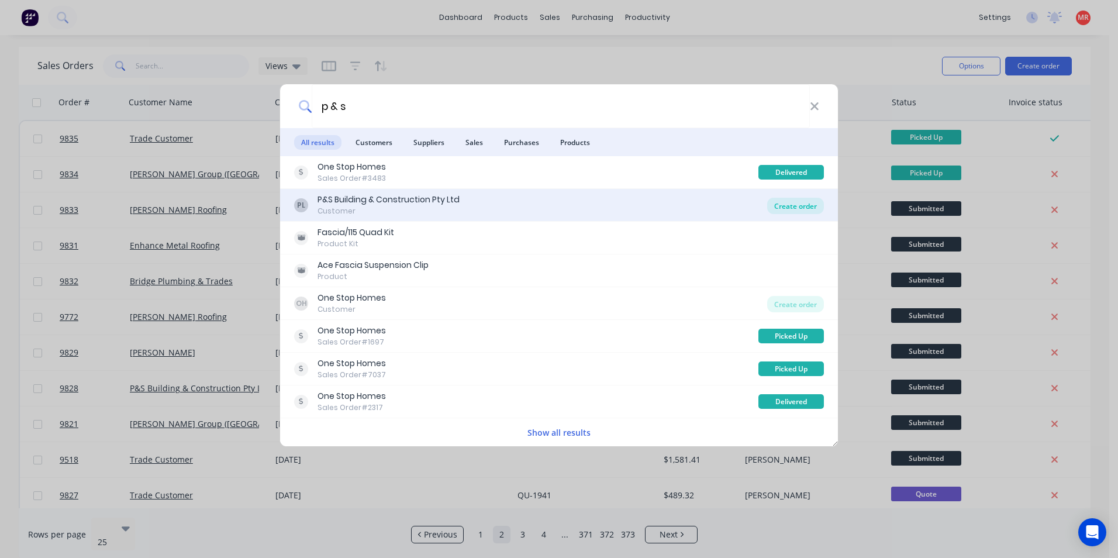
type input "p & s"
click at [780, 208] on div "Create order" at bounding box center [795, 206] width 57 height 16
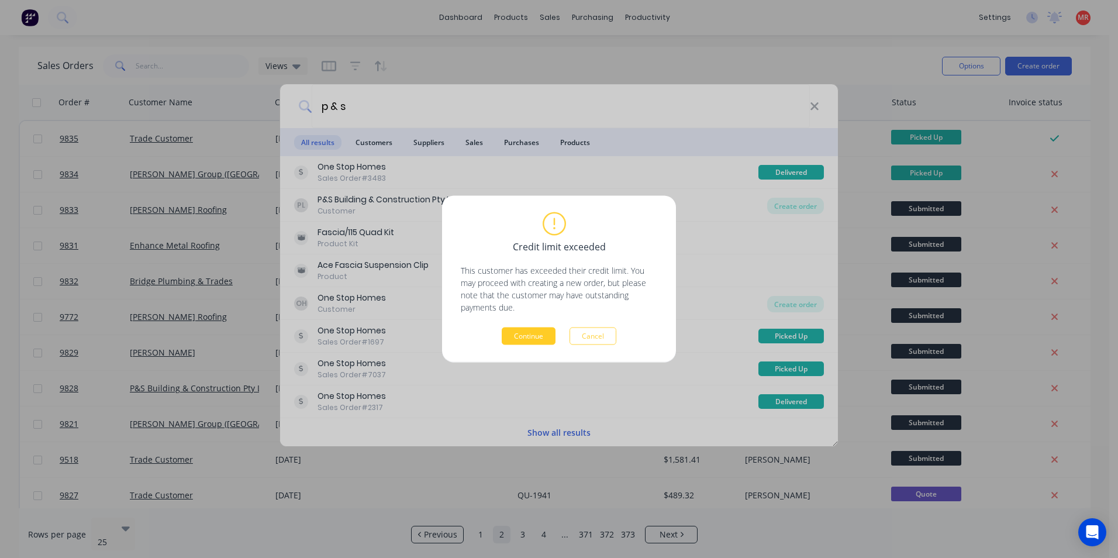
click at [527, 334] on button "Continue" at bounding box center [529, 336] width 54 height 18
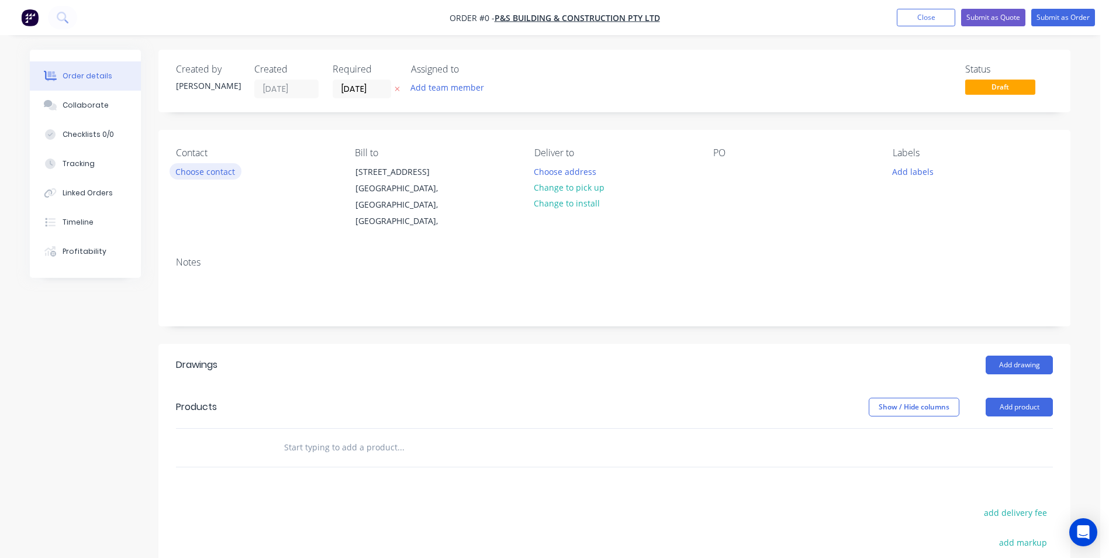
click at [198, 173] on button "Choose contact" at bounding box center [206, 171] width 72 height 16
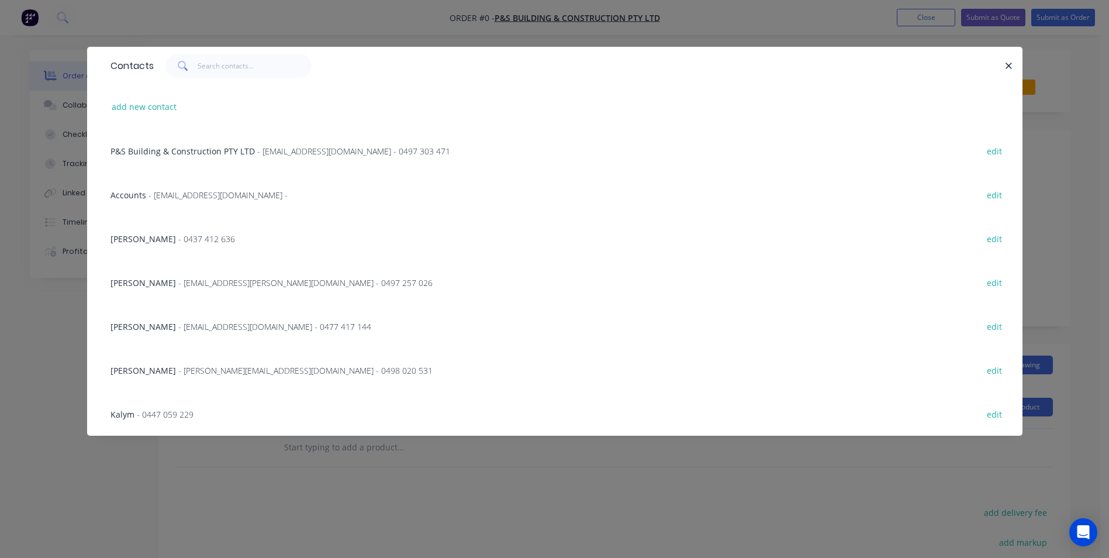
click at [179, 373] on span "- Kris@psbuilding.com.au - 0498 020 531" at bounding box center [305, 370] width 254 height 11
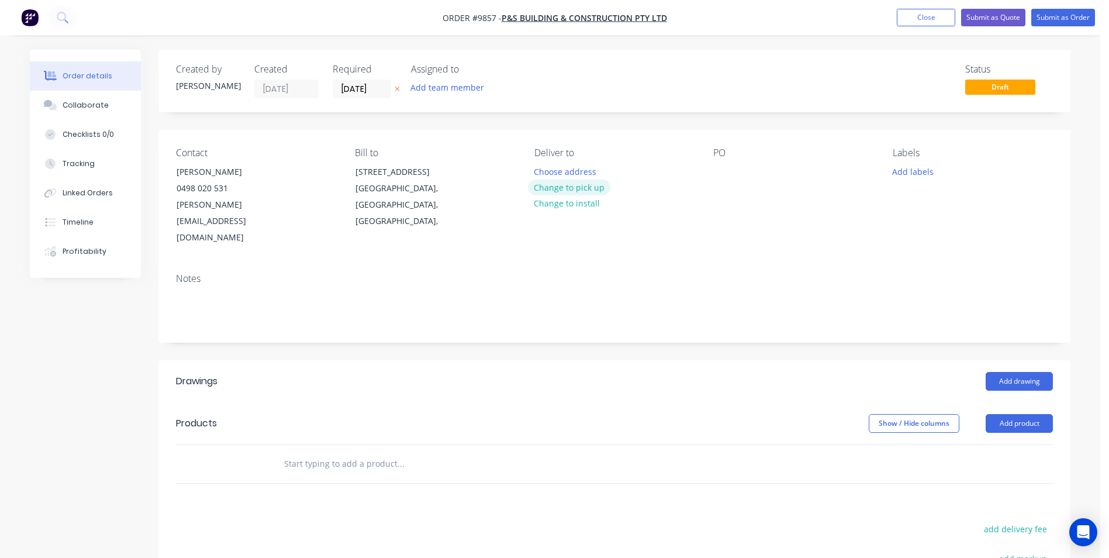
click at [592, 184] on button "Change to pick up" at bounding box center [569, 187] width 83 height 16
click at [320, 452] on input "text" at bounding box center [401, 463] width 234 height 23
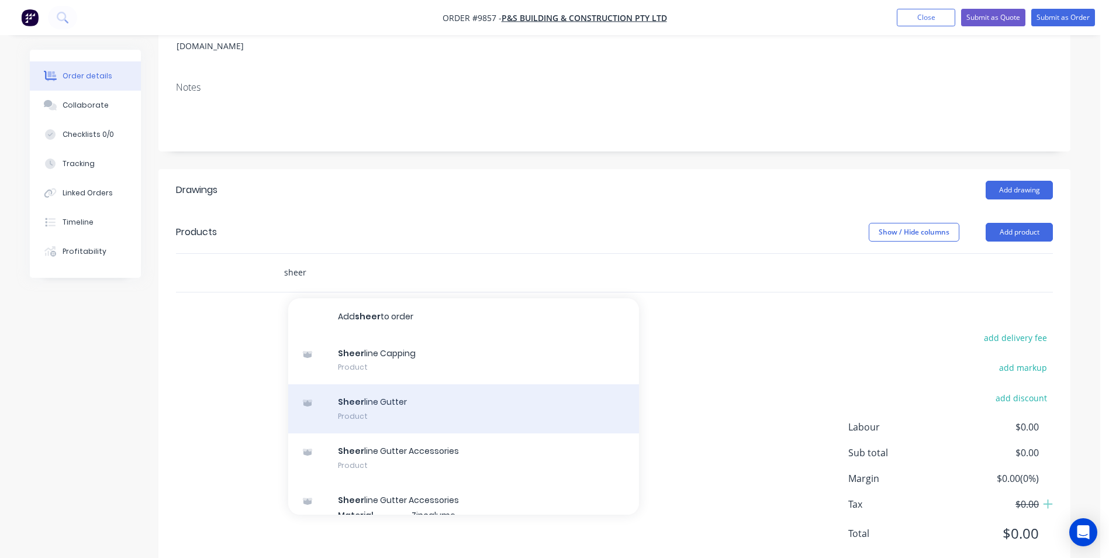
type input "sheer"
click at [454, 384] on div "Sheer line Gutter Product" at bounding box center [463, 408] width 351 height 49
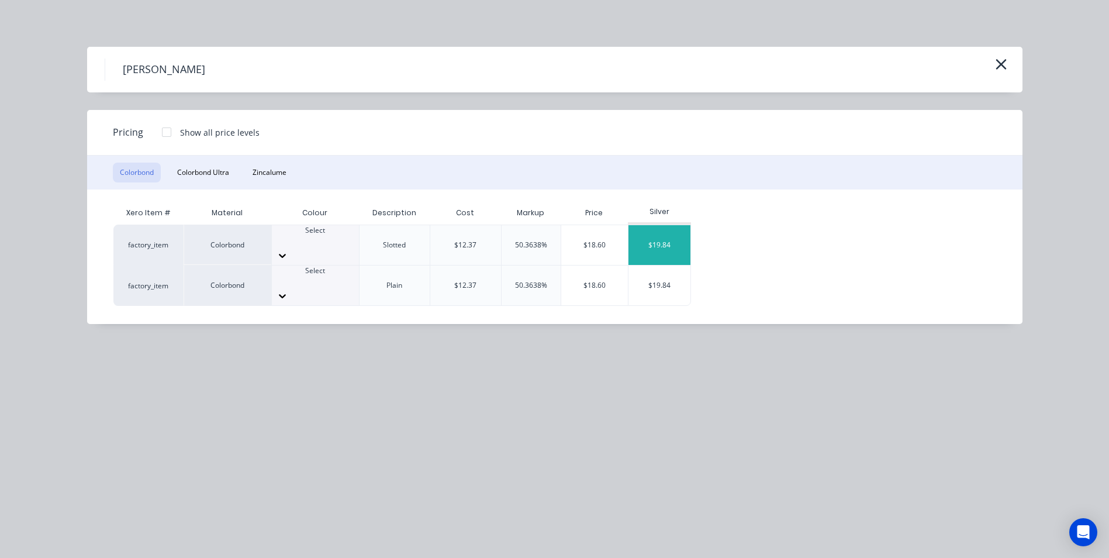
click at [673, 241] on div "$19.84" at bounding box center [659, 245] width 63 height 40
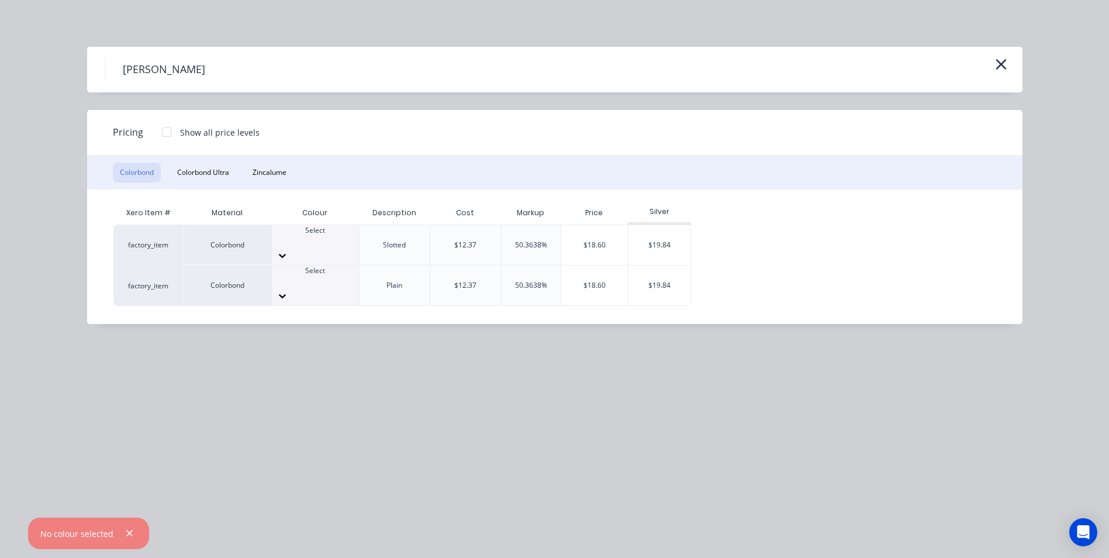
click at [314, 241] on div at bounding box center [315, 241] width 87 height 11
click at [638, 243] on div "$19.84" at bounding box center [659, 245] width 63 height 40
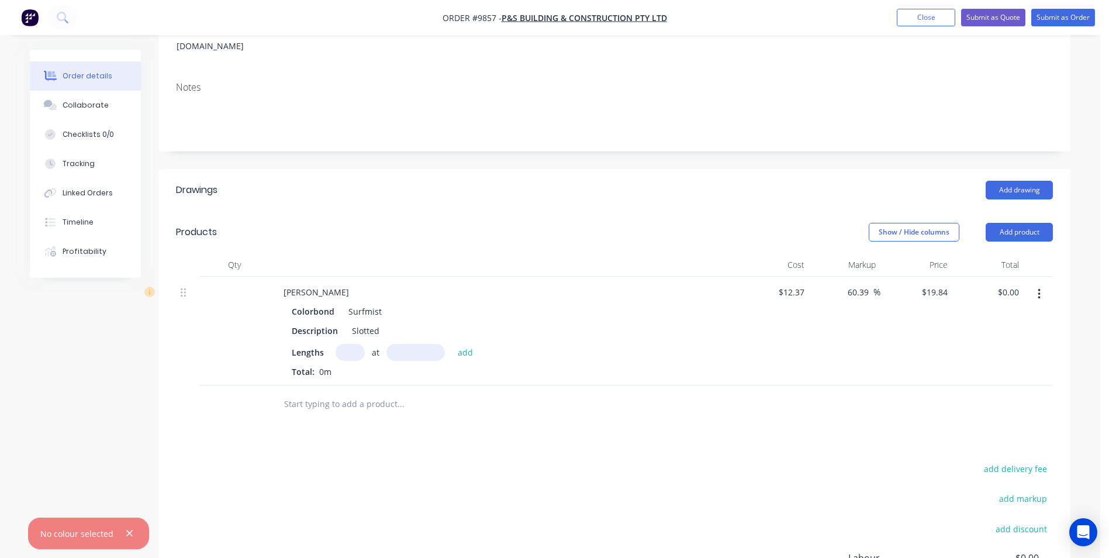
click at [352, 344] on input "text" at bounding box center [350, 352] width 29 height 17
type input "2"
type input "7000"
click at [452, 344] on button "add" at bounding box center [465, 352] width 27 height 16
type input "$277.76"
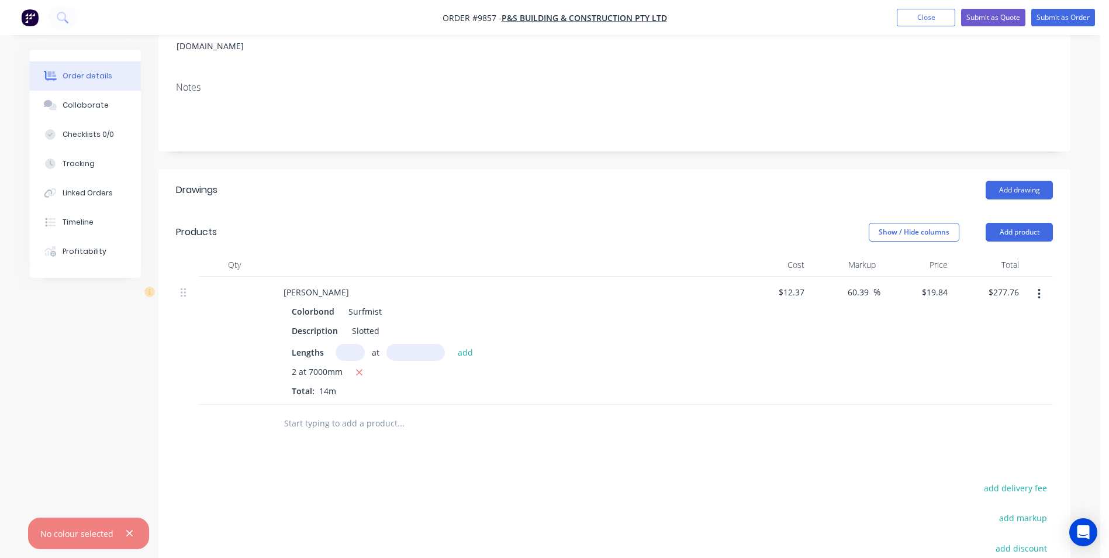
click at [344, 412] on input "text" at bounding box center [401, 423] width 234 height 23
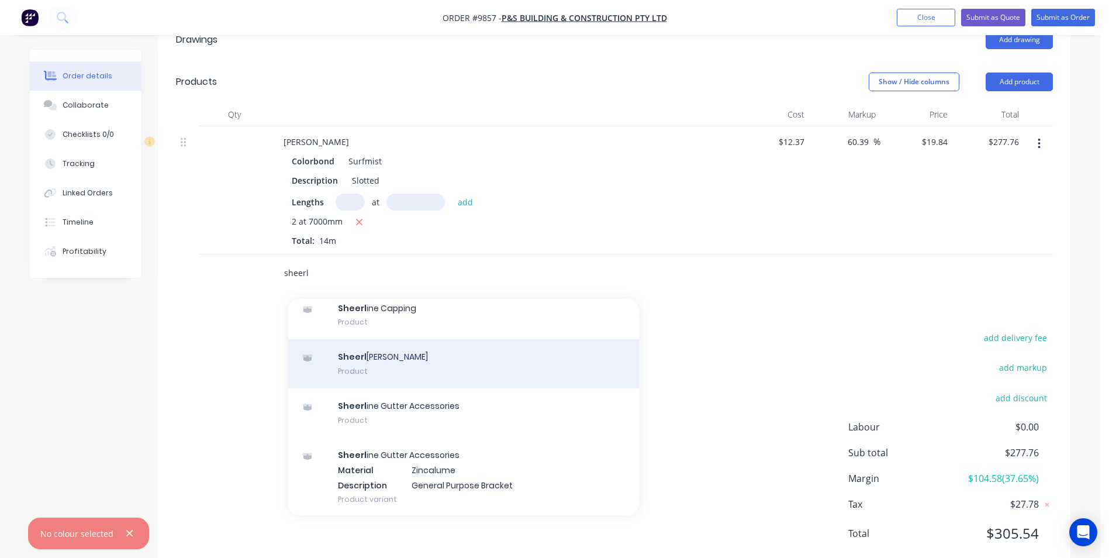
scroll to position [117, 0]
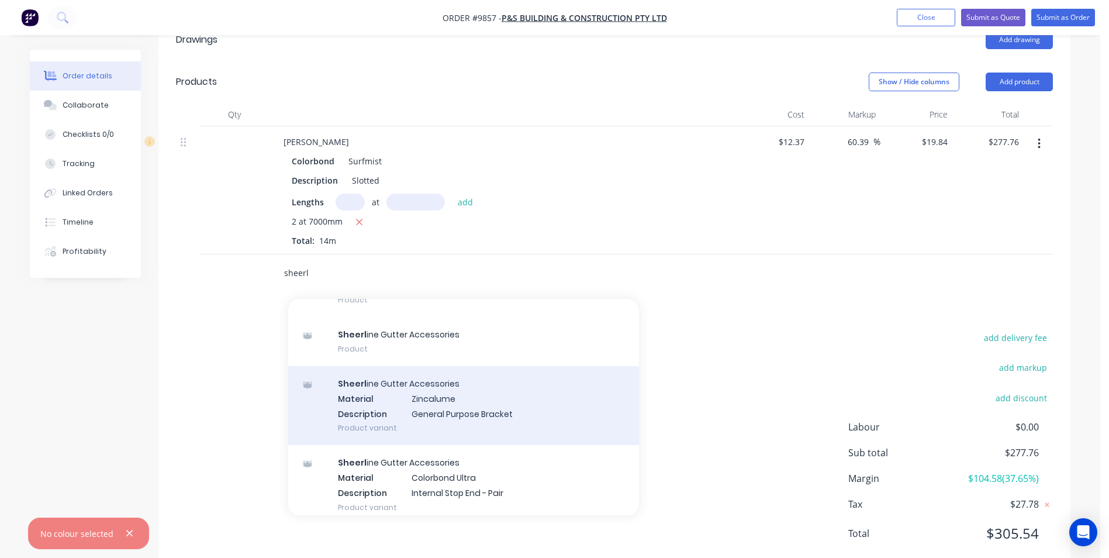
type input "sheerl"
click at [468, 375] on div "Sheerl ine Gutter Accessories Material Zincalume Description General Purpose Br…" at bounding box center [463, 405] width 351 height 79
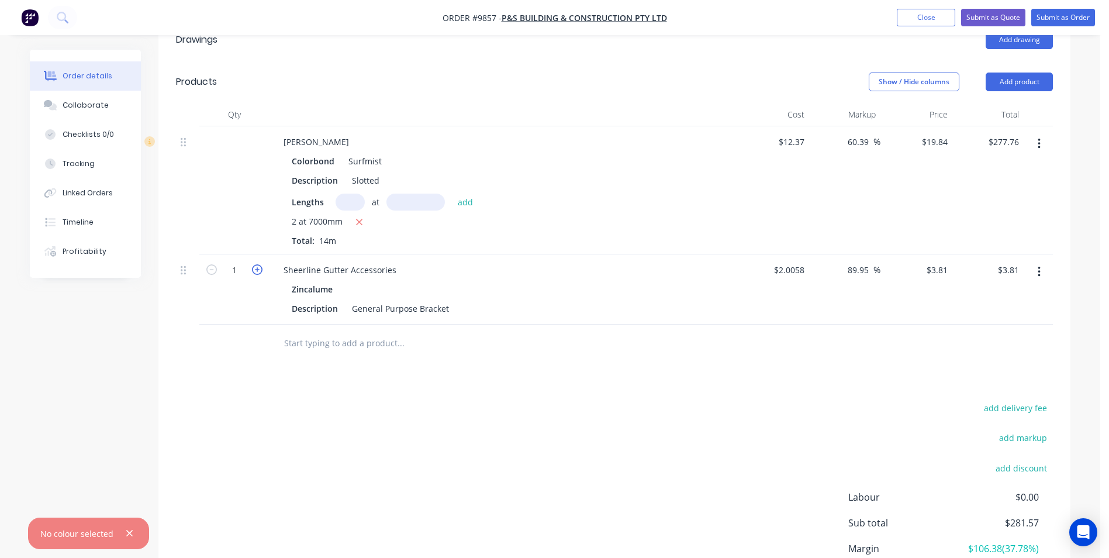
click at [261, 264] on icon "button" at bounding box center [257, 269] width 11 height 11
type input "2"
type input "$7.62"
click at [261, 264] on icon "button" at bounding box center [257, 269] width 11 height 11
type input "3"
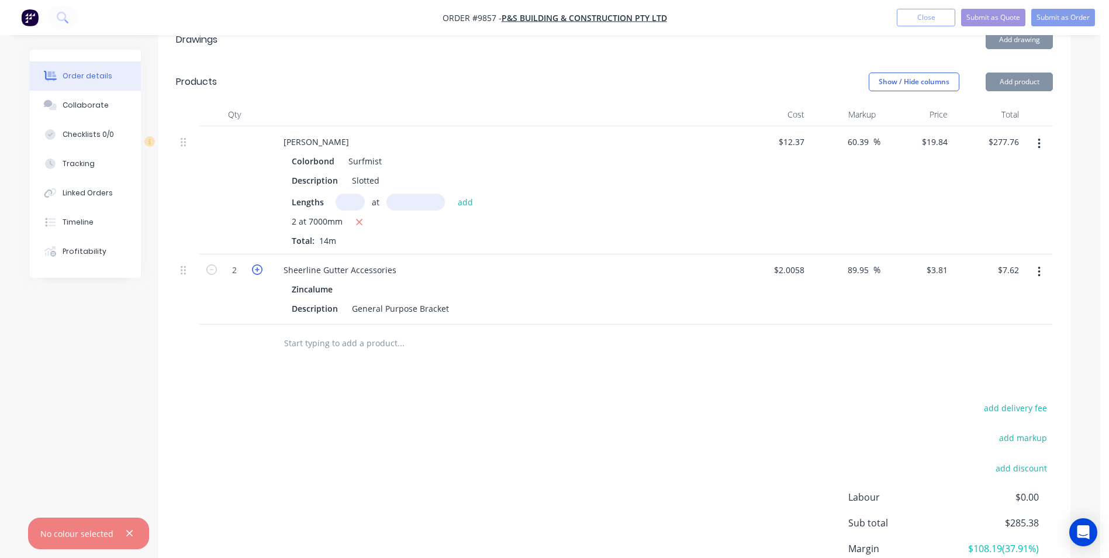
type input "$11.43"
click at [261, 264] on icon "button" at bounding box center [257, 269] width 11 height 11
type input "4"
type input "$15.24"
click at [261, 264] on icon "button" at bounding box center [257, 269] width 11 height 11
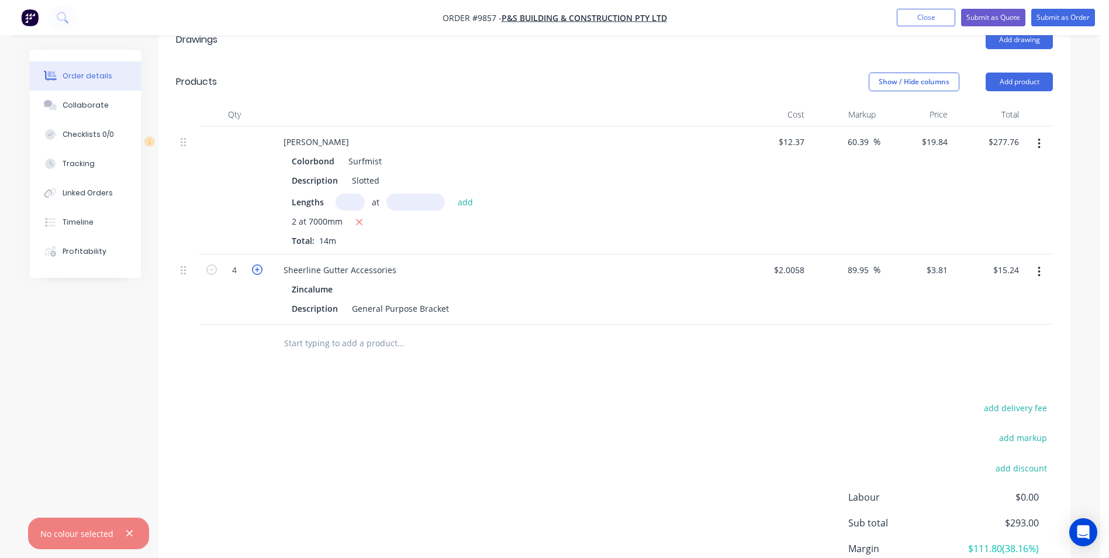
type input "5"
type input "$19.05"
click at [261, 264] on icon "button" at bounding box center [257, 269] width 11 height 11
type input "6"
type input "$22.86"
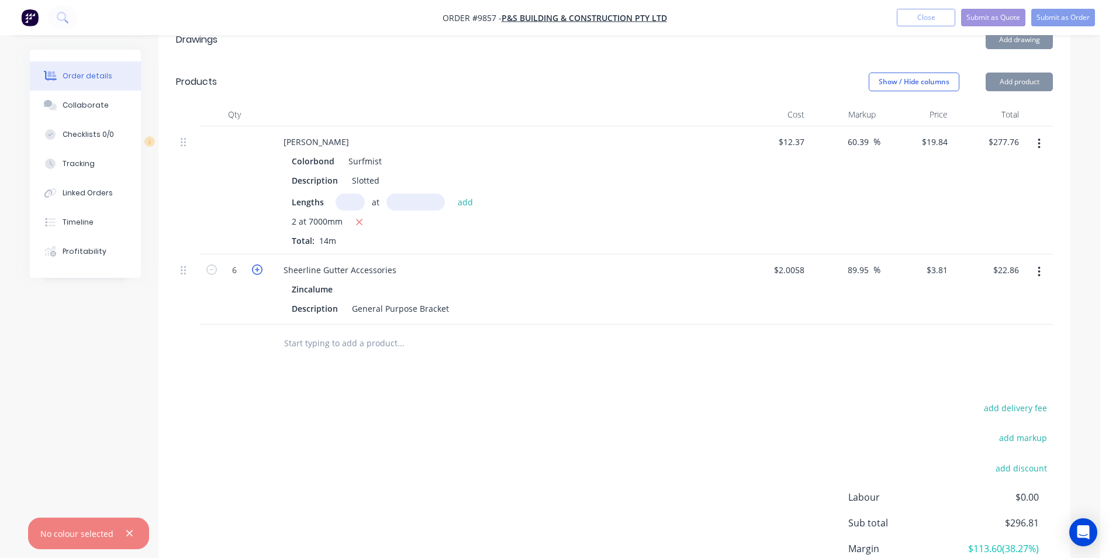
click at [261, 264] on icon "button" at bounding box center [257, 269] width 11 height 11
type input "7"
type input "$26.67"
click at [261, 264] on icon "button" at bounding box center [257, 269] width 11 height 11
type input "8"
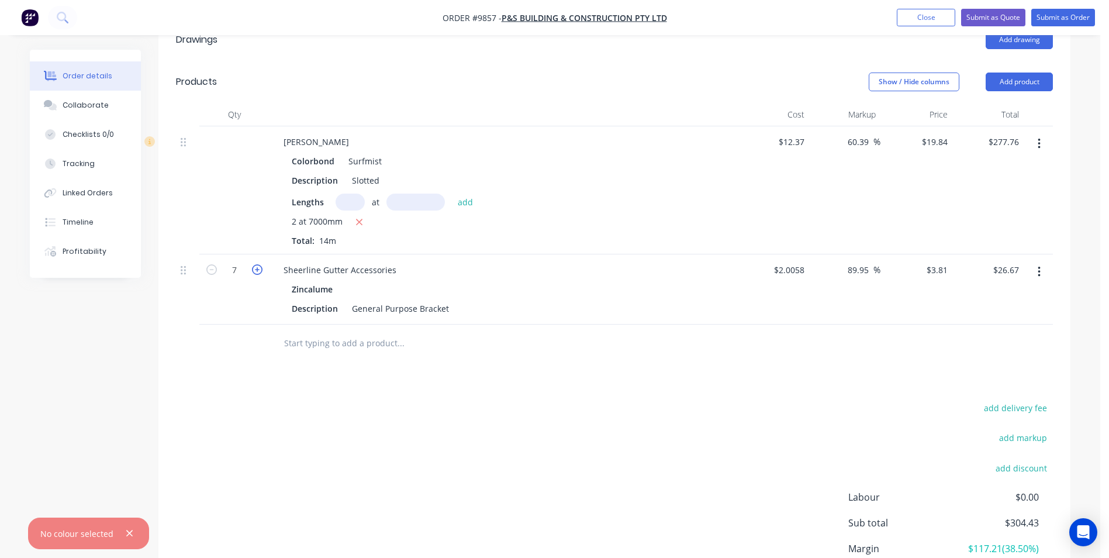
type input "$30.48"
click at [261, 264] on icon "button" at bounding box center [257, 269] width 11 height 11
type input "9"
type input "$34.29"
click at [261, 264] on icon "button" at bounding box center [257, 269] width 11 height 11
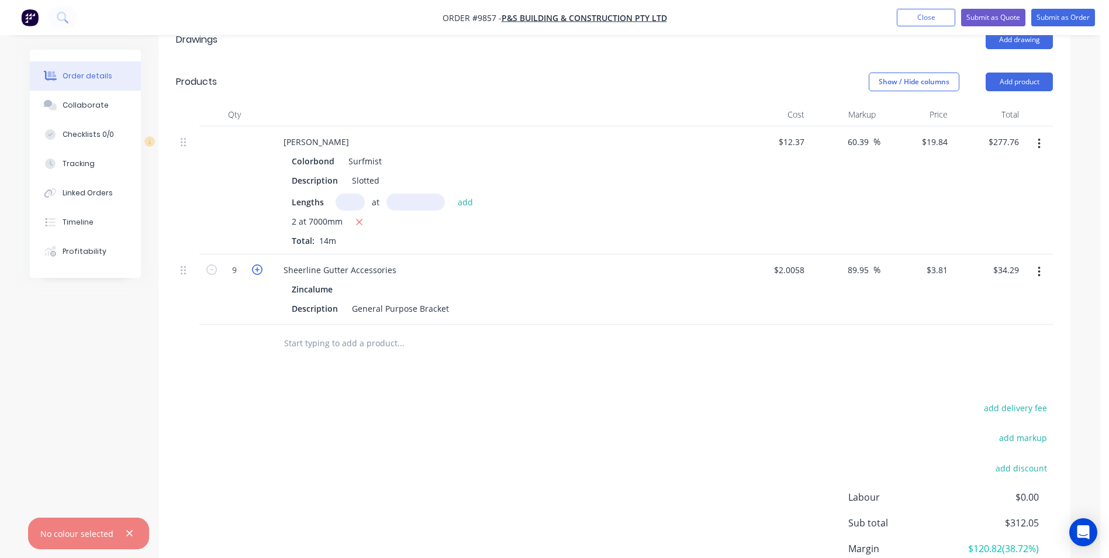
type input "10"
type input "$38.10"
click at [347, 331] on input "text" at bounding box center [401, 342] width 234 height 23
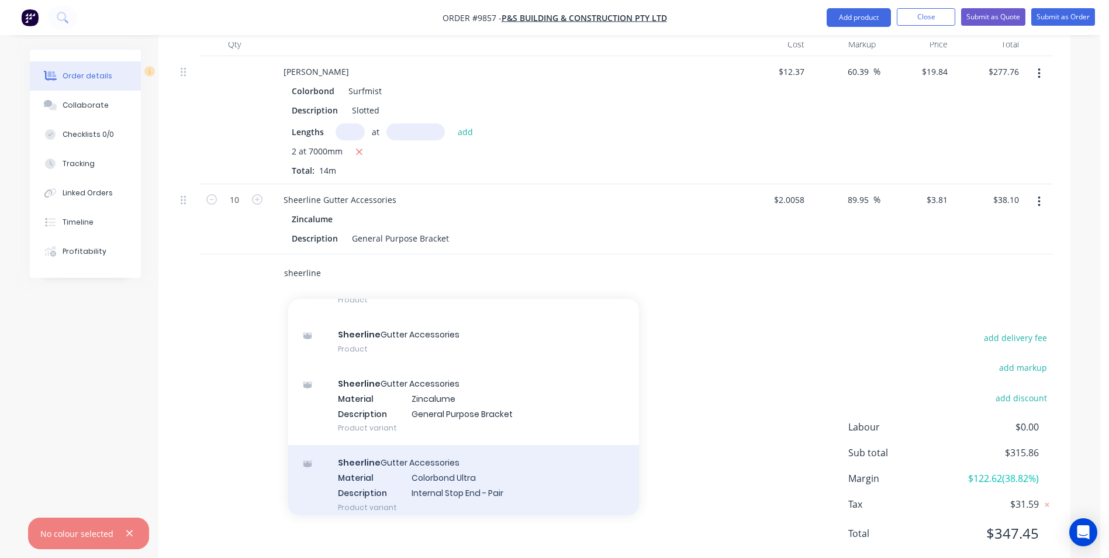
type input "sheerline"
click at [461, 446] on div "Sheerline Gutter Accessories Material Colorbond Ultra Description Internal Stop…" at bounding box center [463, 484] width 351 height 79
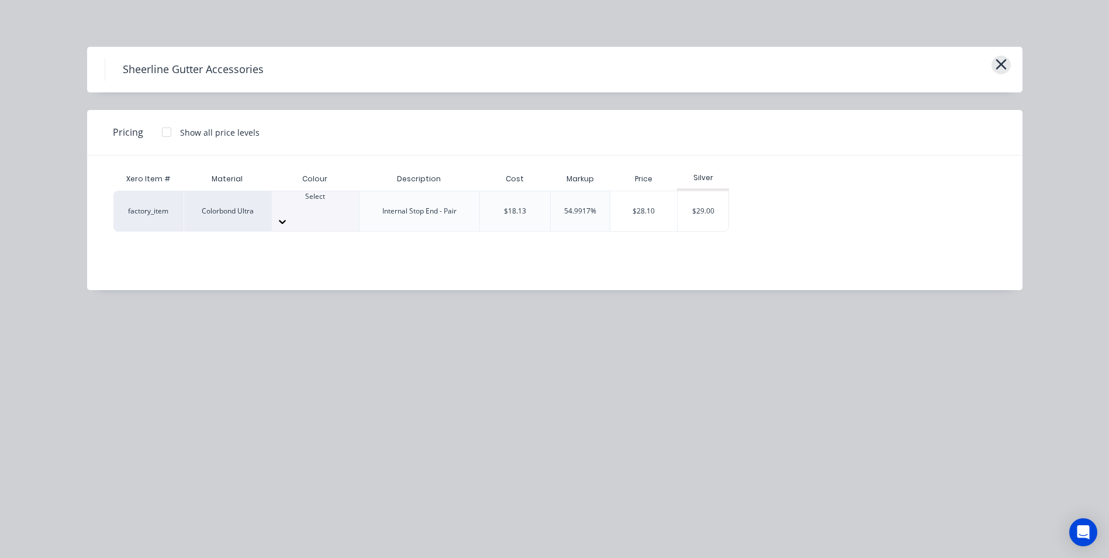
click at [997, 67] on icon "button" at bounding box center [1001, 64] width 12 height 16
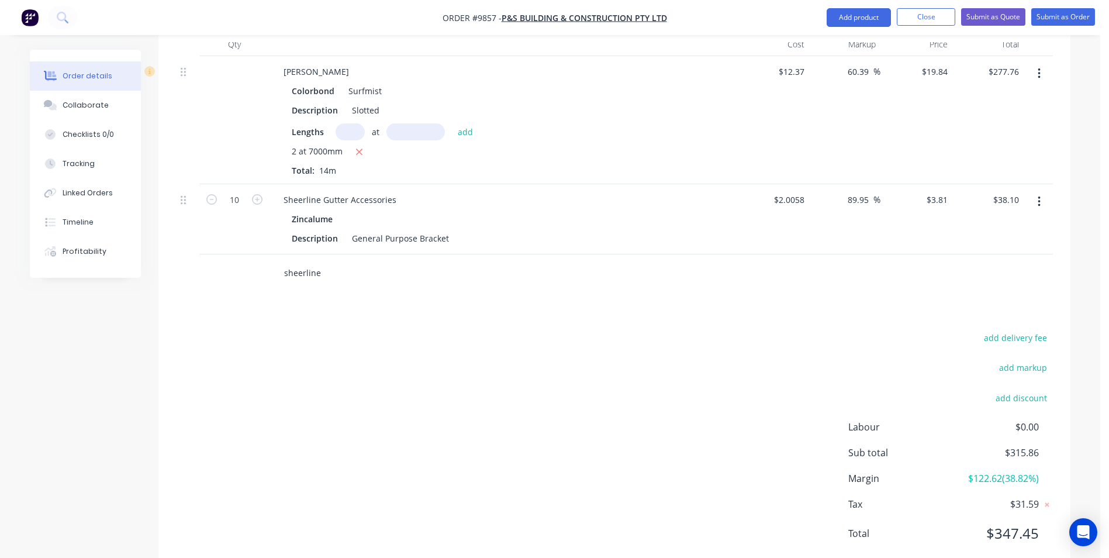
click at [333, 261] on input "sheerline" at bounding box center [401, 272] width 234 height 23
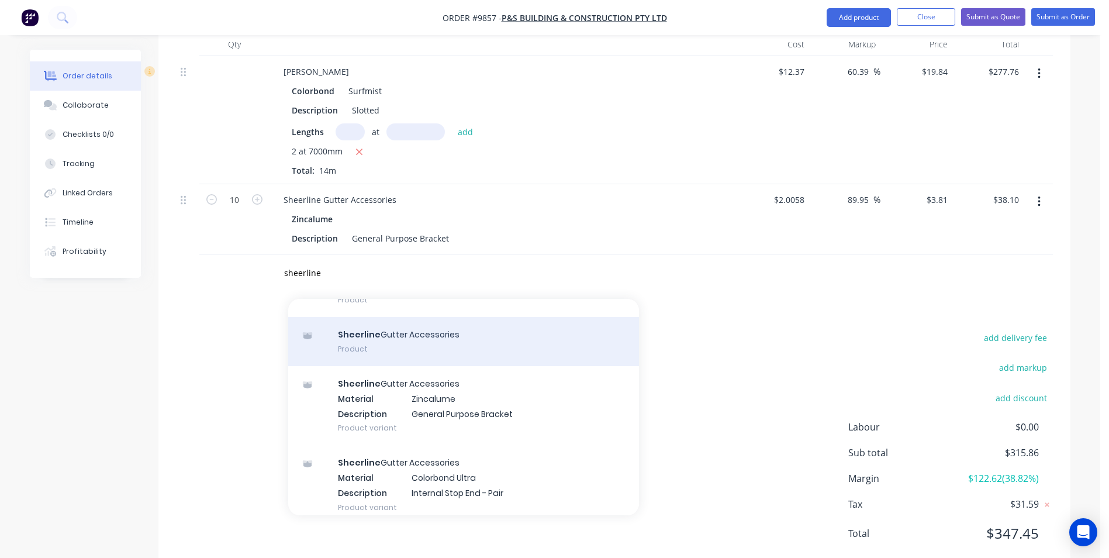
click at [389, 326] on div "Sheerline Gutter Accessories Product" at bounding box center [463, 341] width 351 height 49
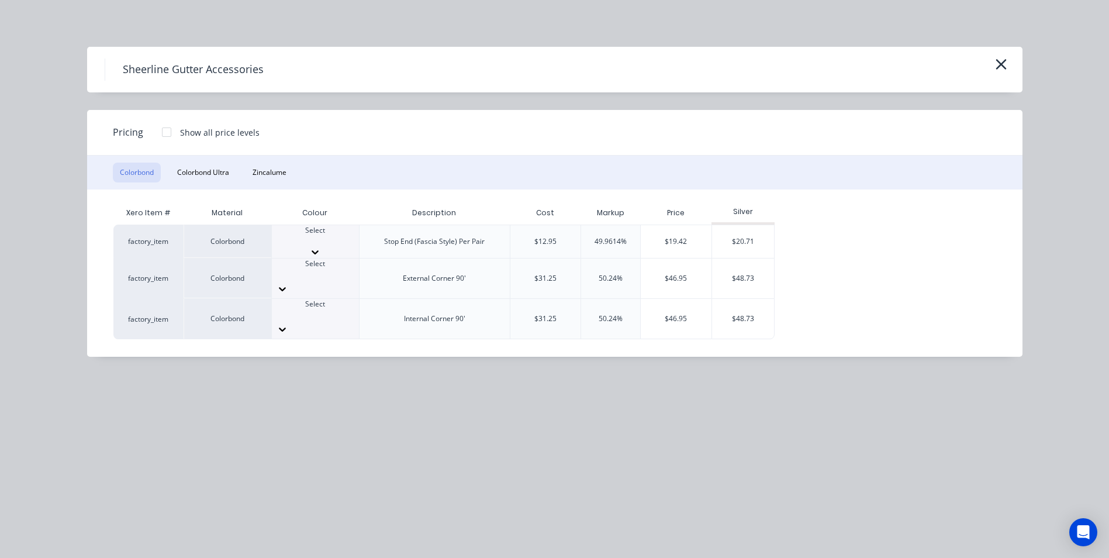
click at [339, 246] on div at bounding box center [315, 252] width 87 height 12
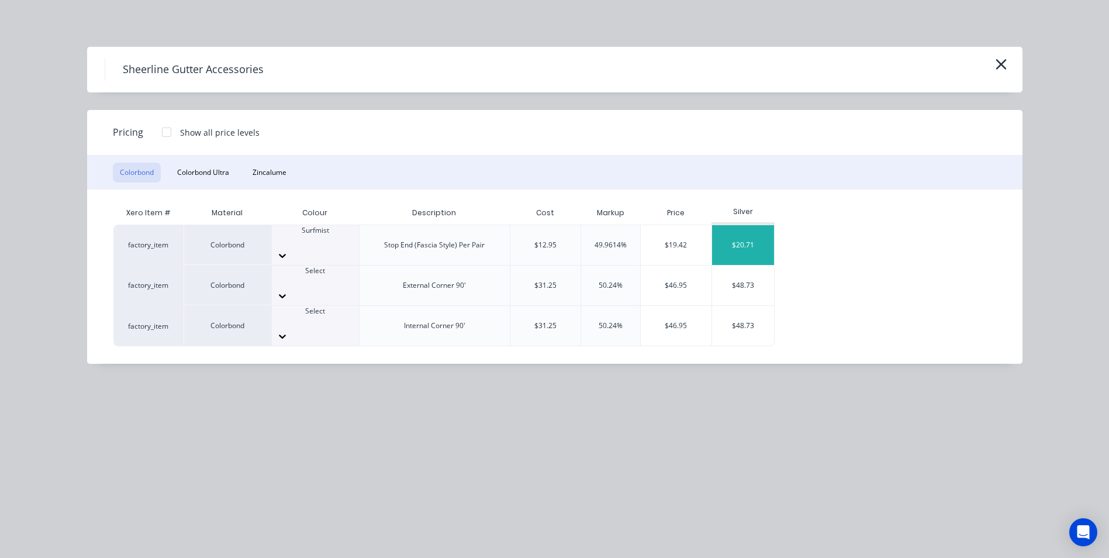
click at [733, 238] on div "$20.71" at bounding box center [743, 245] width 63 height 40
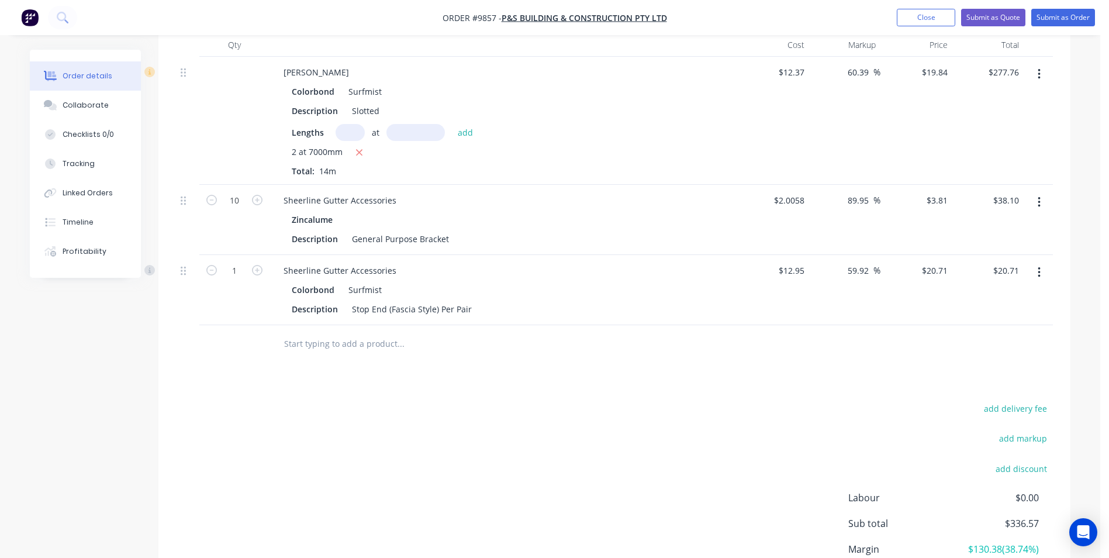
scroll to position [412, 0]
click at [349, 331] on input "text" at bounding box center [401, 342] width 234 height 23
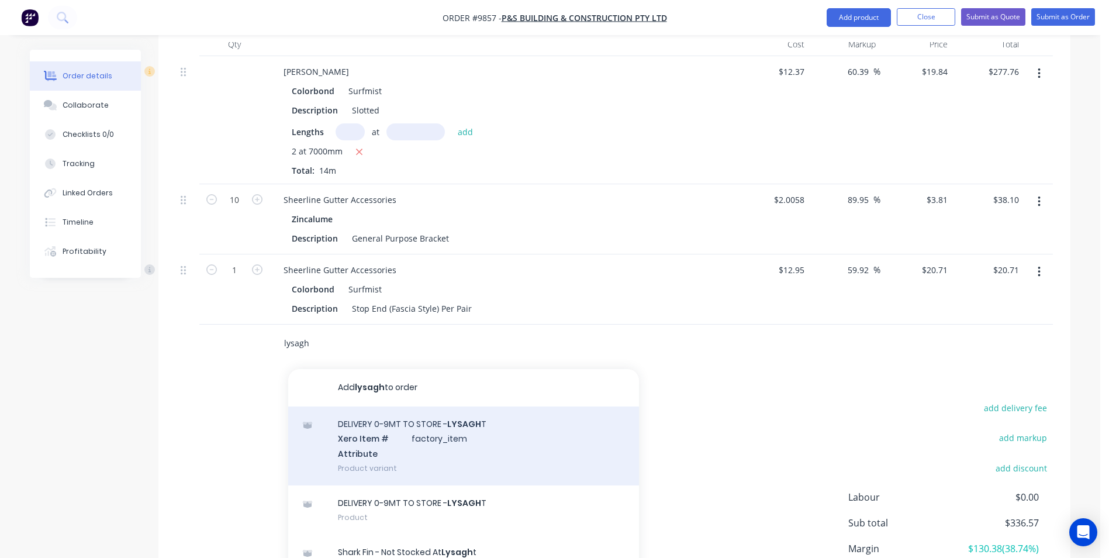
type input "lysagh"
click at [360, 427] on div "DELIVERY 0-9MT TO STORE - LYSAGH T Xero Item # factory_item Attribute Product v…" at bounding box center [463, 445] width 351 height 79
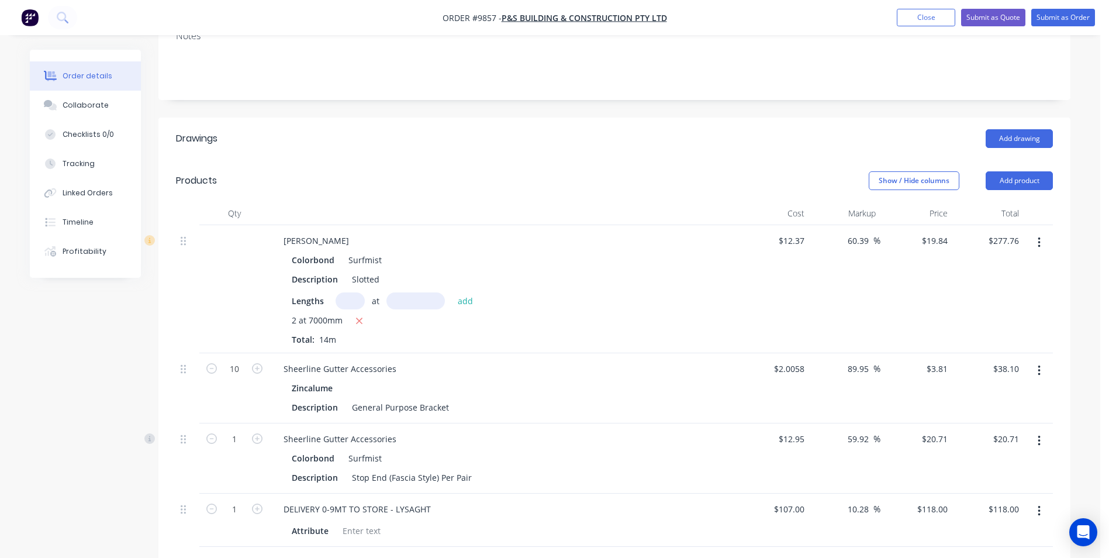
scroll to position [0, 0]
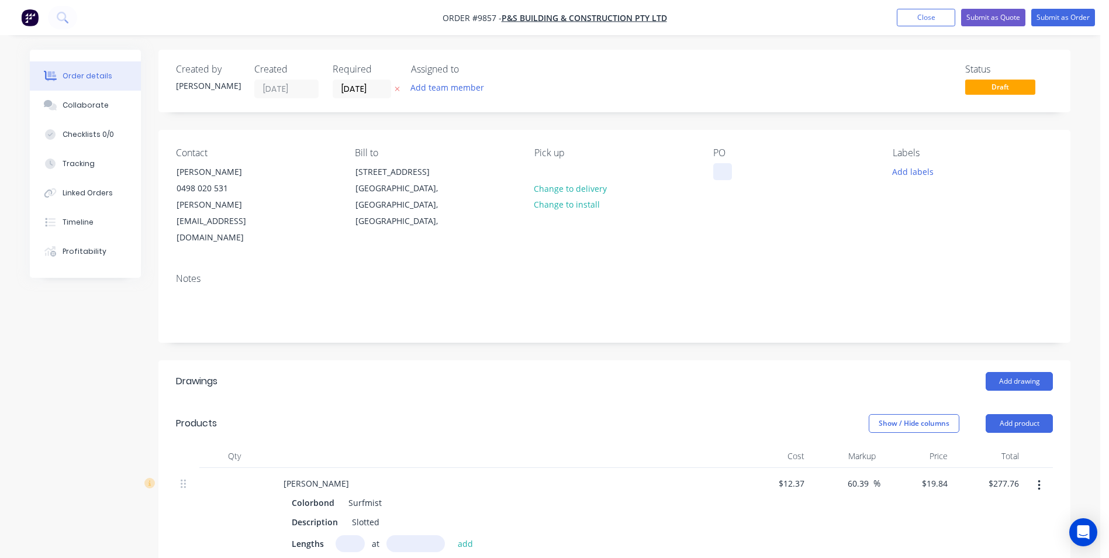
click at [725, 175] on div at bounding box center [722, 171] width 19 height 17
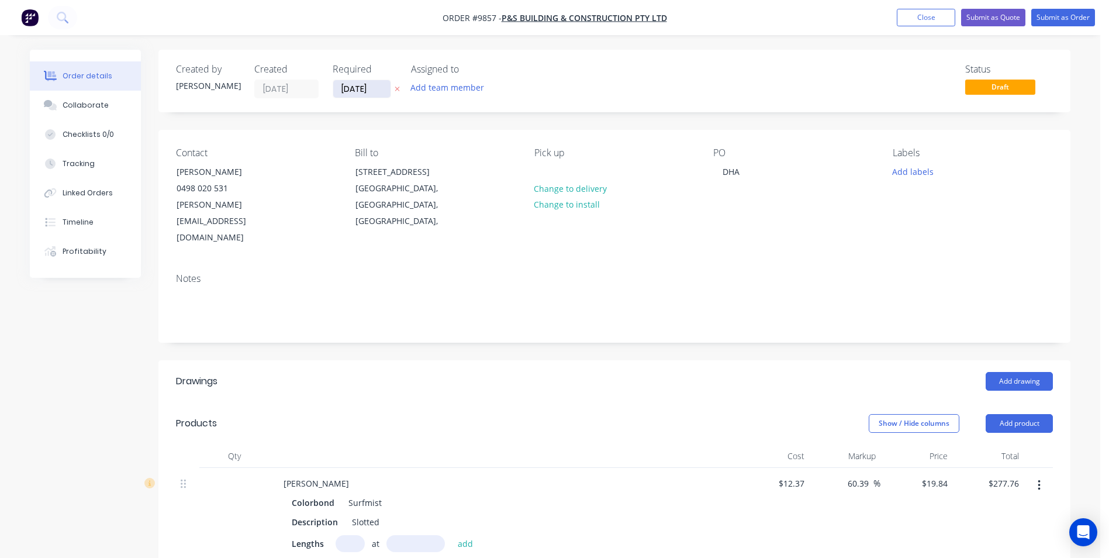
click at [366, 85] on input "[DATE]" at bounding box center [361, 89] width 57 height 18
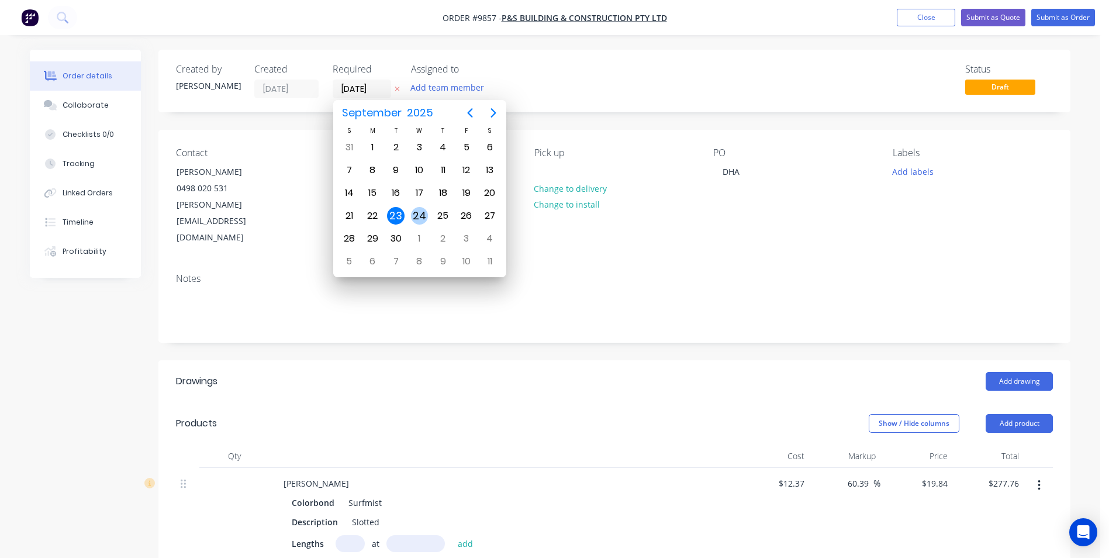
click at [416, 206] on div "24" at bounding box center [418, 216] width 23 height 22
type input "24/09/25"
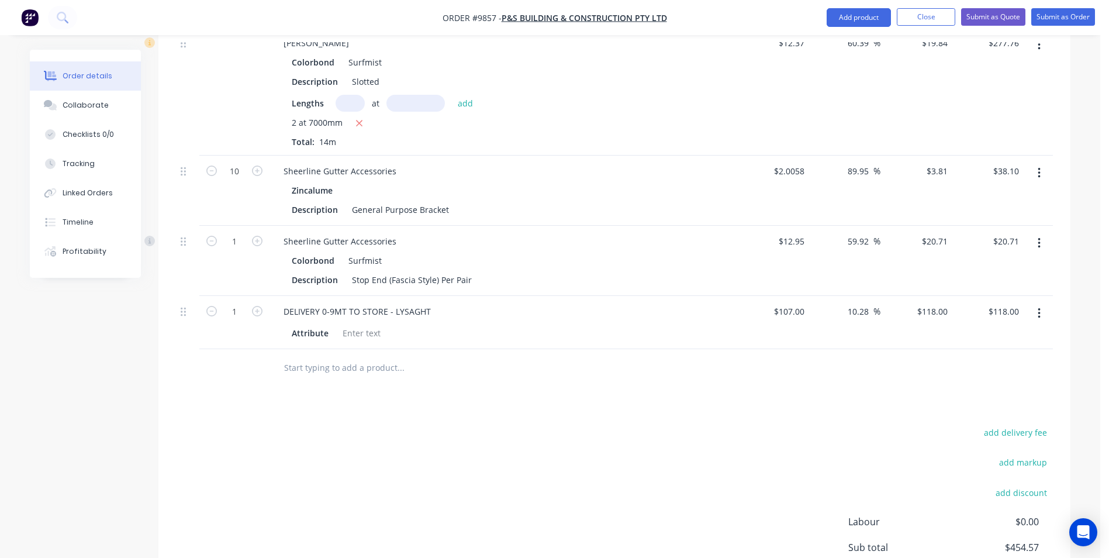
scroll to position [526, 0]
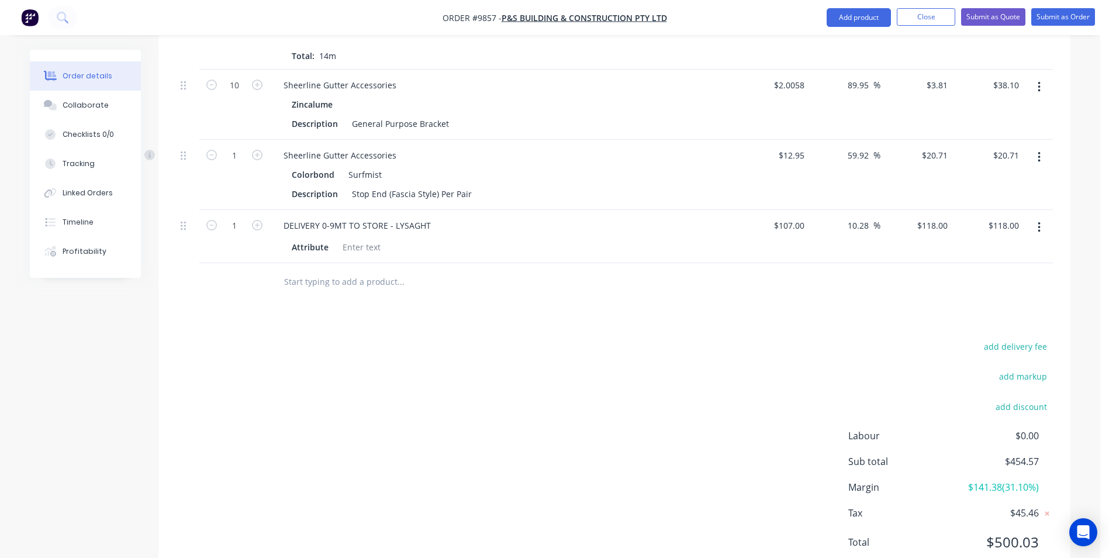
click at [338, 270] on input "text" at bounding box center [401, 281] width 234 height 23
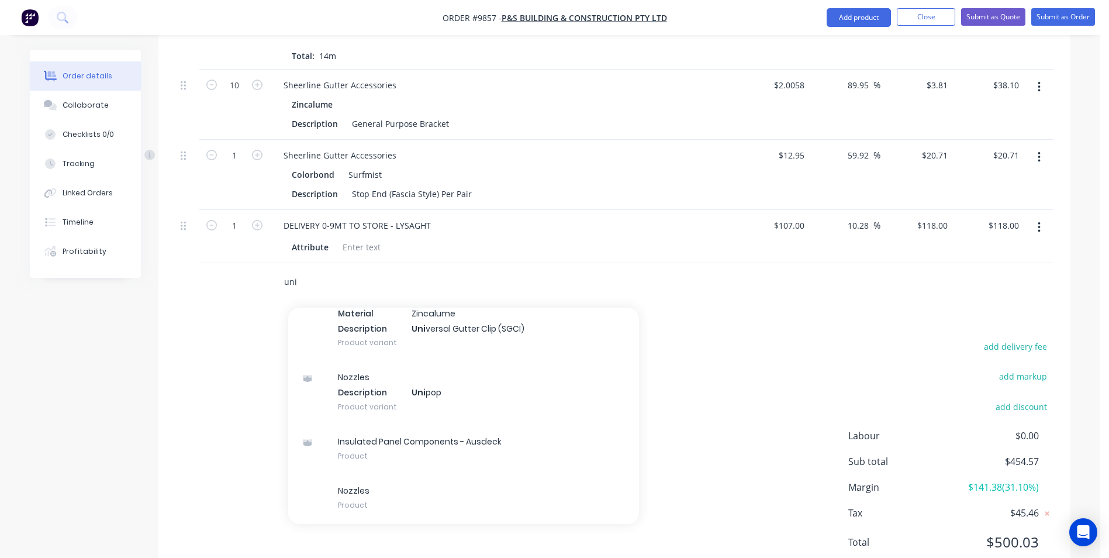
scroll to position [409, 0]
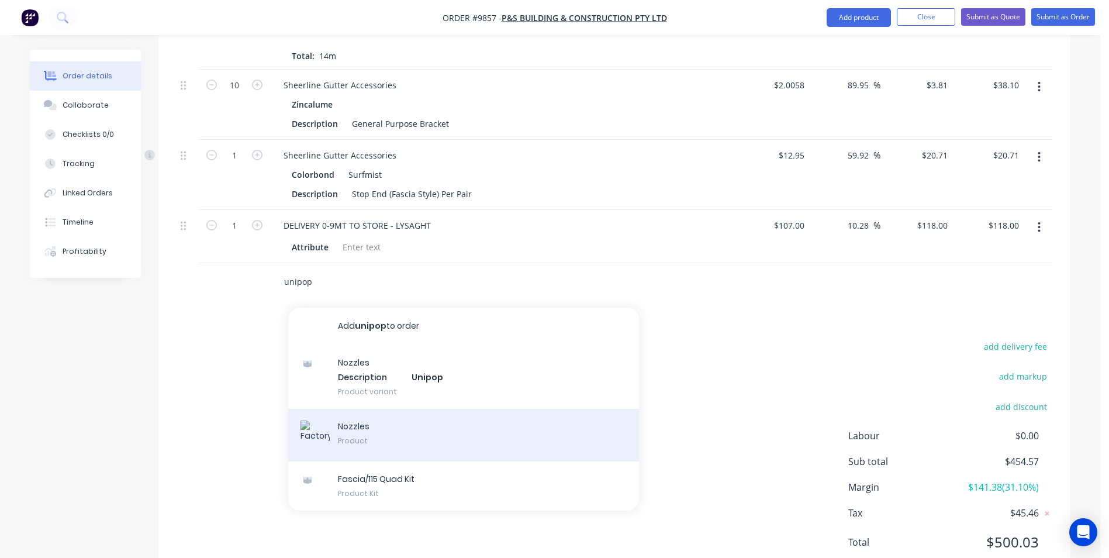
type input "unipop"
click at [415, 409] on div "Nozzles Product" at bounding box center [463, 435] width 351 height 53
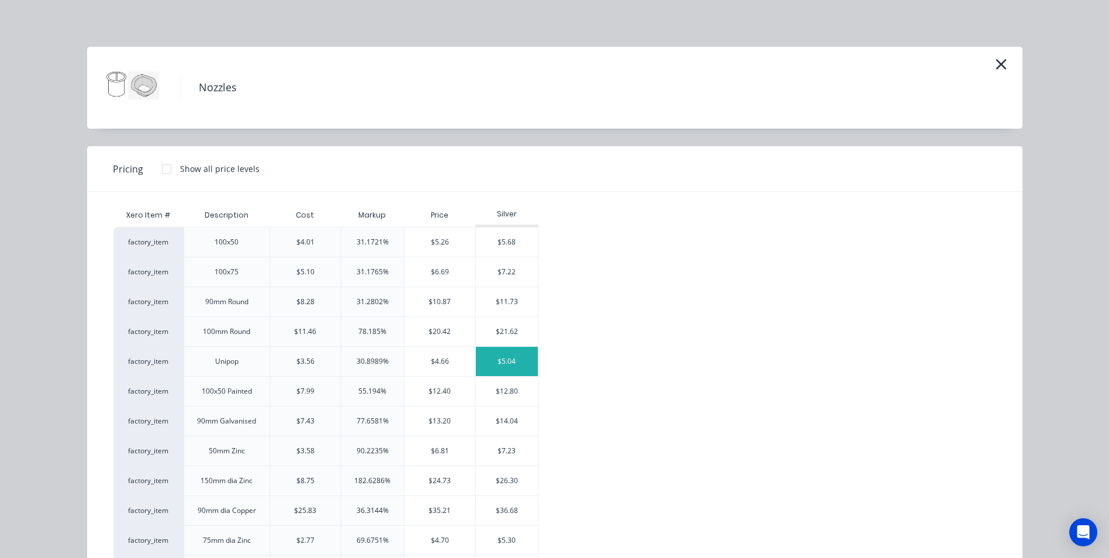
click at [486, 364] on div "$5.04" at bounding box center [507, 361] width 63 height 29
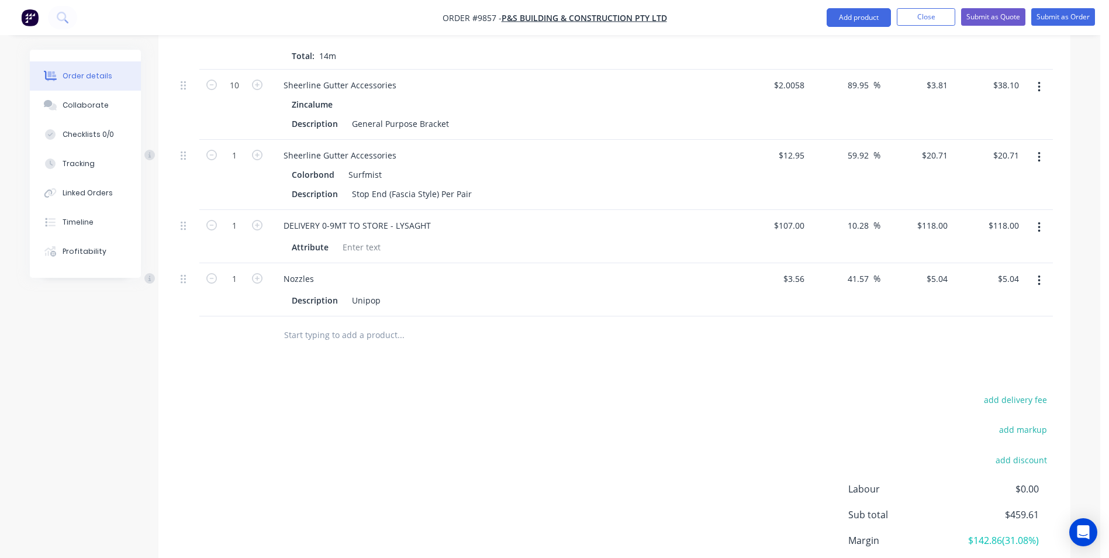
click at [318, 323] on input "text" at bounding box center [401, 334] width 234 height 23
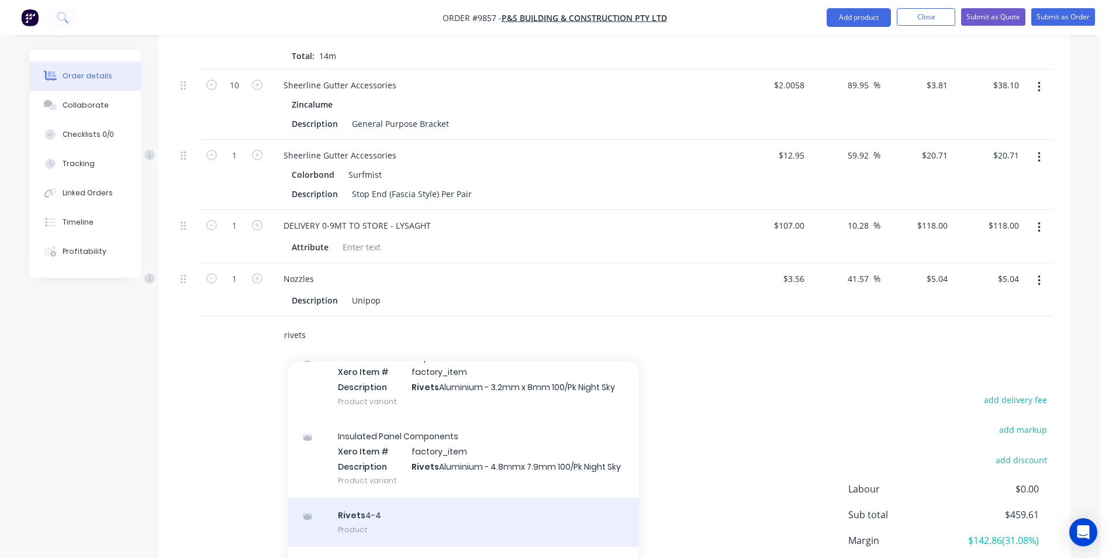
scroll to position [175, 0]
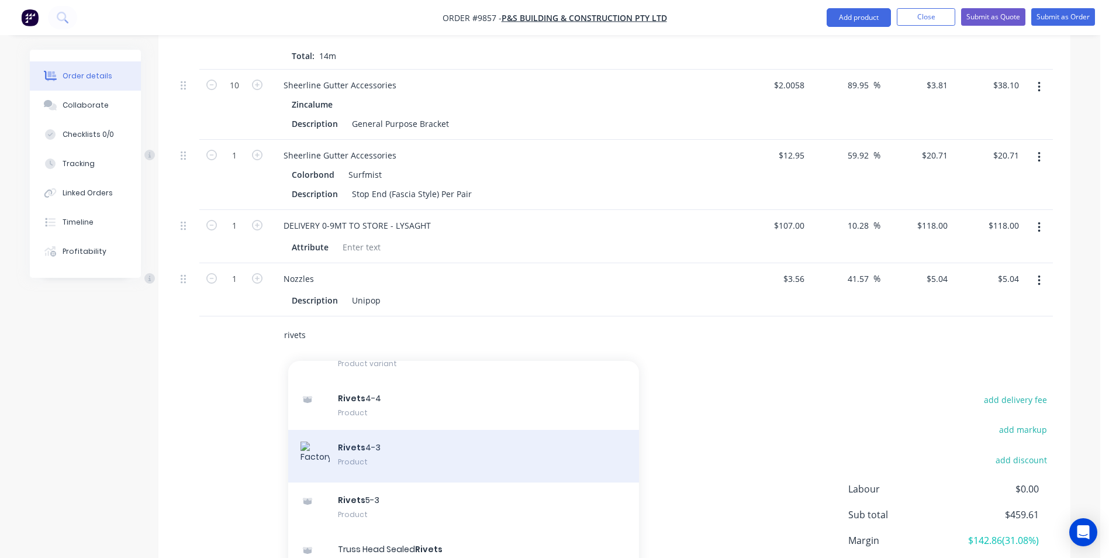
type input "rivets"
click at [405, 431] on div "Rivets 4-3 Product" at bounding box center [463, 456] width 351 height 53
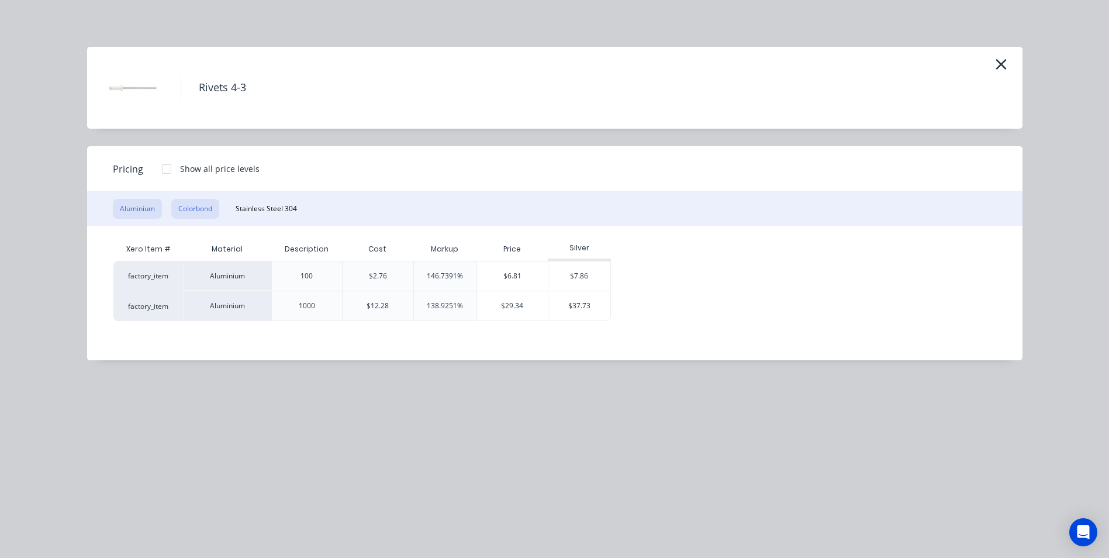
click at [206, 213] on button "Colorbond" at bounding box center [195, 209] width 48 height 20
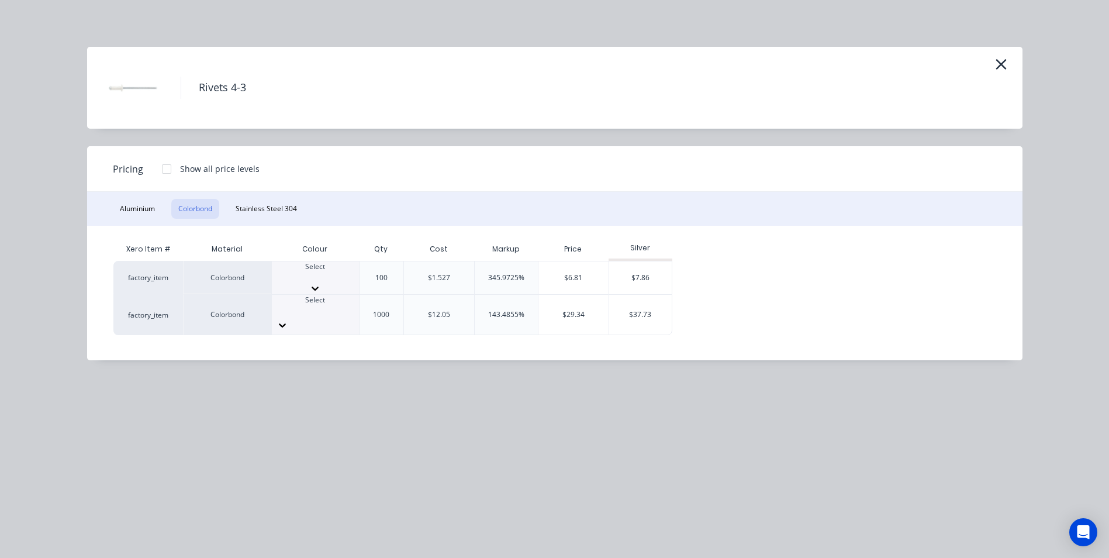
click at [318, 279] on div at bounding box center [315, 277] width 87 height 11
click at [631, 281] on div "$7.86" at bounding box center [640, 281] width 63 height 40
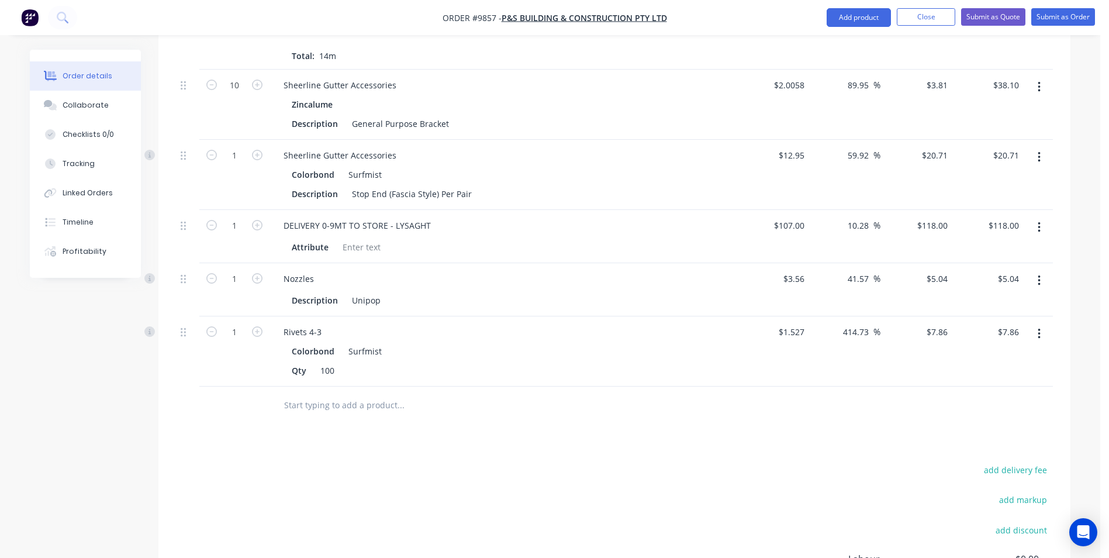
click at [360, 393] on input "text" at bounding box center [401, 404] width 234 height 23
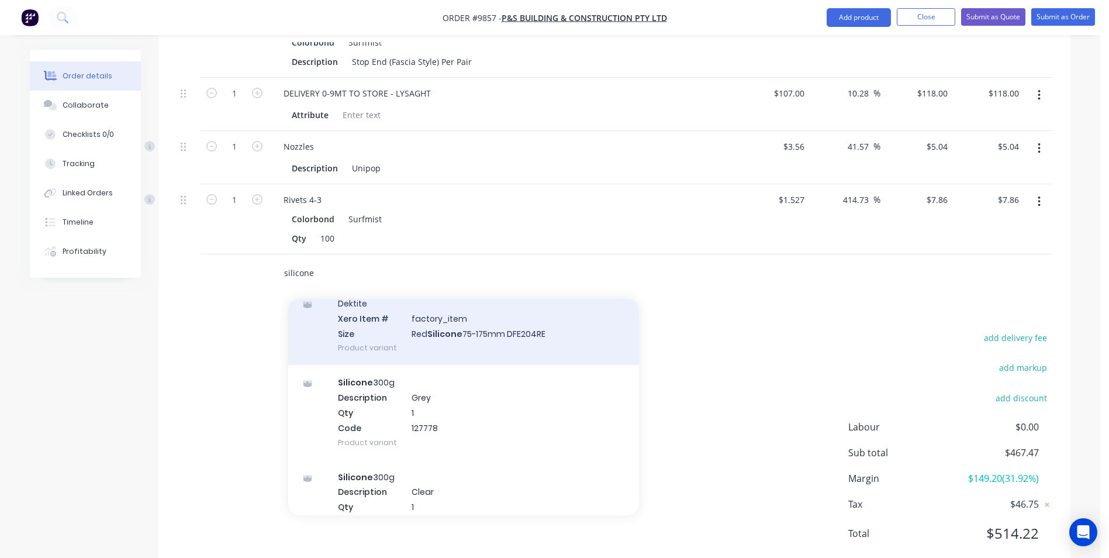
scroll to position [175, 0]
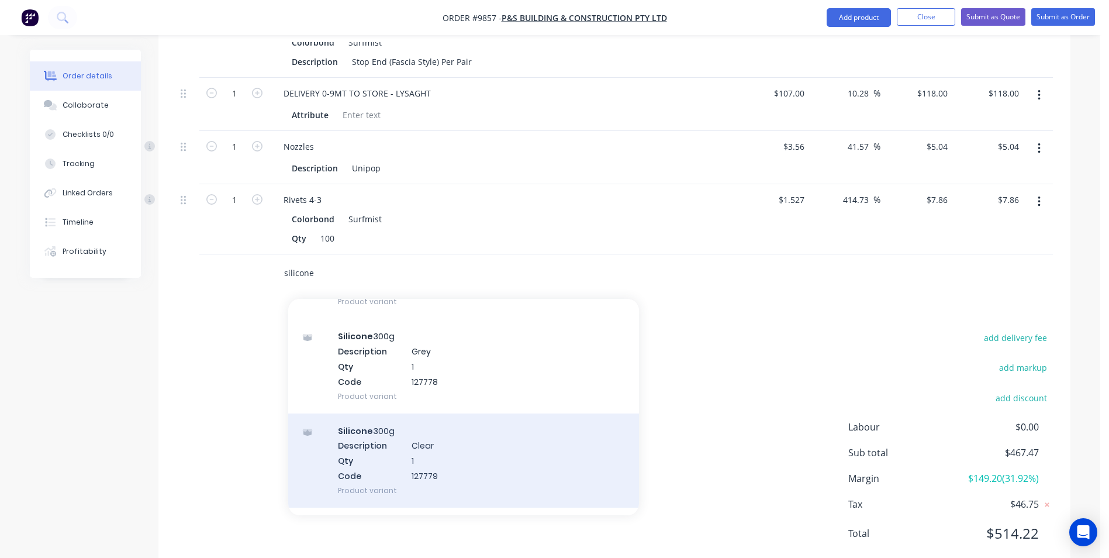
type input "silicone"
click at [437, 413] on div "Silicone 300g Description Clear Qty 1 Code 127779 Product variant" at bounding box center [463, 460] width 351 height 94
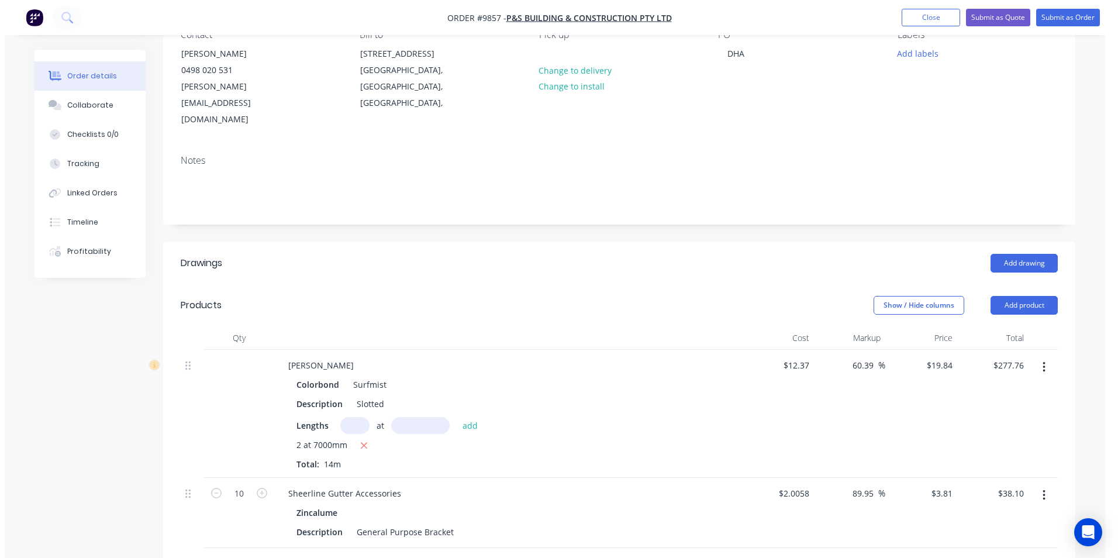
scroll to position [15, 0]
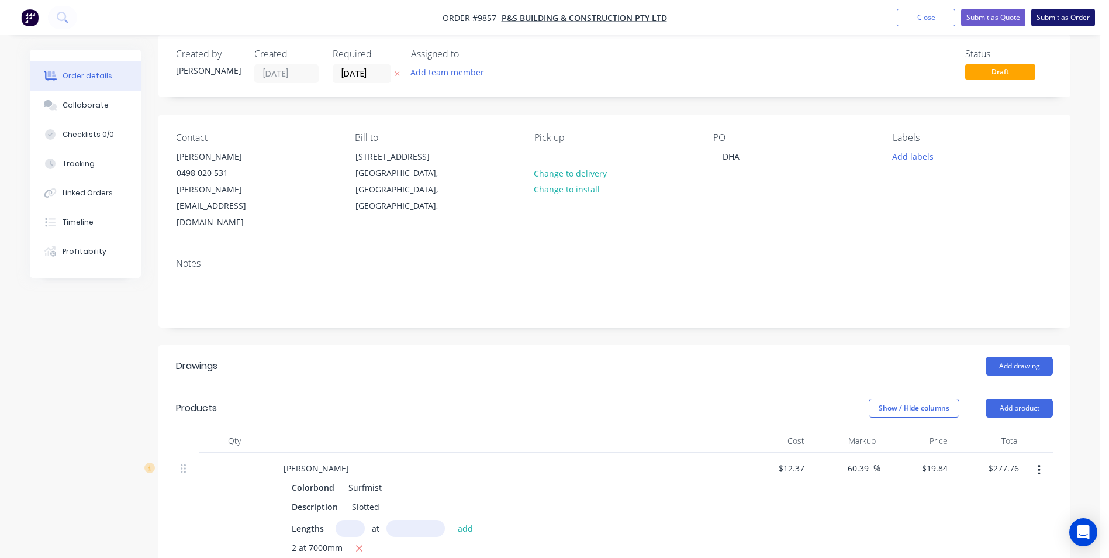
click at [1046, 13] on button "Submit as Order" at bounding box center [1063, 18] width 64 height 18
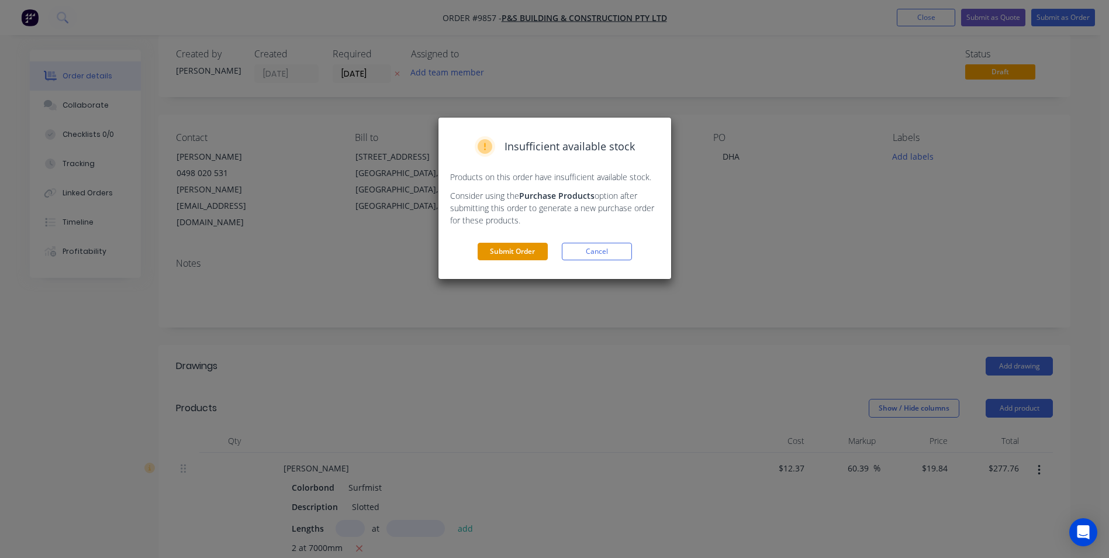
click at [502, 247] on button "Submit Order" at bounding box center [513, 252] width 70 height 18
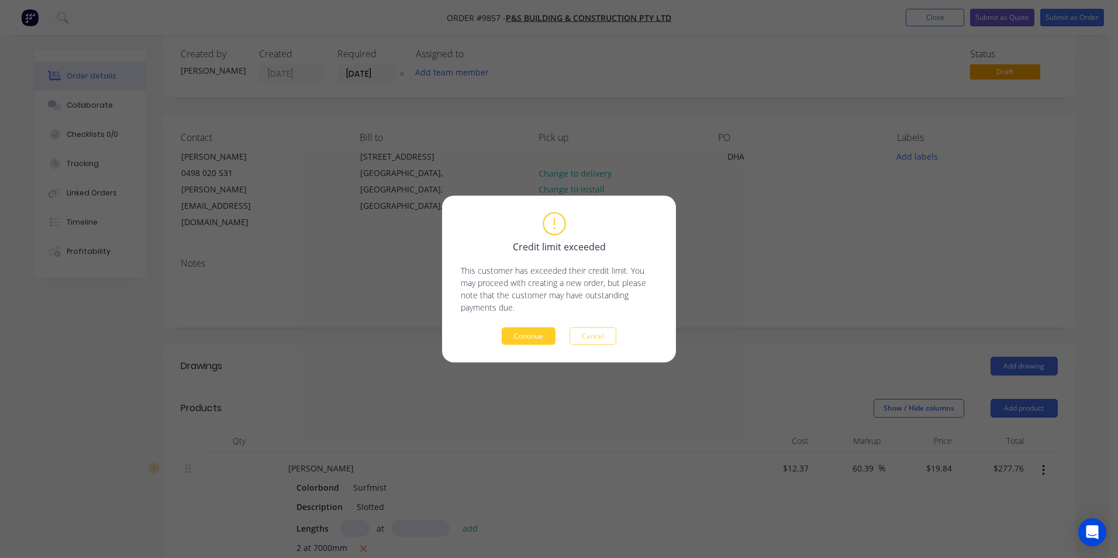
click at [541, 336] on button "Continue" at bounding box center [529, 336] width 54 height 18
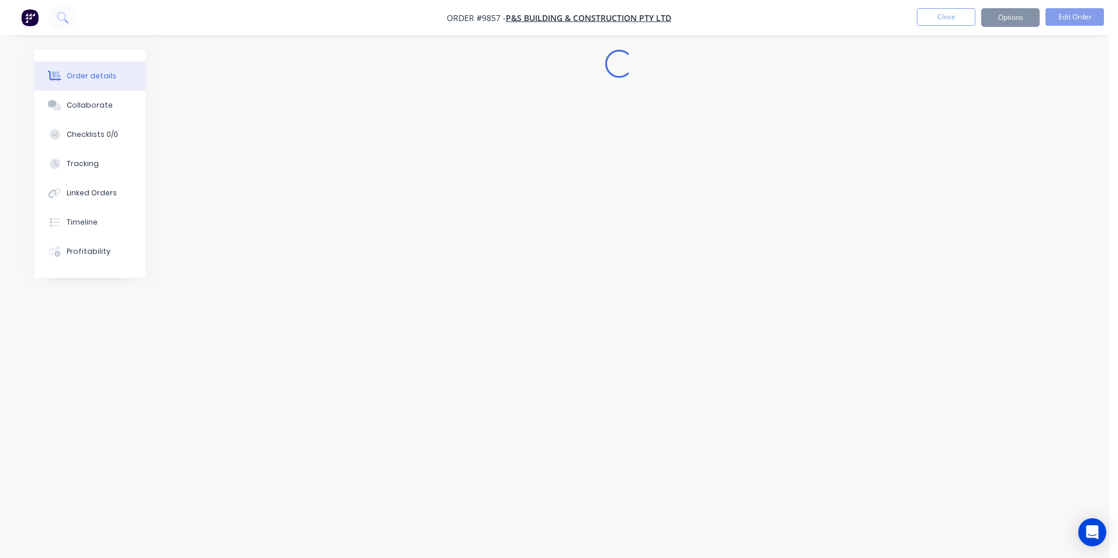
scroll to position [0, 0]
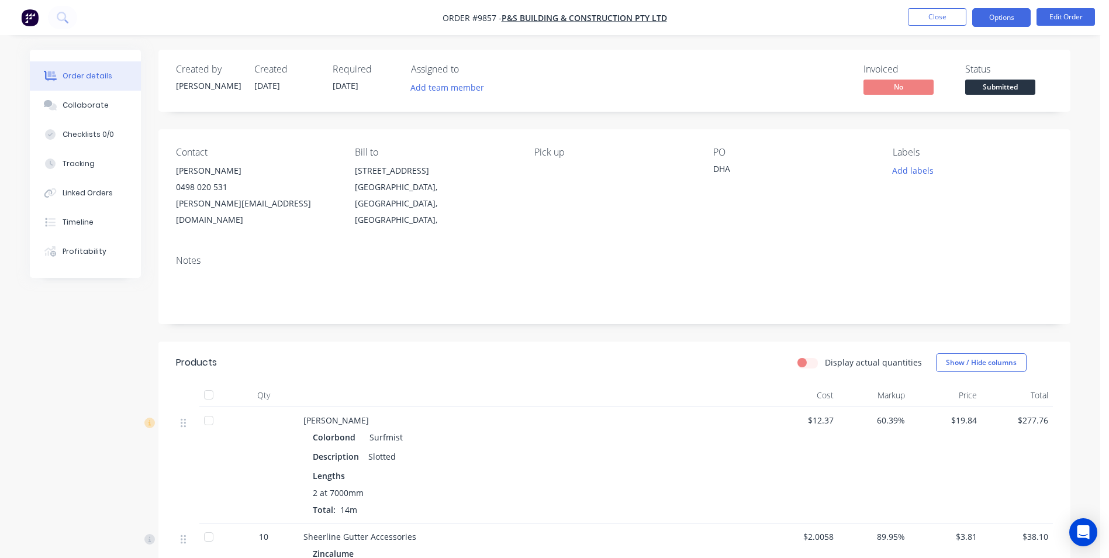
click at [1008, 20] on button "Options" at bounding box center [1001, 17] width 58 height 19
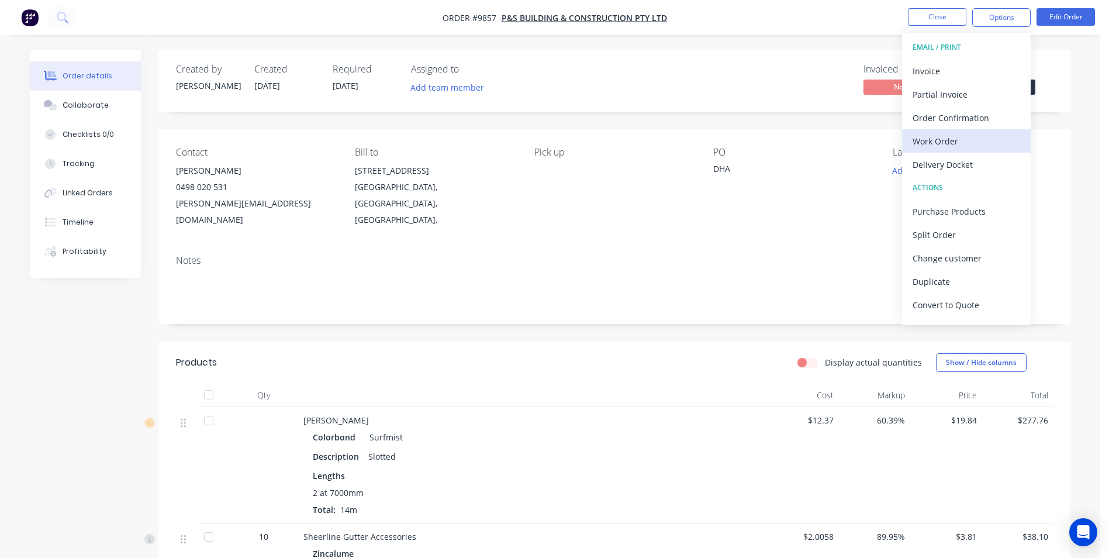
click at [958, 138] on div "Work Order" at bounding box center [967, 141] width 108 height 17
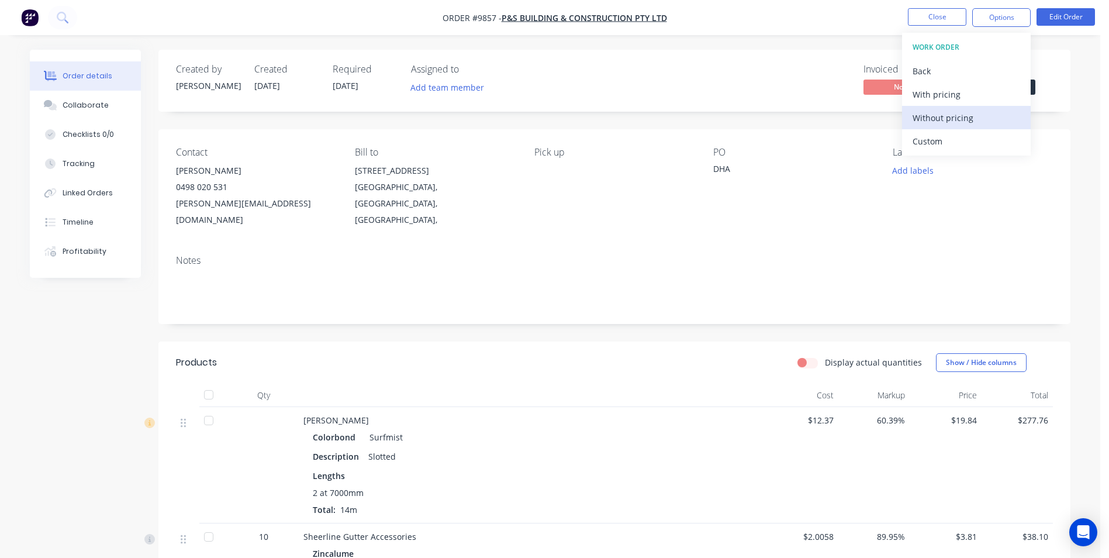
click at [957, 119] on div "Without pricing" at bounding box center [967, 117] width 108 height 17
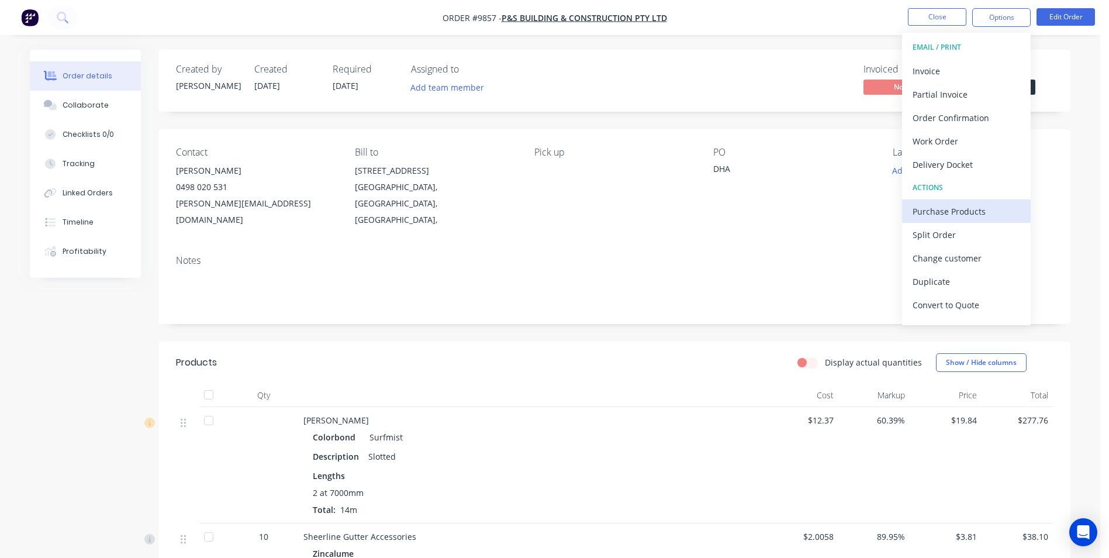
click at [951, 209] on div "Purchase Products" at bounding box center [967, 211] width 108 height 17
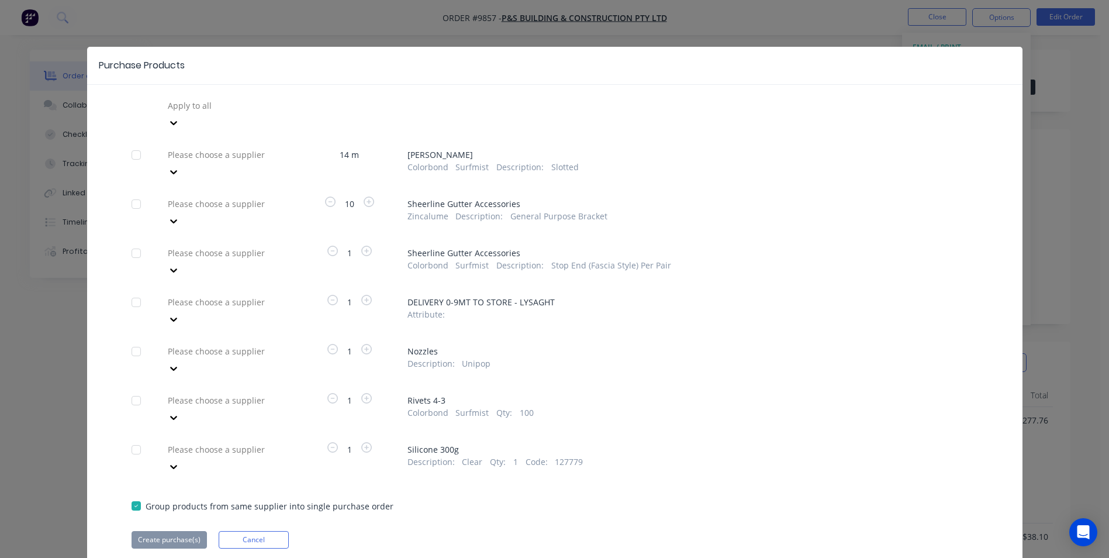
click at [261, 108] on div at bounding box center [251, 105] width 168 height 15
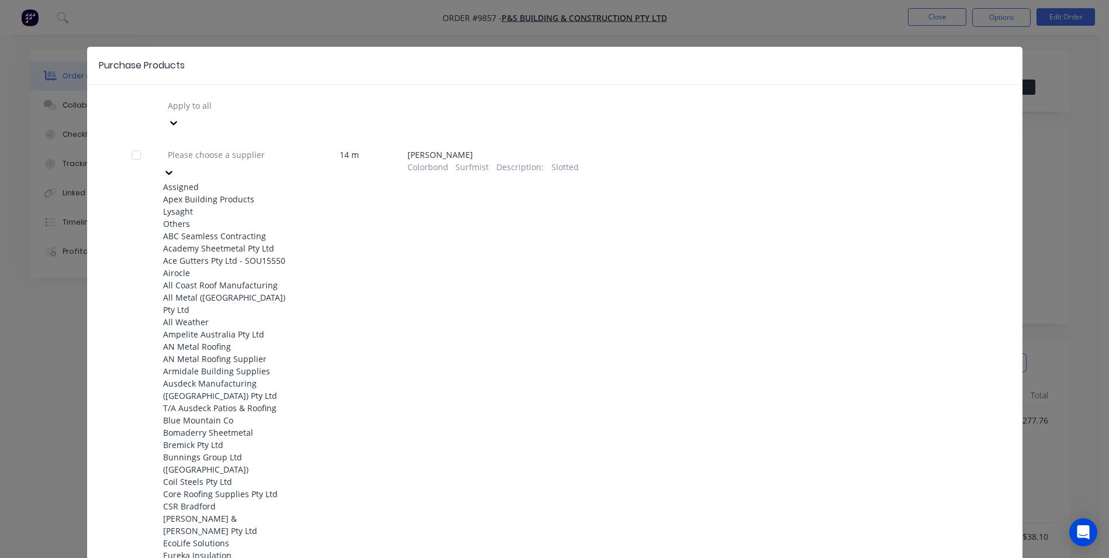
click at [175, 167] on icon at bounding box center [169, 173] width 12 height 12
click at [237, 205] on div "Lysaght" at bounding box center [227, 211] width 129 height 12
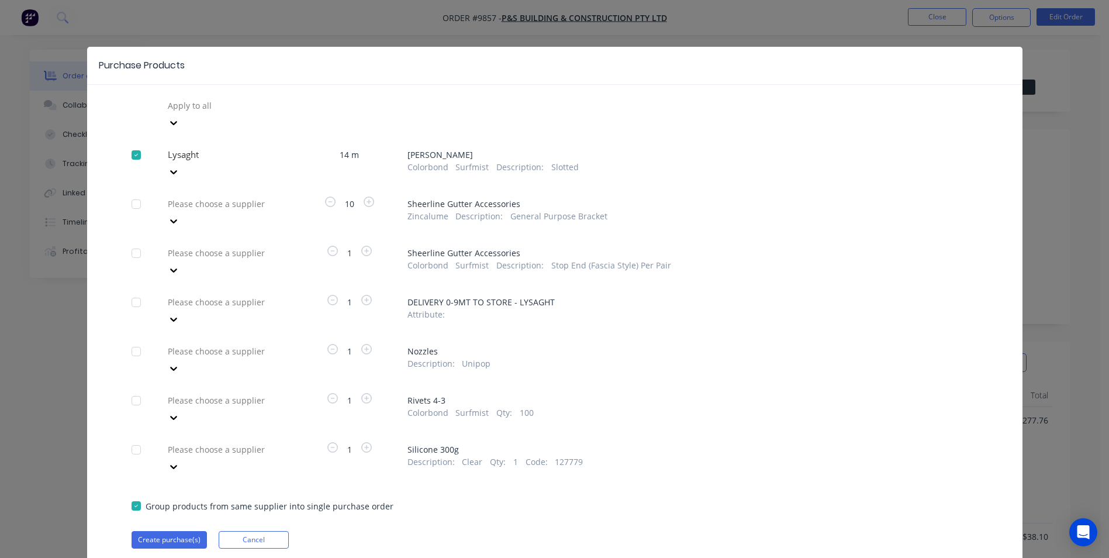
click at [239, 196] on div at bounding box center [251, 203] width 168 height 15
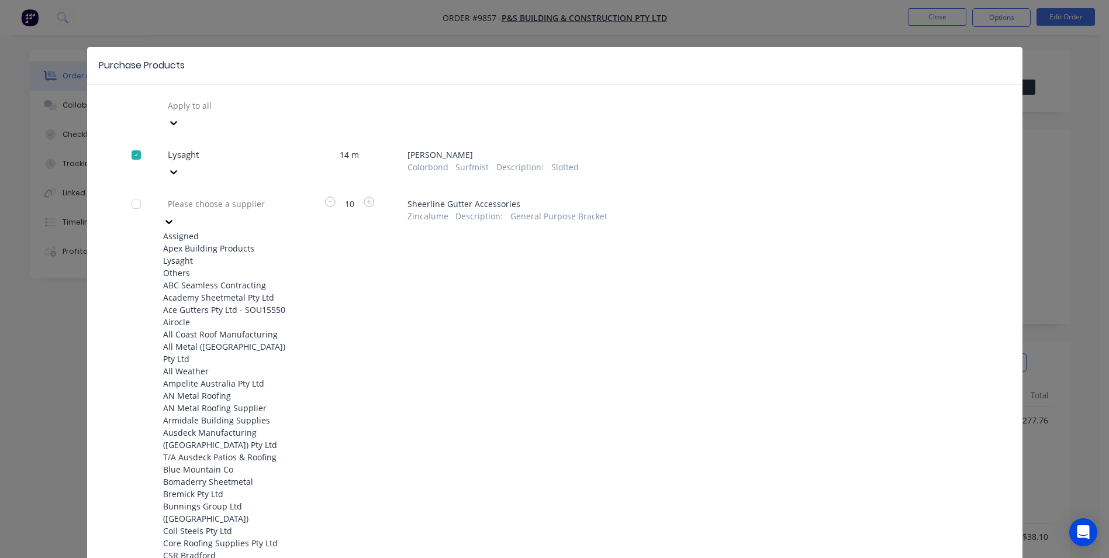
click at [227, 254] on div "Lysaght" at bounding box center [227, 260] width 129 height 12
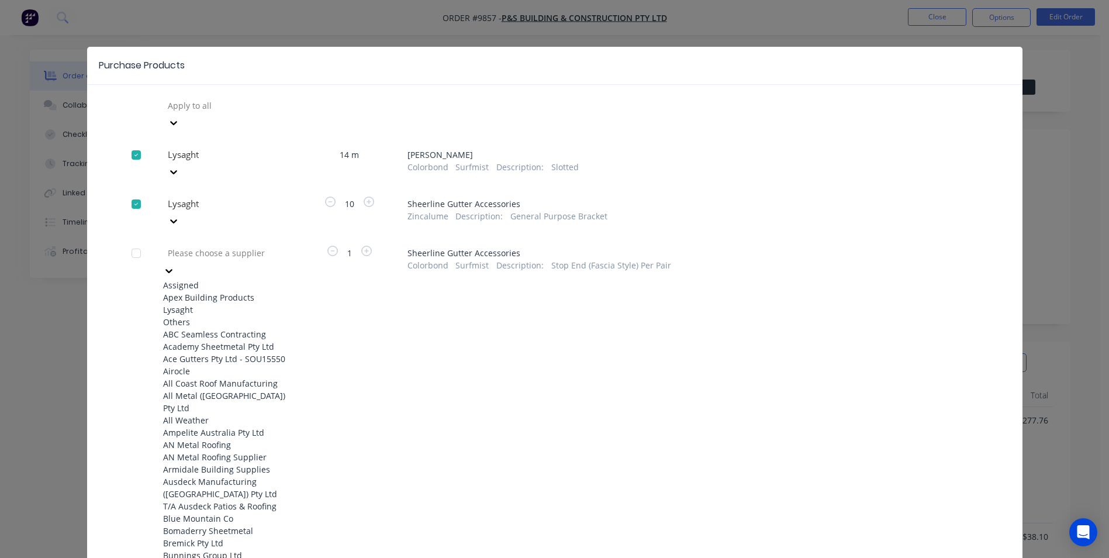
click at [233, 246] on div at bounding box center [251, 253] width 168 height 15
click at [223, 303] on div "Lysaght" at bounding box center [227, 309] width 129 height 12
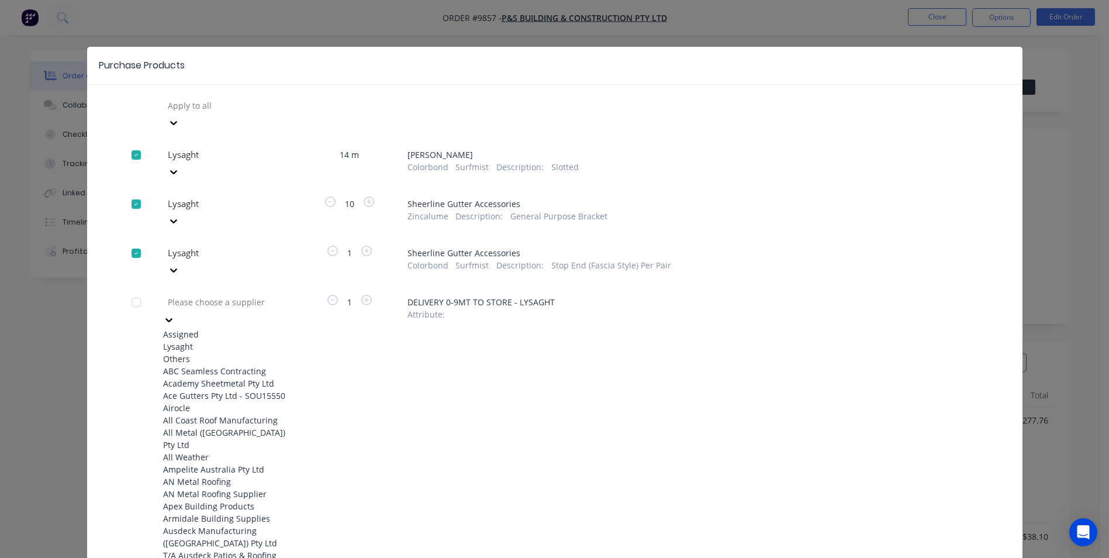
click at [232, 295] on div at bounding box center [251, 302] width 168 height 15
click at [212, 340] on div "Lysaght" at bounding box center [227, 346] width 129 height 12
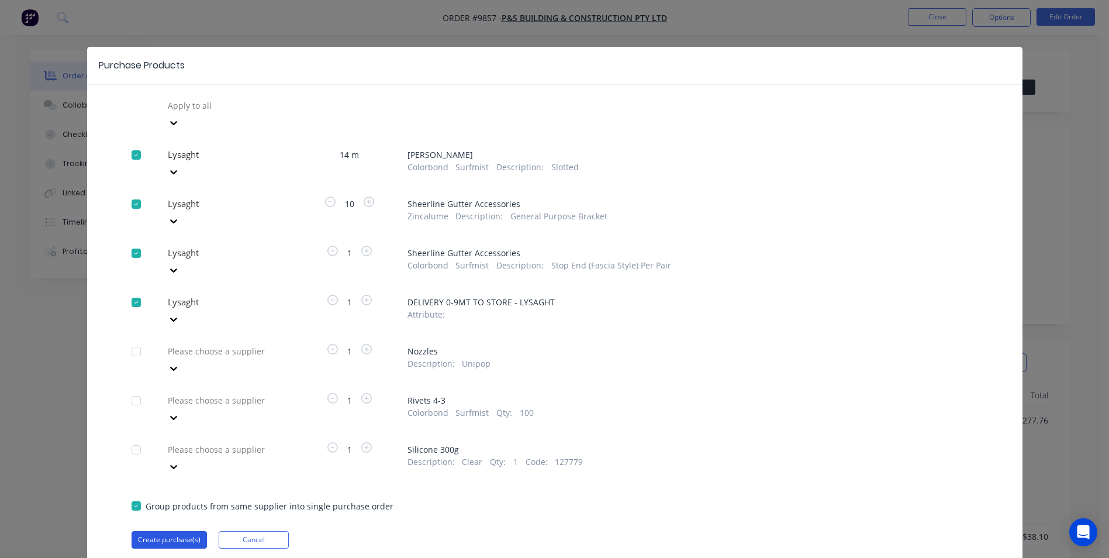
click at [165, 531] on button "Create purchase(s)" at bounding box center [169, 540] width 75 height 18
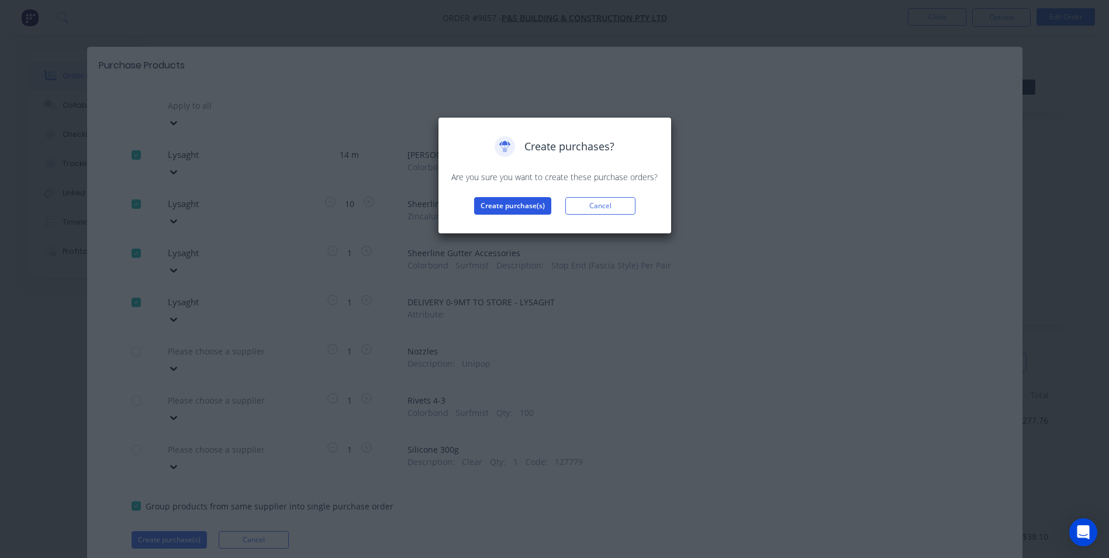
click at [508, 205] on button "Create purchase(s)" at bounding box center [512, 206] width 77 height 18
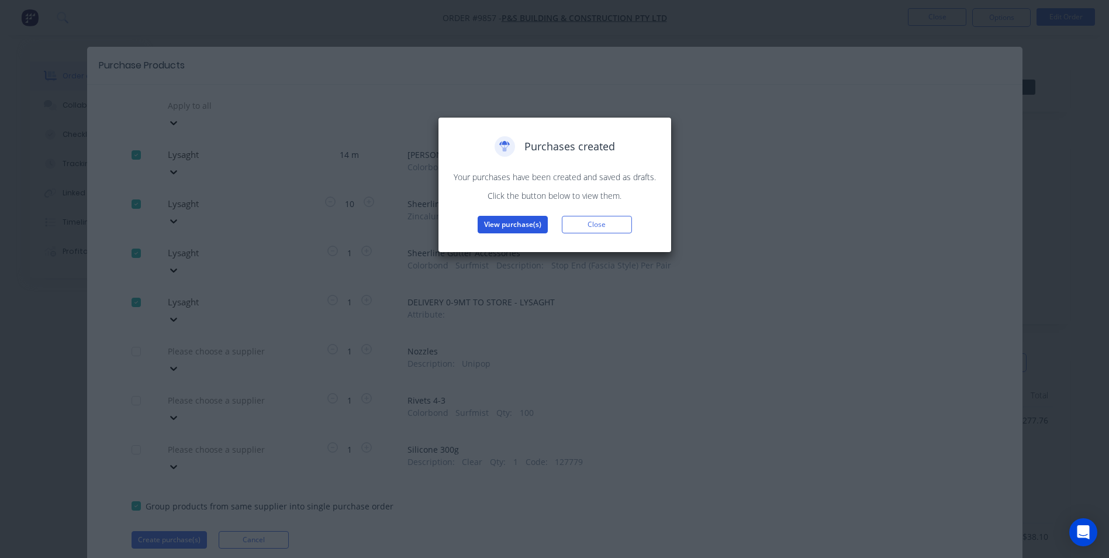
click at [520, 223] on button "View purchase(s)" at bounding box center [513, 225] width 70 height 18
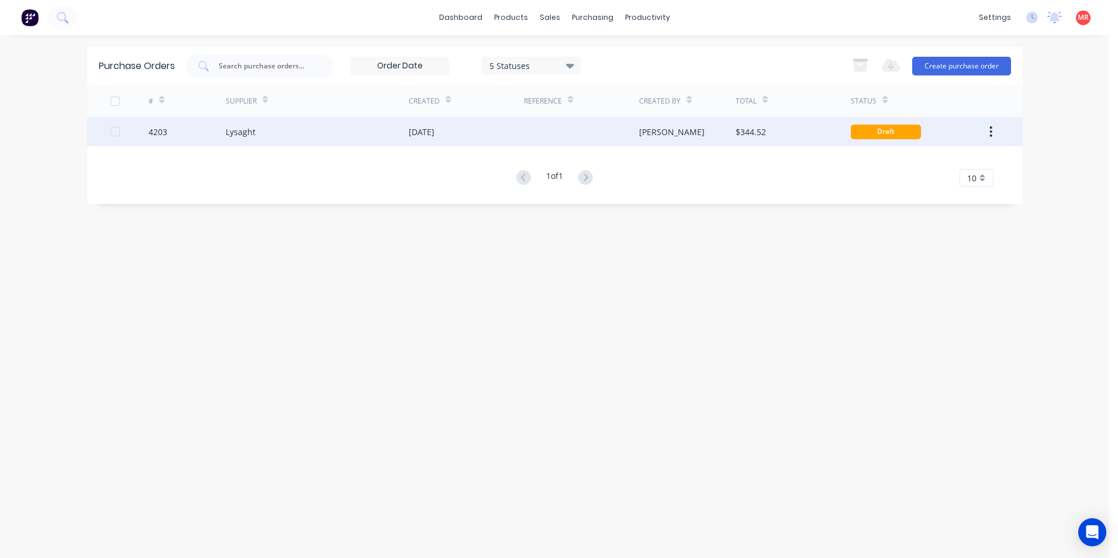
click at [593, 140] on div at bounding box center [581, 131] width 115 height 29
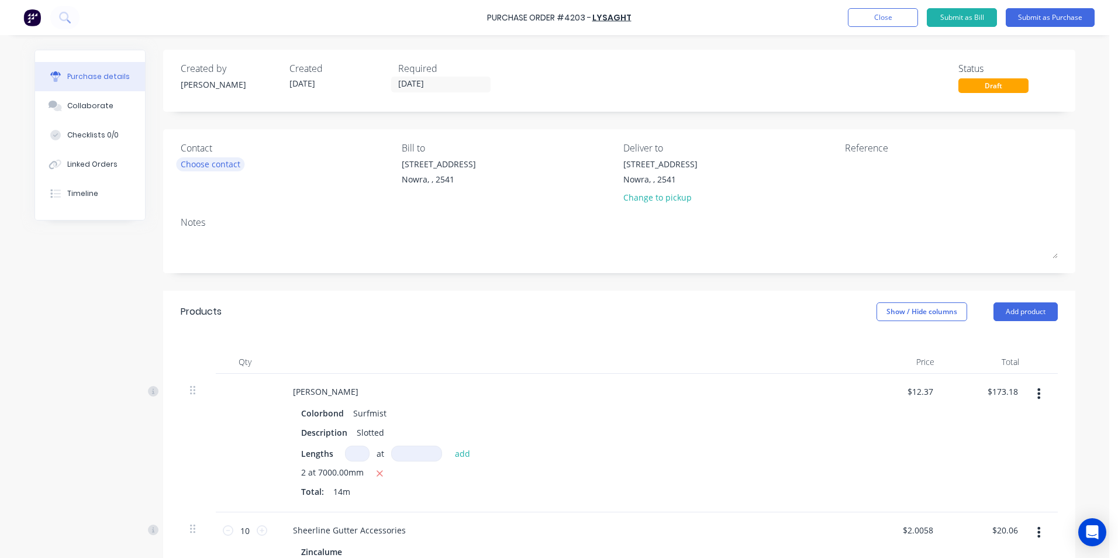
click at [230, 165] on div "Choose contact" at bounding box center [211, 164] width 60 height 12
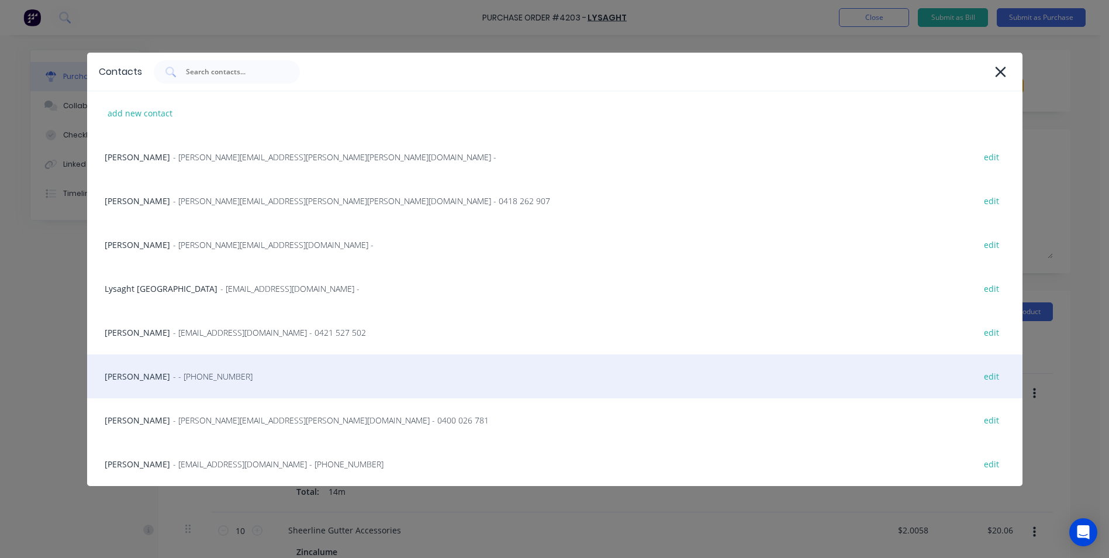
click at [183, 378] on span "- - (02) 4411 1090" at bounding box center [213, 376] width 80 height 12
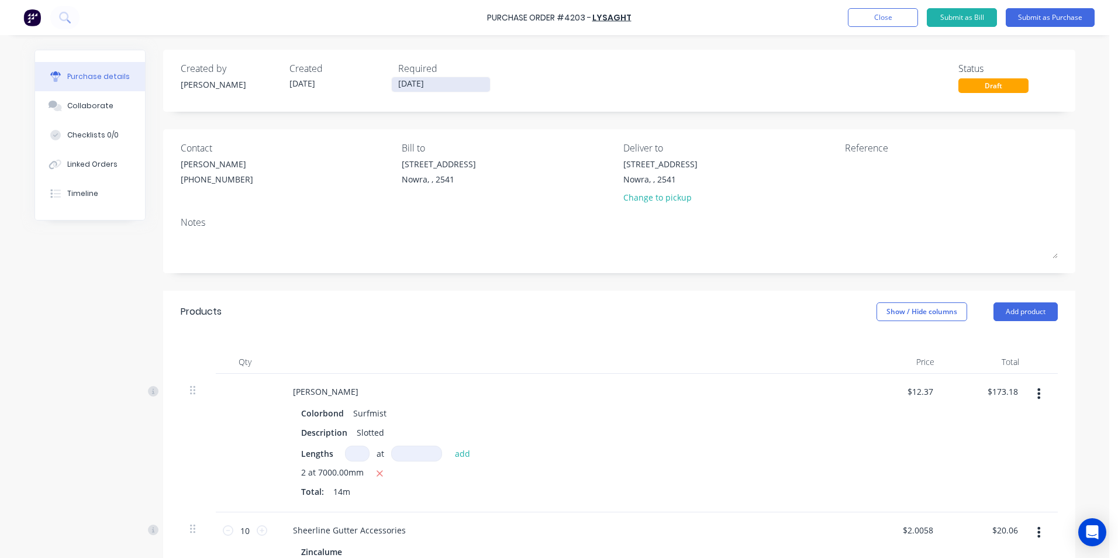
click at [410, 80] on input "[DATE]" at bounding box center [441, 84] width 98 height 15
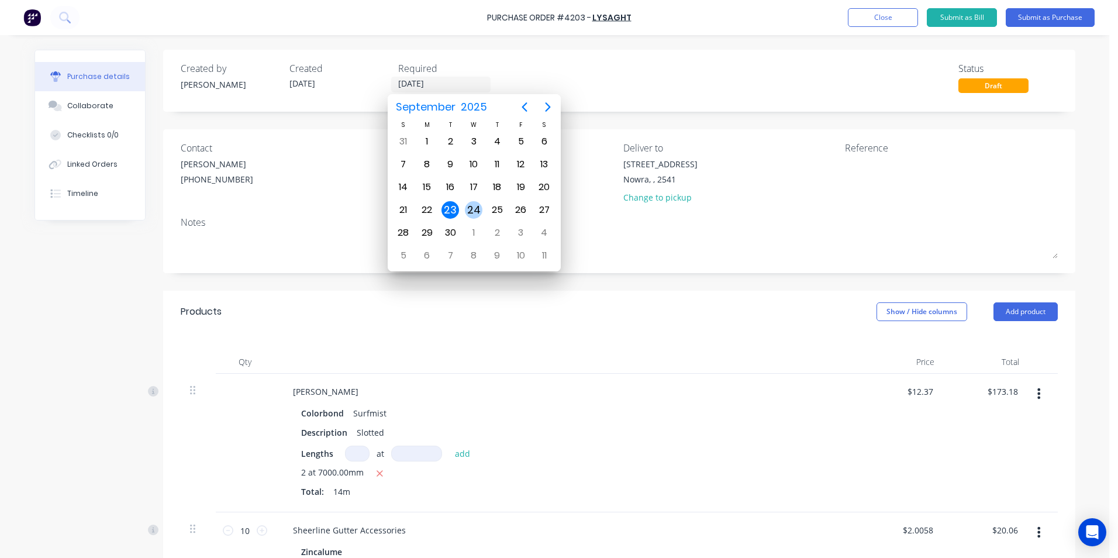
click at [476, 210] on div "24" at bounding box center [474, 210] width 18 height 18
type input "24/09/25"
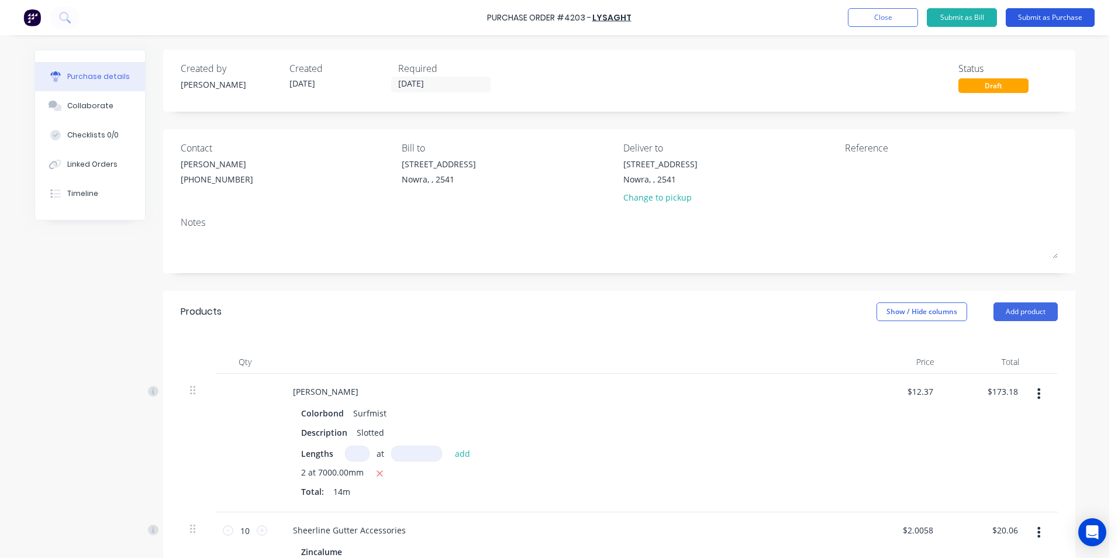
click at [1060, 20] on button "Submit as Purchase" at bounding box center [1050, 17] width 89 height 19
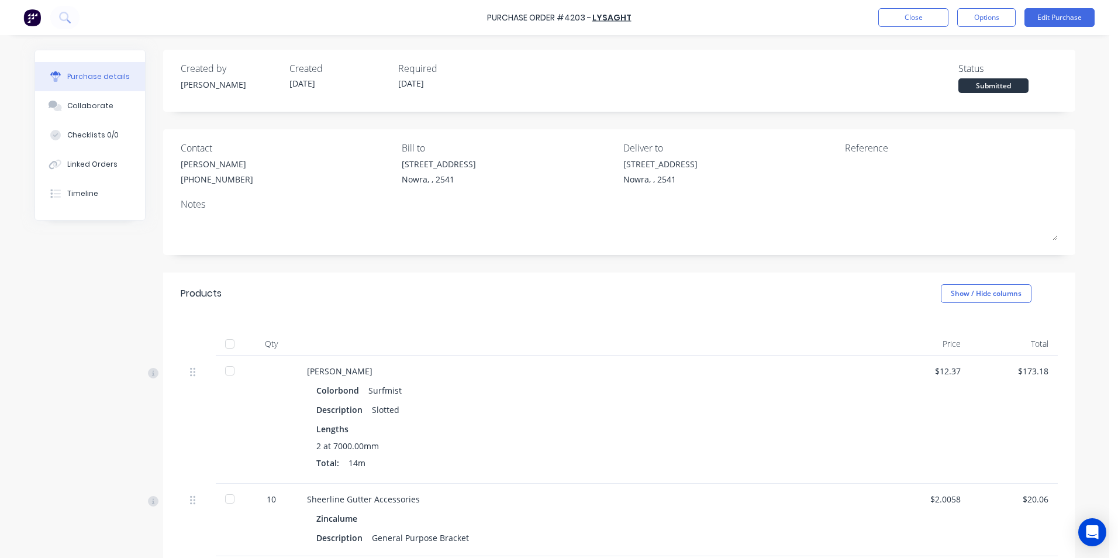
click at [992, 15] on button "Options" at bounding box center [986, 17] width 58 height 19
click at [951, 53] on div "Print / Email" at bounding box center [960, 47] width 90 height 17
click at [930, 78] on div "With pricing" at bounding box center [960, 71] width 90 height 17
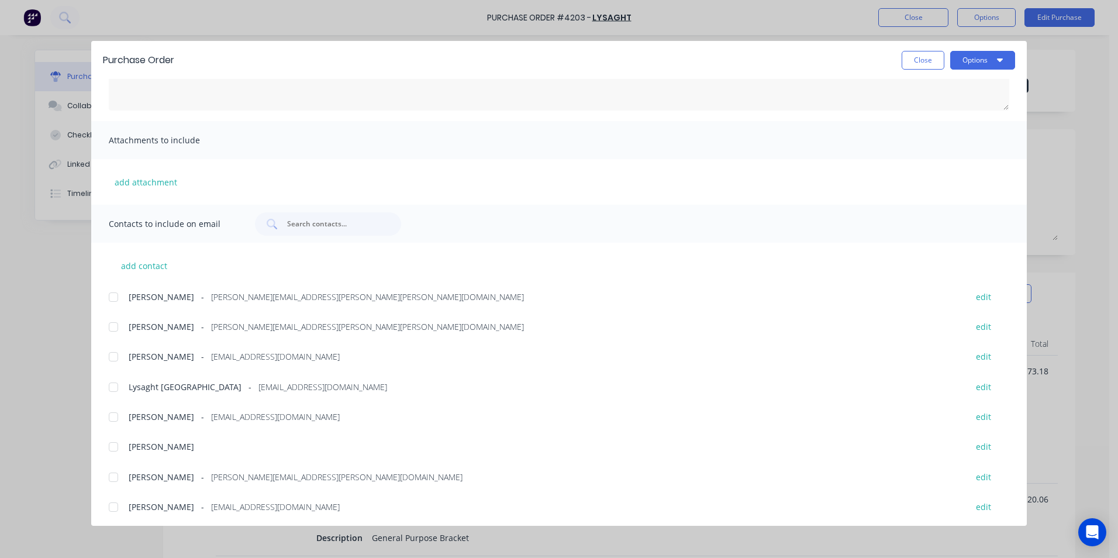
scroll to position [137, 0]
click at [116, 386] on div at bounding box center [113, 383] width 23 height 23
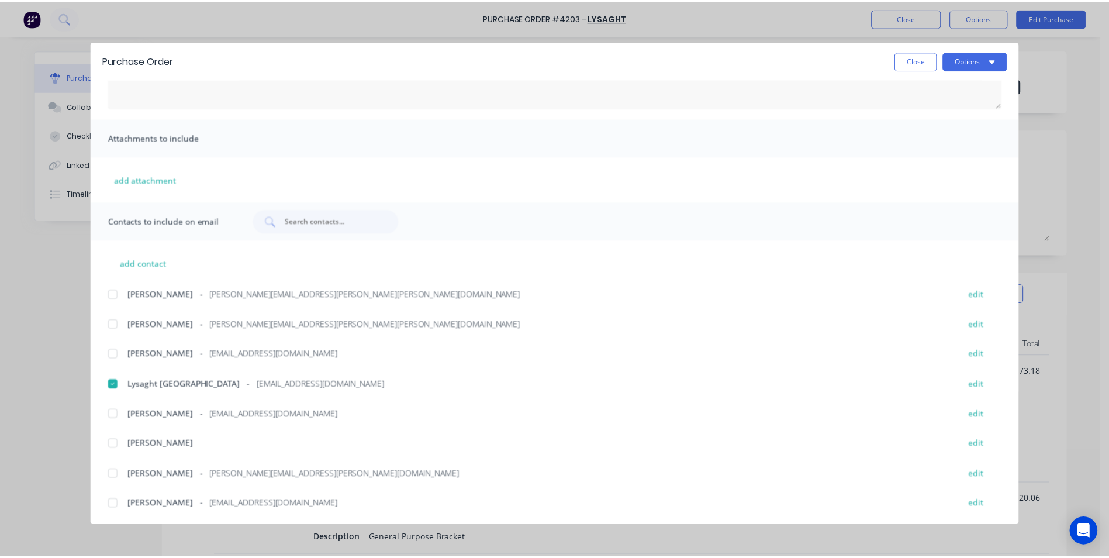
scroll to position [0, 0]
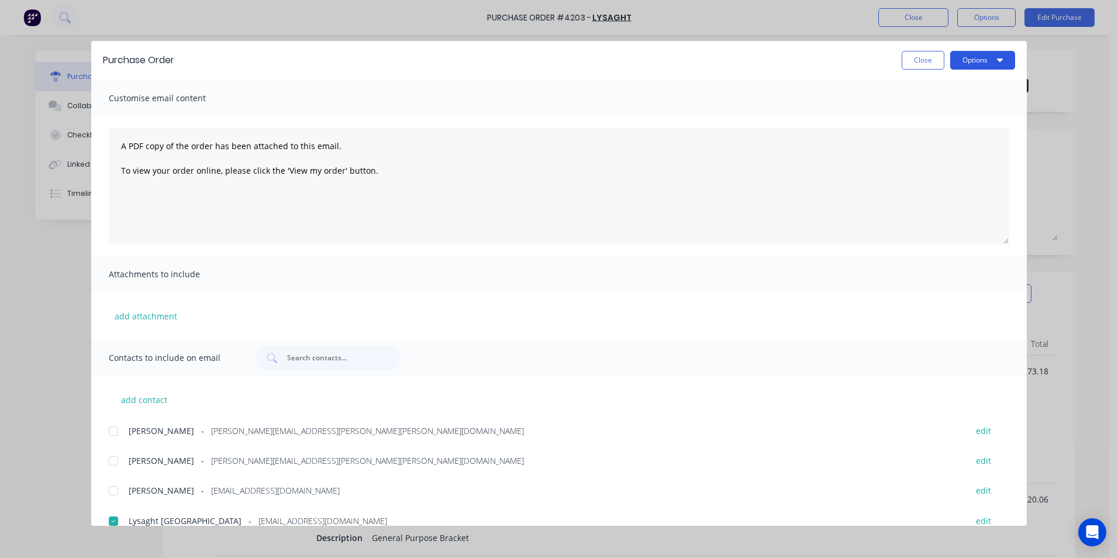
click at [987, 64] on button "Options" at bounding box center [982, 60] width 65 height 19
click at [941, 136] on div "Email" at bounding box center [959, 136] width 90 height 17
click at [932, 59] on button "Close" at bounding box center [922, 60] width 43 height 19
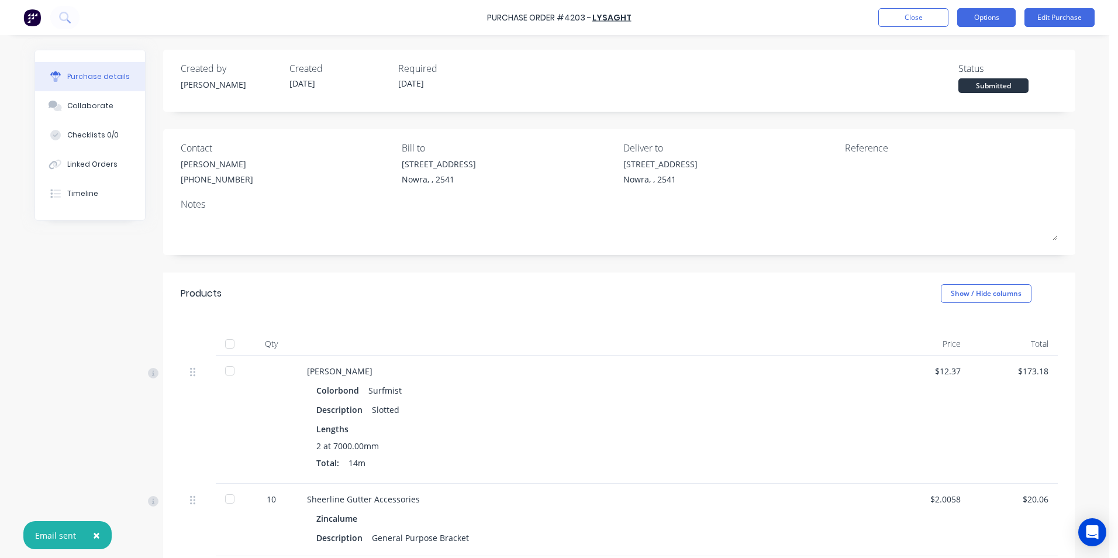
click at [975, 23] on button "Options" at bounding box center [986, 17] width 58 height 19
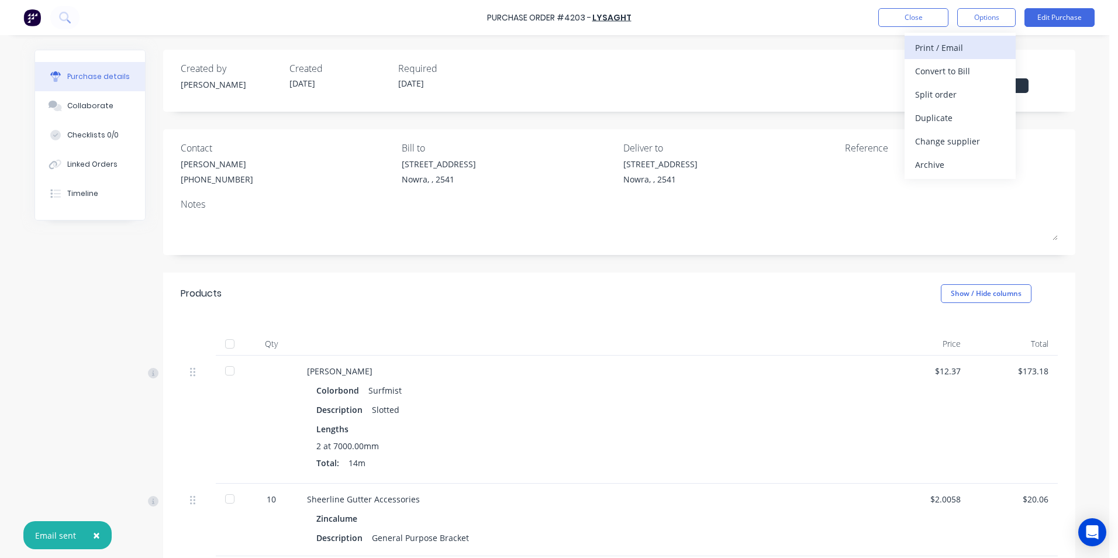
click at [960, 52] on div "Print / Email" at bounding box center [960, 47] width 90 height 17
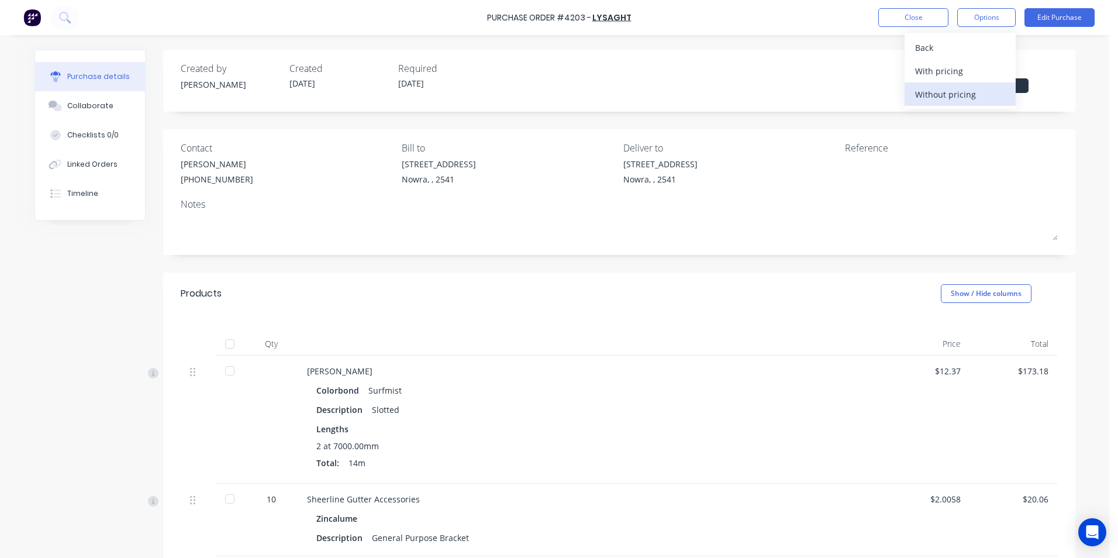
click at [962, 98] on div "Without pricing" at bounding box center [960, 94] width 90 height 17
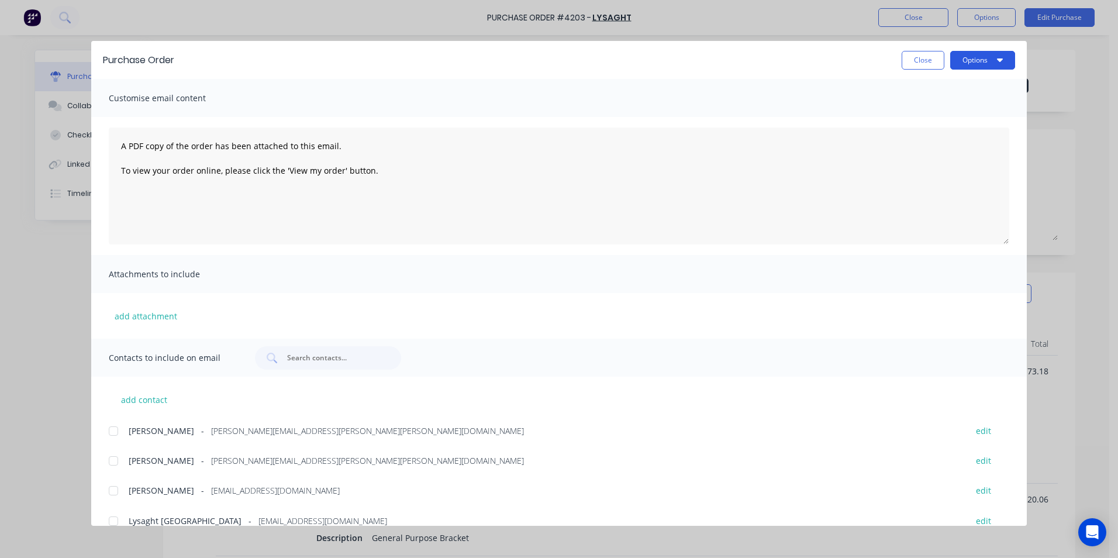
click at [969, 65] on button "Options" at bounding box center [982, 60] width 65 height 19
click at [956, 107] on div "Print" at bounding box center [959, 113] width 90 height 17
click at [924, 66] on button "Close" at bounding box center [922, 60] width 43 height 19
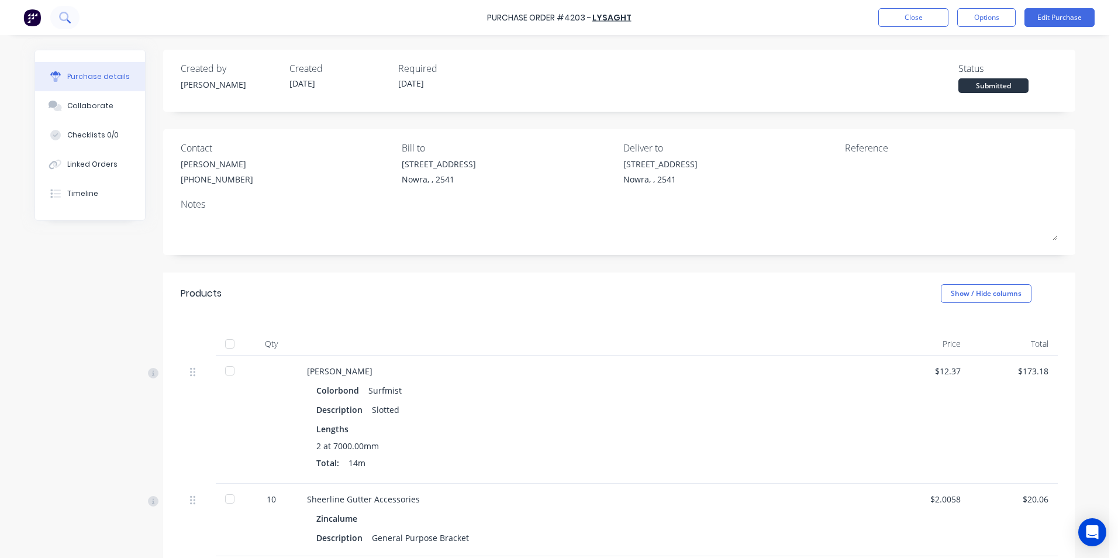
click at [56, 16] on button at bounding box center [64, 17] width 29 height 23
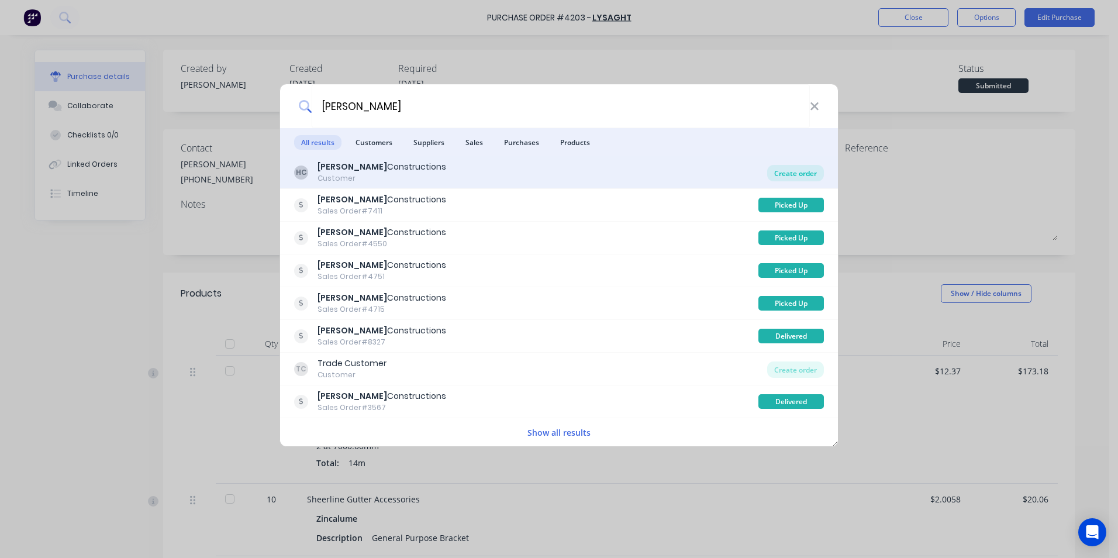
type input "hobbs"
click at [790, 175] on div "Create order" at bounding box center [795, 173] width 57 height 16
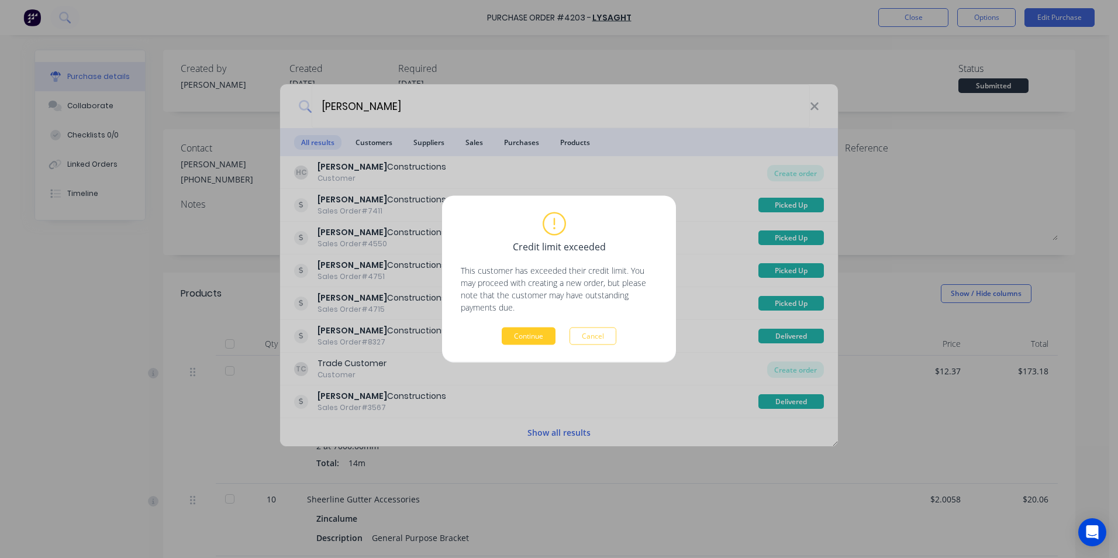
click at [527, 340] on button "Continue" at bounding box center [529, 336] width 54 height 18
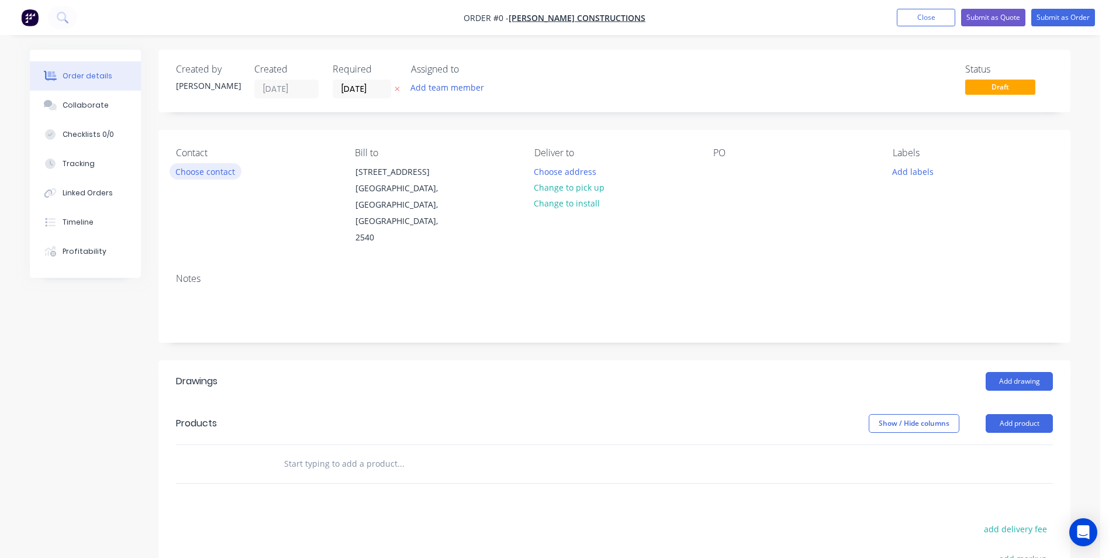
click at [222, 172] on button "Choose contact" at bounding box center [206, 171] width 72 height 16
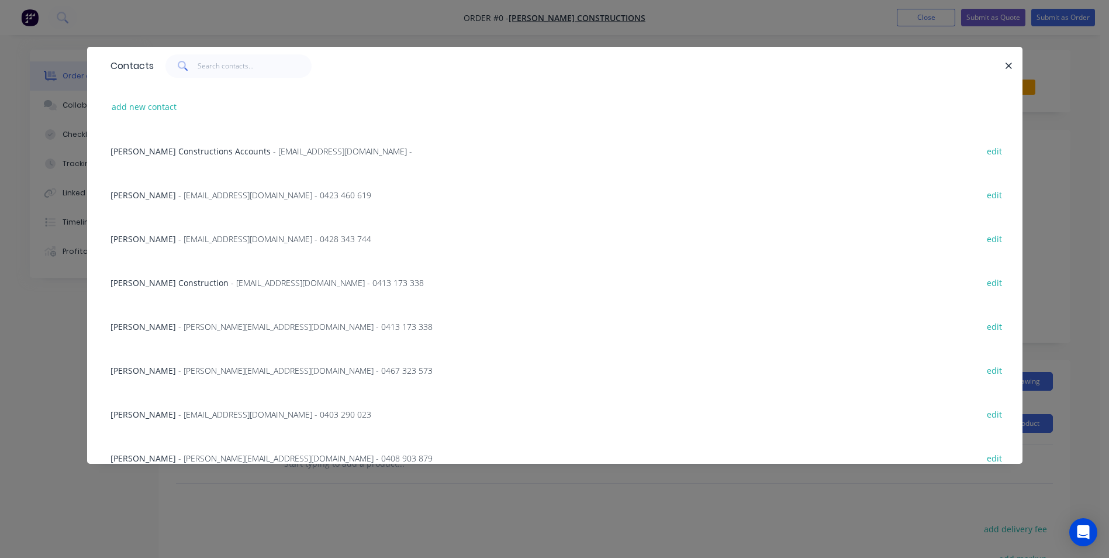
click at [238, 323] on span "- jason@hobbsconstructions.com.au - 0413 173 338" at bounding box center [305, 326] width 254 height 11
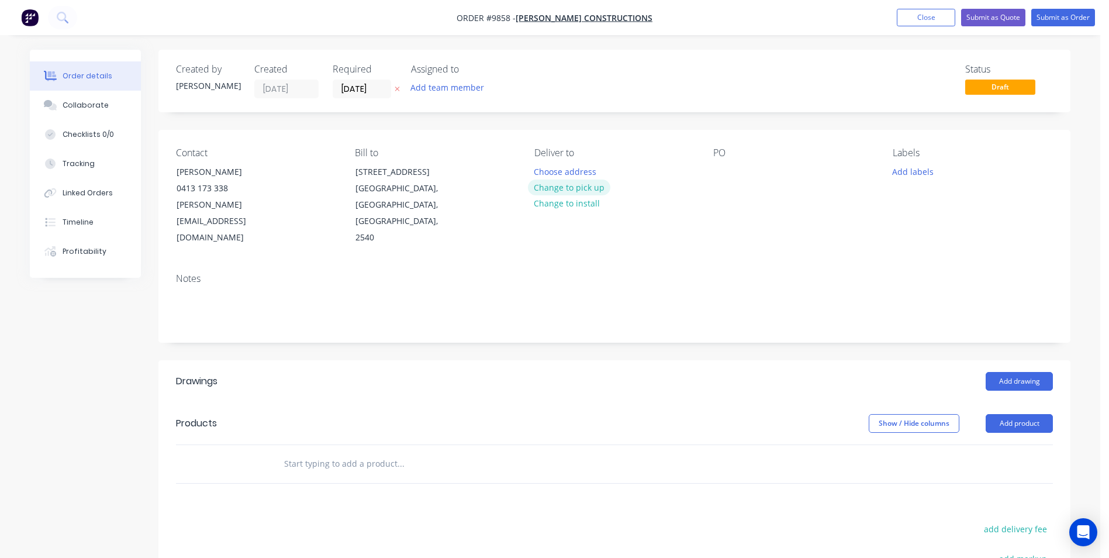
click at [567, 185] on button "Change to pick up" at bounding box center [569, 187] width 83 height 16
click at [725, 177] on div at bounding box center [722, 171] width 19 height 17
click at [314, 452] on input "text" at bounding box center [401, 463] width 234 height 23
type input "vorte"
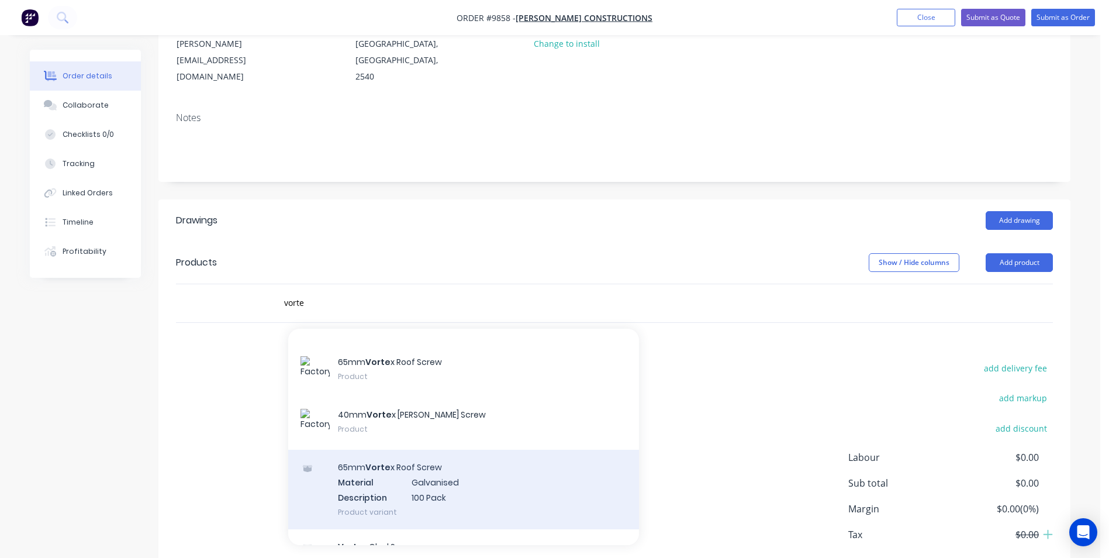
scroll to position [175, 0]
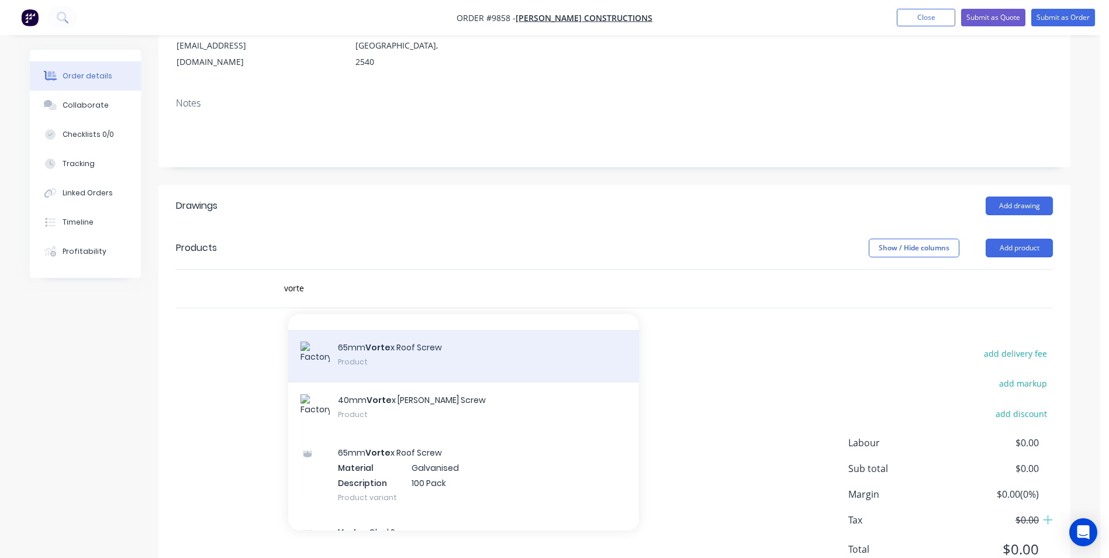
click at [443, 340] on div "65mm Vorte x Roof Screw Product" at bounding box center [463, 356] width 351 height 53
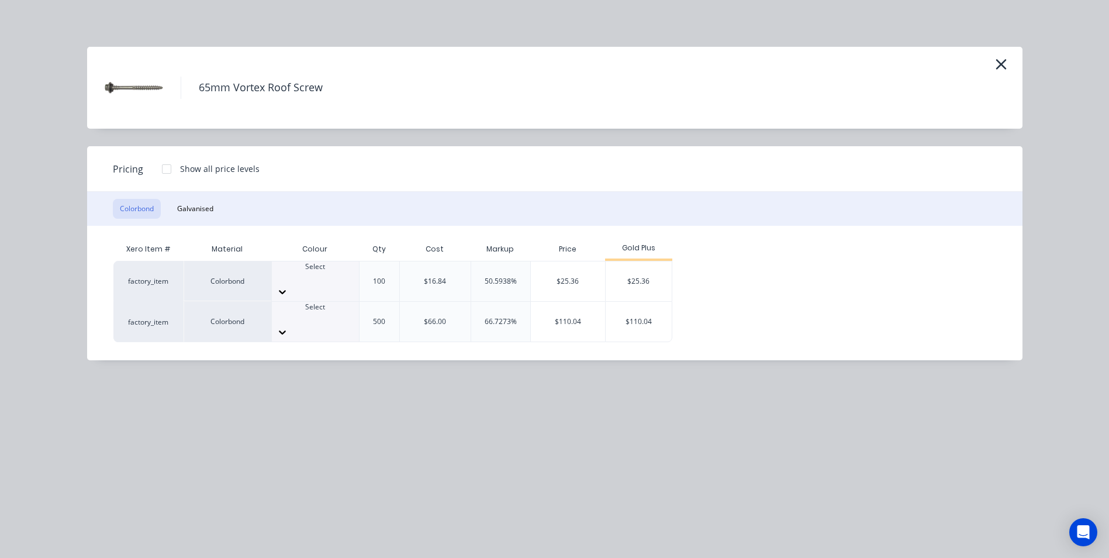
click at [288, 286] on icon at bounding box center [283, 292] width 12 height 12
click at [623, 270] on div "$25.36" at bounding box center [639, 281] width 66 height 40
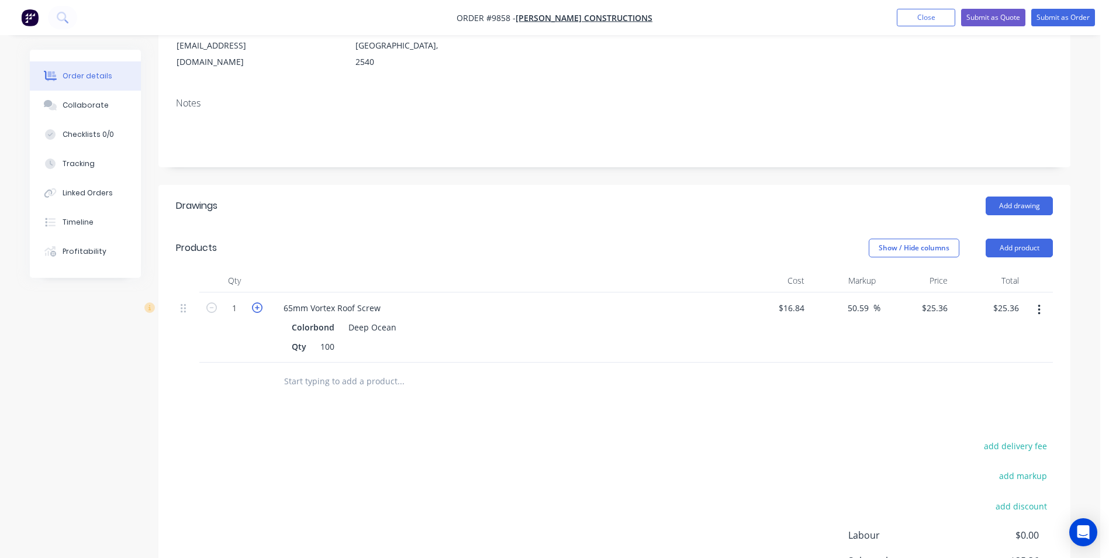
click at [259, 302] on icon "button" at bounding box center [257, 307] width 11 height 11
type input "2"
type input "$50.72"
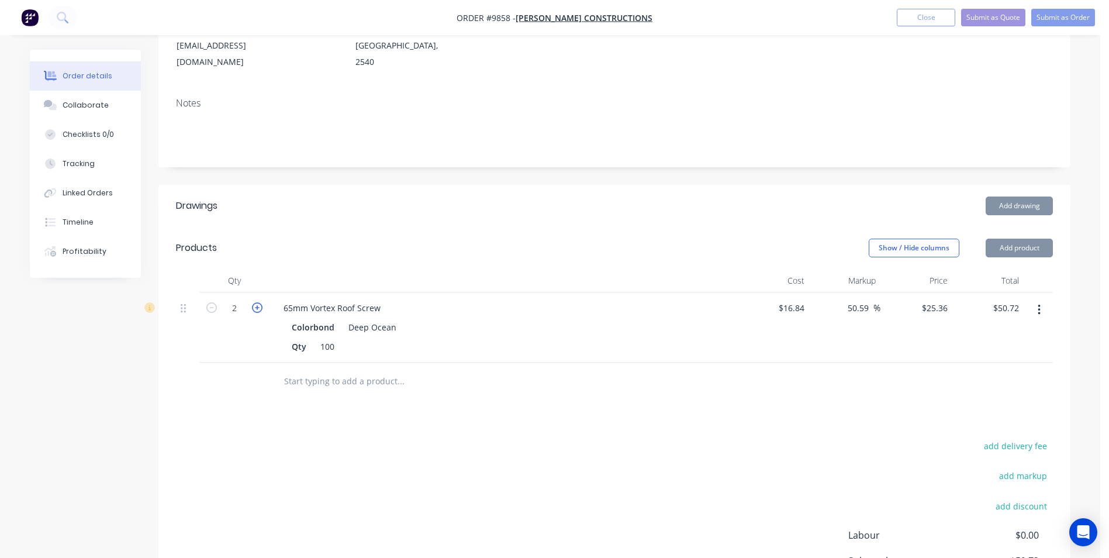
click at [259, 302] on icon "button" at bounding box center [257, 307] width 11 height 11
type input "3"
type input "$76.08"
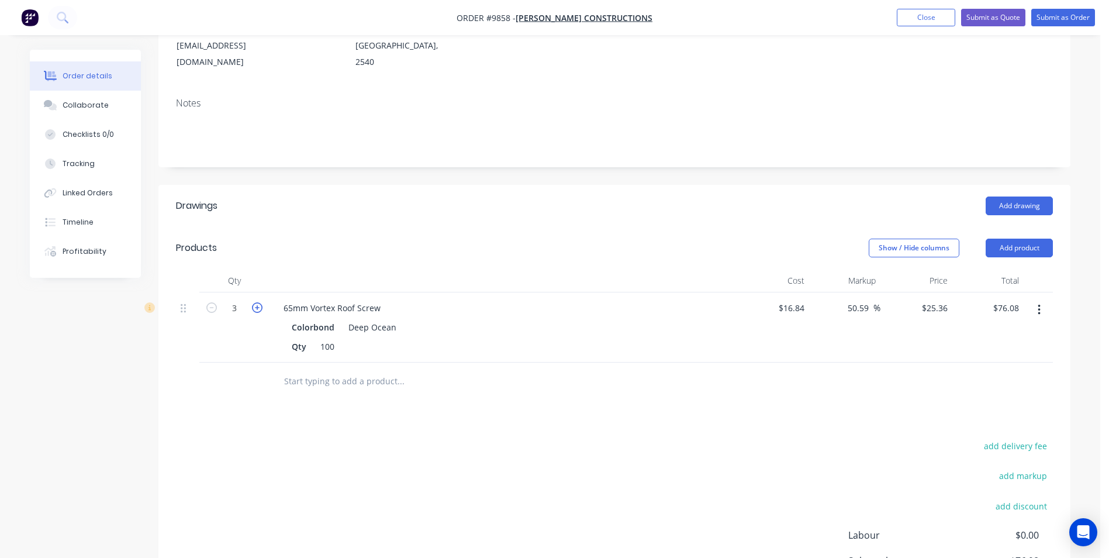
click at [259, 302] on icon "button" at bounding box center [257, 307] width 11 height 11
type input "4"
type input "$101.44"
click at [259, 302] on icon "button" at bounding box center [257, 307] width 11 height 11
type input "5"
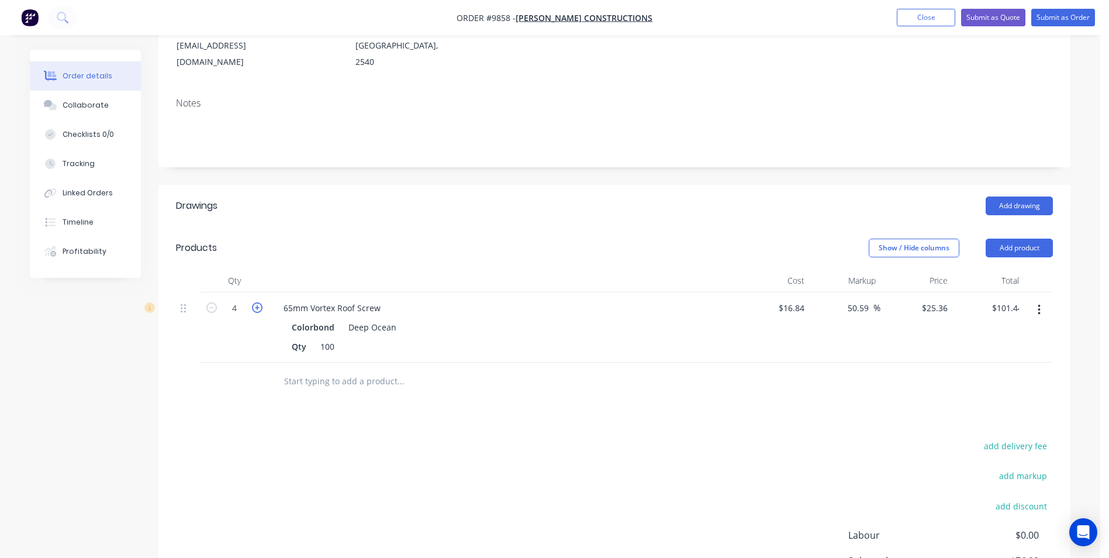
type input "$126.80"
click at [210, 302] on icon "button" at bounding box center [211, 307] width 11 height 11
type input "4"
type input "$101.44"
click at [210, 302] on icon "button" at bounding box center [211, 307] width 11 height 11
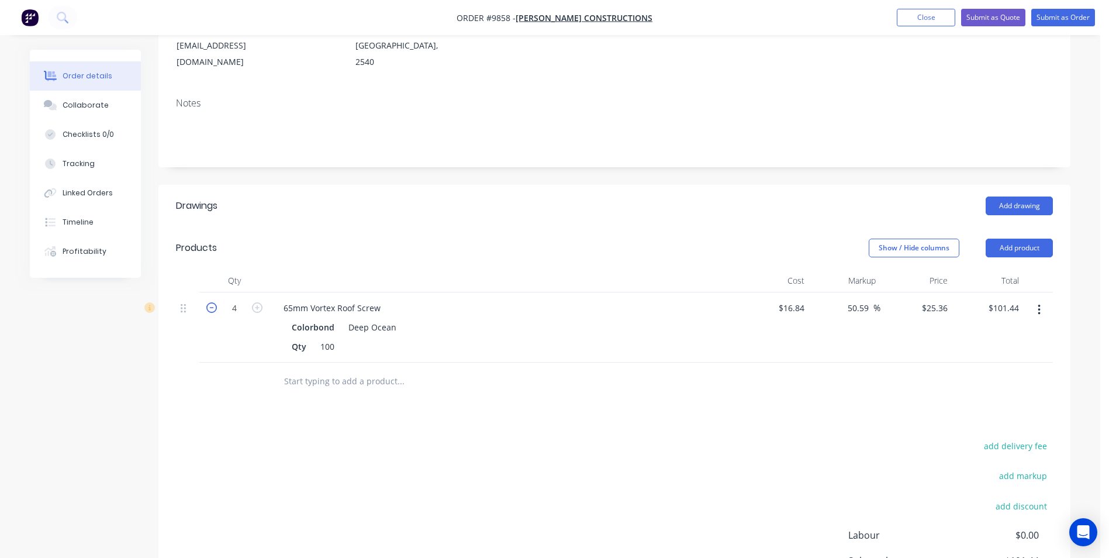
type input "3"
type input "$76.08"
click at [357, 369] on input "text" at bounding box center [401, 380] width 234 height 23
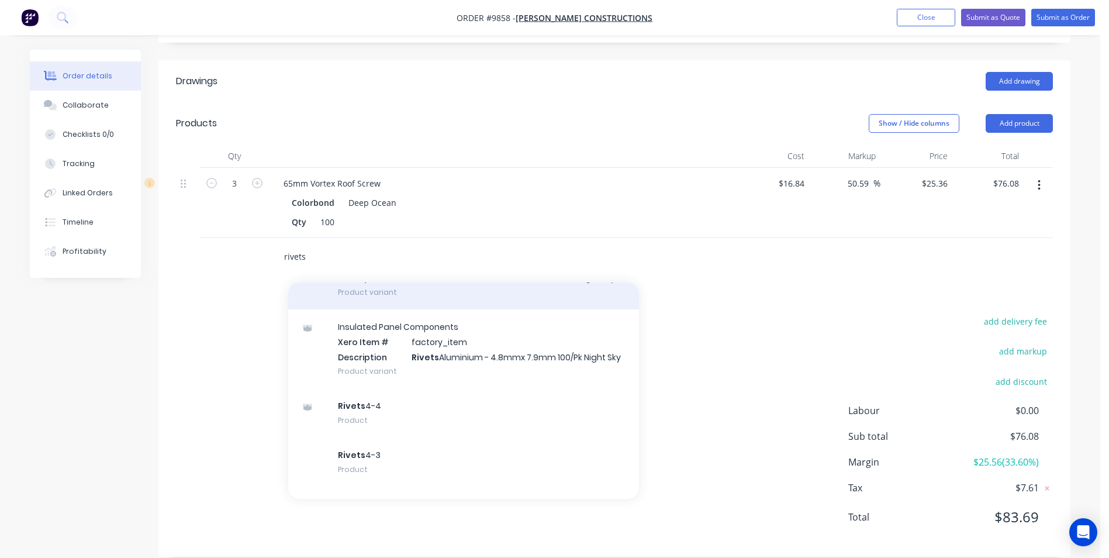
scroll to position [175, 0]
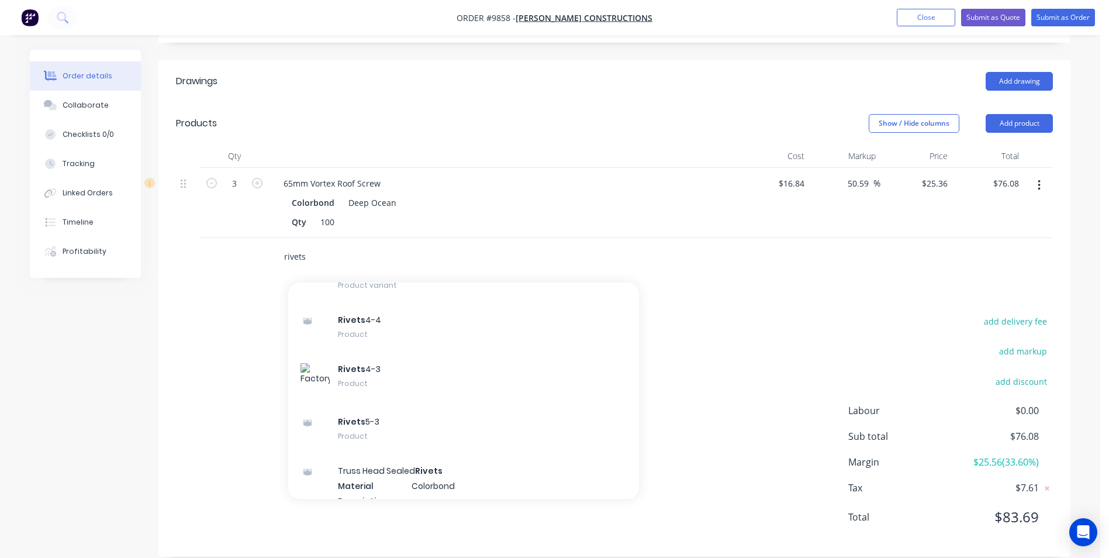
type input "rivets"
click at [348, 362] on div "Rivets 4-3 Product" at bounding box center [463, 377] width 351 height 53
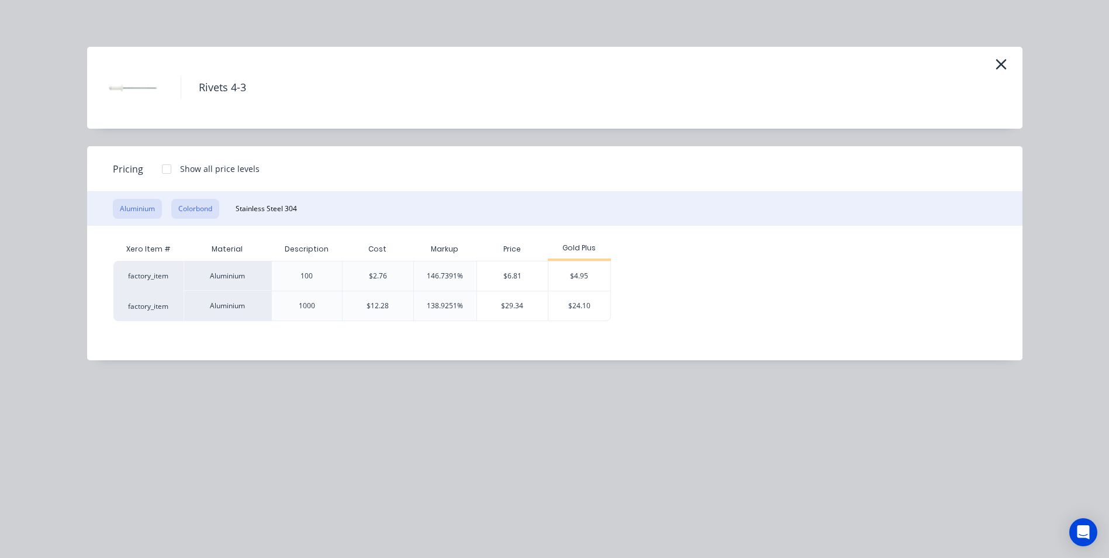
click at [208, 215] on button "Colorbond" at bounding box center [195, 209] width 48 height 20
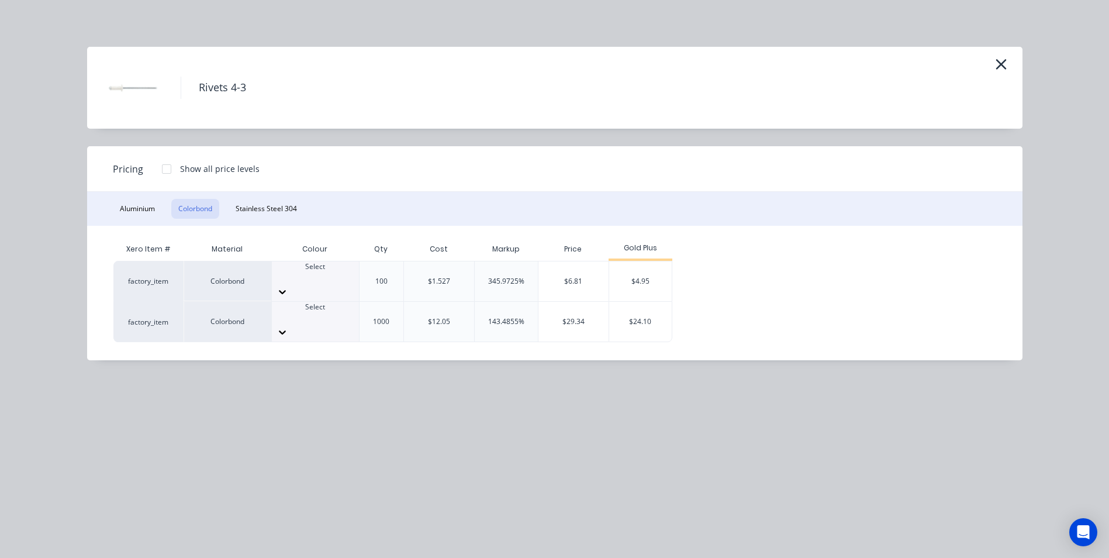
click at [343, 282] on div at bounding box center [315, 291] width 87 height 19
click at [654, 274] on div "$4.95" at bounding box center [640, 281] width 63 height 40
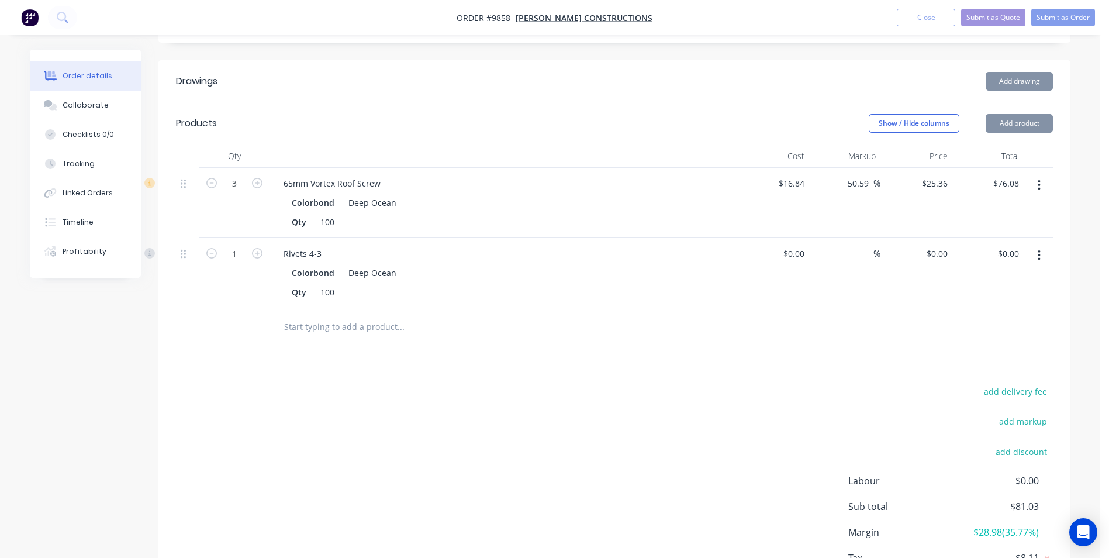
type input "$1.527"
type input "224.17"
type input "$4.95"
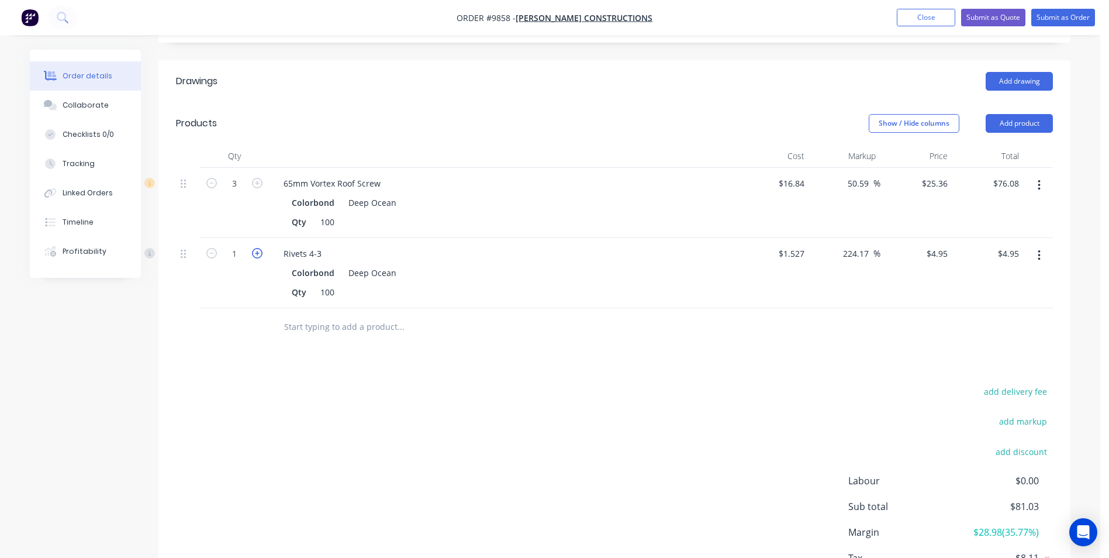
click at [258, 248] on icon "button" at bounding box center [257, 253] width 11 height 11
type input "2"
type input "$9.90"
click at [258, 248] on icon "button" at bounding box center [257, 253] width 11 height 11
type input "3"
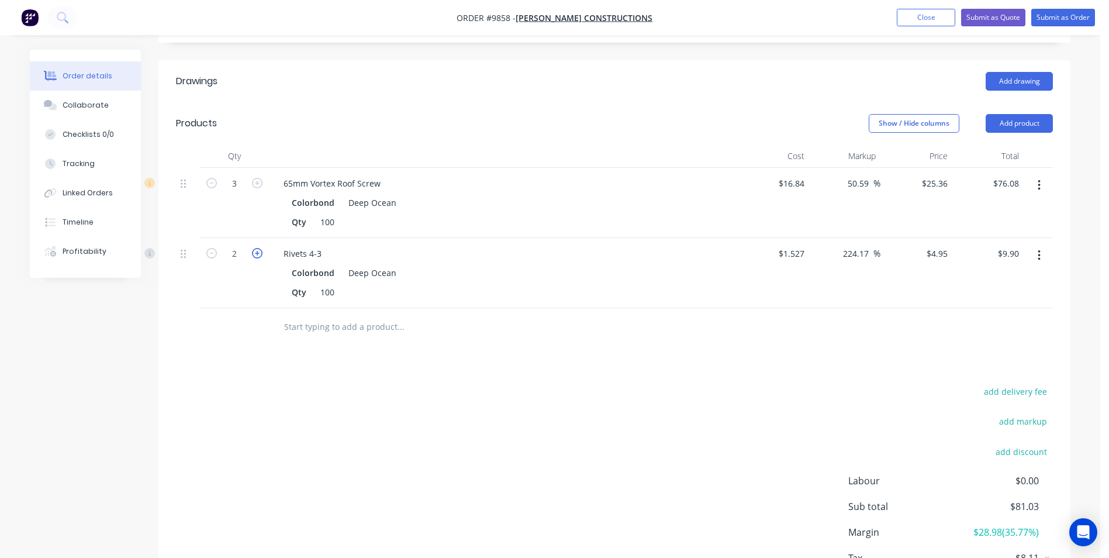
type input "$14.85"
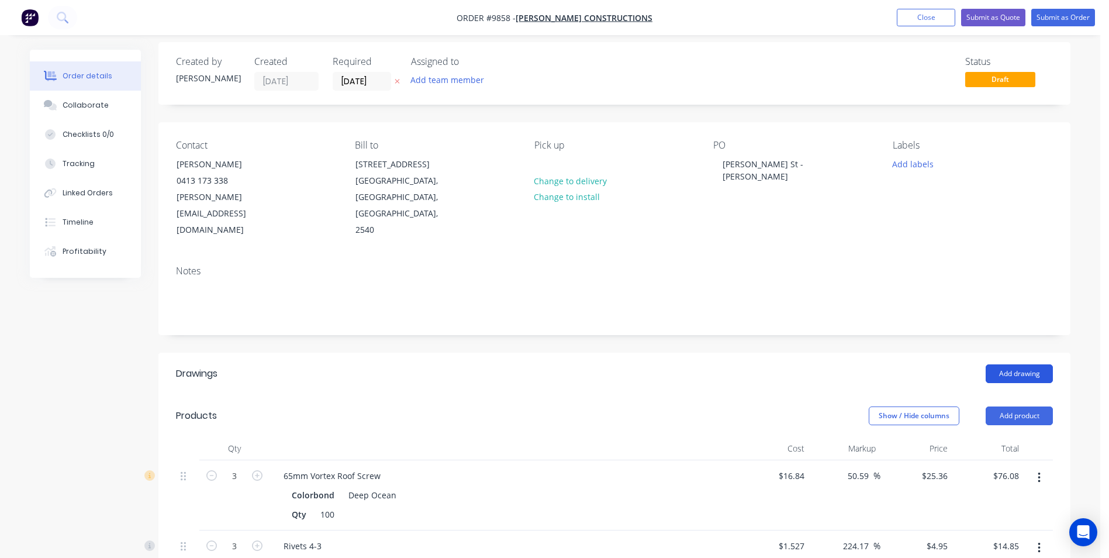
click at [1017, 364] on button "Add drawing" at bounding box center [1019, 373] width 67 height 19
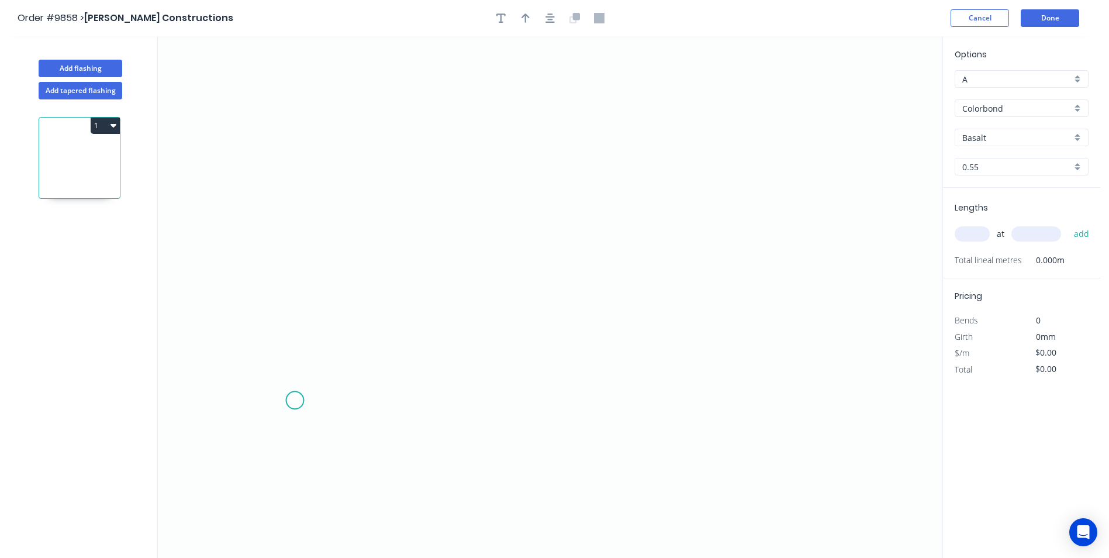
click at [295, 400] on icon "0" at bounding box center [550, 296] width 785 height 521
click at [277, 421] on icon "0" at bounding box center [550, 296] width 785 height 521
click at [275, 183] on icon "0 ?" at bounding box center [550, 296] width 785 height 521
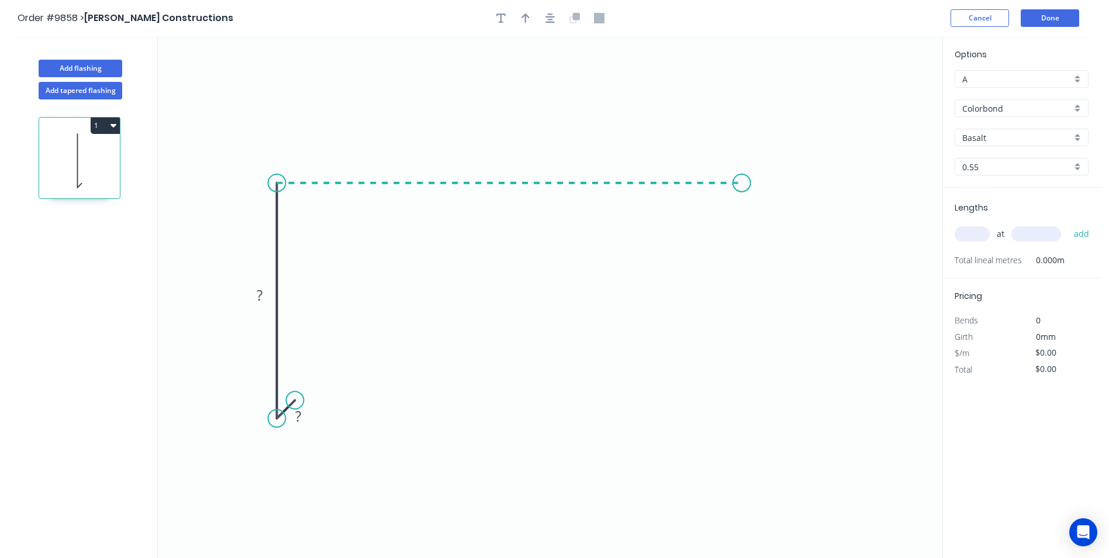
click at [742, 183] on icon "0 ? ?" at bounding box center [550, 296] width 785 height 521
click at [768, 202] on icon "0 ? ? ?" at bounding box center [550, 296] width 785 height 521
click at [768, 202] on circle at bounding box center [768, 203] width 18 height 18
click at [306, 417] on rect at bounding box center [297, 417] width 23 height 16
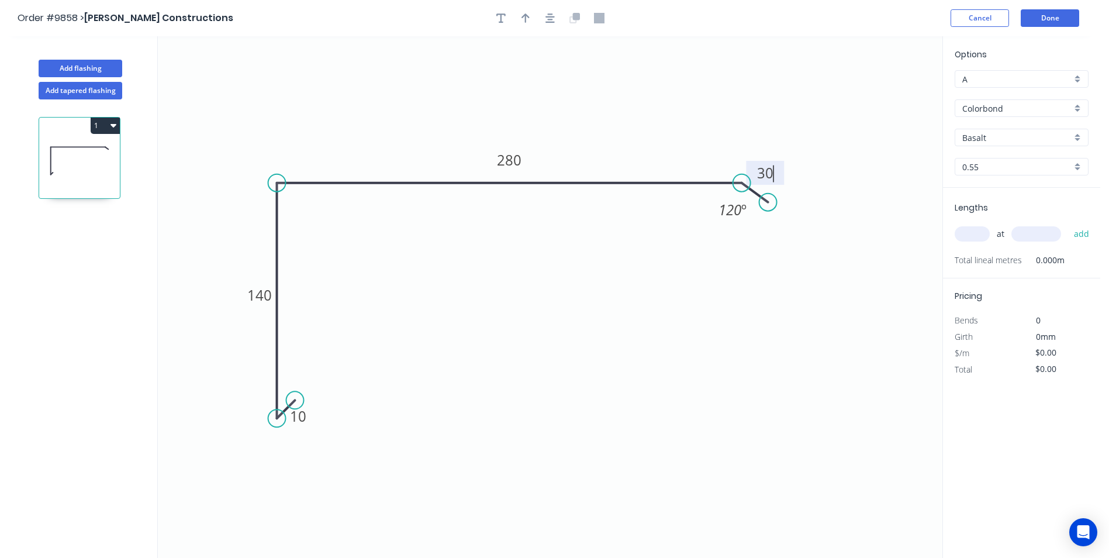
click at [475, 292] on icon "0 10 140 280 30 120 º" at bounding box center [550, 296] width 785 height 521
type input "$14.75"
click at [1082, 135] on div "Basalt" at bounding box center [1022, 138] width 134 height 18
click at [993, 260] on div "Deep Ocean" at bounding box center [1021, 262] width 133 height 20
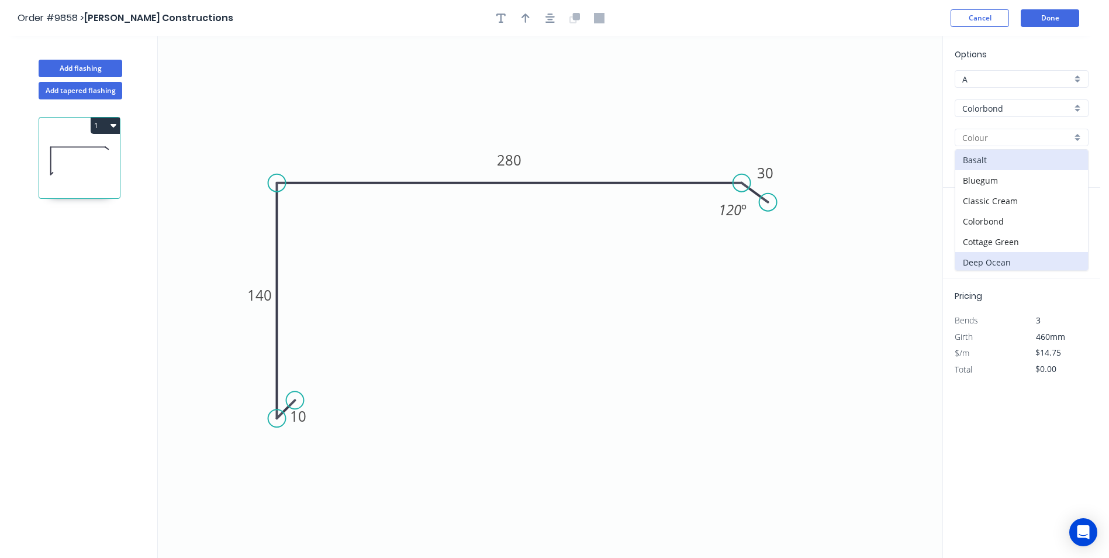
type input "Deep Ocean"
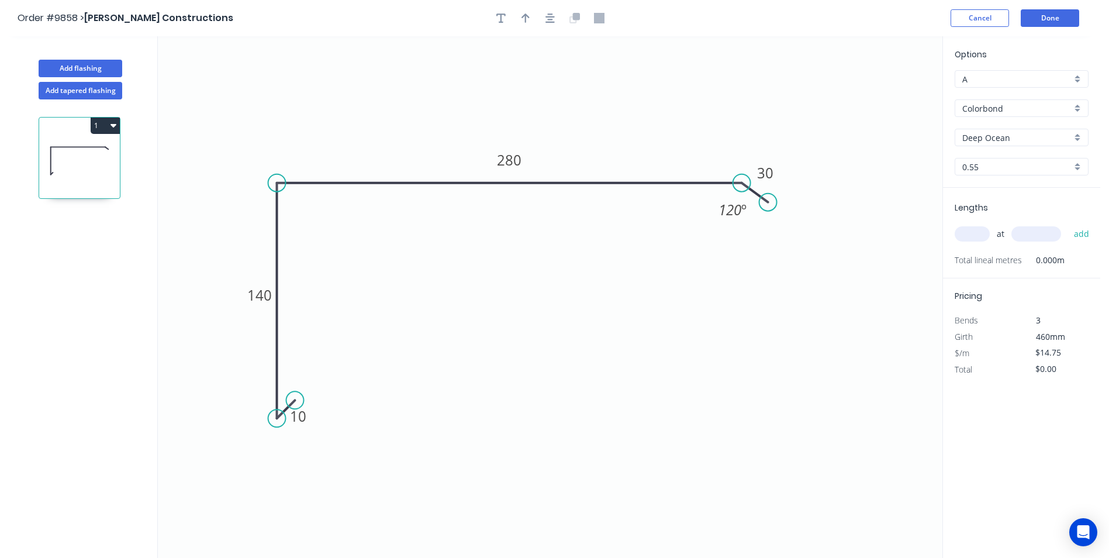
click at [974, 231] on input "text" at bounding box center [972, 233] width 35 height 15
type input "1"
type input "4000"
click at [1068, 224] on button "add" at bounding box center [1081, 234] width 27 height 20
click at [94, 119] on button "1" at bounding box center [105, 126] width 29 height 16
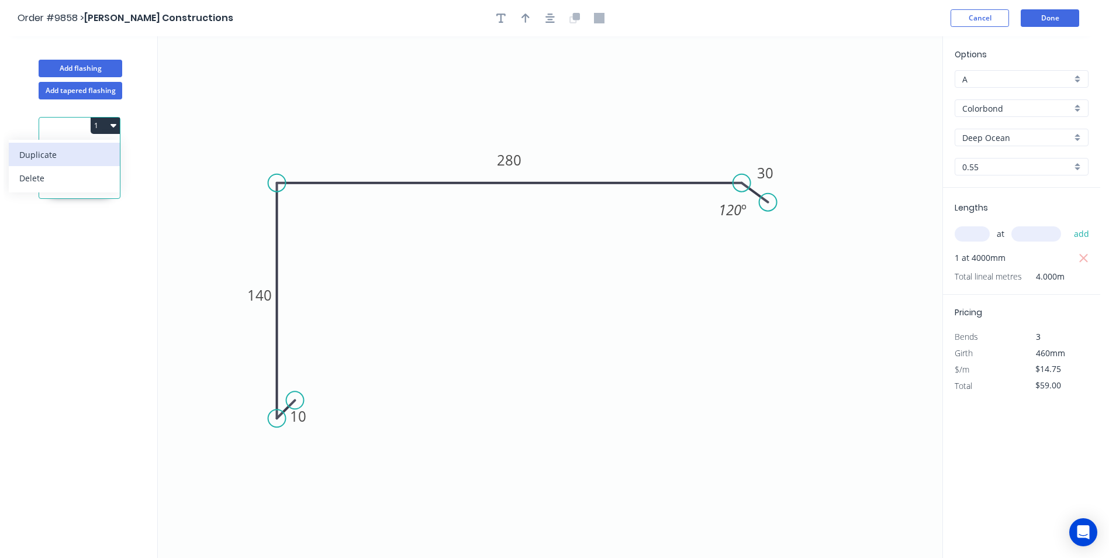
click at [97, 154] on div "Duplicate" at bounding box center [64, 154] width 90 height 17
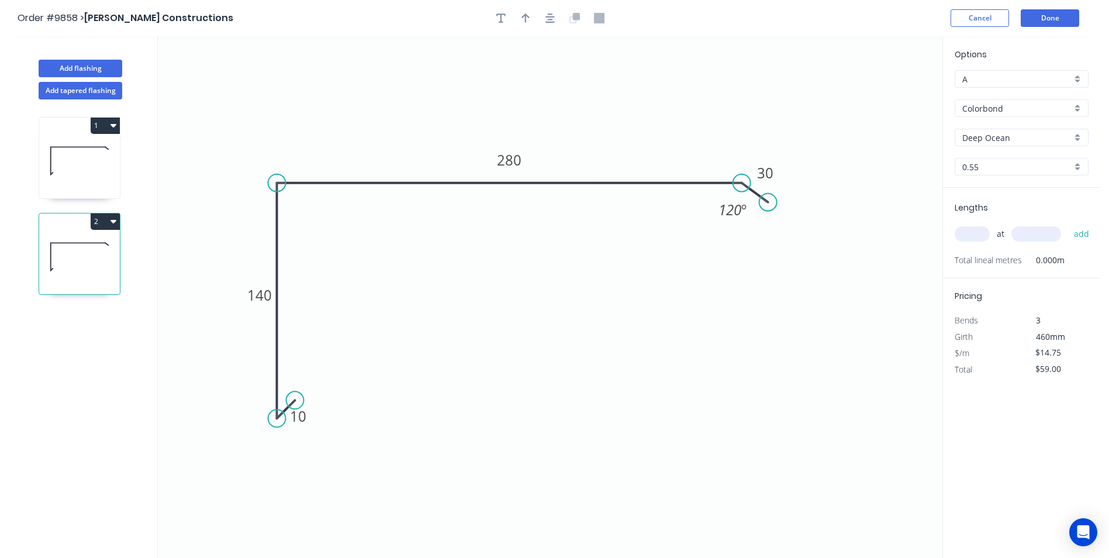
type input "$0.00"
click at [516, 162] on tspan "280" at bounding box center [509, 159] width 25 height 19
click at [565, 247] on icon "0 10 140 370 30 120 º" at bounding box center [550, 296] width 785 height 521
type input "$16.61"
click at [971, 229] on input "text" at bounding box center [972, 233] width 35 height 15
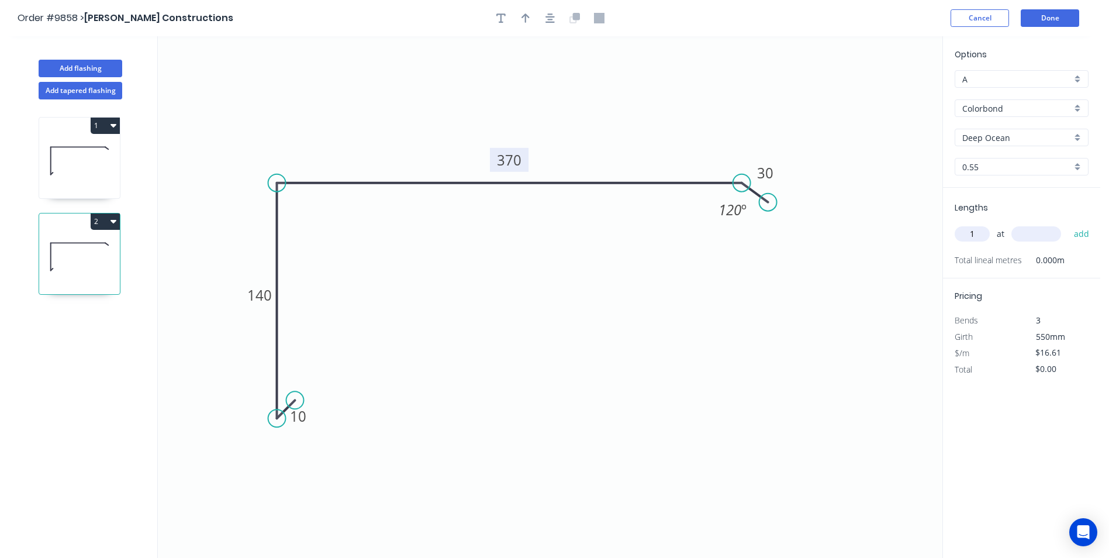
type input "1"
type input "1500"
click at [1068, 224] on button "add" at bounding box center [1081, 234] width 27 height 20
type input "$24.92"
click at [66, 64] on button "Add flashing" at bounding box center [81, 69] width 84 height 18
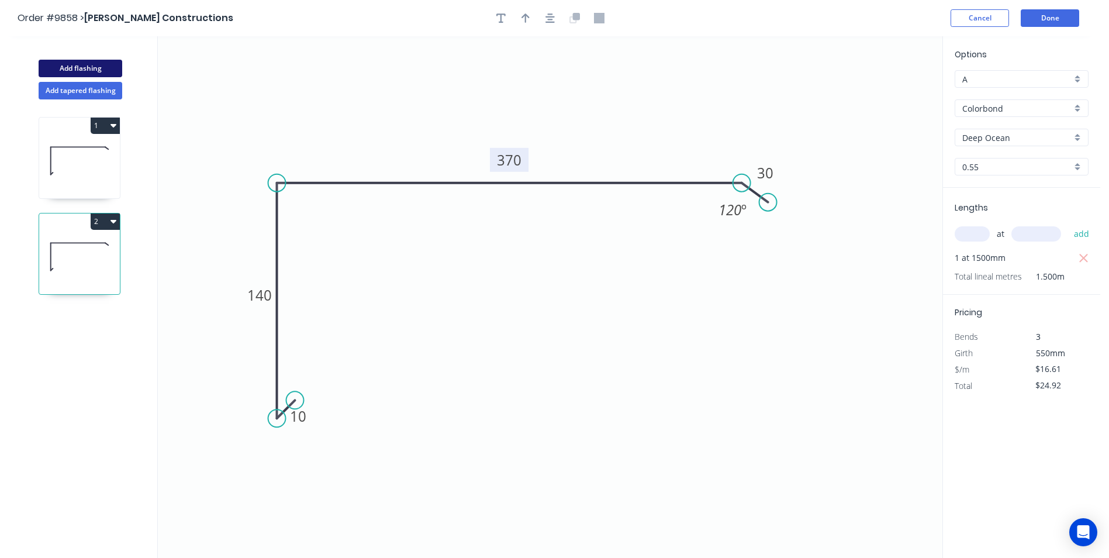
type input "$0.00"
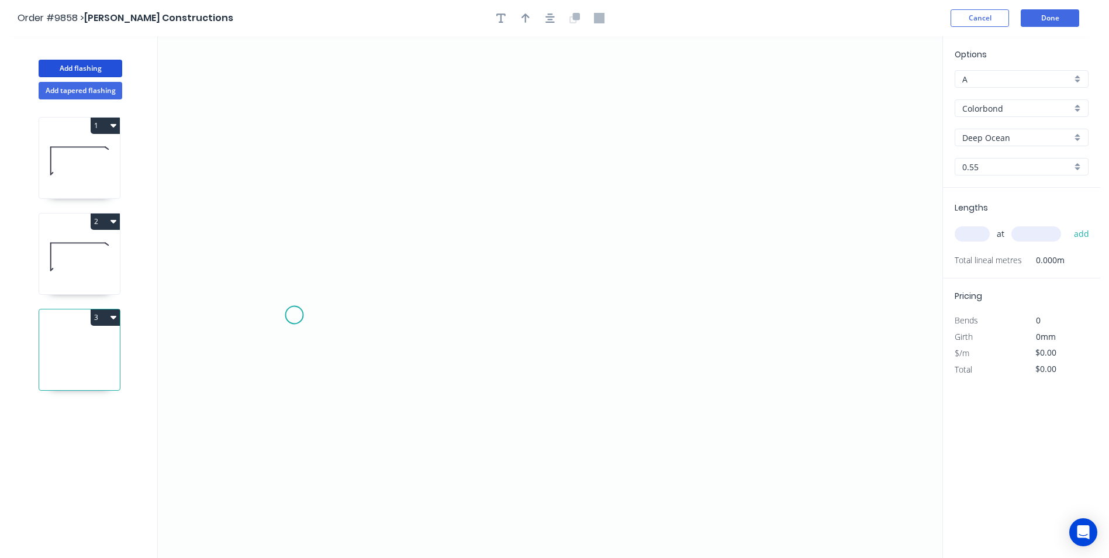
click at [294, 315] on icon "0" at bounding box center [550, 296] width 785 height 521
click at [309, 285] on icon "0" at bounding box center [550, 296] width 785 height 521
click at [820, 299] on icon "0 ?" at bounding box center [550, 296] width 785 height 521
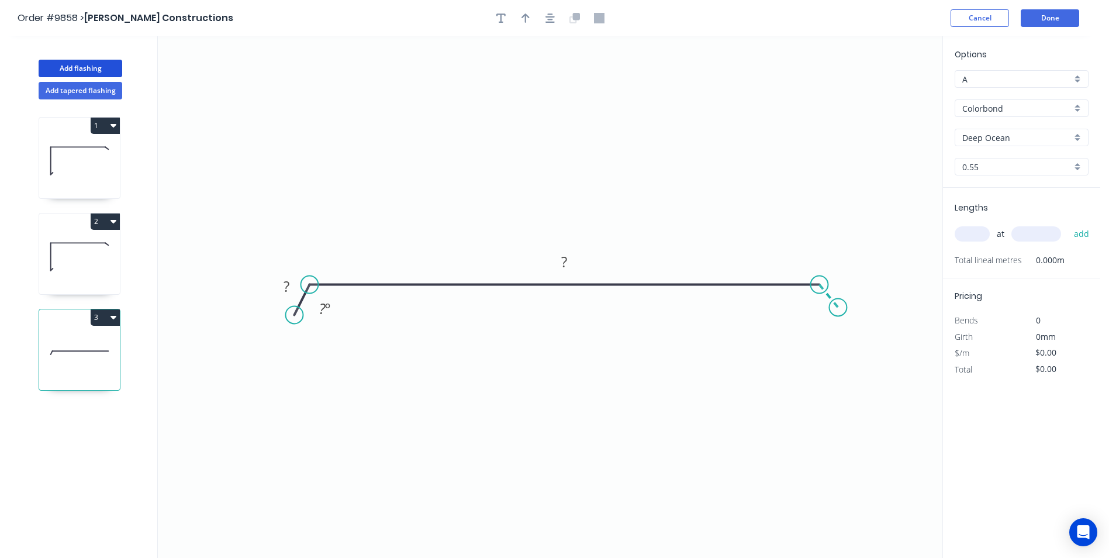
click at [838, 308] on icon "0 ? ? ? º" at bounding box center [550, 296] width 785 height 521
click at [285, 291] on tspan "?" at bounding box center [287, 286] width 6 height 19
click at [972, 231] on input "text" at bounding box center [972, 233] width 35 height 15
type input "$11.37"
type input "1"
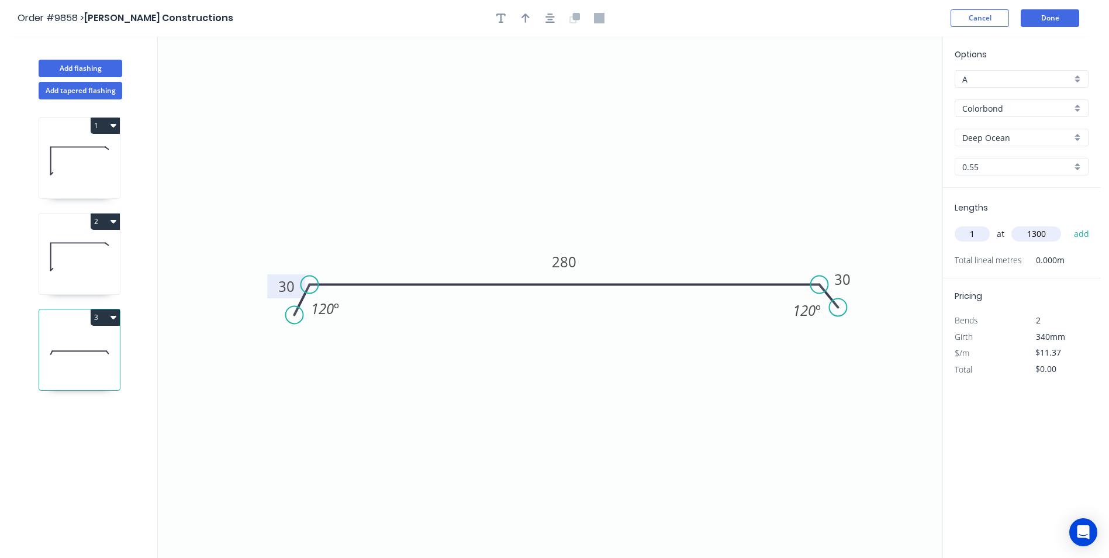
type input "1300"
click at [1068, 224] on button "add" at bounding box center [1081, 234] width 27 height 20
click at [113, 317] on icon "button" at bounding box center [113, 318] width 6 height 4
click at [94, 343] on div "Duplicate" at bounding box center [64, 346] width 90 height 17
type input "$0.00"
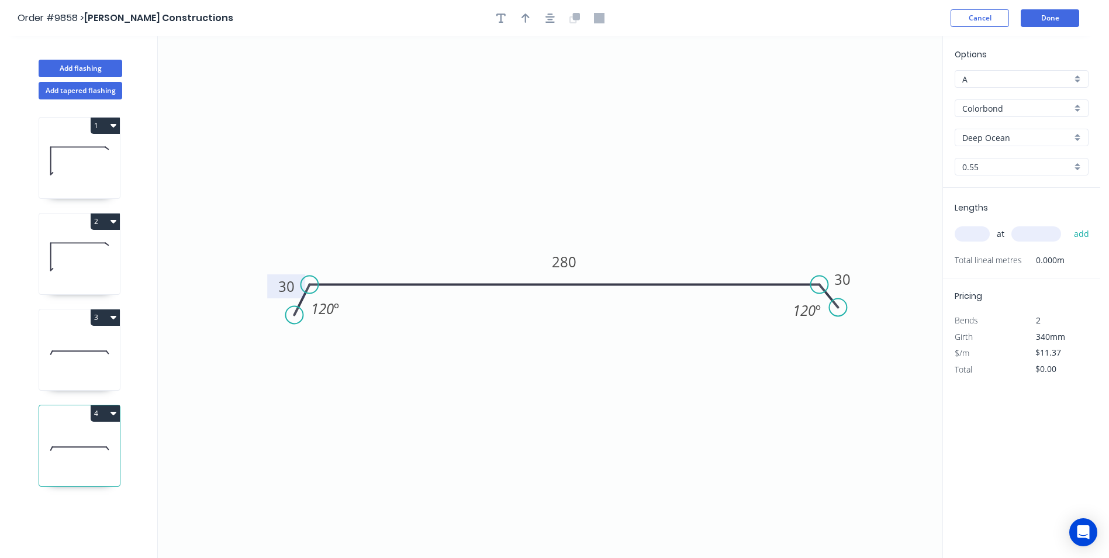
click at [282, 286] on tspan "30" at bounding box center [286, 286] width 16 height 19
click at [351, 378] on icon "0 10 330 10 150 º 150 º" at bounding box center [550, 296] width 785 height 521
click at [964, 234] on input "text" at bounding box center [972, 233] width 35 height 15
type input "1"
type input "2100"
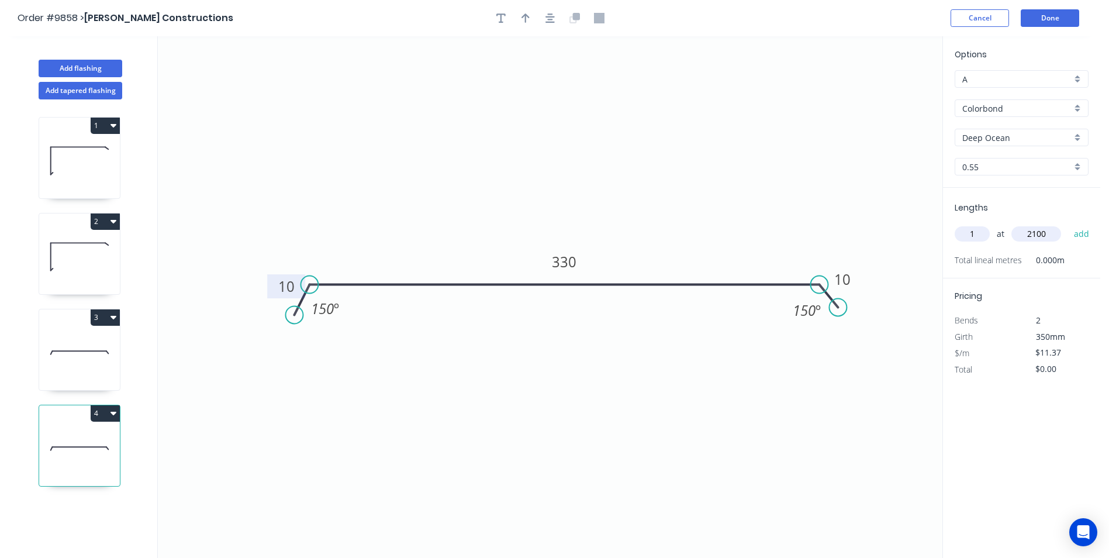
click at [1068, 224] on button "add" at bounding box center [1081, 234] width 27 height 20
type input "$23.88"
click at [89, 68] on button "Add flashing" at bounding box center [81, 69] width 84 height 18
type input "$0.00"
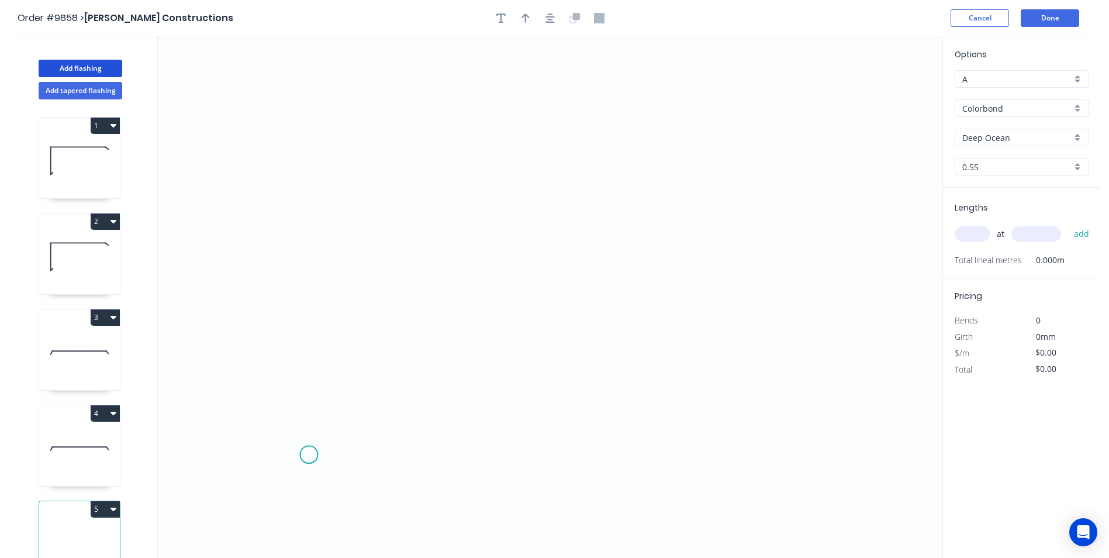
click at [309, 455] on icon "0" at bounding box center [550, 296] width 785 height 521
click at [286, 429] on icon "0" at bounding box center [550, 296] width 785 height 521
click at [284, 243] on icon "0 ?" at bounding box center [550, 296] width 785 height 521
click at [216, 241] on icon "0 ? ?" at bounding box center [550, 296] width 785 height 521
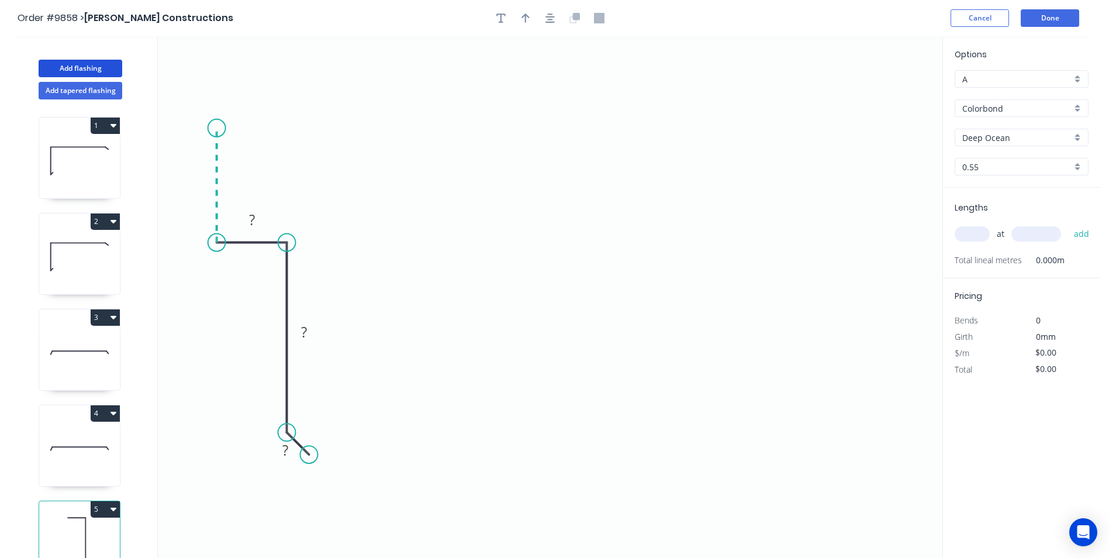
click at [219, 128] on icon "0 ? ? ?" at bounding box center [550, 296] width 785 height 521
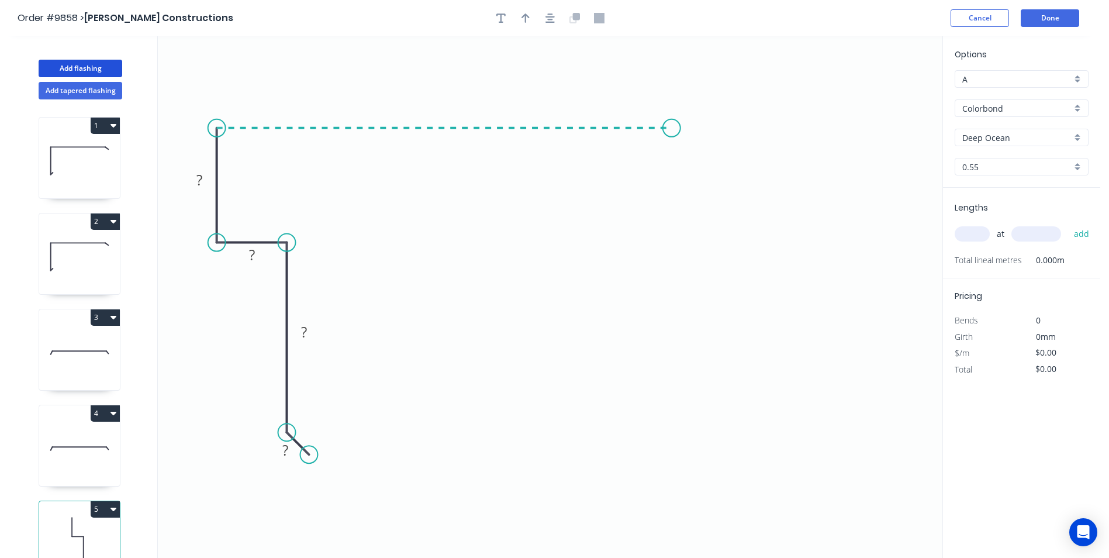
click at [672, 134] on icon "0 ? ? ? ?" at bounding box center [550, 296] width 785 height 521
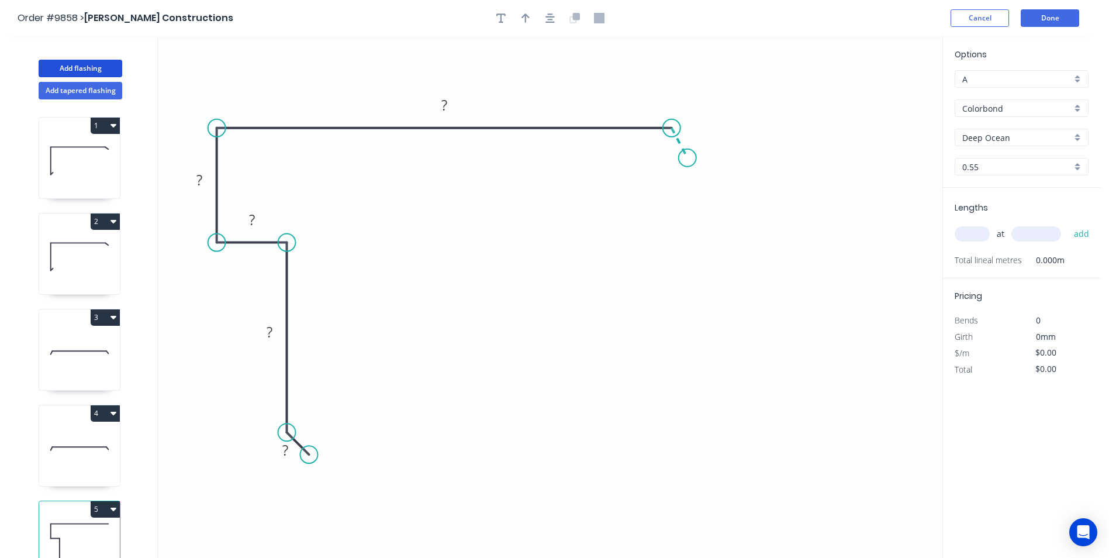
click at [688, 158] on icon "0 ? ? ? ? ?" at bounding box center [550, 296] width 785 height 521
click at [549, 19] on icon "button" at bounding box center [549, 17] width 9 height 9
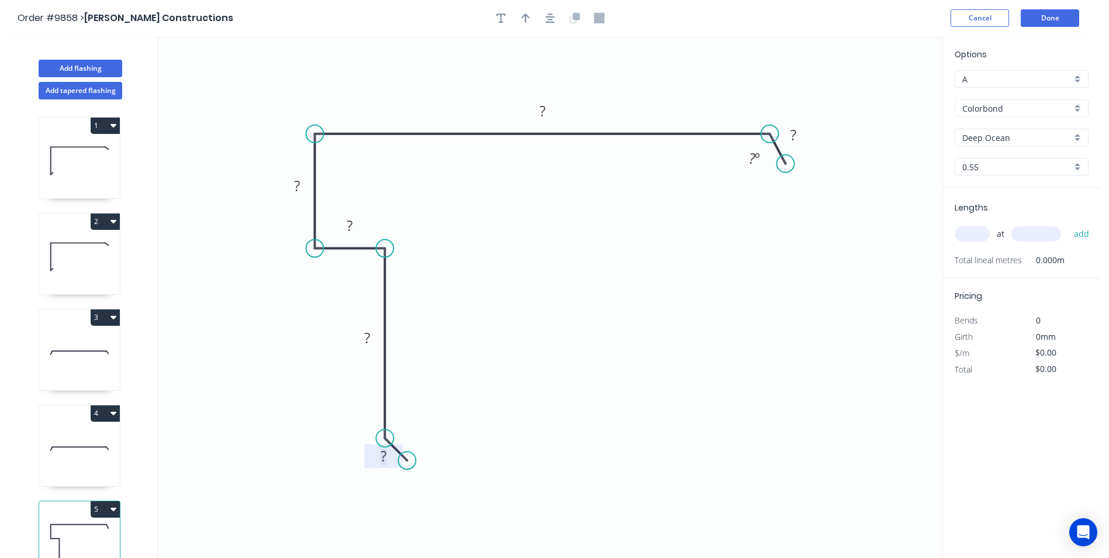
click at [381, 459] on tspan "?" at bounding box center [384, 455] width 6 height 19
drag, startPoint x: 409, startPoint y: 460, endPoint x: 395, endPoint y: 459, distance: 14.0
click at [403, 462] on circle at bounding box center [404, 462] width 18 height 18
click at [628, 403] on icon "0 ? ? ? ? ? ? ? º ? º" at bounding box center [550, 296] width 785 height 521
drag, startPoint x: 856, startPoint y: 313, endPoint x: 1062, endPoint y: 69, distance: 319.0
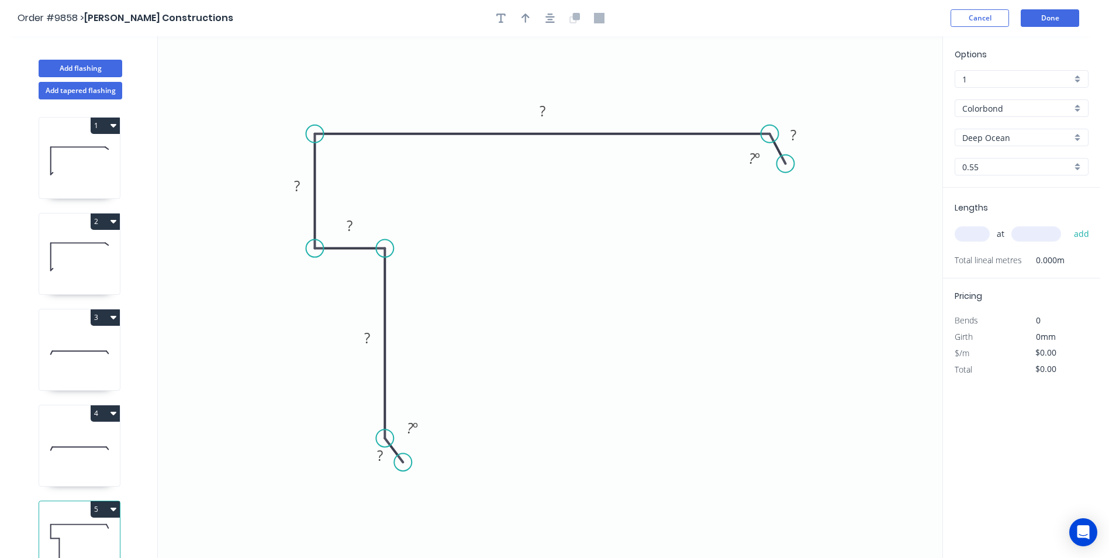
click at [870, 291] on icon "0 ? ? ? ? ? ? ? º ? º" at bounding box center [550, 296] width 785 height 521
type input "1"
click at [85, 458] on icon at bounding box center [79, 448] width 81 height 75
type input "$11.37"
type input "$23.88"
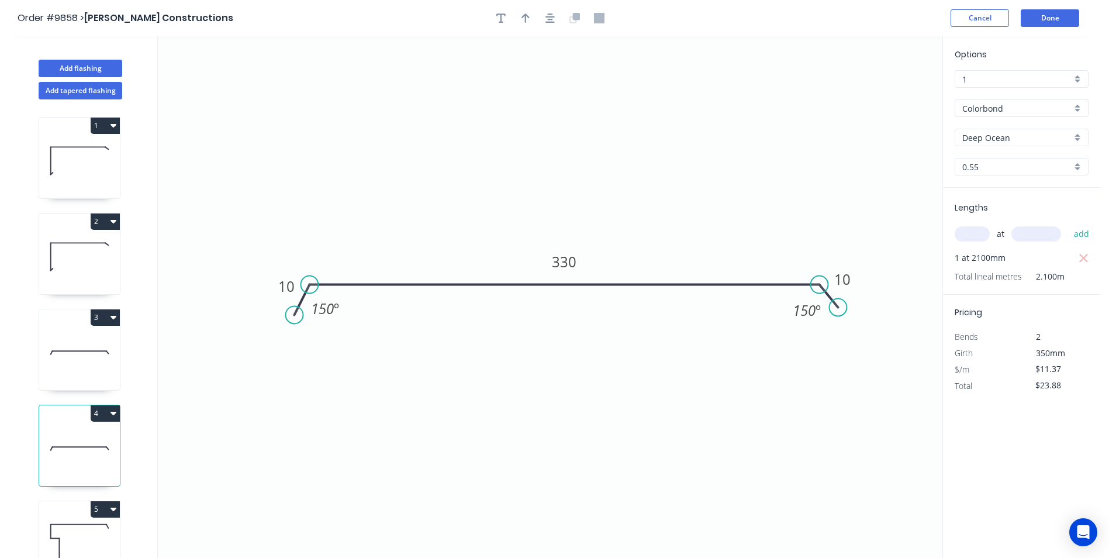
click at [71, 533] on icon at bounding box center [79, 544] width 81 height 75
type input "$0.00"
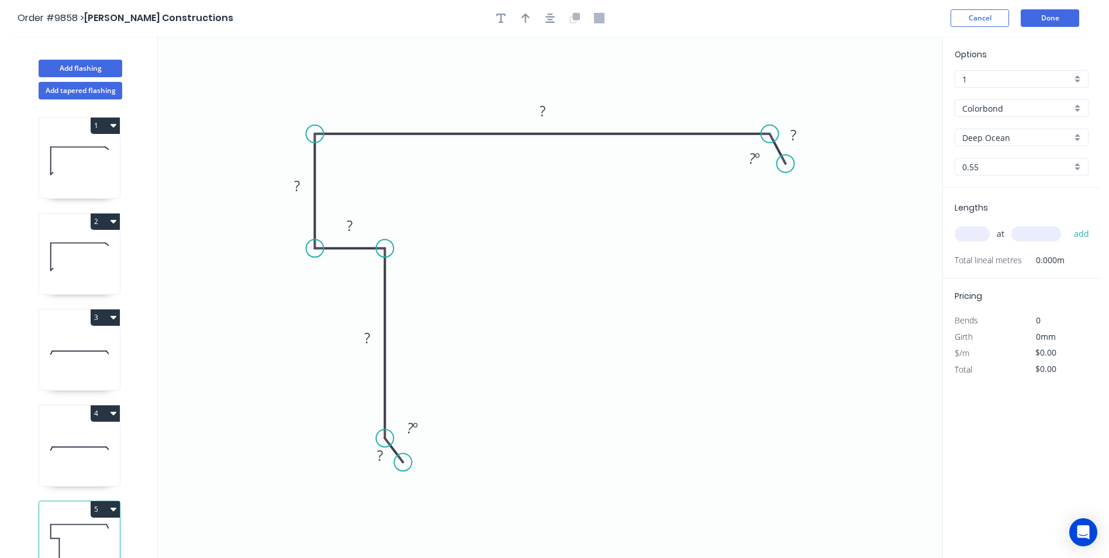
click at [65, 366] on icon at bounding box center [79, 352] width 81 height 75
type input "$11.37"
type input "$14.78"
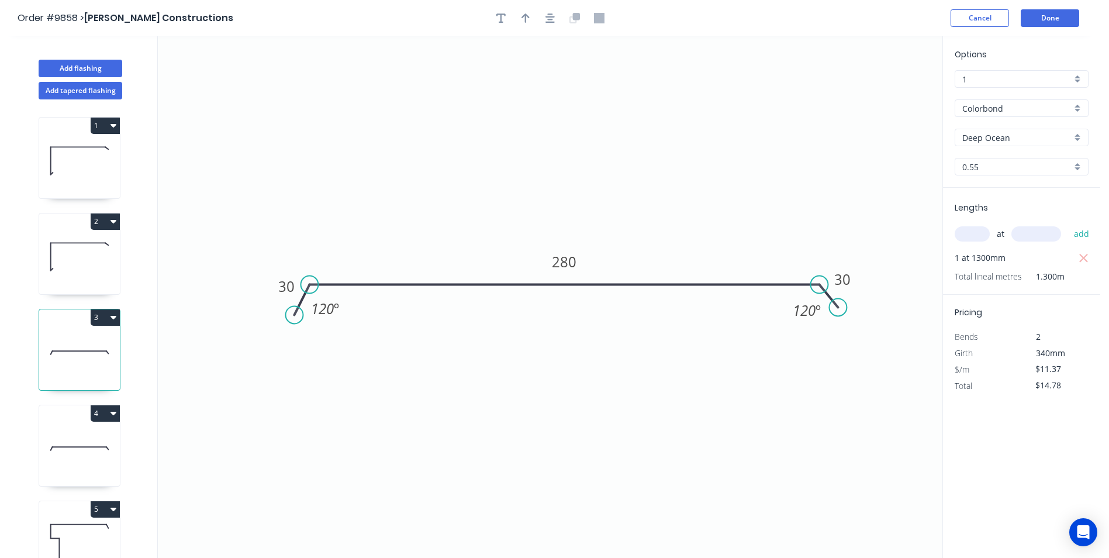
click at [72, 261] on icon at bounding box center [79, 256] width 81 height 75
type input "$16.61"
type input "$24.92"
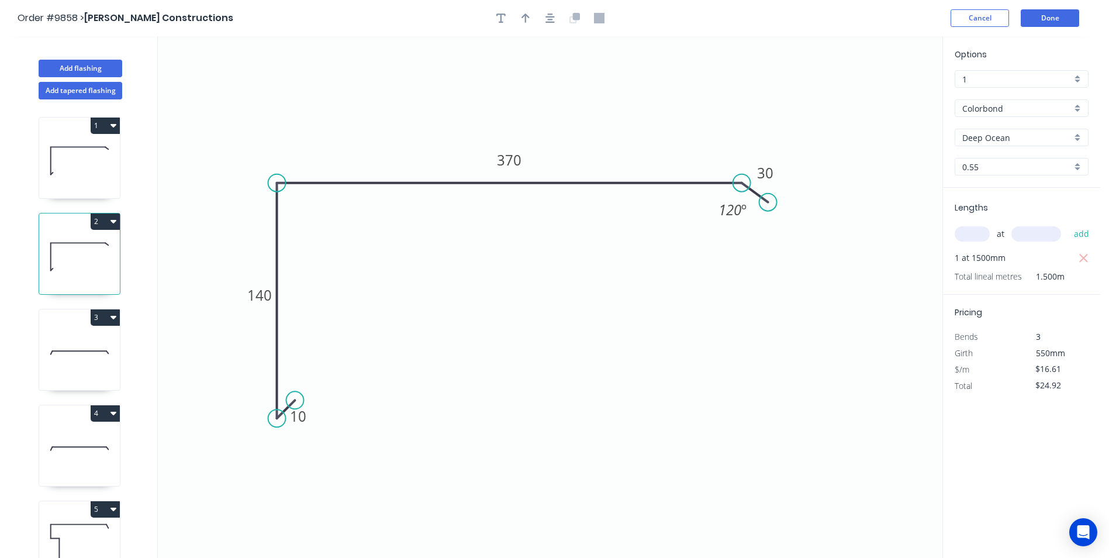
click at [74, 161] on icon at bounding box center [79, 160] width 81 height 75
type input "$14.75"
type input "$59.00"
click at [70, 253] on icon at bounding box center [79, 256] width 81 height 75
type input "$16.61"
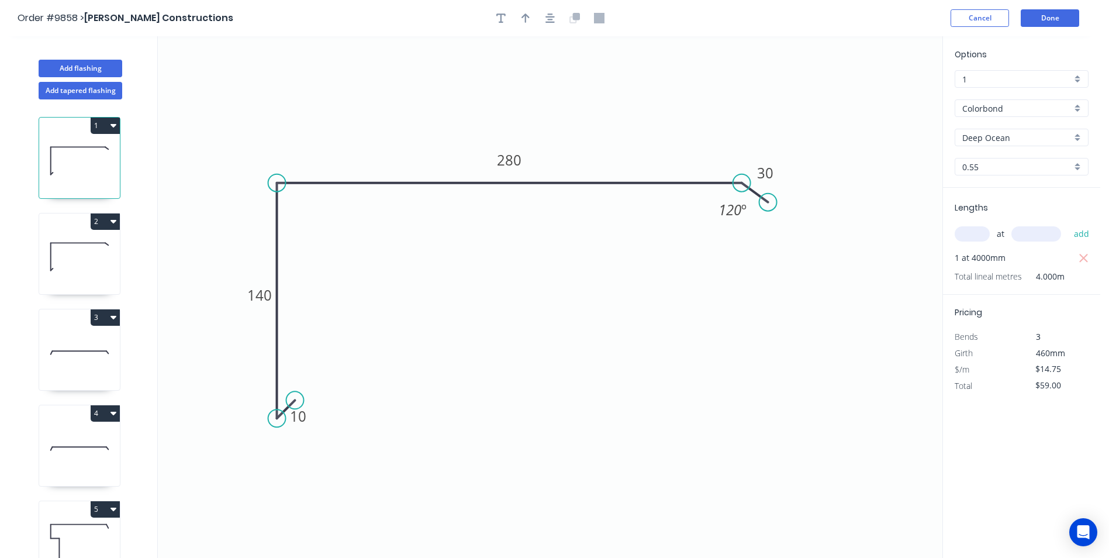
type input "$24.92"
click at [1077, 75] on div "1" at bounding box center [1022, 79] width 134 height 18
click at [1022, 99] on div "A" at bounding box center [1021, 101] width 133 height 20
type input "A"
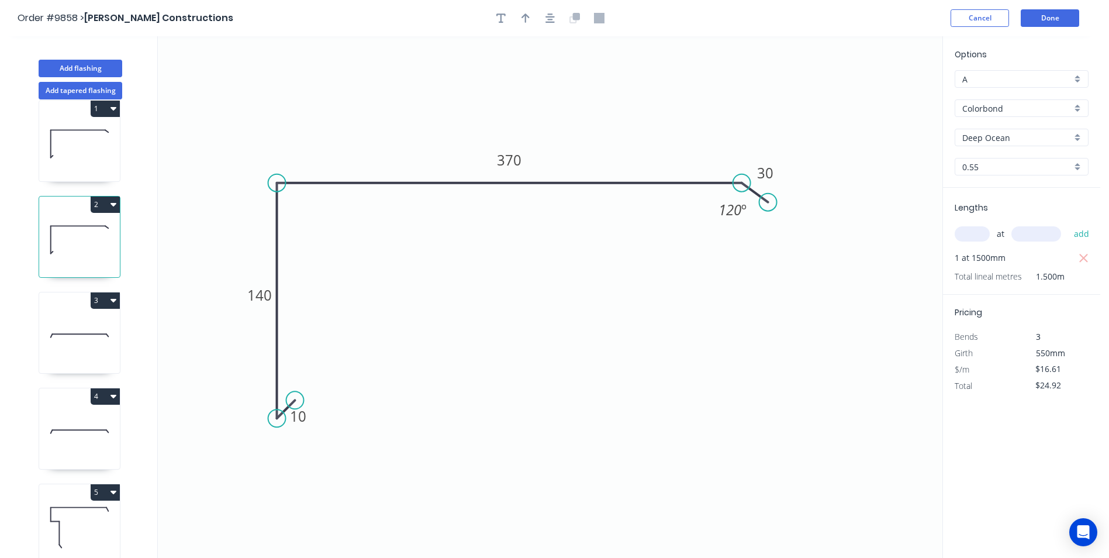
scroll to position [26, 0]
click at [69, 513] on icon at bounding box center [79, 527] width 81 height 75
type input "$0.00"
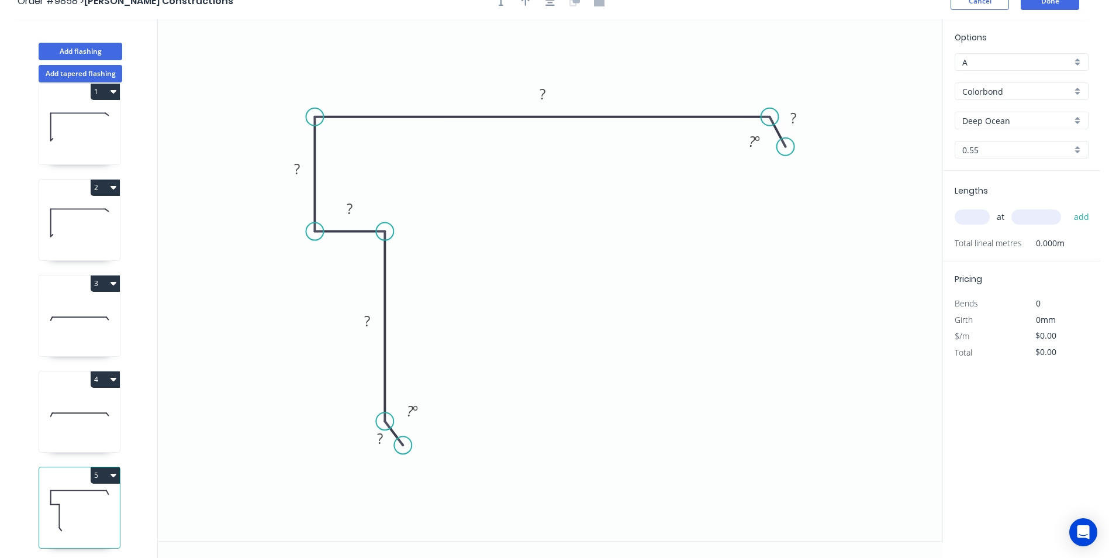
scroll to position [22, 0]
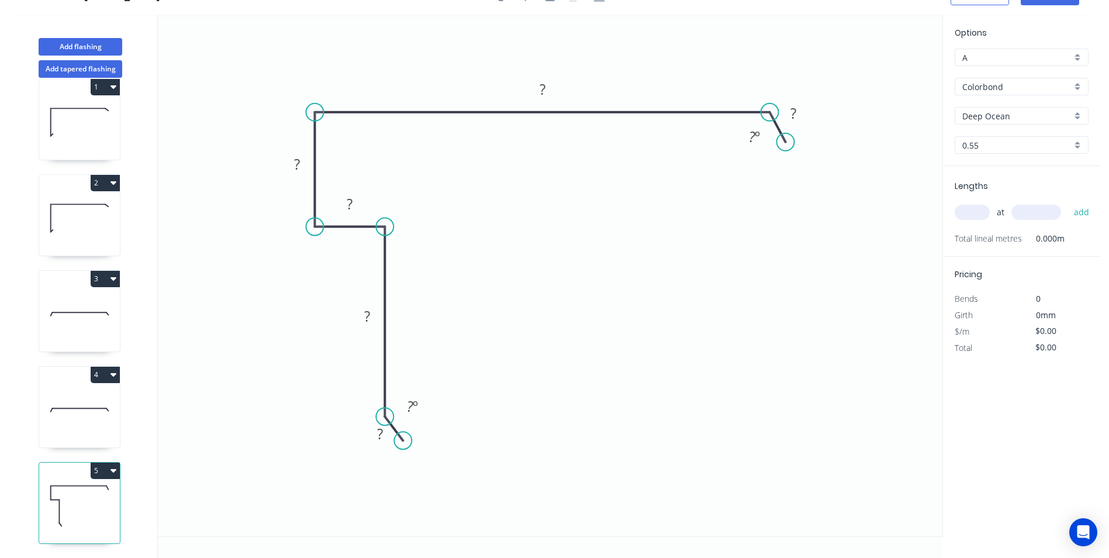
click at [85, 402] on icon at bounding box center [79, 409] width 81 height 75
type input "$11.37"
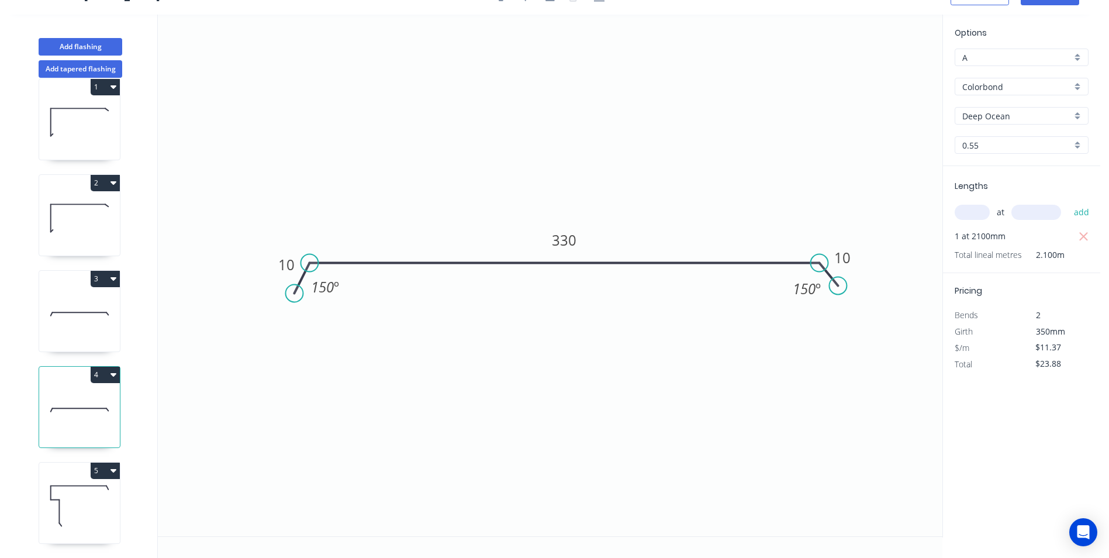
click at [74, 331] on icon at bounding box center [79, 314] width 81 height 75
type input "$14.78"
click at [67, 225] on icon at bounding box center [79, 218] width 81 height 75
type input "$16.61"
type input "$24.92"
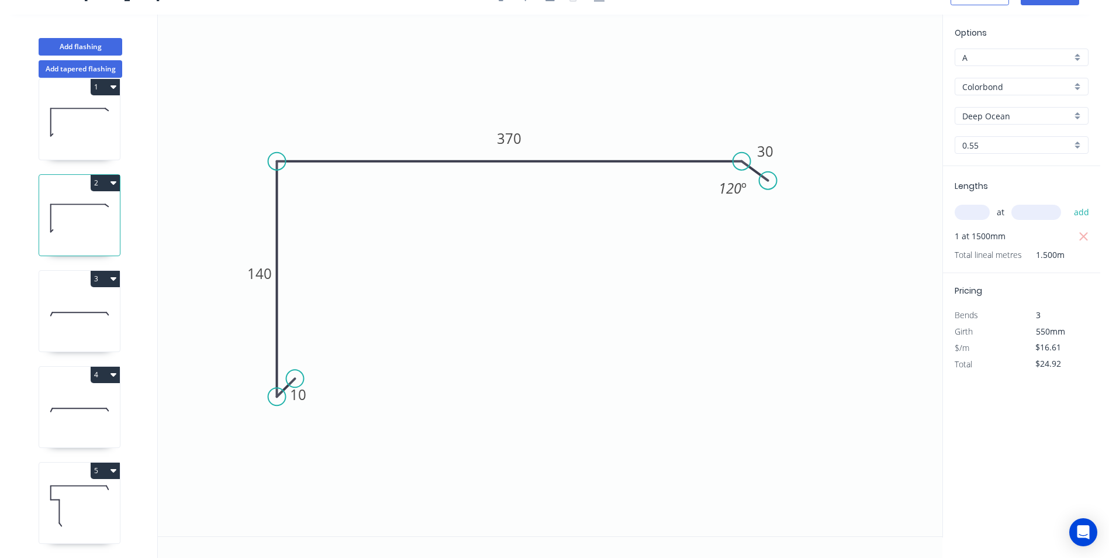
click at [77, 490] on icon at bounding box center [79, 505] width 81 height 75
type input "$0.00"
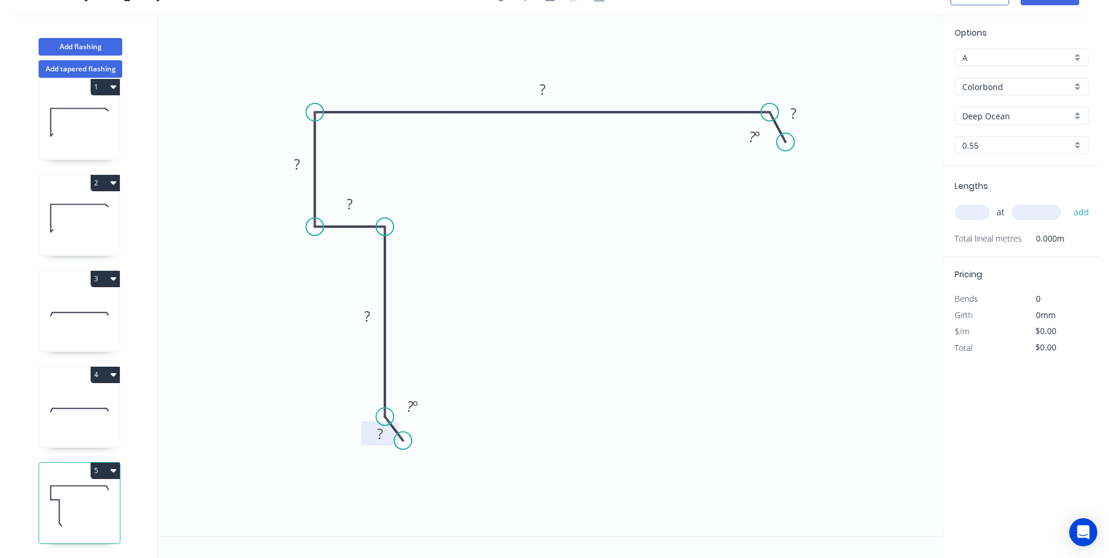
click at [384, 434] on rect at bounding box center [379, 434] width 23 height 16
click at [758, 359] on icon "0 10 100 15 100 280 30 150 º 120 º" at bounding box center [550, 275] width 785 height 521
type input "$18.77"
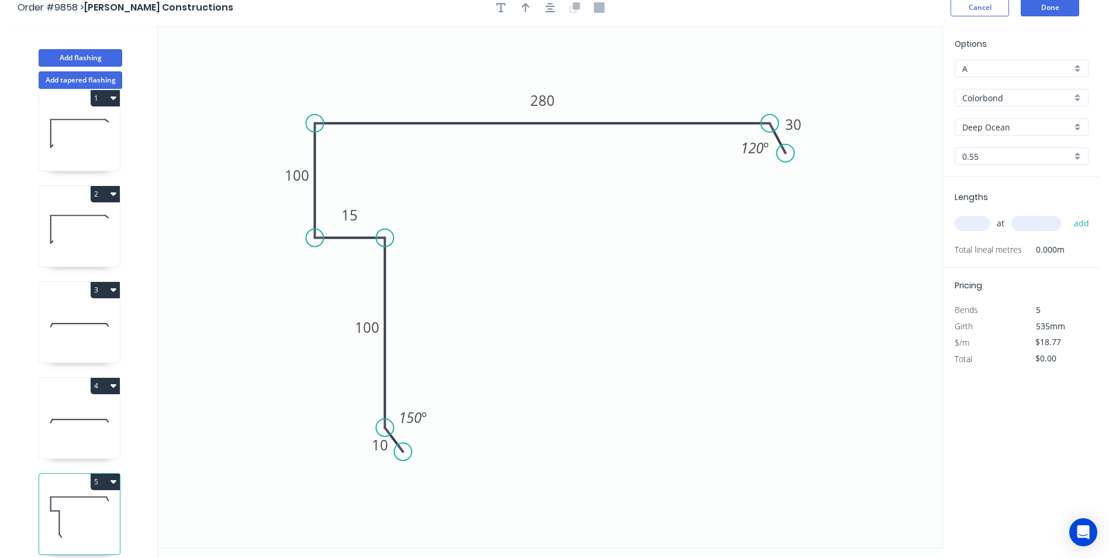
scroll to position [0, 0]
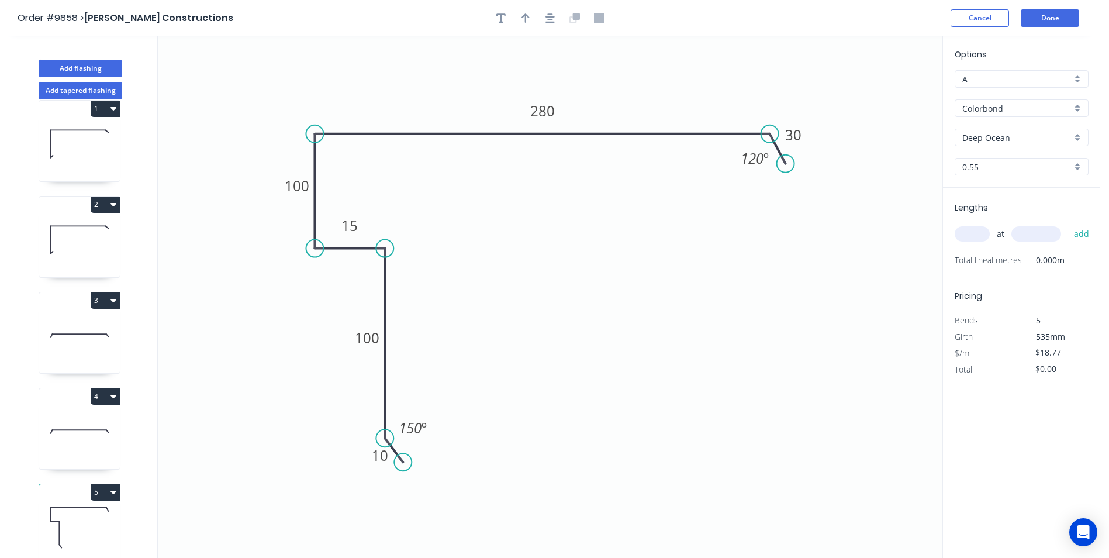
click at [977, 233] on input "text" at bounding box center [972, 233] width 35 height 15
type input "2"
type input "3300"
click at [1068, 224] on button "add" at bounding box center [1081, 234] width 27 height 20
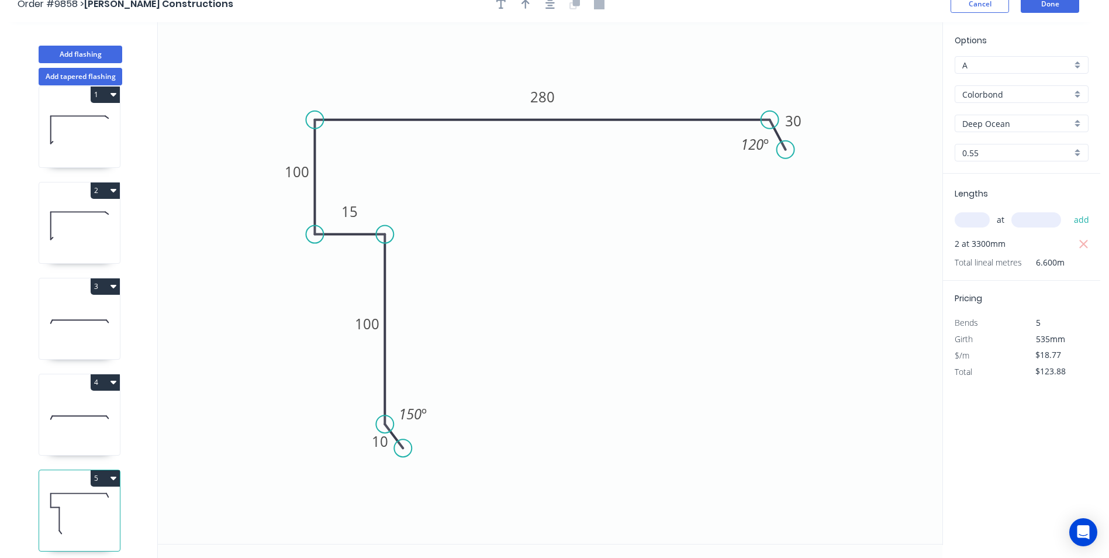
scroll to position [22, 0]
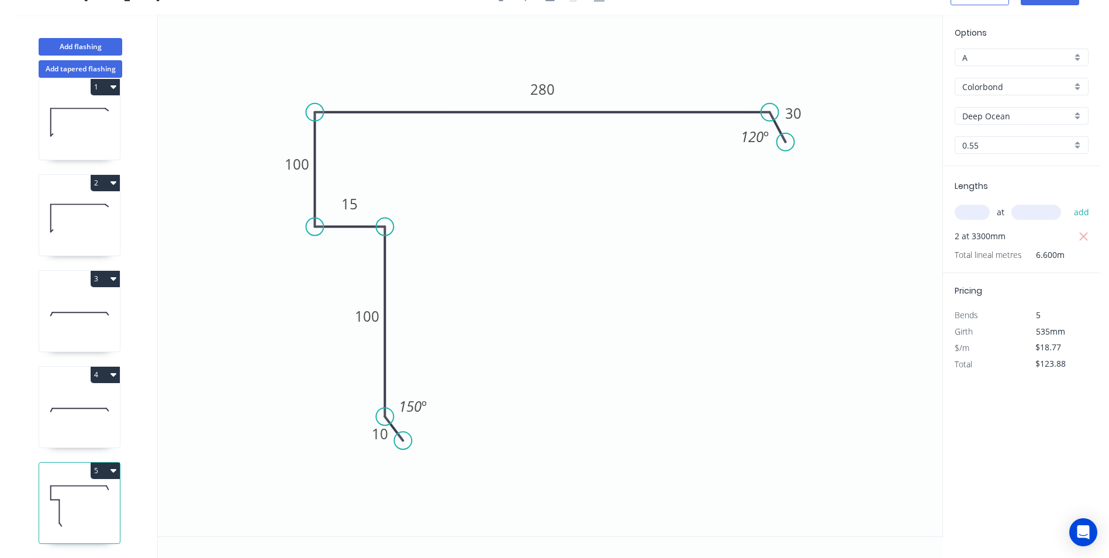
click at [112, 469] on icon "button" at bounding box center [113, 471] width 6 height 4
click at [70, 491] on div "Duplicate" at bounding box center [64, 499] width 90 height 17
type input "$0.00"
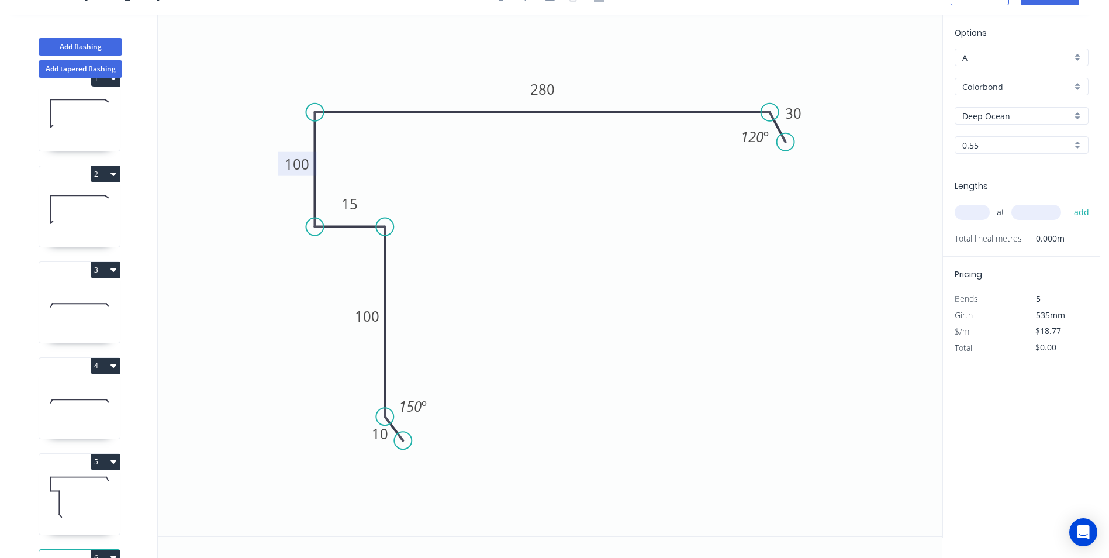
click at [297, 166] on tspan "100" at bounding box center [297, 163] width 25 height 19
click at [967, 207] on input "text" at bounding box center [972, 212] width 35 height 15
type input "4"
click at [1068, 202] on button "add" at bounding box center [1081, 212] width 27 height 20
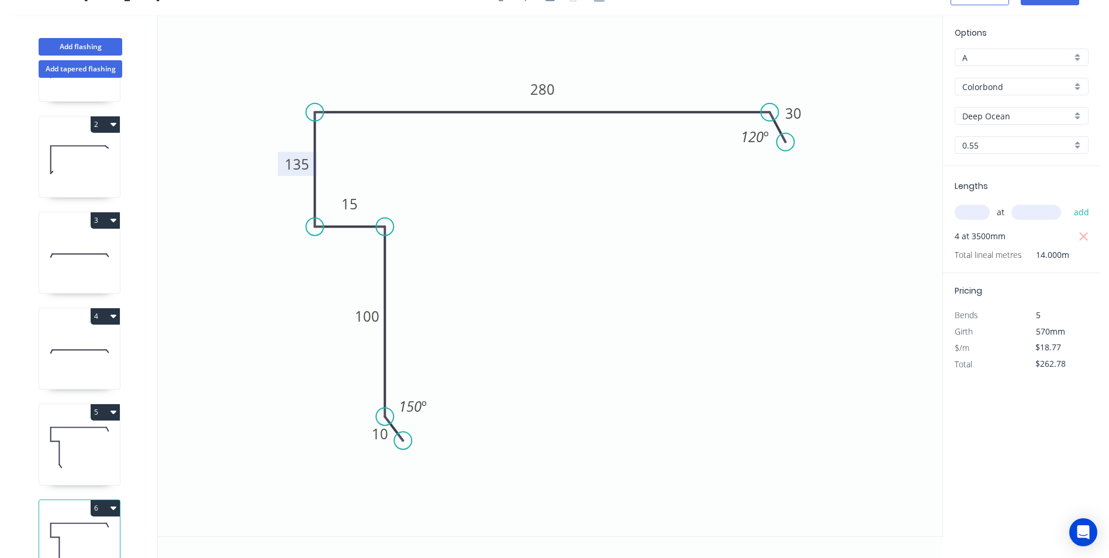
scroll to position [122, 0]
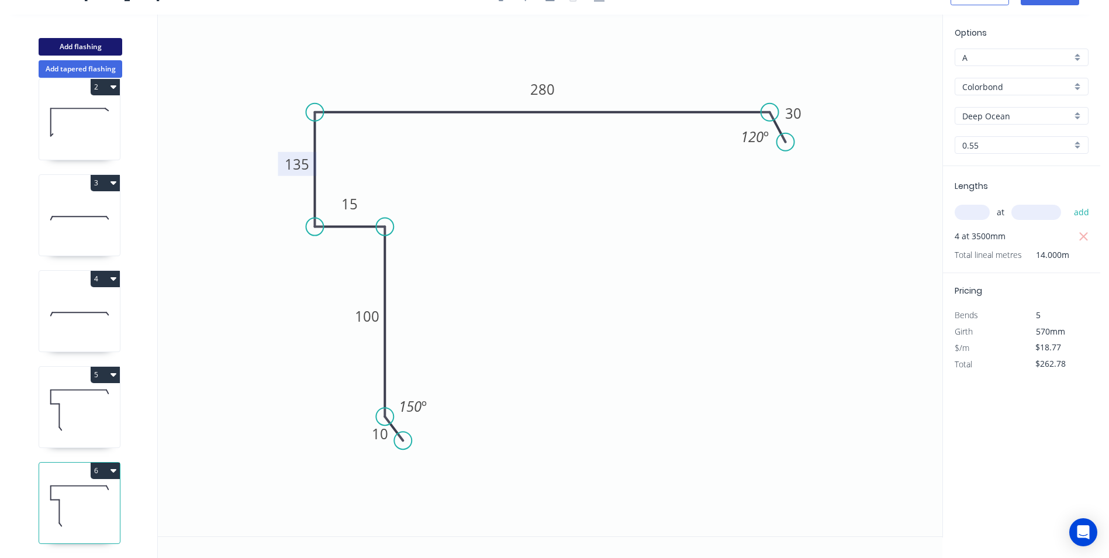
click at [74, 39] on button "Add flashing" at bounding box center [81, 47] width 84 height 18
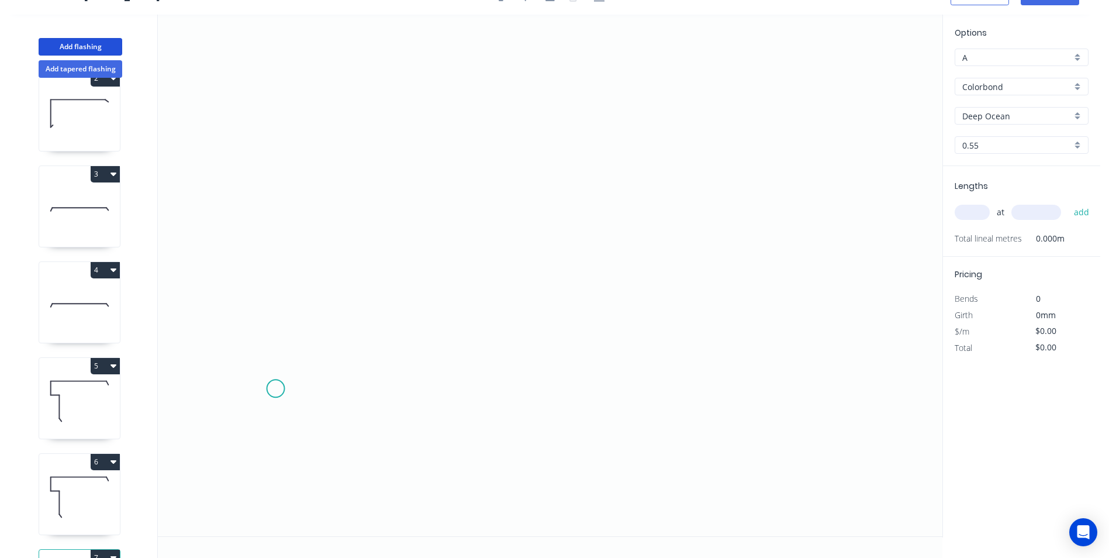
click at [275, 388] on icon "0" at bounding box center [550, 275] width 785 height 521
click at [276, 351] on icon at bounding box center [276, 369] width 0 height 38
click at [545, 284] on icon "0 ?" at bounding box center [550, 275] width 785 height 521
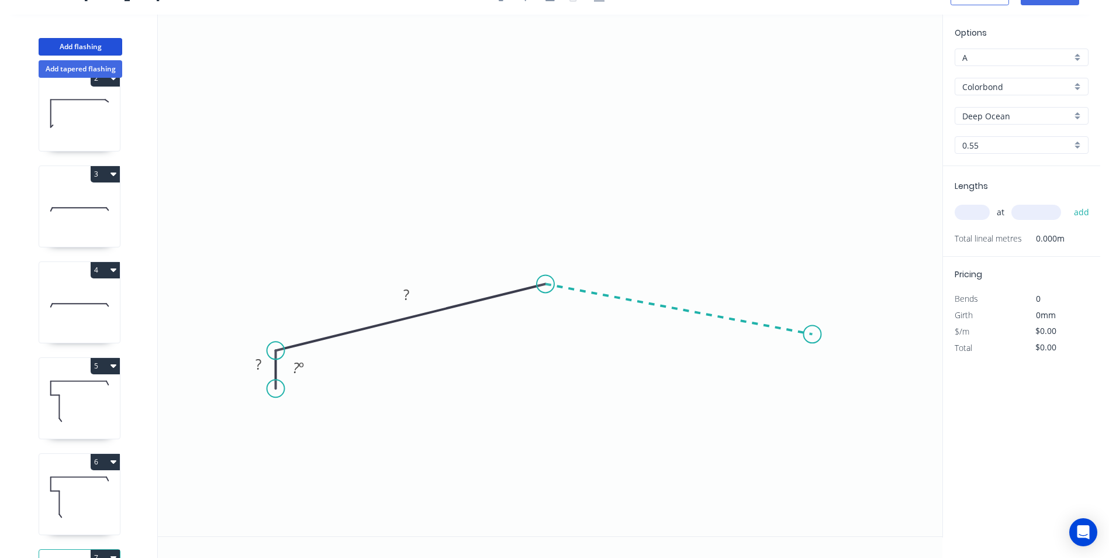
click at [813, 334] on icon "0 ? ? ? º" at bounding box center [550, 275] width 785 height 521
click at [813, 374] on icon "0 ? ? ? ? º ? º" at bounding box center [550, 275] width 785 height 521
drag, startPoint x: 810, startPoint y: 329, endPoint x: 811, endPoint y: 341, distance: 11.8
click at [811, 341] on circle at bounding box center [813, 340] width 18 height 18
click at [260, 366] on tspan "?" at bounding box center [258, 363] width 6 height 19
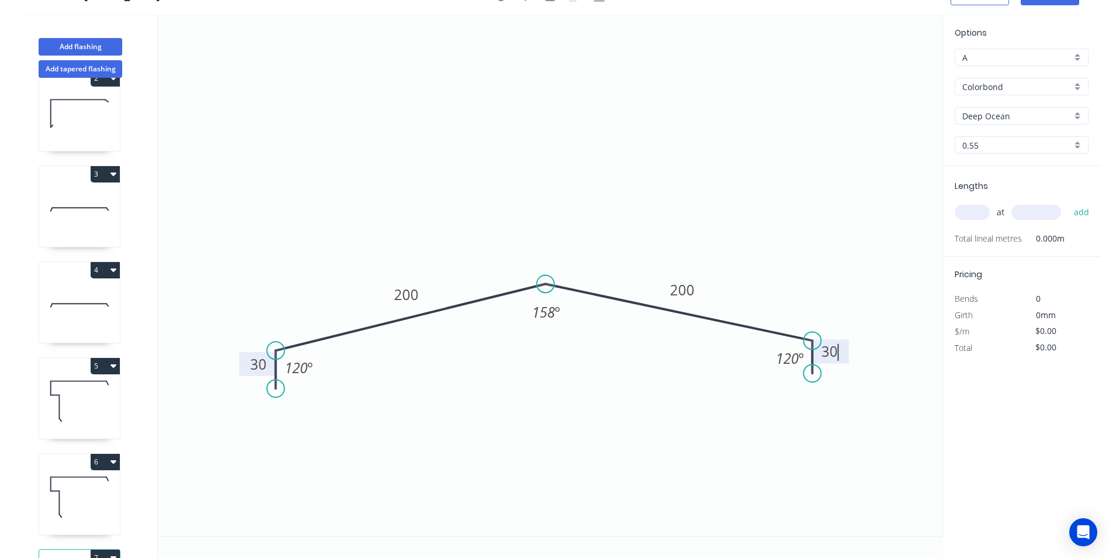
click at [485, 193] on icon "0 30 200 200 30 120 º 158 º 120 º" at bounding box center [550, 275] width 785 height 521
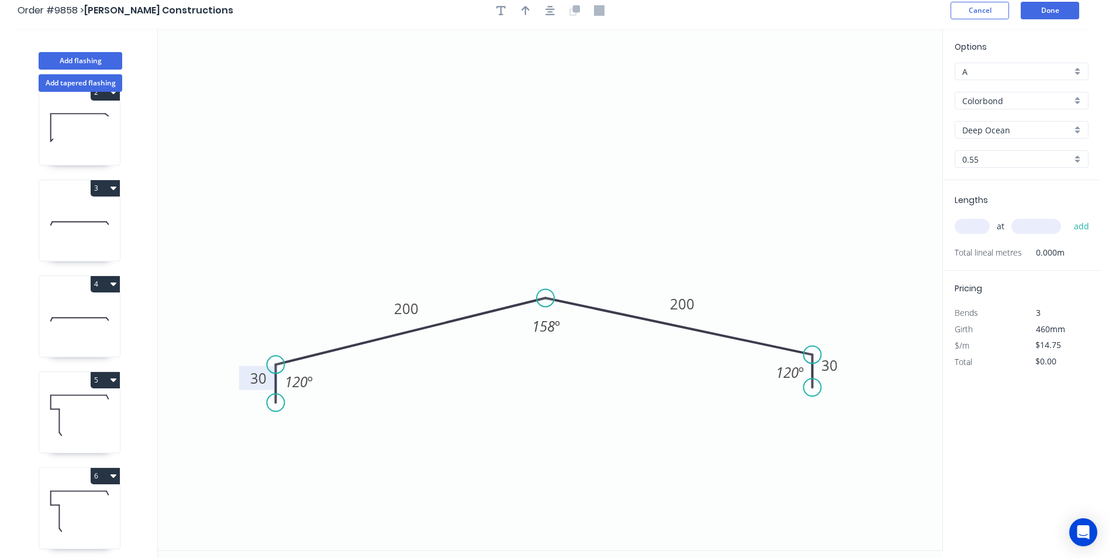
scroll to position [0, 0]
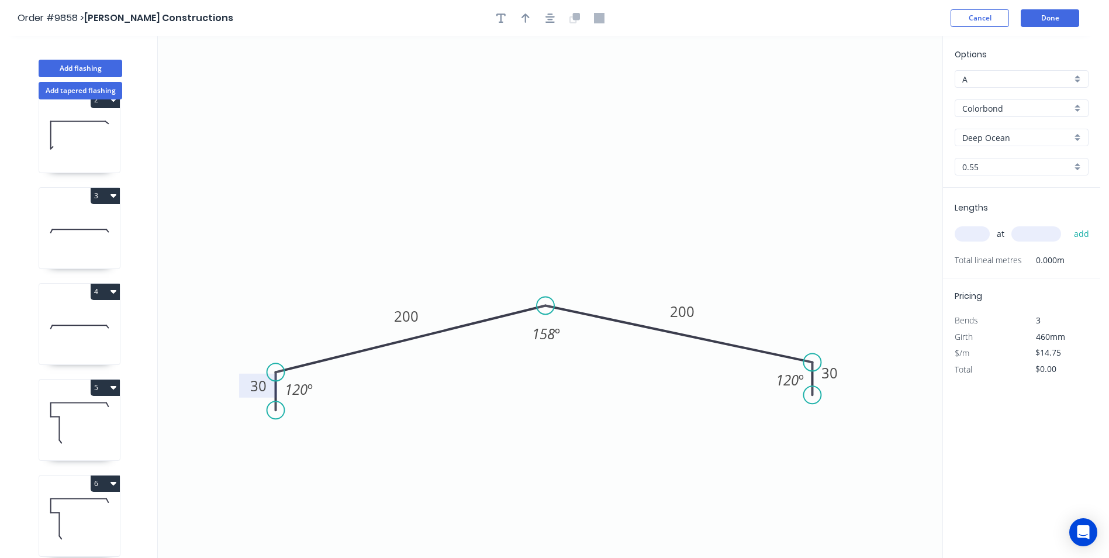
click at [972, 230] on input "text" at bounding box center [972, 233] width 35 height 15
click at [1068, 224] on button "add" at bounding box center [1081, 234] width 27 height 20
click at [1049, 21] on button "Done" at bounding box center [1050, 18] width 58 height 18
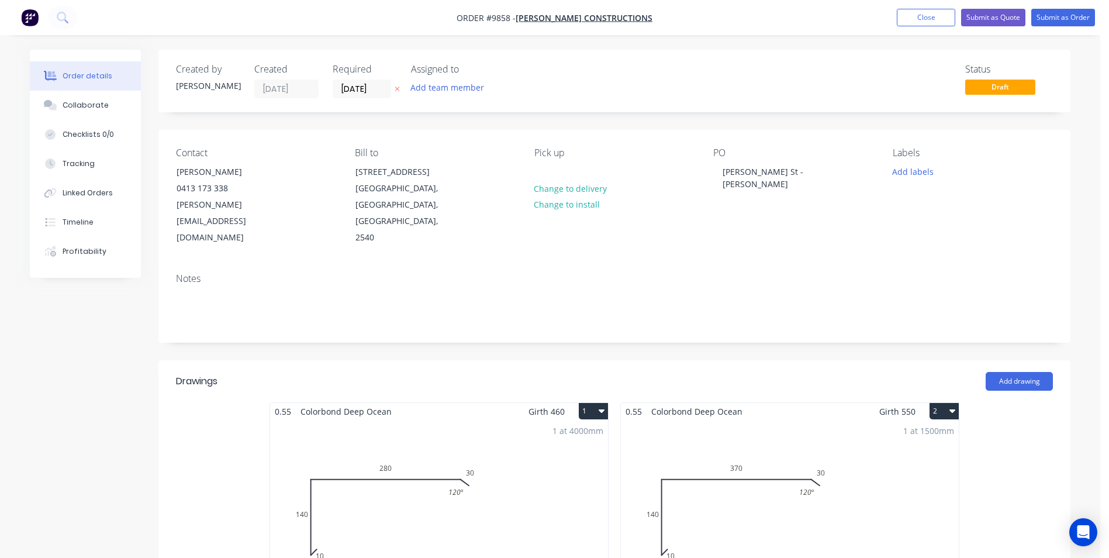
click at [1042, 26] on nav "Order #9858 - Hobbs Constructions Add product Close Submit as Quote Submit as O…" at bounding box center [554, 17] width 1109 height 35
click at [1044, 17] on button "Submit as Order" at bounding box center [1063, 18] width 64 height 18
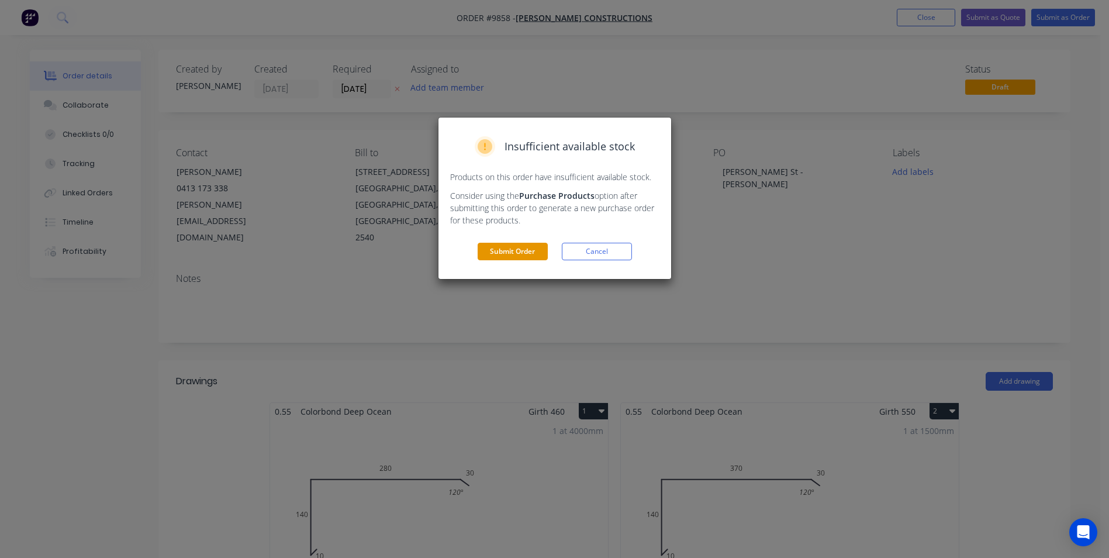
click at [539, 251] on button "Submit Order" at bounding box center [513, 252] width 70 height 18
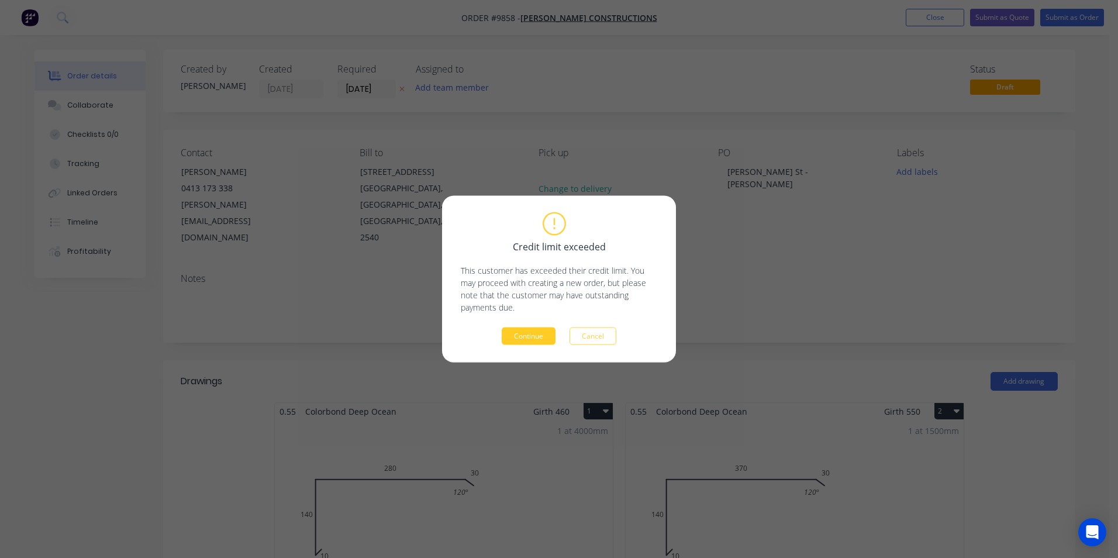
click at [540, 336] on button "Continue" at bounding box center [529, 336] width 54 height 18
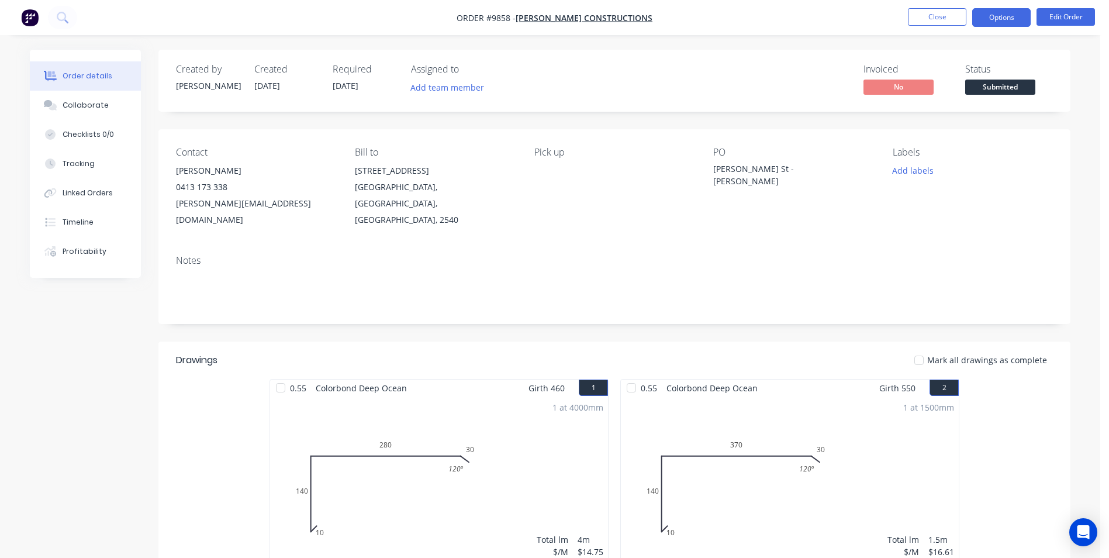
click at [1005, 22] on button "Options" at bounding box center [1001, 17] width 58 height 19
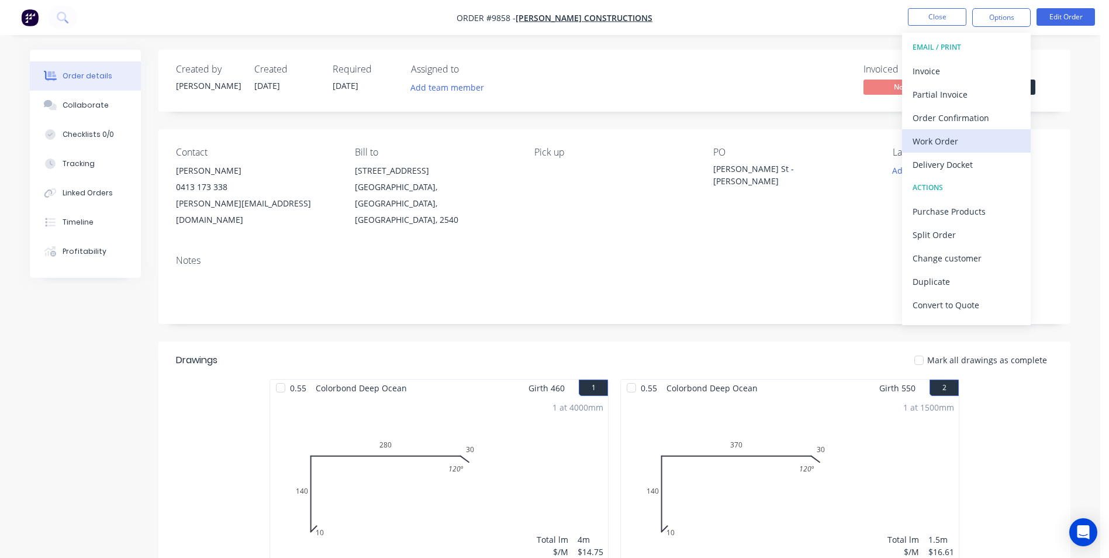
click at [961, 136] on div "Work Order" at bounding box center [967, 141] width 108 height 17
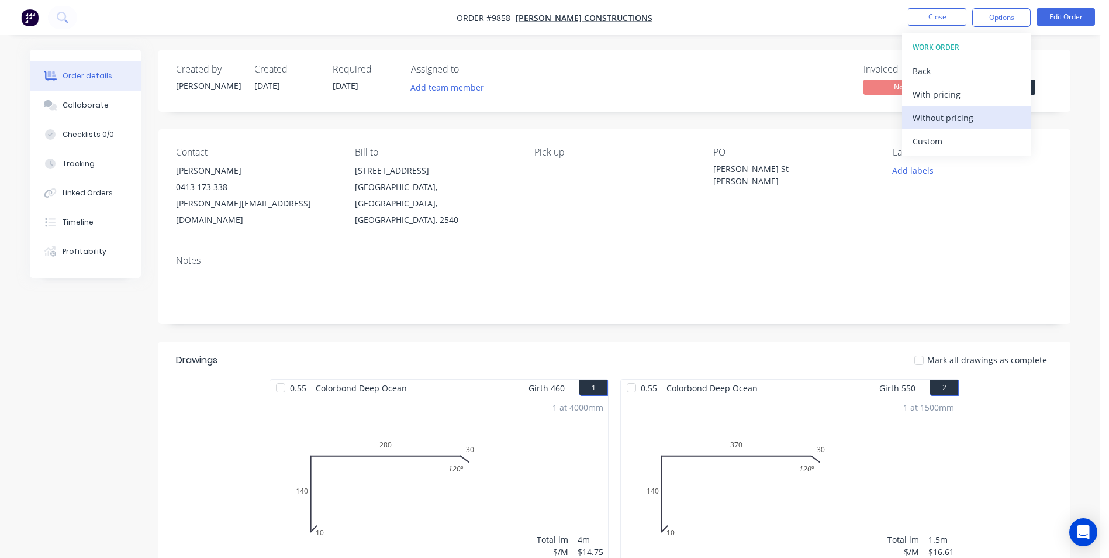
click at [956, 120] on div "Without pricing" at bounding box center [967, 117] width 108 height 17
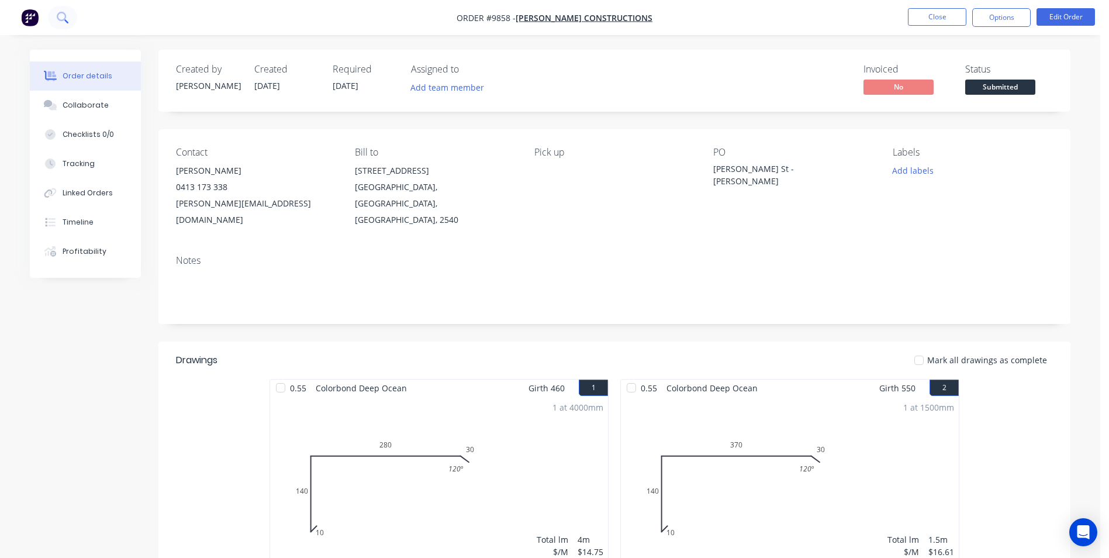
click at [69, 17] on button at bounding box center [62, 17] width 29 height 23
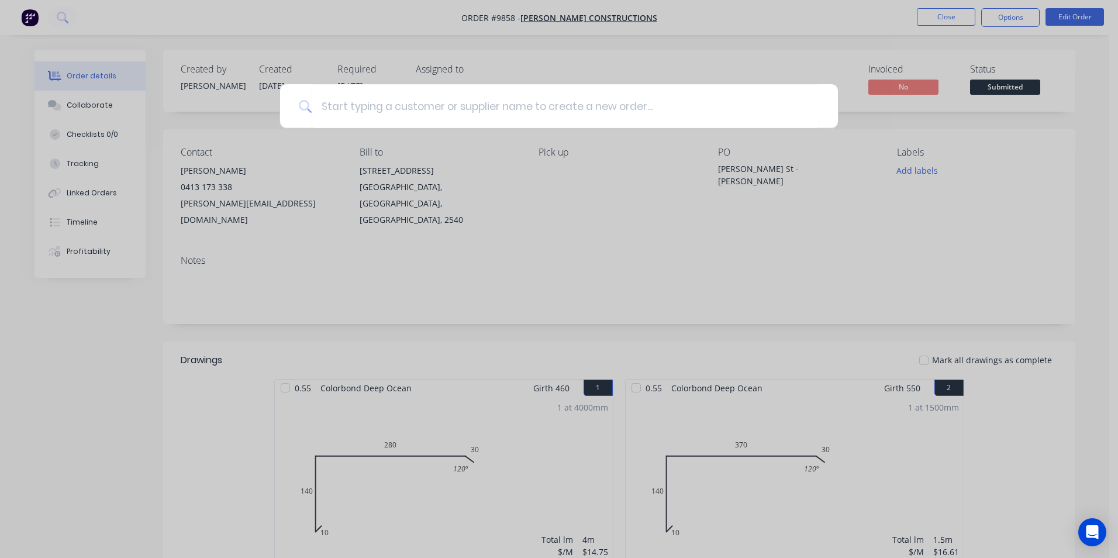
click at [509, 194] on div at bounding box center [559, 279] width 1118 height 558
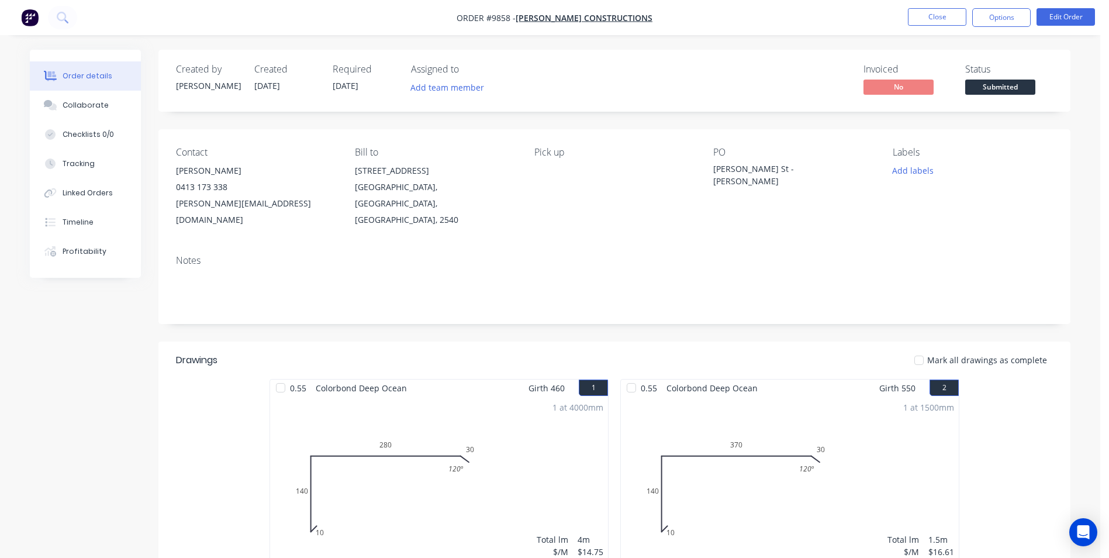
click at [36, 17] on img "button" at bounding box center [30, 18] width 18 height 18
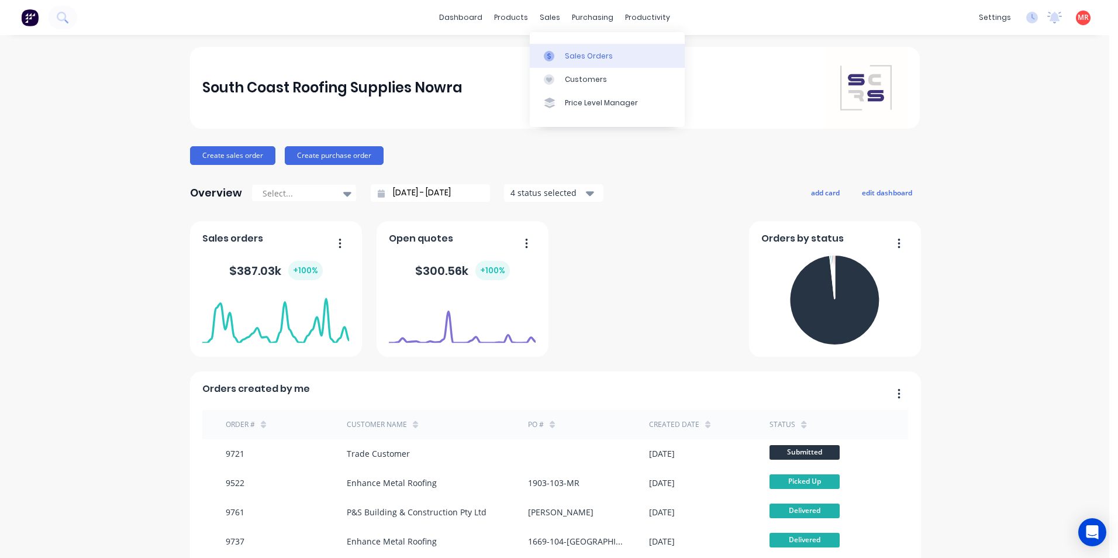
click at [562, 54] on link "Sales Orders" at bounding box center [607, 55] width 155 height 23
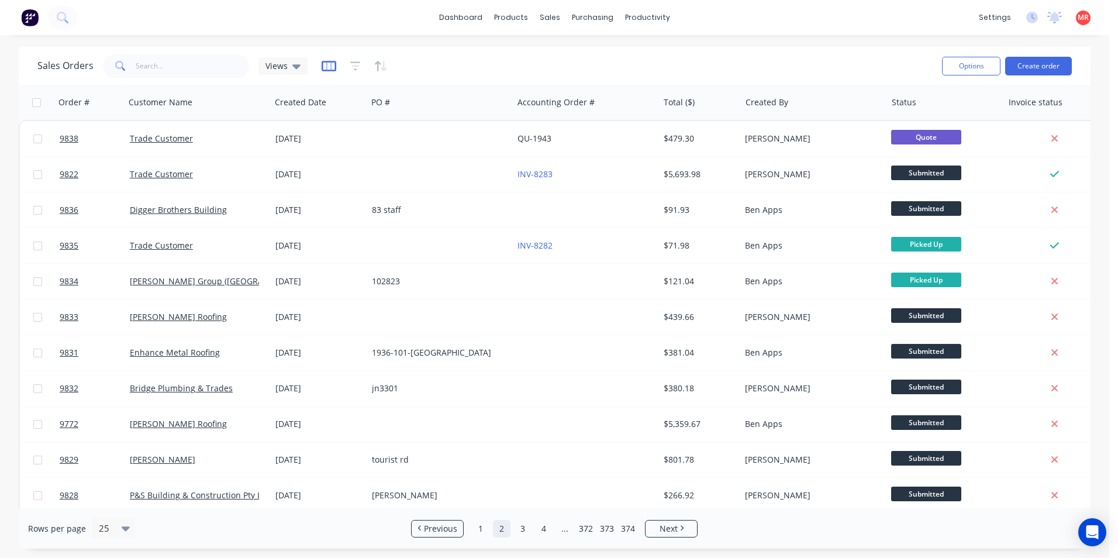
click at [328, 63] on icon "button" at bounding box center [329, 66] width 15 height 12
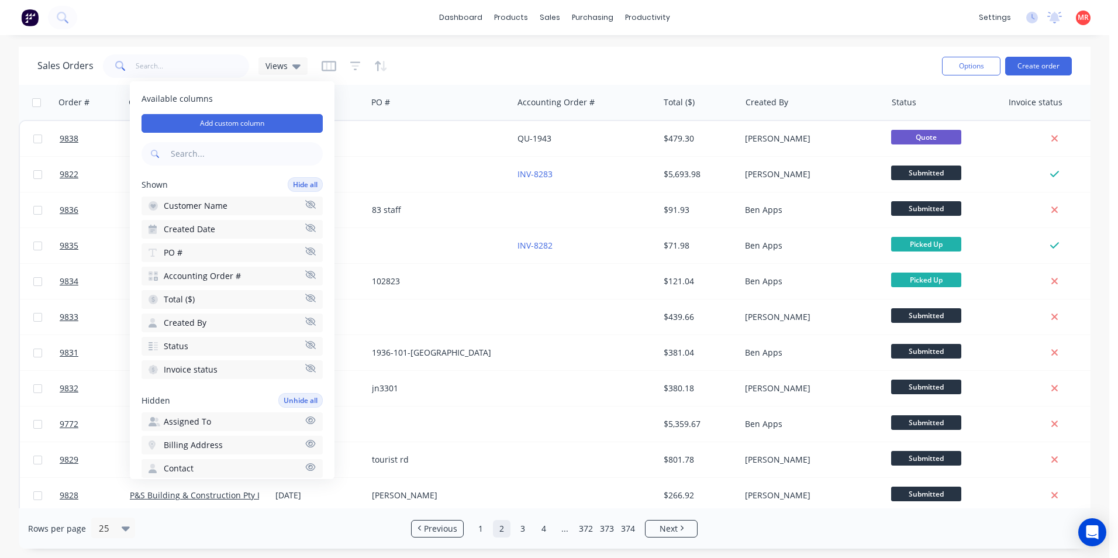
click at [358, 72] on button "button" at bounding box center [355, 66] width 11 height 19
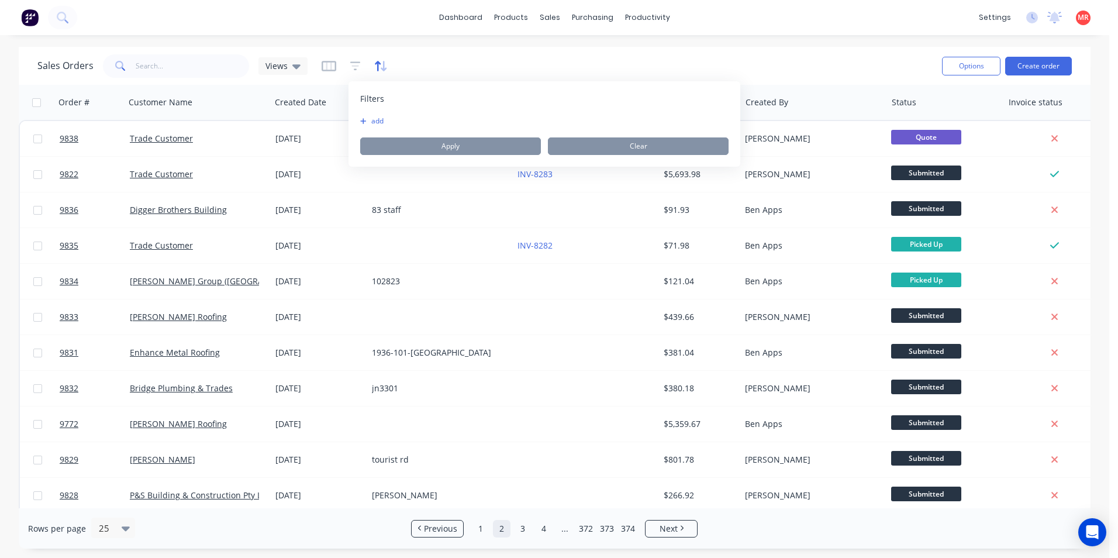
click at [374, 64] on icon "button" at bounding box center [380, 66] width 13 height 12
click at [396, 67] on div "Sales Orders Views" at bounding box center [484, 65] width 895 height 29
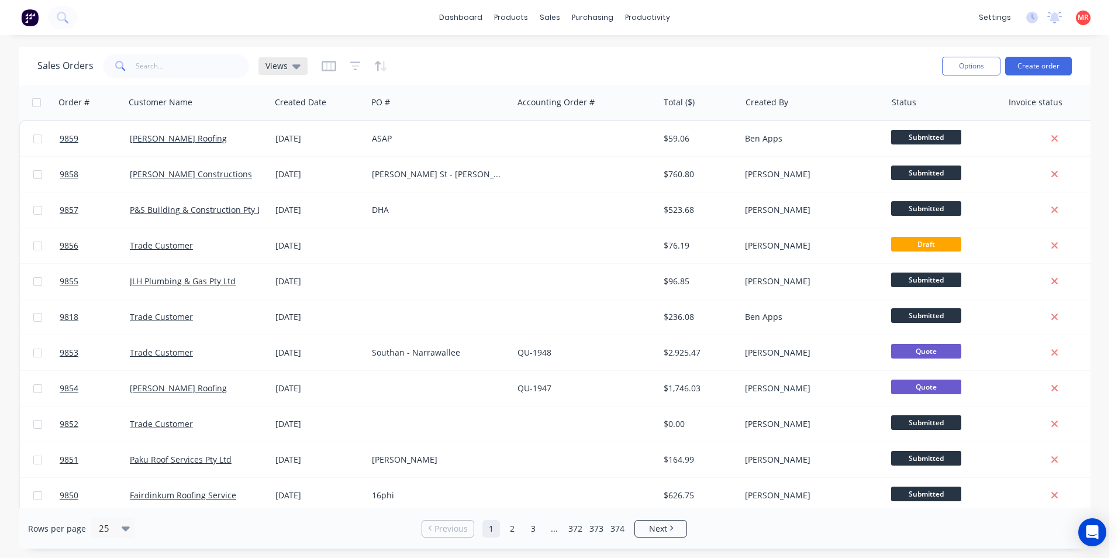
click at [292, 66] on icon at bounding box center [296, 66] width 8 height 13
click at [532, 49] on div "Sales Orders Views Options Create order" at bounding box center [555, 66] width 1072 height 38
click at [288, 68] on div "Views" at bounding box center [282, 66] width 35 height 11
click at [297, 215] on button "Invoicing" at bounding box center [328, 212] width 133 height 13
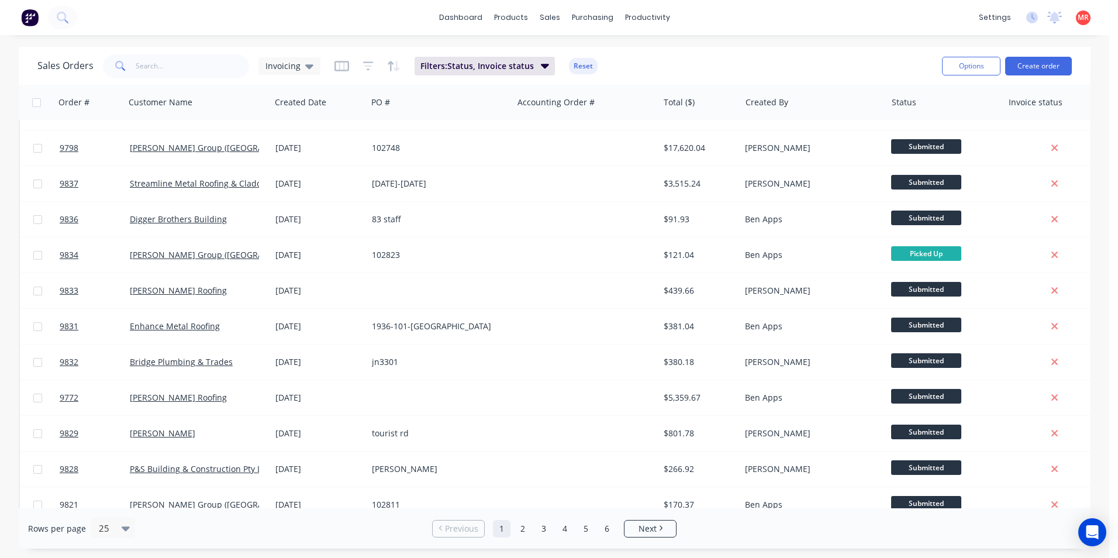
scroll to position [509, 0]
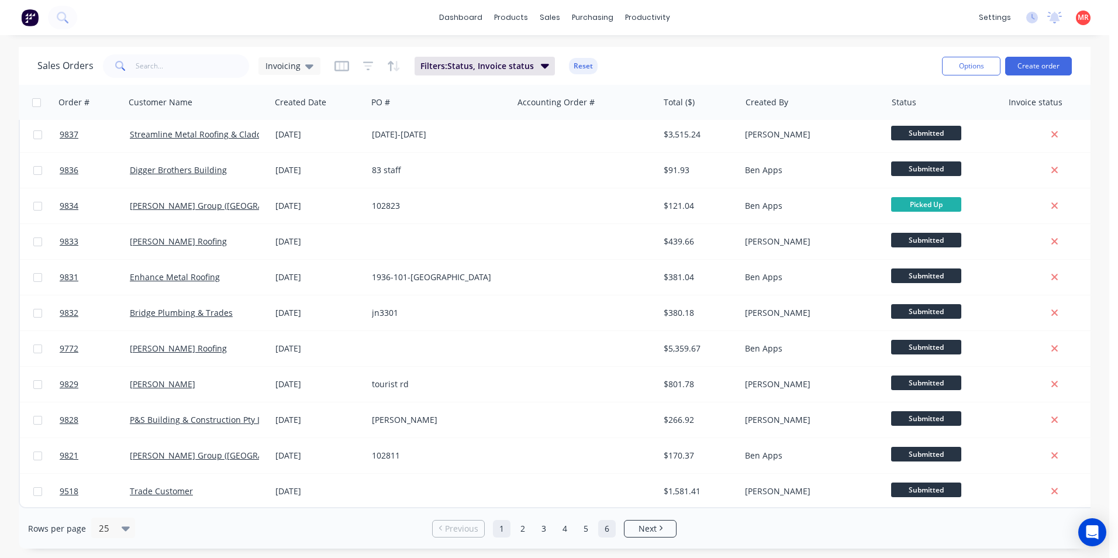
click at [609, 528] on link "6" at bounding box center [607, 529] width 18 height 18
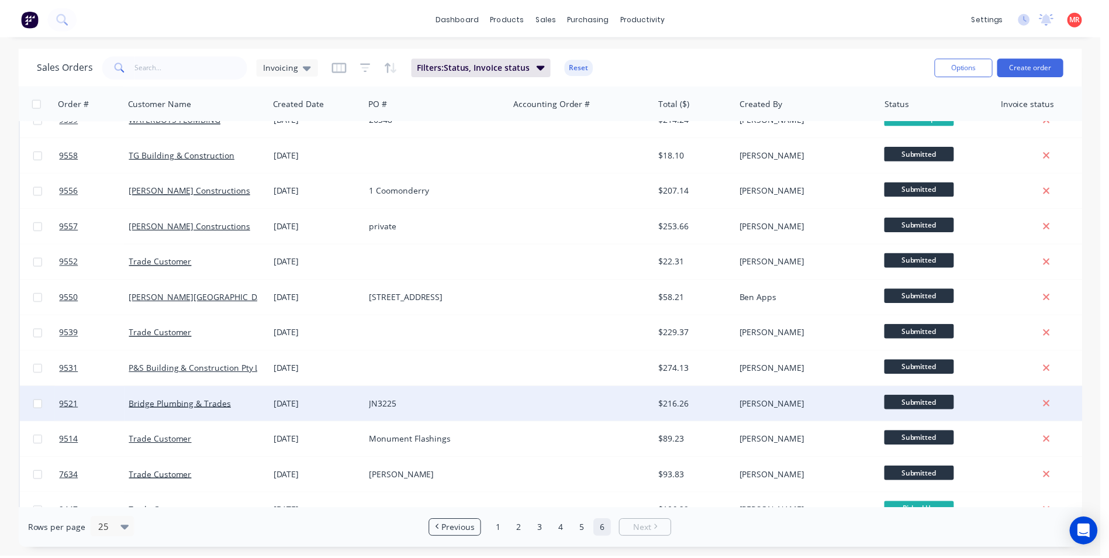
scroll to position [260, 0]
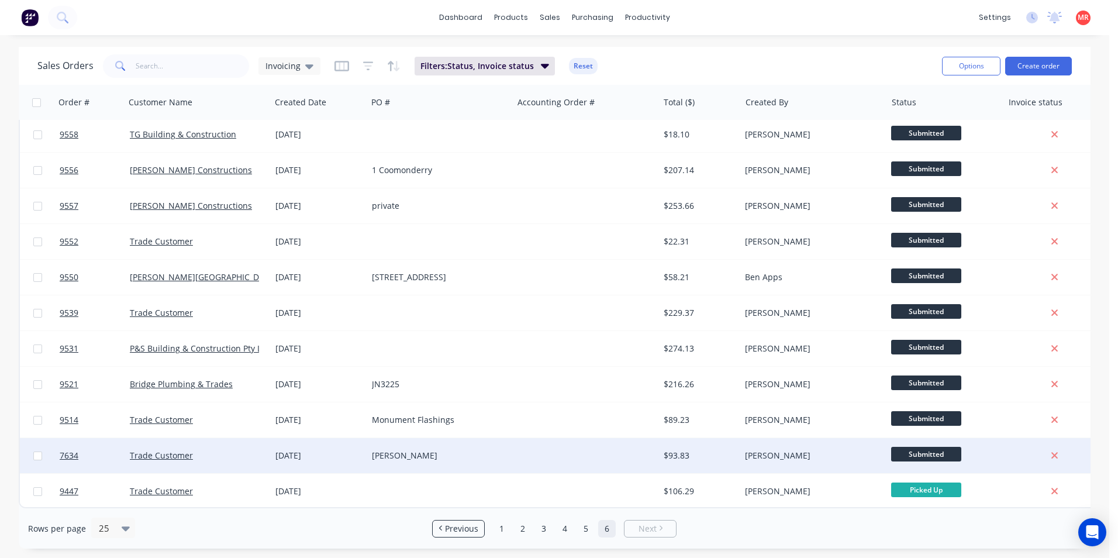
click at [522, 446] on div at bounding box center [586, 455] width 146 height 35
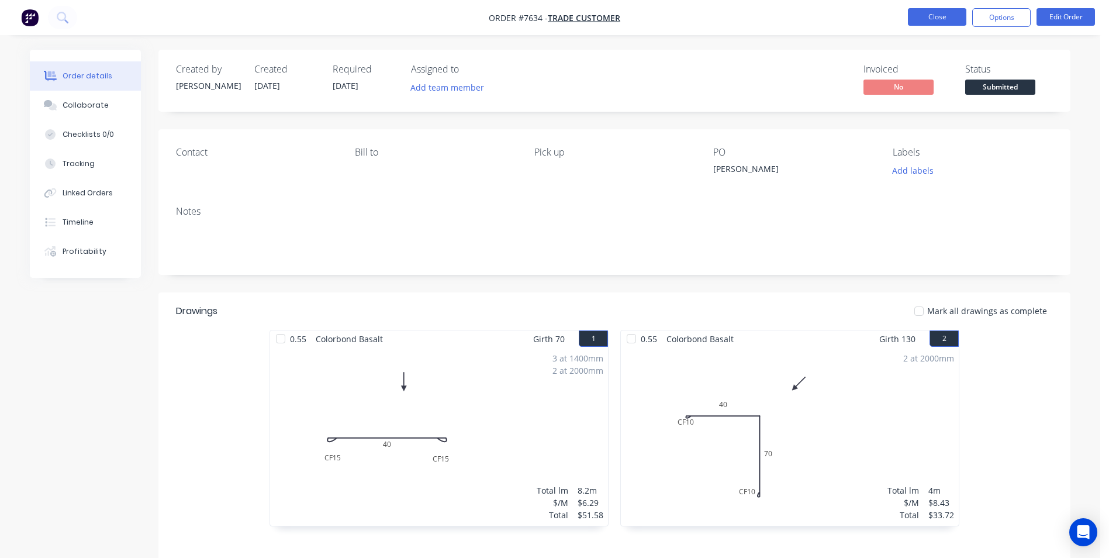
click at [924, 22] on button "Close" at bounding box center [937, 17] width 58 height 18
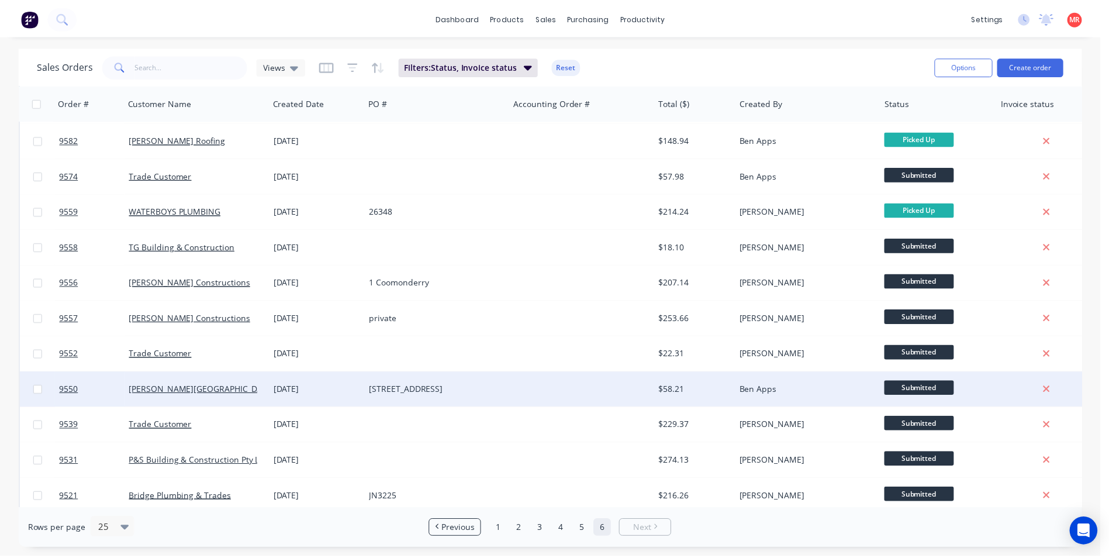
scroll to position [260, 0]
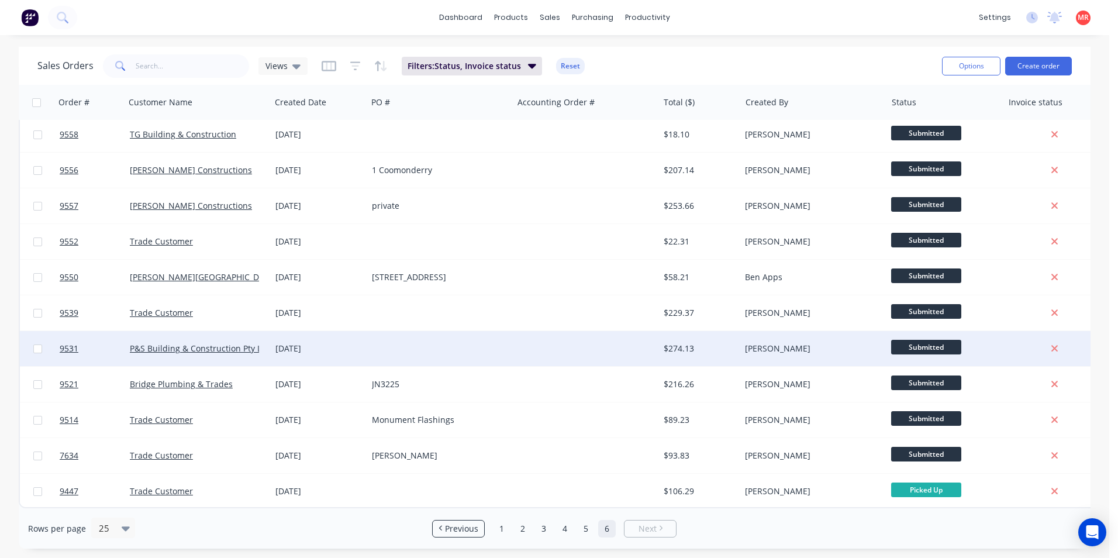
click at [526, 341] on div at bounding box center [586, 348] width 146 height 35
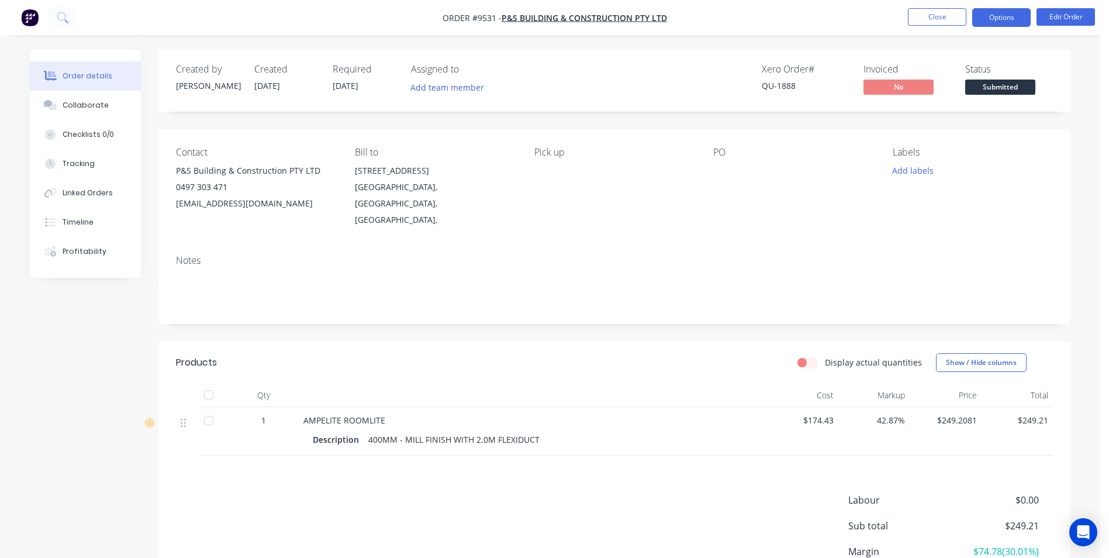
click at [992, 21] on button "Options" at bounding box center [1001, 17] width 58 height 19
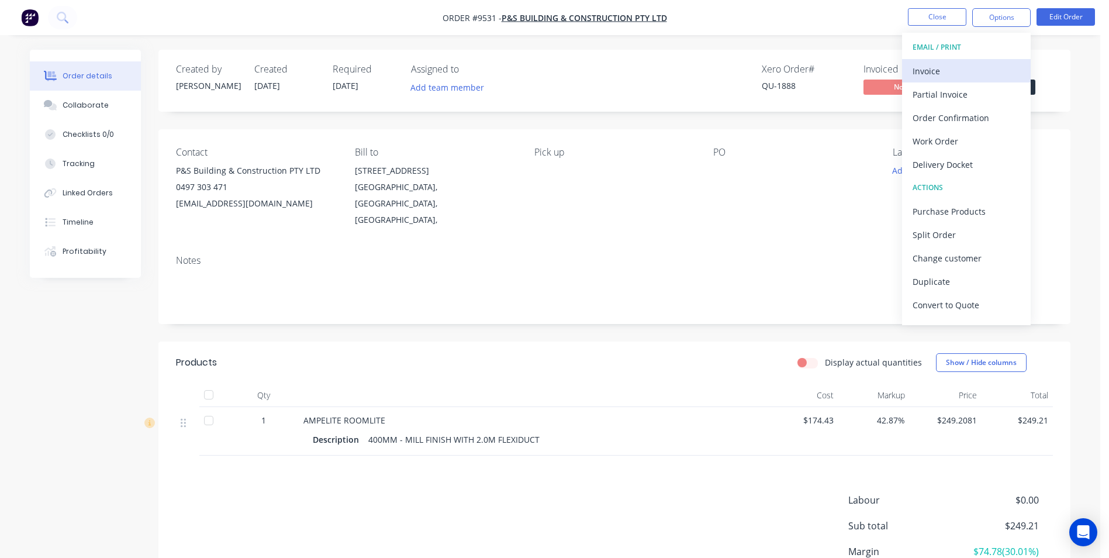
click at [936, 64] on div "Invoice" at bounding box center [967, 71] width 108 height 17
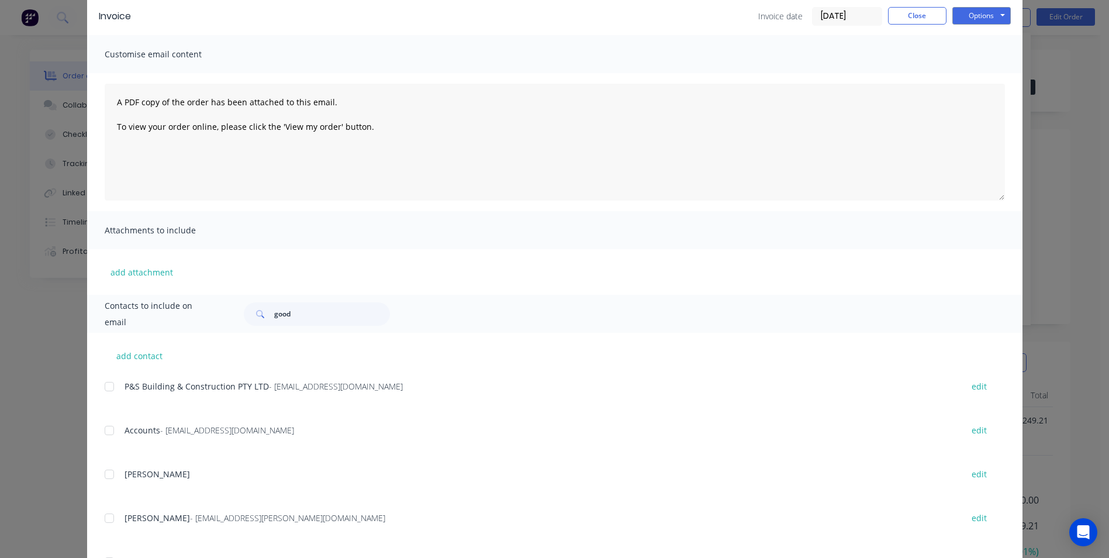
scroll to position [117, 0]
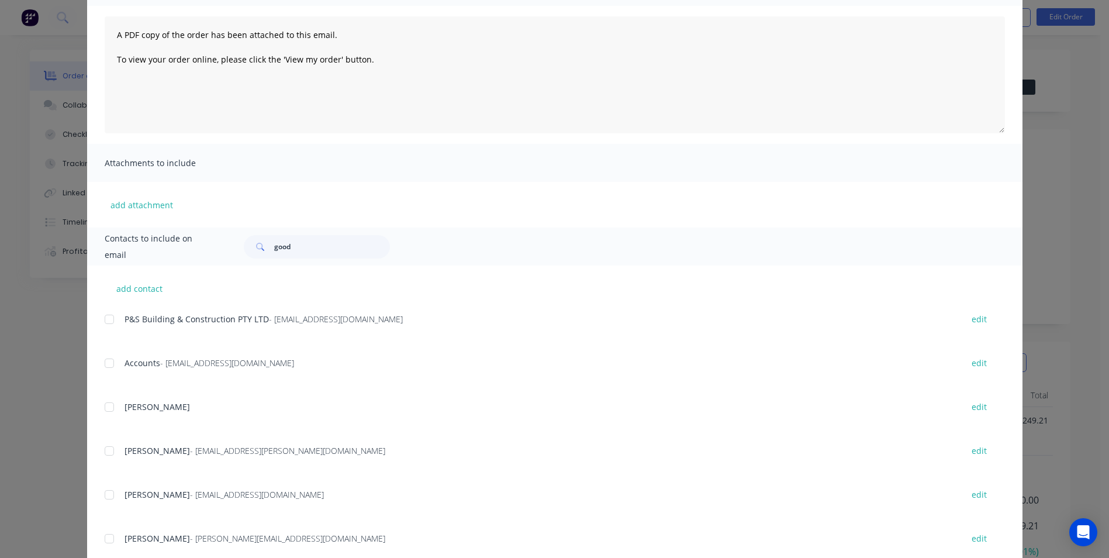
click at [108, 360] on div at bounding box center [109, 362] width 23 height 23
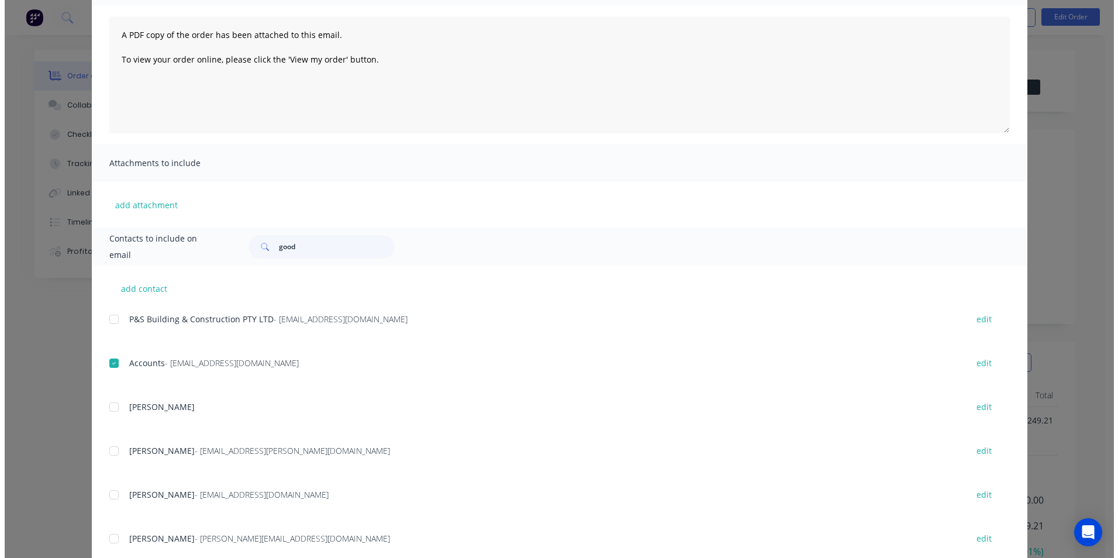
scroll to position [0, 0]
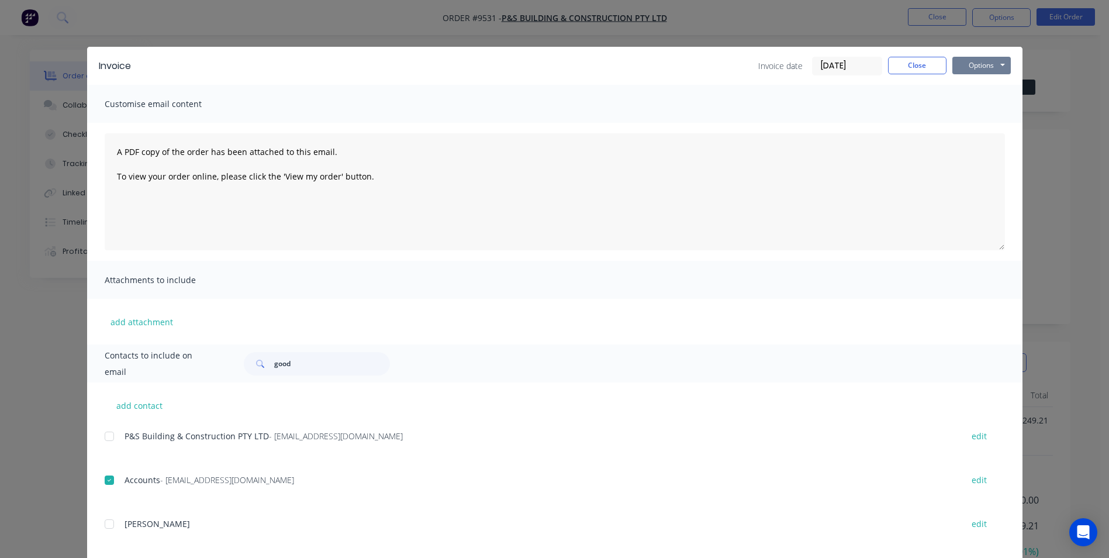
click at [971, 70] on button "Options" at bounding box center [981, 66] width 58 height 18
click at [977, 123] on button "Email" at bounding box center [989, 124] width 75 height 19
click at [922, 69] on button "Close" at bounding box center [917, 66] width 58 height 18
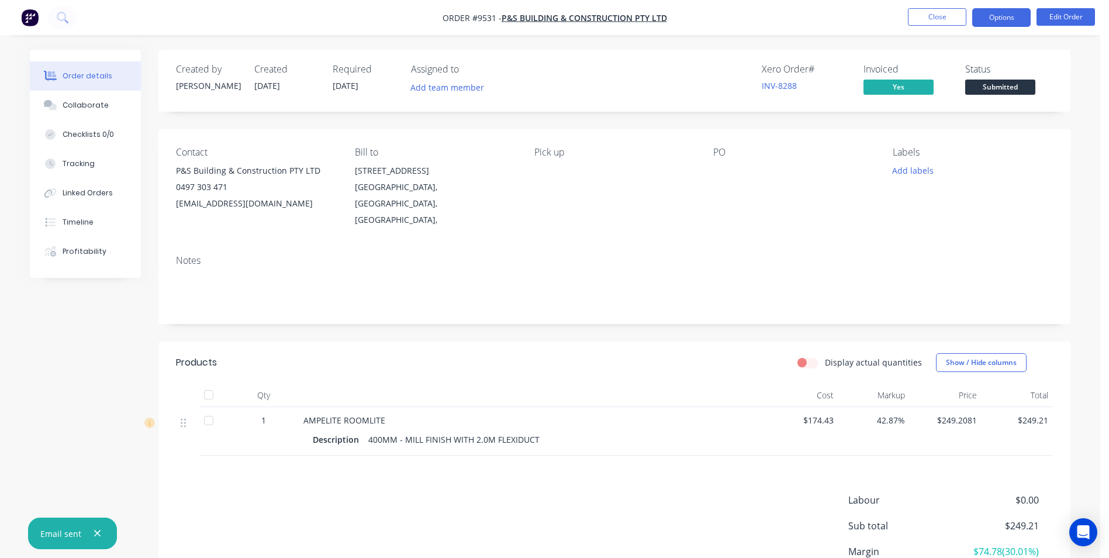
click at [979, 16] on button "Options" at bounding box center [1001, 17] width 58 height 19
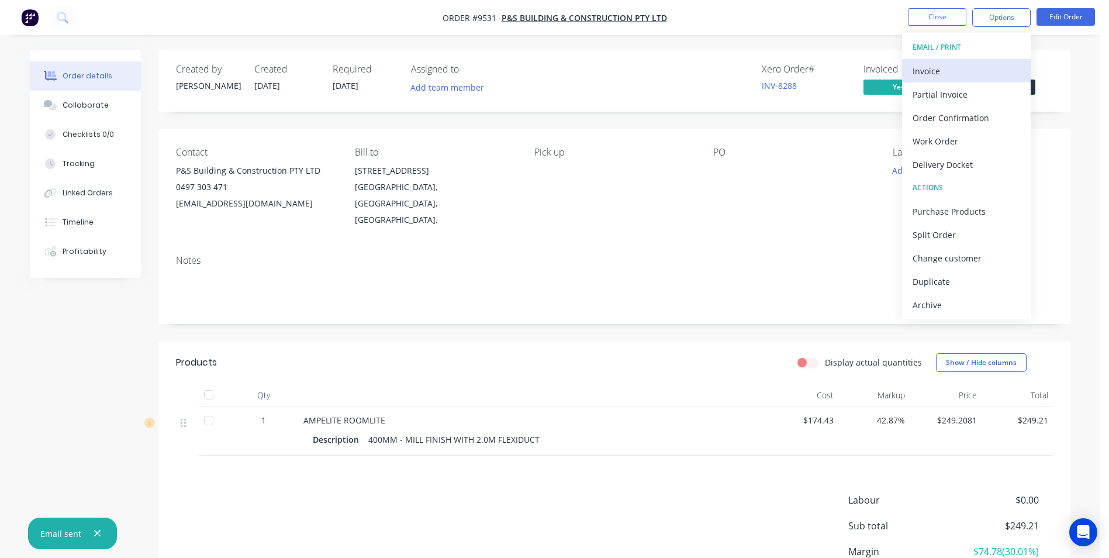
click at [943, 75] on div "Invoice" at bounding box center [967, 71] width 108 height 17
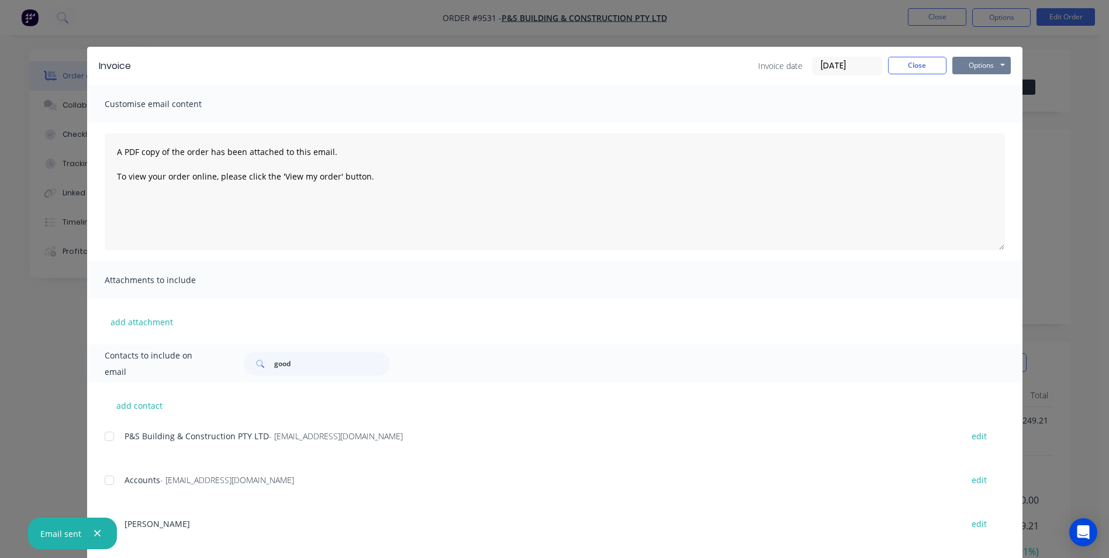
click at [961, 72] on button "Options" at bounding box center [981, 66] width 58 height 18
click at [962, 105] on button "Print" at bounding box center [989, 105] width 75 height 19
click at [924, 63] on button "Close" at bounding box center [917, 66] width 58 height 18
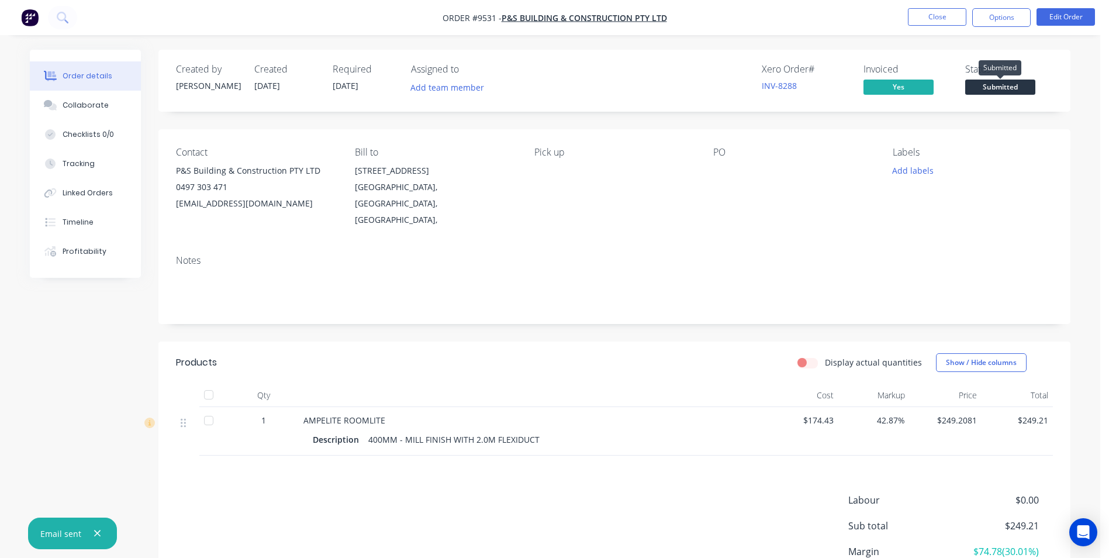
click at [972, 91] on span "Submitted" at bounding box center [1000, 87] width 70 height 15
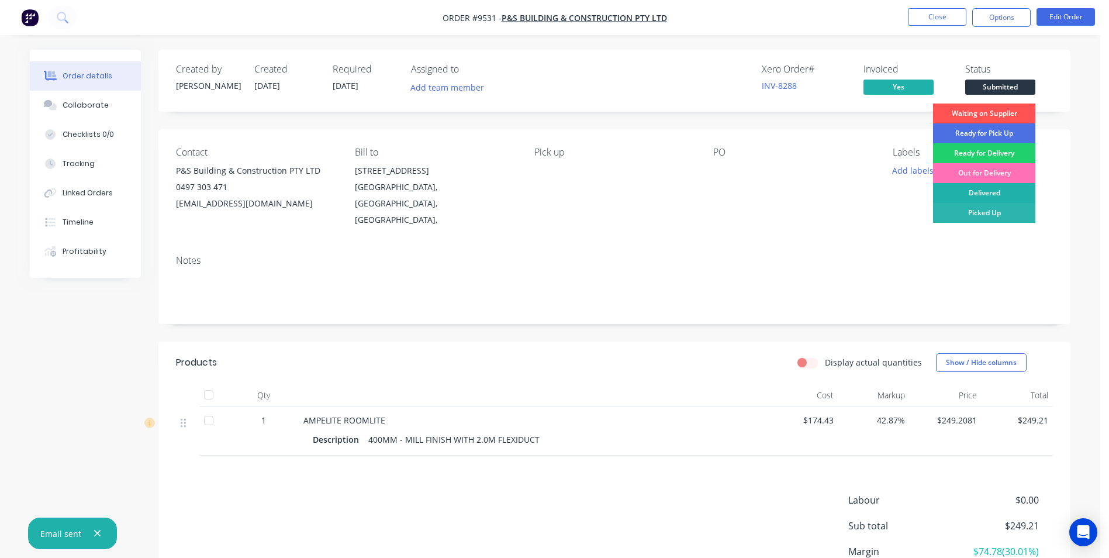
click at [976, 197] on div "Delivered" at bounding box center [984, 193] width 102 height 20
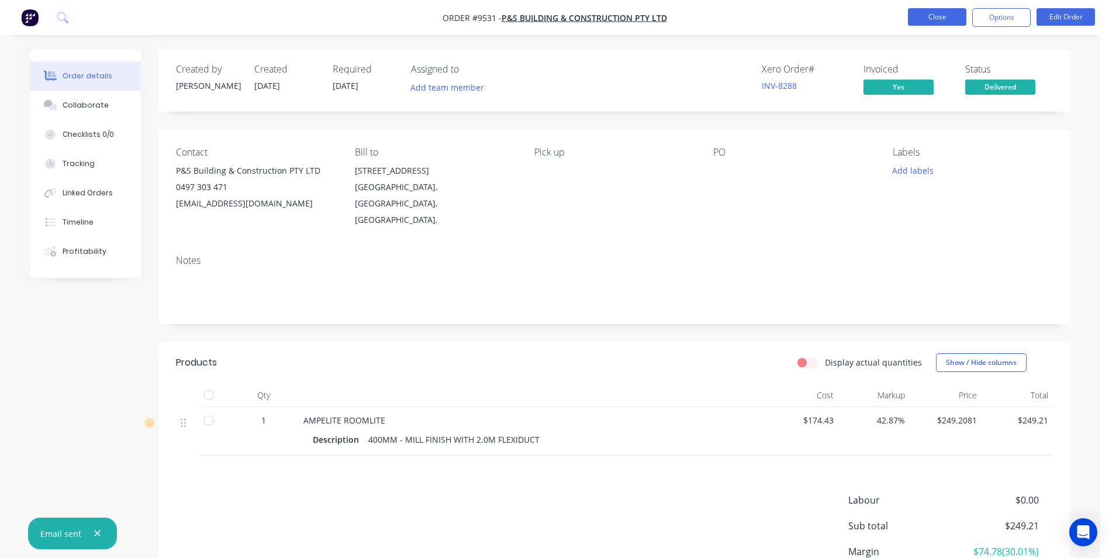
click at [932, 18] on button "Close" at bounding box center [937, 17] width 58 height 18
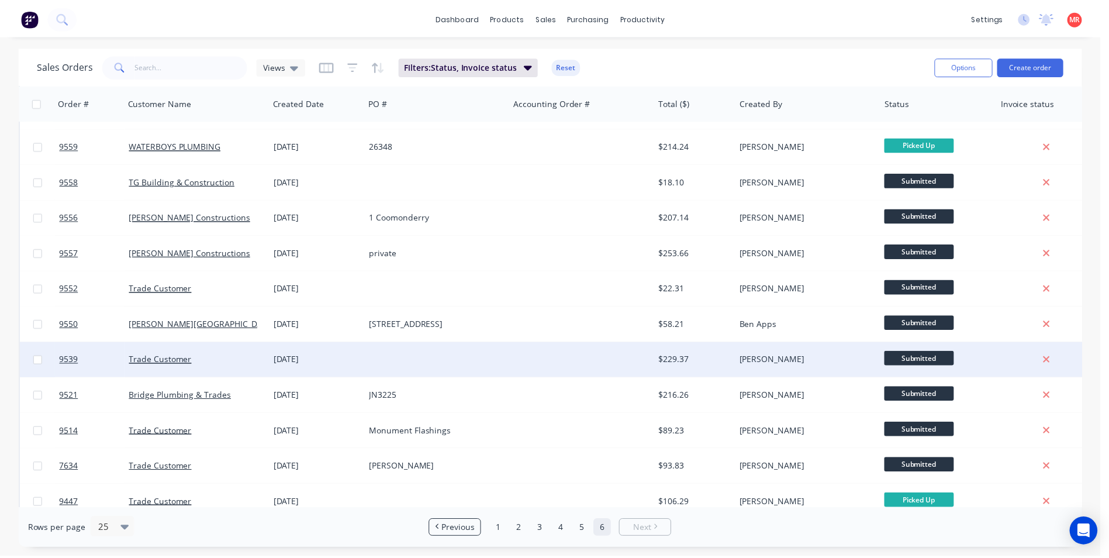
scroll to position [224, 0]
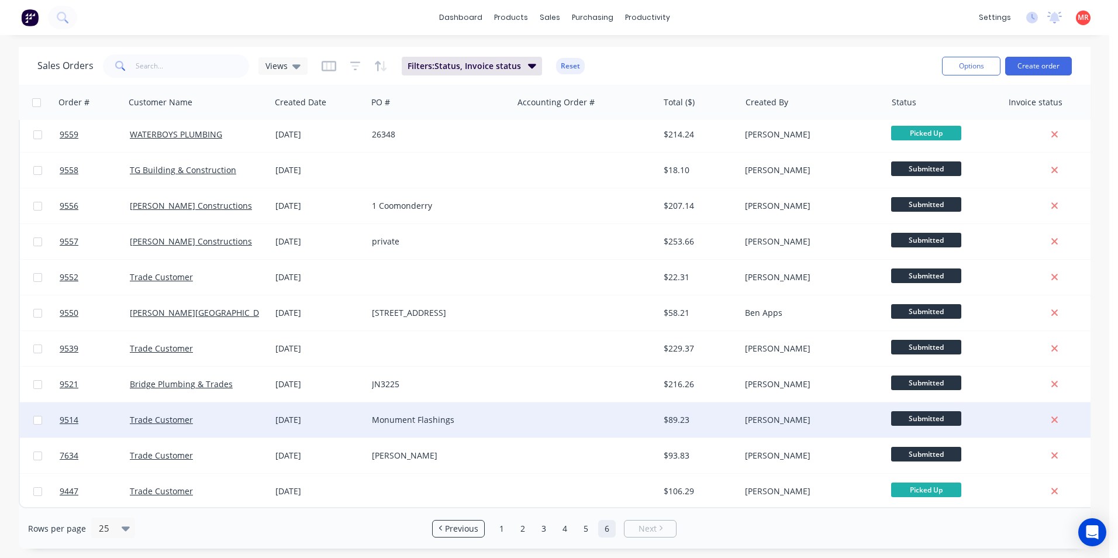
click at [503, 414] on div "Monument Flashings" at bounding box center [440, 420] width 136 height 12
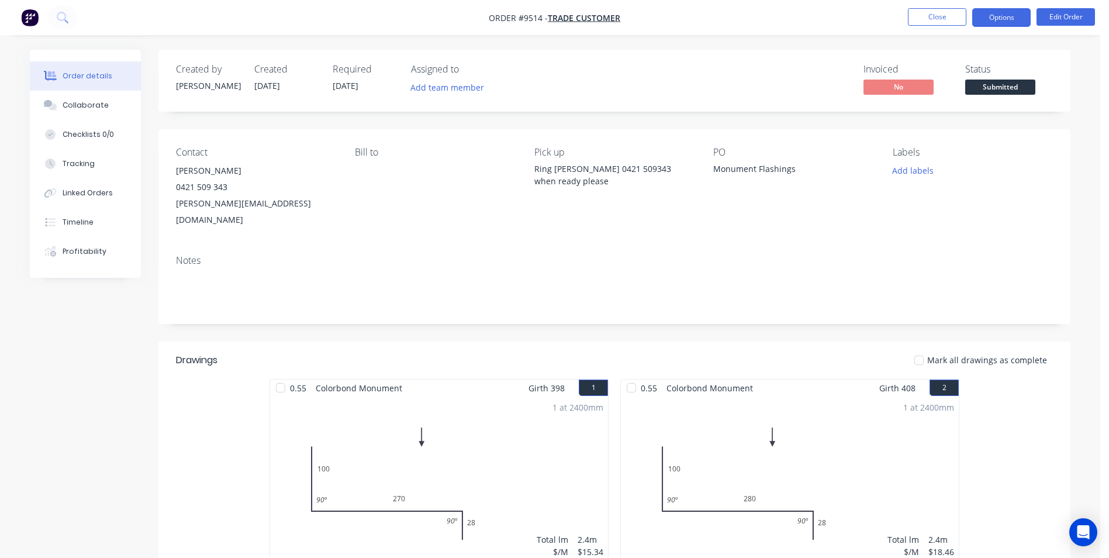
click at [993, 20] on button "Options" at bounding box center [1001, 17] width 58 height 19
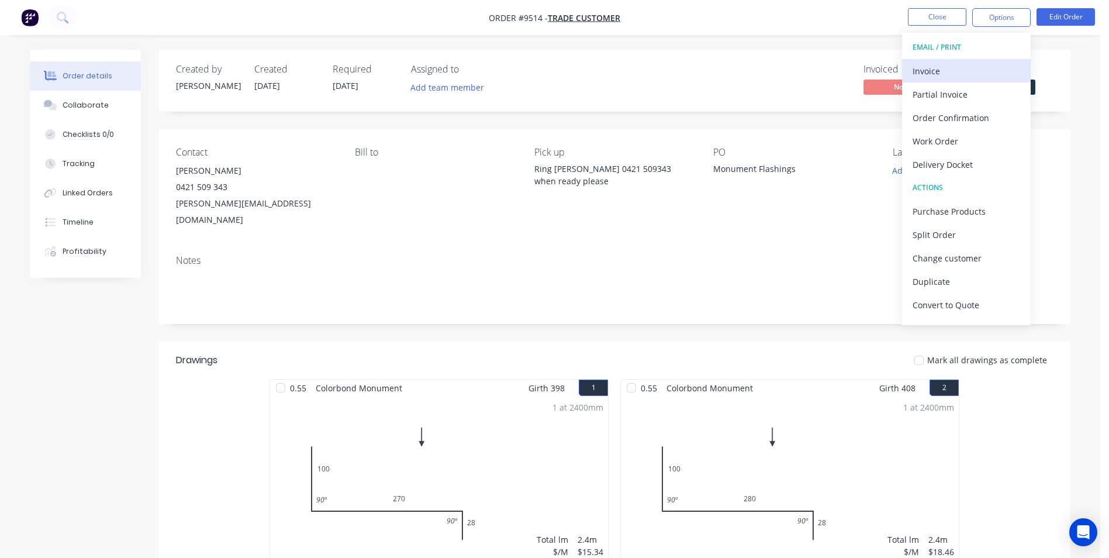
click at [986, 80] on button "Invoice" at bounding box center [966, 70] width 129 height 23
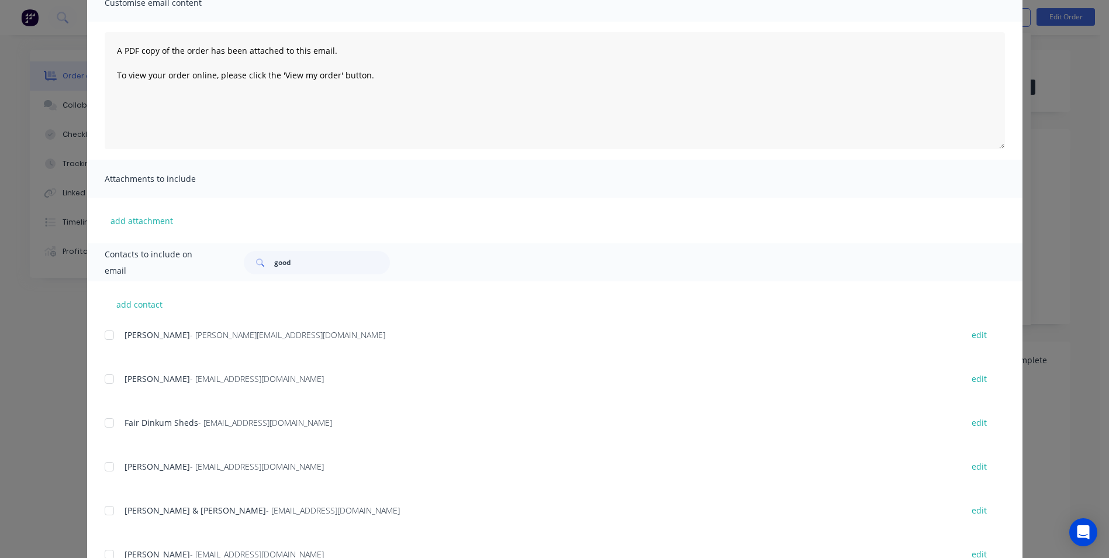
scroll to position [117, 0]
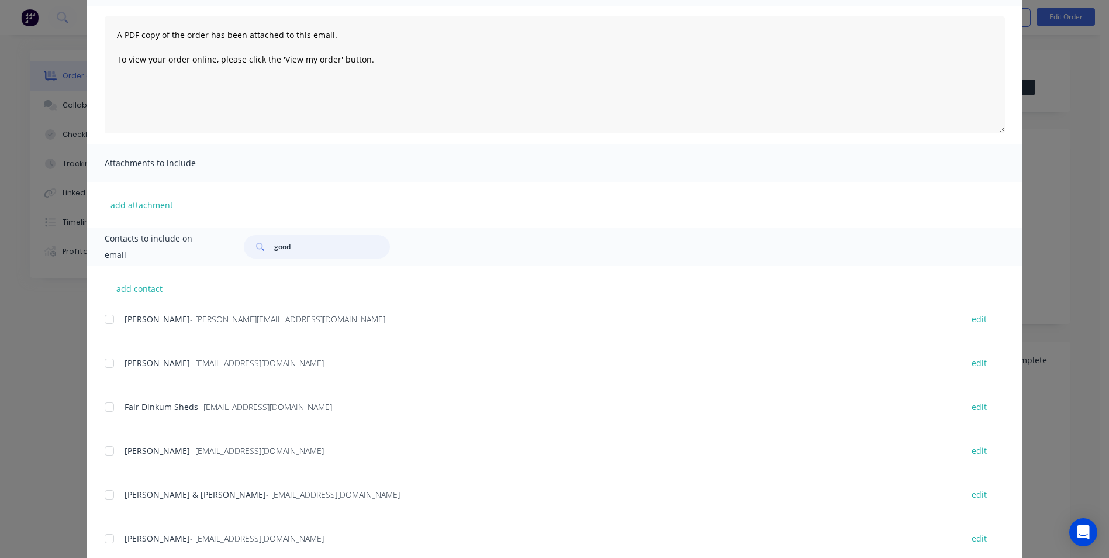
drag, startPoint x: 300, startPoint y: 251, endPoint x: 254, endPoint y: 229, distance: 51.2
click at [254, 229] on div "Contacts to include on email good" at bounding box center [554, 246] width 935 height 38
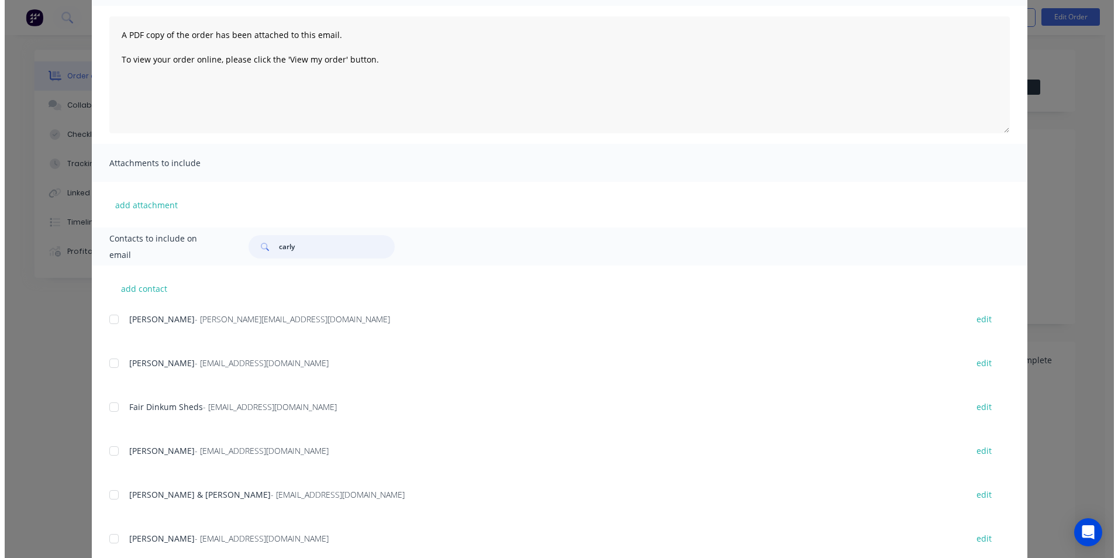
scroll to position [0, 0]
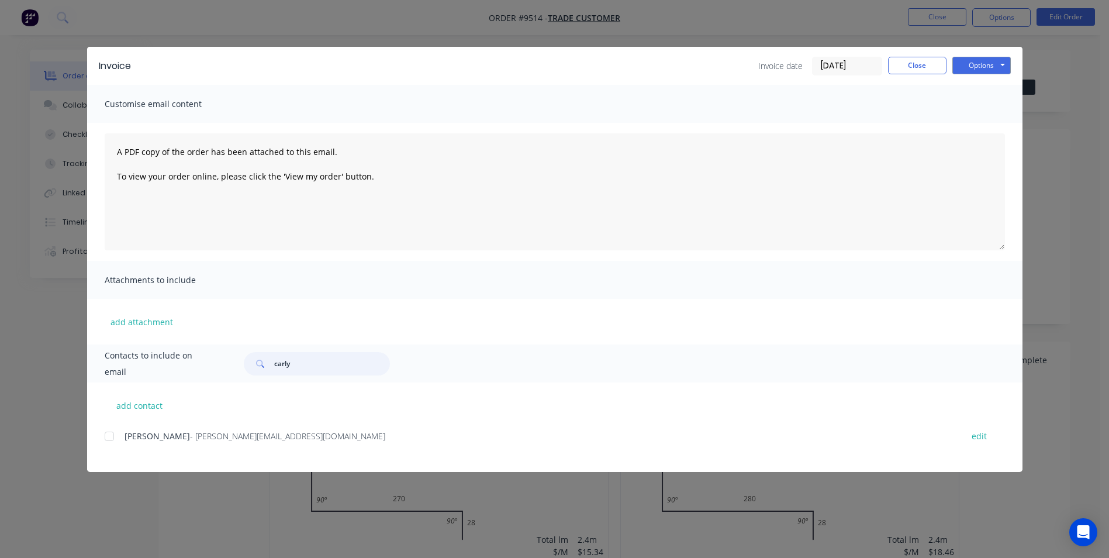
click at [109, 434] on div at bounding box center [109, 435] width 23 height 23
type input "carly"
click at [1008, 61] on button "Options" at bounding box center [981, 66] width 58 height 18
click at [999, 119] on button "Email" at bounding box center [989, 124] width 75 height 19
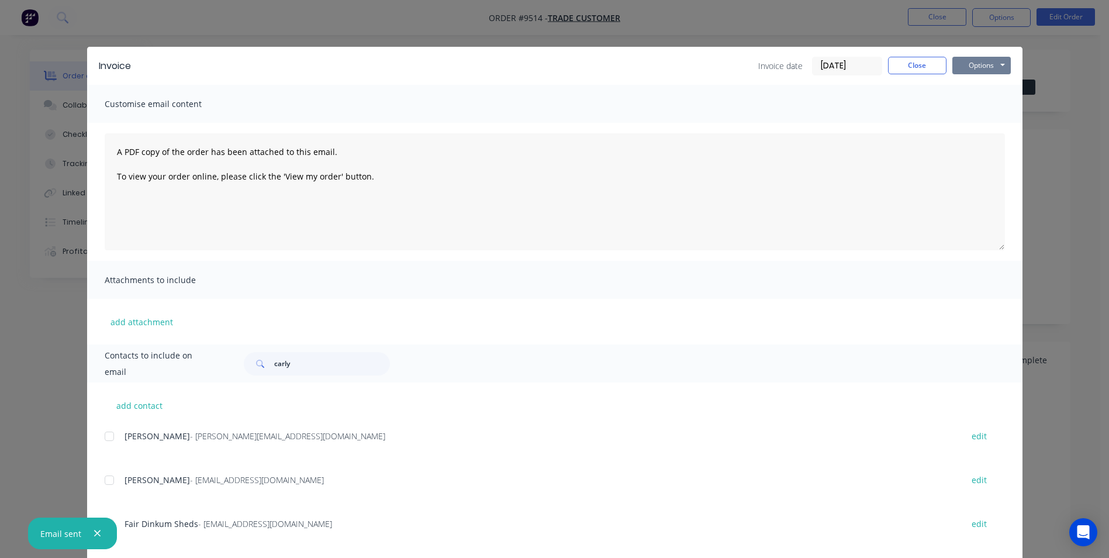
click at [996, 62] on button "Options" at bounding box center [981, 66] width 58 height 18
click at [988, 106] on button "Print" at bounding box center [989, 105] width 75 height 19
click at [907, 68] on button "Close" at bounding box center [917, 66] width 58 height 18
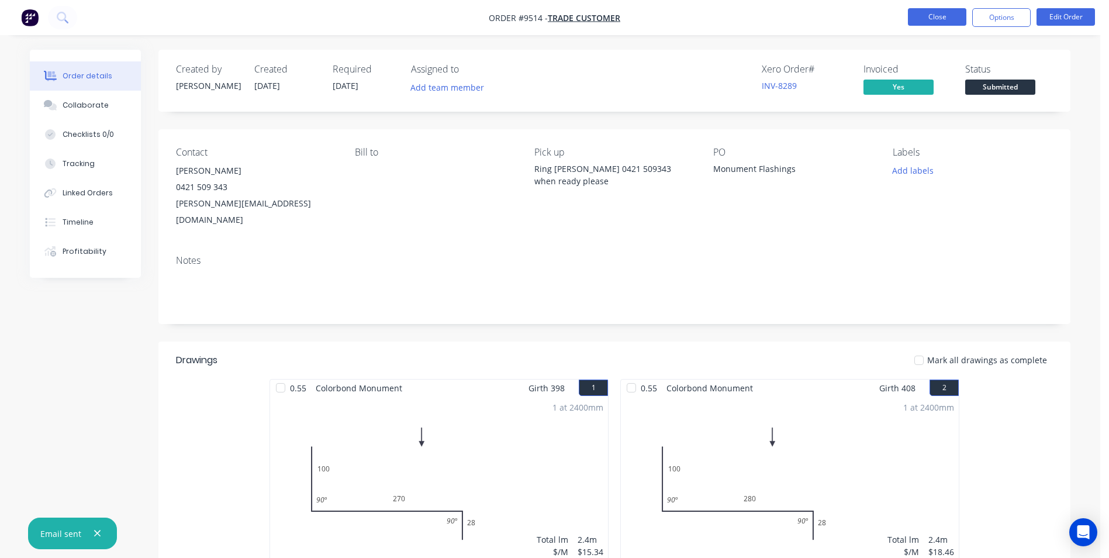
click at [926, 20] on button "Close" at bounding box center [937, 17] width 58 height 18
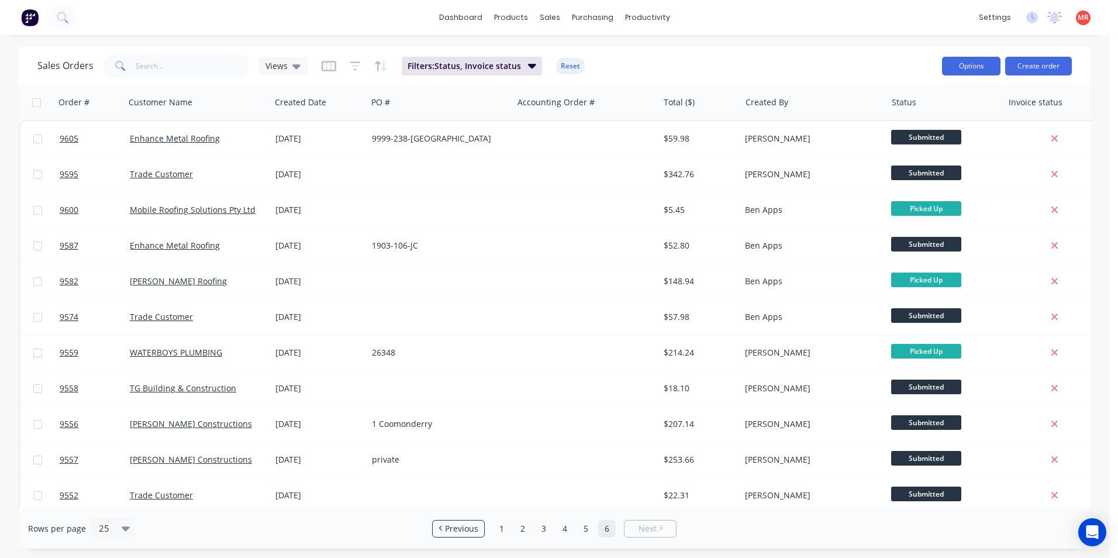
click at [969, 71] on button "Options" at bounding box center [971, 66] width 58 height 19
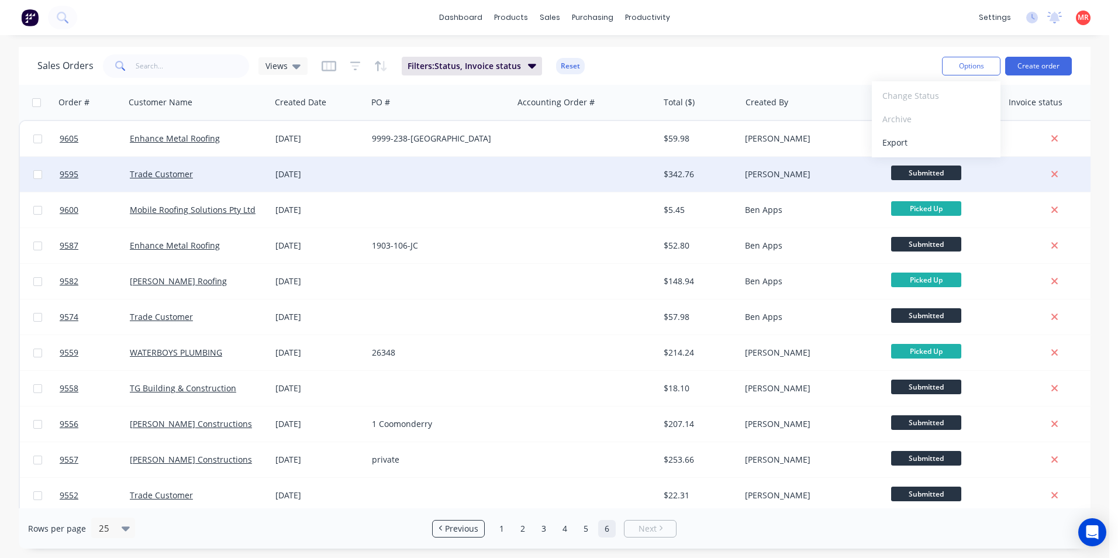
click at [962, 178] on div "Submitted" at bounding box center [942, 174] width 102 height 18
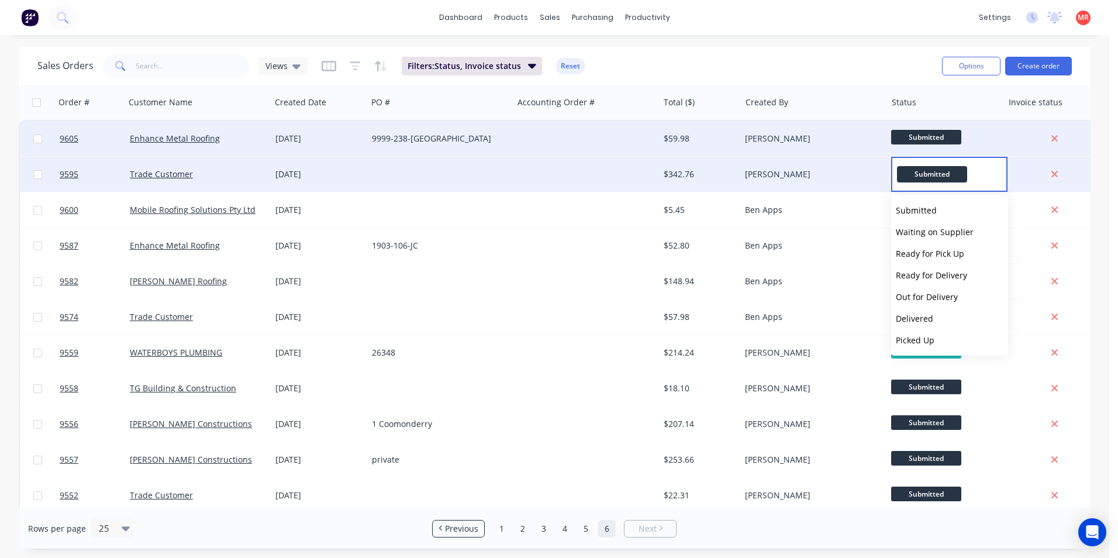
click at [929, 137] on span "Submitted" at bounding box center [926, 137] width 70 height 15
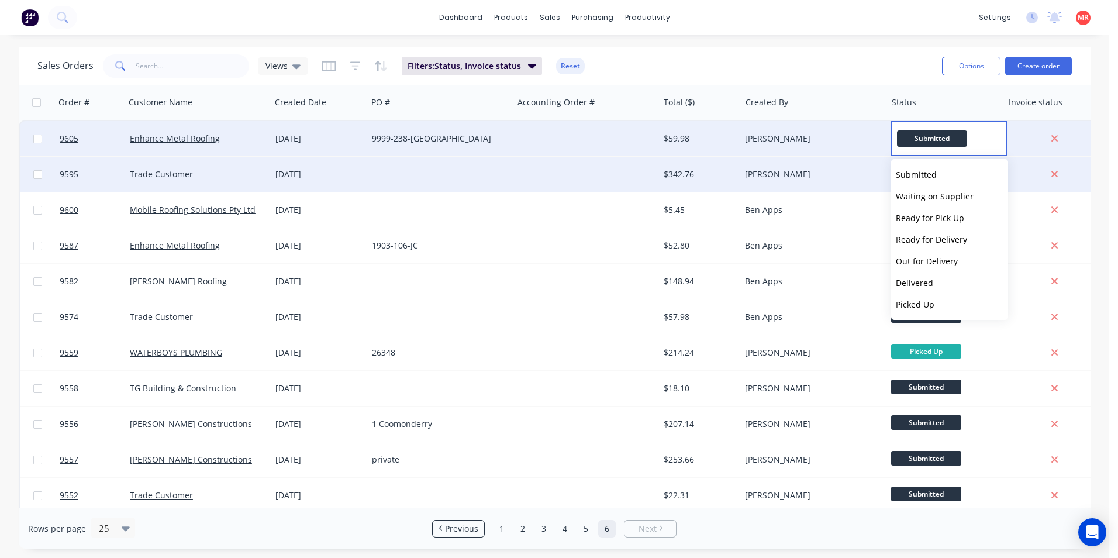
click at [944, 136] on span "Submitted" at bounding box center [932, 138] width 70 height 16
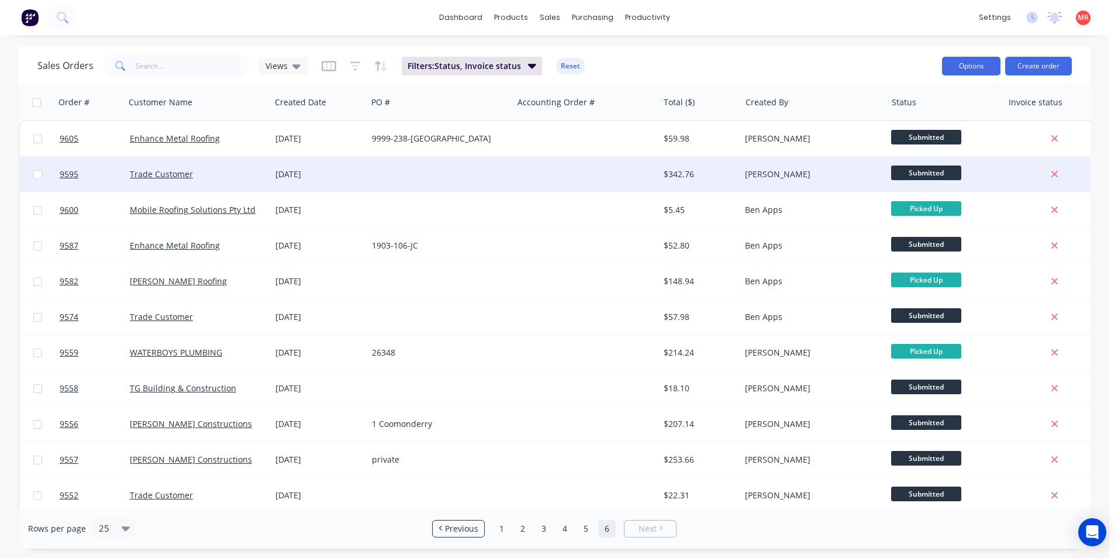
click at [975, 66] on button "Options" at bounding box center [971, 66] width 58 height 19
click at [851, 75] on div "Sales Orders Views Filters: Status, Invoice status Reset" at bounding box center [484, 65] width 895 height 29
click at [965, 65] on button "Options" at bounding box center [971, 66] width 58 height 19
click at [815, 80] on div "Sales Orders Views Filters: Status, Invoice status Reset" at bounding box center [484, 65] width 895 height 29
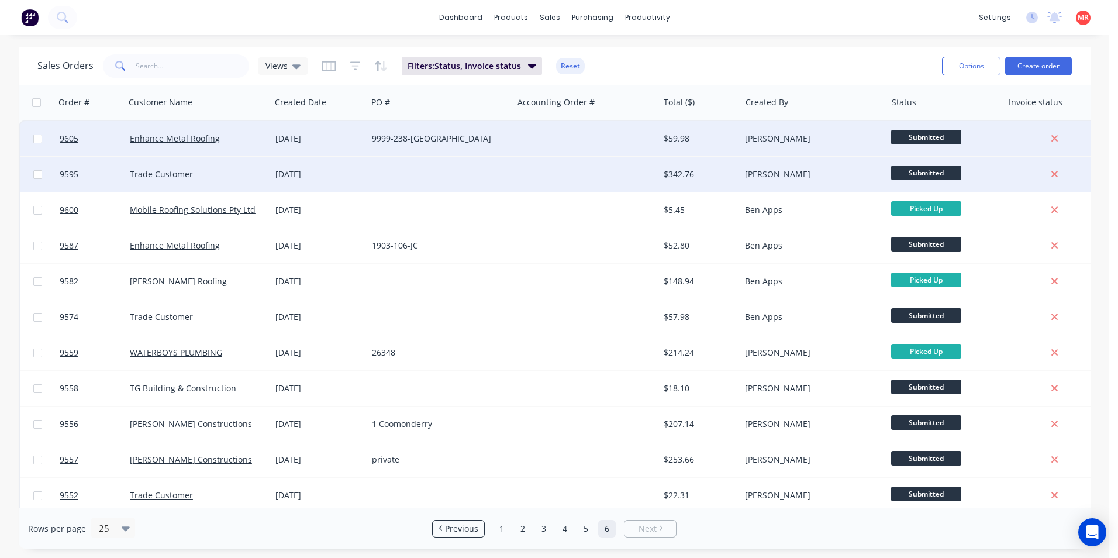
click at [835, 137] on div "[PERSON_NAME]" at bounding box center [810, 139] width 130 height 12
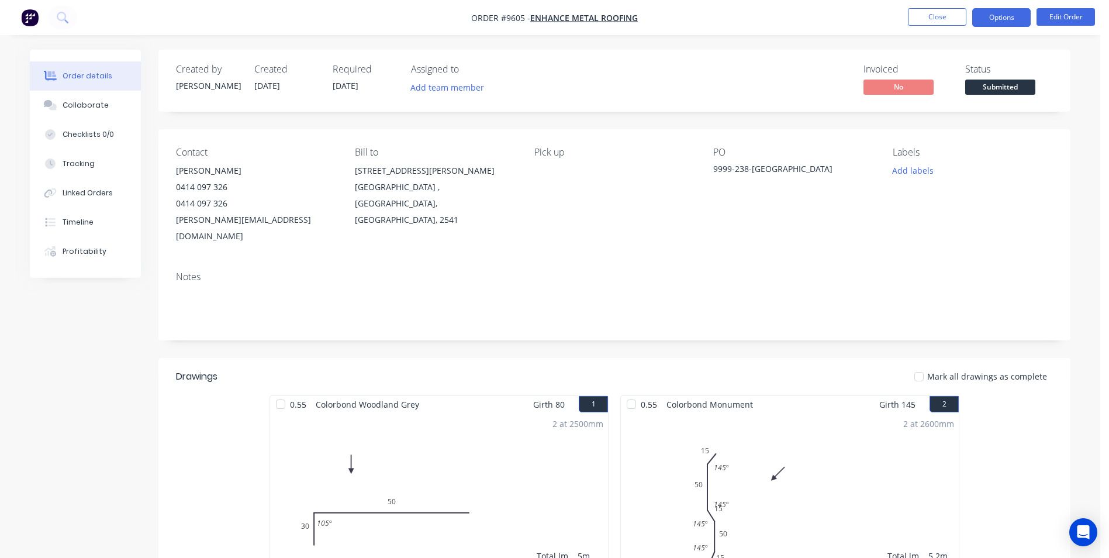
click at [994, 11] on button "Options" at bounding box center [1001, 17] width 58 height 19
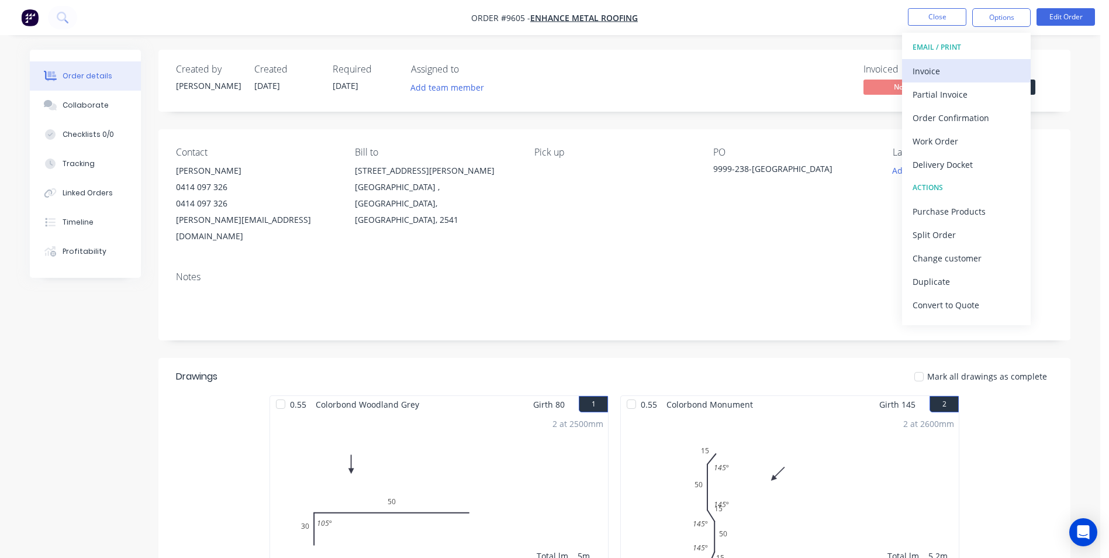
click at [965, 71] on div "Invoice" at bounding box center [967, 71] width 108 height 17
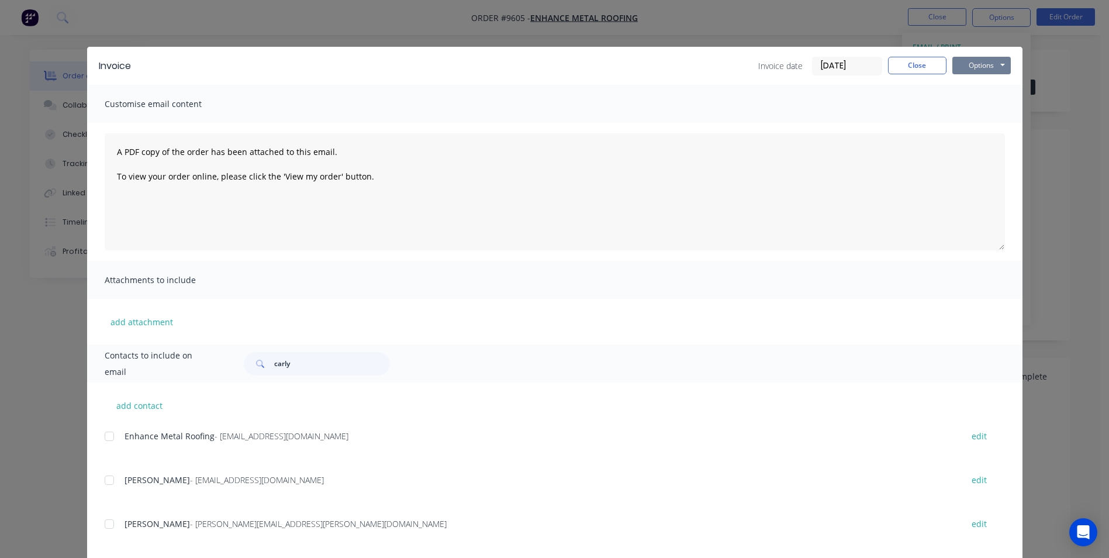
click at [965, 69] on button "Options" at bounding box center [981, 66] width 58 height 18
click at [964, 122] on button "Email" at bounding box center [989, 124] width 75 height 19
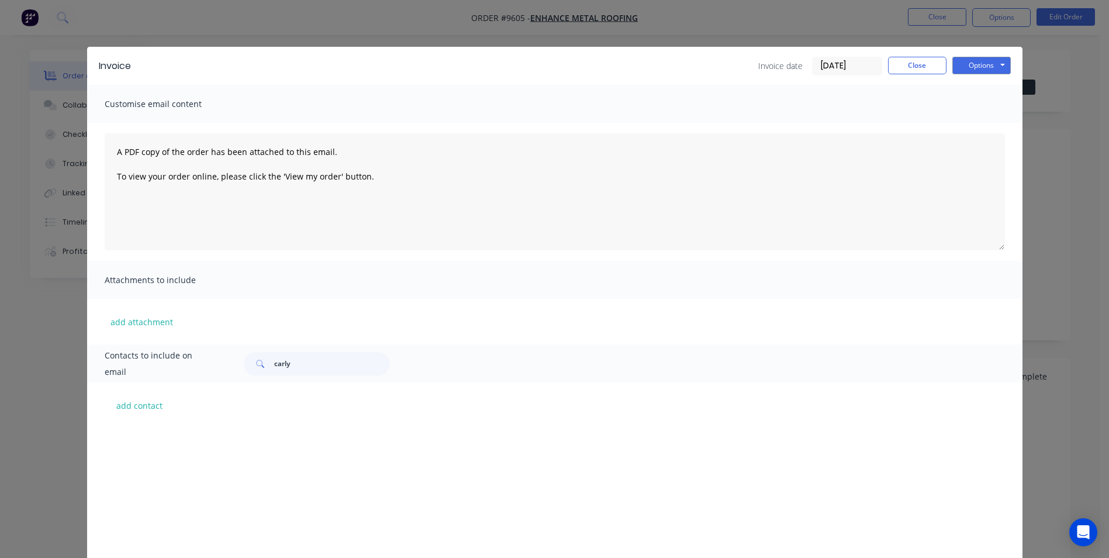
scroll to position [203, 0]
drag, startPoint x: 307, startPoint y: 367, endPoint x: 238, endPoint y: 368, distance: 69.0
click at [238, 368] on div "carly" at bounding box center [618, 363] width 772 height 23
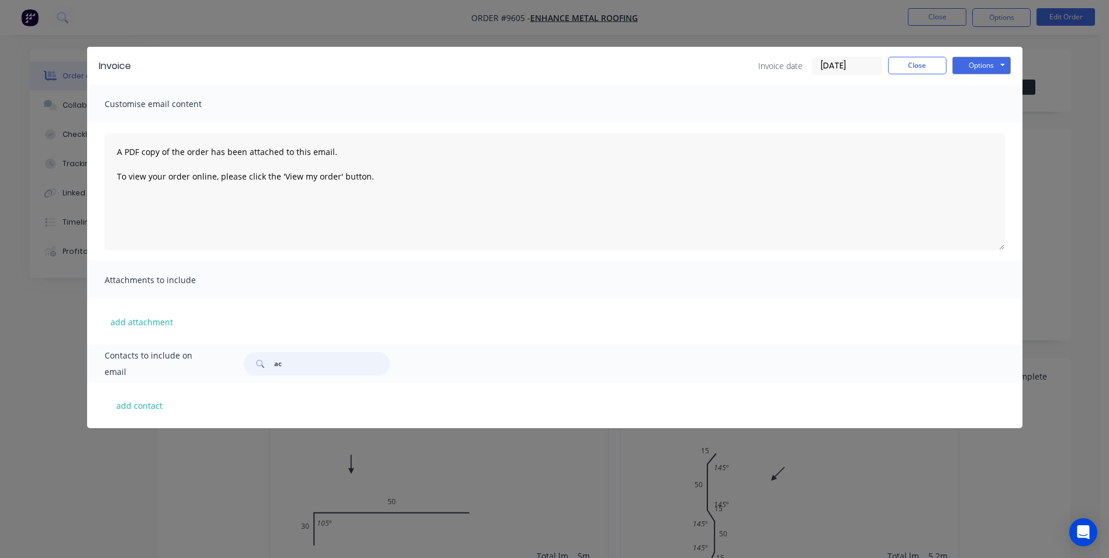
type input "a"
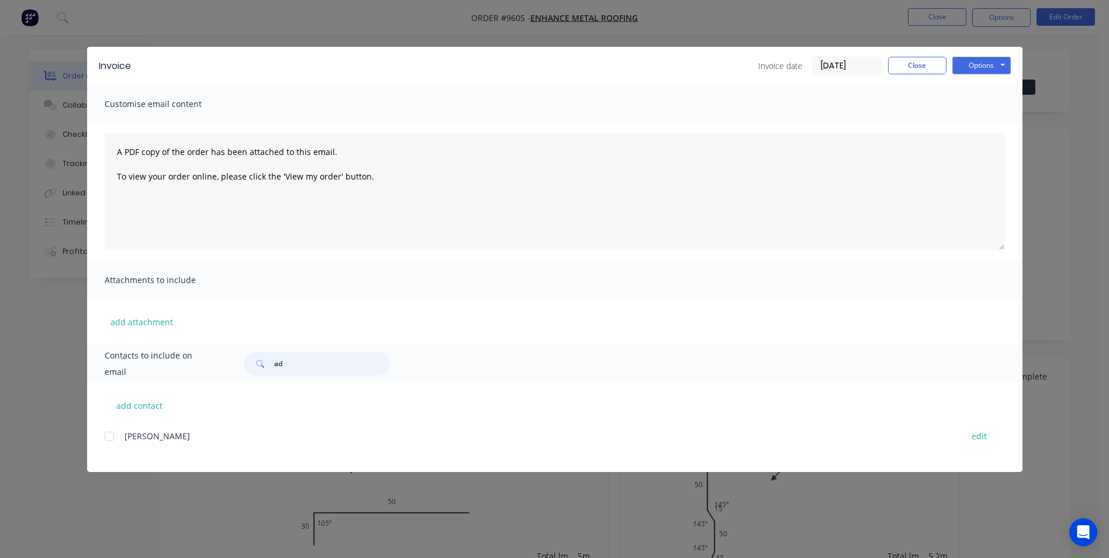
type input "a"
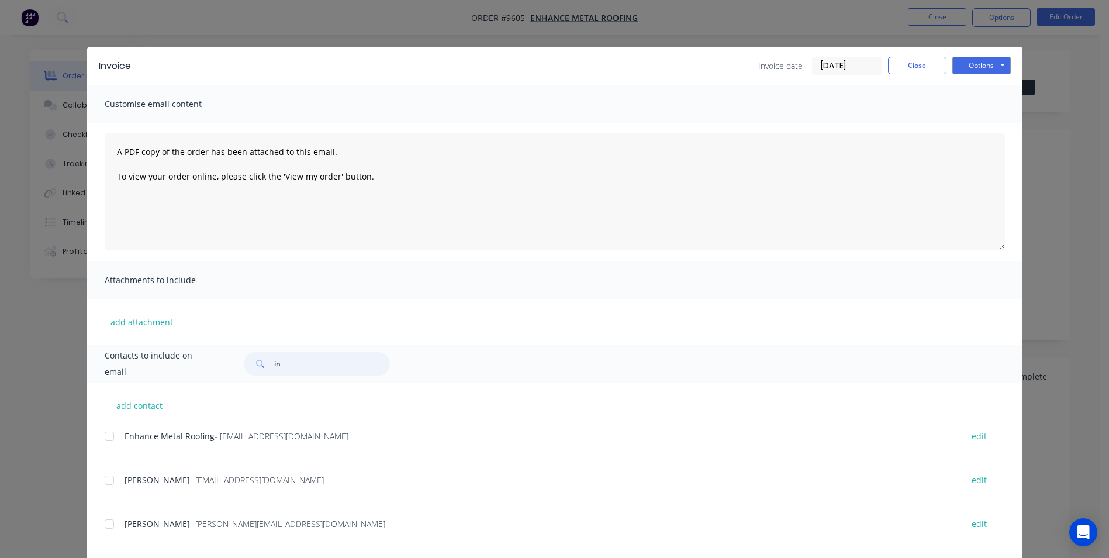
click at [105, 434] on div at bounding box center [109, 435] width 23 height 23
type input "in"
click at [975, 62] on button "Options" at bounding box center [981, 66] width 58 height 18
click at [972, 125] on button "Email" at bounding box center [989, 124] width 75 height 19
click at [976, 68] on button "Options" at bounding box center [981, 66] width 58 height 18
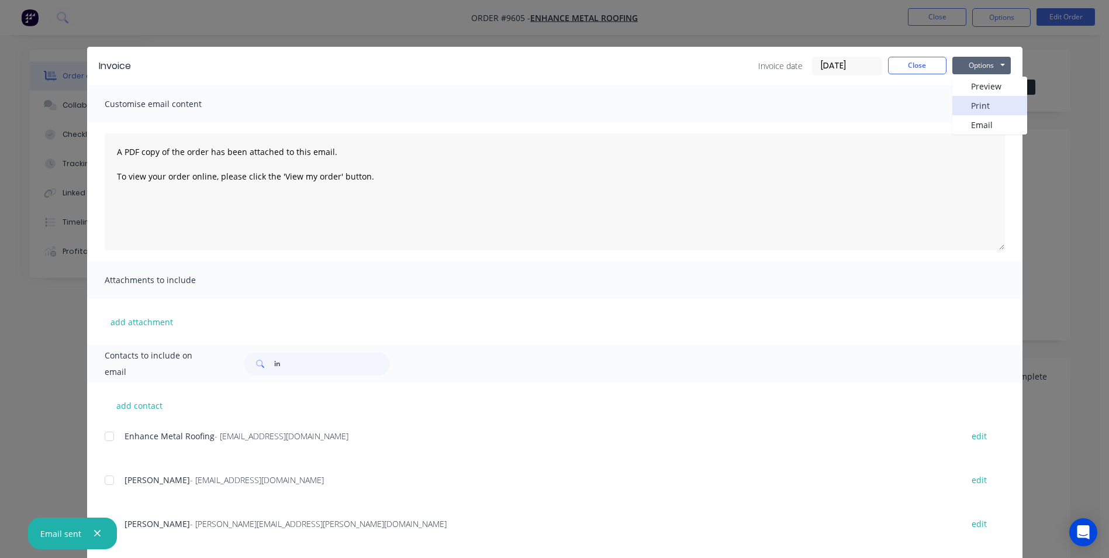
click at [990, 99] on button "Print" at bounding box center [989, 105] width 75 height 19
click at [903, 67] on button "Close" at bounding box center [917, 66] width 58 height 18
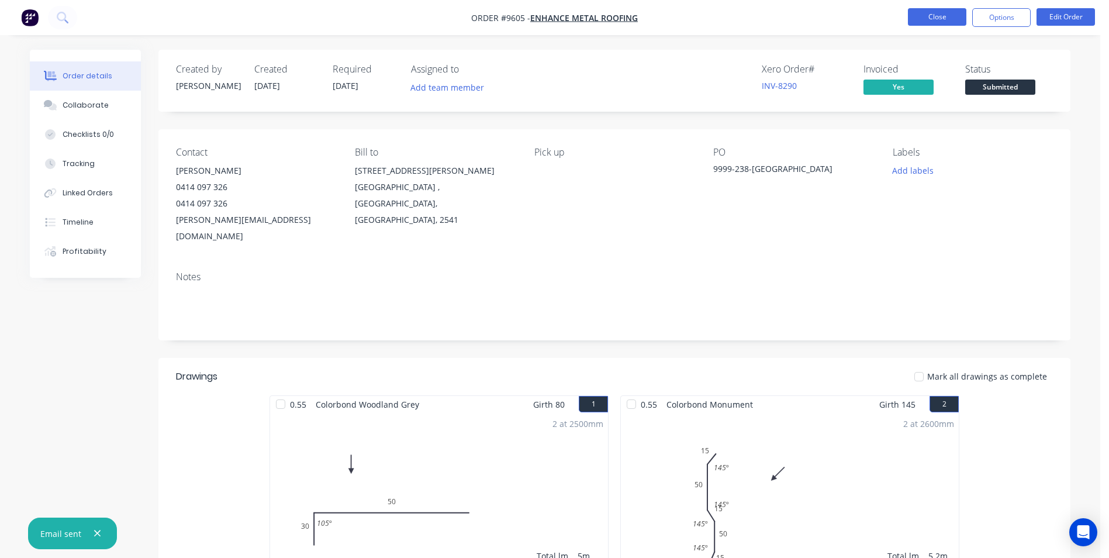
click at [944, 12] on button "Close" at bounding box center [937, 17] width 58 height 18
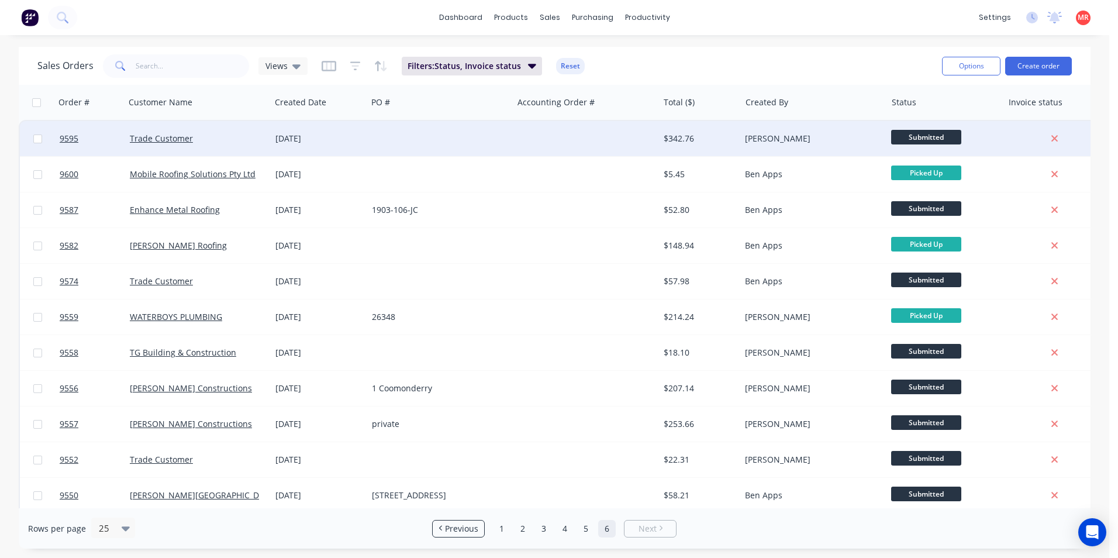
click at [924, 131] on span "Submitted" at bounding box center [926, 137] width 70 height 15
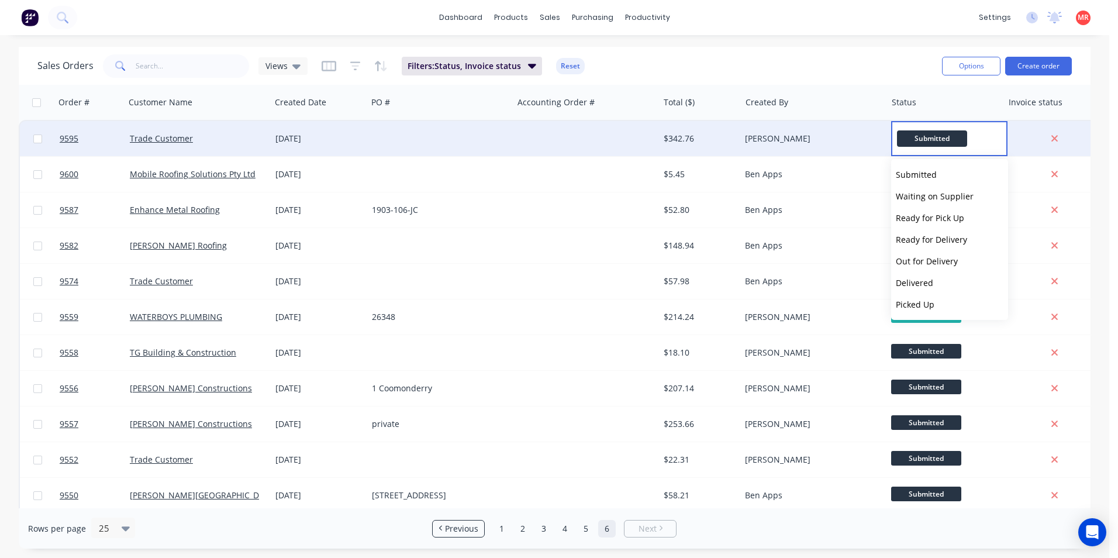
click at [837, 140] on div "[PERSON_NAME]" at bounding box center [810, 139] width 130 height 12
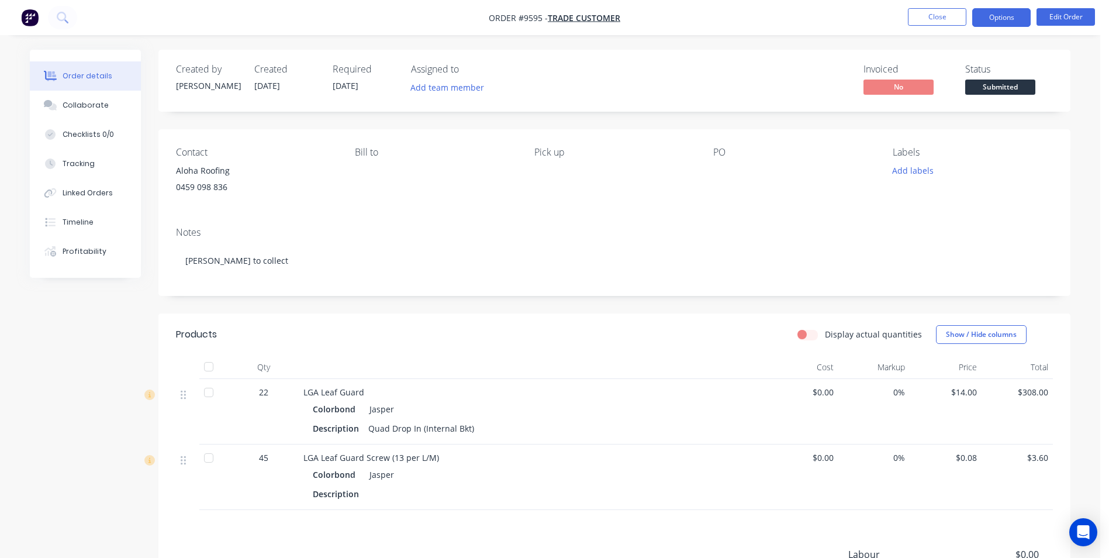
click at [989, 18] on button "Options" at bounding box center [1001, 17] width 58 height 19
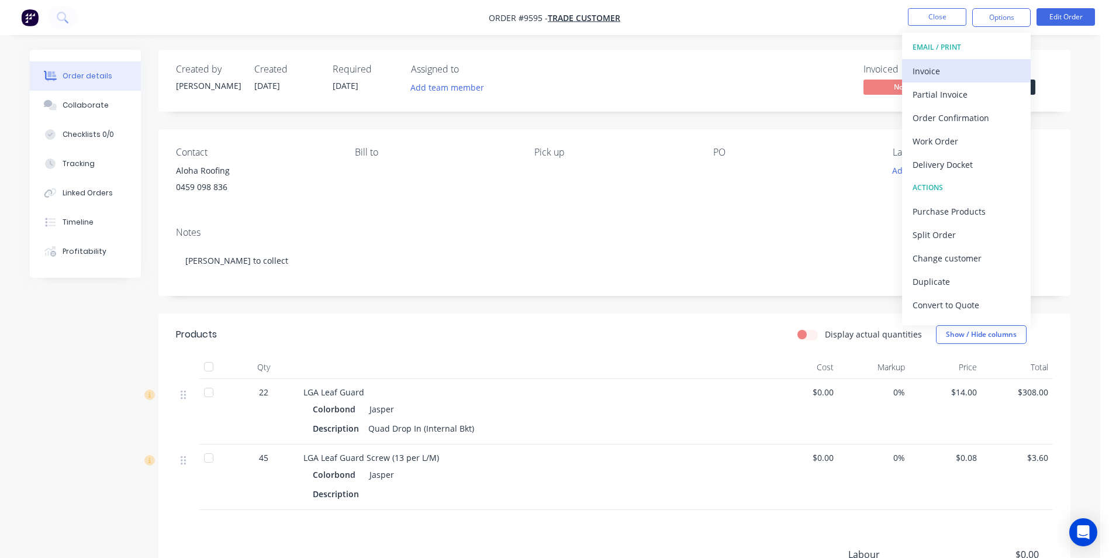
click at [918, 75] on div "Invoice" at bounding box center [967, 71] width 108 height 17
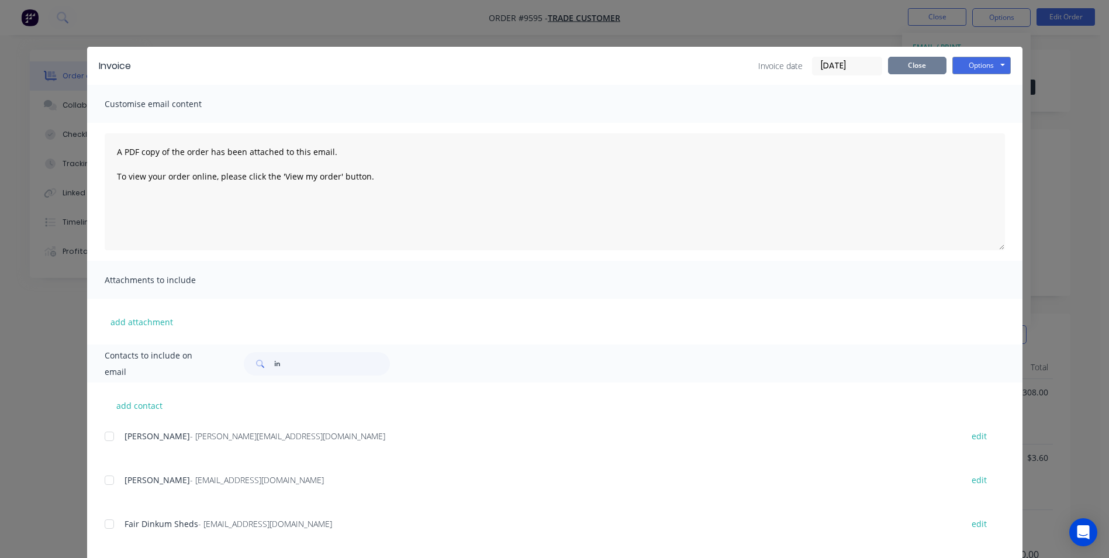
click at [915, 64] on button "Close" at bounding box center [917, 66] width 58 height 18
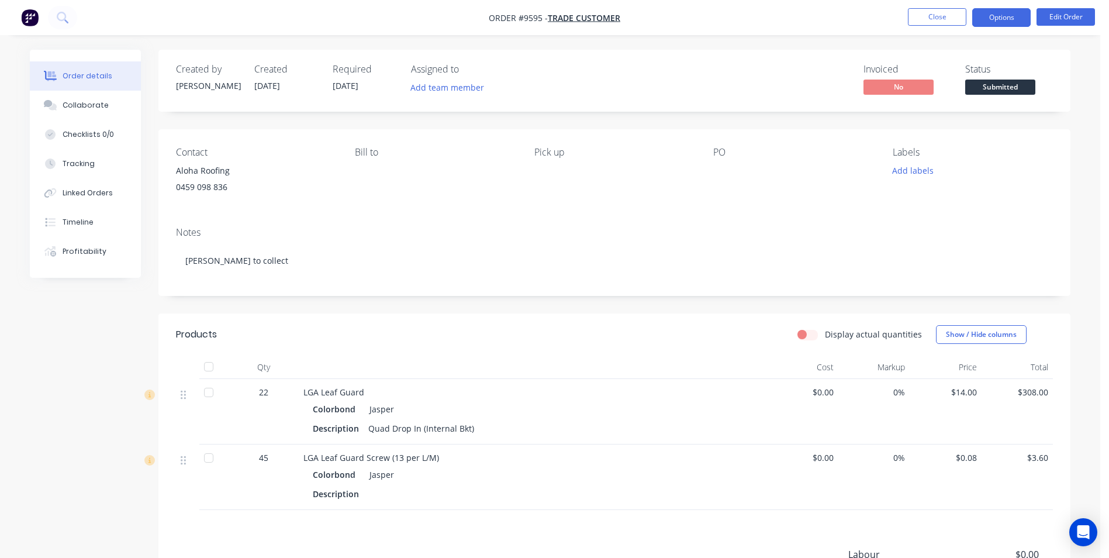
click at [986, 24] on button "Options" at bounding box center [1001, 17] width 58 height 19
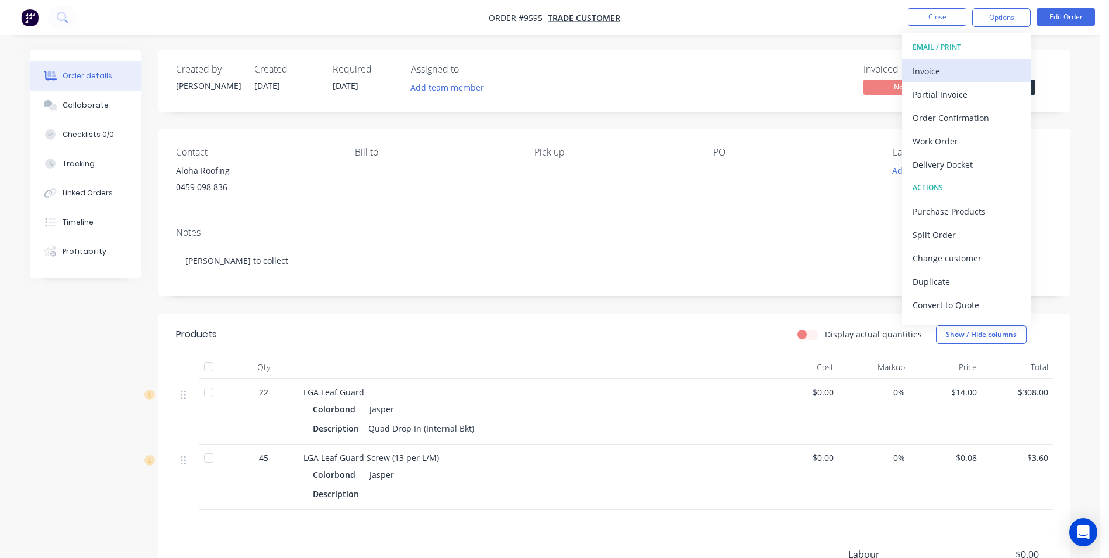
click at [982, 69] on div "Invoice" at bounding box center [967, 71] width 108 height 17
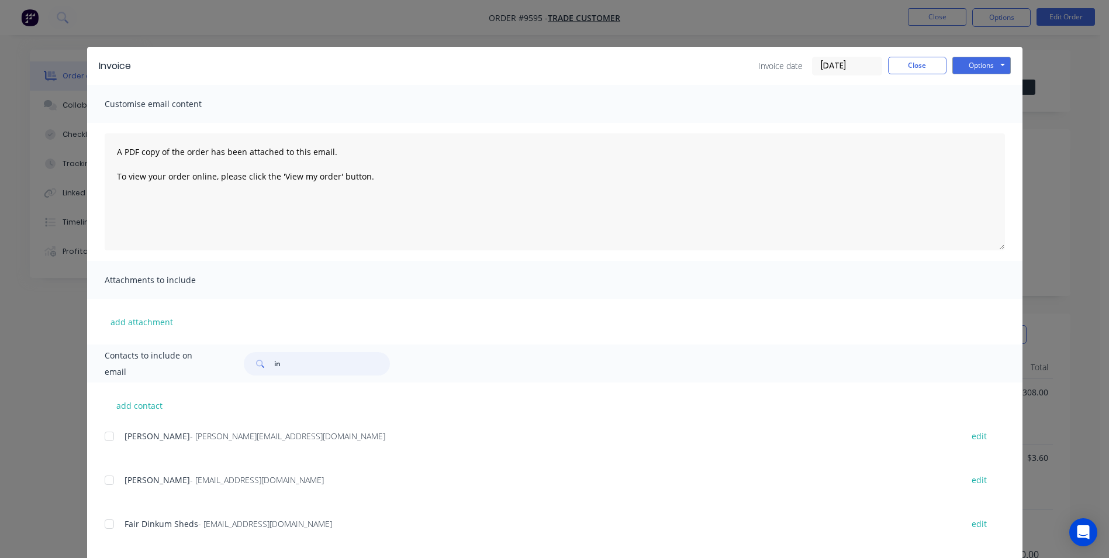
drag, startPoint x: 343, startPoint y: 367, endPoint x: 281, endPoint y: 371, distance: 61.5
click at [284, 371] on input "in" at bounding box center [332, 363] width 116 height 23
drag, startPoint x: 278, startPoint y: 352, endPoint x: 240, endPoint y: 368, distance: 41.4
click at [244, 368] on div "in" at bounding box center [317, 363] width 146 height 23
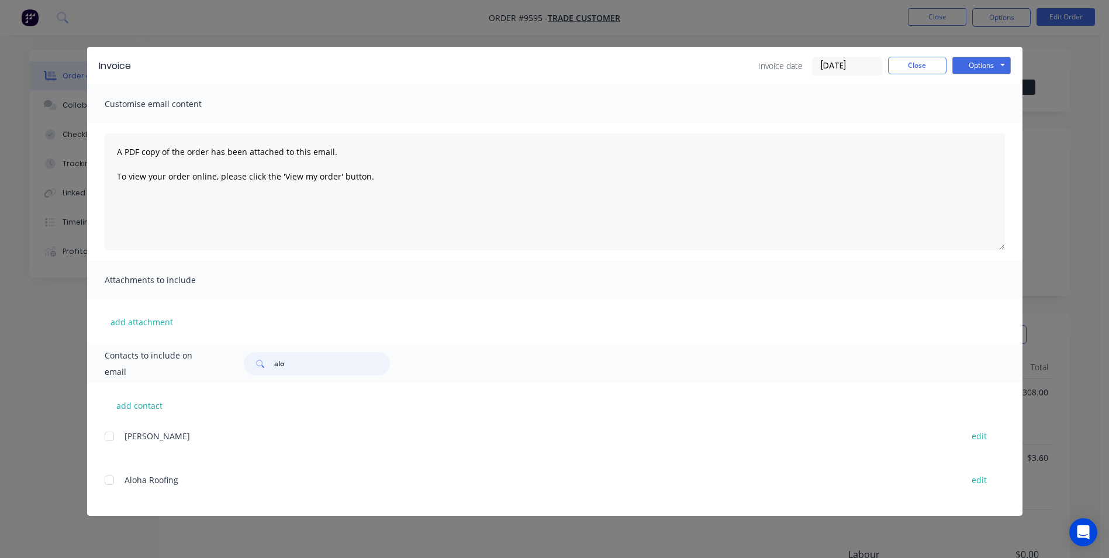
click at [108, 481] on div at bounding box center [109, 479] width 23 height 23
type input "alo"
click at [989, 63] on button "Options" at bounding box center [981, 66] width 58 height 18
click at [966, 129] on button "Email" at bounding box center [989, 124] width 75 height 19
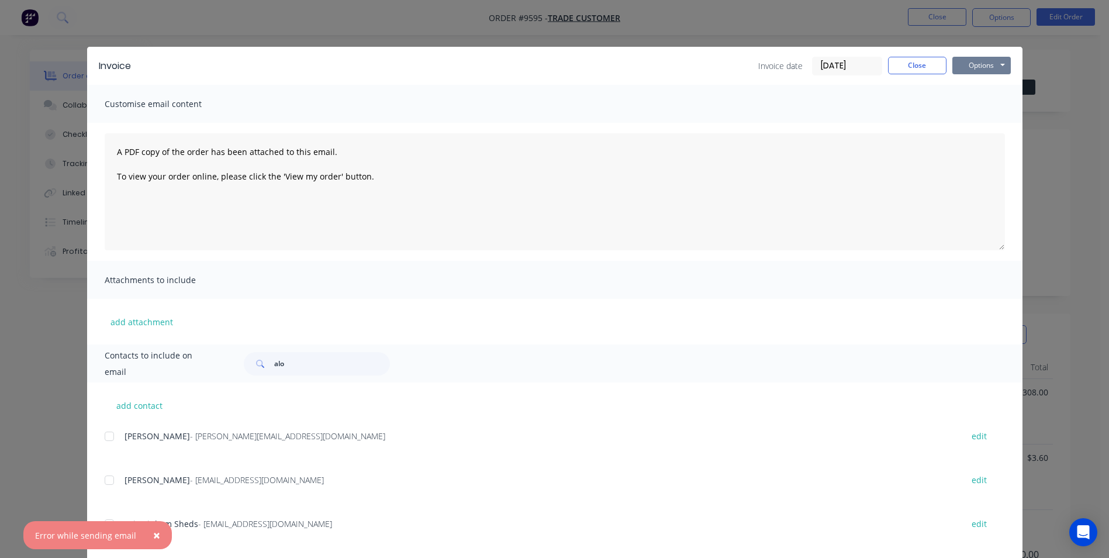
click at [963, 64] on button "Options" at bounding box center [981, 66] width 58 height 18
click at [979, 107] on button "Print" at bounding box center [989, 105] width 75 height 19
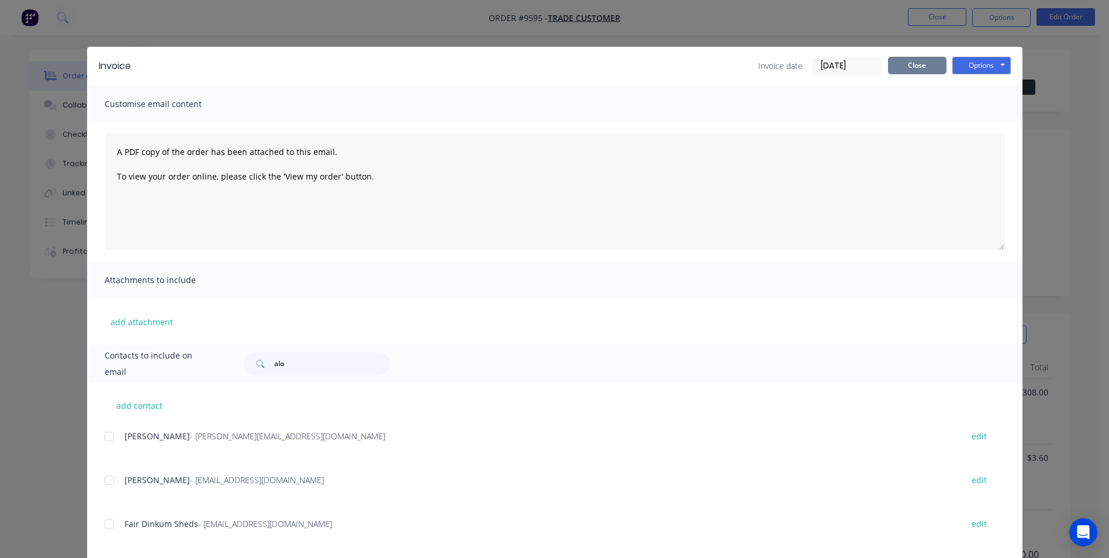
click at [912, 71] on button "Close" at bounding box center [917, 66] width 58 height 18
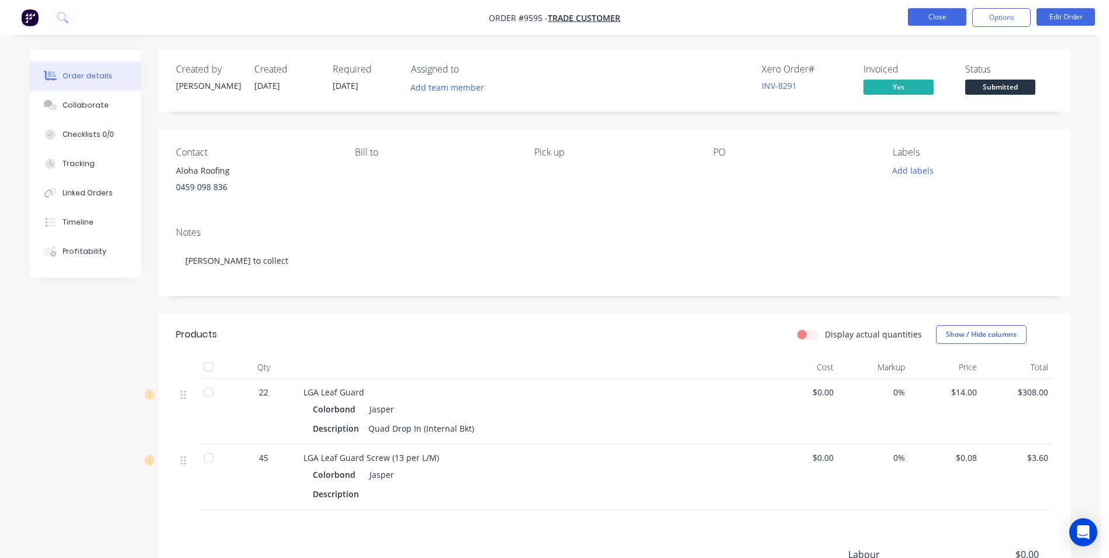
click at [922, 18] on button "Close" at bounding box center [937, 17] width 58 height 18
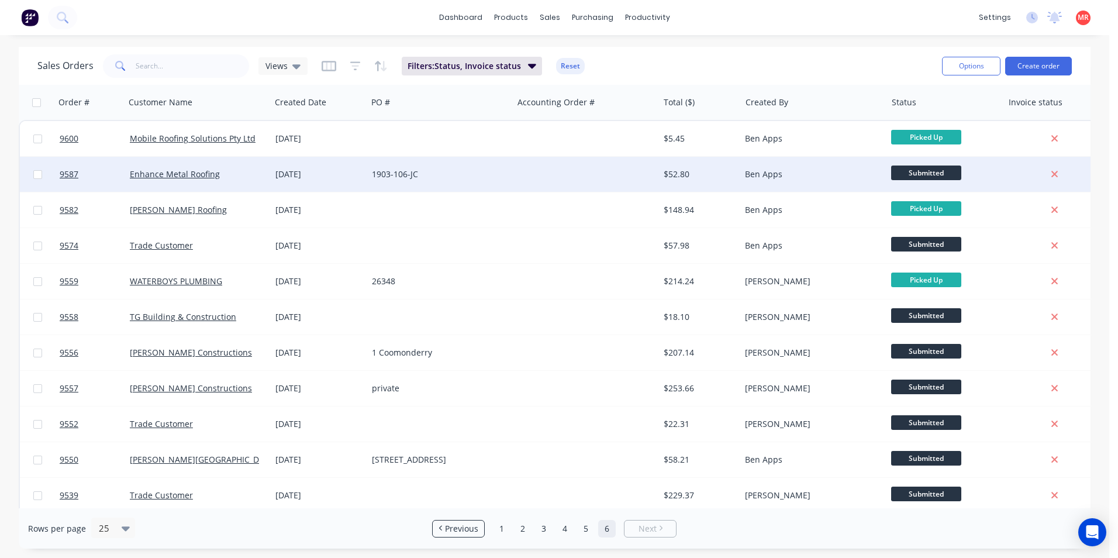
click at [237, 168] on div "Enhance Metal Roofing" at bounding box center [198, 174] width 146 height 35
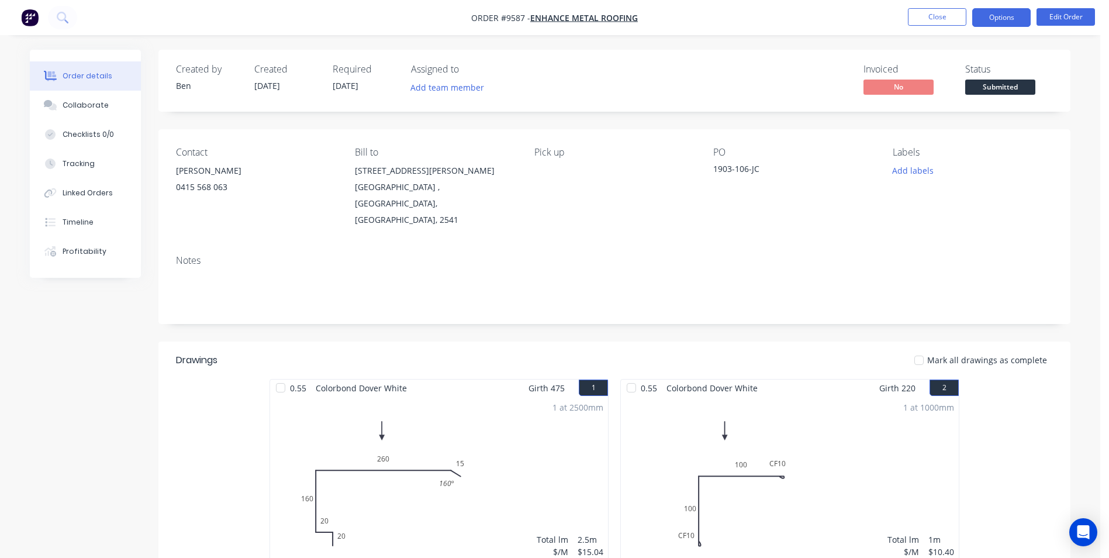
click at [979, 14] on button "Options" at bounding box center [1001, 17] width 58 height 19
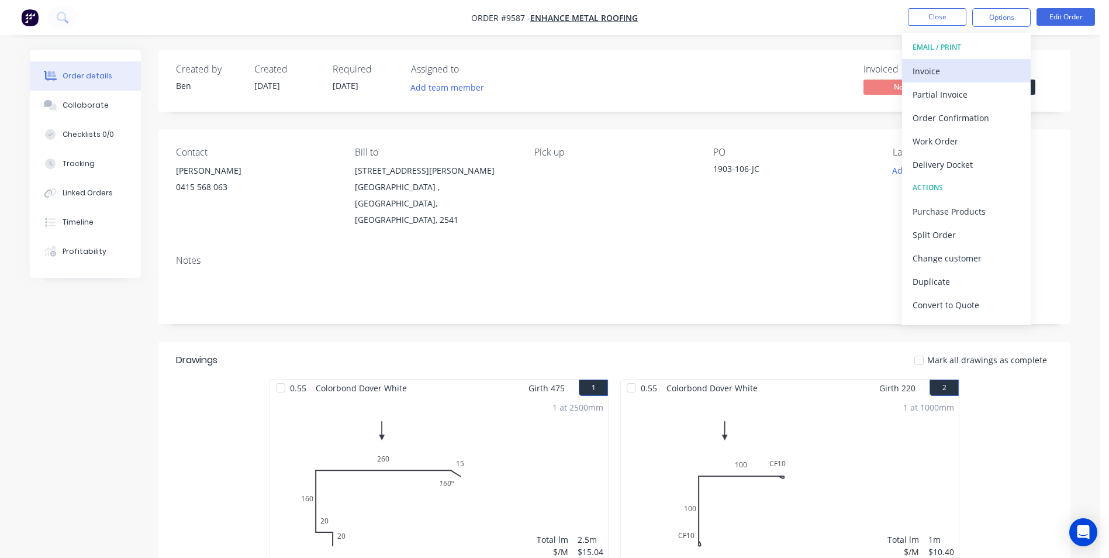
click at [950, 64] on div "Invoice" at bounding box center [967, 71] width 108 height 17
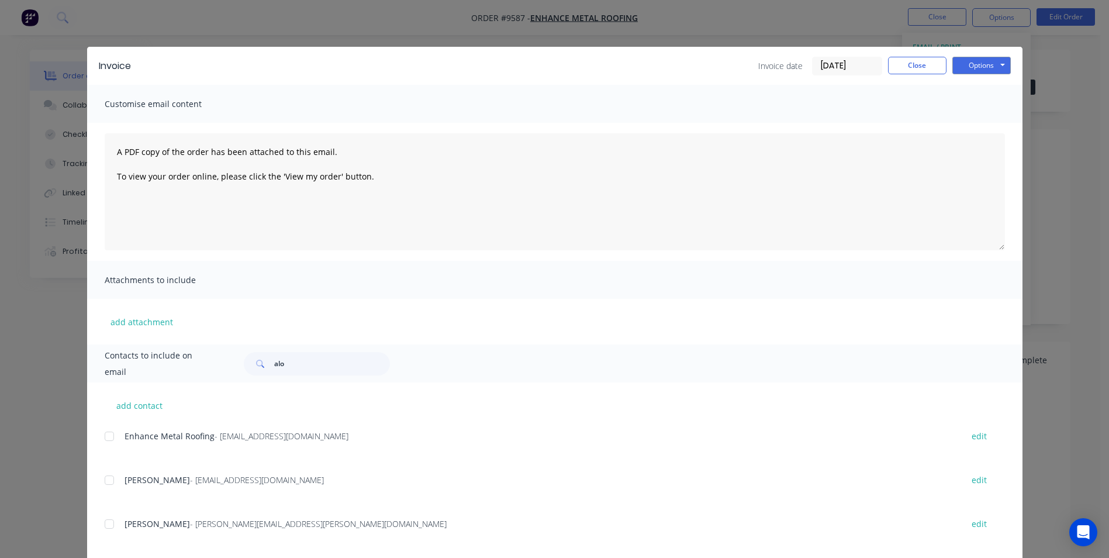
click at [105, 436] on div at bounding box center [109, 435] width 23 height 23
click at [987, 61] on button "Options" at bounding box center [981, 66] width 58 height 18
click at [968, 130] on button "Email" at bounding box center [989, 124] width 75 height 19
click at [972, 69] on button "Options" at bounding box center [981, 66] width 58 height 18
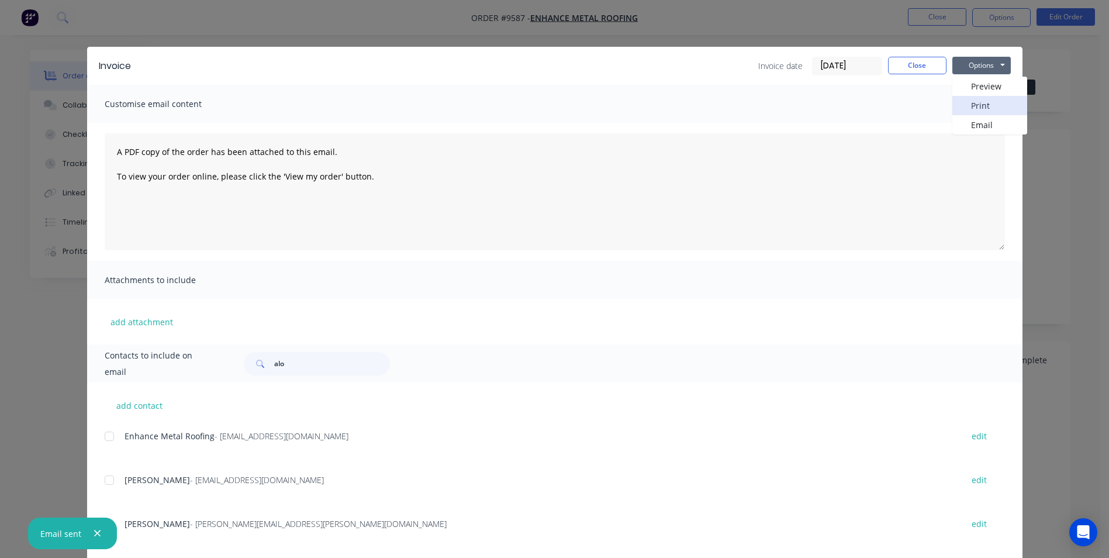
click at [961, 110] on button "Print" at bounding box center [989, 105] width 75 height 19
click at [888, 64] on button "Close" at bounding box center [917, 66] width 58 height 18
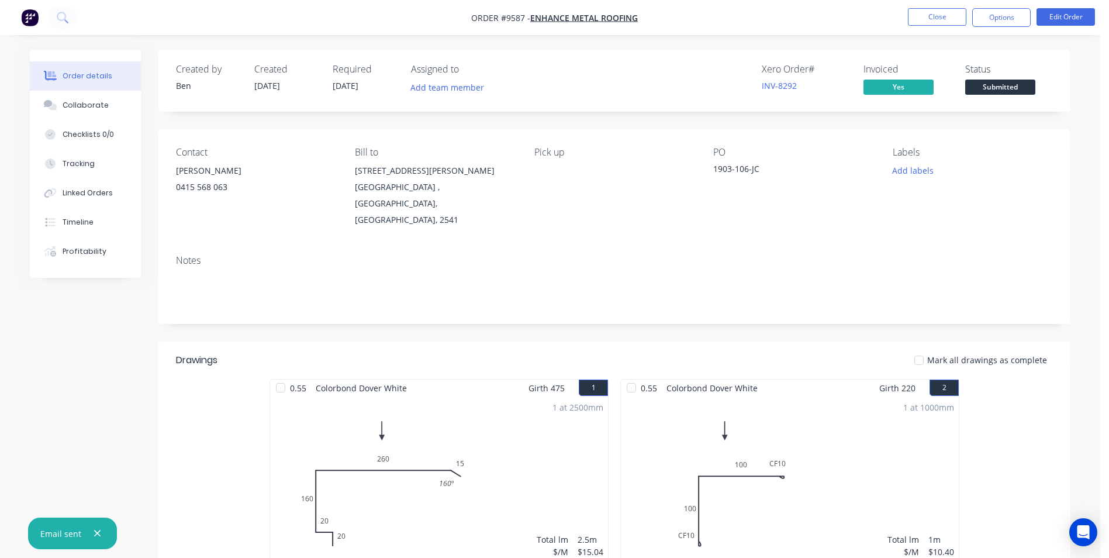
click at [993, 80] on span "Submitted" at bounding box center [1000, 87] width 70 height 15
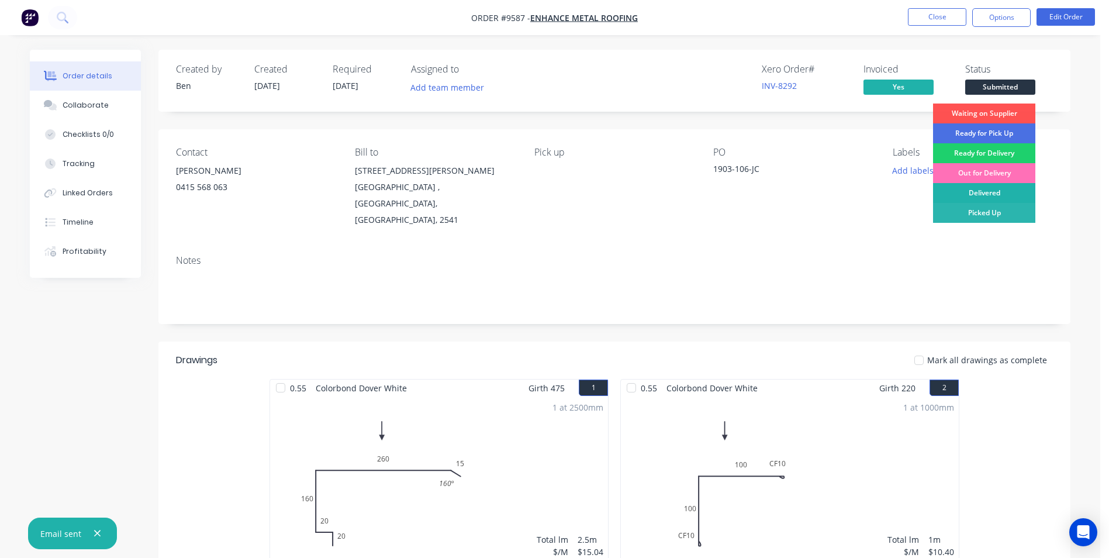
click at [980, 191] on div "Delivered" at bounding box center [984, 193] width 102 height 20
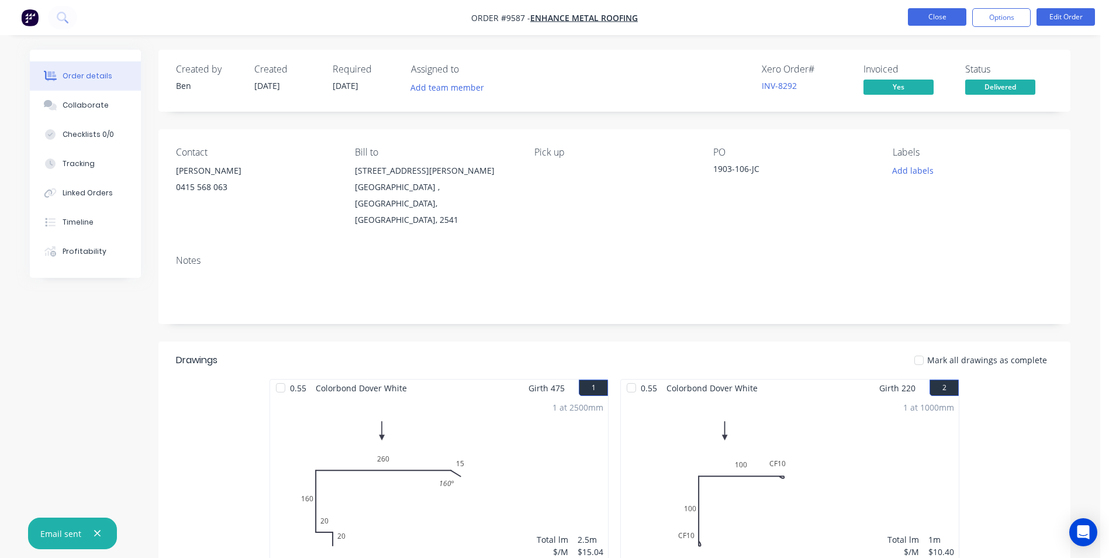
click at [917, 13] on button "Close" at bounding box center [937, 17] width 58 height 18
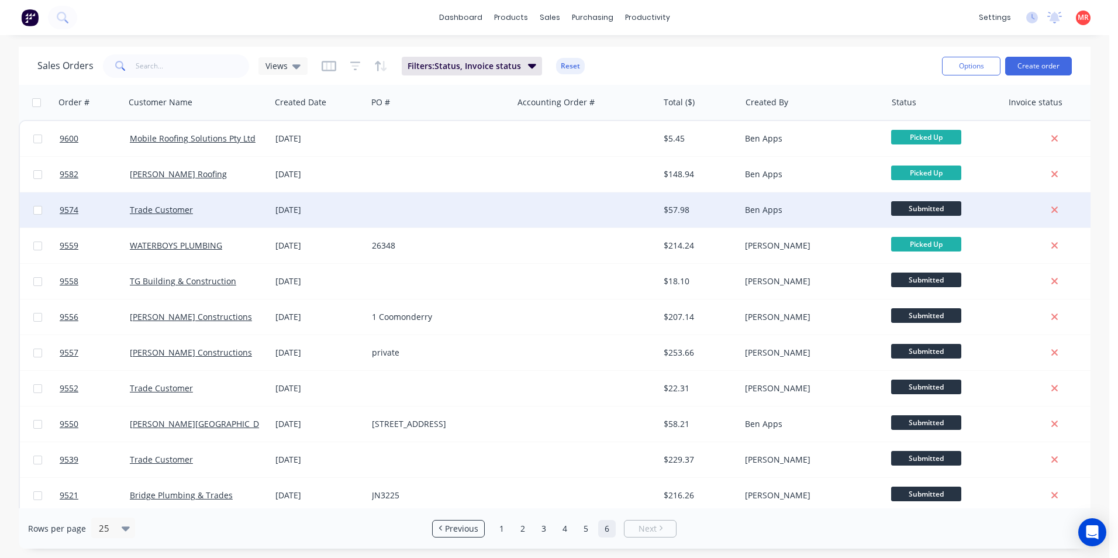
click at [787, 212] on div "Ben Apps" at bounding box center [810, 210] width 130 height 12
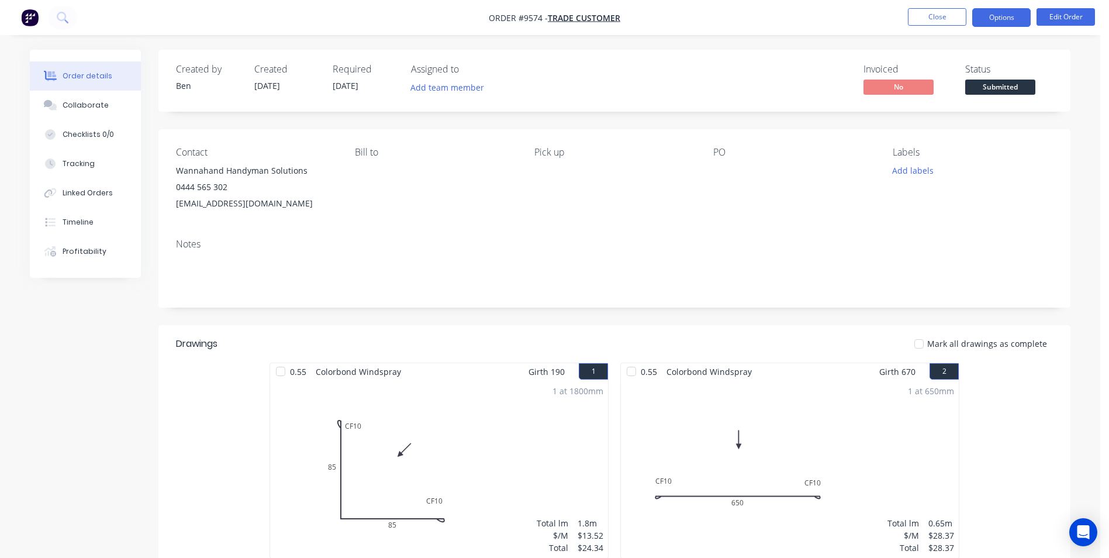
click at [1002, 26] on button "Options" at bounding box center [1001, 17] width 58 height 19
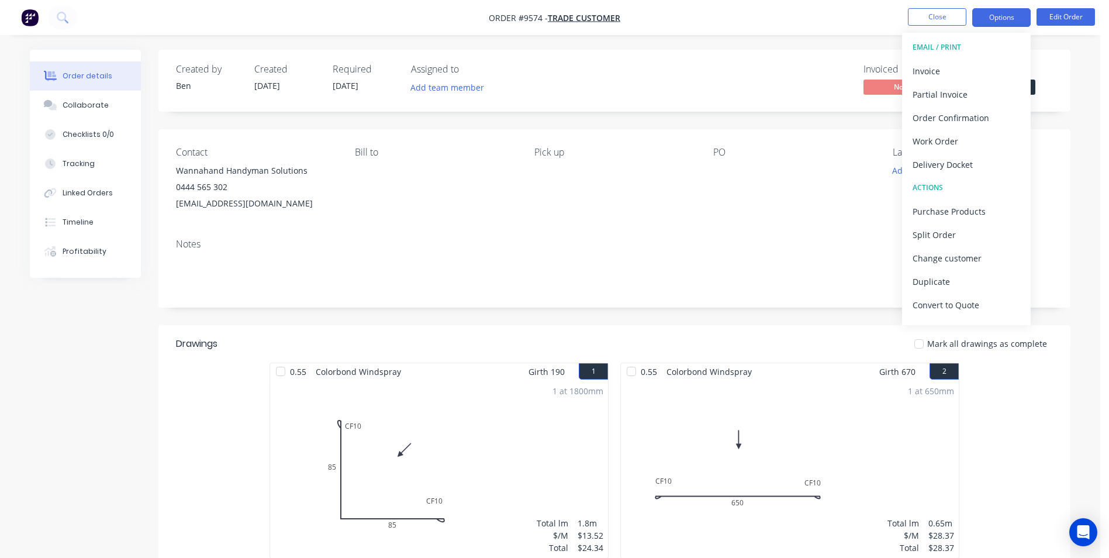
click at [1006, 15] on button "Options" at bounding box center [1001, 17] width 58 height 19
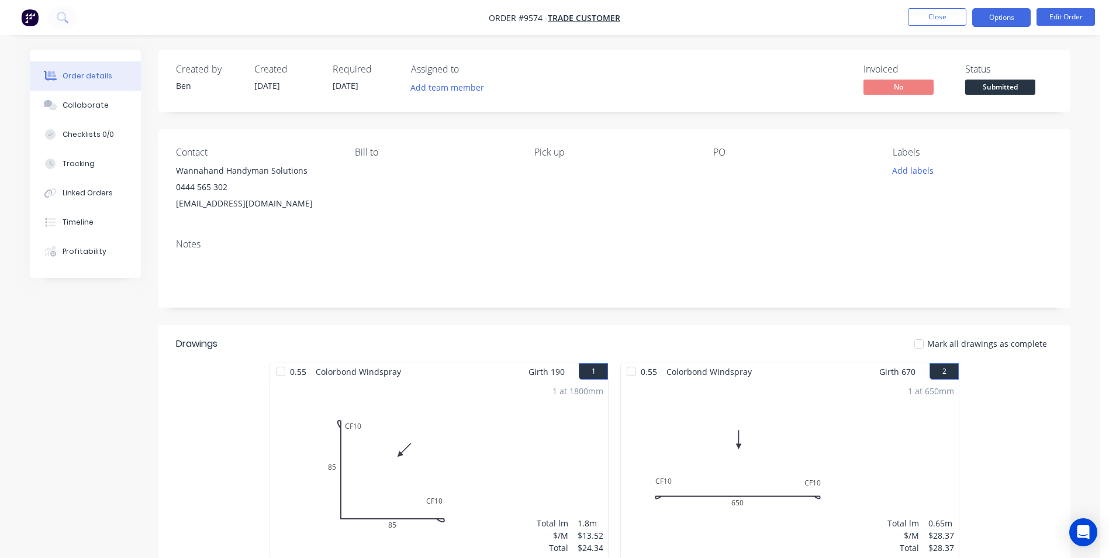
click at [1006, 15] on button "Options" at bounding box center [1001, 17] width 58 height 19
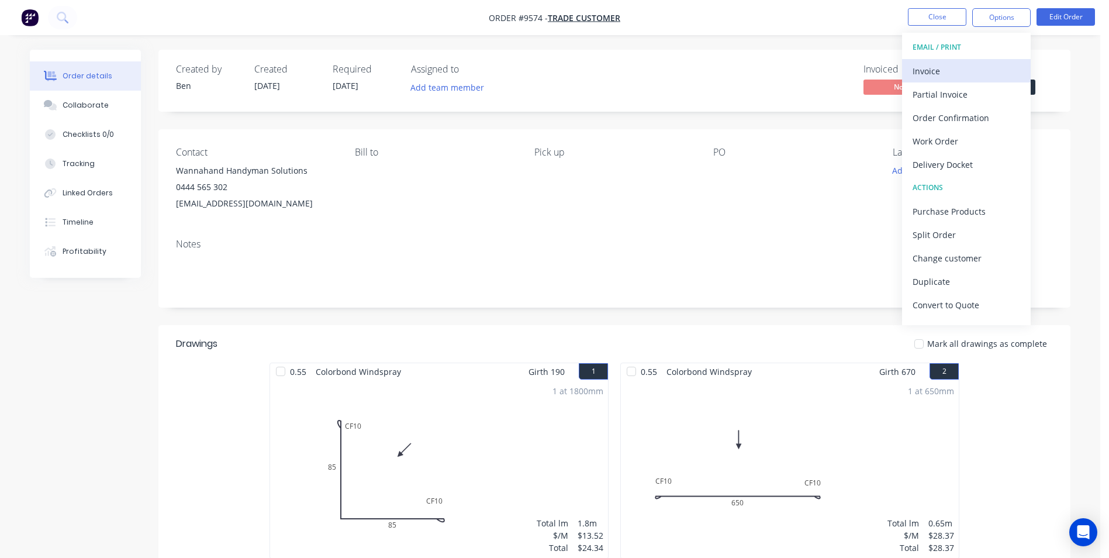
click at [917, 74] on div "Invoice" at bounding box center [967, 71] width 108 height 17
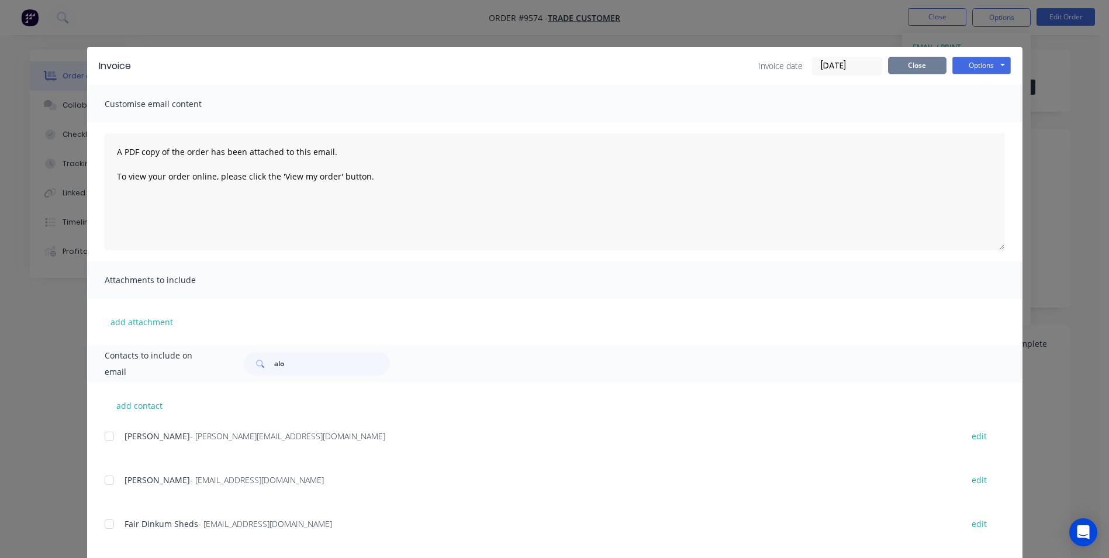
click at [917, 72] on button "Close" at bounding box center [917, 66] width 58 height 18
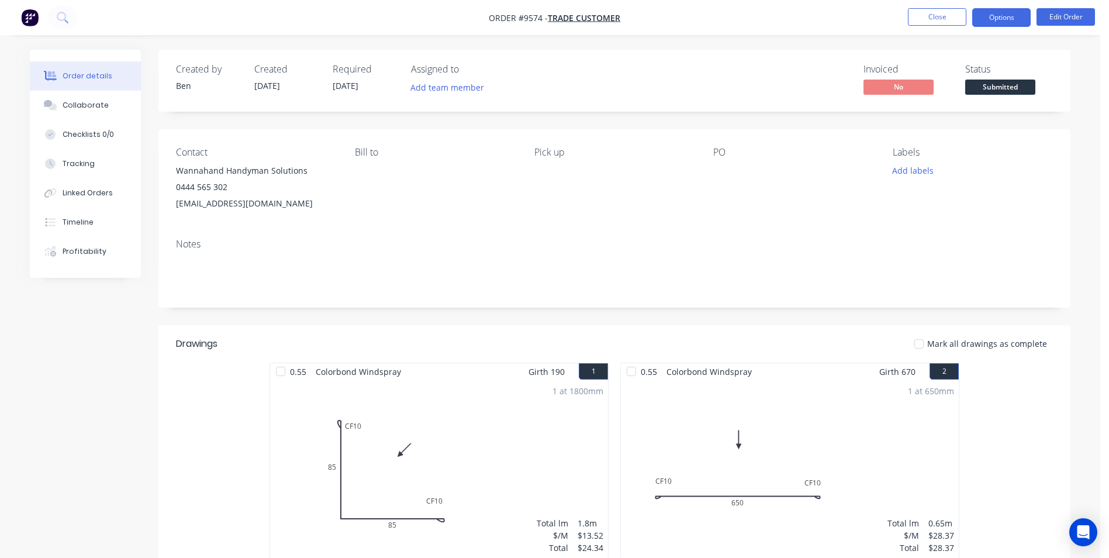
click at [984, 16] on button "Options" at bounding box center [1001, 17] width 58 height 19
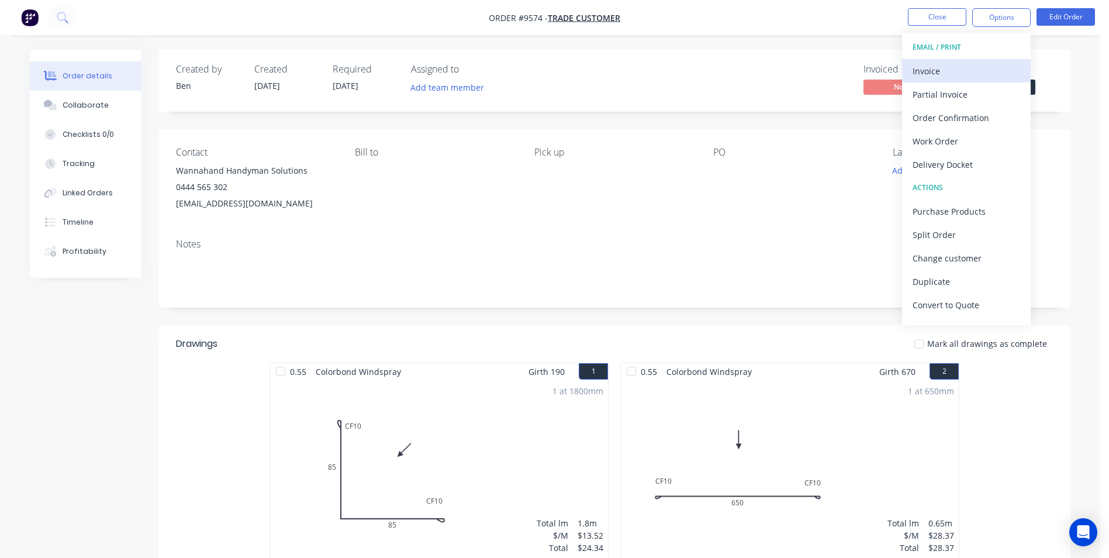
click at [977, 70] on div "Invoice" at bounding box center [967, 71] width 108 height 17
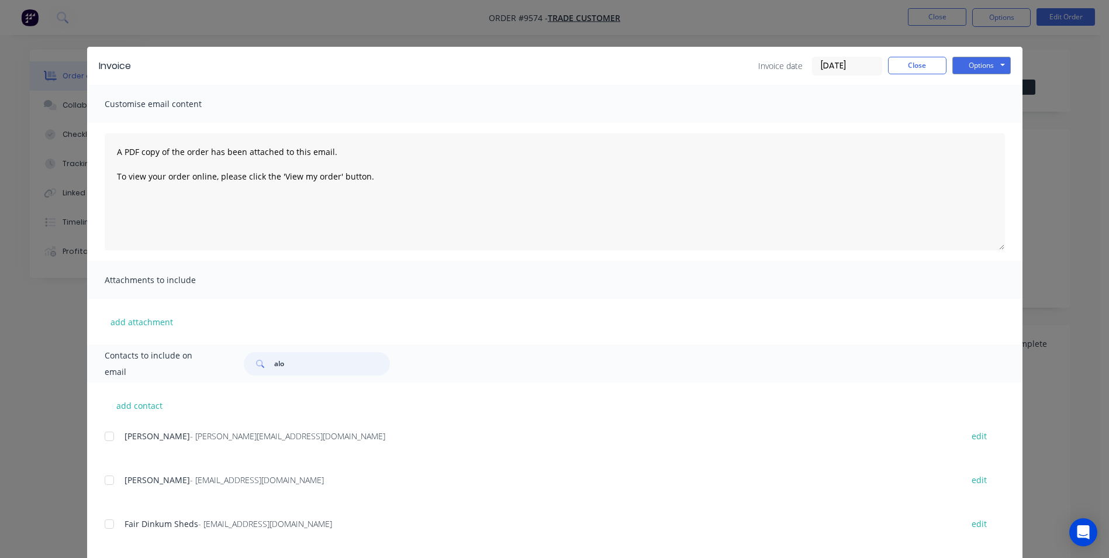
drag, startPoint x: 285, startPoint y: 362, endPoint x: 268, endPoint y: 368, distance: 17.4
click at [274, 368] on input "alo" at bounding box center [332, 363] width 116 height 23
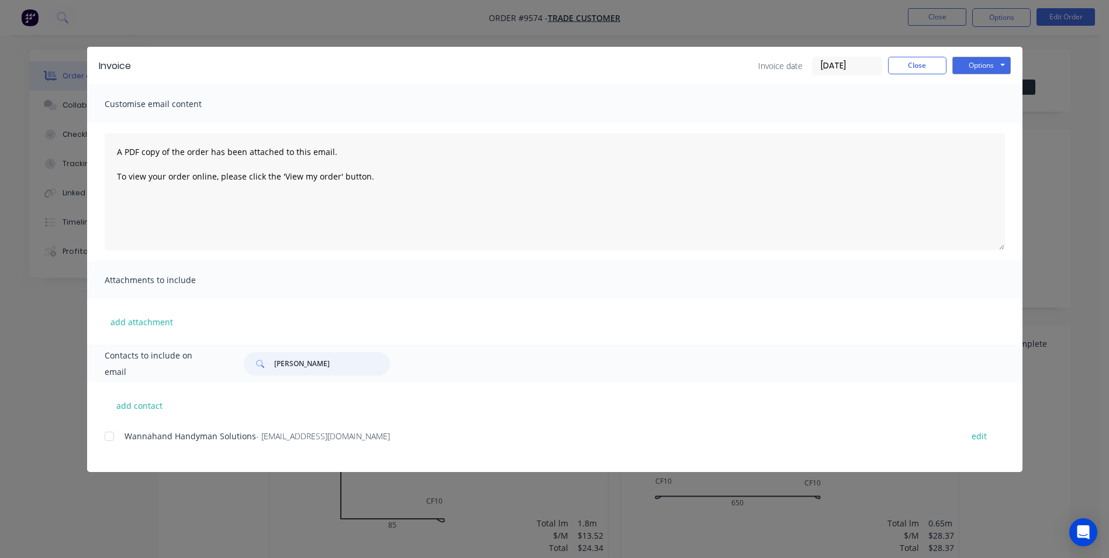
click at [108, 438] on div at bounding box center [109, 435] width 23 height 23
type input "[PERSON_NAME]"
click at [970, 69] on button "Options" at bounding box center [981, 66] width 58 height 18
click at [976, 127] on button "Email" at bounding box center [989, 124] width 75 height 19
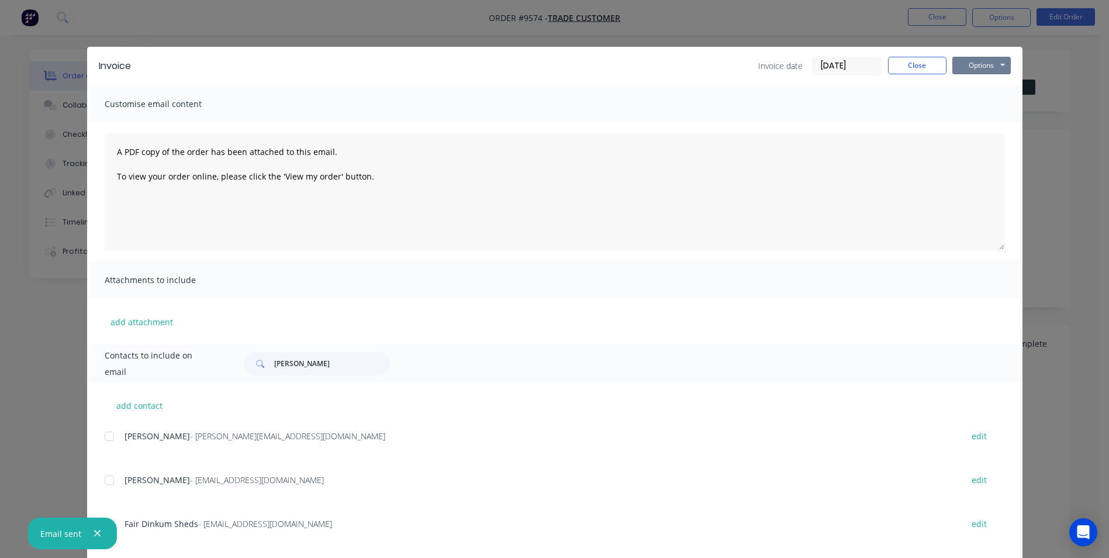
click at [989, 67] on button "Options" at bounding box center [981, 66] width 58 height 18
click at [966, 100] on button "Print" at bounding box center [989, 105] width 75 height 19
click at [921, 68] on button "Close" at bounding box center [917, 66] width 58 height 18
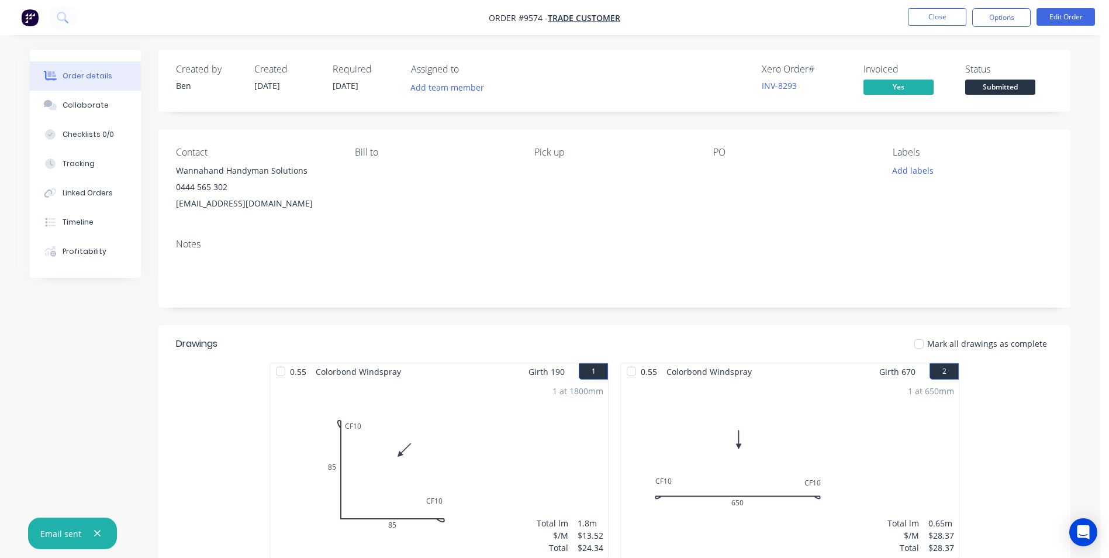
click at [986, 81] on span "Submitted" at bounding box center [1000, 87] width 70 height 15
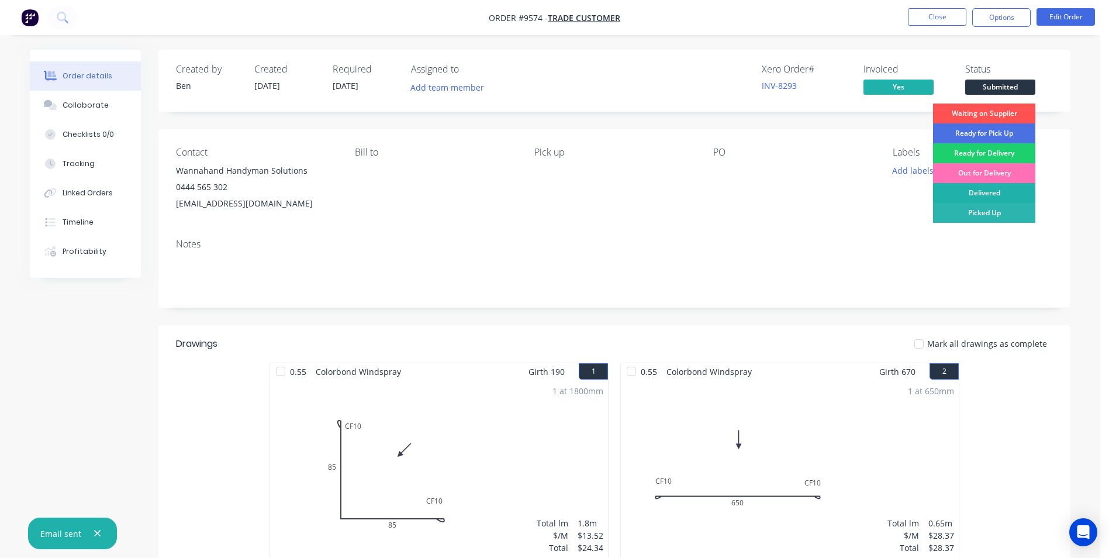
click at [984, 188] on div "Delivered" at bounding box center [984, 193] width 102 height 20
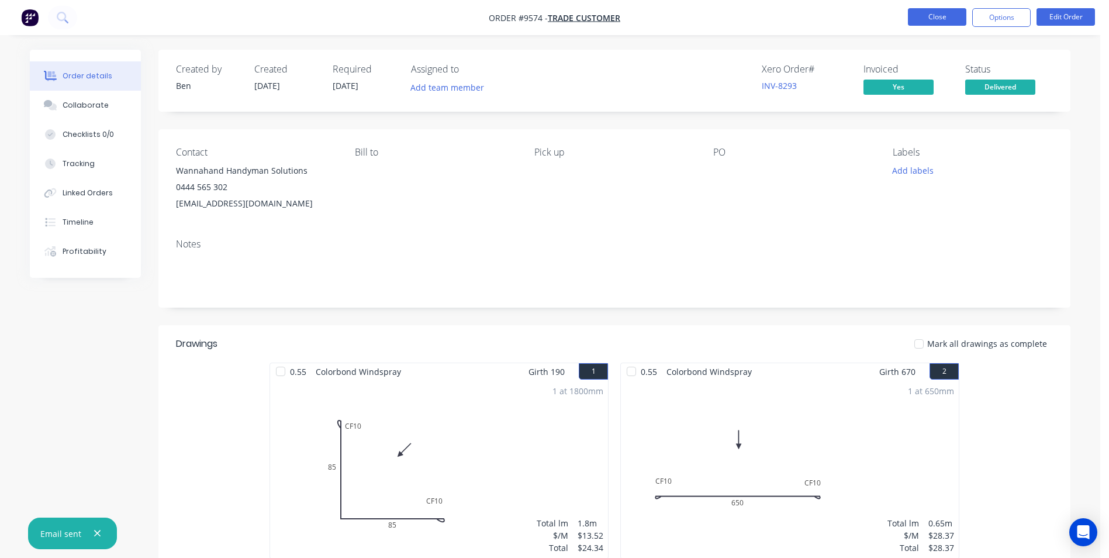
click at [920, 17] on button "Close" at bounding box center [937, 17] width 58 height 18
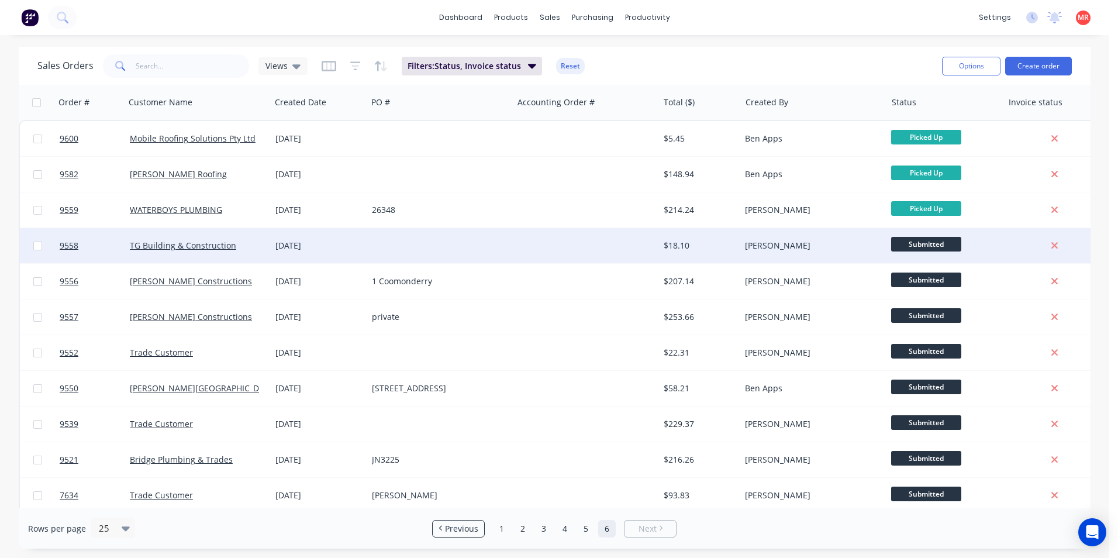
click at [855, 240] on div "[PERSON_NAME]" at bounding box center [810, 246] width 130 height 12
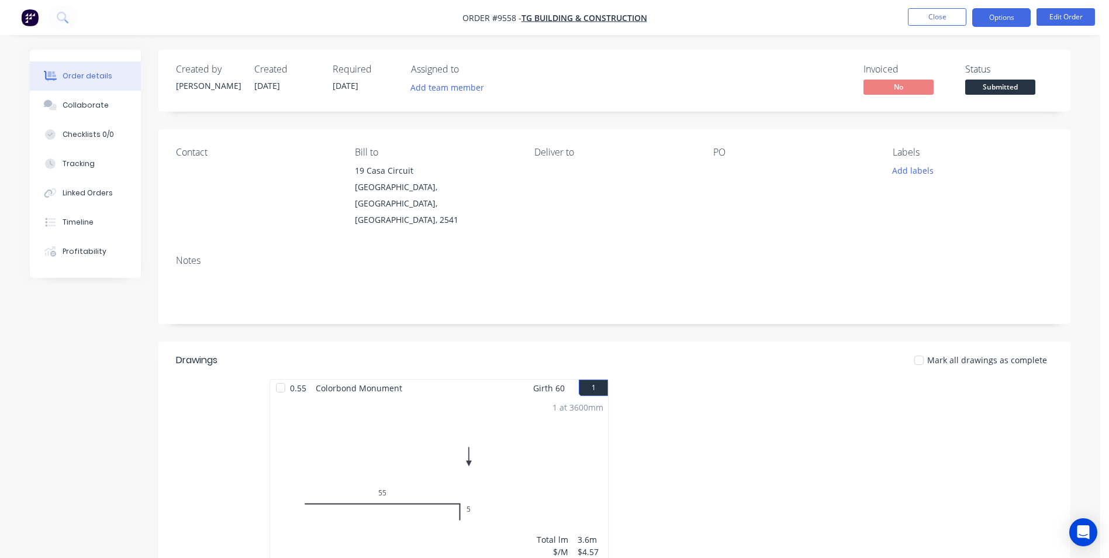
click at [988, 16] on button "Options" at bounding box center [1001, 17] width 58 height 19
click at [941, 18] on button "Close" at bounding box center [937, 17] width 58 height 18
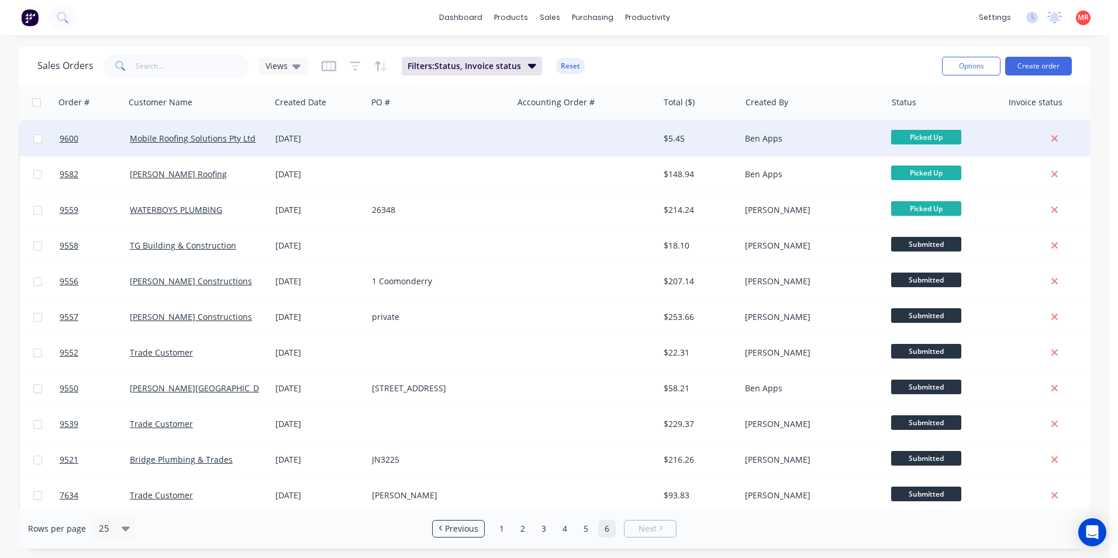
click at [858, 138] on div "Ben Apps" at bounding box center [810, 139] width 130 height 12
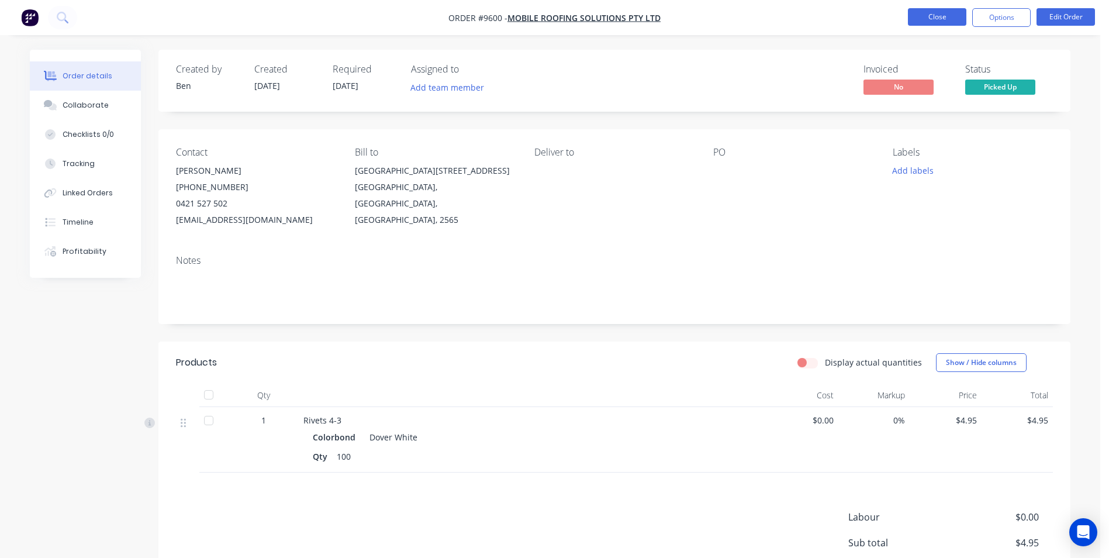
click at [923, 16] on button "Close" at bounding box center [937, 17] width 58 height 18
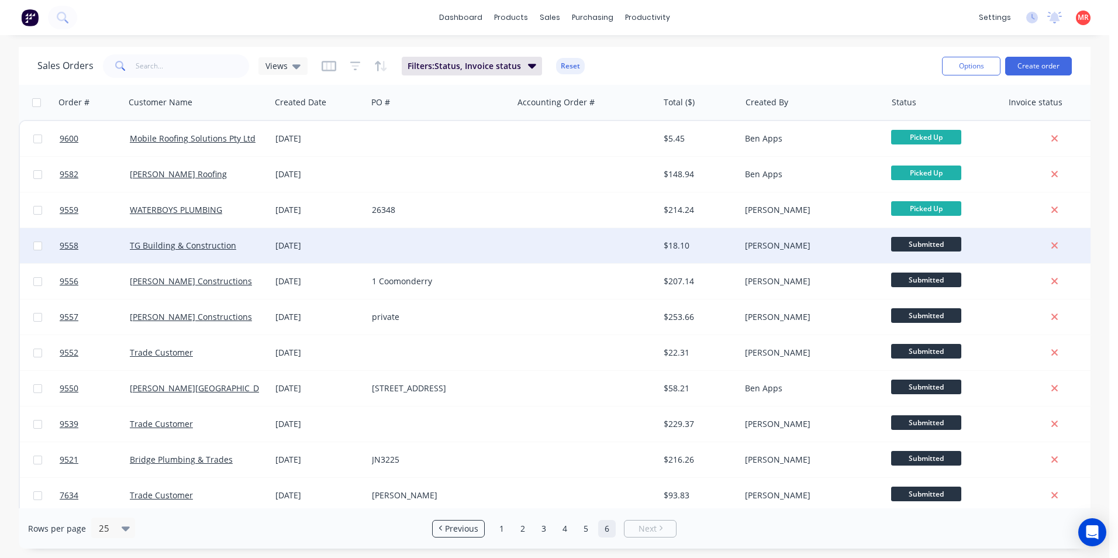
click at [835, 239] on div "[PERSON_NAME]" at bounding box center [813, 245] width 146 height 35
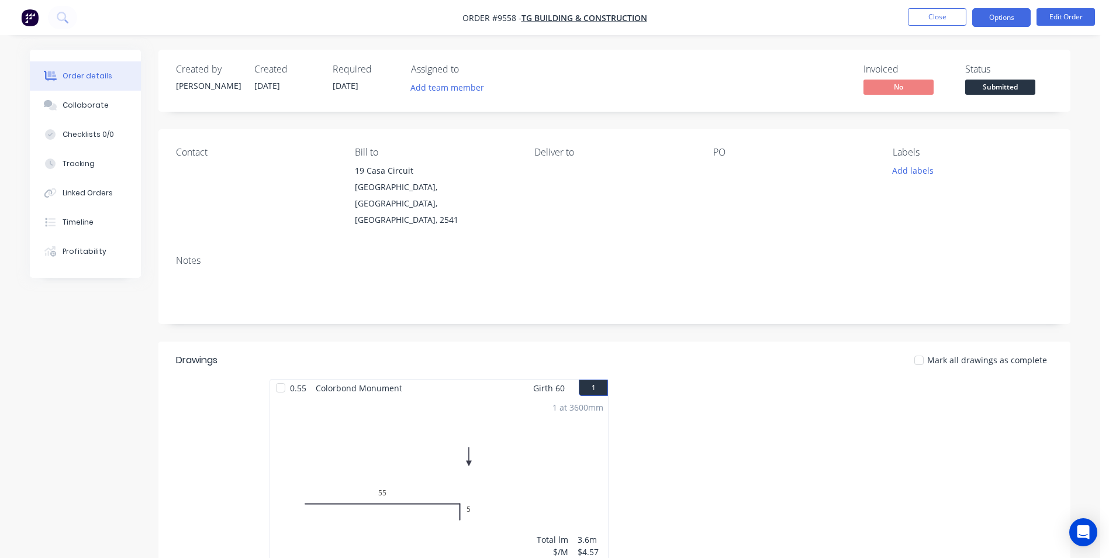
click at [997, 13] on button "Options" at bounding box center [1001, 17] width 58 height 19
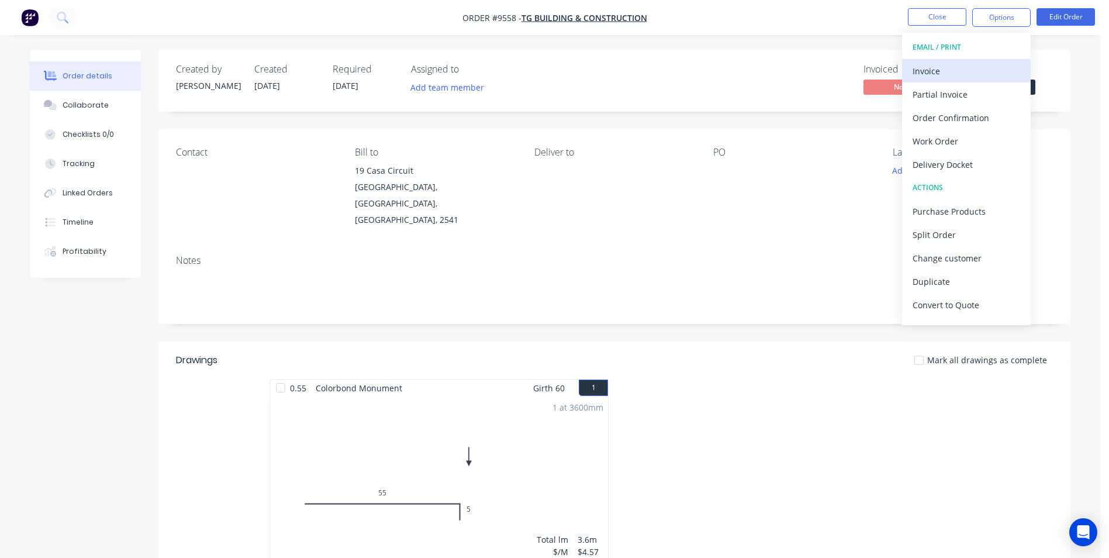
click at [949, 65] on div "Invoice" at bounding box center [967, 71] width 108 height 17
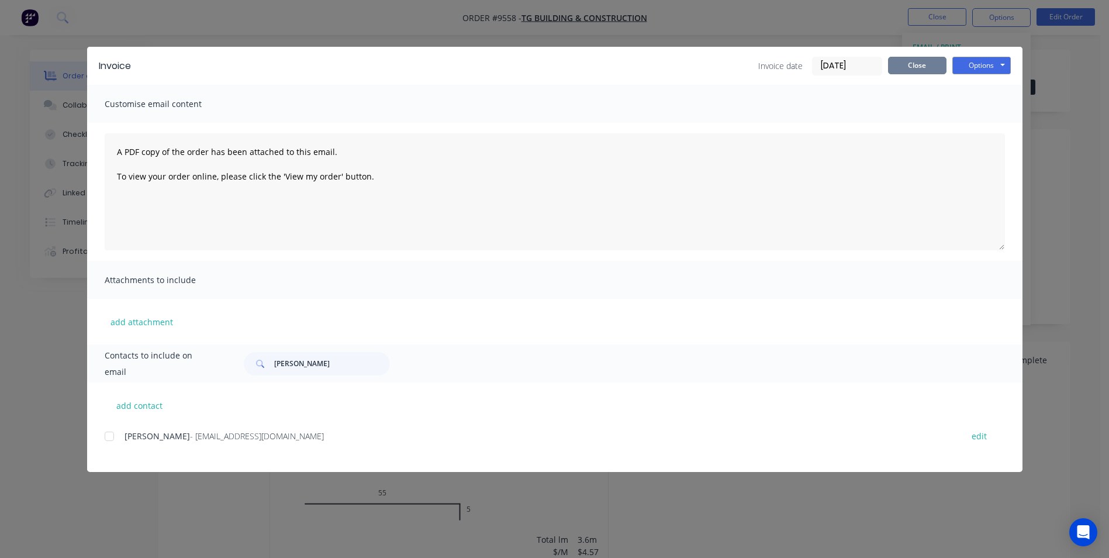
click at [926, 68] on button "Close" at bounding box center [917, 66] width 58 height 18
